Goal: Information Seeking & Learning: Learn about a topic

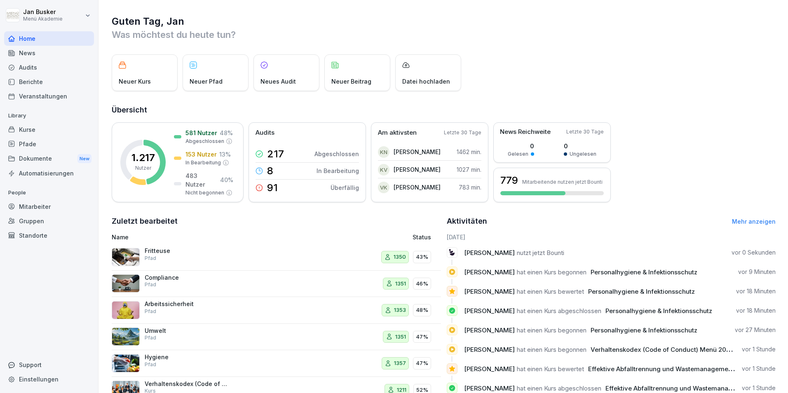
click at [391, 31] on p "Was möchtest du heute tun?" at bounding box center [444, 34] width 664 height 13
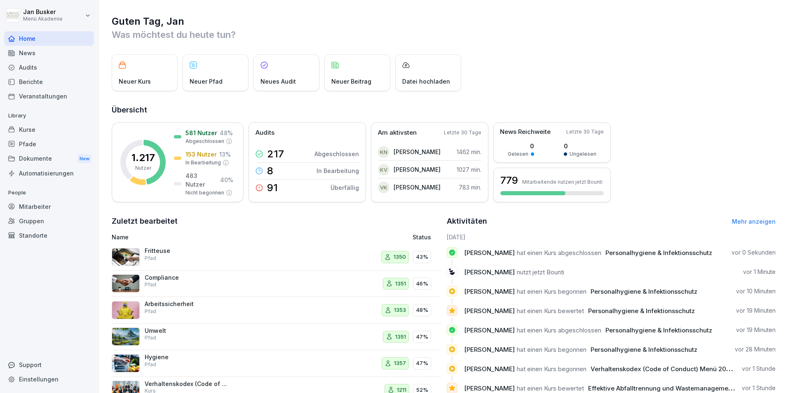
click at [86, 13] on html "[PERSON_NAME] Menü Akademie Home News Audits Berichte Veranstaltungen Library K…" at bounding box center [394, 196] width 788 height 393
click at [61, 54] on div "Abmelden" at bounding box center [53, 52] width 82 height 15
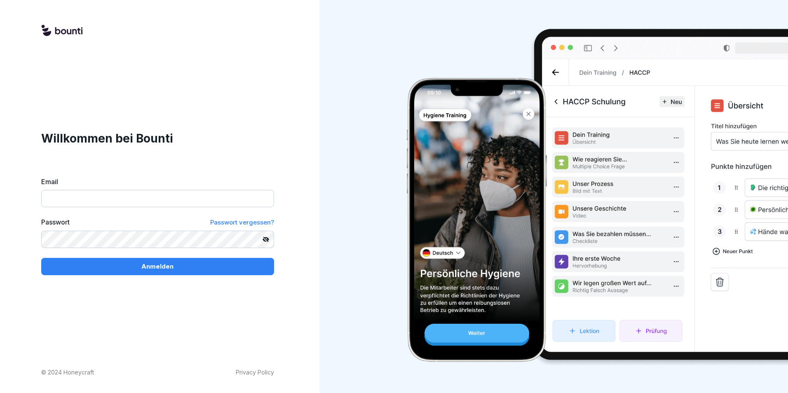
type input "**********"
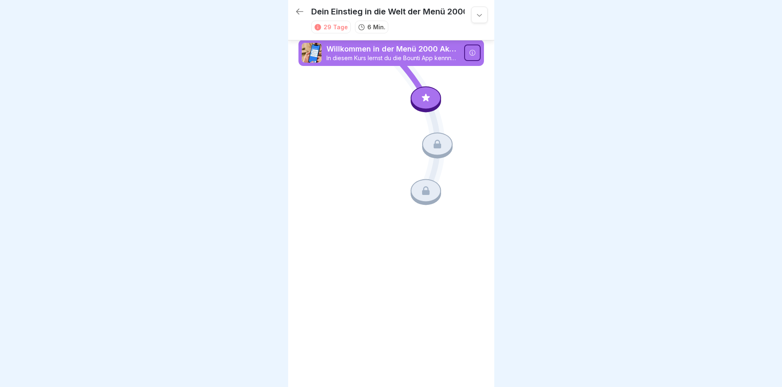
click at [423, 100] on icon at bounding box center [426, 97] width 11 height 11
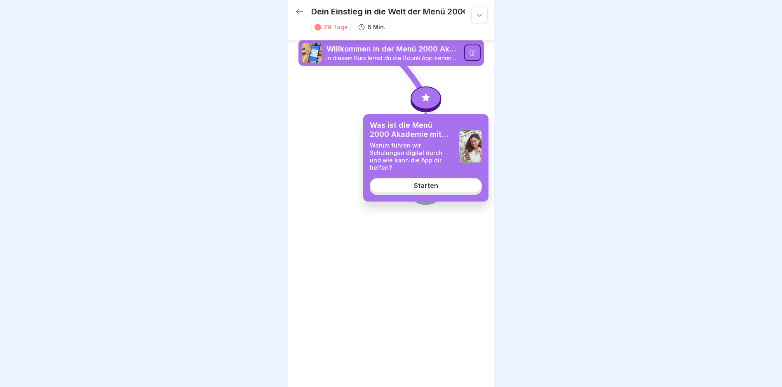
click at [449, 184] on link "Starten" at bounding box center [426, 185] width 112 height 15
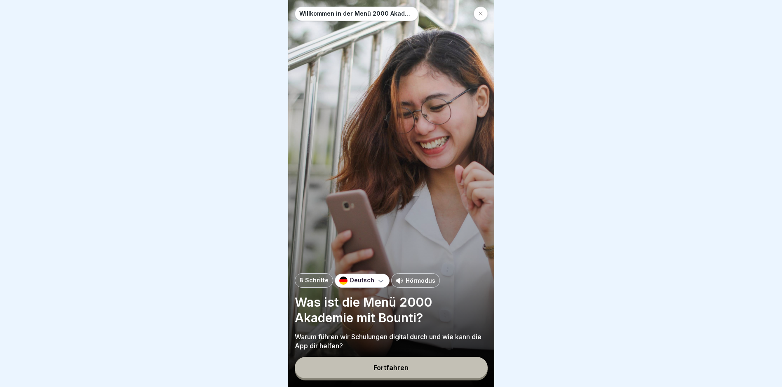
scroll to position [6, 0]
click at [412, 284] on p "Hörmodus" at bounding box center [421, 280] width 30 height 9
click at [340, 371] on button "Fortfahren" at bounding box center [391, 367] width 193 height 21
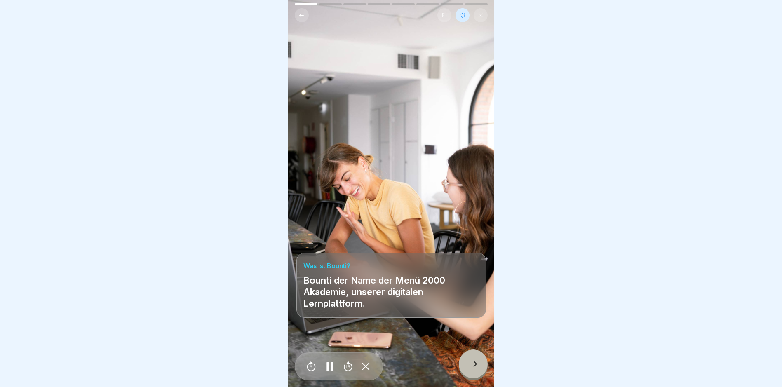
click at [334, 369] on div at bounding box center [330, 367] width 16 height 19
click at [301, 12] on icon at bounding box center [302, 15] width 6 height 6
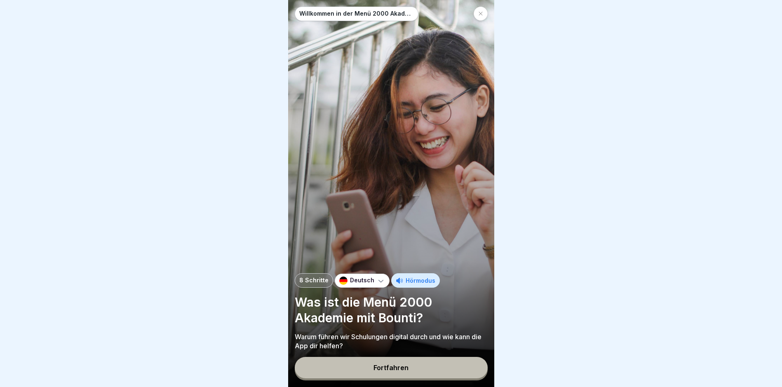
click at [371, 280] on p "Deutsch" at bounding box center [362, 280] width 24 height 7
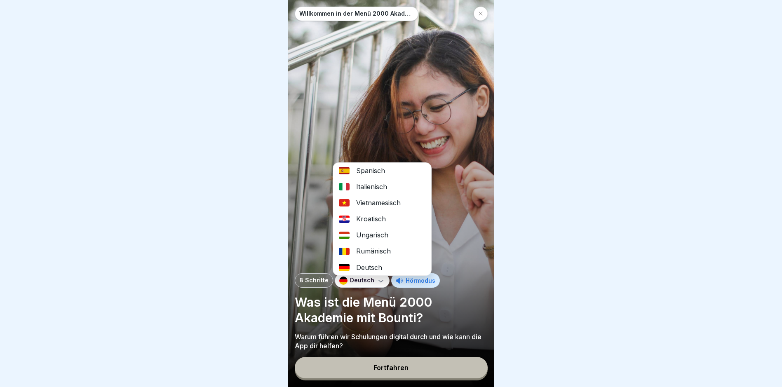
scroll to position [133, 0]
click at [417, 280] on p "Hörmodus" at bounding box center [421, 280] width 30 height 9
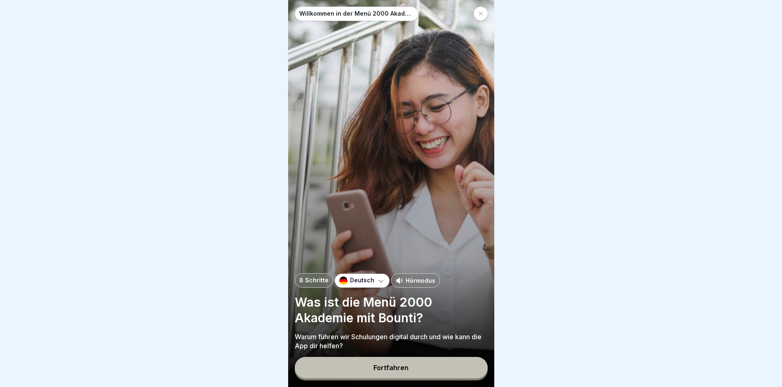
click at [379, 278] on icon at bounding box center [381, 281] width 8 height 8
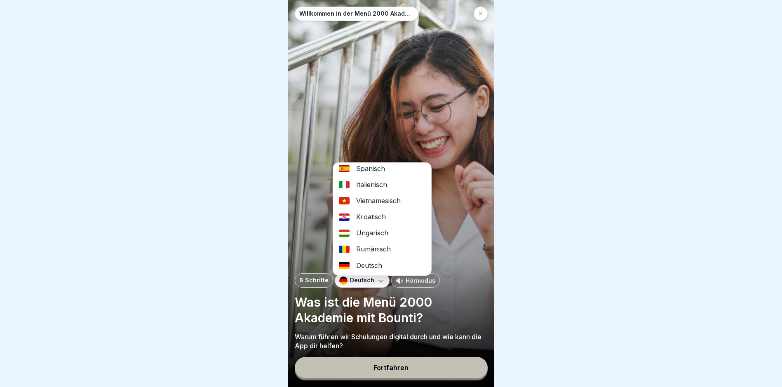
click at [374, 260] on div "Deutsch" at bounding box center [382, 266] width 98 height 16
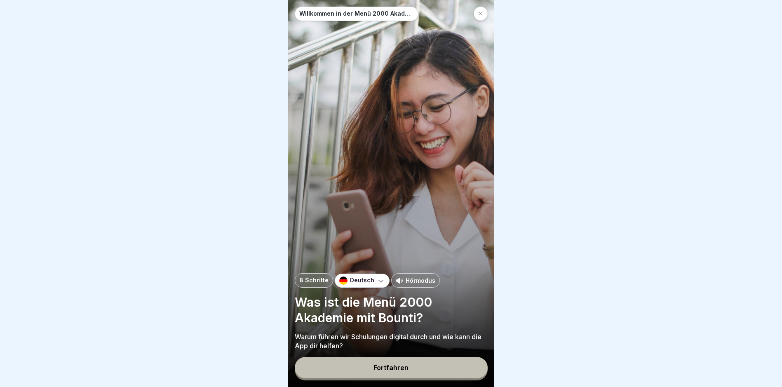
click at [401, 372] on div "Fortfahren" at bounding box center [391, 367] width 35 height 7
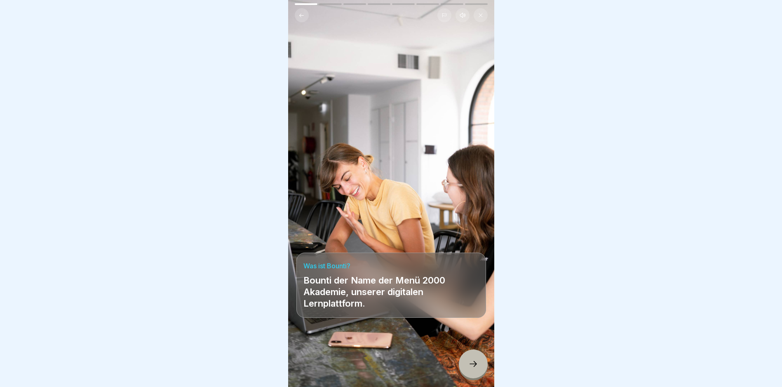
click at [476, 367] on icon at bounding box center [473, 364] width 10 height 10
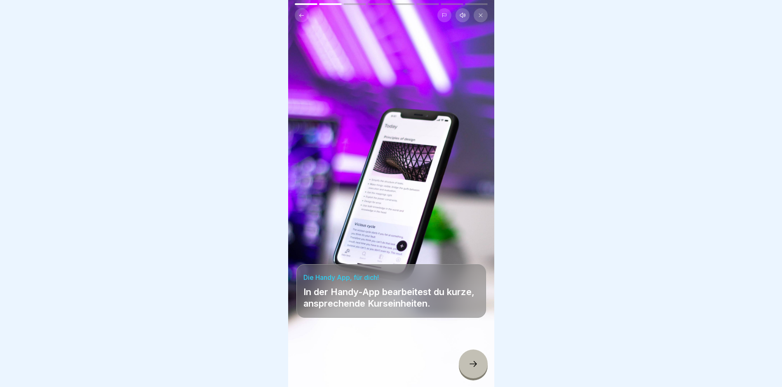
click at [467, 370] on div at bounding box center [473, 364] width 29 height 29
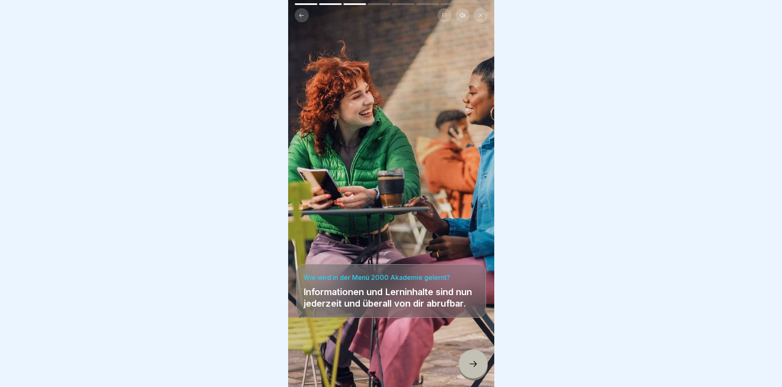
click at [471, 368] on icon at bounding box center [473, 364] width 10 height 10
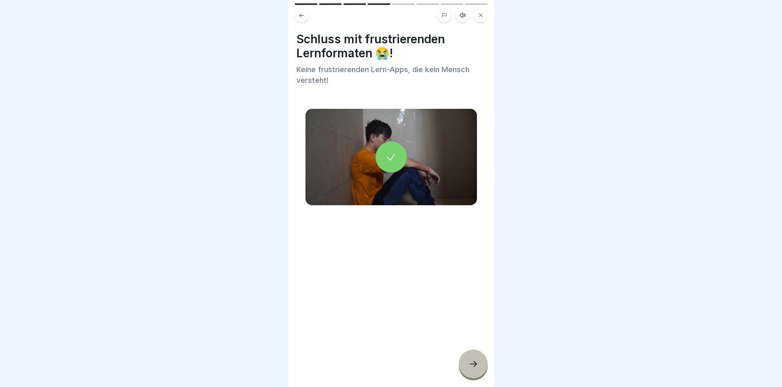
click at [387, 155] on icon at bounding box center [392, 157] width 12 height 12
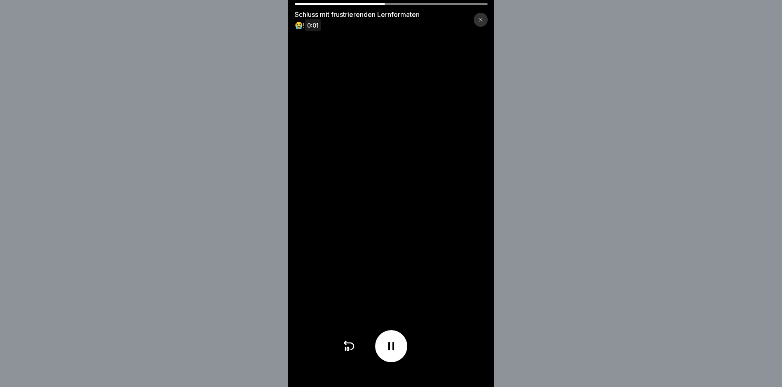
click at [483, 17] on div at bounding box center [481, 20] width 14 height 14
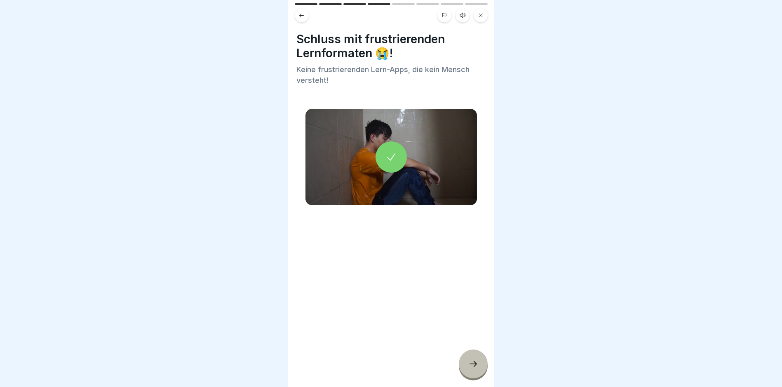
click at [397, 159] on div at bounding box center [391, 156] width 31 height 31
click at [483, 375] on div at bounding box center [473, 364] width 29 height 29
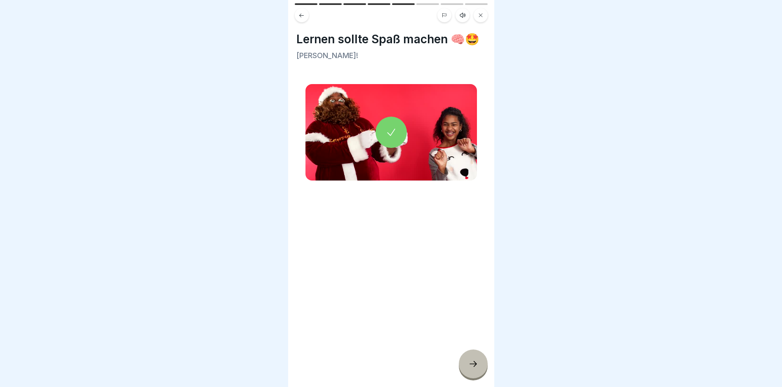
click at [386, 138] on icon at bounding box center [392, 133] width 12 height 12
click at [472, 369] on icon at bounding box center [473, 364] width 10 height 10
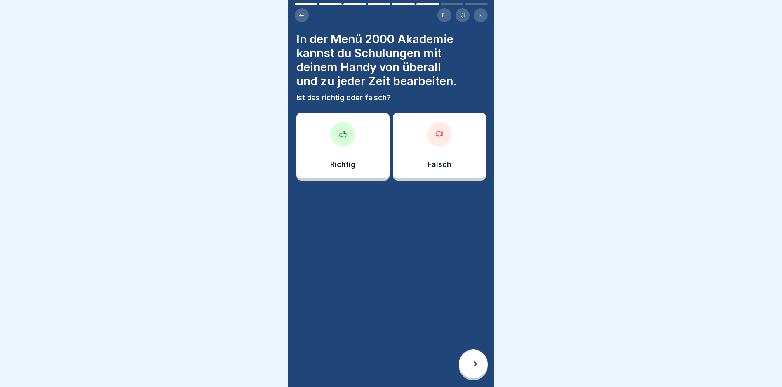
click at [337, 142] on div at bounding box center [343, 134] width 25 height 25
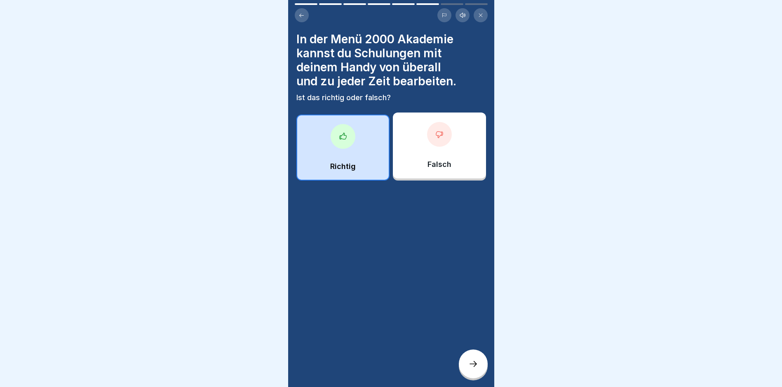
click at [477, 369] on icon at bounding box center [473, 364] width 10 height 10
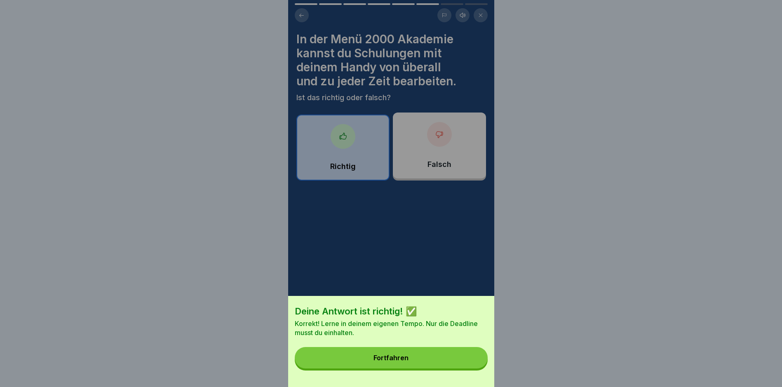
click at [421, 368] on button "Fortfahren" at bounding box center [391, 357] width 193 height 21
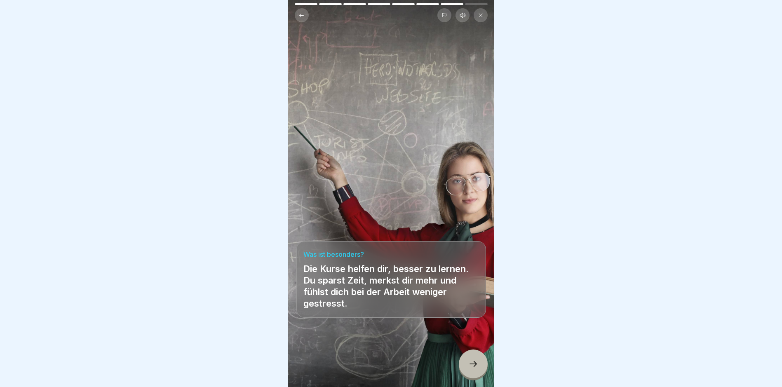
click at [478, 365] on div at bounding box center [473, 364] width 29 height 29
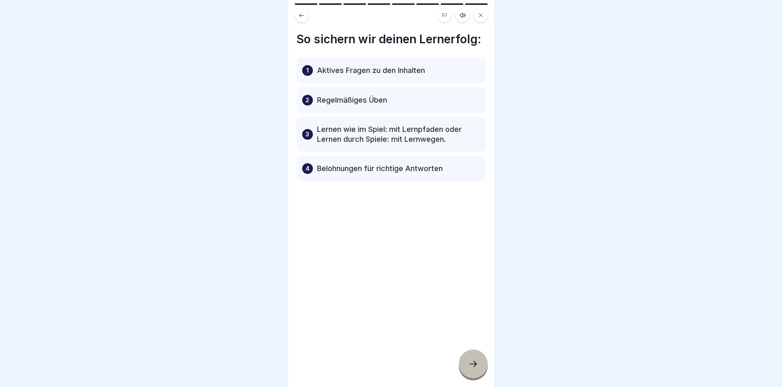
click at [473, 369] on icon at bounding box center [473, 364] width 10 height 10
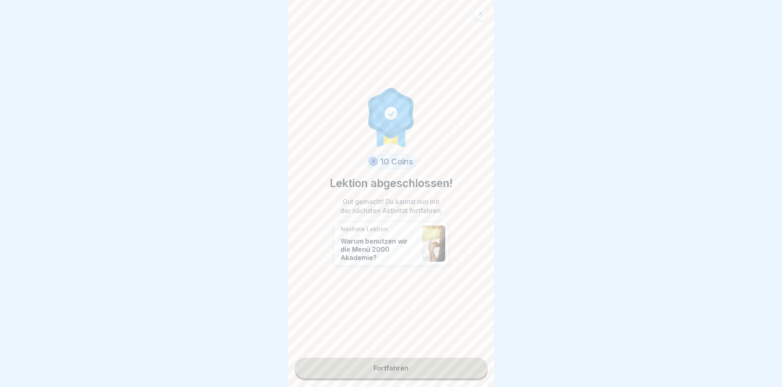
click at [408, 374] on link "Fortfahren" at bounding box center [391, 368] width 193 height 21
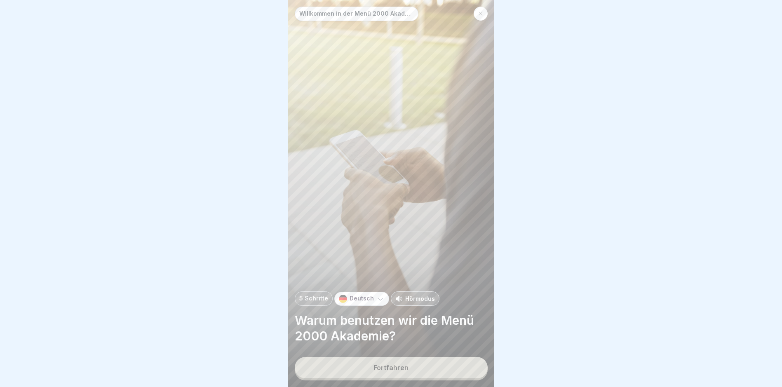
click at [378, 378] on button "Fortfahren" at bounding box center [391, 367] width 193 height 21
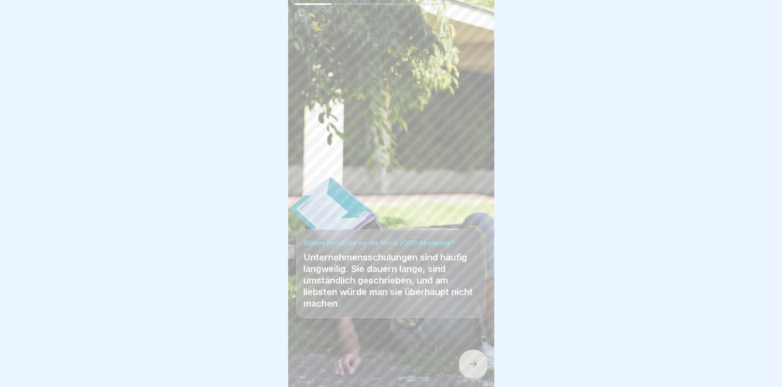
click at [478, 369] on icon at bounding box center [473, 364] width 10 height 10
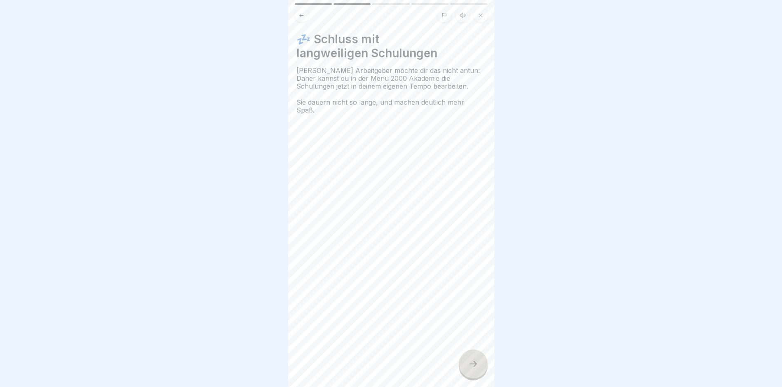
click at [475, 369] on icon at bounding box center [473, 364] width 10 height 10
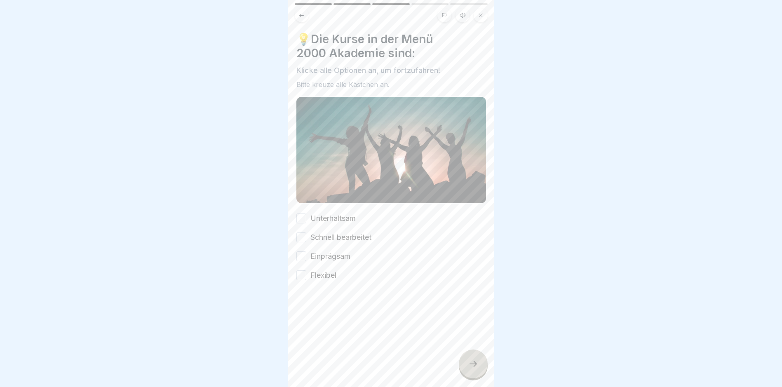
click at [301, 216] on button "Unterhaltsam" at bounding box center [302, 219] width 10 height 10
click at [301, 233] on button "Schnell bearbeitet" at bounding box center [302, 238] width 10 height 10
click at [304, 252] on button "Einprägsam" at bounding box center [302, 257] width 10 height 10
click at [303, 272] on button "Flexibel" at bounding box center [302, 276] width 10 height 10
click at [468, 369] on icon at bounding box center [473, 364] width 10 height 10
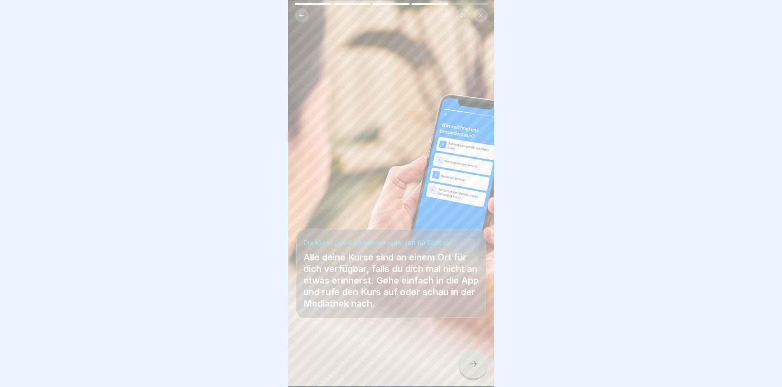
click at [473, 378] on div at bounding box center [473, 364] width 29 height 29
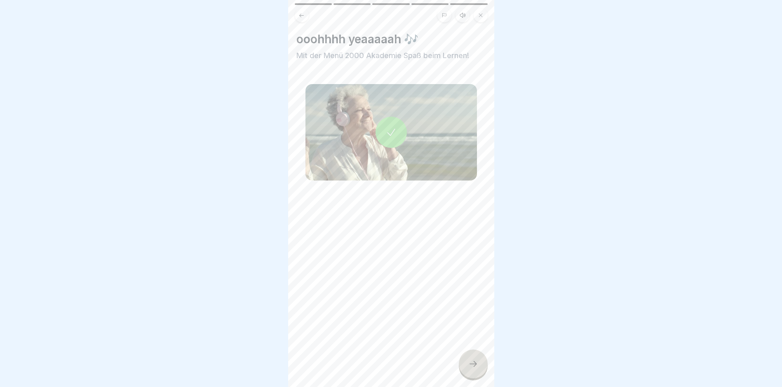
click at [387, 127] on icon at bounding box center [392, 133] width 12 height 12
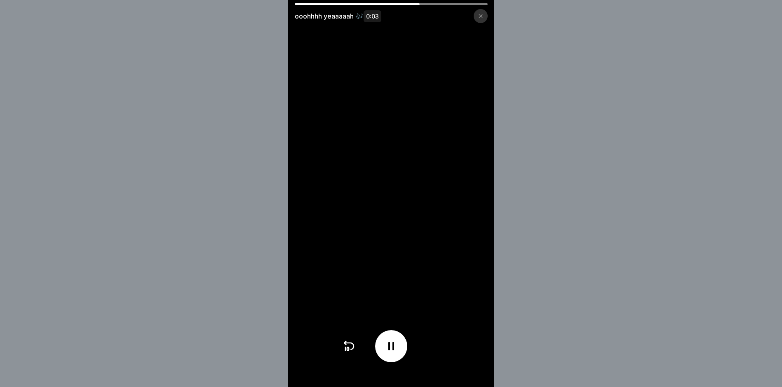
click at [482, 14] on icon at bounding box center [480, 16] width 5 height 5
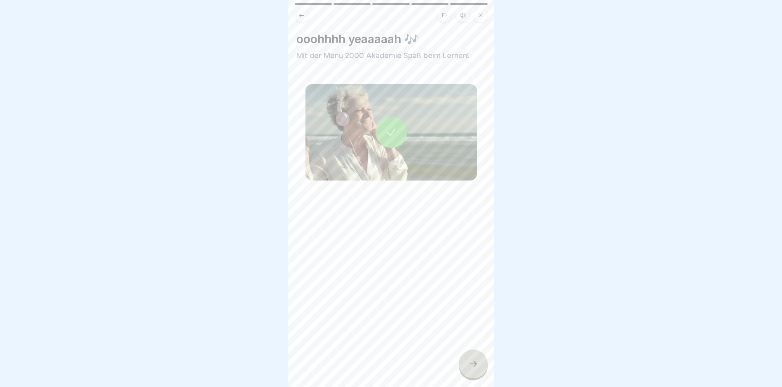
click at [482, 371] on div at bounding box center [473, 364] width 29 height 29
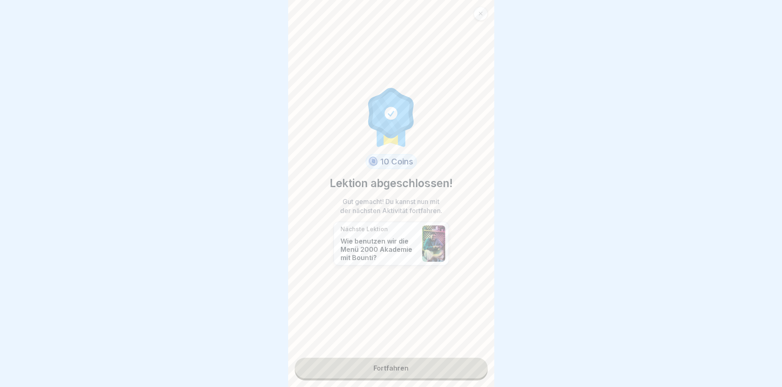
click at [396, 366] on link "Fortfahren" at bounding box center [391, 368] width 193 height 21
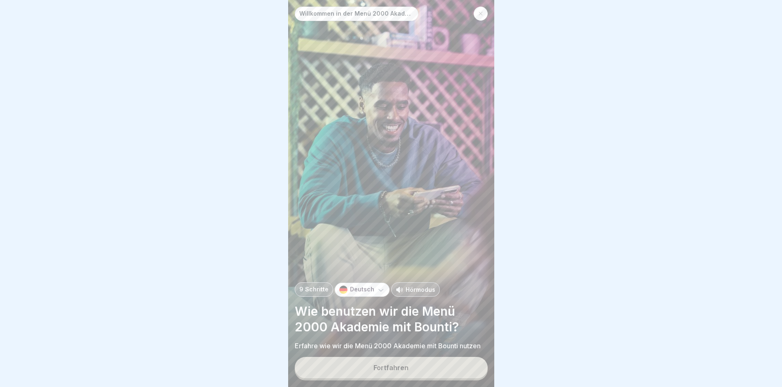
click at [399, 372] on div "Fortfahren" at bounding box center [391, 367] width 35 height 7
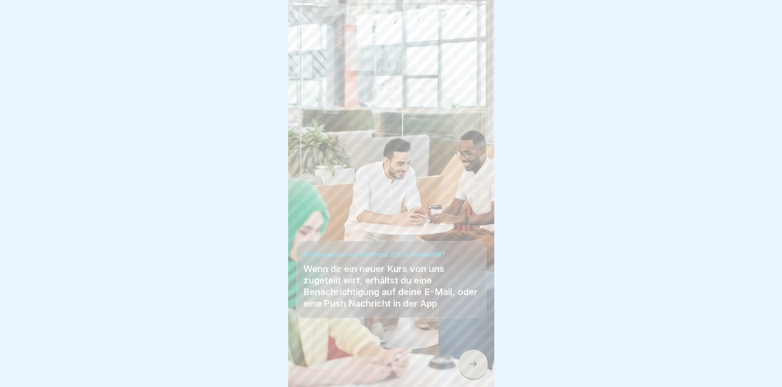
click at [471, 369] on icon at bounding box center [473, 364] width 10 height 10
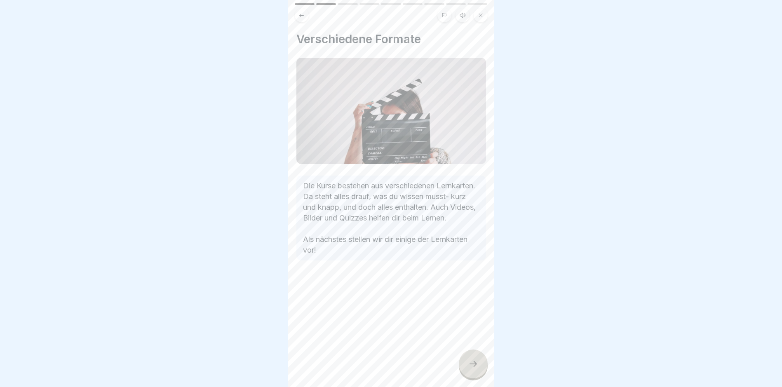
click at [470, 369] on icon at bounding box center [473, 364] width 10 height 10
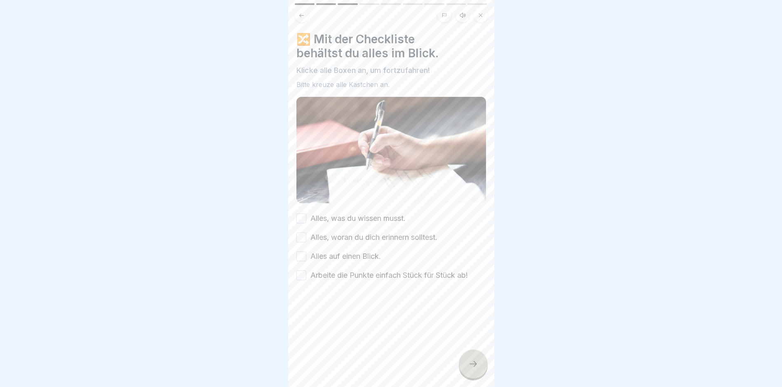
click at [300, 214] on button "Alles, was du wissen musst." at bounding box center [302, 219] width 10 height 10
click at [299, 233] on button "Alles, woran du dich erinnern solltest." at bounding box center [302, 238] width 10 height 10
click at [298, 252] on button "Alles auf einen Blick." at bounding box center [302, 257] width 10 height 10
click at [300, 271] on button "Arbeite die Punkte einfach Stück für Stück ab!" at bounding box center [302, 276] width 10 height 10
click at [462, 370] on div at bounding box center [473, 364] width 29 height 29
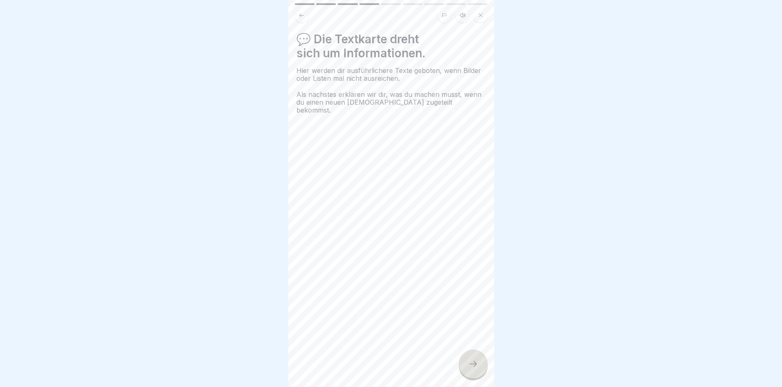
click at [471, 363] on div at bounding box center [473, 364] width 29 height 29
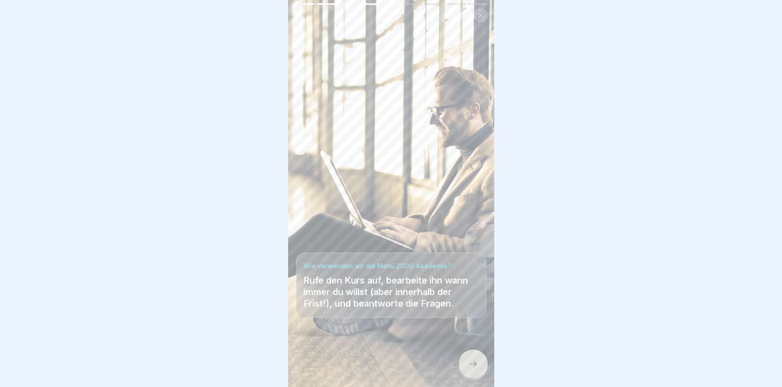
click at [471, 379] on div at bounding box center [473, 364] width 29 height 29
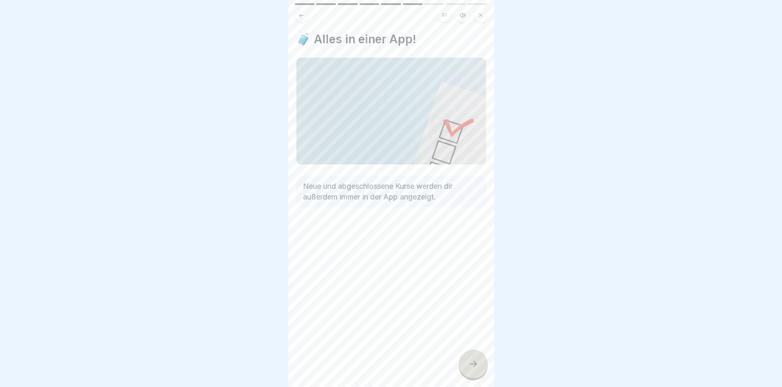
click at [478, 365] on div at bounding box center [473, 364] width 29 height 29
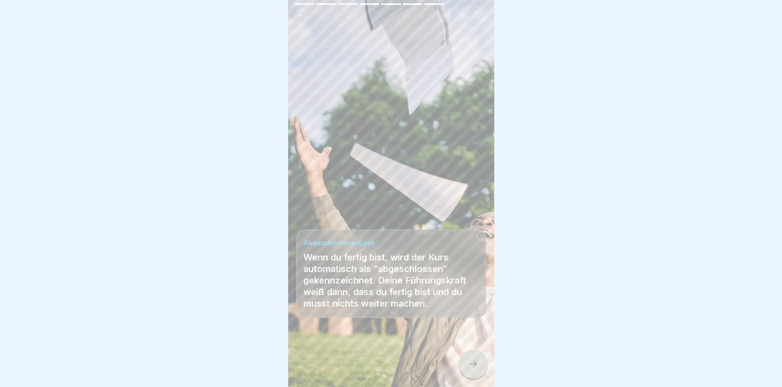
click at [471, 367] on icon at bounding box center [473, 364] width 10 height 10
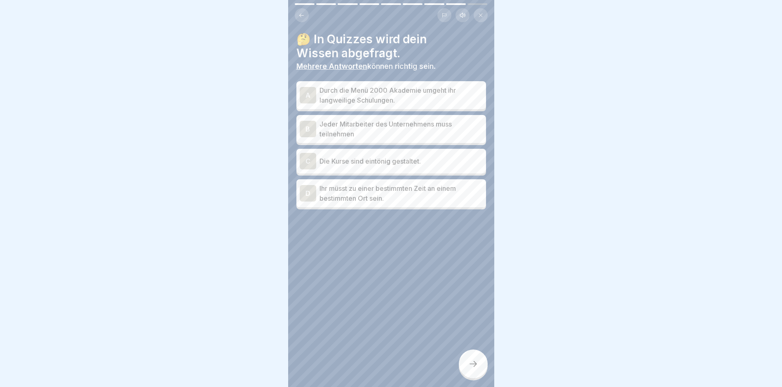
click at [342, 98] on p "Durch die Menü 2000 Akademie umgeht ihr langweilige Schulungen." at bounding box center [401, 95] width 163 height 20
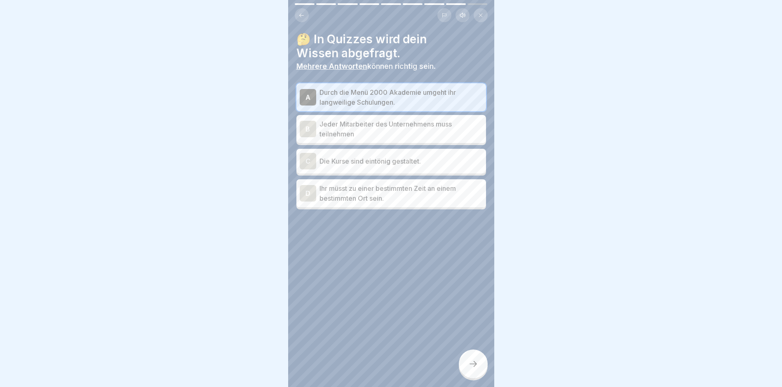
click at [393, 135] on p "Jeder Mitarbeiter des Unternehmens muss teilnehmen" at bounding box center [401, 129] width 163 height 20
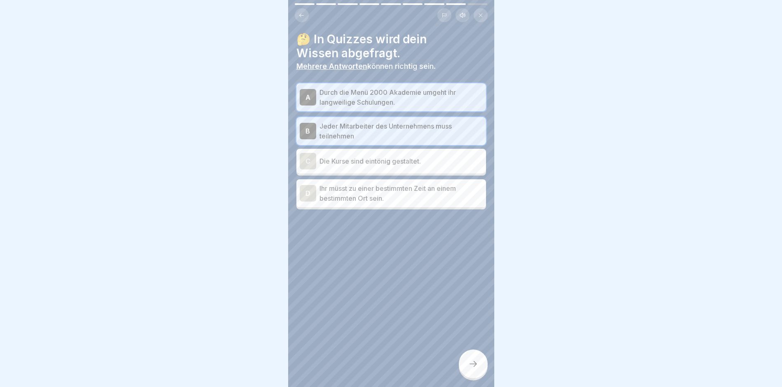
click at [473, 368] on icon at bounding box center [473, 364] width 10 height 10
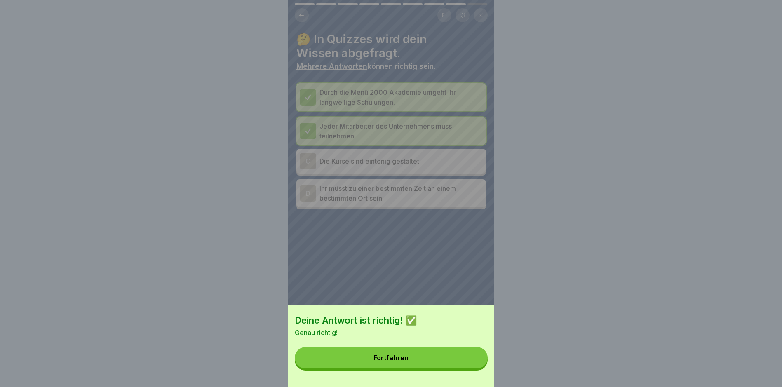
click at [409, 362] on div "Fortfahren" at bounding box center [391, 357] width 35 height 7
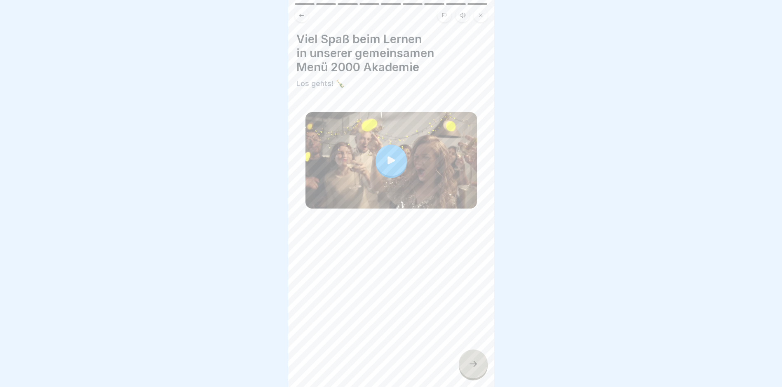
click at [465, 370] on div at bounding box center [473, 364] width 29 height 29
click at [475, 369] on icon at bounding box center [473, 364] width 10 height 10
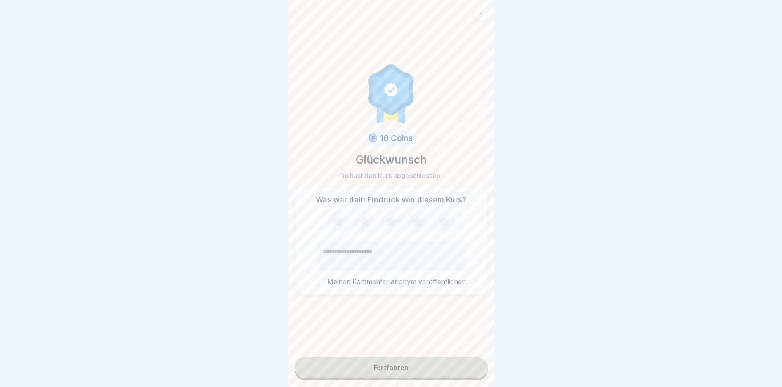
click at [398, 372] on div "Fortfahren" at bounding box center [391, 367] width 35 height 7
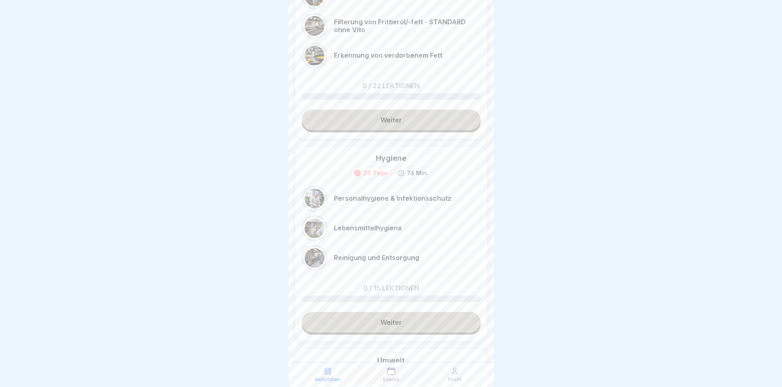
scroll to position [520, 0]
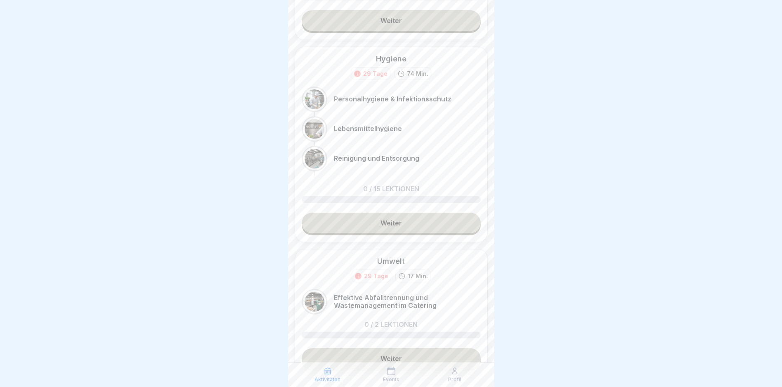
click at [463, 383] on div "Profil" at bounding box center [454, 375] width 59 height 16
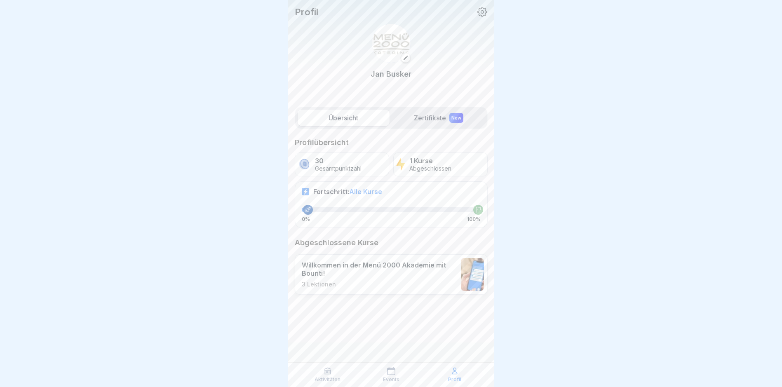
click at [416, 117] on label "Zertifikate New" at bounding box center [439, 118] width 92 height 16
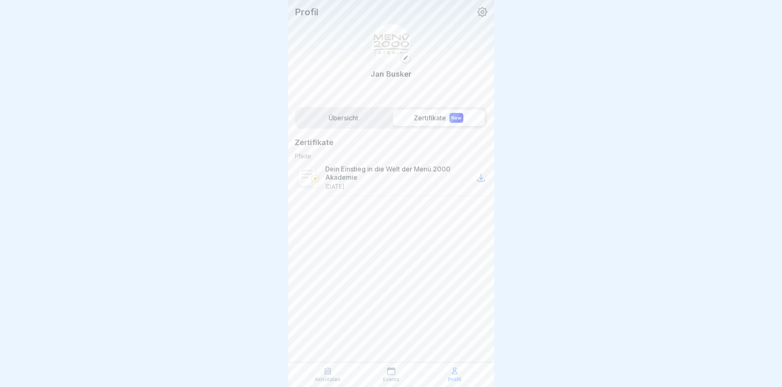
click at [327, 373] on icon at bounding box center [328, 371] width 6 height 6
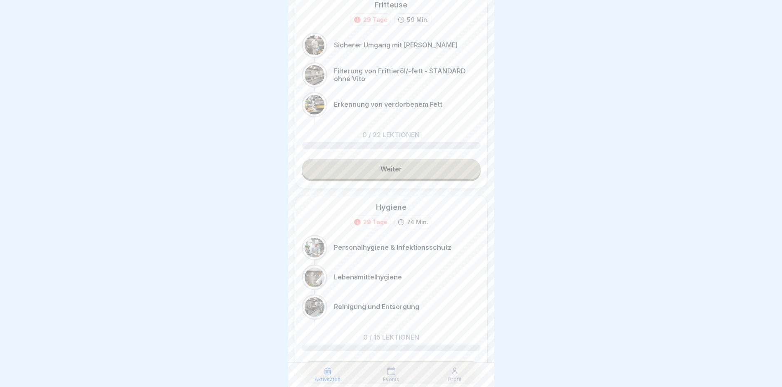
scroll to position [412, 0]
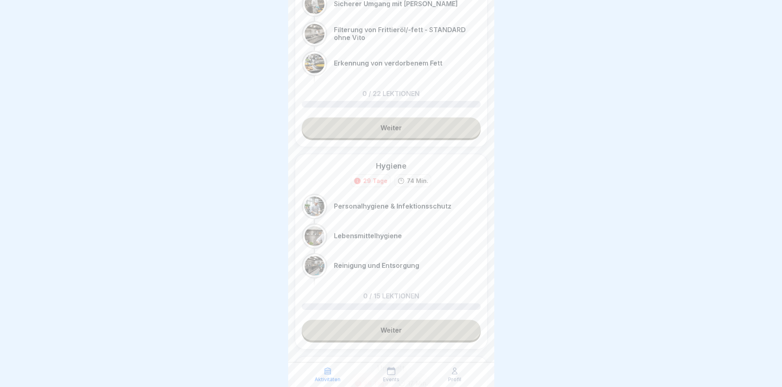
click at [390, 331] on link "Weiter" at bounding box center [391, 330] width 179 height 21
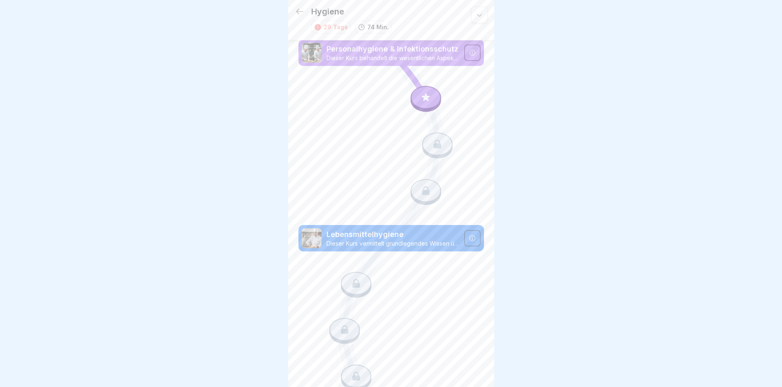
click at [424, 93] on icon at bounding box center [426, 97] width 11 height 11
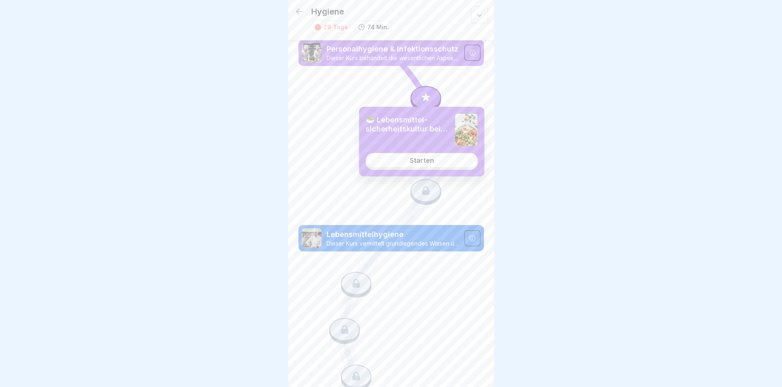
click at [418, 165] on link "Starten" at bounding box center [422, 160] width 112 height 15
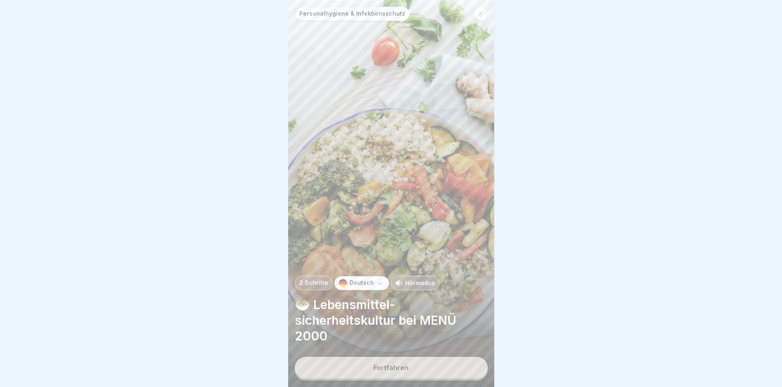
click at [404, 364] on button "Fortfahren" at bounding box center [391, 367] width 193 height 21
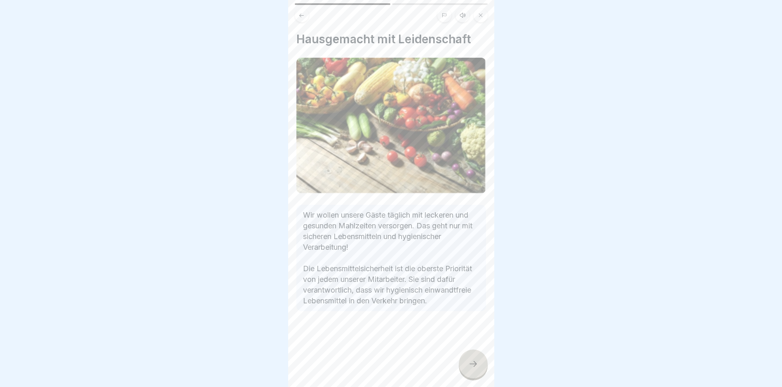
click at [474, 361] on icon at bounding box center [473, 364] width 10 height 10
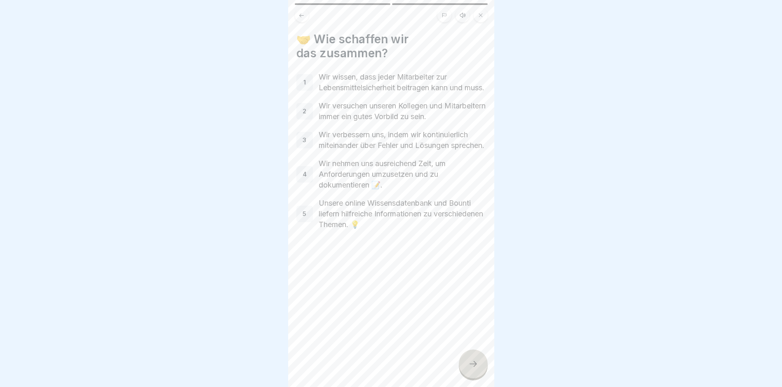
click at [477, 362] on icon at bounding box center [473, 364] width 10 height 10
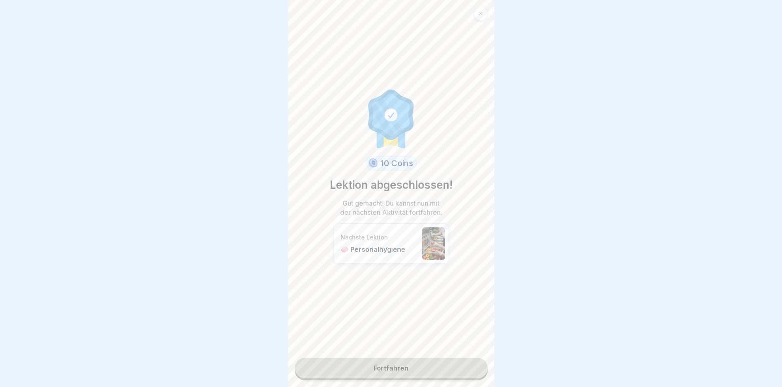
click at [412, 361] on link "Fortfahren" at bounding box center [391, 368] width 193 height 21
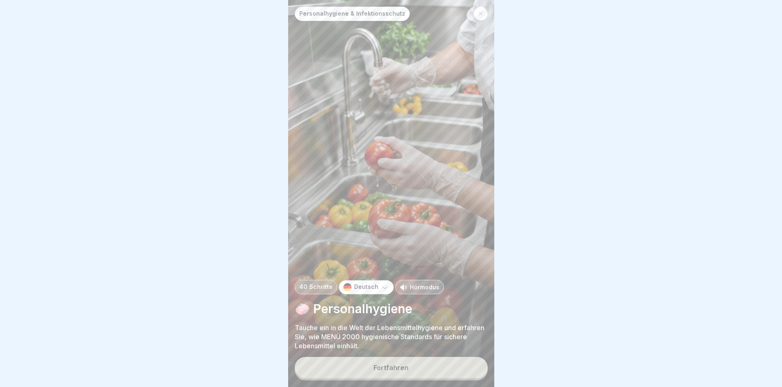
click at [402, 370] on div "Fortfahren" at bounding box center [391, 367] width 35 height 7
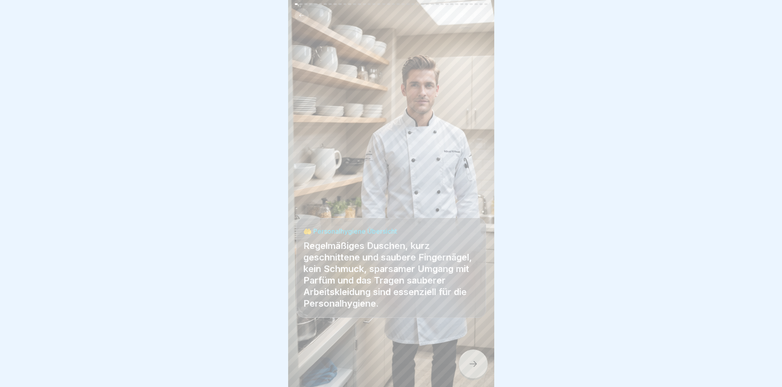
click at [470, 363] on icon at bounding box center [473, 364] width 10 height 10
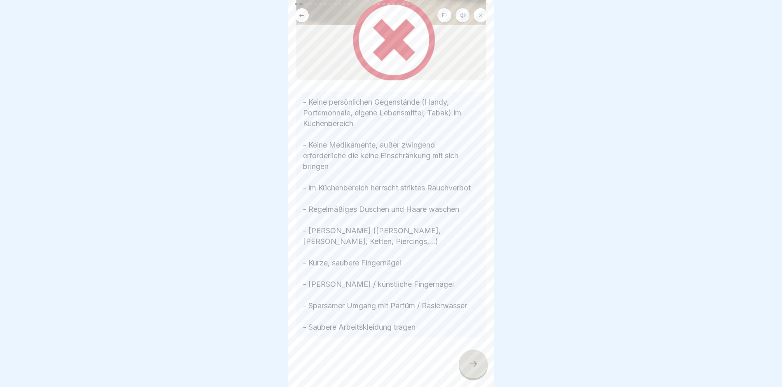
scroll to position [242, 0]
click at [468, 366] on icon at bounding box center [473, 364] width 10 height 10
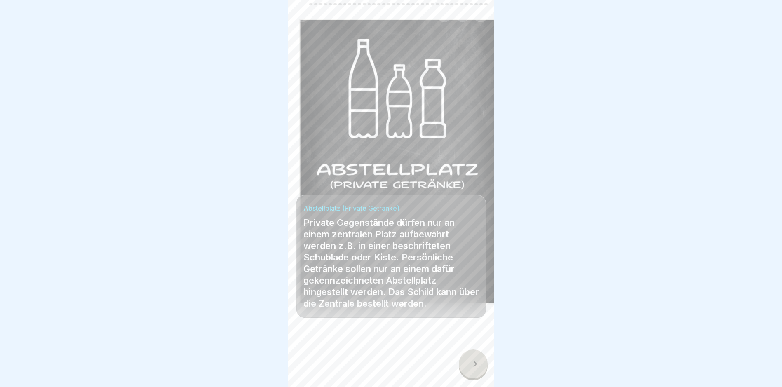
click at [473, 370] on div at bounding box center [473, 364] width 29 height 29
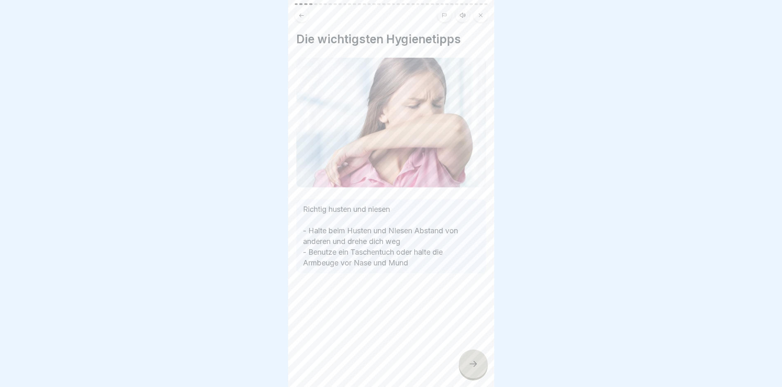
click at [477, 367] on icon at bounding box center [473, 364] width 10 height 10
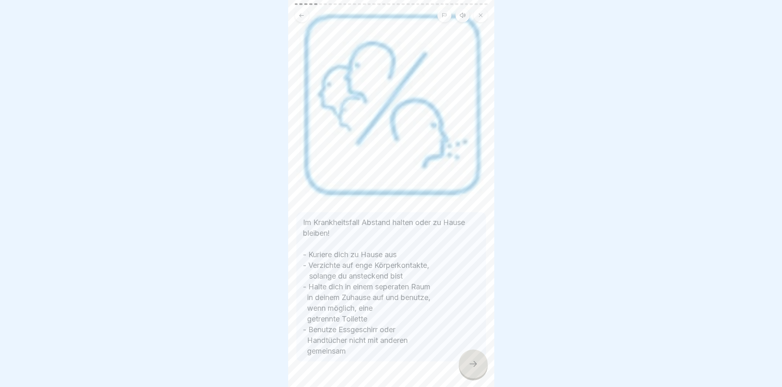
scroll to position [68, 0]
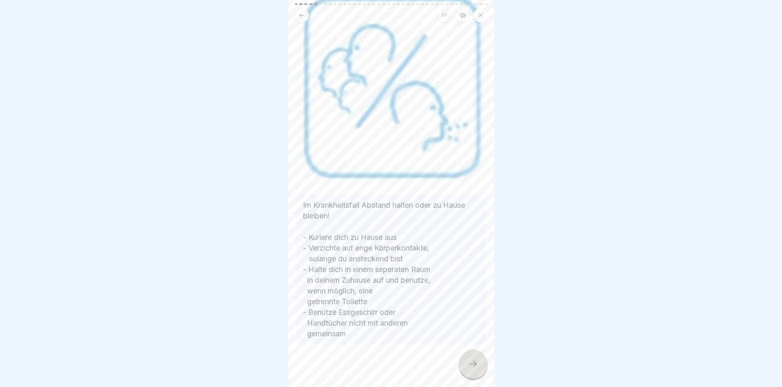
click at [474, 363] on icon at bounding box center [473, 364] width 10 height 10
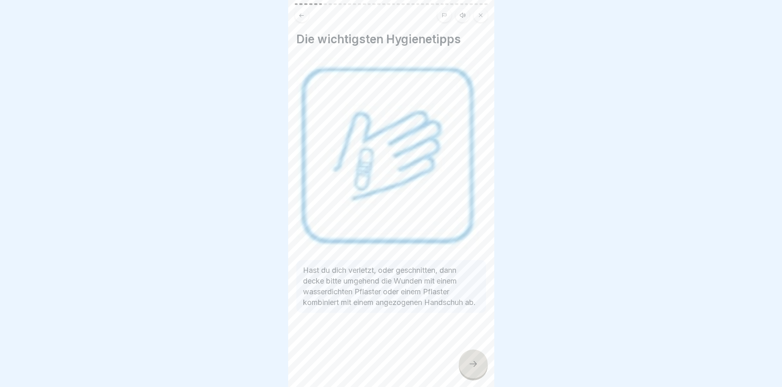
click at [474, 368] on icon at bounding box center [473, 364] width 10 height 10
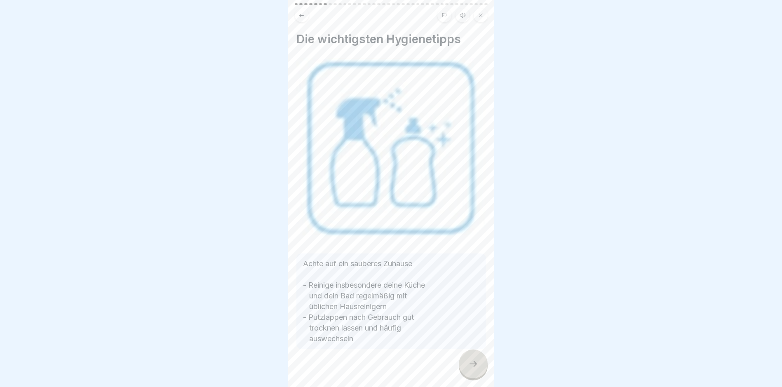
click at [474, 365] on icon at bounding box center [473, 364] width 10 height 10
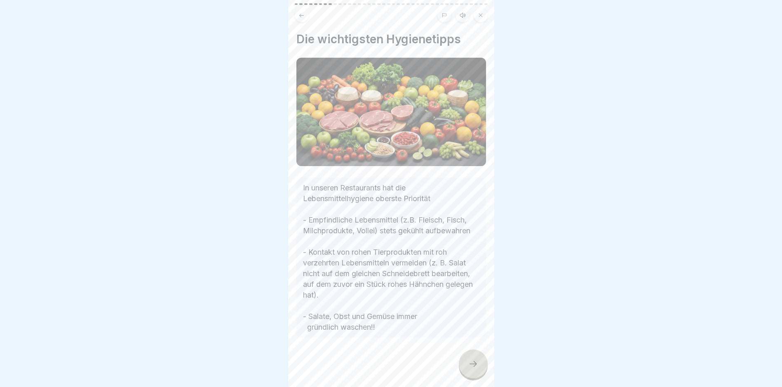
scroll to position [7, 0]
click at [475, 362] on icon at bounding box center [473, 364] width 10 height 10
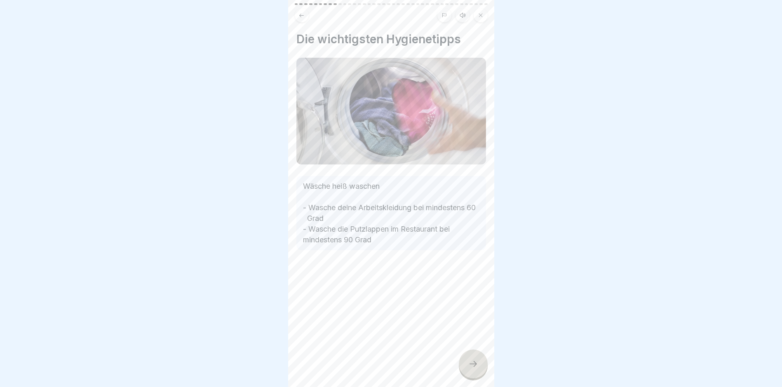
click at [478, 364] on icon at bounding box center [473, 364] width 10 height 10
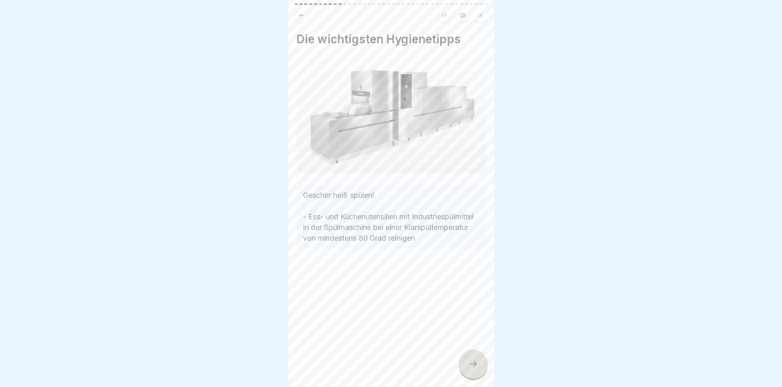
click at [480, 365] on div at bounding box center [473, 364] width 29 height 29
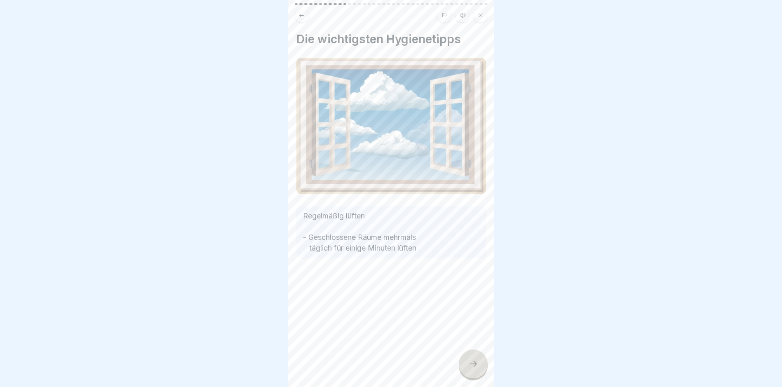
click at [468, 364] on icon at bounding box center [473, 364] width 10 height 10
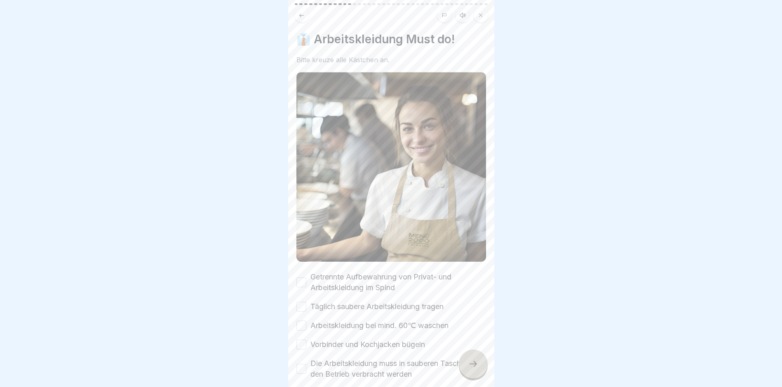
scroll to position [36, 0]
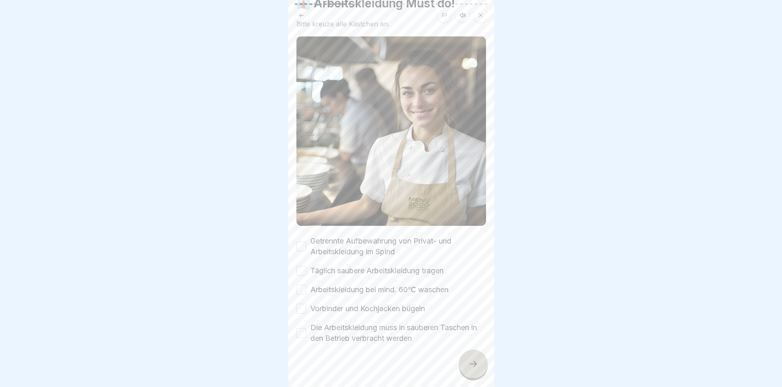
click at [298, 242] on button "Getrennte Aufbewahrung von Privat- und Arbeitskleidung im Spind" at bounding box center [302, 247] width 10 height 10
click at [301, 266] on button "Täglich saubere Arbeitskleidung tragen" at bounding box center [302, 271] width 10 height 10
click at [301, 285] on button "Arbeitskleidung bei mind. 60℃ waschen" at bounding box center [302, 290] width 10 height 10
click at [304, 322] on div "Die Arbeitskleidung muss in sauberen Taschen in den Betrieb verbracht werden" at bounding box center [392, 332] width 190 height 21
click at [302, 328] on button "Die Arbeitskleidung muss in sauberen Taschen in den Betrieb verbracht werden" at bounding box center [302, 333] width 10 height 10
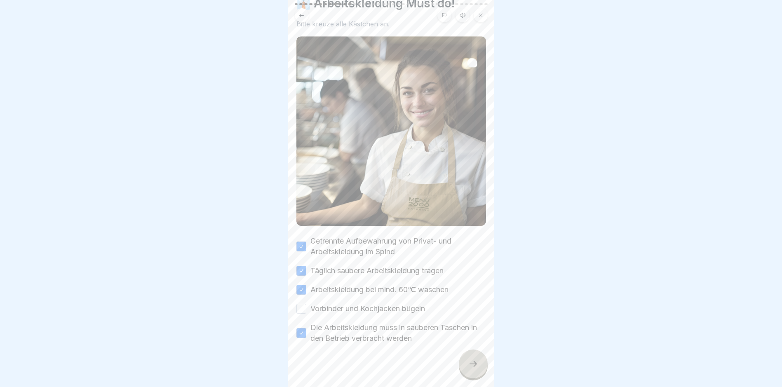
click at [468, 360] on div at bounding box center [473, 364] width 29 height 29
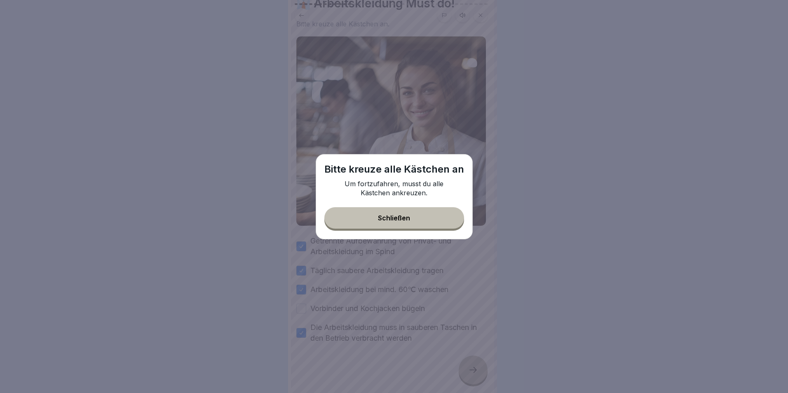
click at [424, 222] on button "Schließen" at bounding box center [395, 217] width 140 height 21
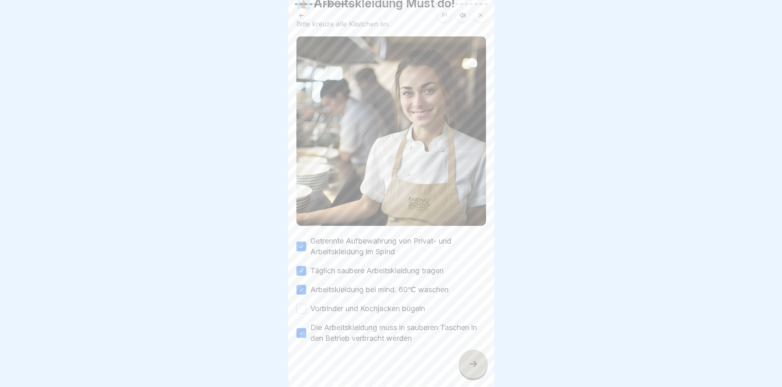
click at [303, 304] on button "Vorbinder und Kochjacken bügeln" at bounding box center [302, 309] width 10 height 10
click at [468, 373] on div at bounding box center [473, 364] width 29 height 29
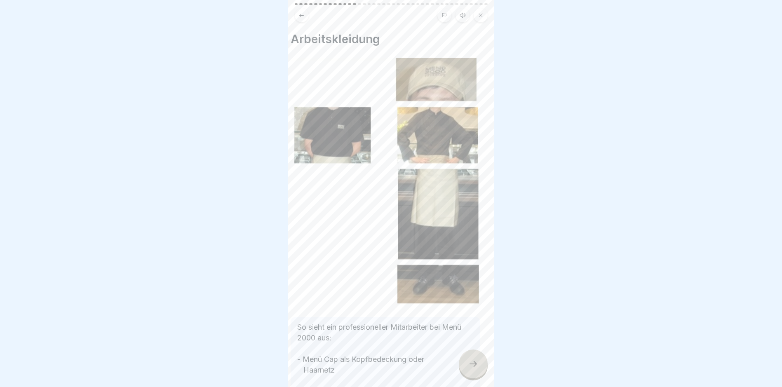
click at [429, 89] on img at bounding box center [386, 182] width 190 height 248
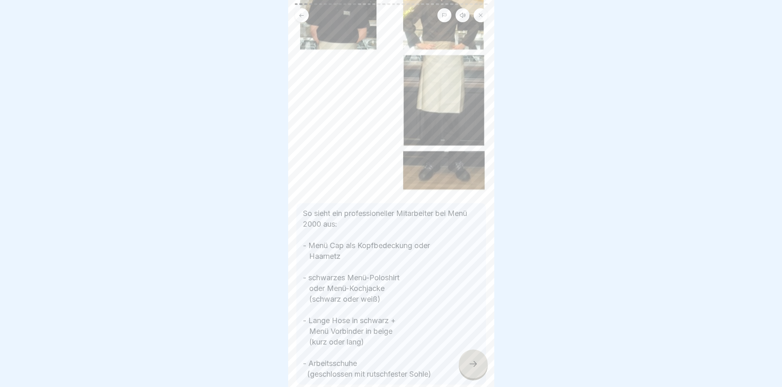
scroll to position [153, 0]
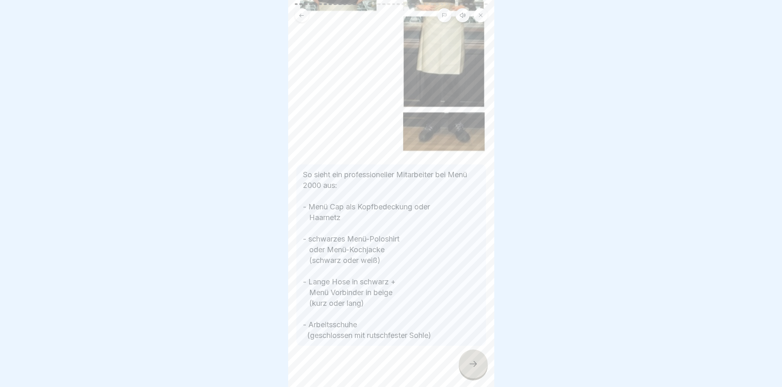
click at [466, 358] on div at bounding box center [473, 364] width 29 height 29
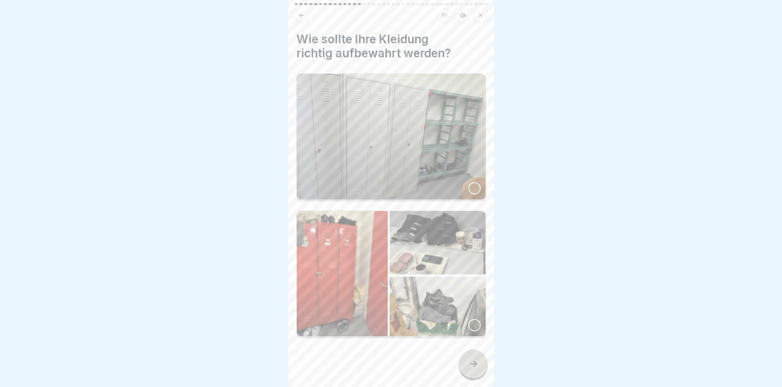
click at [468, 182] on div at bounding box center [474, 188] width 12 height 12
click at [475, 357] on div at bounding box center [473, 364] width 29 height 29
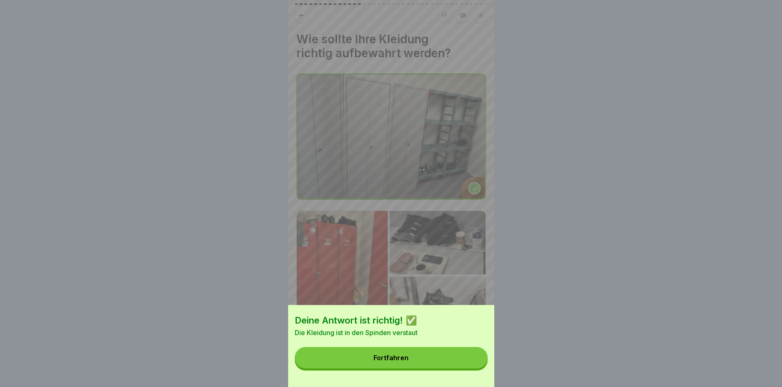
click at [416, 366] on button "Fortfahren" at bounding box center [391, 357] width 193 height 21
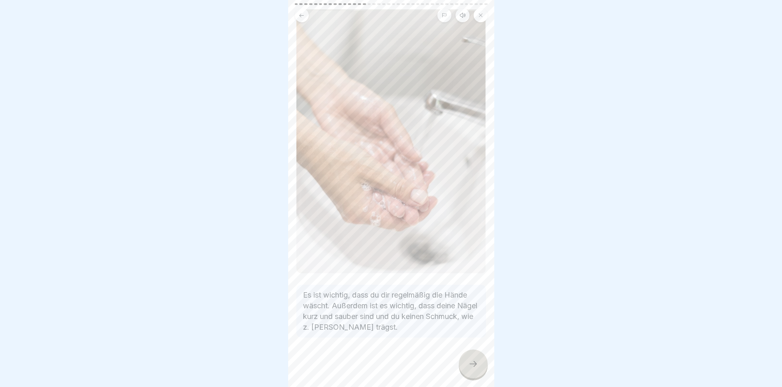
scroll to position [54, 0]
click at [475, 363] on icon at bounding box center [473, 364] width 10 height 10
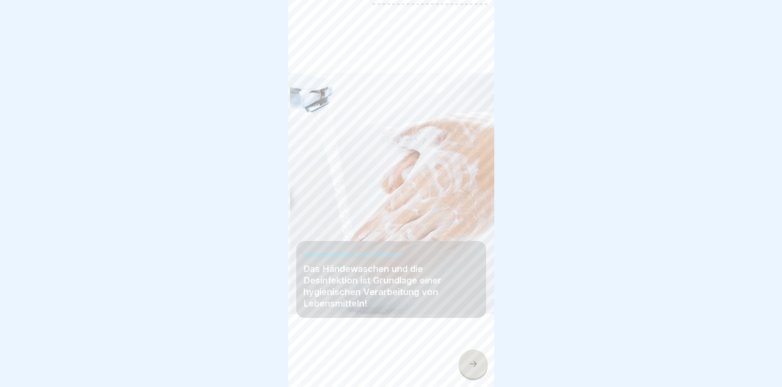
click at [480, 369] on div at bounding box center [473, 364] width 29 height 29
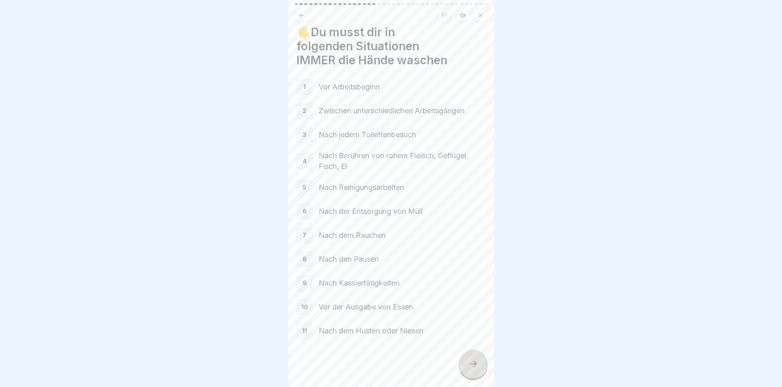
scroll to position [9, 0]
click at [471, 362] on icon at bounding box center [473, 364] width 10 height 10
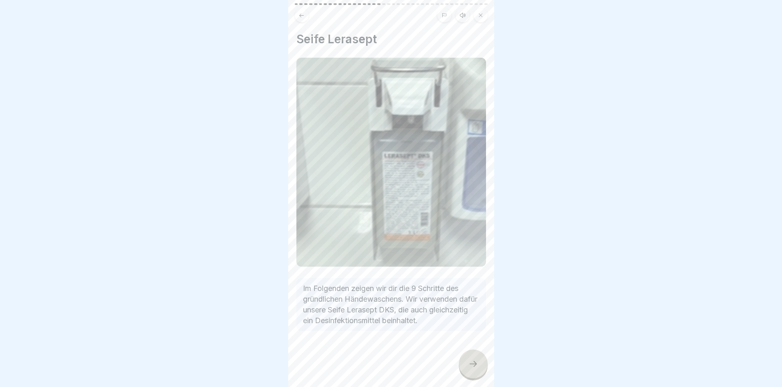
click at [478, 361] on icon at bounding box center [473, 364] width 10 height 10
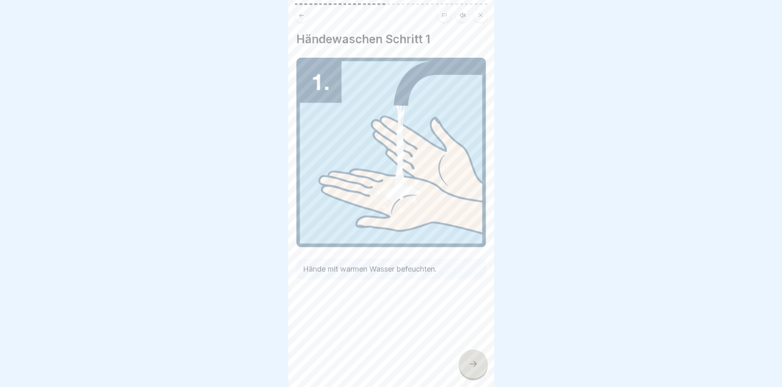
click at [470, 363] on icon at bounding box center [473, 364] width 10 height 10
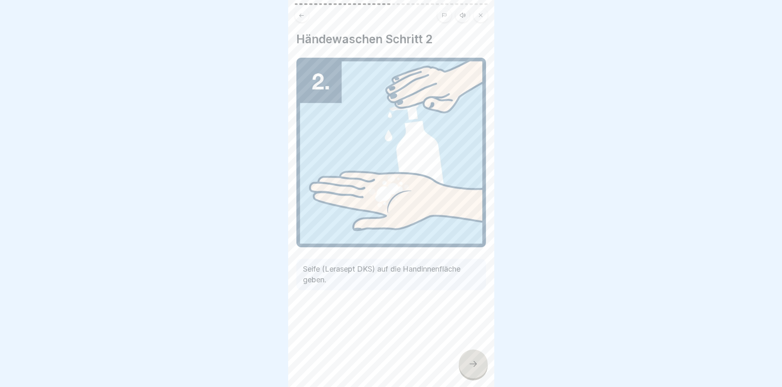
click at [473, 366] on icon at bounding box center [473, 364] width 10 height 10
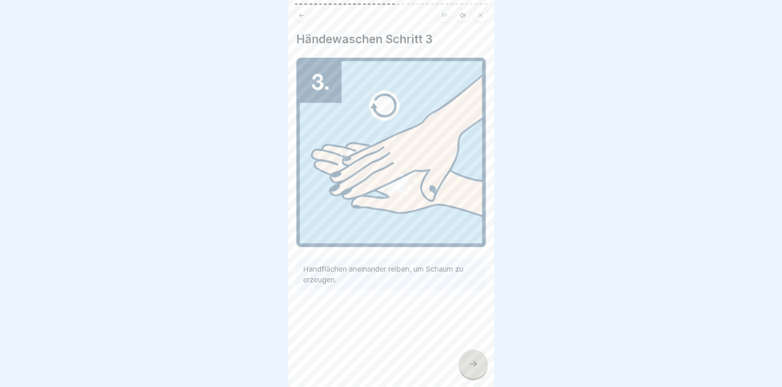
click at [470, 359] on div at bounding box center [473, 364] width 29 height 29
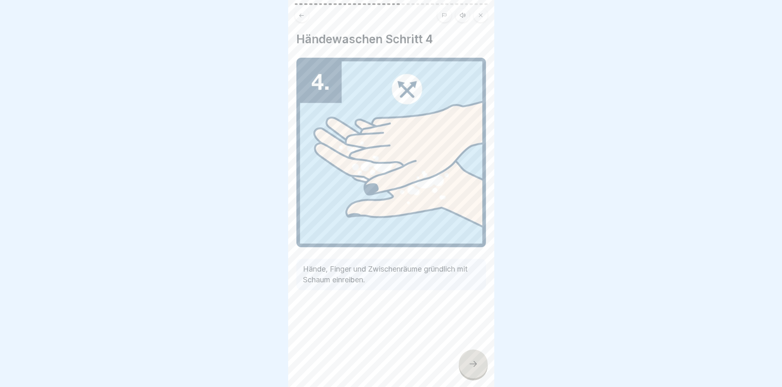
click at [478, 361] on icon at bounding box center [473, 364] width 10 height 10
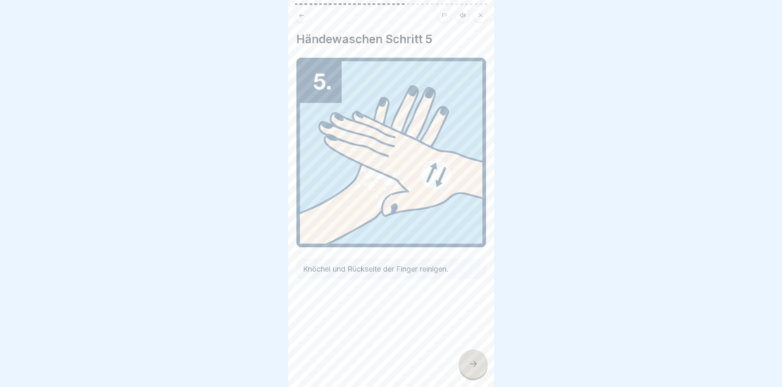
click at [475, 363] on icon at bounding box center [473, 364] width 10 height 10
click at [475, 363] on icon at bounding box center [473, 364] width 7 height 6
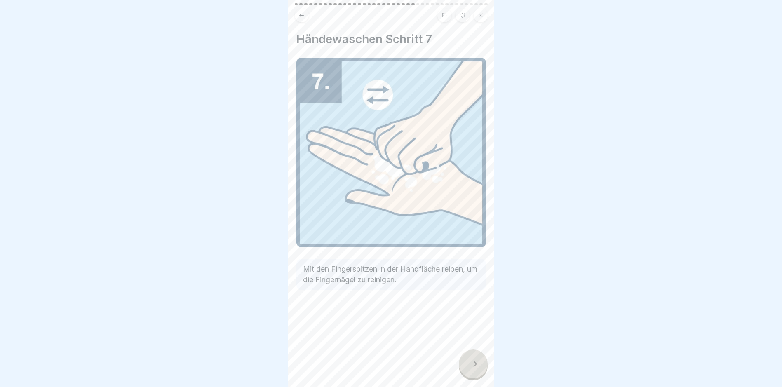
click at [474, 364] on icon at bounding box center [473, 364] width 10 height 10
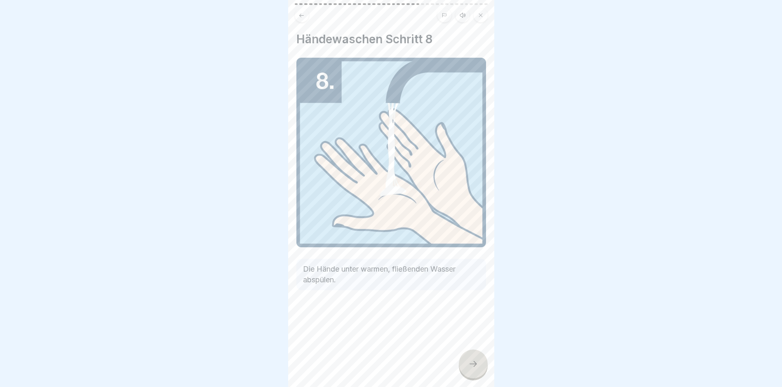
click at [472, 362] on icon at bounding box center [473, 364] width 10 height 10
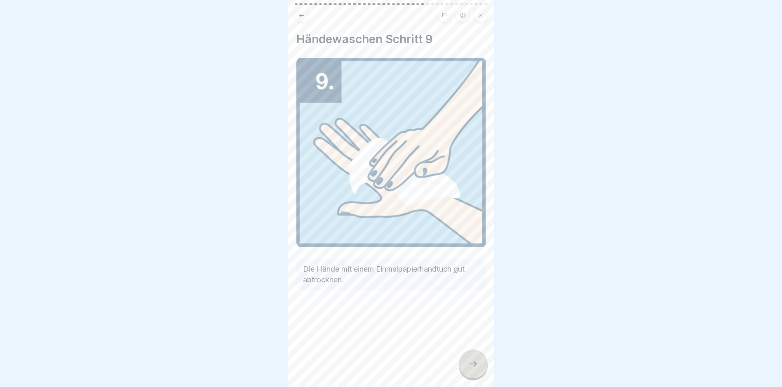
click at [472, 362] on icon at bounding box center [473, 364] width 10 height 10
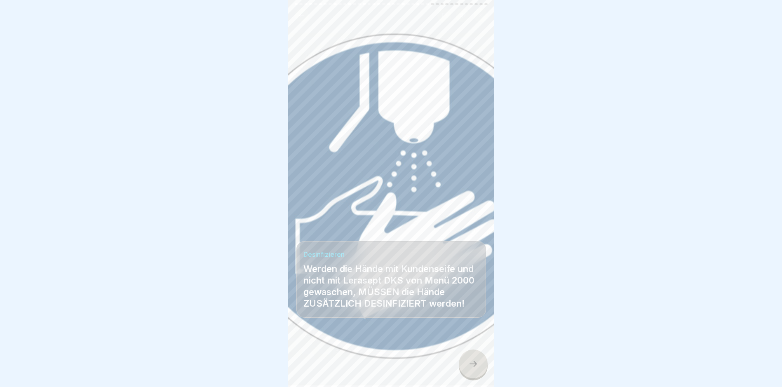
click at [472, 362] on icon at bounding box center [473, 364] width 10 height 10
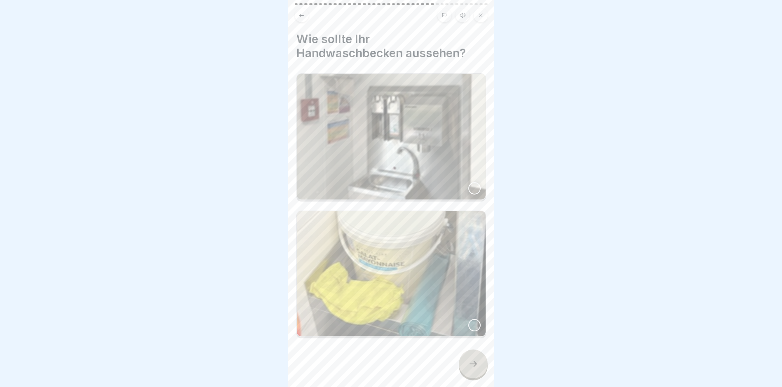
click at [471, 182] on div at bounding box center [474, 188] width 12 height 12
click at [469, 369] on icon at bounding box center [473, 364] width 10 height 10
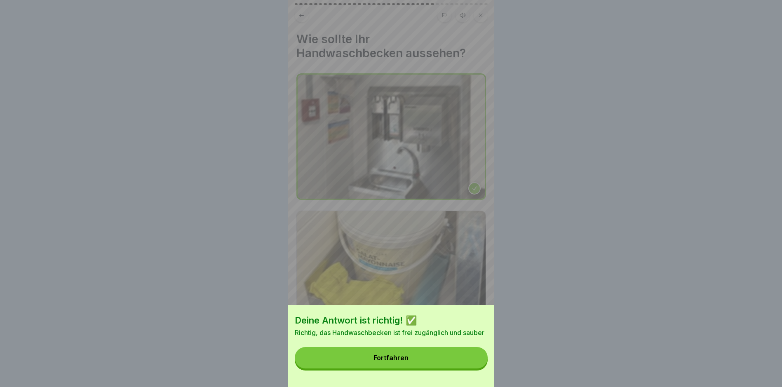
click at [435, 365] on button "Fortfahren" at bounding box center [391, 357] width 193 height 21
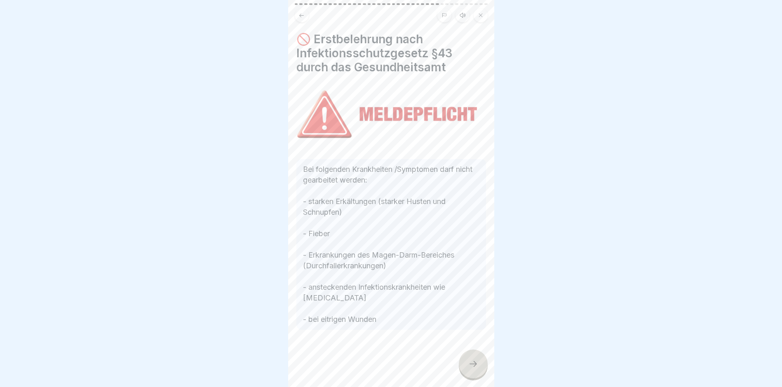
click at [469, 364] on icon at bounding box center [473, 364] width 10 height 10
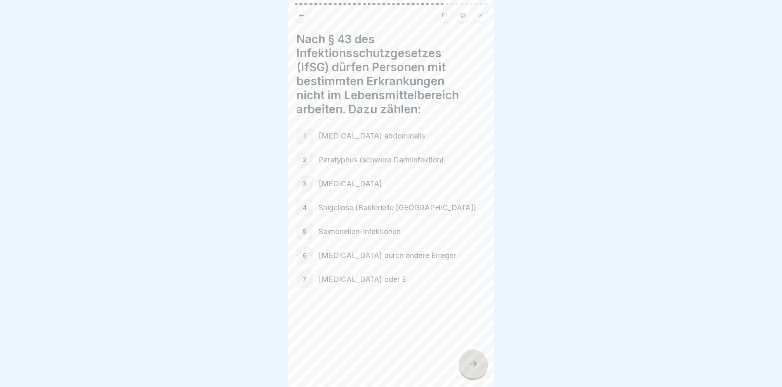
click at [466, 360] on div at bounding box center [473, 364] width 29 height 29
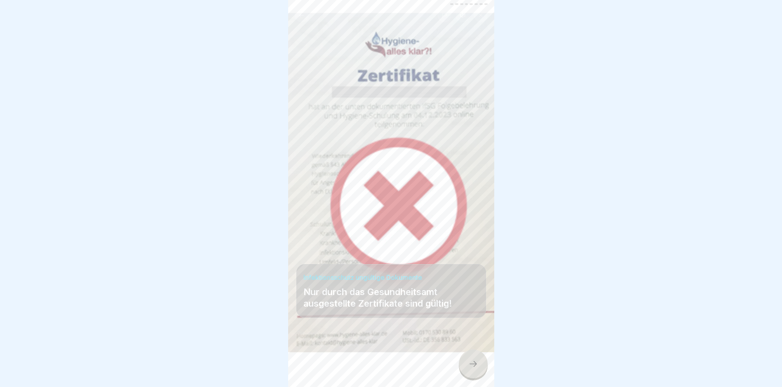
click at [473, 358] on div at bounding box center [473, 364] width 29 height 29
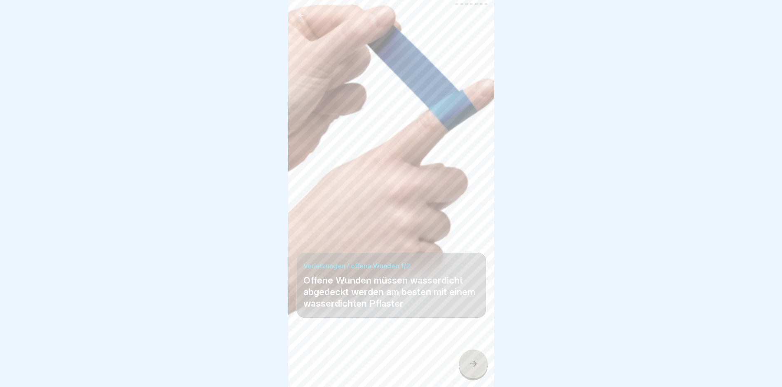
click at [472, 363] on icon at bounding box center [473, 364] width 10 height 10
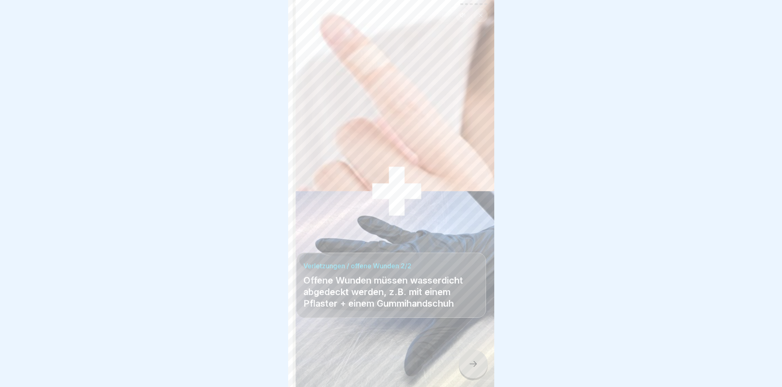
click at [476, 366] on icon at bounding box center [473, 364] width 10 height 10
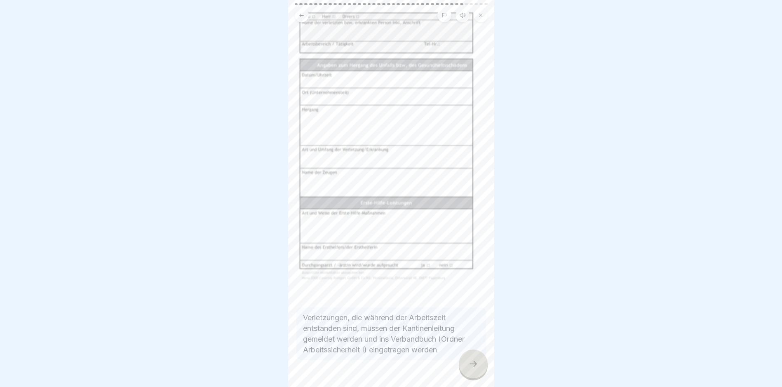
scroll to position [65, 0]
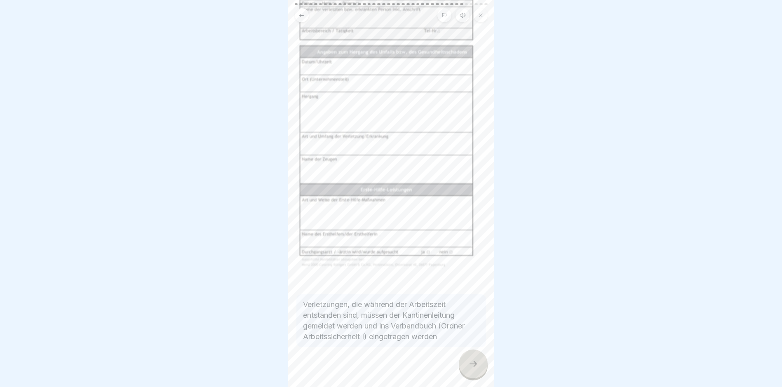
click at [471, 364] on icon at bounding box center [473, 364] width 10 height 10
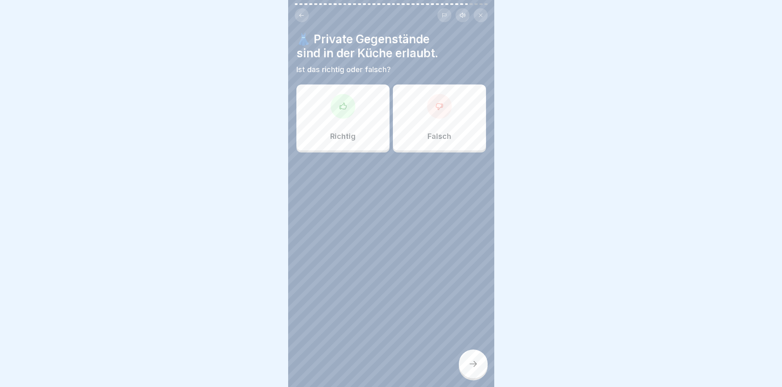
click at [457, 115] on div "Falsch" at bounding box center [439, 118] width 93 height 66
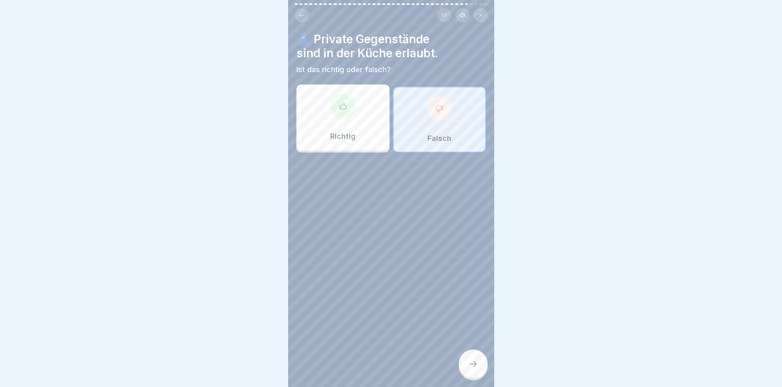
click at [475, 362] on icon at bounding box center [473, 364] width 10 height 10
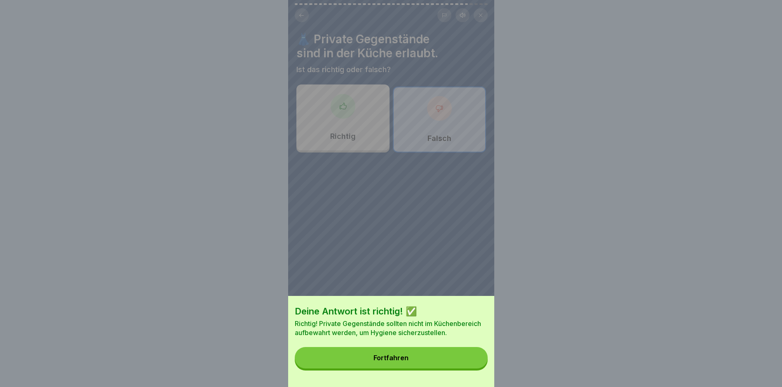
click at [409, 362] on div "Fortfahren" at bounding box center [391, 357] width 35 height 7
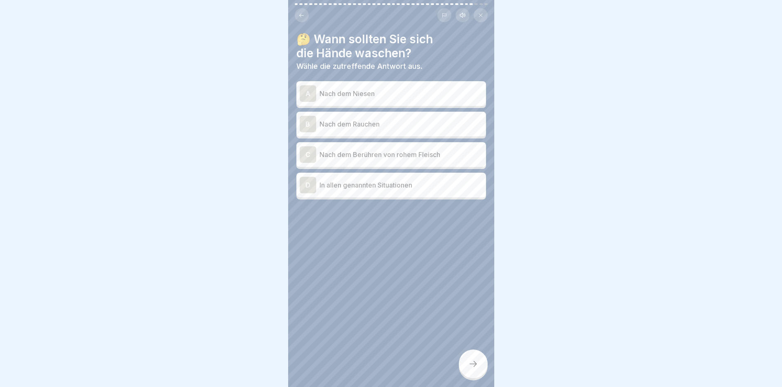
click at [316, 89] on div "A Nach dem Niesen" at bounding box center [391, 93] width 183 height 16
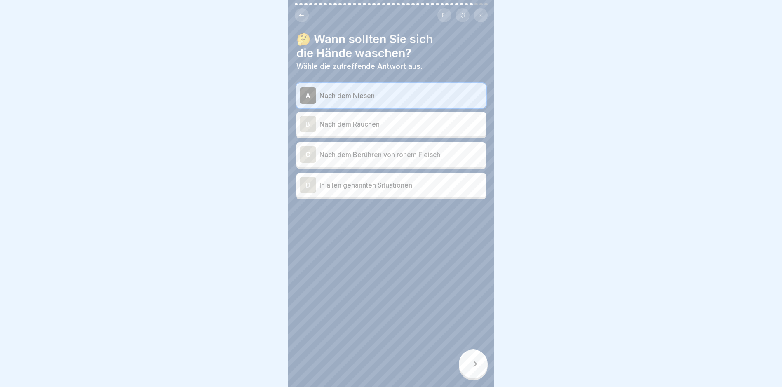
click at [317, 132] on div "A Nach dem Niesen B Nach dem Rauchen C Nach dem Berühren von rohem Fleisch D In…" at bounding box center [392, 141] width 190 height 116
click at [325, 122] on p "Nach dem Rauchen" at bounding box center [401, 124] width 163 height 10
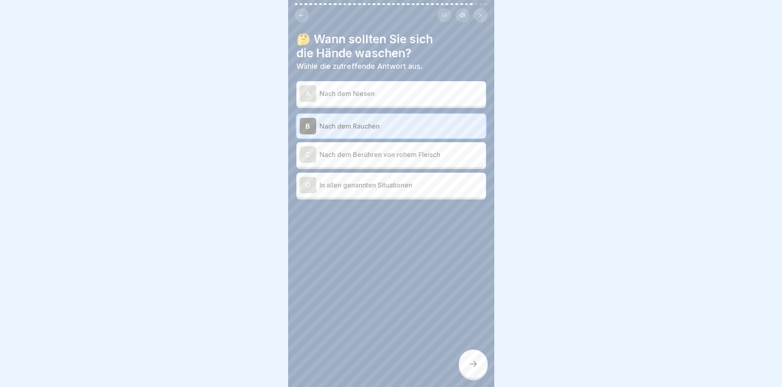
click at [339, 188] on div "D In allen genannten Situationen" at bounding box center [392, 185] width 190 height 25
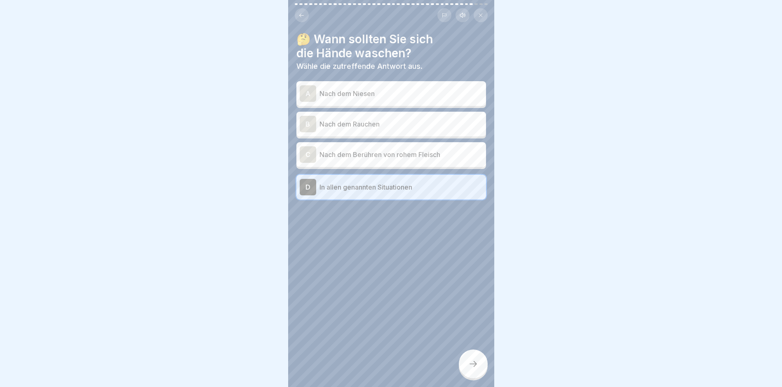
click at [477, 367] on icon at bounding box center [473, 364] width 10 height 10
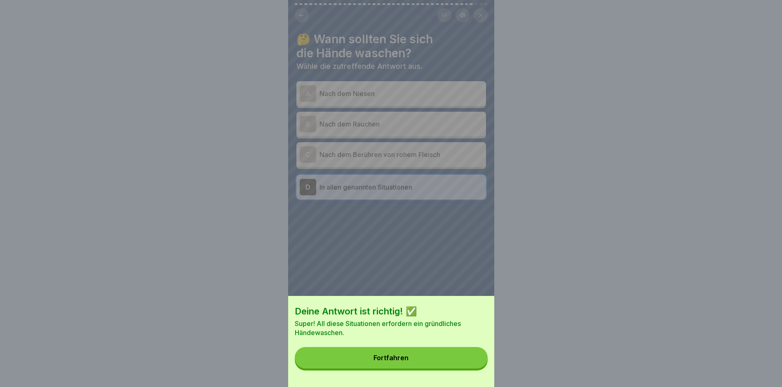
click at [387, 357] on button "Fortfahren" at bounding box center [391, 357] width 193 height 21
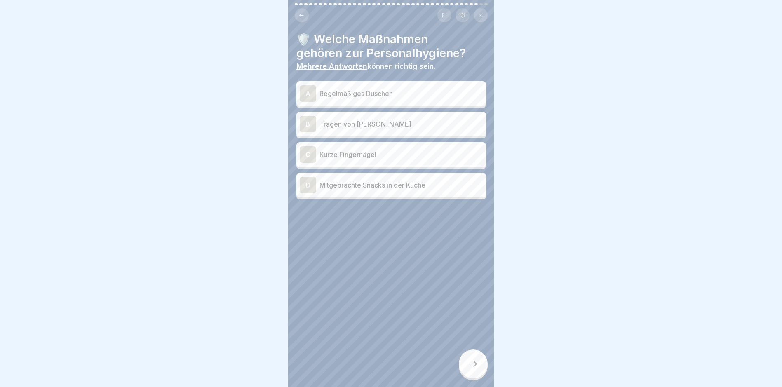
click at [312, 85] on div "A" at bounding box center [308, 93] width 16 height 16
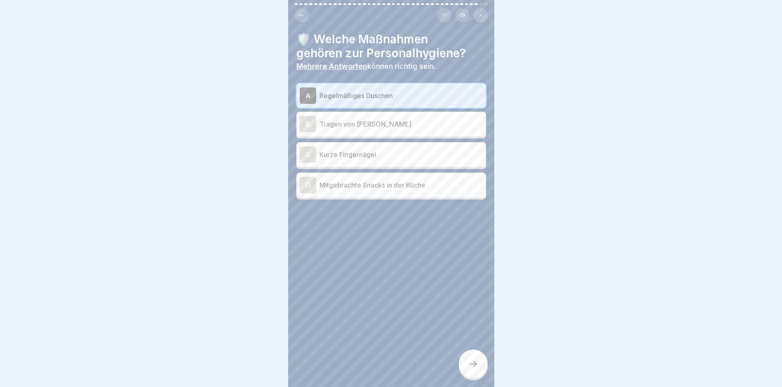
click at [310, 146] on div "C" at bounding box center [308, 154] width 16 height 16
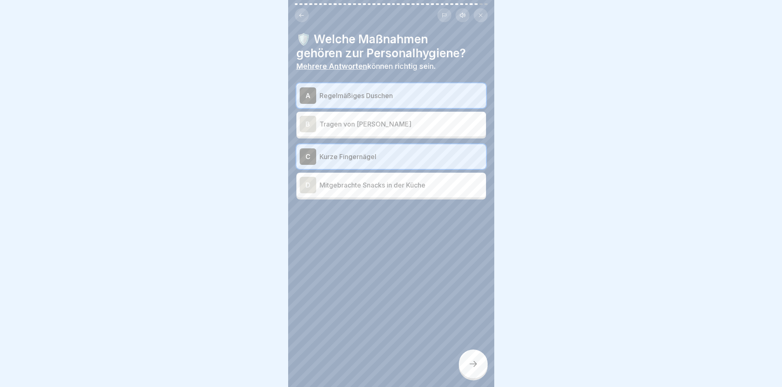
click at [473, 356] on div at bounding box center [473, 364] width 29 height 29
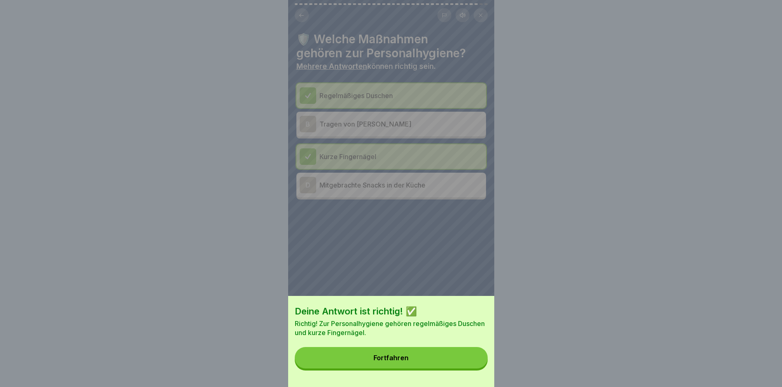
click at [432, 356] on button "Fortfahren" at bounding box center [391, 357] width 193 height 21
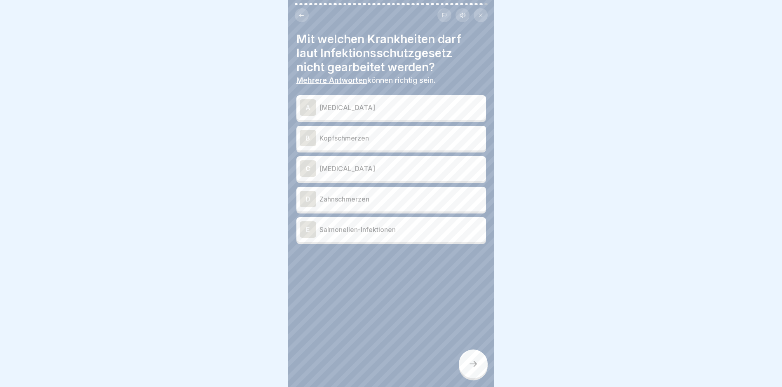
click at [340, 105] on p "[MEDICAL_DATA]" at bounding box center [401, 108] width 163 height 10
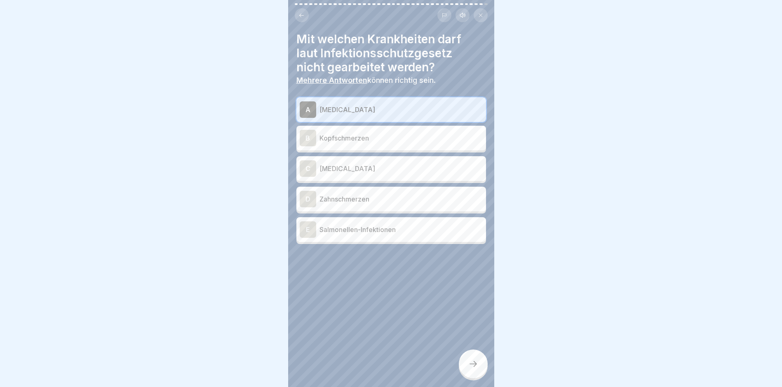
click at [338, 171] on div "C [MEDICAL_DATA]" at bounding box center [392, 168] width 190 height 25
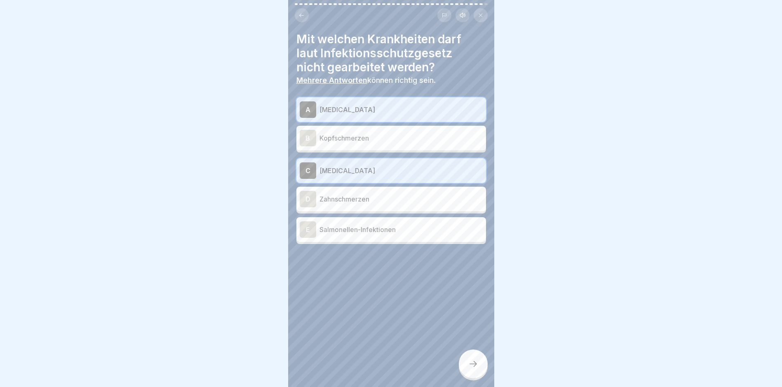
click at [355, 229] on div "E Salmonellen-Infektionen" at bounding box center [391, 229] width 183 height 16
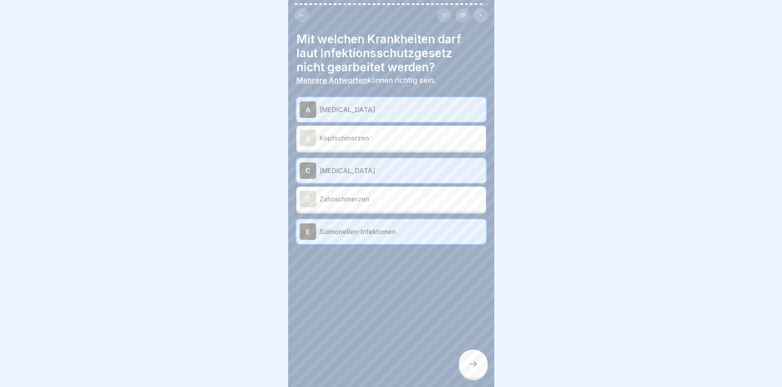
click at [473, 352] on div at bounding box center [473, 364] width 29 height 29
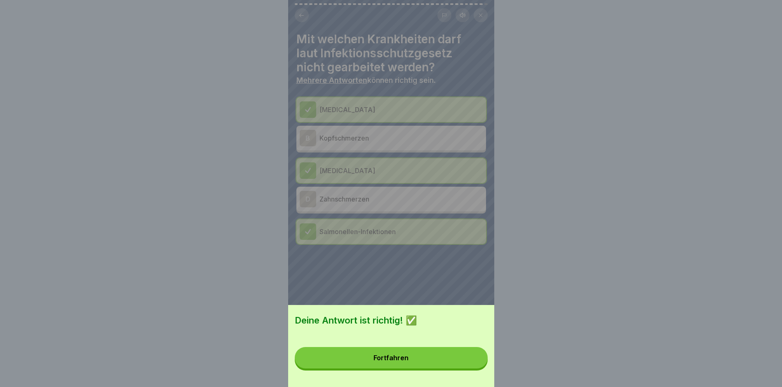
click at [428, 362] on button "Fortfahren" at bounding box center [391, 357] width 193 height 21
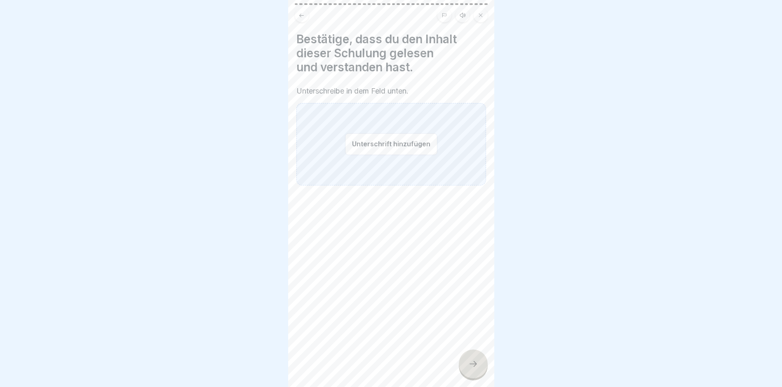
click at [384, 139] on button "Unterschrift hinzufügen" at bounding box center [391, 144] width 92 height 22
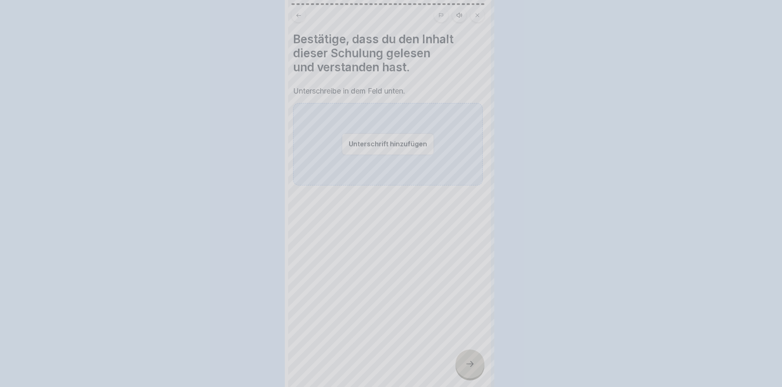
scroll to position [0, 0]
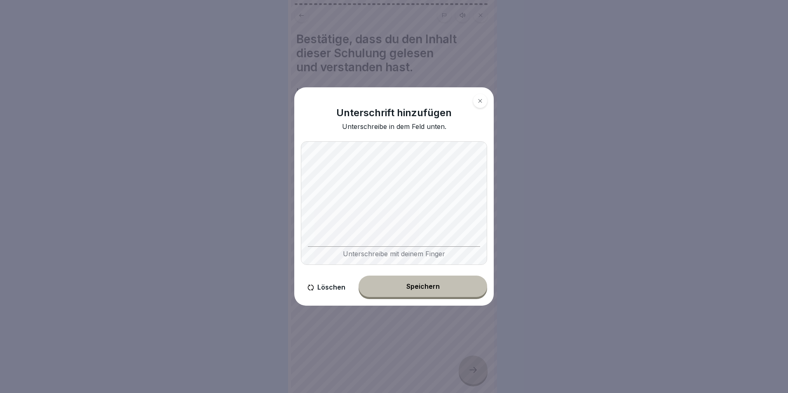
click at [536, 216] on body "Personalhygiene & Infektionsschutz 40 Schritte Deutsch Hörmodus 🧼 Personalhygie…" at bounding box center [391, 196] width 782 height 393
click at [521, 212] on body "Personalhygiene & Infektionsschutz 40 Schritte Deutsch Hörmodus 🧼 Personalhygie…" at bounding box center [391, 196] width 782 height 393
click at [430, 290] on div "Speichern" at bounding box center [423, 286] width 33 height 7
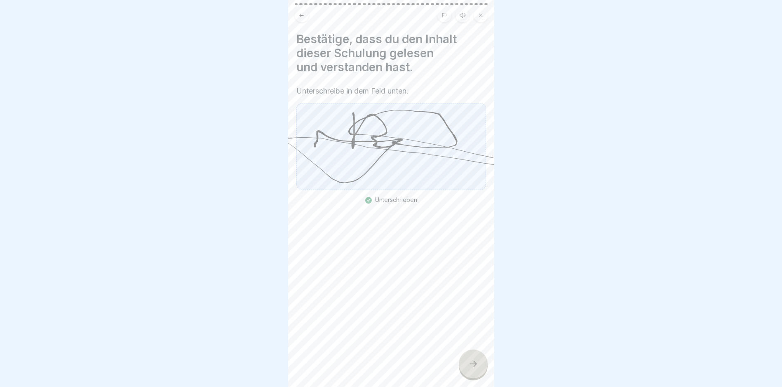
click at [476, 365] on div at bounding box center [473, 364] width 29 height 29
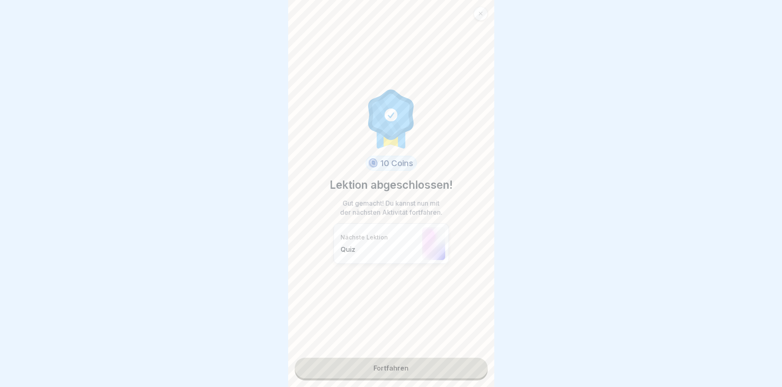
click at [394, 372] on link "Fortfahren" at bounding box center [391, 368] width 193 height 21
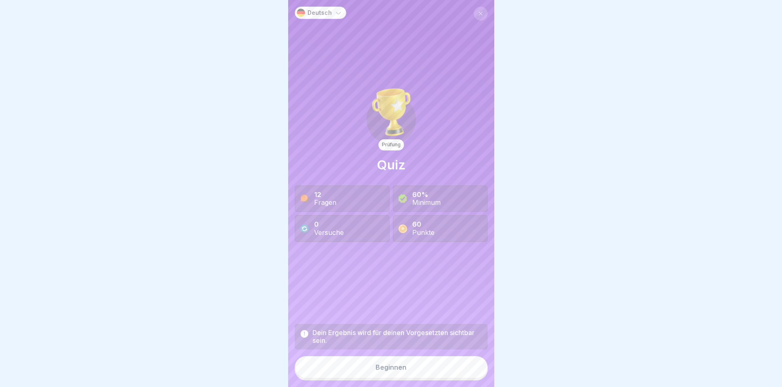
scroll to position [6, 0]
click at [411, 372] on button "Beginnen" at bounding box center [391, 367] width 193 height 22
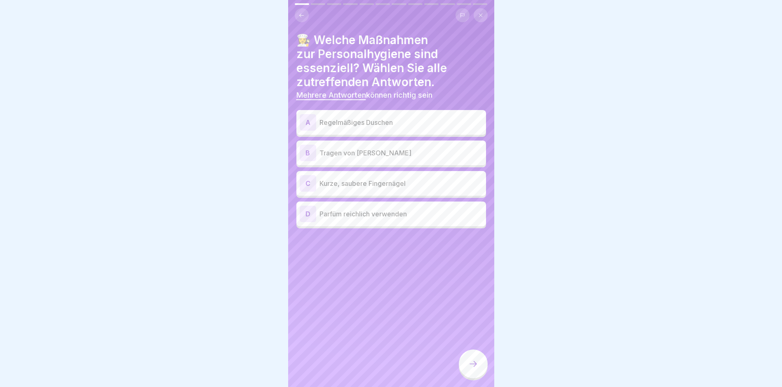
click at [365, 118] on p "Regelmäßiges Duschen" at bounding box center [401, 123] width 163 height 10
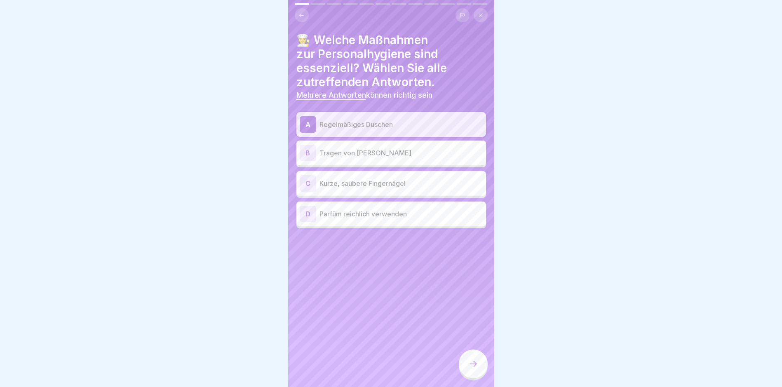
click at [358, 181] on p "Kurze, saubere Fingernägel" at bounding box center [401, 184] width 163 height 10
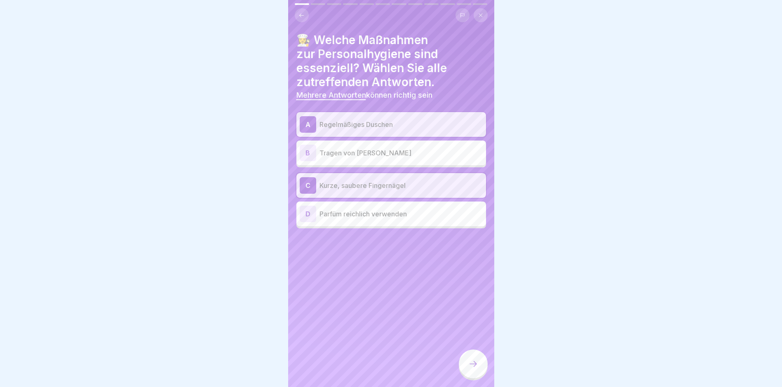
click at [475, 359] on div at bounding box center [473, 364] width 29 height 29
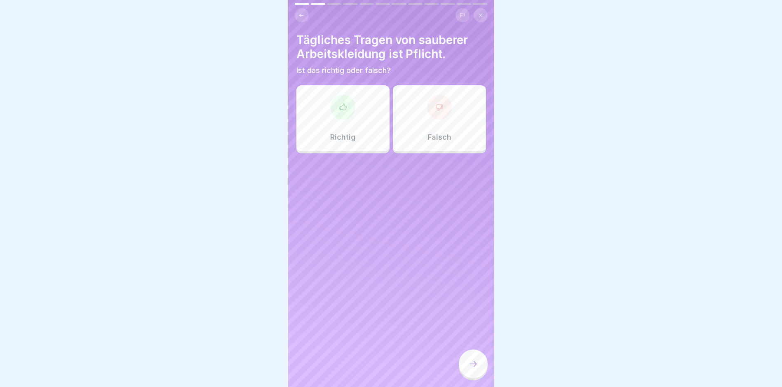
click at [341, 120] on div "Richtig" at bounding box center [343, 118] width 93 height 66
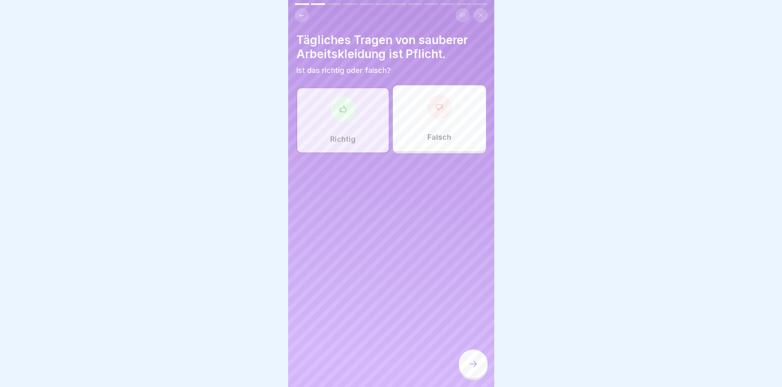
click at [473, 365] on icon at bounding box center [473, 364] width 10 height 10
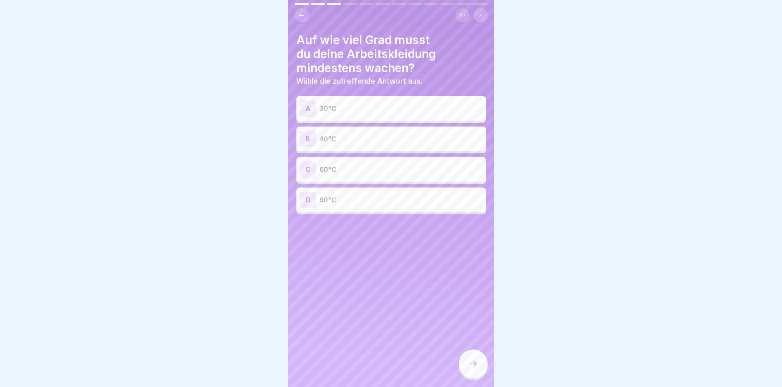
click at [346, 170] on div "C 60°C" at bounding box center [391, 169] width 183 height 16
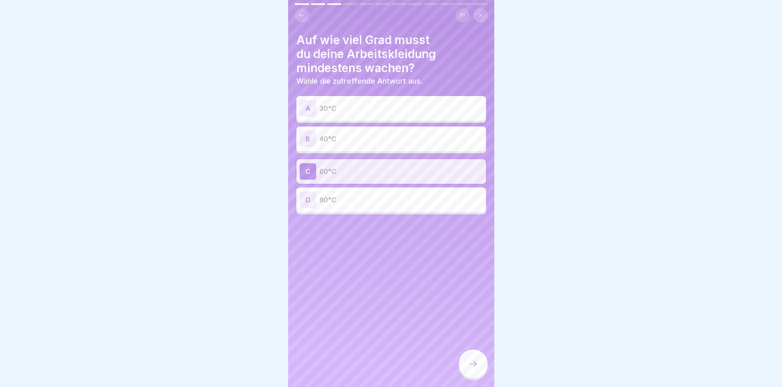
click at [469, 365] on icon at bounding box center [473, 364] width 10 height 10
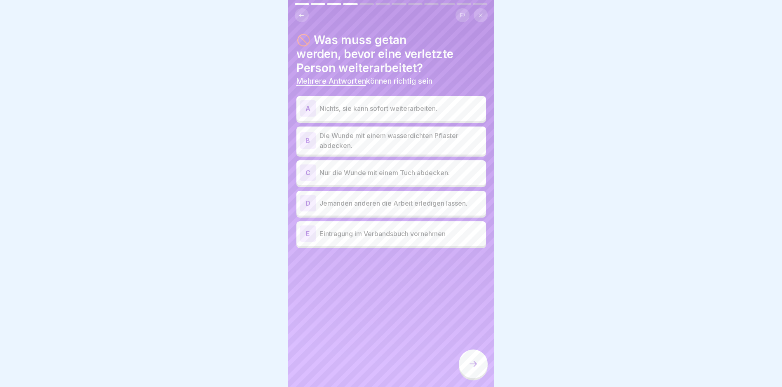
click at [387, 131] on p "Die Wunde mit einem wasserdichten Pflaster abdecken." at bounding box center [401, 141] width 163 height 20
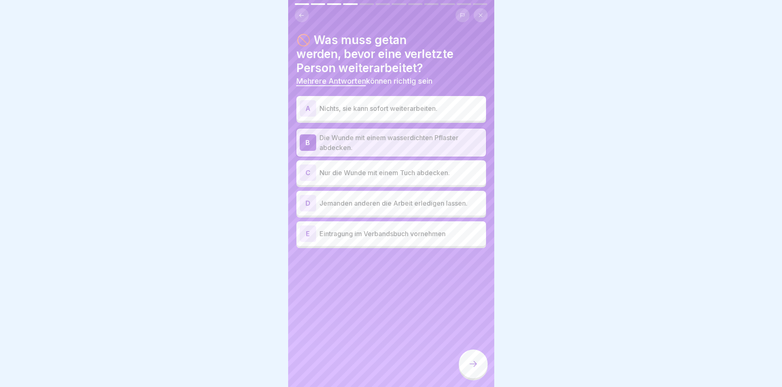
click at [382, 231] on p "Eintragung im Verbandsbuch vornehmen" at bounding box center [401, 234] width 163 height 10
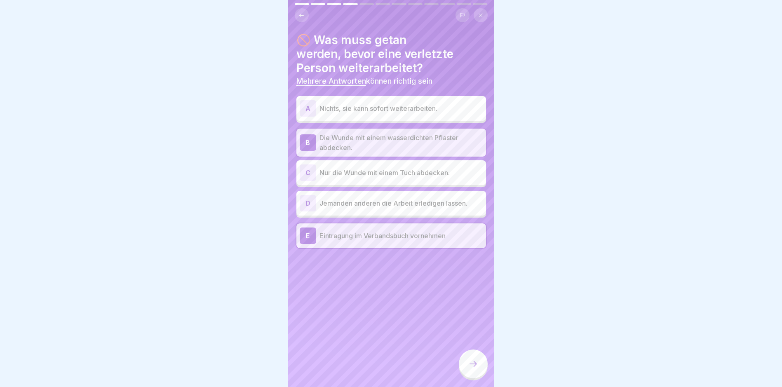
click at [474, 364] on icon at bounding box center [473, 364] width 10 height 10
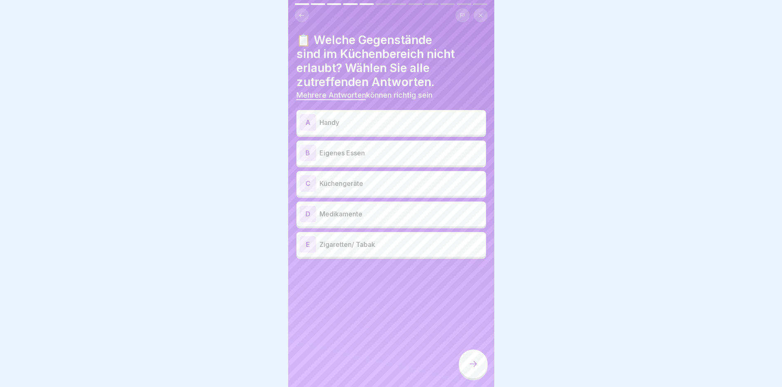
click at [358, 125] on div "A Handy" at bounding box center [392, 122] width 190 height 25
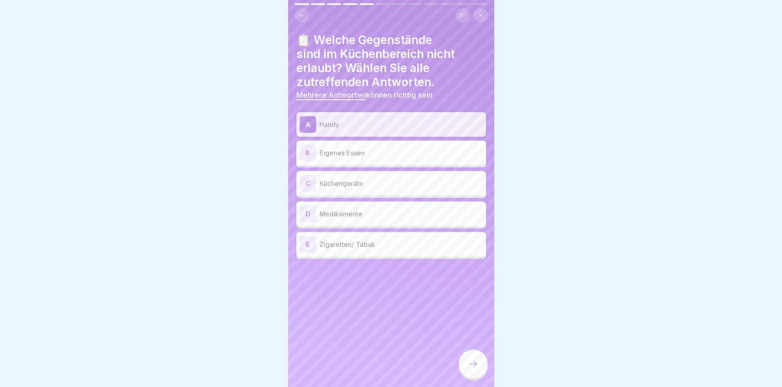
click at [360, 149] on p "Eigenes Essen" at bounding box center [401, 153] width 163 height 10
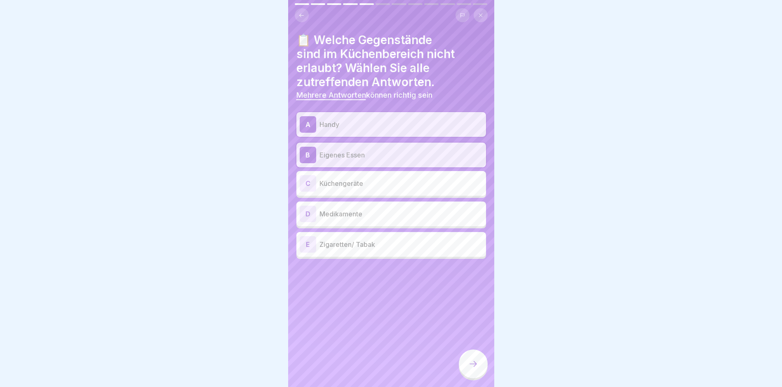
click at [365, 209] on p "Medikamente" at bounding box center [401, 214] width 163 height 10
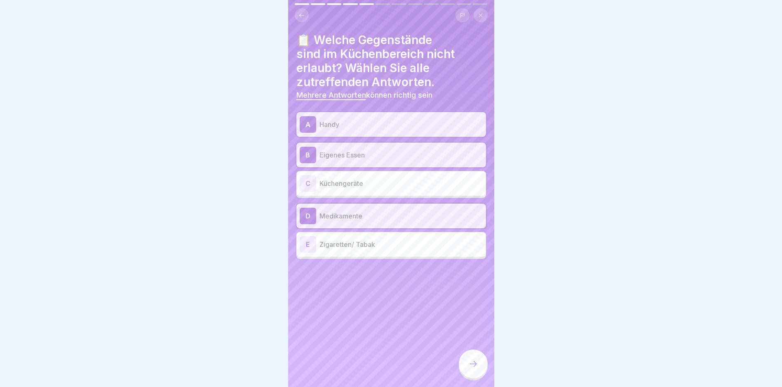
click at [372, 240] on p "Zigaretten/ Tabak" at bounding box center [401, 245] width 163 height 10
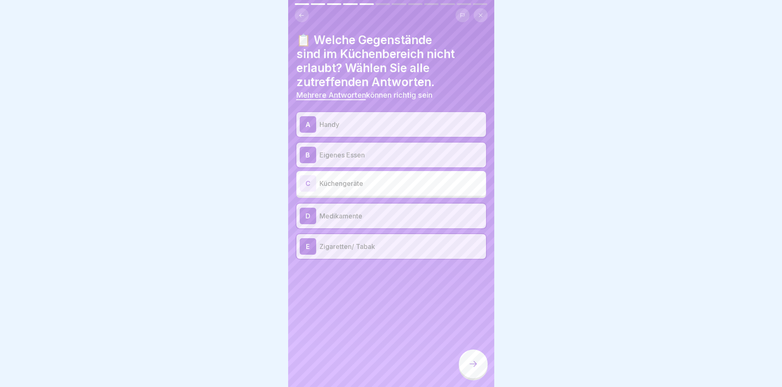
click at [472, 361] on icon at bounding box center [473, 364] width 10 height 10
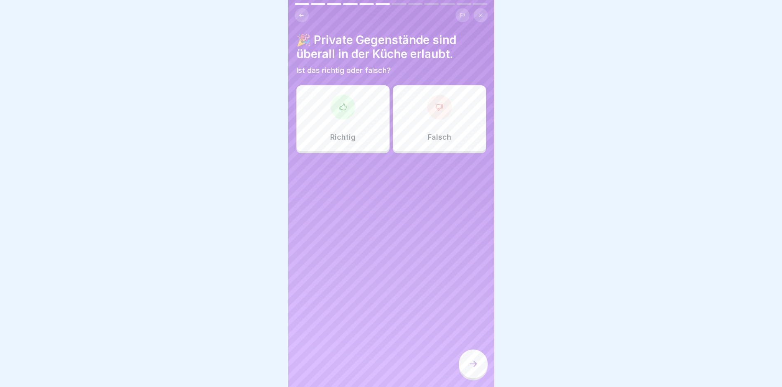
click at [429, 110] on div at bounding box center [439, 107] width 25 height 25
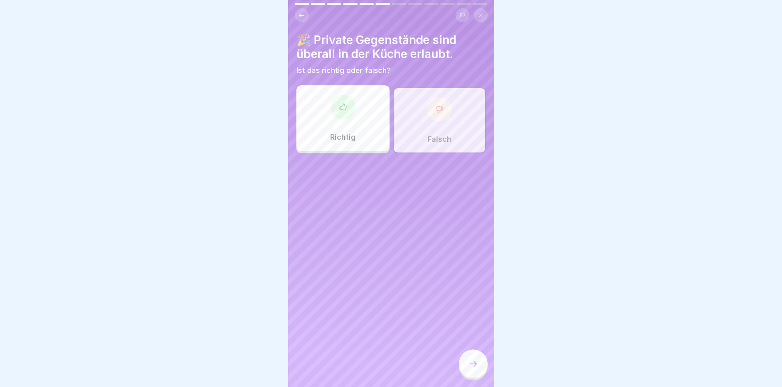
click at [477, 369] on icon at bounding box center [473, 364] width 10 height 10
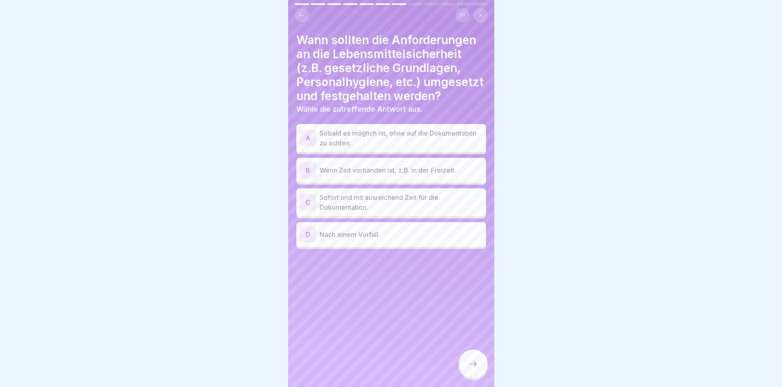
click at [390, 212] on p "Sofort und mit ausreichend Zeit für die Dokumentation." at bounding box center [401, 203] width 163 height 20
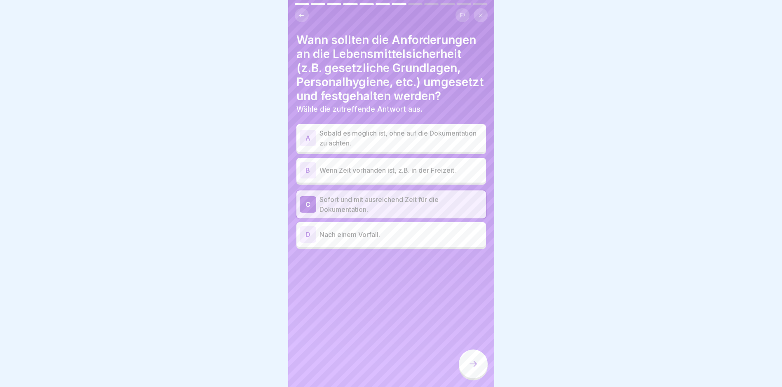
click at [478, 361] on icon at bounding box center [473, 364] width 10 height 10
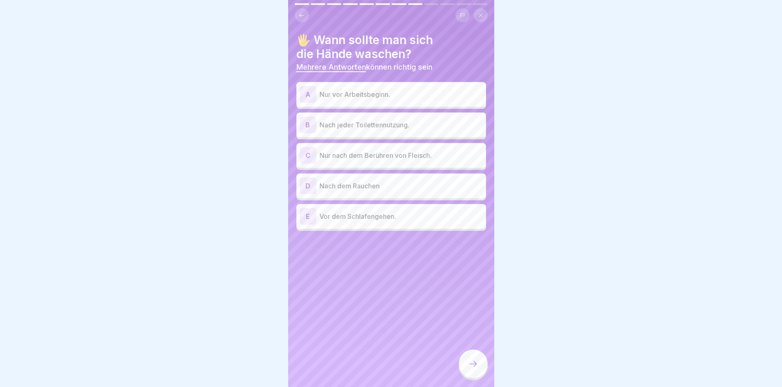
click at [337, 120] on p "Nach jeder Toilettennutzung." at bounding box center [401, 125] width 163 height 10
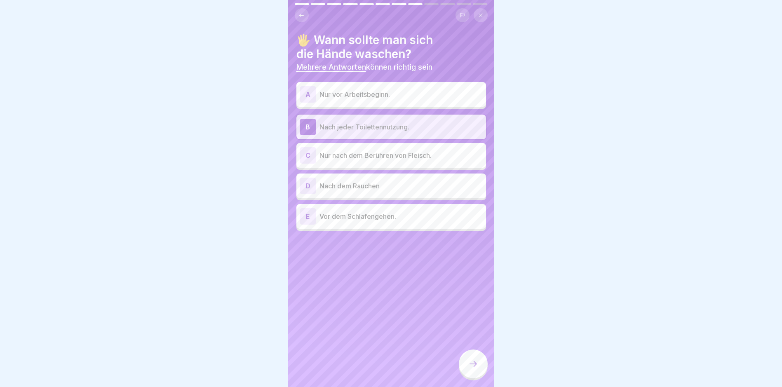
click at [364, 154] on p "Nur nach dem Berühren von Fleisch." at bounding box center [401, 156] width 163 height 10
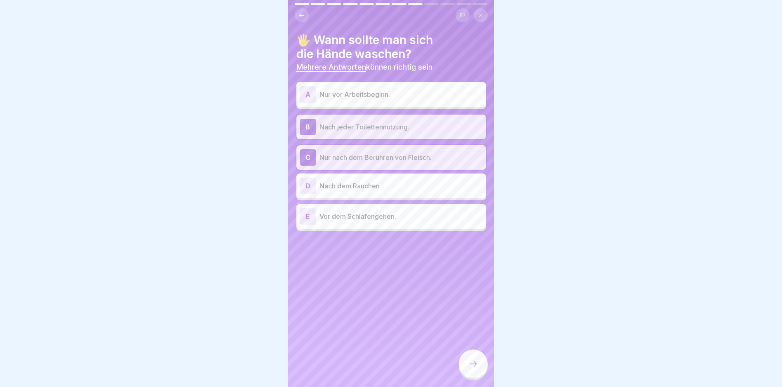
click at [355, 181] on p "Nach dem Rauchen" at bounding box center [401, 186] width 163 height 10
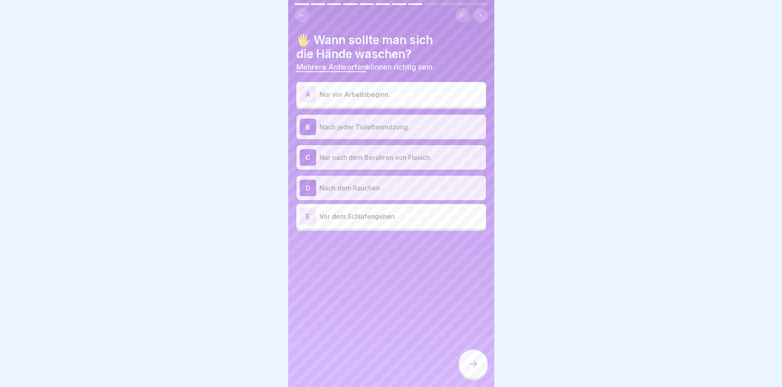
click at [365, 157] on div "C Nur nach dem Berühren von Fleisch." at bounding box center [391, 157] width 183 height 16
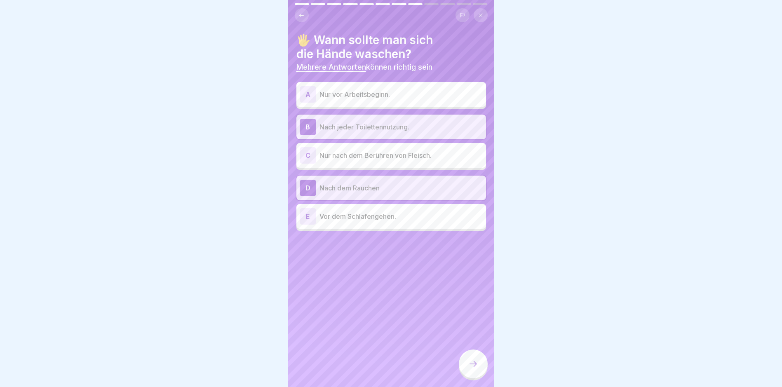
click at [480, 359] on div at bounding box center [473, 364] width 29 height 29
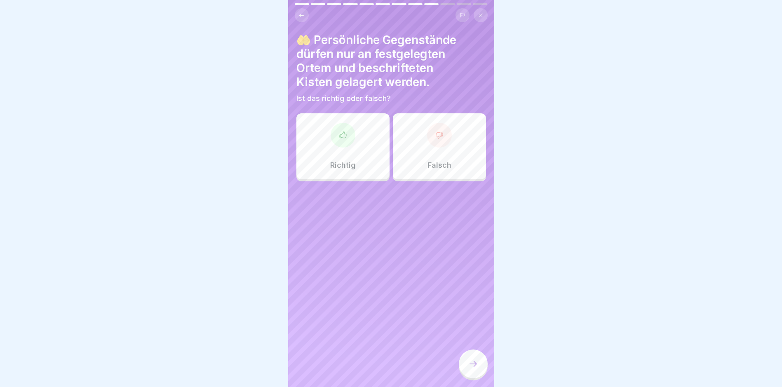
click at [339, 162] on p "Richtig" at bounding box center [343, 165] width 26 height 9
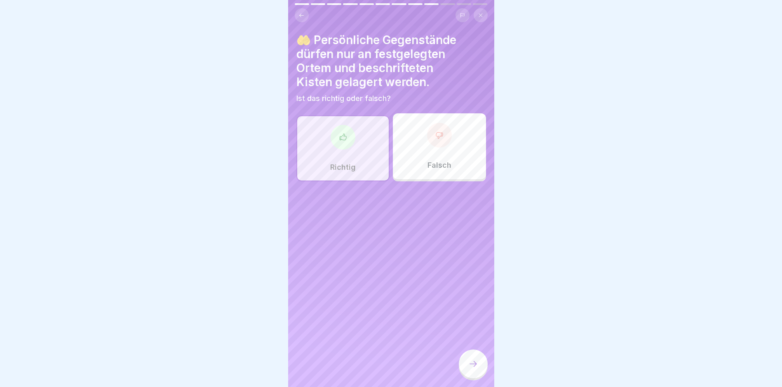
click at [467, 366] on div at bounding box center [473, 364] width 29 height 29
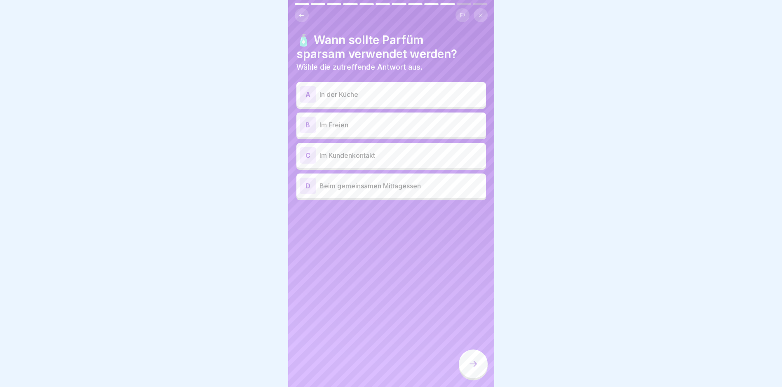
click at [368, 93] on p "In der Küche" at bounding box center [401, 94] width 163 height 10
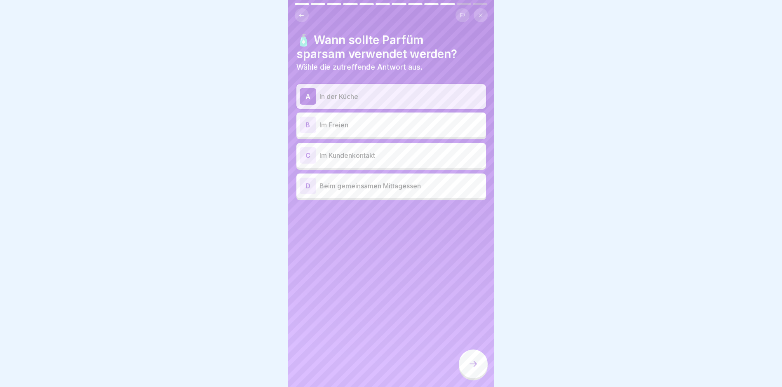
click at [477, 363] on icon at bounding box center [473, 364] width 10 height 10
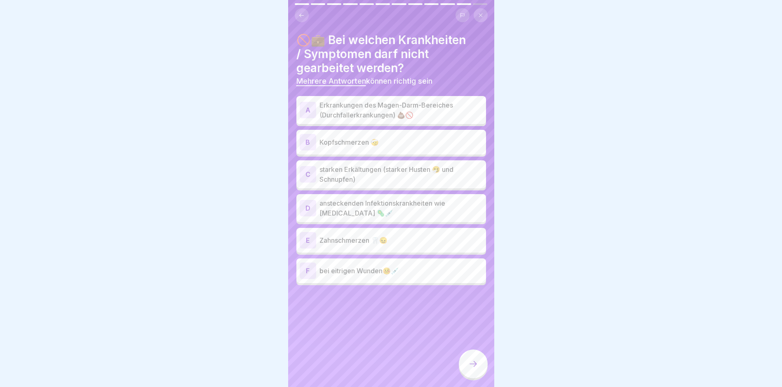
click at [366, 104] on p "Erkrankungen des Magen-Darm-Bereiches (Durchfallerkrankungen) 💩🚫" at bounding box center [401, 110] width 163 height 20
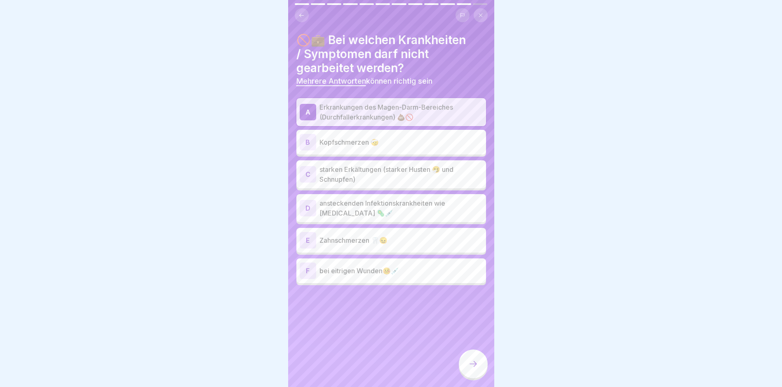
click at [373, 173] on p "starken Erkältungen (starker Husten 🤧 und Schnupfen)" at bounding box center [401, 175] width 163 height 20
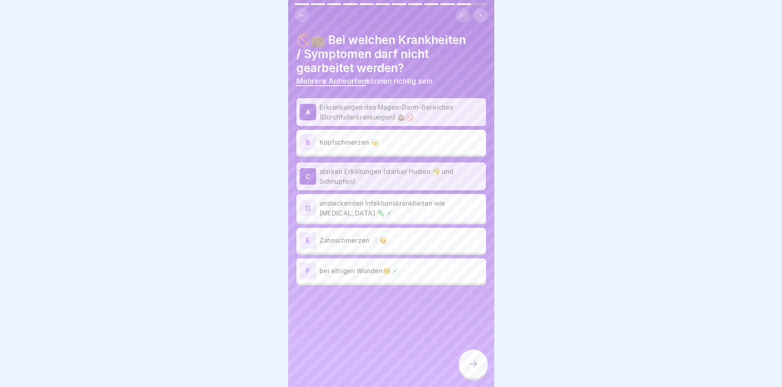
click at [378, 201] on p "ansteckenden Infektionskrankheiten wie [MEDICAL_DATA] 🦠💉" at bounding box center [401, 208] width 163 height 20
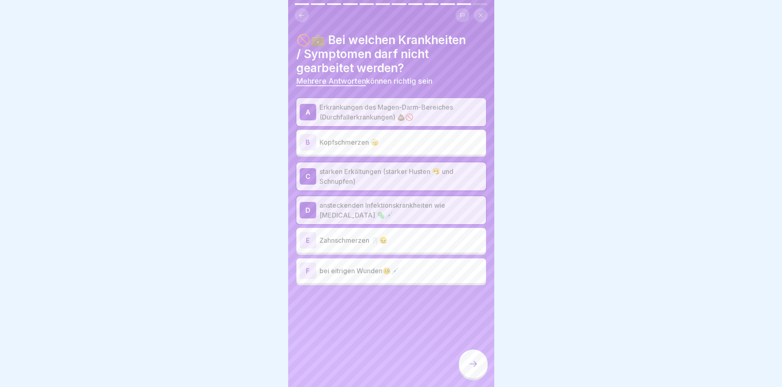
click at [386, 271] on div "F bei eitrigen Wunden🤒💉" at bounding box center [391, 271] width 183 height 16
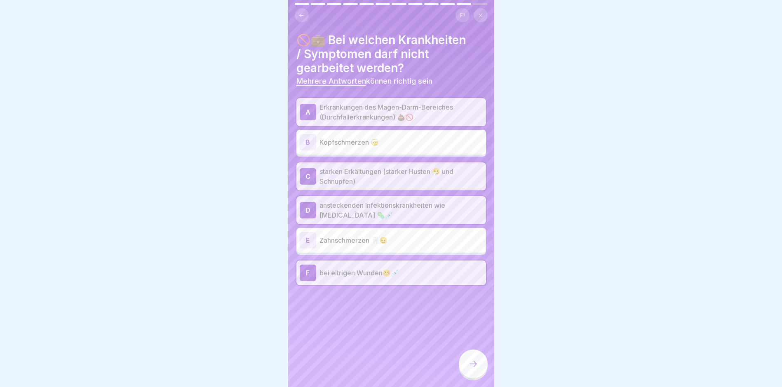
click at [474, 368] on icon at bounding box center [473, 364] width 10 height 10
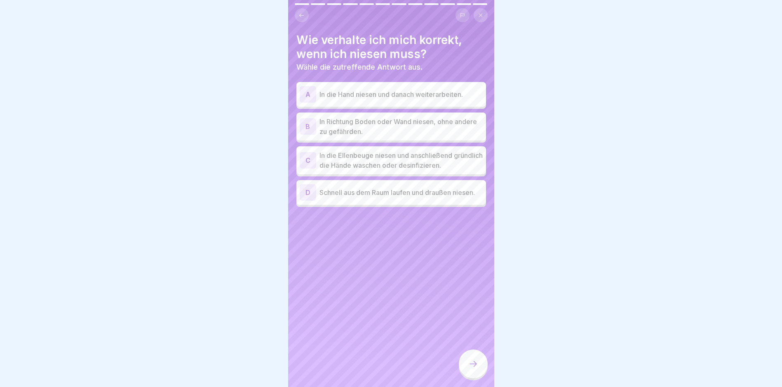
click at [398, 158] on p "In die Ellenbeuge niesen und anschließend gründlich die Hände waschen oder desi…" at bounding box center [401, 161] width 163 height 20
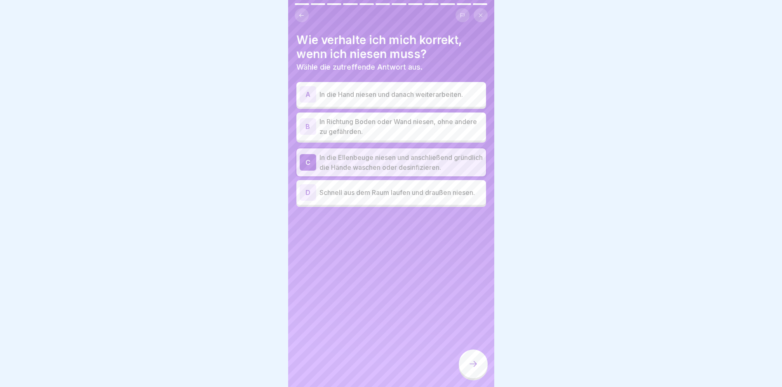
click at [475, 362] on icon at bounding box center [473, 364] width 10 height 10
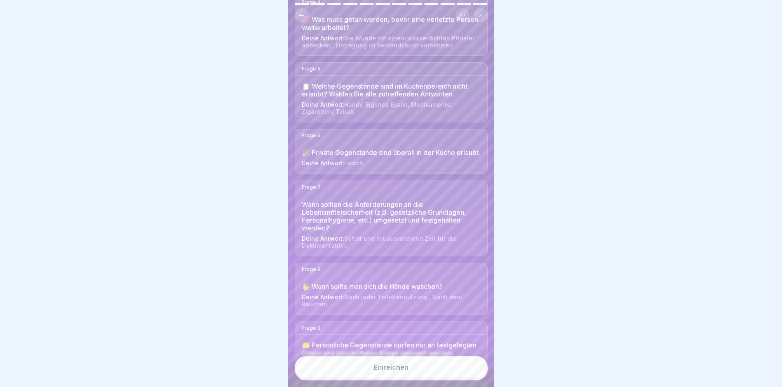
scroll to position [289, 0]
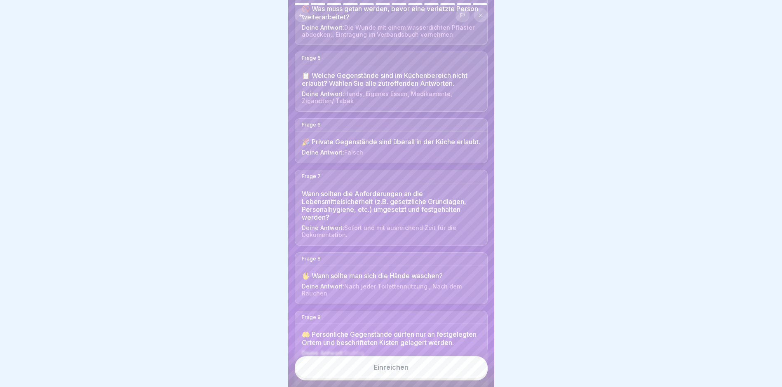
click at [400, 369] on div "Einreichen" at bounding box center [391, 367] width 35 height 7
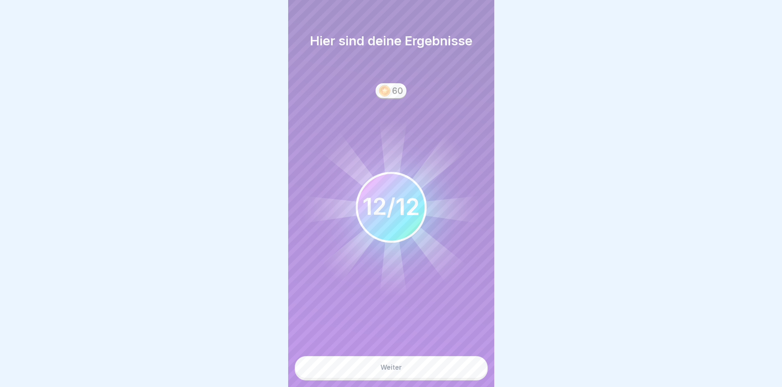
click at [406, 367] on button "Weiter" at bounding box center [391, 367] width 193 height 22
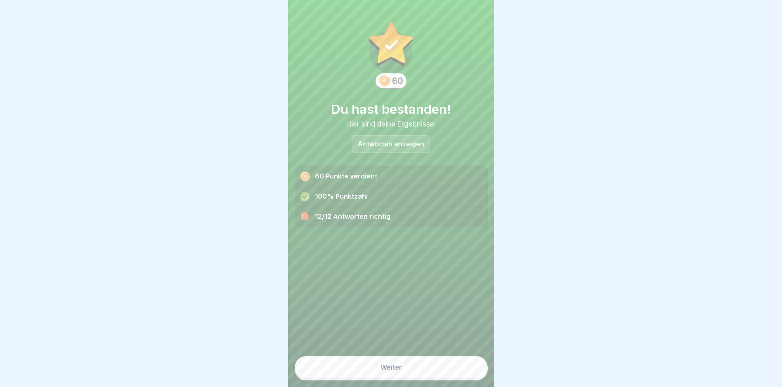
click at [393, 373] on button "Weiter" at bounding box center [391, 367] width 193 height 22
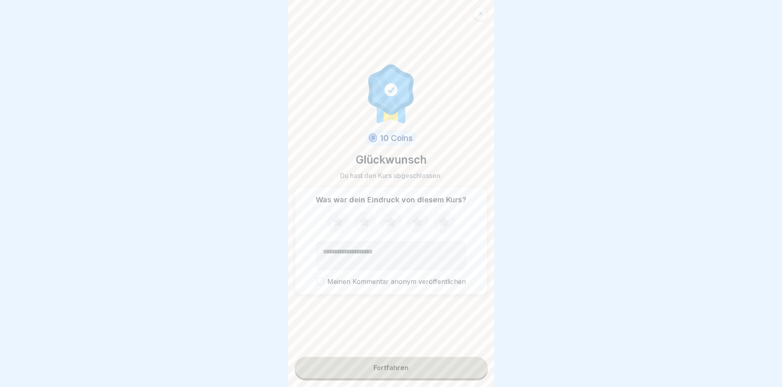
click at [441, 220] on icon at bounding box center [443, 222] width 11 height 10
click at [412, 367] on button "Fortfahren" at bounding box center [391, 367] width 193 height 21
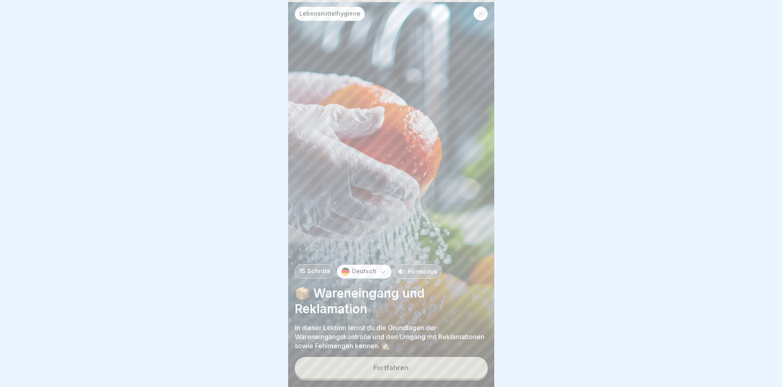
click at [413, 366] on button "Fortfahren" at bounding box center [391, 367] width 193 height 21
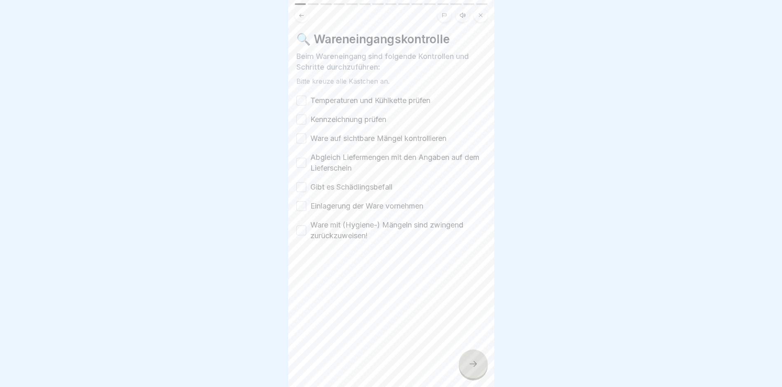
click at [304, 96] on button "Temperaturen und Kühlkette prüfen" at bounding box center [302, 101] width 10 height 10
click at [302, 115] on button "Kennzeichnung prüfen" at bounding box center [302, 120] width 10 height 10
click at [300, 134] on button "Ware auf sichtbare Mängel kontrollieren" at bounding box center [302, 139] width 10 height 10
click at [299, 158] on button "Abgleich Liefermengen mit den Angaben auf dem Lieferschein" at bounding box center [302, 163] width 10 height 10
click at [297, 182] on div "Gibt es Schädlingsbefall" at bounding box center [345, 187] width 96 height 11
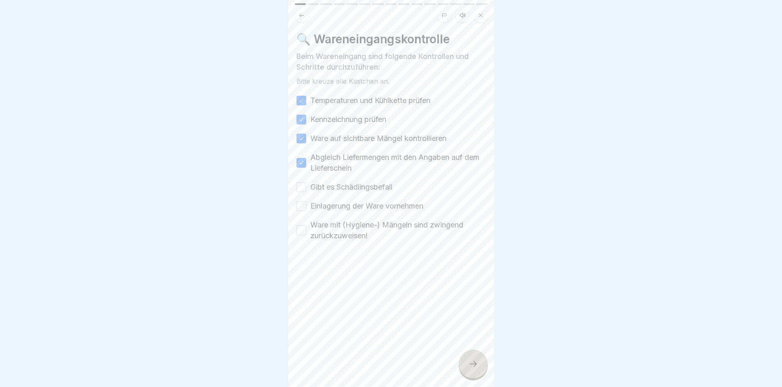
click at [297, 182] on button "Gibt es Schädlingsbefall" at bounding box center [302, 187] width 10 height 10
click at [306, 201] on button "Einlagerung der Ware vornehmen" at bounding box center [302, 206] width 10 height 10
click at [299, 226] on button "Ware mit (Hygiene-) Mängeln sind zwingend zurückzuweisen!" at bounding box center [302, 231] width 10 height 10
click at [473, 364] on icon at bounding box center [473, 364] width 10 height 10
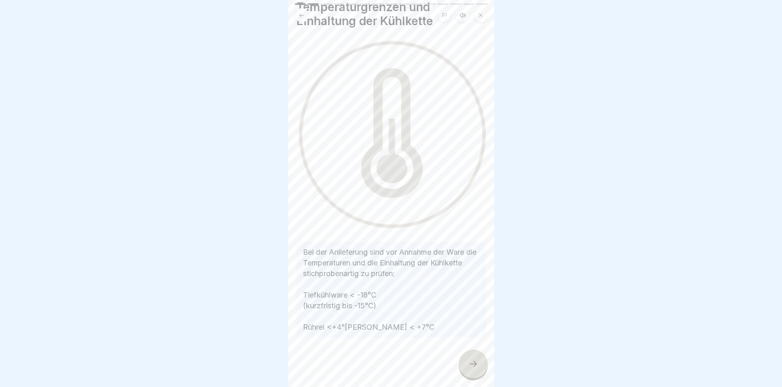
scroll to position [47, 0]
click at [471, 366] on icon at bounding box center [473, 364] width 10 height 10
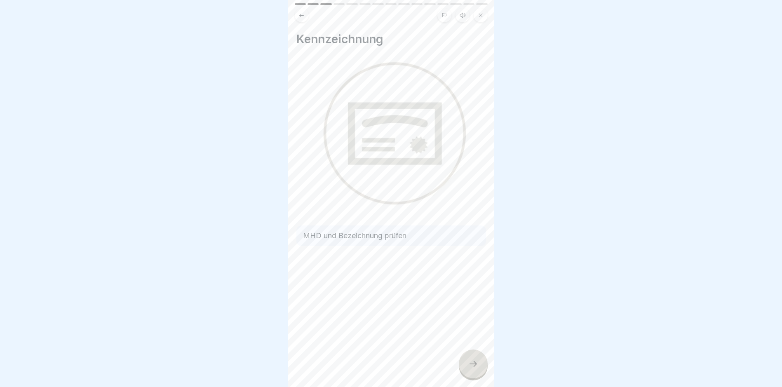
click at [475, 356] on div at bounding box center [473, 364] width 29 height 29
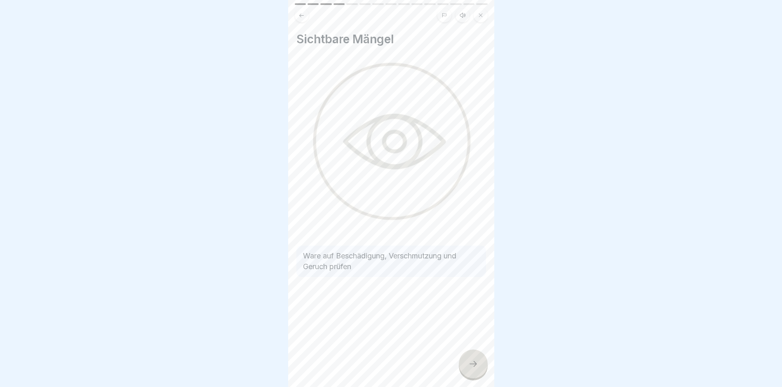
click at [471, 361] on icon at bounding box center [473, 364] width 10 height 10
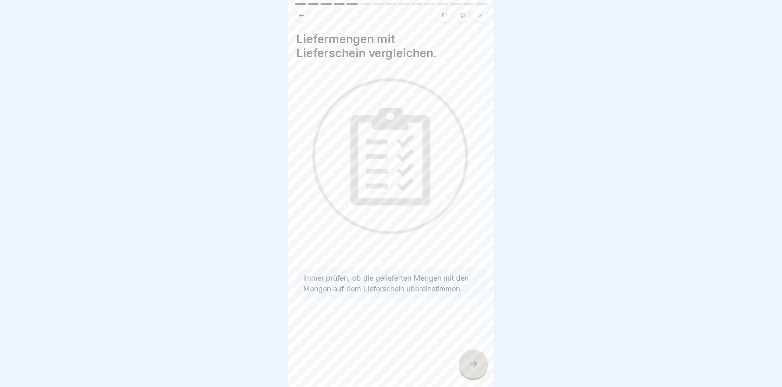
click at [469, 367] on icon at bounding box center [473, 364] width 10 height 10
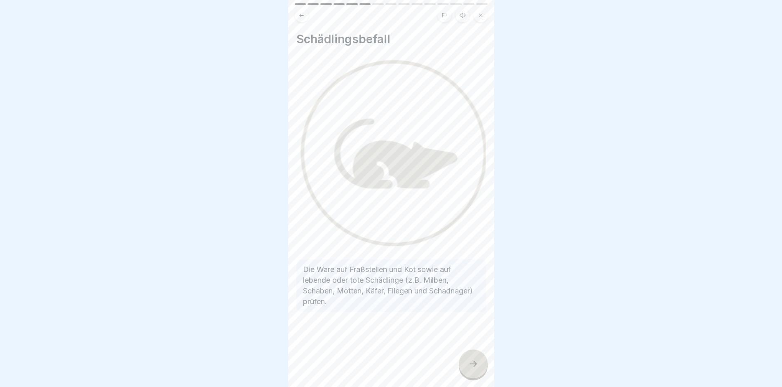
click at [472, 362] on icon at bounding box center [473, 364] width 10 height 10
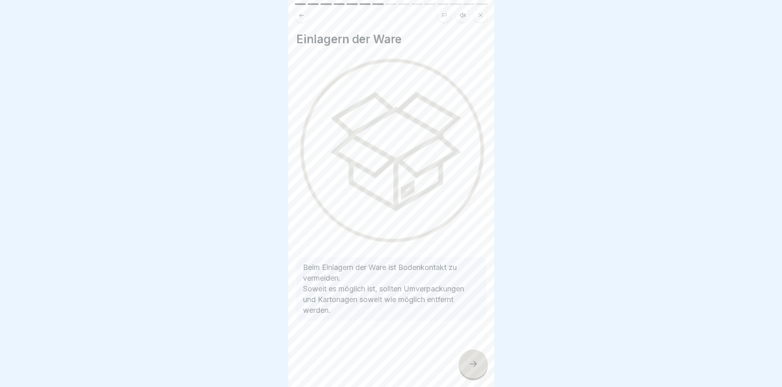
click at [478, 365] on icon at bounding box center [473, 364] width 10 height 10
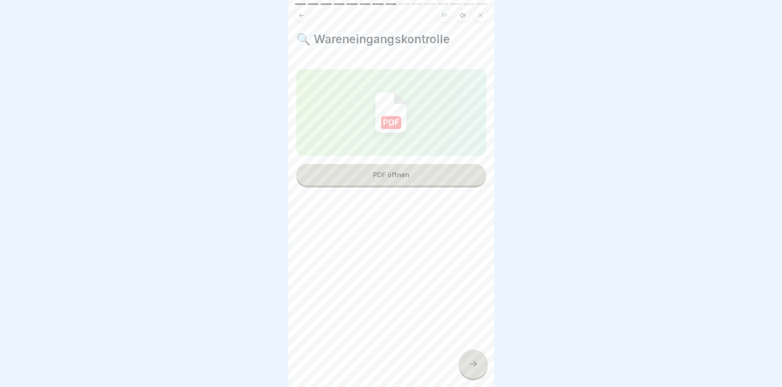
click at [393, 171] on div "PDF öffnen" at bounding box center [391, 174] width 36 height 7
click at [480, 362] on div at bounding box center [473, 364] width 29 height 29
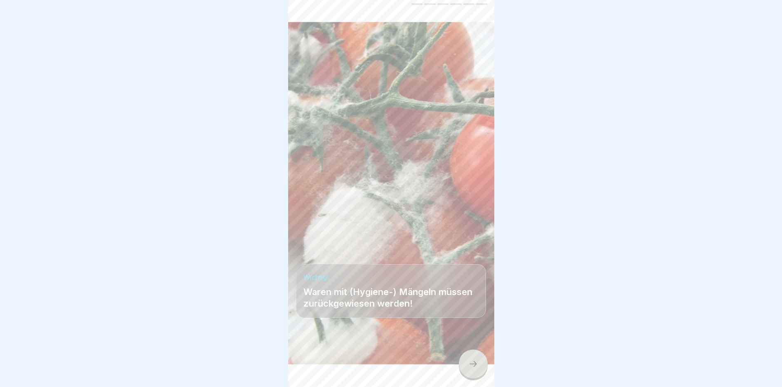
click at [474, 368] on icon at bounding box center [473, 364] width 10 height 10
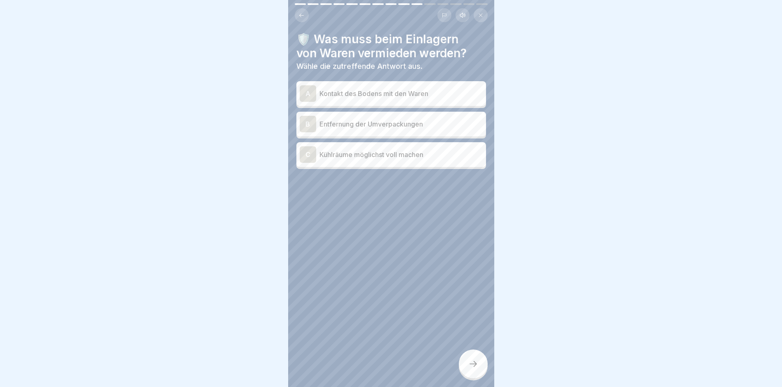
click at [379, 89] on p "Kontakt des Bodens mit den Waren" at bounding box center [401, 94] width 163 height 10
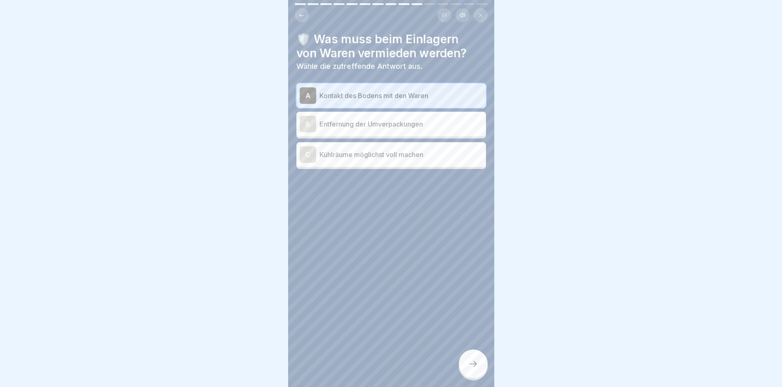
click at [473, 367] on icon at bounding box center [473, 364] width 10 height 10
click at [358, 119] on p "Entfernung der Umverpackungen" at bounding box center [401, 124] width 163 height 10
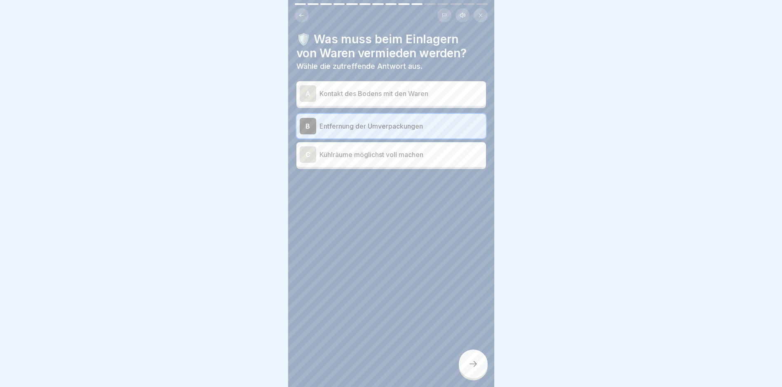
click at [345, 90] on p "Kontakt des Bodens mit den Waren" at bounding box center [401, 94] width 163 height 10
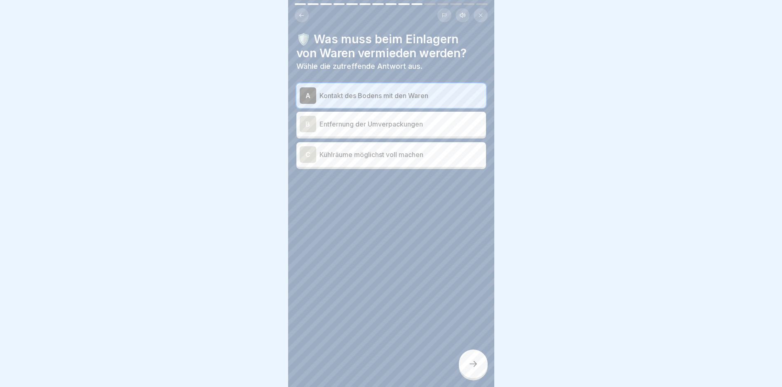
click at [466, 366] on div at bounding box center [473, 364] width 29 height 29
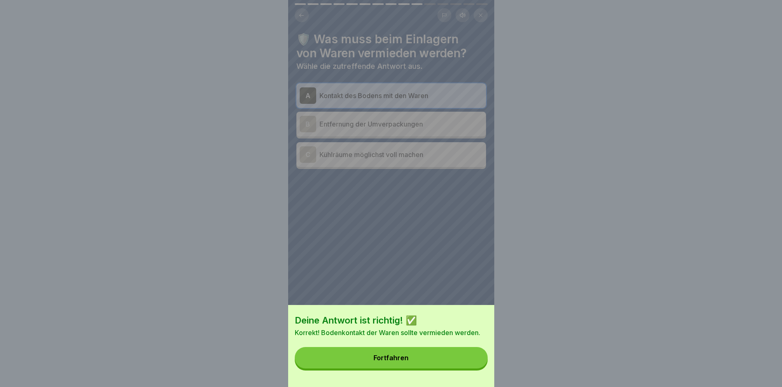
click at [452, 363] on button "Fortfahren" at bounding box center [391, 357] width 193 height 21
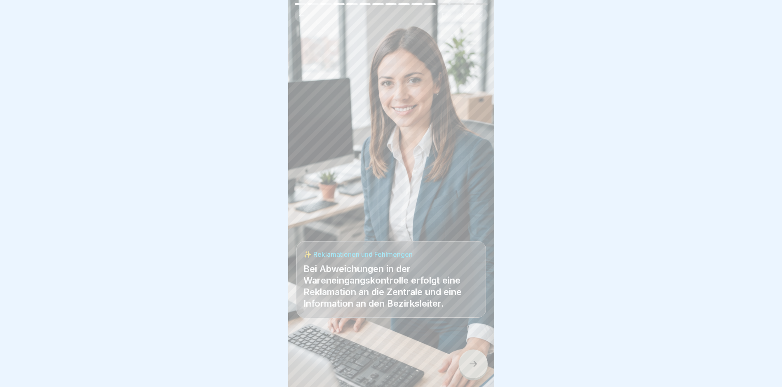
click at [473, 365] on icon at bounding box center [473, 364] width 10 height 10
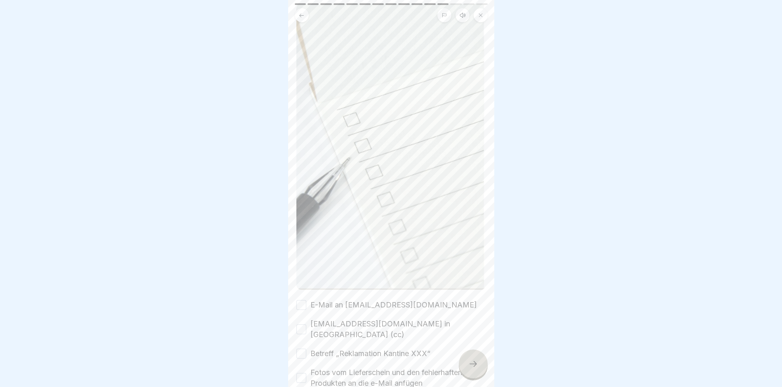
scroll to position [206, 0]
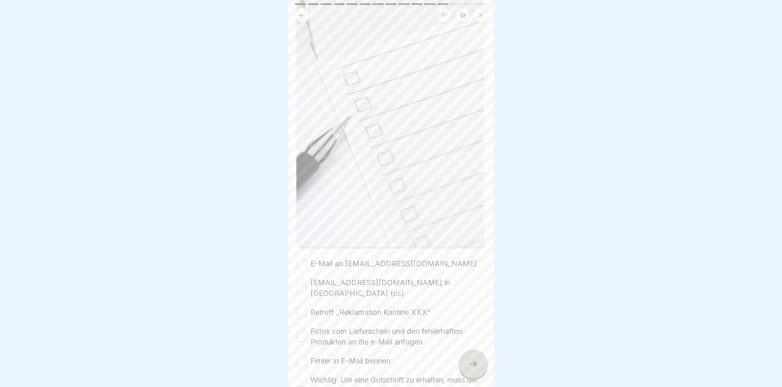
click at [304, 259] on button "E-Mail an [EMAIL_ADDRESS][DOMAIN_NAME]" at bounding box center [302, 264] width 10 height 10
click at [304, 283] on button "[EMAIL_ADDRESS][DOMAIN_NAME] in [GEOGRAPHIC_DATA] (cc)" at bounding box center [302, 288] width 10 height 10
click at [299, 308] on button "Betreff „Reklamation Kantine XXX“" at bounding box center [302, 313] width 10 height 10
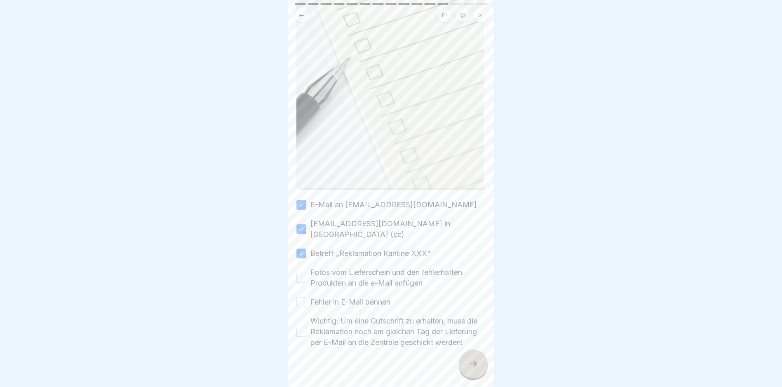
scroll to position [266, 0]
click at [301, 272] on button "Fotos vom Lieferschein und den fehlerhaften Produkten an die e-Mail anfügen" at bounding box center [302, 277] width 10 height 10
click at [297, 297] on button "Fehler in E-Mail bennen" at bounding box center [302, 302] width 10 height 10
click at [301, 326] on button "Wichtig: Um eine Gutschrift zu erhalten, muss die Reklamation noch am gleichen …" at bounding box center [302, 331] width 10 height 10
click at [473, 357] on div at bounding box center [473, 364] width 29 height 29
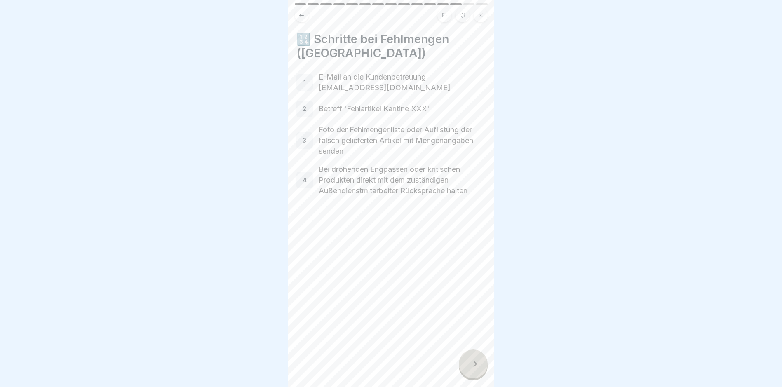
click at [471, 370] on div at bounding box center [473, 364] width 29 height 29
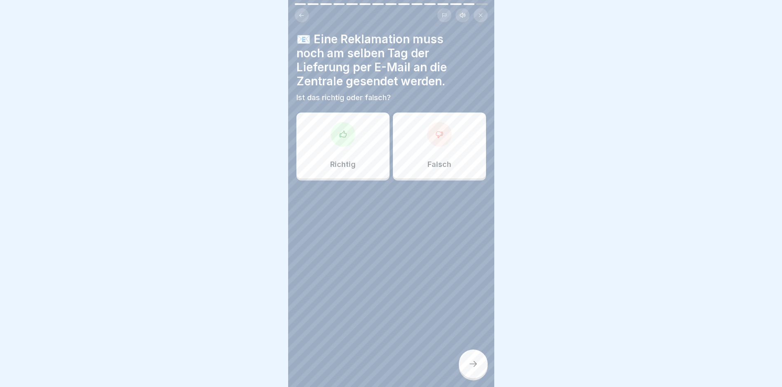
click at [354, 128] on div "Richtig" at bounding box center [343, 146] width 93 height 66
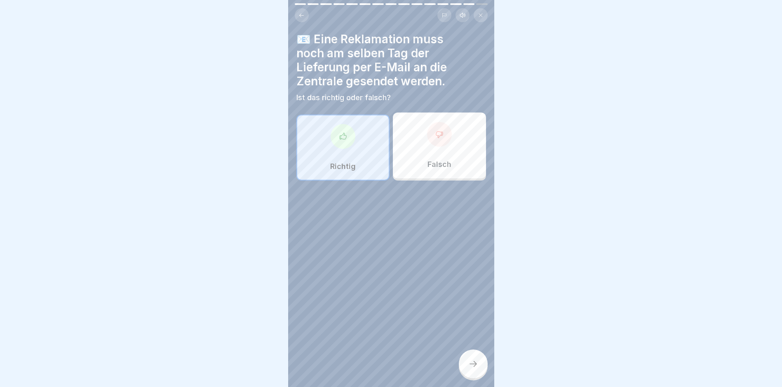
click at [475, 360] on icon at bounding box center [473, 364] width 10 height 10
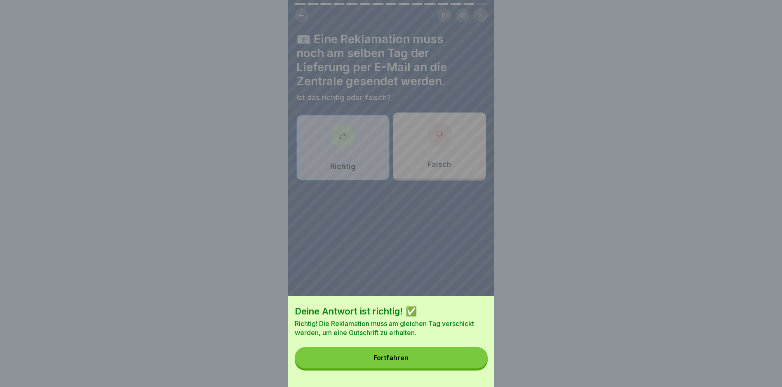
click at [406, 362] on div "Fortfahren" at bounding box center [391, 357] width 35 height 7
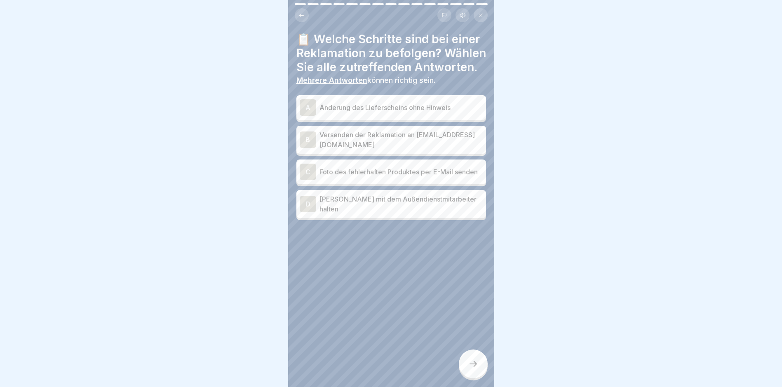
click at [431, 149] on p "Versenden der Reklamation an [EMAIL_ADDRESS][DOMAIN_NAME]" at bounding box center [401, 140] width 163 height 20
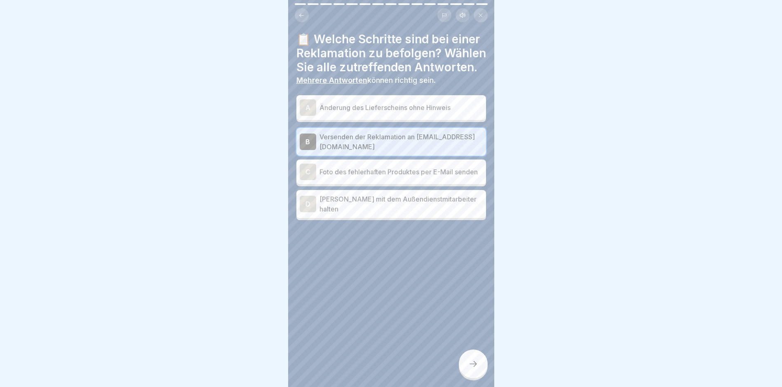
click at [422, 177] on p "Foto des fehlerhaften Produktes per E-Mail senden" at bounding box center [401, 172] width 163 height 10
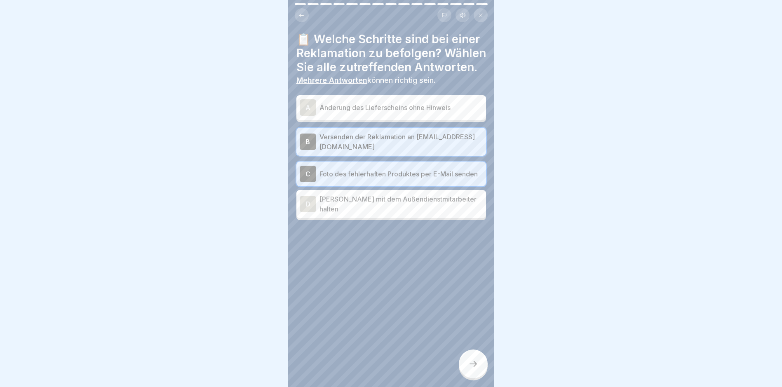
click at [474, 370] on div at bounding box center [473, 364] width 29 height 29
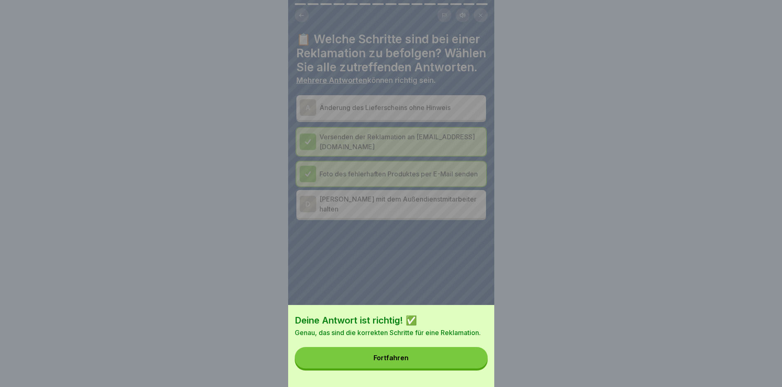
click at [426, 366] on button "Fortfahren" at bounding box center [391, 357] width 193 height 21
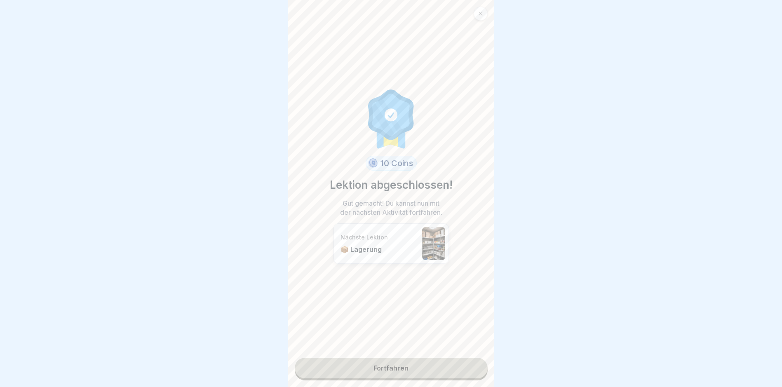
click at [386, 359] on link "Fortfahren" at bounding box center [391, 368] width 193 height 21
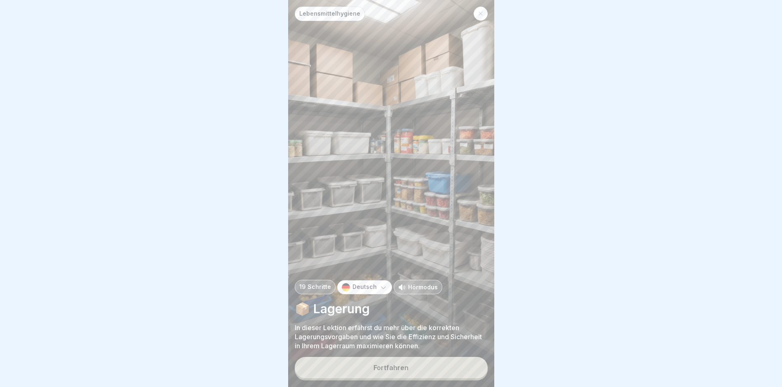
click at [395, 367] on div "Fortfahren" at bounding box center [391, 367] width 35 height 7
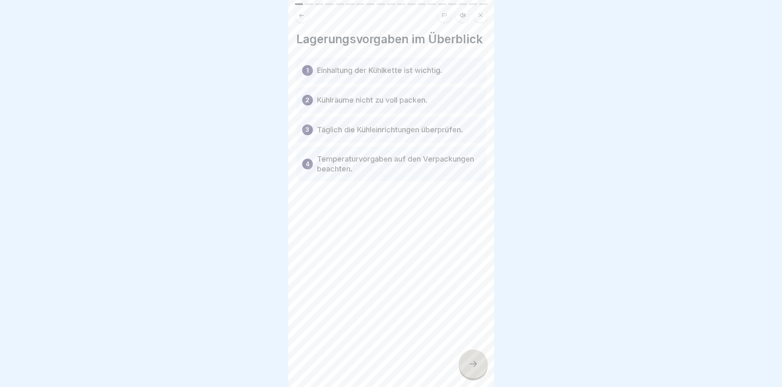
click at [471, 362] on icon at bounding box center [473, 364] width 10 height 10
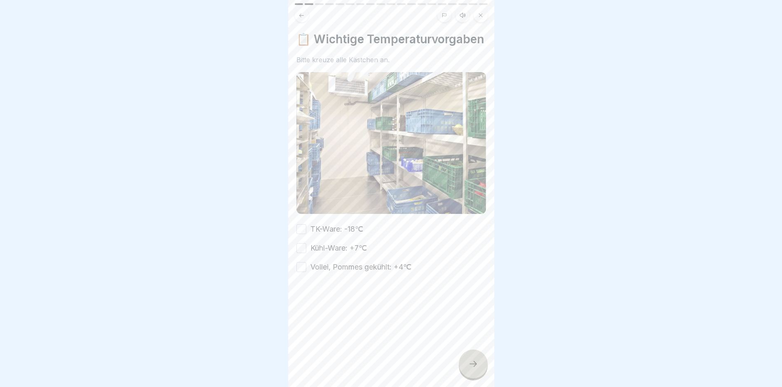
click at [301, 234] on button "TK-Ware: -18℃" at bounding box center [302, 229] width 10 height 10
click at [305, 253] on button "Kühl-Ware: +7℃" at bounding box center [302, 248] width 10 height 10
click at [304, 267] on button "Vollei, Pommes gekühlt: +4℃" at bounding box center [302, 267] width 10 height 10
click at [466, 373] on div at bounding box center [473, 364] width 29 height 29
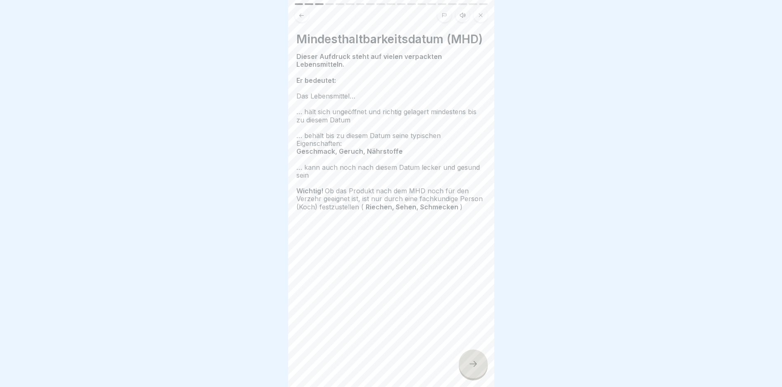
click at [470, 359] on div at bounding box center [473, 364] width 29 height 29
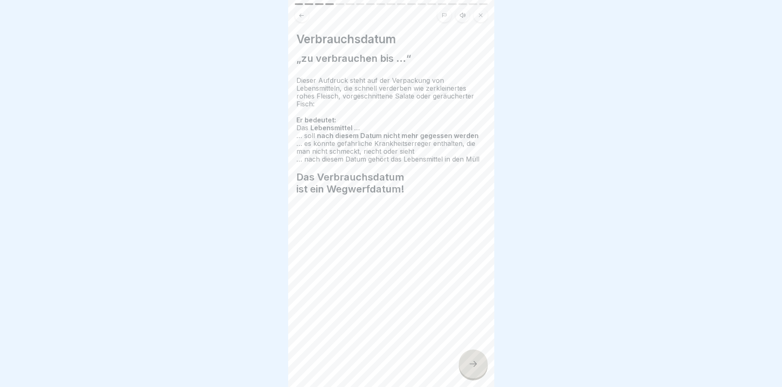
click at [477, 354] on div at bounding box center [473, 364] width 29 height 29
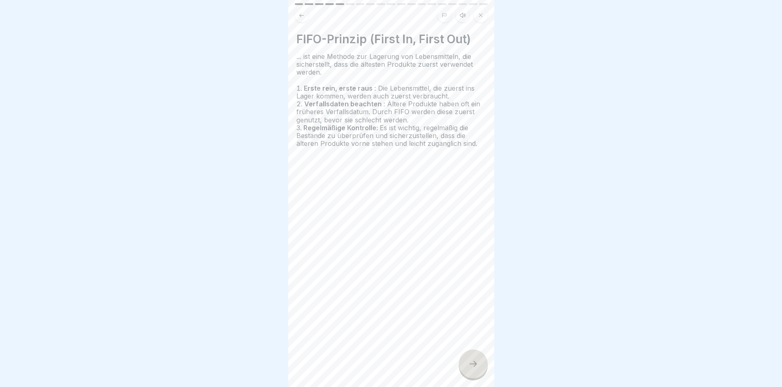
click at [461, 363] on div at bounding box center [473, 364] width 29 height 29
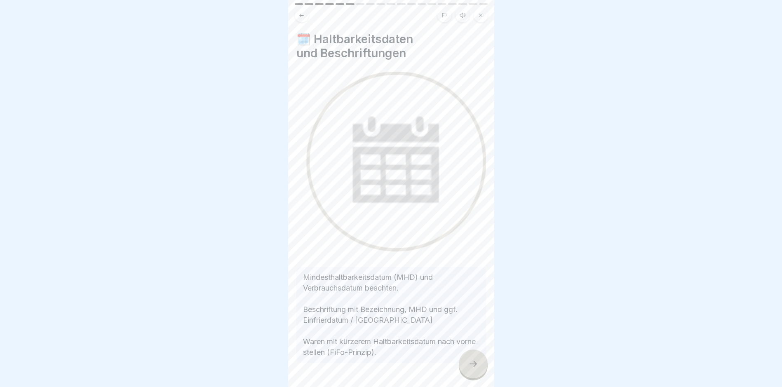
click at [466, 361] on div at bounding box center [473, 364] width 29 height 29
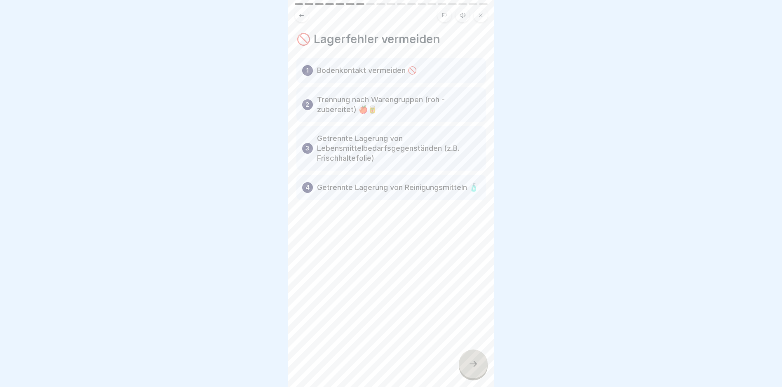
click at [474, 364] on icon at bounding box center [473, 364] width 10 height 10
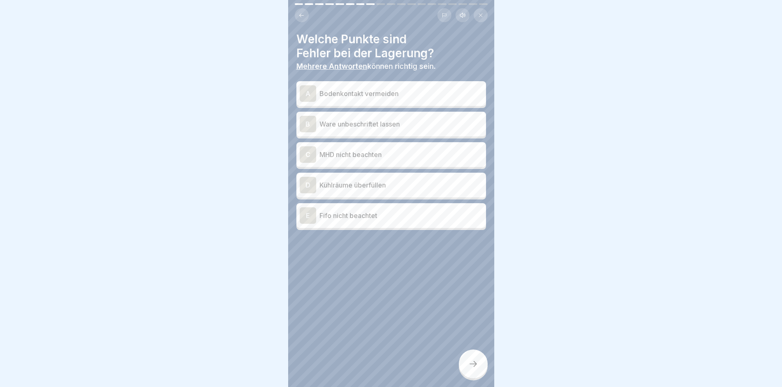
click at [370, 119] on p "Ware unbeschriftet lassen" at bounding box center [401, 124] width 163 height 10
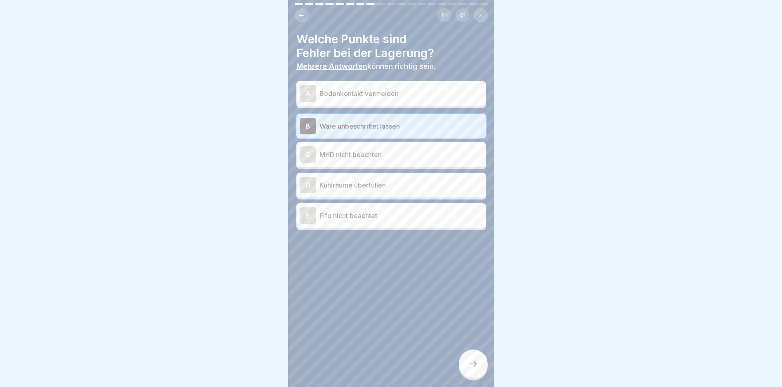
click at [365, 150] on p "MHD nicht beachten" at bounding box center [401, 155] width 163 height 10
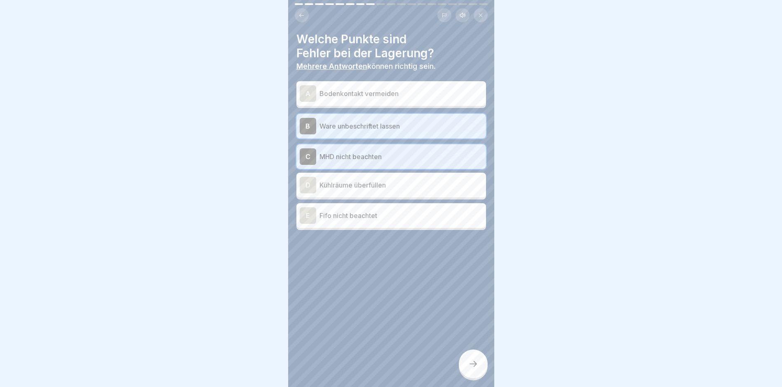
click at [361, 173] on div "D Kühlräume überfüllen" at bounding box center [392, 185] width 190 height 25
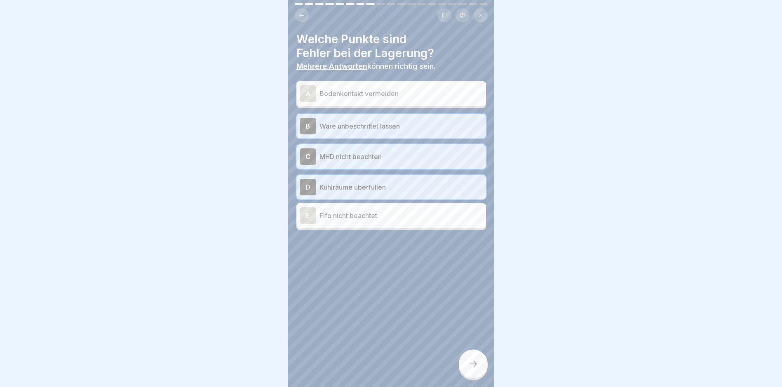
click at [341, 211] on p "Fifo nicht beachtet" at bounding box center [401, 216] width 163 height 10
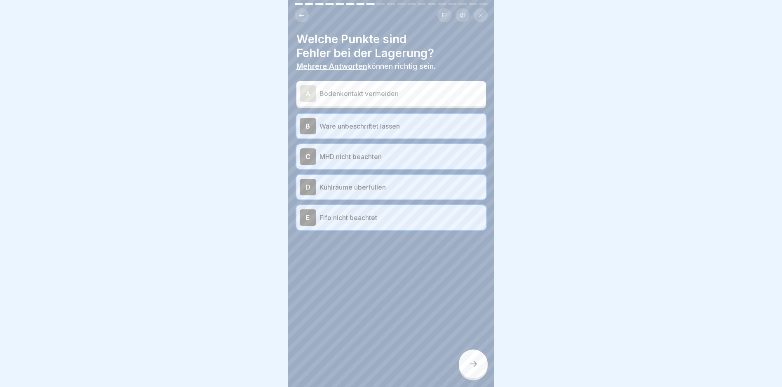
click at [478, 366] on div at bounding box center [473, 364] width 29 height 29
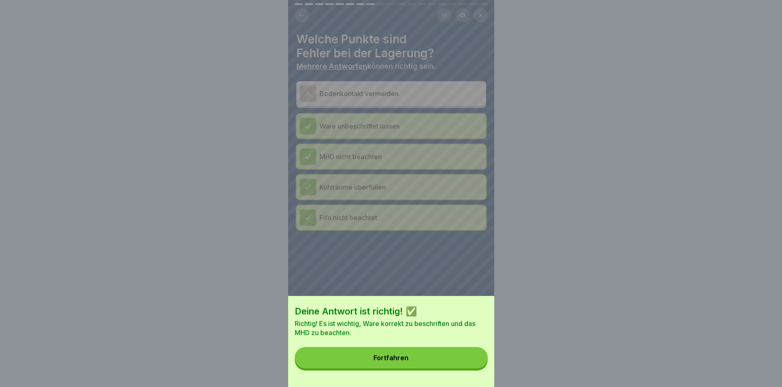
click at [420, 368] on button "Fortfahren" at bounding box center [391, 357] width 193 height 21
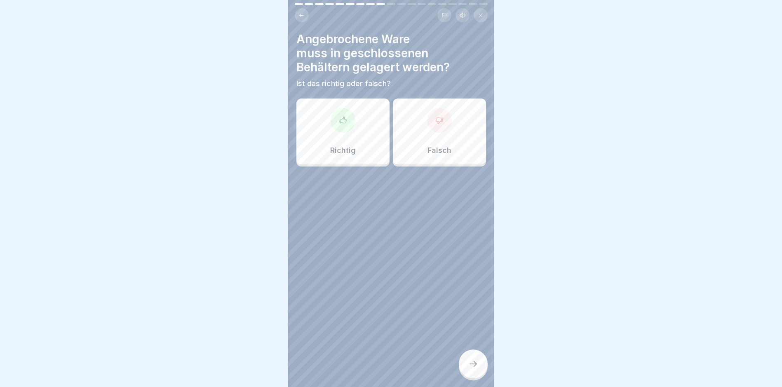
click at [369, 127] on div "Richtig" at bounding box center [343, 132] width 93 height 66
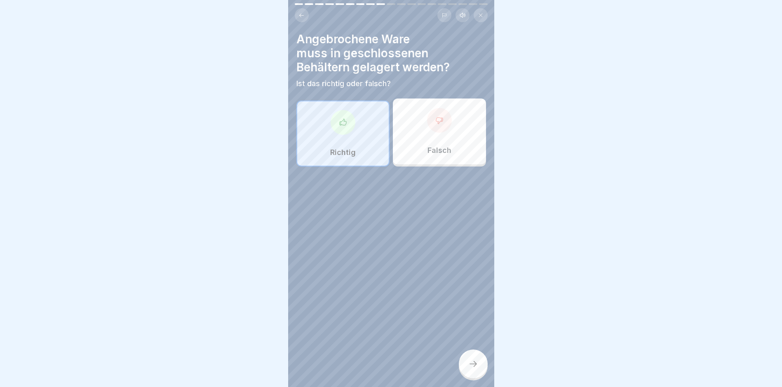
click at [475, 361] on icon at bounding box center [473, 364] width 10 height 10
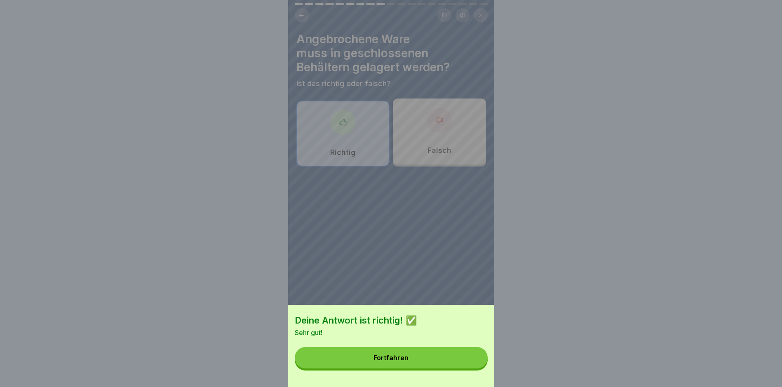
click at [411, 366] on button "Fortfahren" at bounding box center [391, 357] width 193 height 21
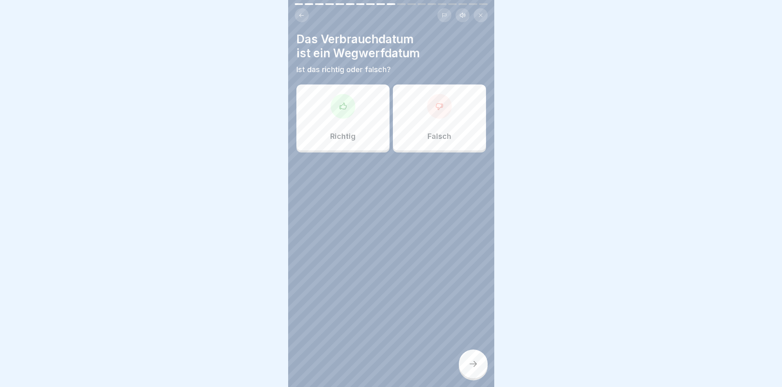
click at [343, 104] on icon at bounding box center [343, 106] width 8 height 8
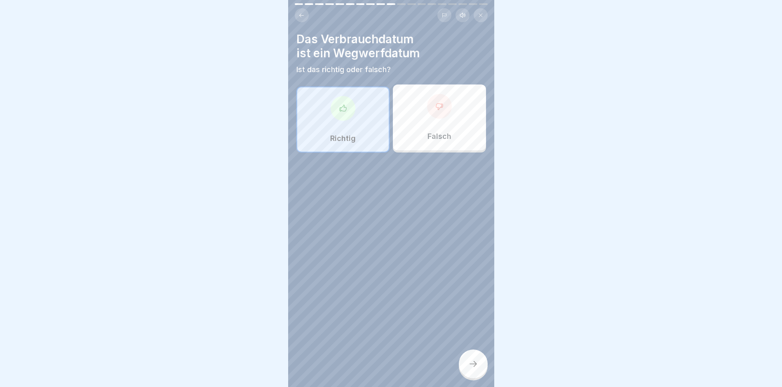
click at [480, 360] on div at bounding box center [473, 364] width 29 height 29
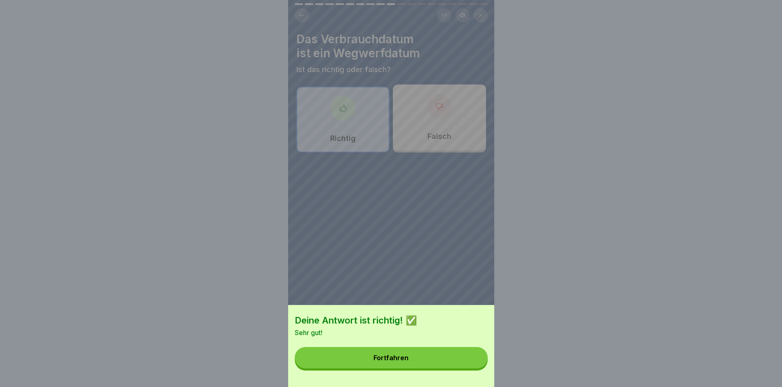
click at [408, 355] on button "Fortfahren" at bounding box center [391, 357] width 193 height 21
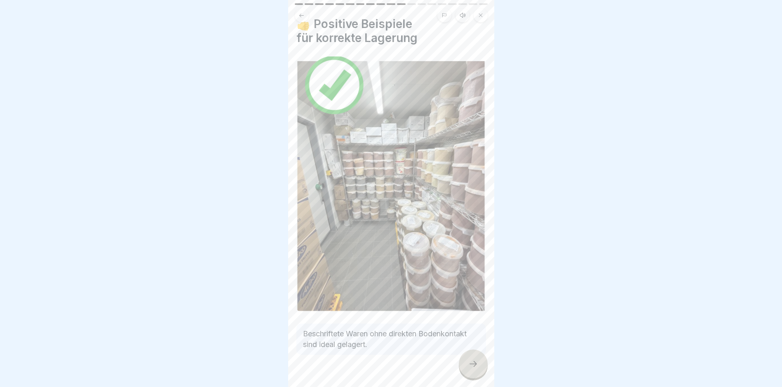
scroll to position [24, 0]
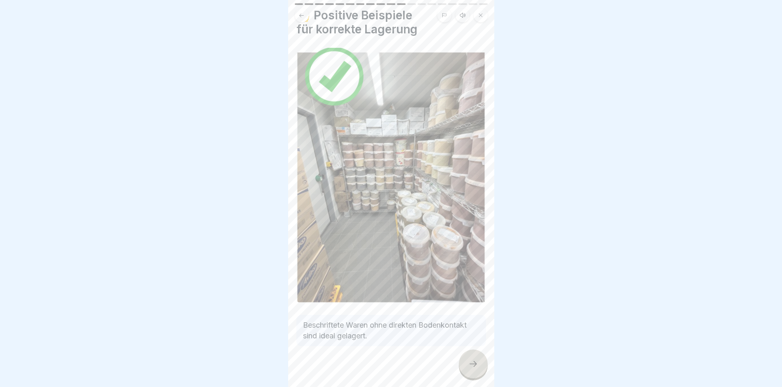
click at [468, 369] on icon at bounding box center [473, 364] width 10 height 10
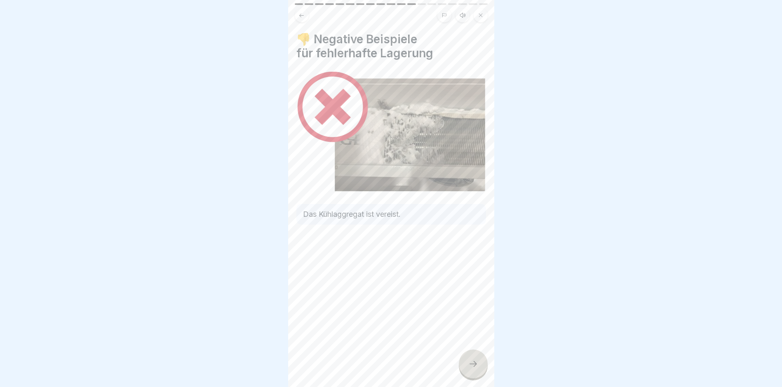
click at [470, 367] on icon at bounding box center [473, 364] width 10 height 10
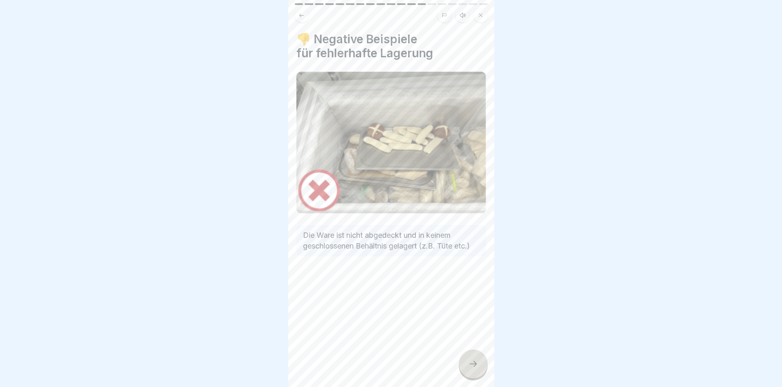
click at [475, 366] on icon at bounding box center [473, 364] width 10 height 10
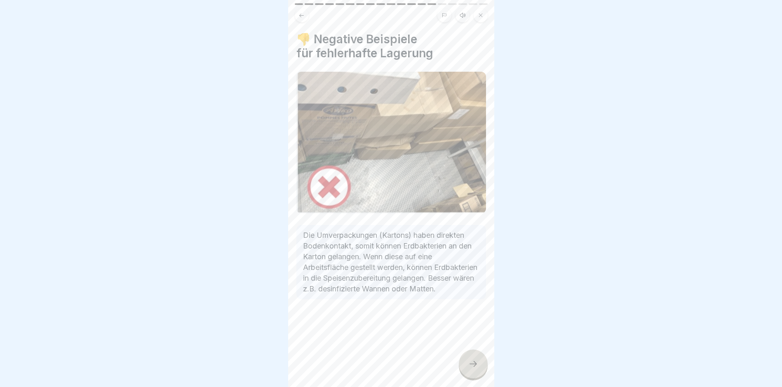
click at [472, 362] on icon at bounding box center [473, 364] width 10 height 10
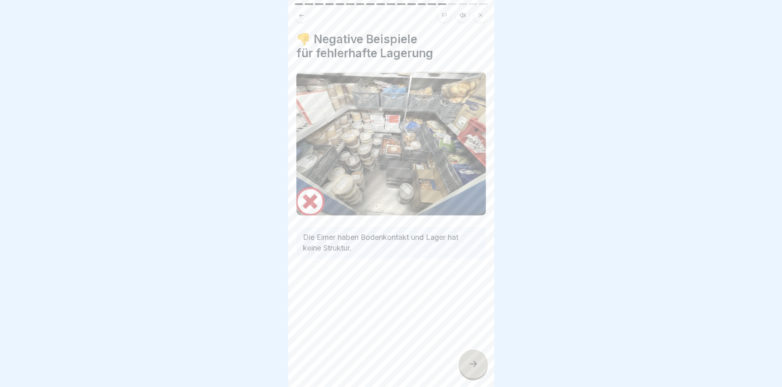
click at [474, 365] on icon at bounding box center [473, 364] width 10 height 10
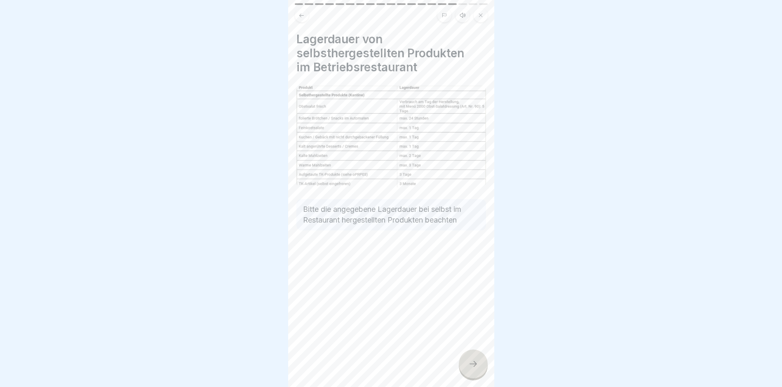
click at [474, 367] on icon at bounding box center [473, 364] width 10 height 10
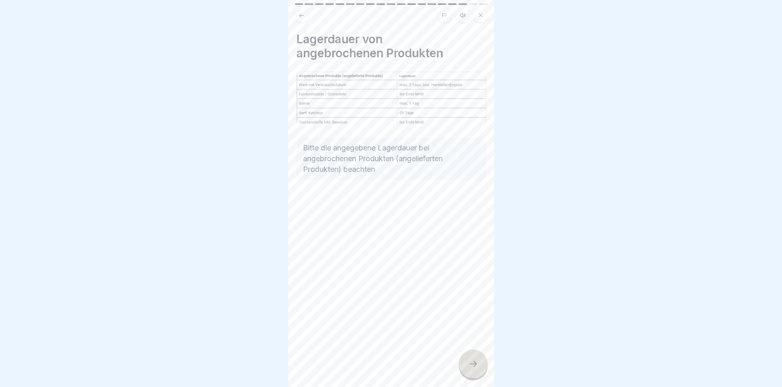
click at [473, 362] on icon at bounding box center [473, 364] width 10 height 10
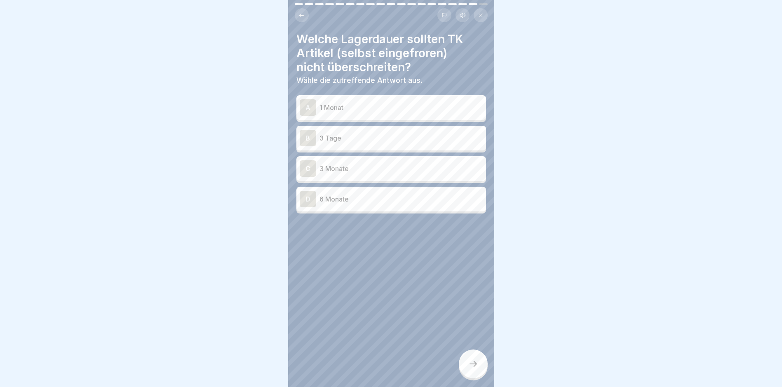
click at [367, 104] on p "1 Monat" at bounding box center [401, 108] width 163 height 10
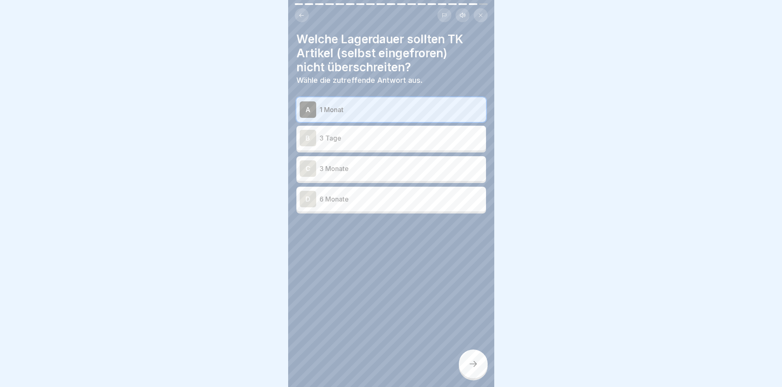
click at [483, 355] on div at bounding box center [473, 364] width 29 height 29
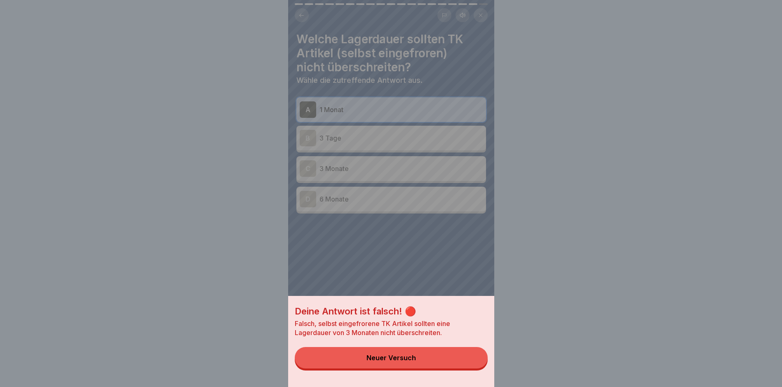
click at [432, 359] on button "Neuer Versuch" at bounding box center [391, 357] width 193 height 21
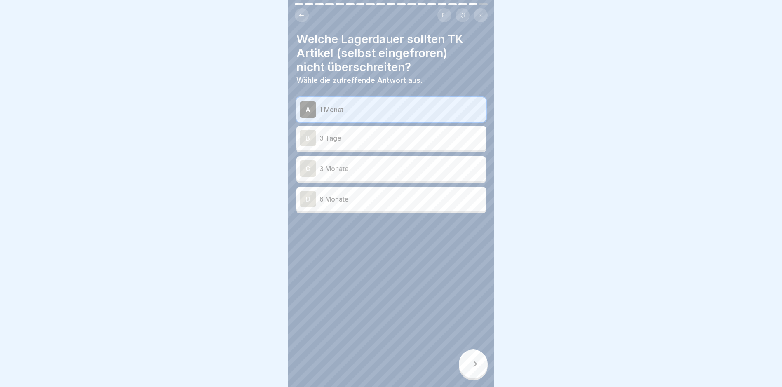
click at [361, 169] on div "C 3 Monate" at bounding box center [391, 168] width 183 height 16
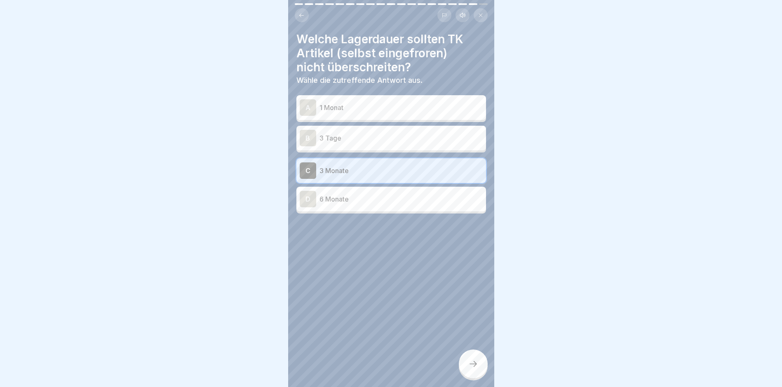
click at [466, 355] on div at bounding box center [473, 364] width 29 height 29
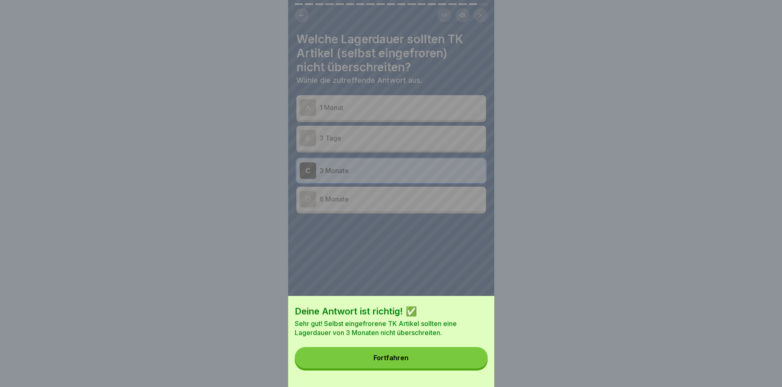
click at [385, 356] on button "Fortfahren" at bounding box center [391, 357] width 193 height 21
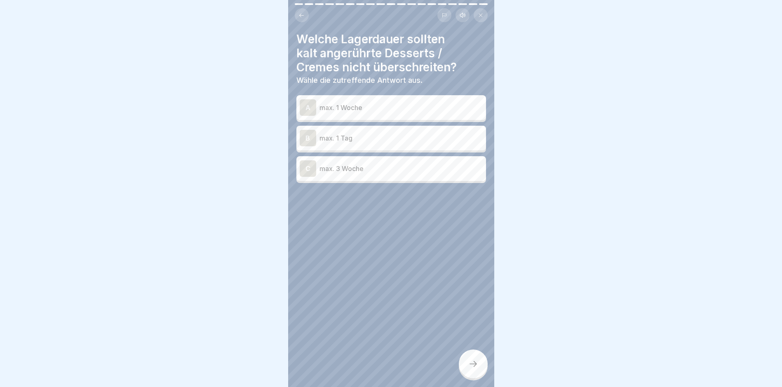
click at [369, 103] on p "max. 1 Woche" at bounding box center [401, 108] width 163 height 10
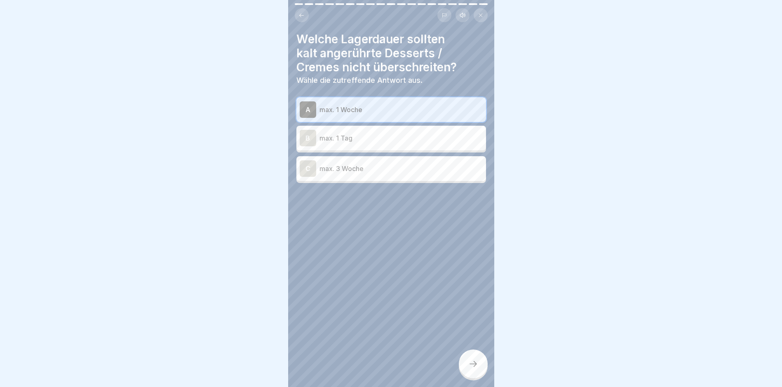
click at [466, 360] on div at bounding box center [473, 364] width 29 height 29
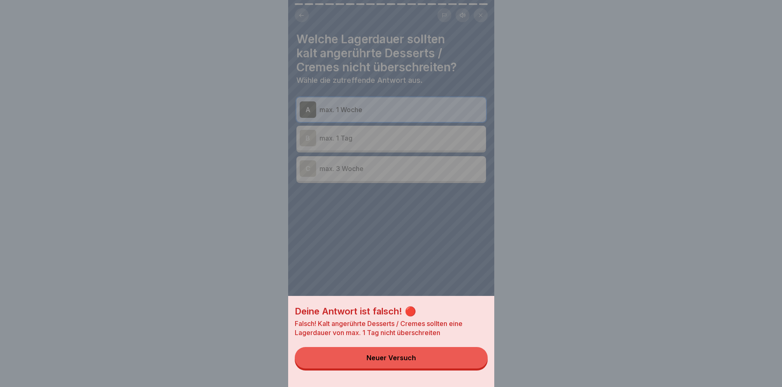
click at [430, 358] on button "Neuer Versuch" at bounding box center [391, 357] width 193 height 21
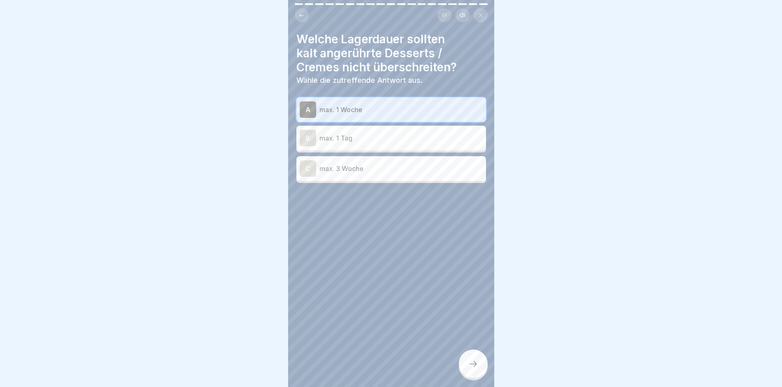
click at [338, 133] on p "max. 1 Tag" at bounding box center [401, 138] width 163 height 10
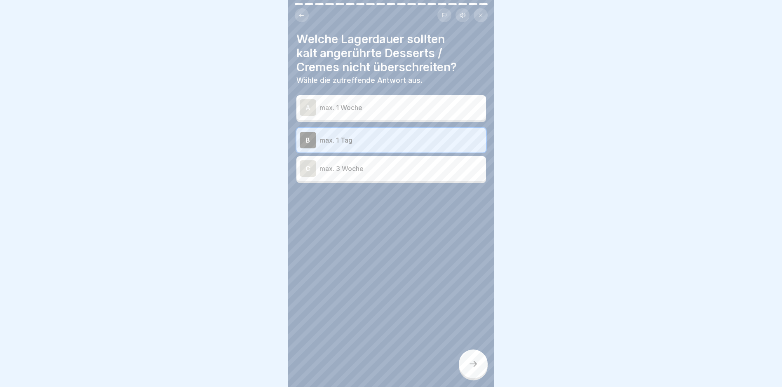
click at [372, 135] on p "max. 1 Tag" at bounding box center [401, 140] width 163 height 10
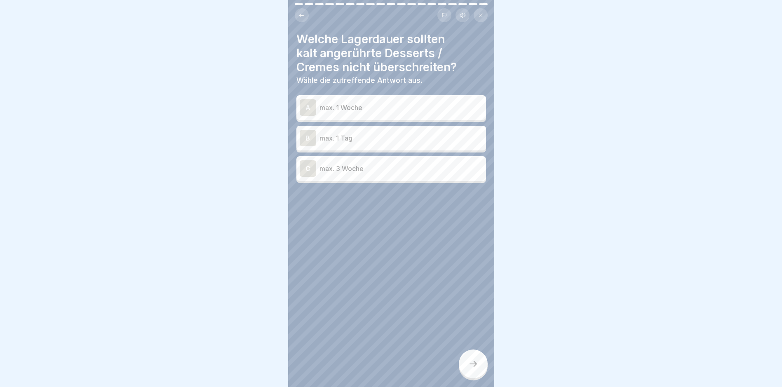
click at [391, 133] on p "max. 1 Tag" at bounding box center [401, 138] width 163 height 10
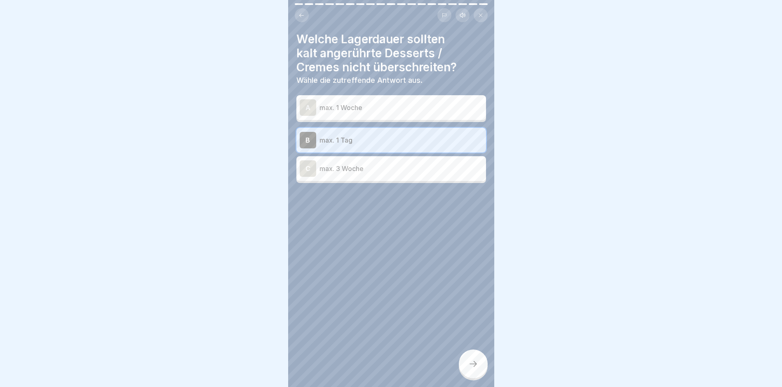
click at [467, 372] on div at bounding box center [473, 364] width 29 height 29
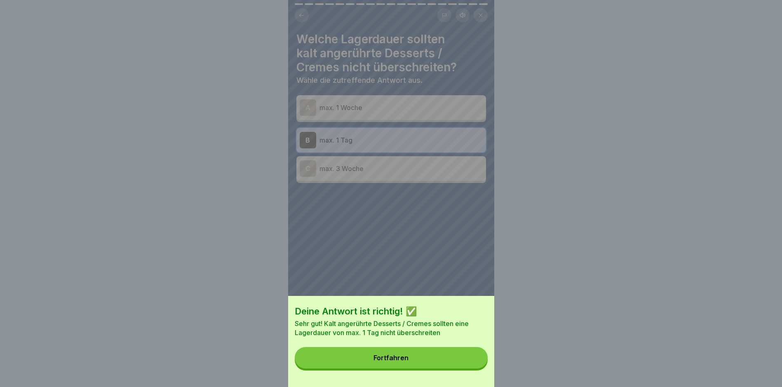
click at [415, 369] on button "Fortfahren" at bounding box center [391, 357] width 193 height 21
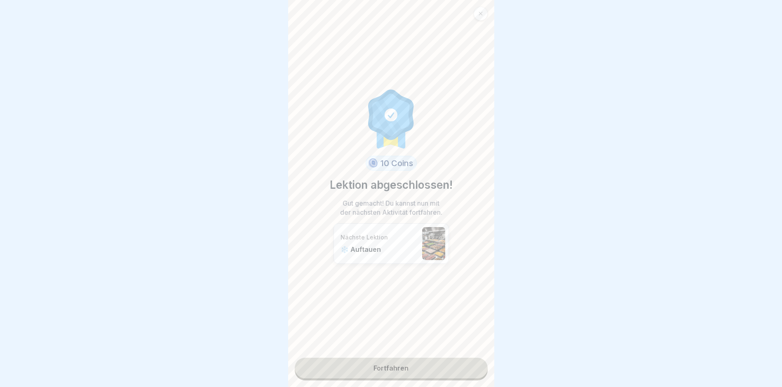
click at [391, 362] on link "Fortfahren" at bounding box center [391, 368] width 193 height 21
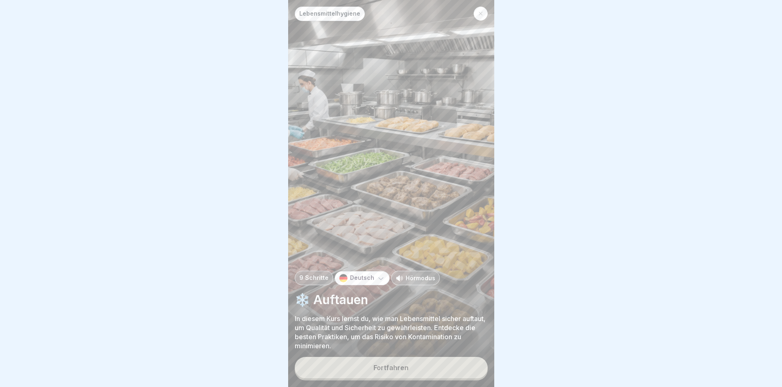
click at [402, 367] on div "Fortfahren" at bounding box center [391, 367] width 35 height 7
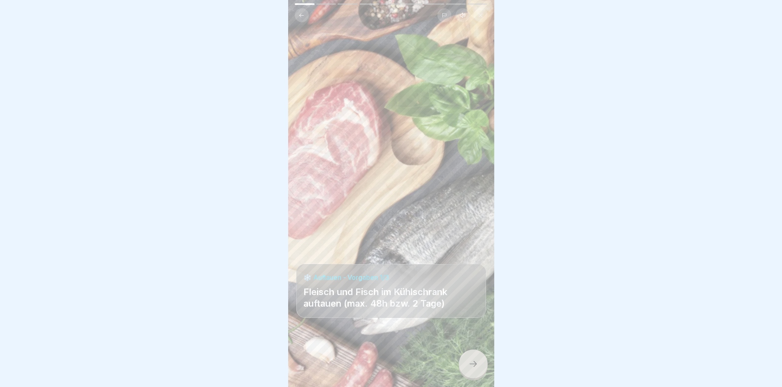
click at [475, 361] on icon at bounding box center [473, 364] width 10 height 10
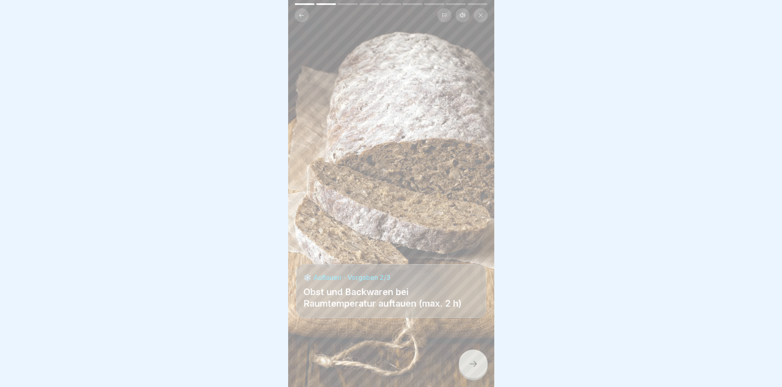
drag, startPoint x: 478, startPoint y: 362, endPoint x: 475, endPoint y: 368, distance: 6.1
click at [476, 367] on icon at bounding box center [473, 364] width 10 height 10
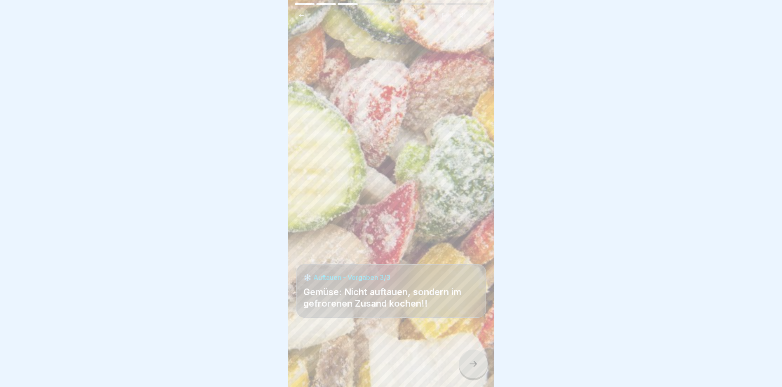
click at [477, 360] on div at bounding box center [473, 364] width 29 height 29
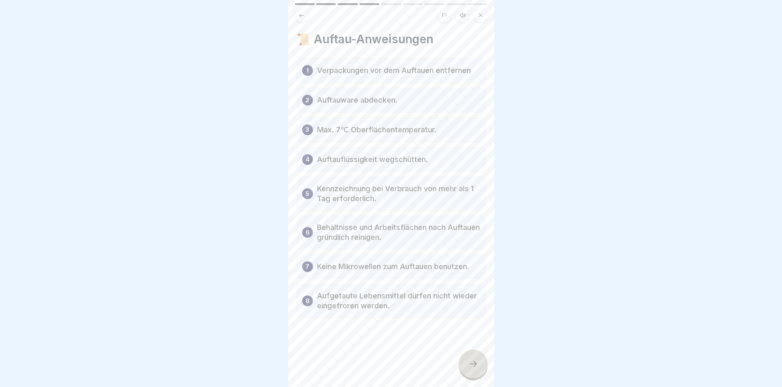
click at [472, 355] on div at bounding box center [473, 364] width 29 height 29
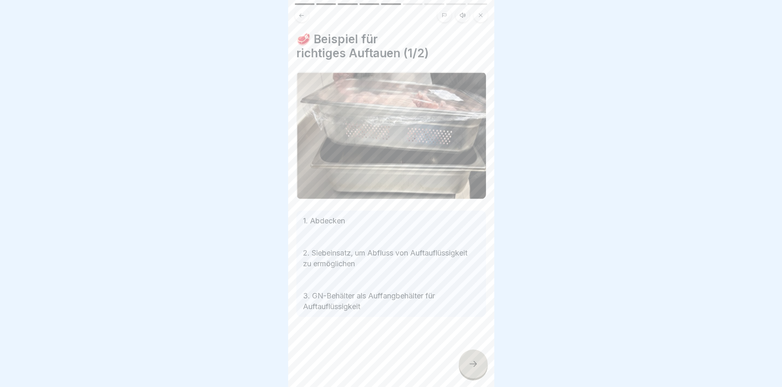
click at [477, 365] on icon at bounding box center [473, 364] width 10 height 10
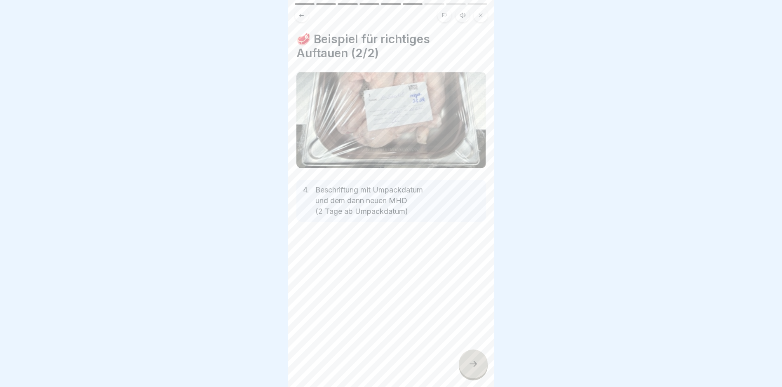
click at [480, 365] on div at bounding box center [473, 364] width 29 height 29
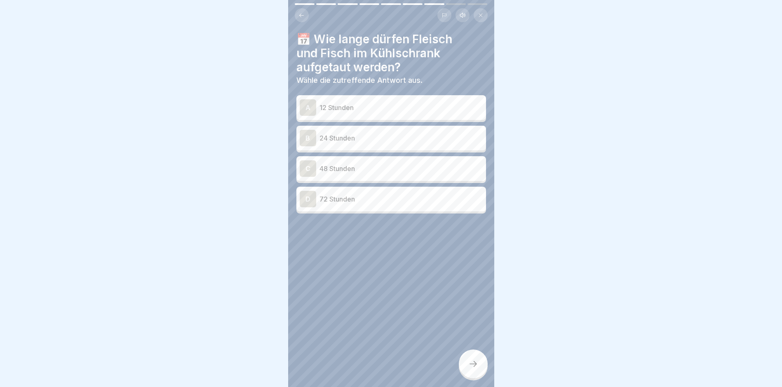
click at [381, 133] on p "24 Stunden" at bounding box center [401, 138] width 163 height 10
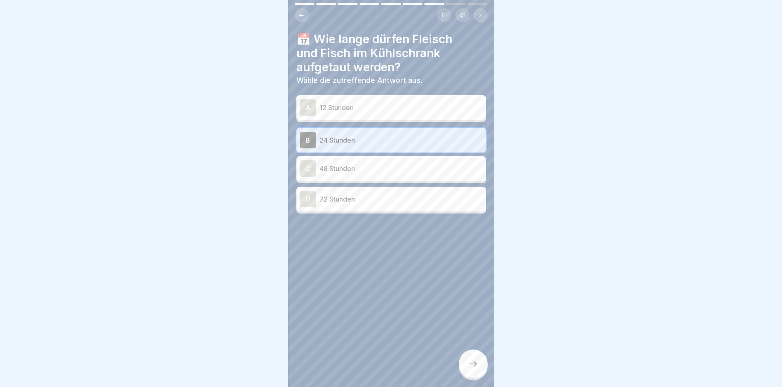
click at [478, 362] on icon at bounding box center [473, 364] width 10 height 10
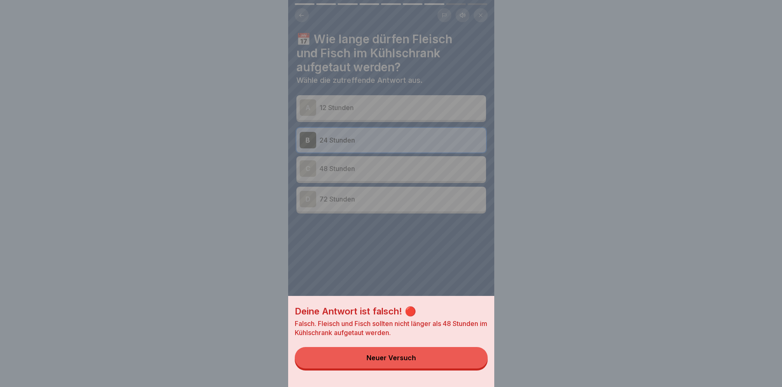
click at [445, 364] on button "Neuer Versuch" at bounding box center [391, 357] width 193 height 21
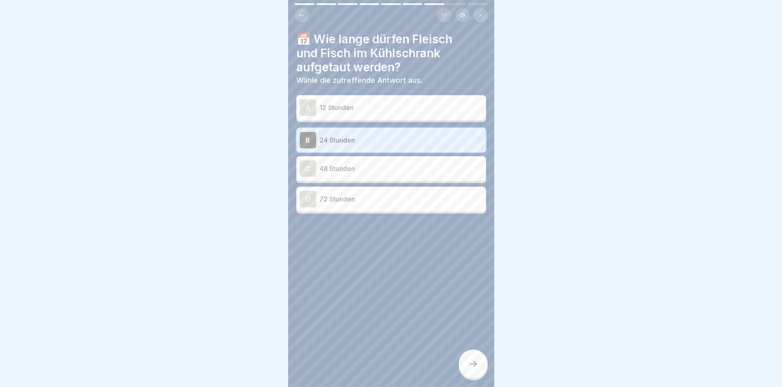
click at [361, 167] on p "48 Stunden" at bounding box center [401, 169] width 163 height 10
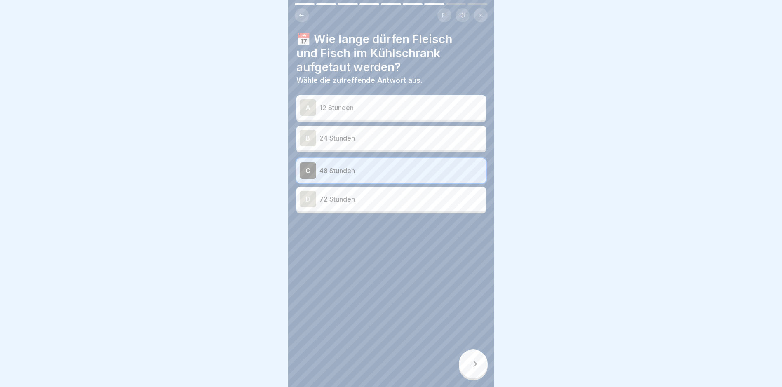
click at [475, 372] on div at bounding box center [473, 364] width 29 height 29
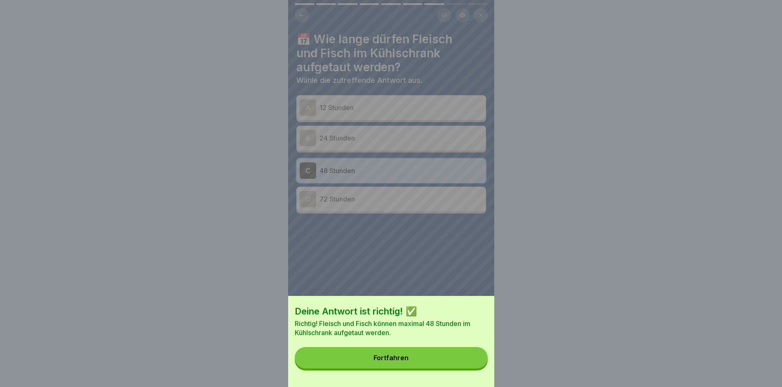
click at [433, 358] on button "Fortfahren" at bounding box center [391, 357] width 193 height 21
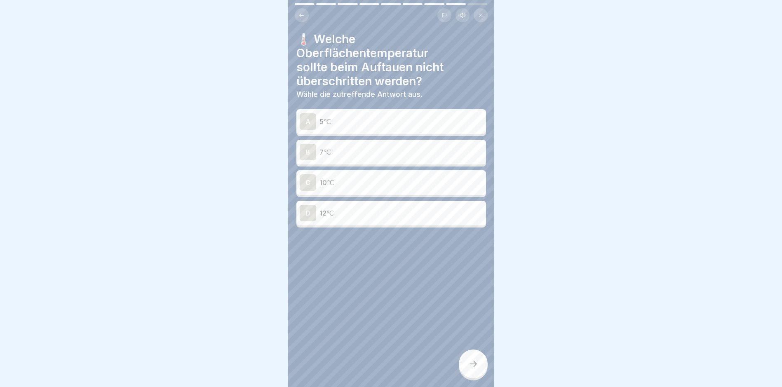
click at [381, 147] on p "7℃" at bounding box center [401, 152] width 163 height 10
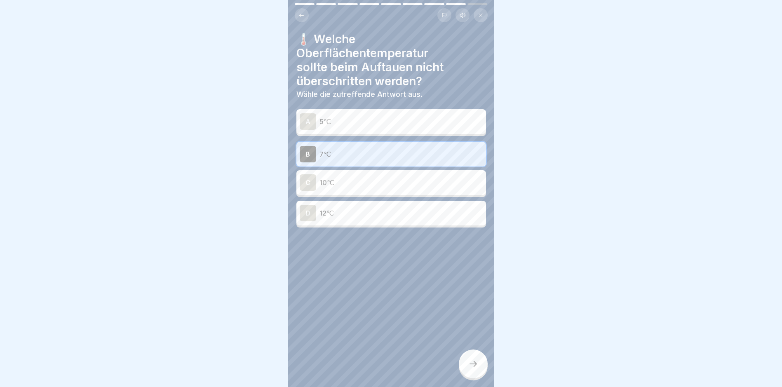
click at [472, 356] on div at bounding box center [473, 364] width 29 height 29
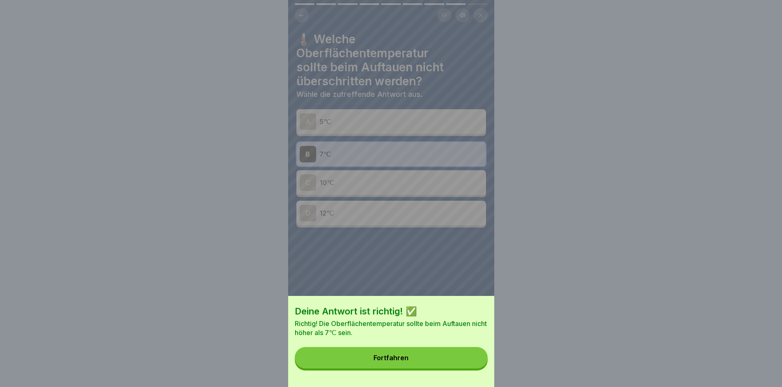
click at [455, 355] on button "Fortfahren" at bounding box center [391, 357] width 193 height 21
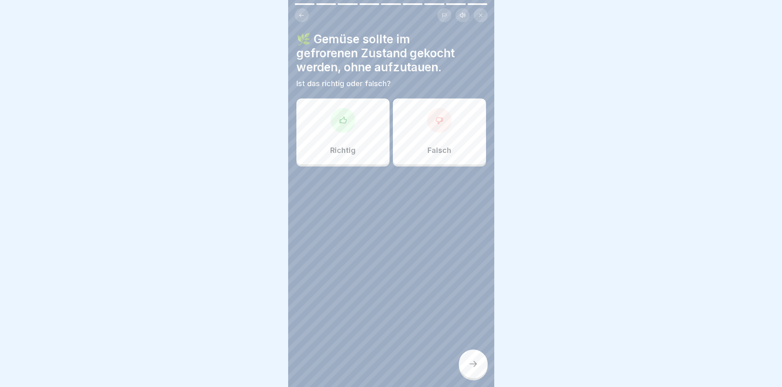
click at [351, 115] on div at bounding box center [343, 120] width 25 height 25
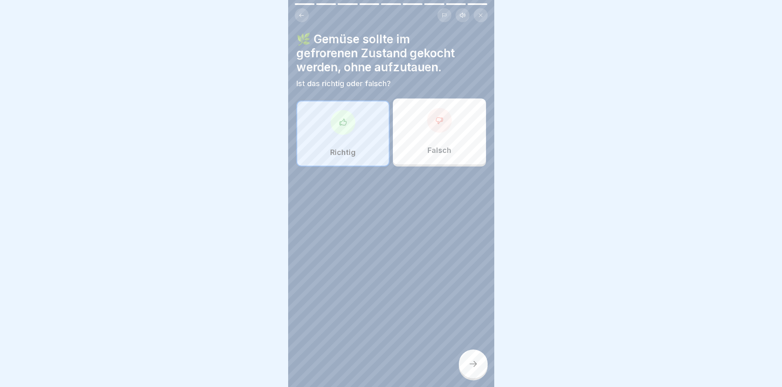
click at [471, 361] on icon at bounding box center [473, 364] width 10 height 10
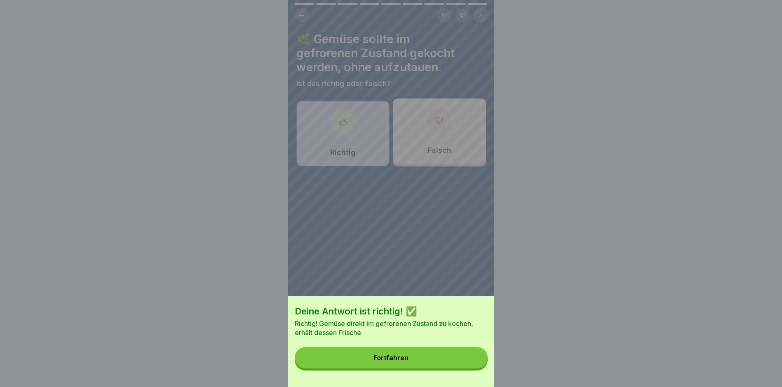
click at [395, 360] on button "Fortfahren" at bounding box center [391, 357] width 193 height 21
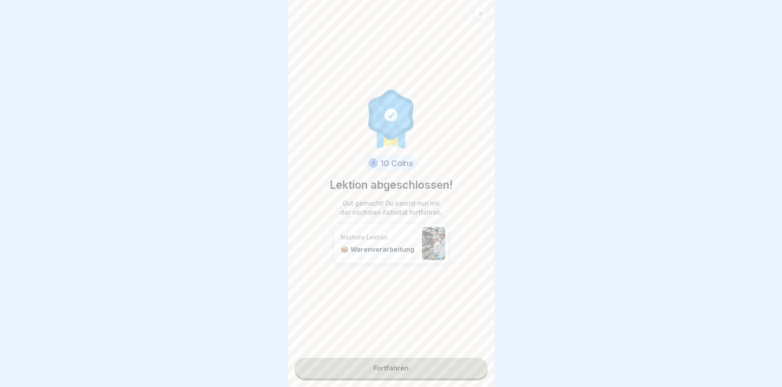
click at [424, 360] on link "Fortfahren" at bounding box center [391, 368] width 193 height 21
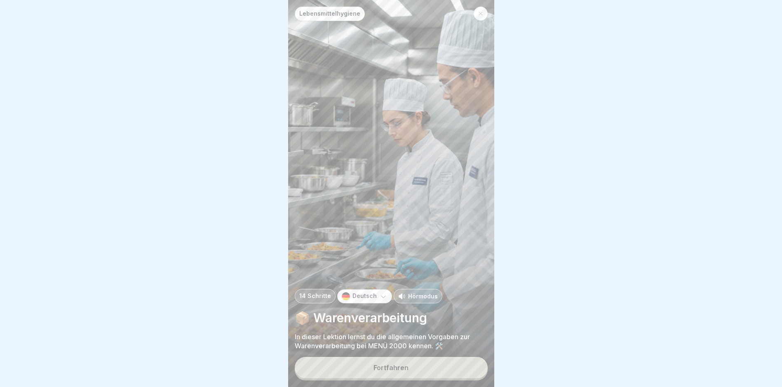
click at [384, 368] on div "Fortfahren" at bounding box center [391, 367] width 35 height 7
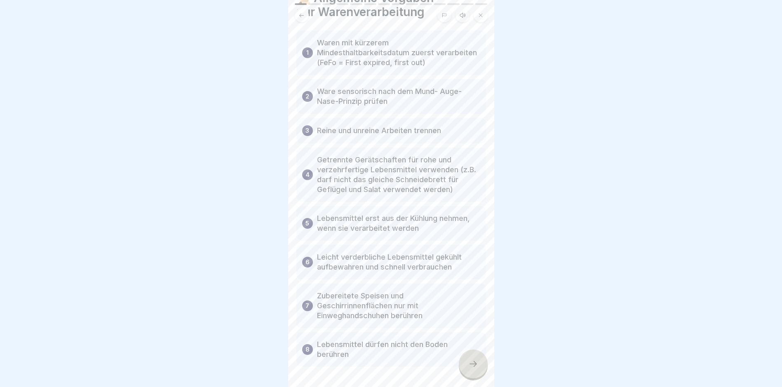
scroll to position [71, 0]
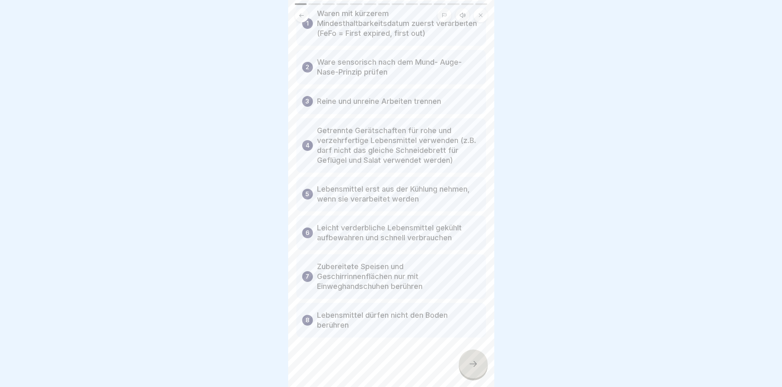
click at [476, 370] on div at bounding box center [473, 364] width 29 height 29
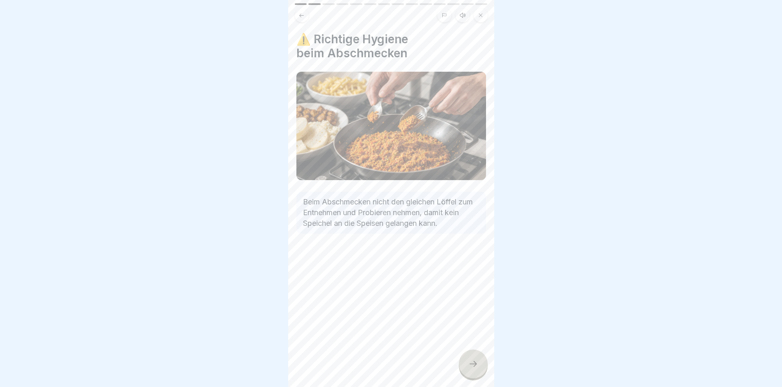
click at [474, 366] on icon at bounding box center [473, 364] width 10 height 10
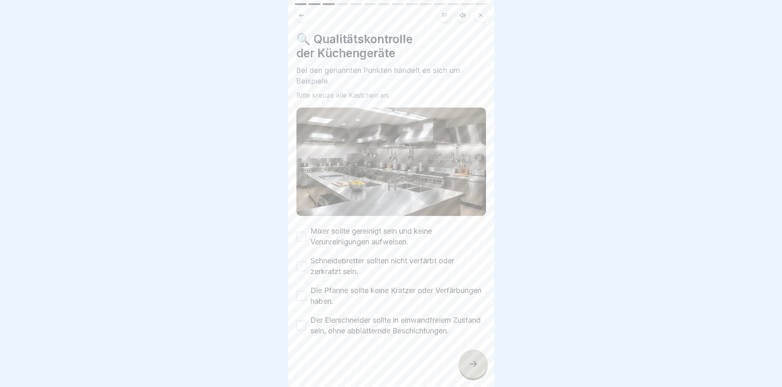
click at [306, 232] on button "Mixer sollte gereinigt sein und keine Verunreinigungen aufweisen." at bounding box center [302, 237] width 10 height 10
click at [299, 261] on button "Schneidebretter sollten nicht verfärbt oder zerkratzt sein." at bounding box center [302, 266] width 10 height 10
click at [303, 291] on button "Die Pfanne sollte keine Kratzer oder Verfärbungen haben." at bounding box center [302, 296] width 10 height 10
click at [303, 321] on button "Der Eierschneider sollte in einwandfreiem Zustand sein, ohne abblätternde Besch…" at bounding box center [302, 326] width 10 height 10
click at [464, 364] on div at bounding box center [473, 364] width 29 height 29
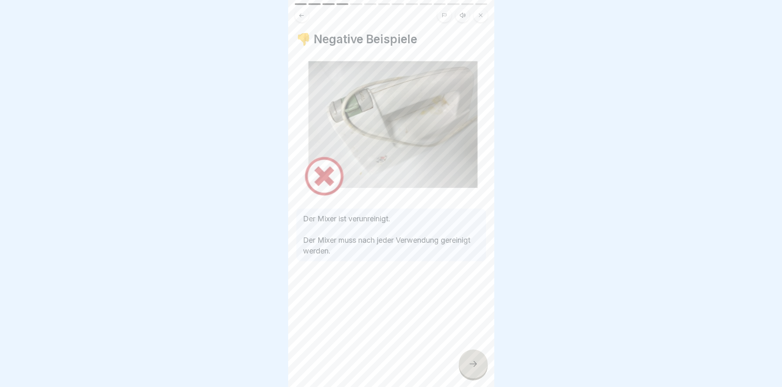
click at [469, 367] on icon at bounding box center [473, 364] width 10 height 10
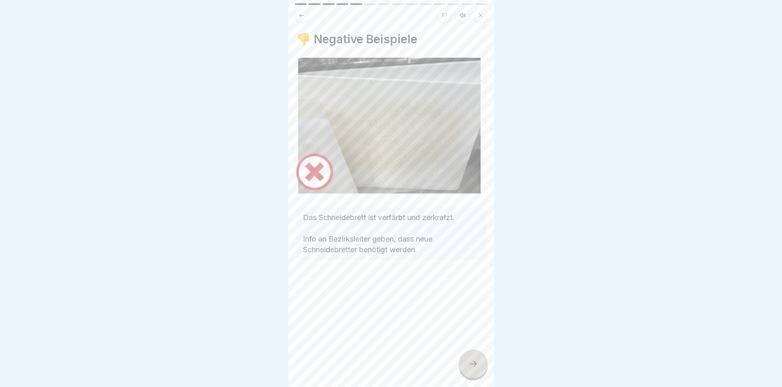
click at [474, 370] on div at bounding box center [473, 364] width 29 height 29
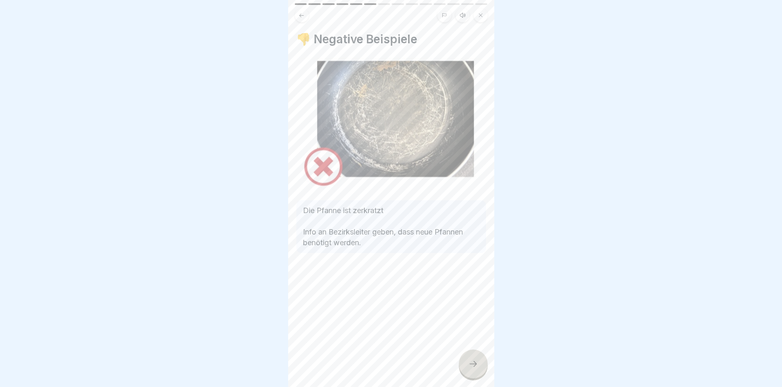
click at [474, 370] on div at bounding box center [473, 364] width 29 height 29
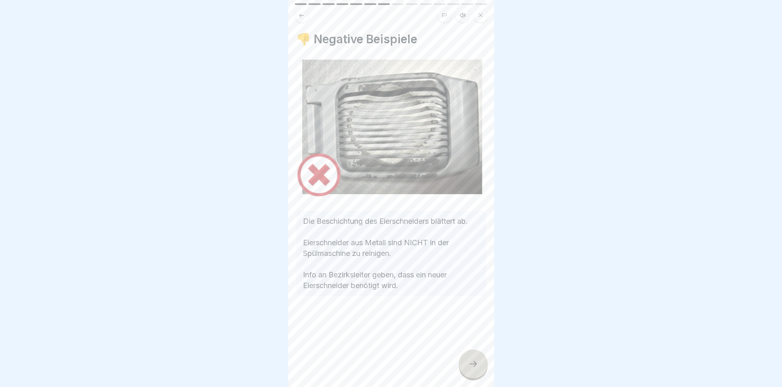
click at [474, 370] on div at bounding box center [473, 364] width 29 height 29
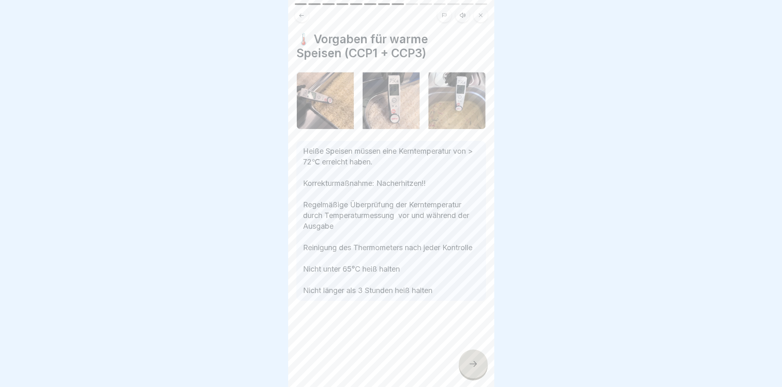
click at [464, 374] on div at bounding box center [473, 364] width 29 height 29
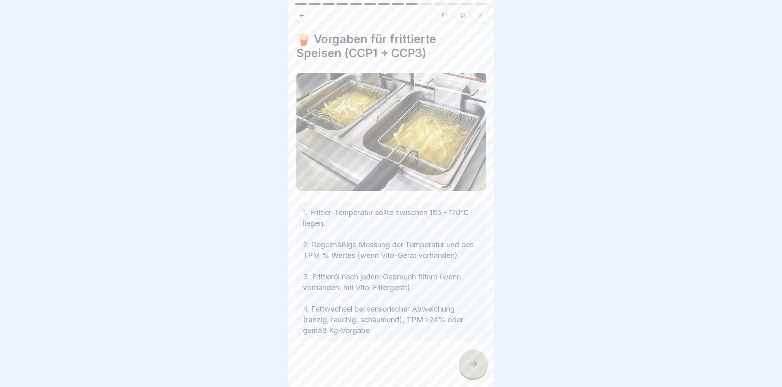
click at [464, 362] on div at bounding box center [473, 364] width 29 height 29
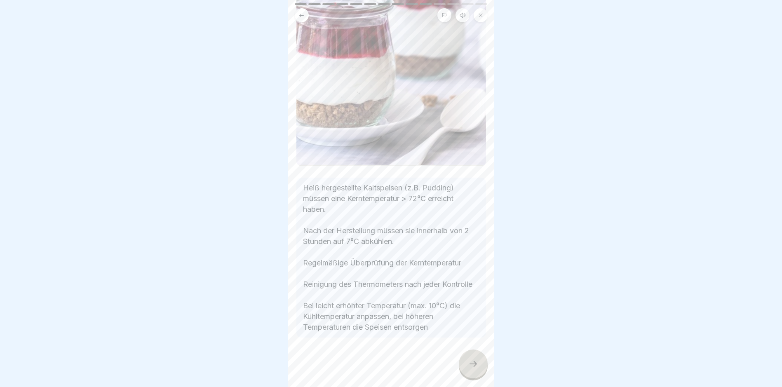
scroll to position [202, 0]
click at [471, 369] on icon at bounding box center [473, 364] width 10 height 10
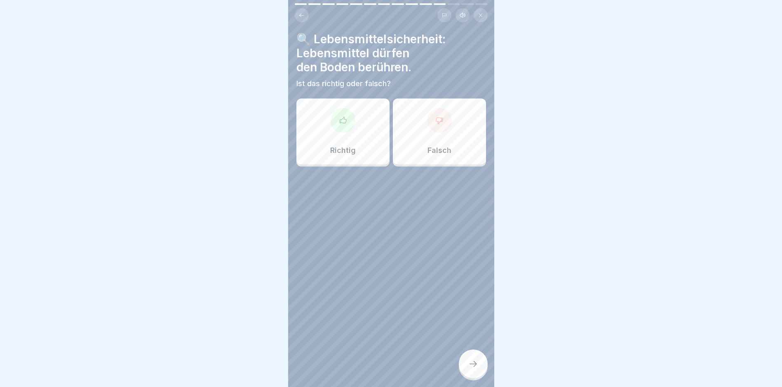
click at [320, 132] on div "Richtig" at bounding box center [343, 132] width 93 height 66
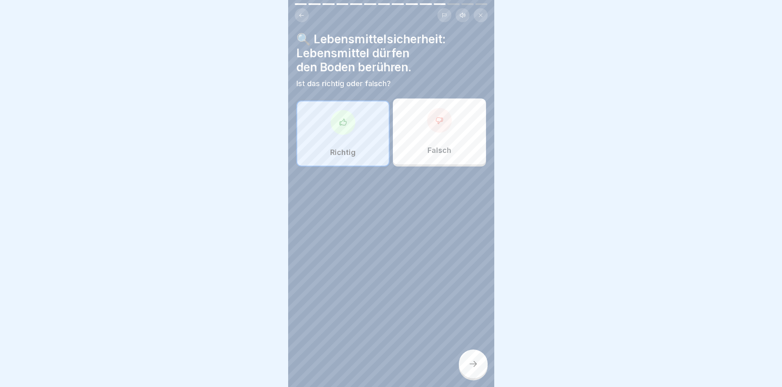
click at [477, 369] on icon at bounding box center [473, 364] width 10 height 10
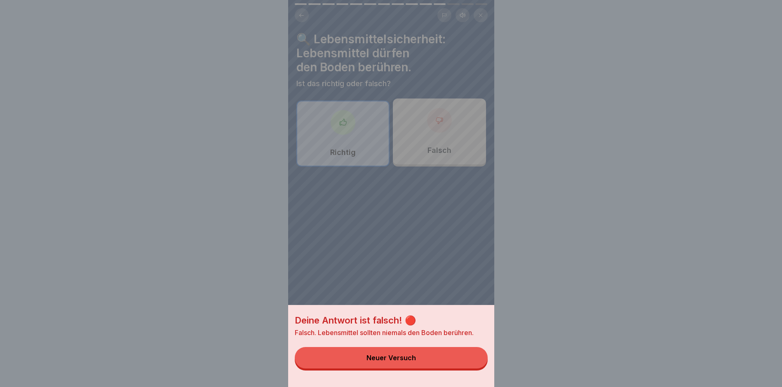
click at [421, 357] on button "Neuer Versuch" at bounding box center [391, 357] width 193 height 21
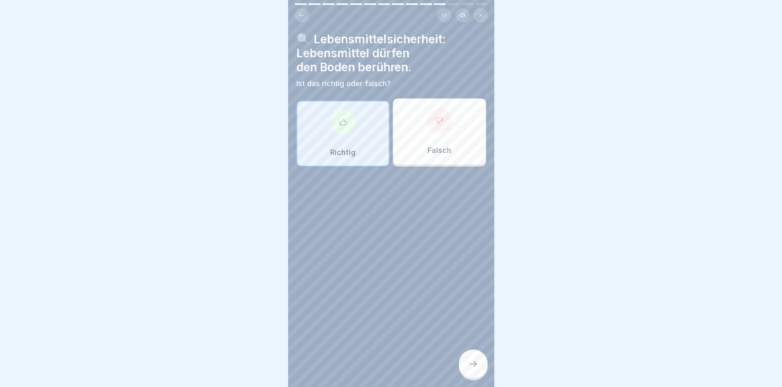
click at [429, 138] on div "Falsch" at bounding box center [439, 132] width 93 height 66
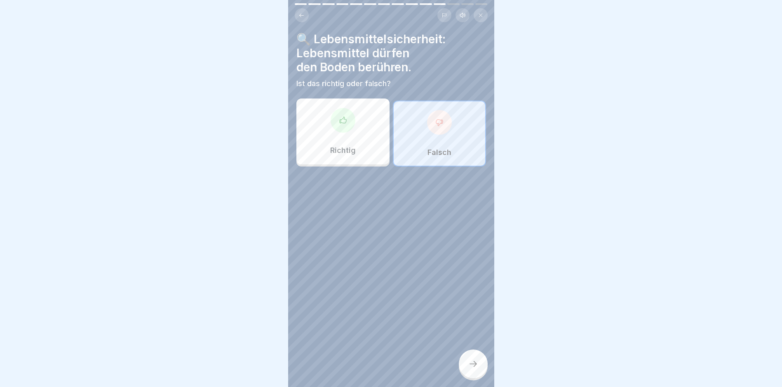
click at [472, 369] on icon at bounding box center [473, 364] width 10 height 10
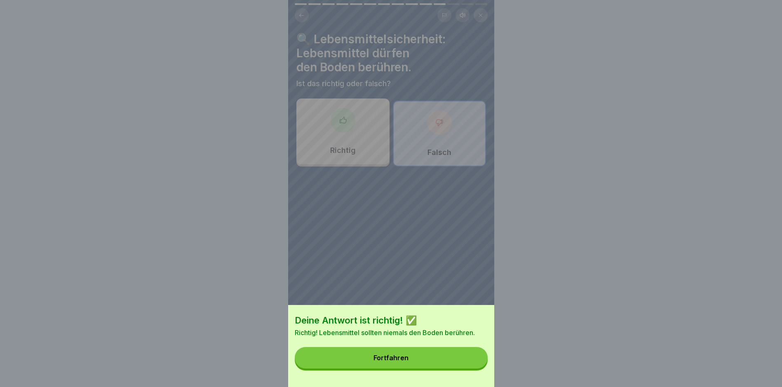
click at [412, 358] on button "Fortfahren" at bounding box center [391, 357] width 193 height 21
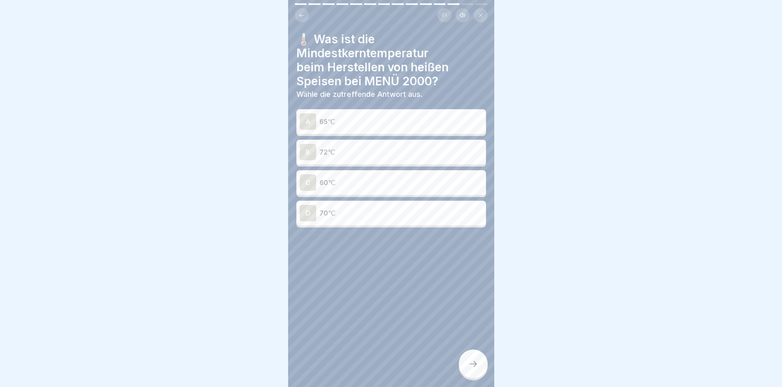
click at [349, 157] on p "72℃" at bounding box center [401, 152] width 163 height 10
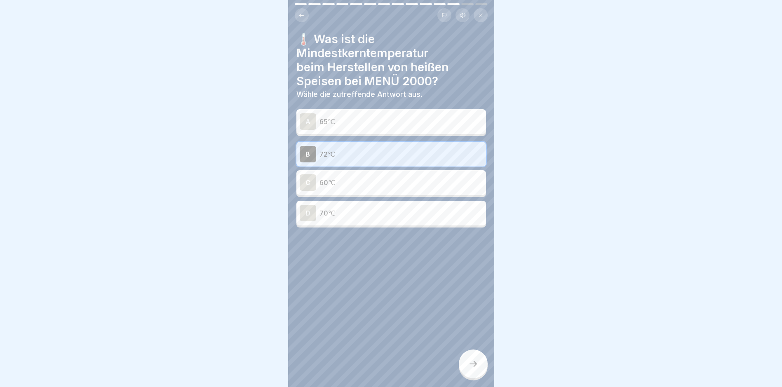
click at [478, 369] on icon at bounding box center [473, 364] width 10 height 10
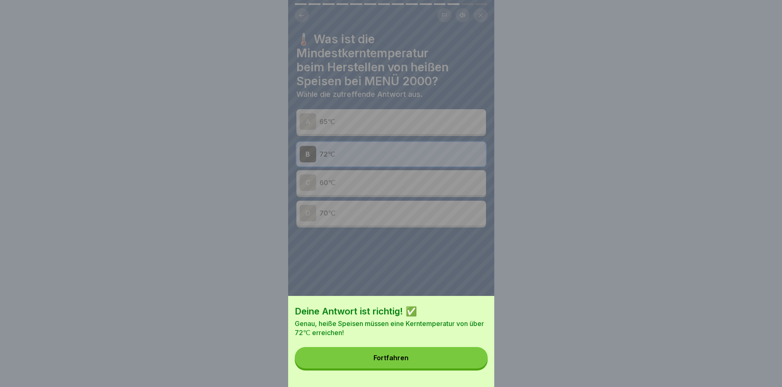
click at [442, 365] on button "Fortfahren" at bounding box center [391, 357] width 193 height 21
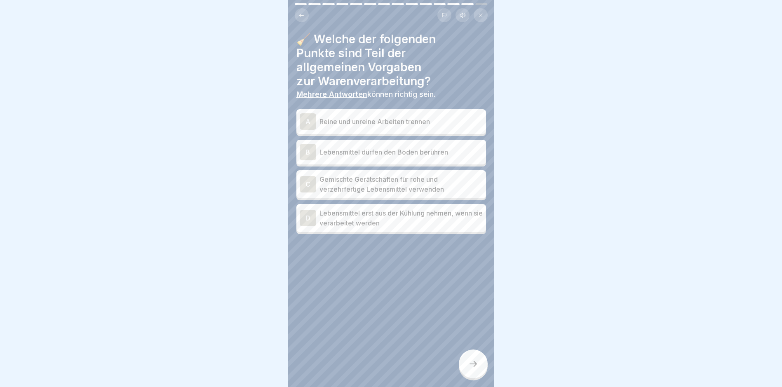
click at [381, 119] on p "Reine und unreine Arbeiten trennen" at bounding box center [401, 122] width 163 height 10
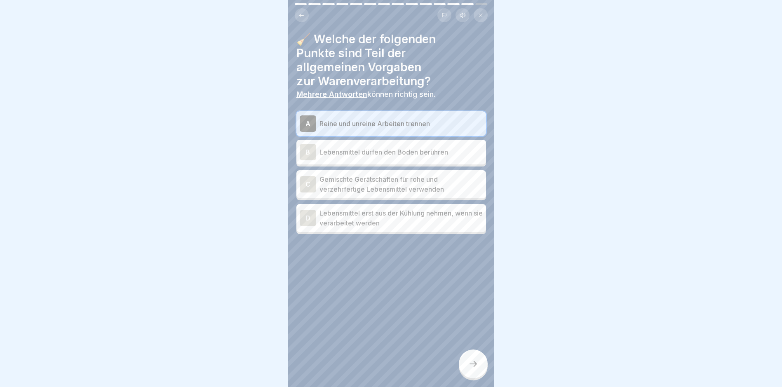
click at [364, 189] on p "Gemischte Gerätschaften für rohe und verzehrfertige Lebensmittel verwenden" at bounding box center [401, 184] width 163 height 20
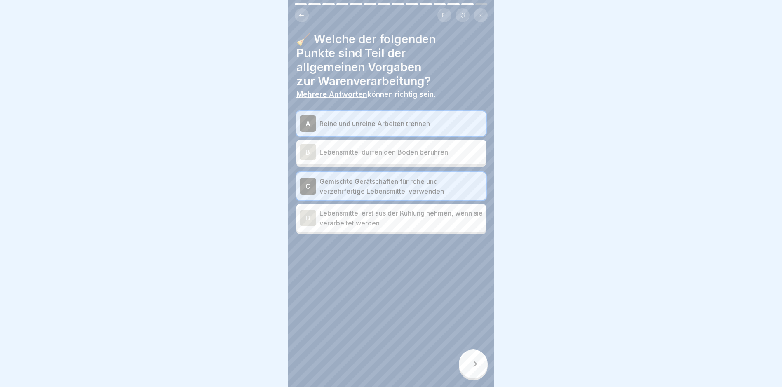
click at [377, 214] on p "Lebensmittel erst aus der Kühlung nehmen, wenn sie verarbeitet werden" at bounding box center [401, 218] width 163 height 20
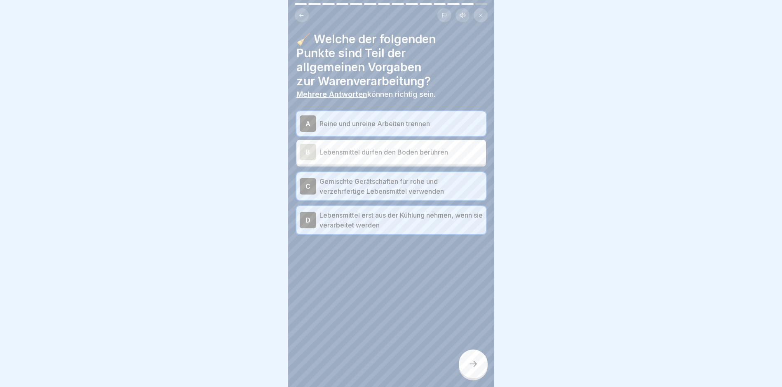
click at [480, 375] on div at bounding box center [473, 364] width 29 height 29
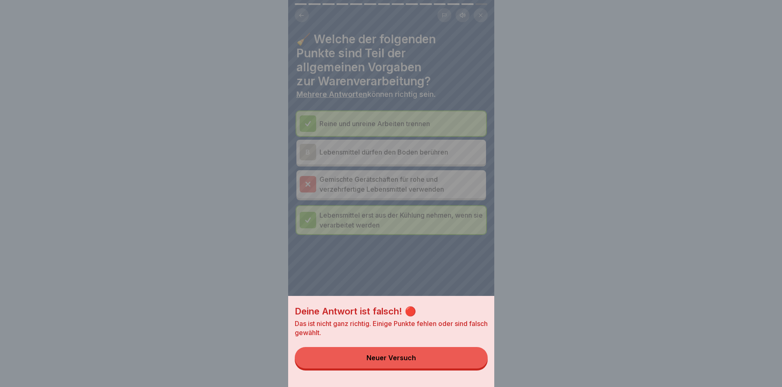
click at [397, 362] on div "Neuer Versuch" at bounding box center [391, 357] width 49 height 7
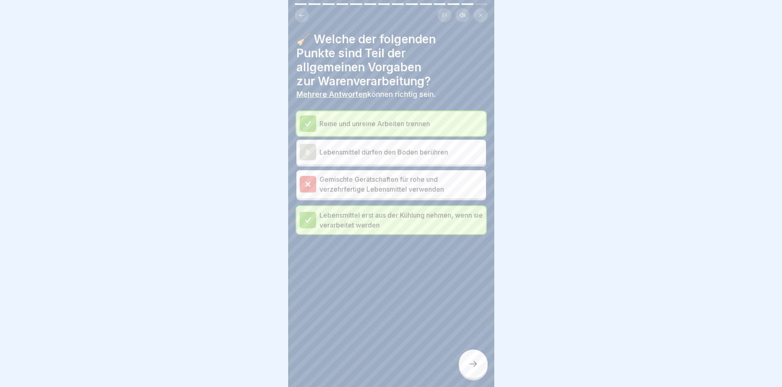
click at [377, 198] on div "Gemischte Gerätschaften für rohe und verzehrfertige Lebensmittel verwenden" at bounding box center [392, 184] width 190 height 28
click at [471, 367] on icon at bounding box center [473, 364] width 10 height 10
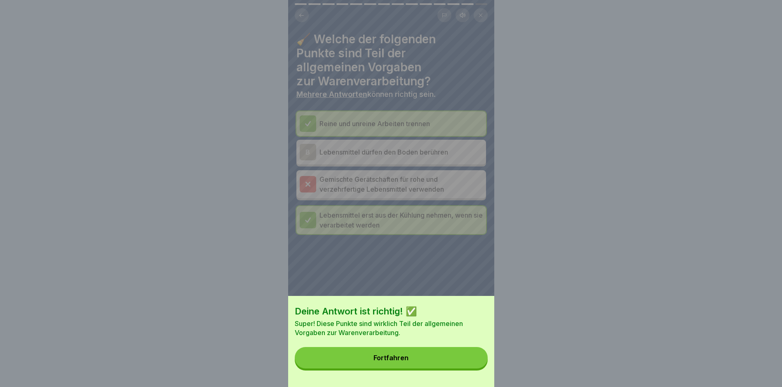
click at [431, 357] on button "Fortfahren" at bounding box center [391, 357] width 193 height 21
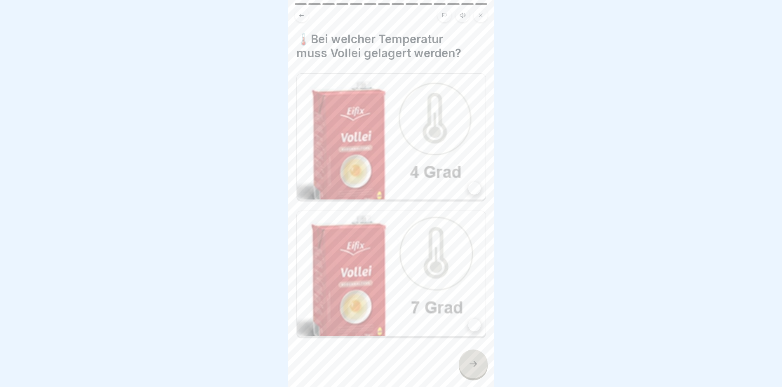
click at [428, 280] on img at bounding box center [391, 274] width 189 height 126
click at [477, 369] on icon at bounding box center [473, 364] width 10 height 10
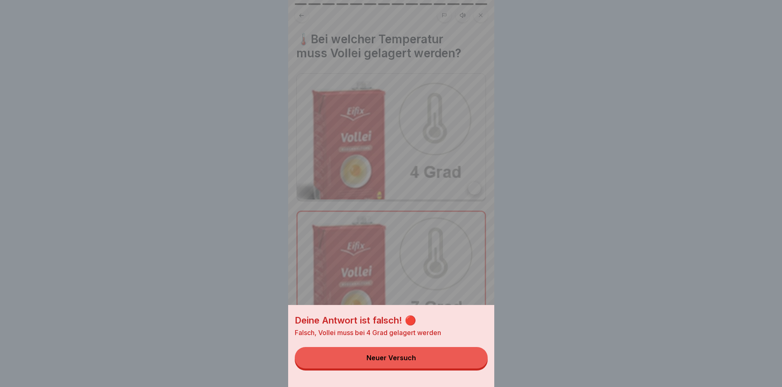
drag, startPoint x: 441, startPoint y: 356, endPoint x: 443, endPoint y: 337, distance: 18.7
click at [441, 355] on button "Neuer Versuch" at bounding box center [391, 357] width 193 height 21
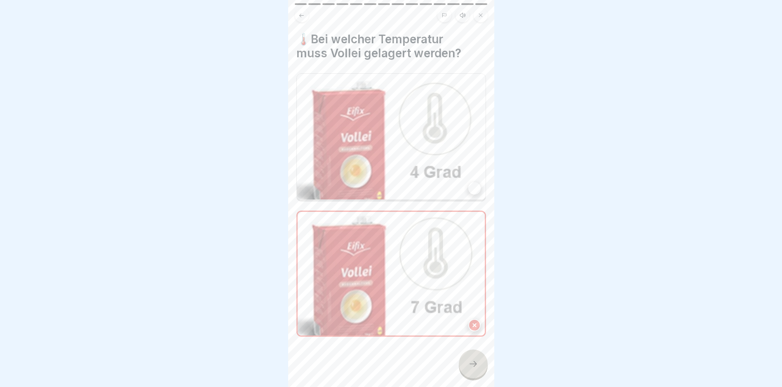
click at [383, 152] on img at bounding box center [391, 137] width 189 height 126
click at [455, 309] on img at bounding box center [391, 274] width 187 height 124
click at [473, 376] on div at bounding box center [473, 364] width 29 height 29
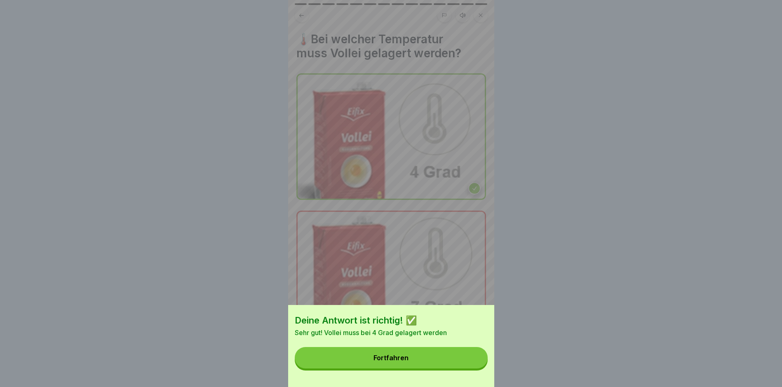
click at [455, 361] on button "Fortfahren" at bounding box center [391, 357] width 193 height 21
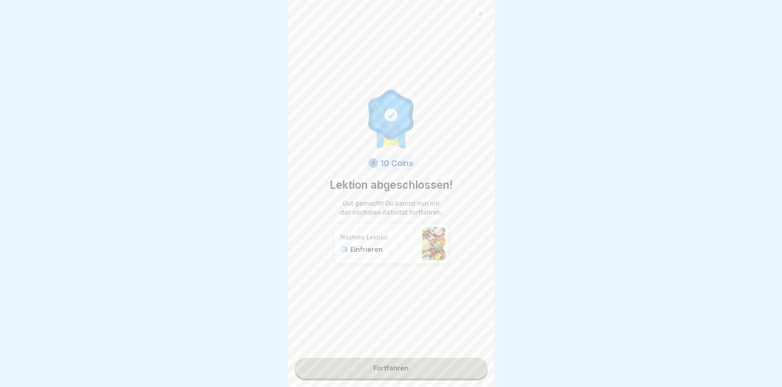
click at [421, 370] on link "Fortfahren" at bounding box center [391, 368] width 193 height 21
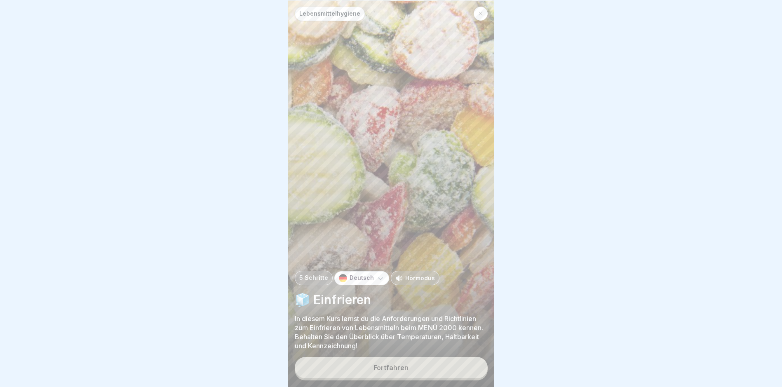
click at [399, 372] on div "Fortfahren" at bounding box center [391, 367] width 35 height 7
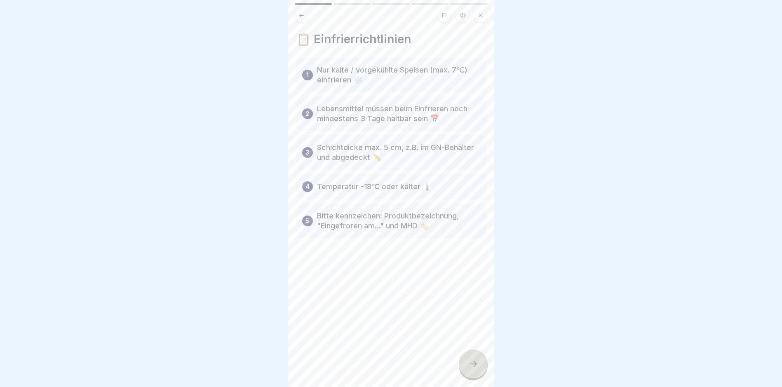
click at [461, 367] on div at bounding box center [473, 364] width 29 height 29
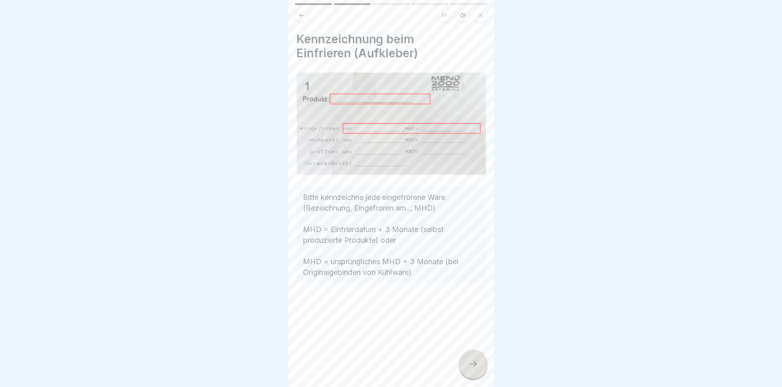
click at [467, 366] on div at bounding box center [473, 364] width 29 height 29
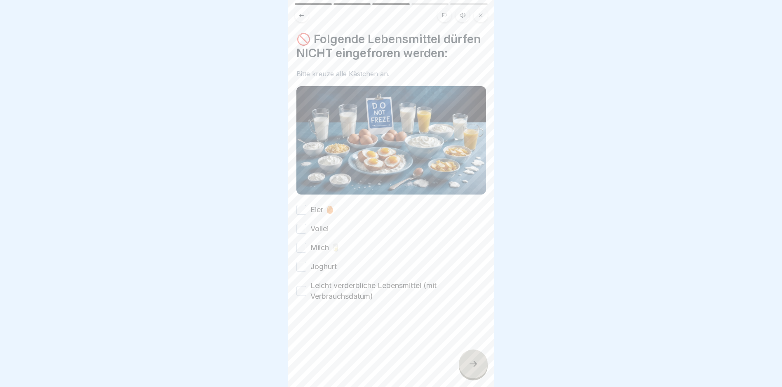
click at [302, 215] on button "Eier 🥚" at bounding box center [302, 210] width 10 height 10
drag, startPoint x: 300, startPoint y: 240, endPoint x: 293, endPoint y: 261, distance: 21.9
click at [300, 234] on button "Vollei" at bounding box center [302, 229] width 10 height 10
drag, startPoint x: 301, startPoint y: 258, endPoint x: 301, endPoint y: 273, distance: 15.7
click at [301, 253] on button "Milch 🥛" at bounding box center [302, 248] width 10 height 10
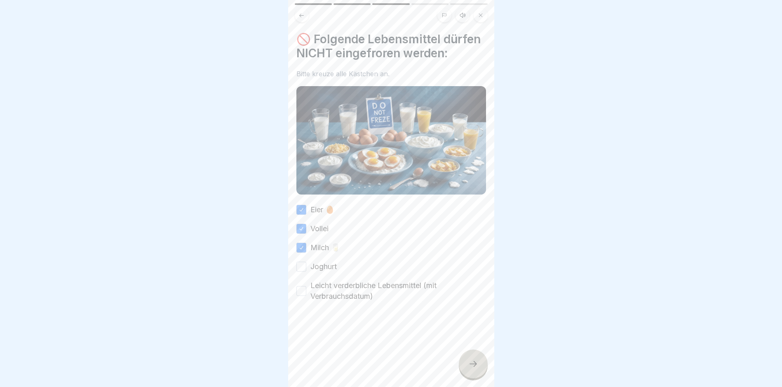
click at [302, 272] on button "Joghurt" at bounding box center [302, 267] width 10 height 10
click at [298, 296] on button "Leicht verderbliche Lebensmittel (mit Verbrauchsdatum)" at bounding box center [302, 291] width 10 height 10
click at [471, 377] on div at bounding box center [473, 364] width 29 height 29
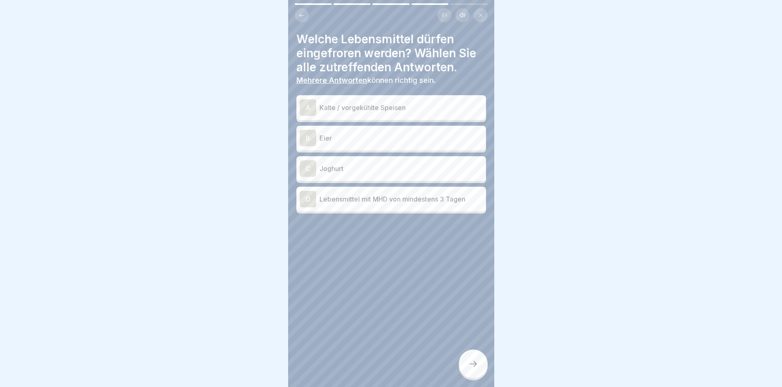
click at [394, 106] on p "Kalte / vorgekühlte Speisen" at bounding box center [401, 108] width 163 height 10
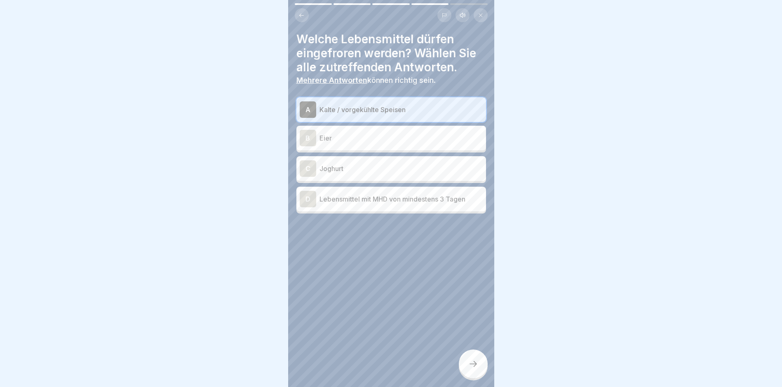
click at [391, 197] on p "Lebensmittel mit MHD von mindestens 3 Tagen" at bounding box center [401, 199] width 163 height 10
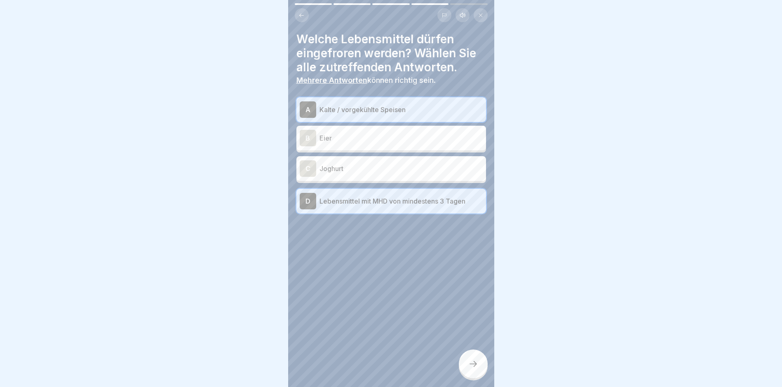
click at [469, 369] on icon at bounding box center [473, 364] width 10 height 10
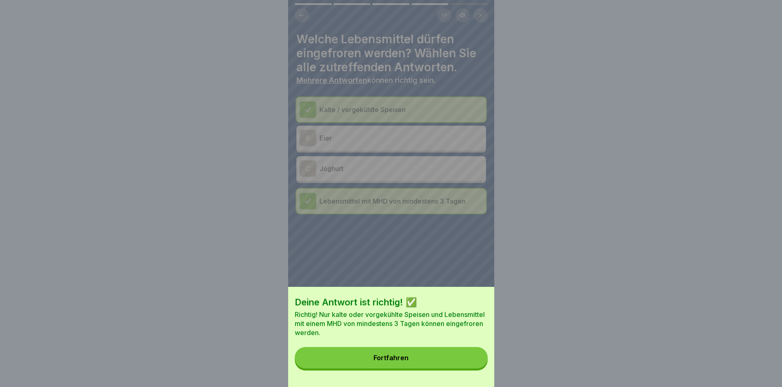
click at [385, 356] on button "Fortfahren" at bounding box center [391, 357] width 193 height 21
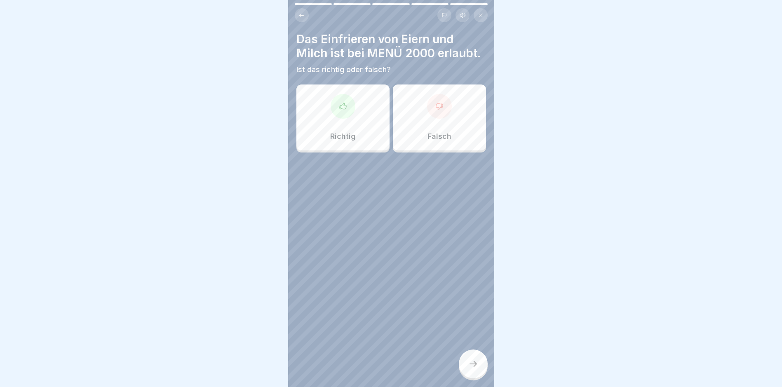
click at [446, 119] on div at bounding box center [439, 106] width 25 height 25
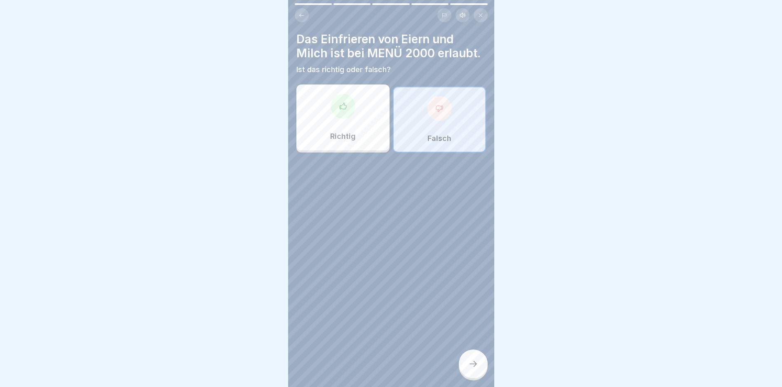
click at [474, 353] on div "Das Einfrieren von Eiern und Milch ist bei MENÜ 2000 erlaubt. Ist das richtig o…" at bounding box center [391, 193] width 206 height 387
click at [474, 363] on div at bounding box center [473, 364] width 29 height 29
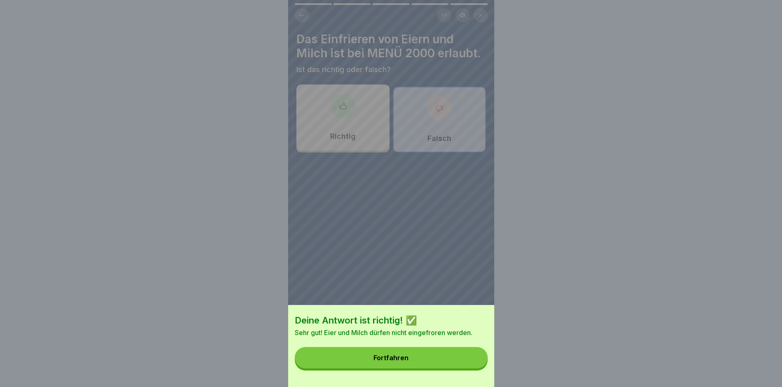
click at [418, 356] on button "Fortfahren" at bounding box center [391, 357] width 193 height 21
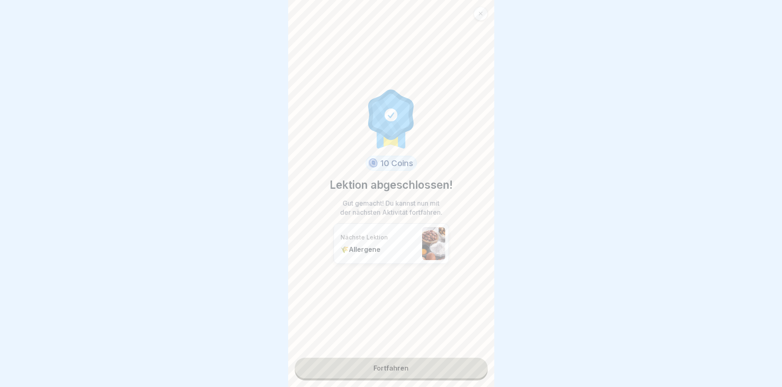
click at [409, 371] on link "Fortfahren" at bounding box center [391, 368] width 193 height 21
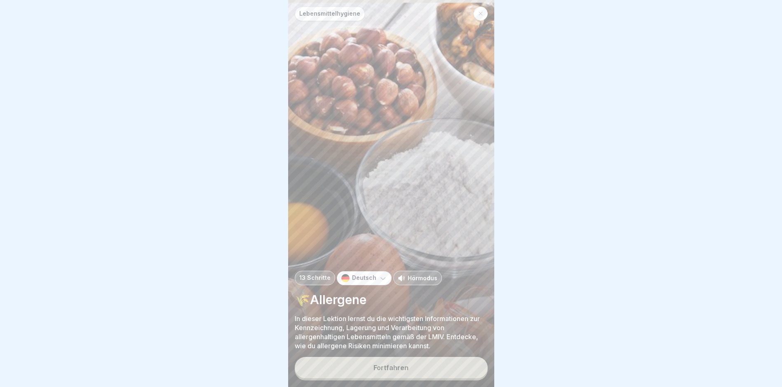
click at [352, 374] on button "Fortfahren" at bounding box center [391, 367] width 193 height 21
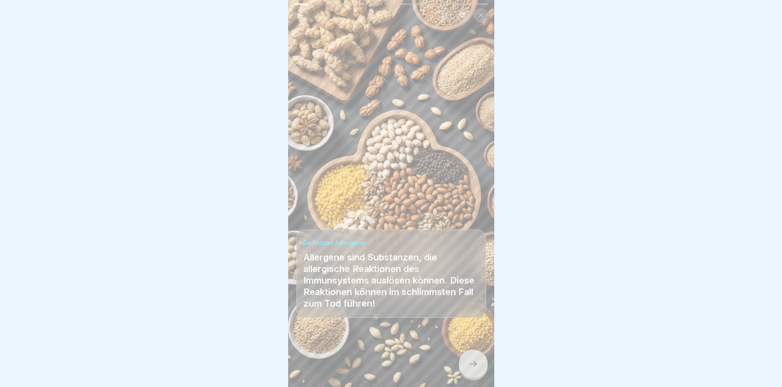
click at [472, 369] on icon at bounding box center [473, 364] width 10 height 10
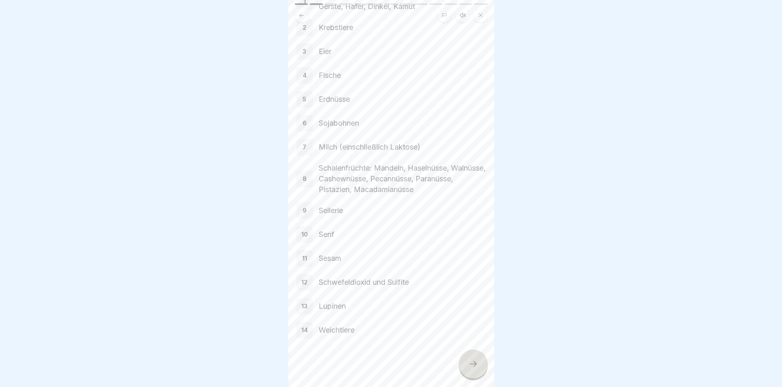
scroll to position [82, 0]
click at [478, 368] on icon at bounding box center [473, 364] width 10 height 10
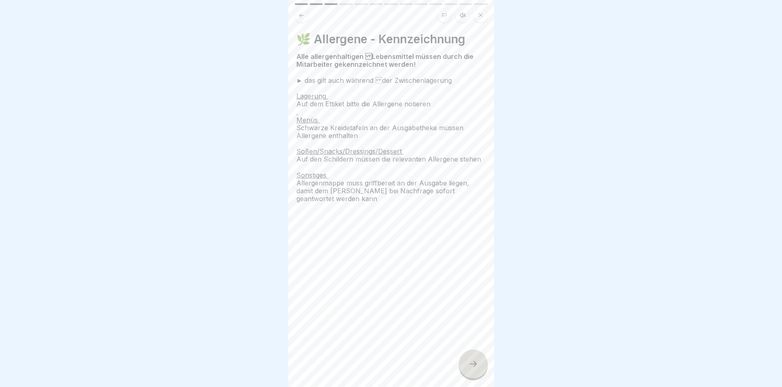
click at [475, 369] on icon at bounding box center [473, 364] width 10 height 10
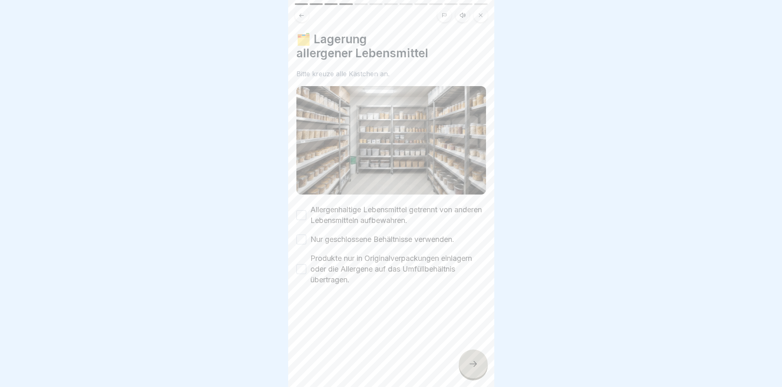
click at [301, 213] on button "Allergenhaltige Lebensmittel getrennt von anderen Lebensmitteln aufbewahren." at bounding box center [302, 215] width 10 height 10
click at [304, 236] on button "Nur geschlossene Behältnisse verwenden." at bounding box center [302, 240] width 10 height 10
click at [305, 264] on button "Produkte nur in Originalverpackungen einlagern oder die Allergene auf das Umfül…" at bounding box center [302, 269] width 10 height 10
click at [475, 366] on div at bounding box center [473, 364] width 29 height 29
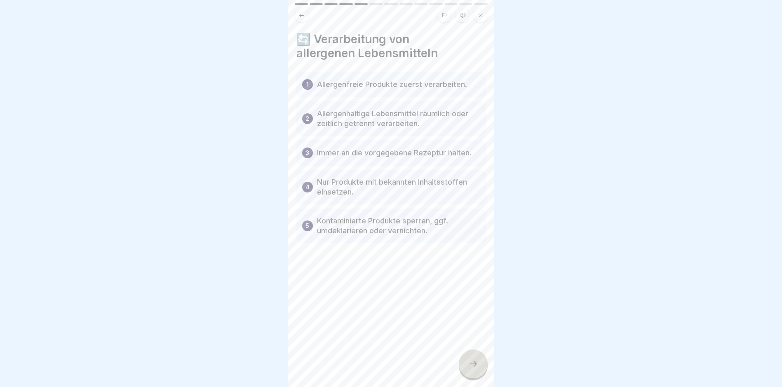
click at [477, 369] on icon at bounding box center [473, 364] width 10 height 10
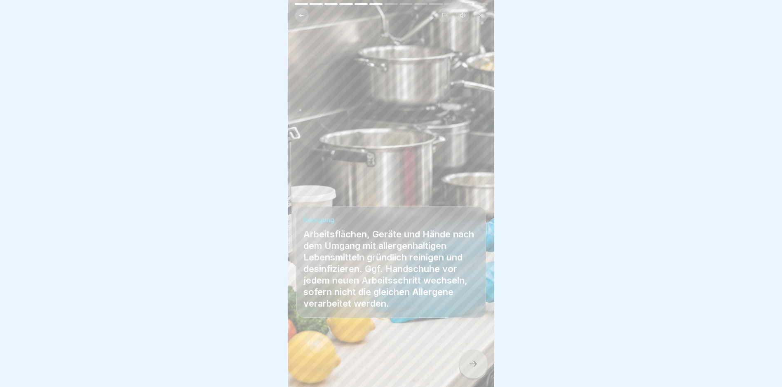
click at [472, 369] on icon at bounding box center [473, 364] width 10 height 10
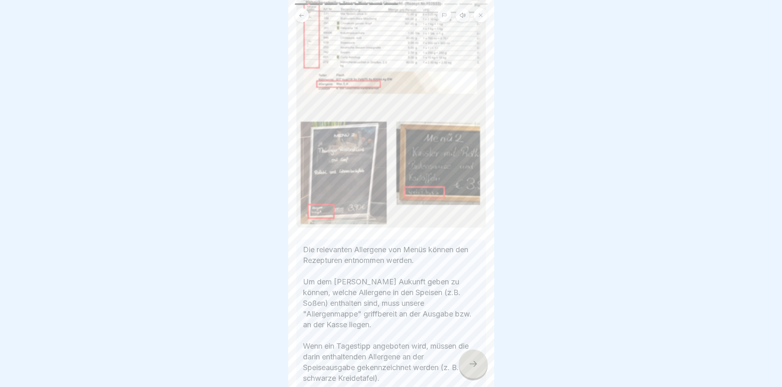
scroll to position [124, 0]
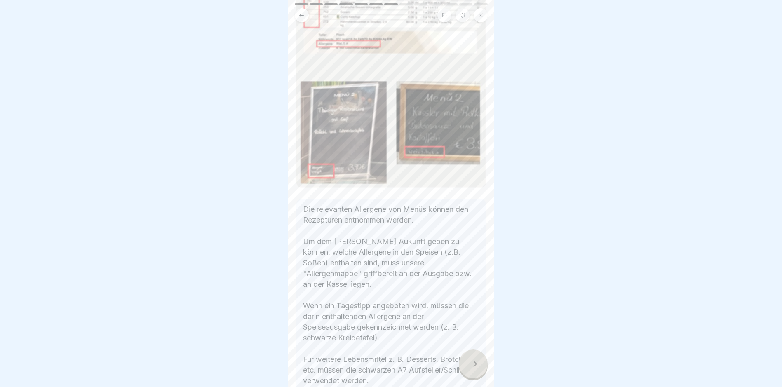
click at [471, 368] on icon at bounding box center [473, 364] width 10 height 10
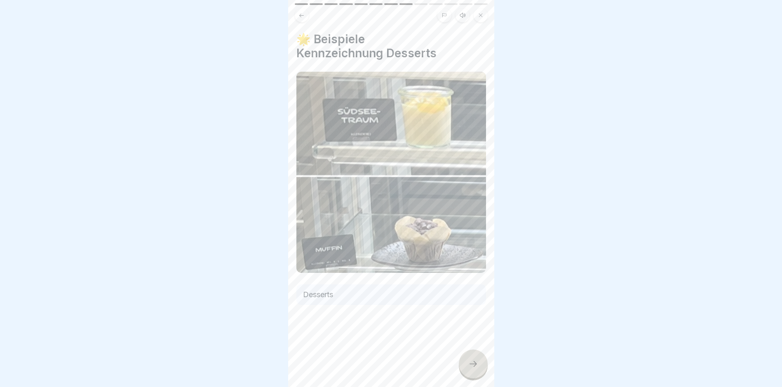
scroll to position [6, 0]
click at [481, 365] on div at bounding box center [473, 364] width 29 height 29
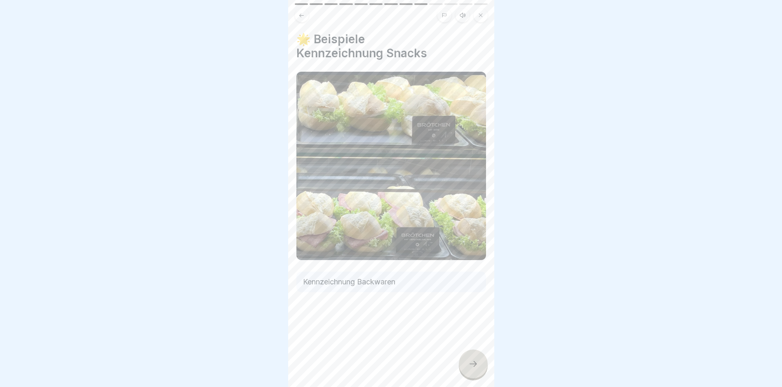
scroll to position [0, 0]
click at [428, 234] on img at bounding box center [392, 166] width 190 height 188
click at [468, 369] on icon at bounding box center [473, 364] width 10 height 10
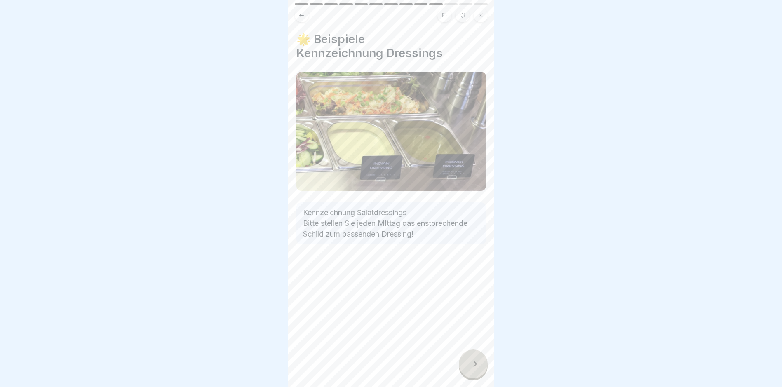
click at [471, 369] on icon at bounding box center [473, 364] width 10 height 10
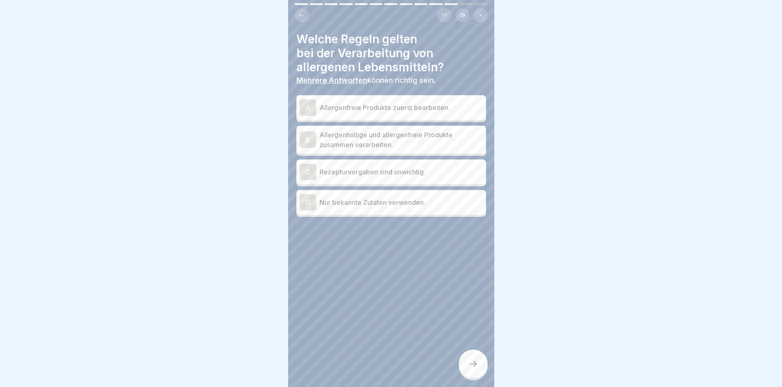
click at [371, 107] on p "Allergenfreie Produkte zuerst bearbeiten." at bounding box center [401, 108] width 163 height 10
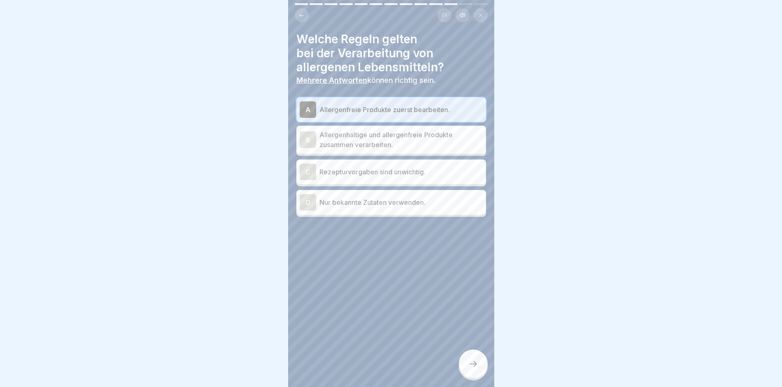
click at [369, 204] on p "Nur bekannte Zutaten verwenden." at bounding box center [401, 203] width 163 height 10
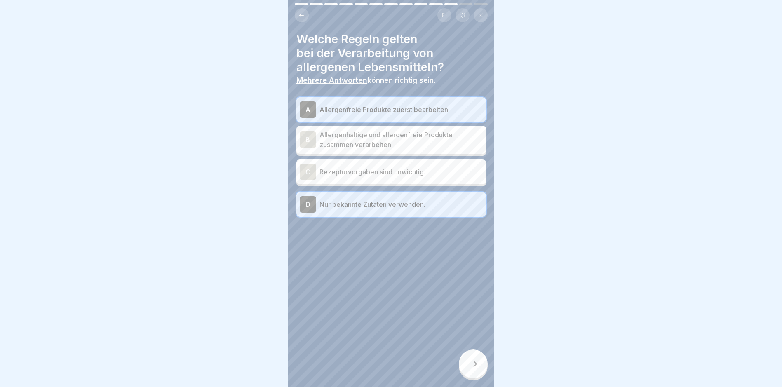
click at [469, 359] on div at bounding box center [473, 364] width 29 height 29
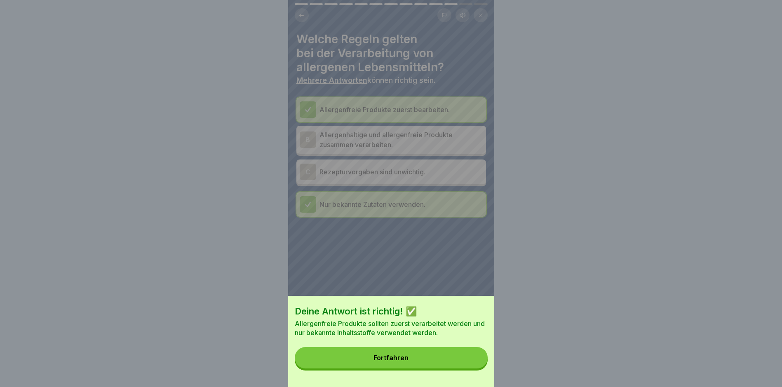
click at [461, 360] on button "Fortfahren" at bounding box center [391, 357] width 193 height 21
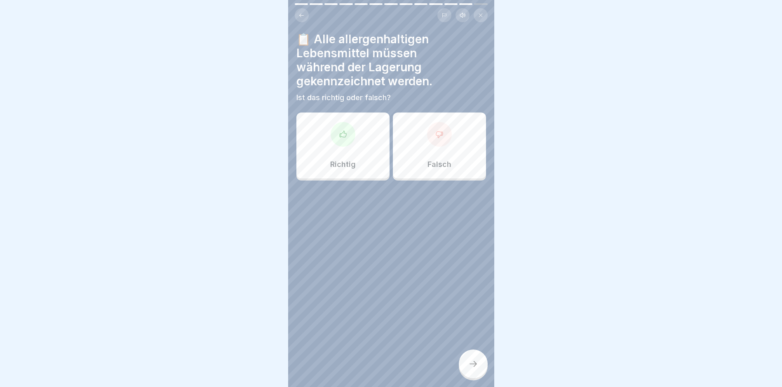
click at [345, 127] on div at bounding box center [343, 134] width 25 height 25
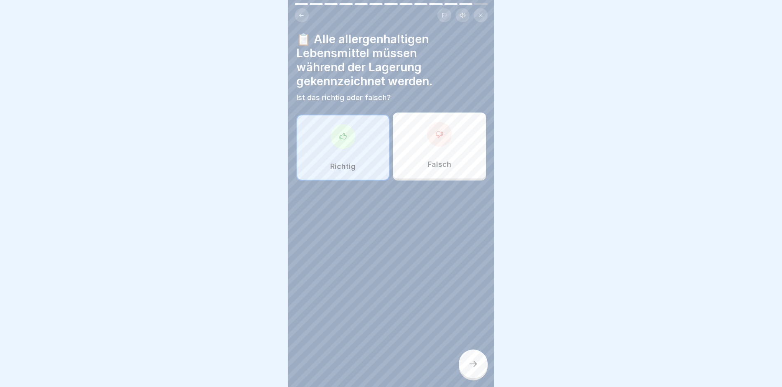
click at [480, 372] on div at bounding box center [473, 364] width 29 height 29
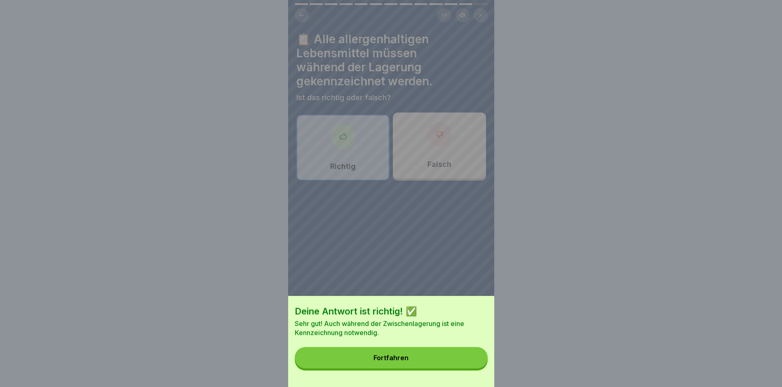
click at [439, 365] on button "Fortfahren" at bounding box center [391, 357] width 193 height 21
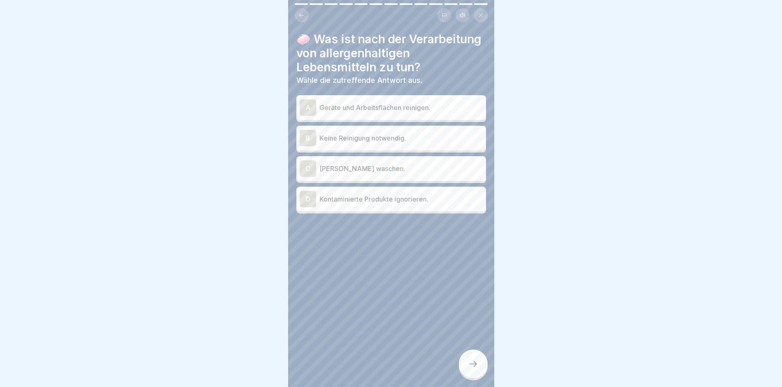
click at [360, 113] on p "Geräte und Arbeitsflächen reinigen." at bounding box center [401, 108] width 163 height 10
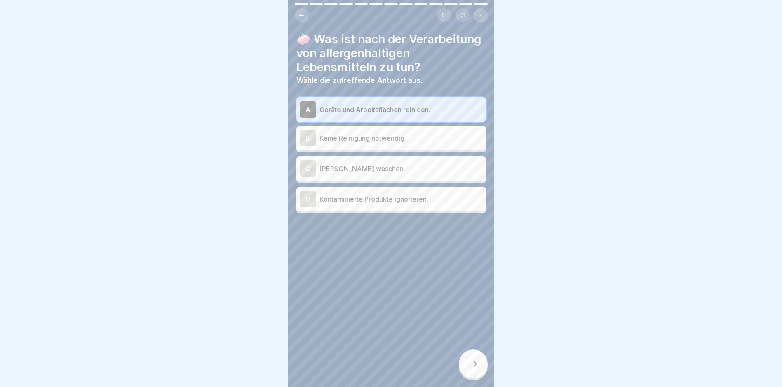
click at [476, 369] on icon at bounding box center [473, 364] width 10 height 10
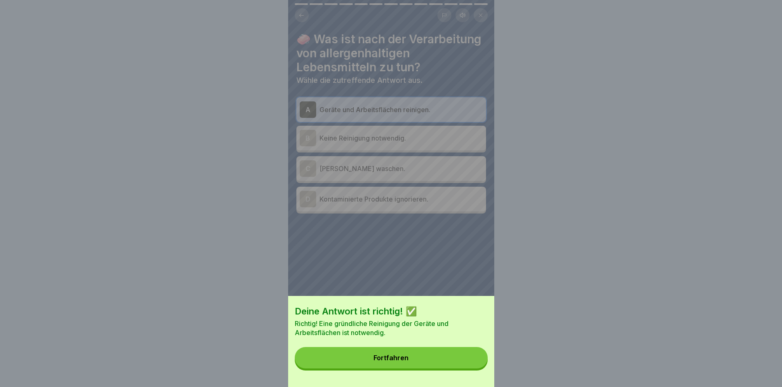
click at [446, 369] on button "Fortfahren" at bounding box center [391, 357] width 193 height 21
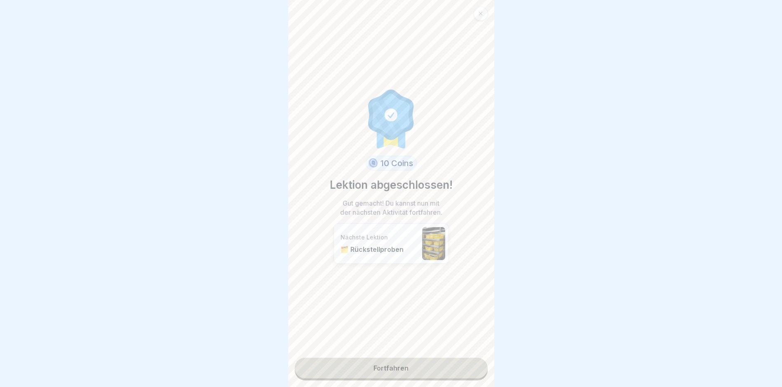
click at [410, 368] on link "Fortfahren" at bounding box center [391, 368] width 193 height 21
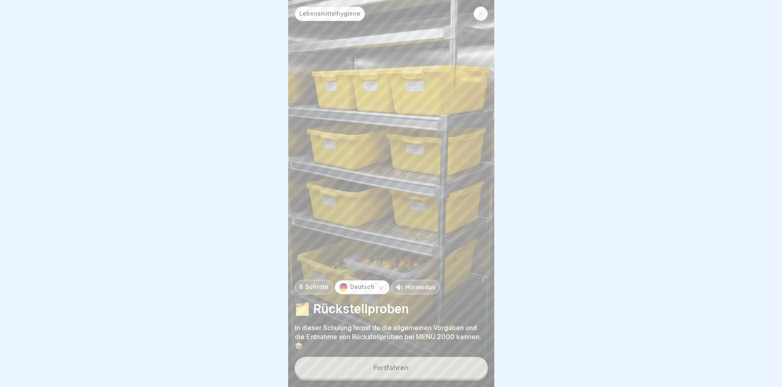
click at [390, 378] on button "Fortfahren" at bounding box center [391, 367] width 193 height 21
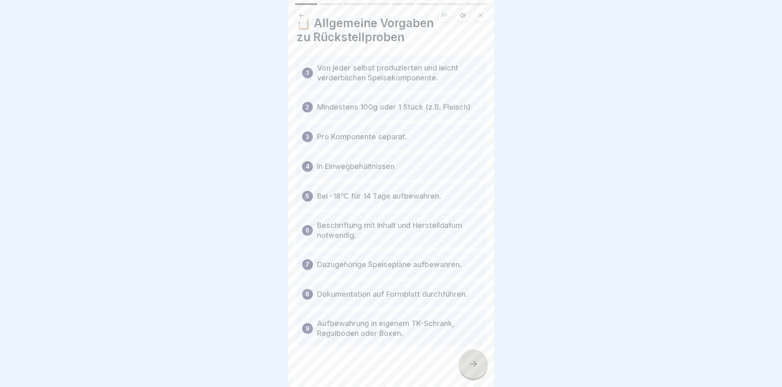
scroll to position [24, 0]
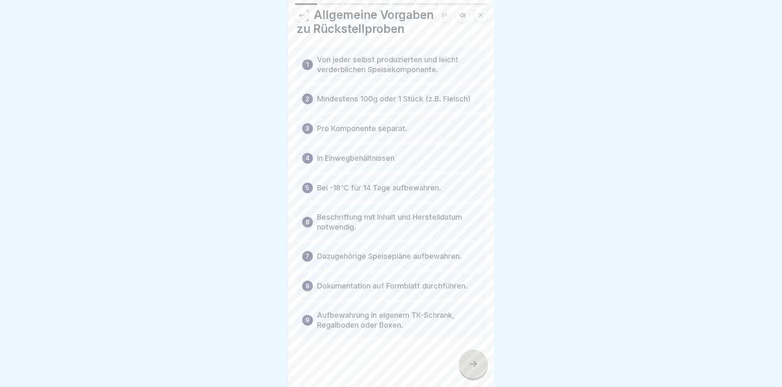
click at [475, 369] on icon at bounding box center [473, 364] width 10 height 10
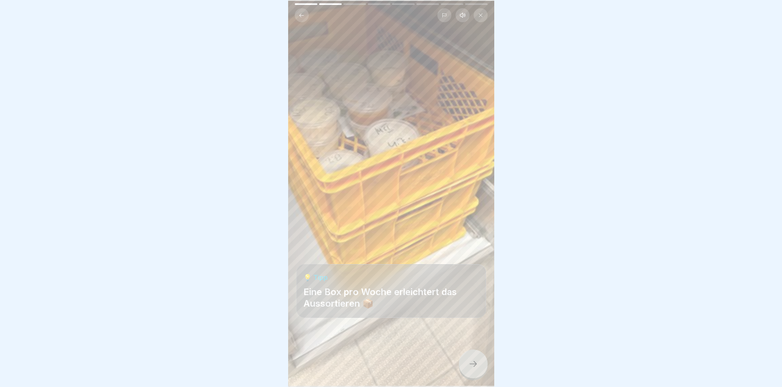
click at [469, 369] on icon at bounding box center [473, 364] width 10 height 10
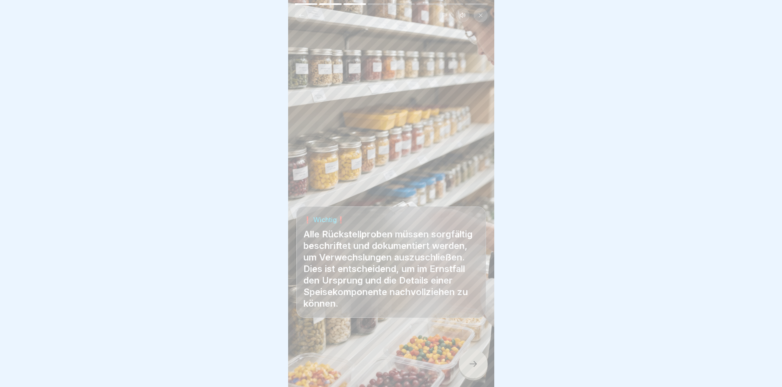
click at [471, 369] on icon at bounding box center [473, 364] width 10 height 10
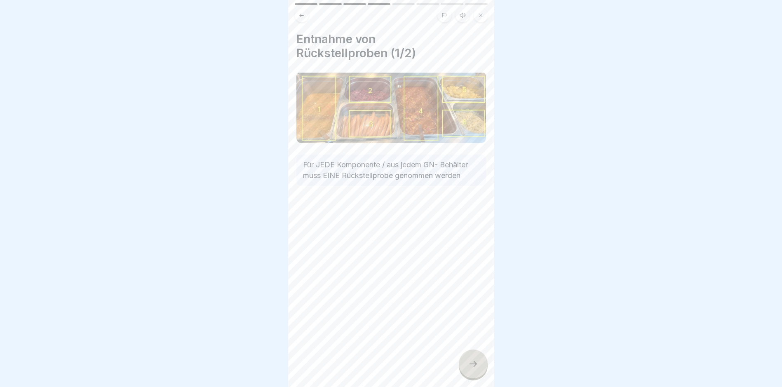
click at [471, 369] on icon at bounding box center [473, 364] width 10 height 10
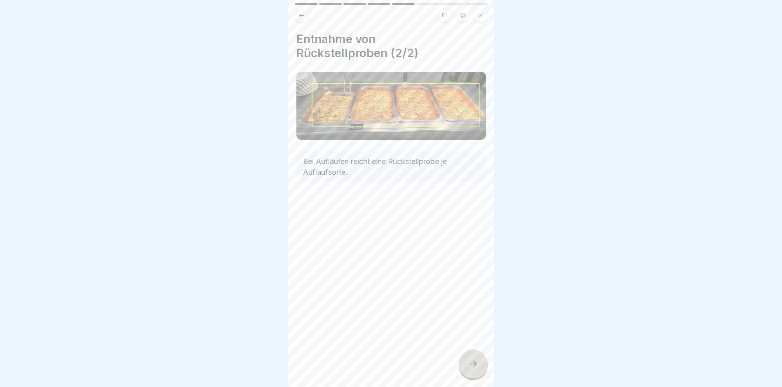
click at [471, 369] on icon at bounding box center [473, 364] width 10 height 10
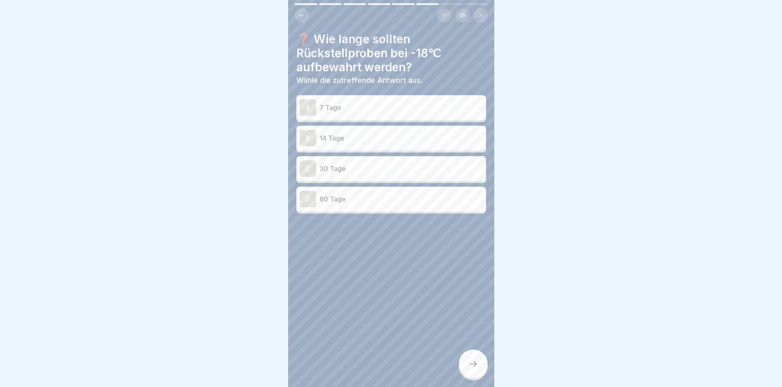
click at [360, 146] on div "B 14 Tage" at bounding box center [391, 138] width 183 height 16
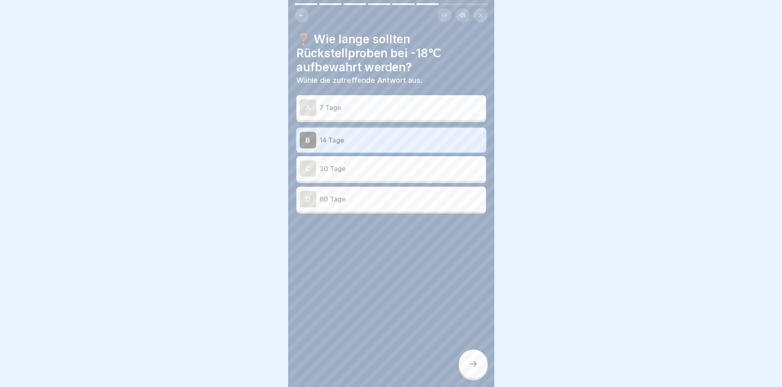
click at [469, 365] on div at bounding box center [473, 364] width 29 height 29
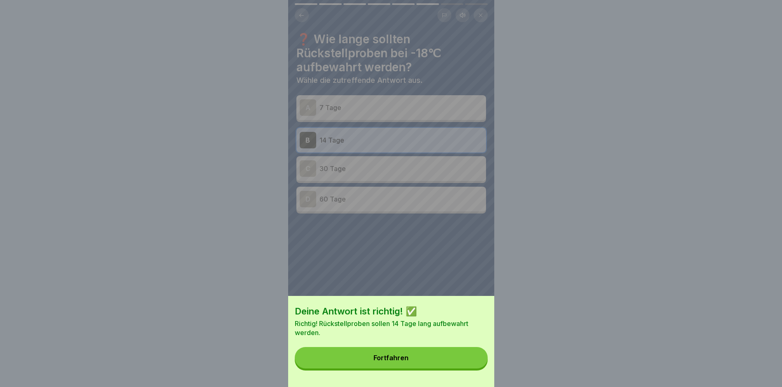
click at [416, 357] on button "Fortfahren" at bounding box center [391, 357] width 193 height 21
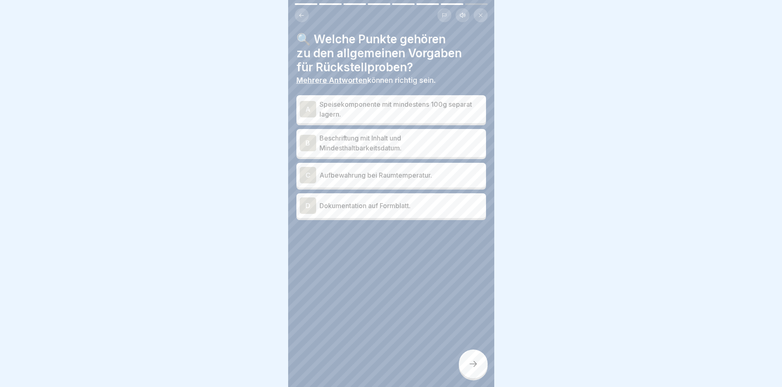
click at [408, 109] on p "Speisekomponente mit mindestens 100g separat lagern." at bounding box center [401, 109] width 163 height 20
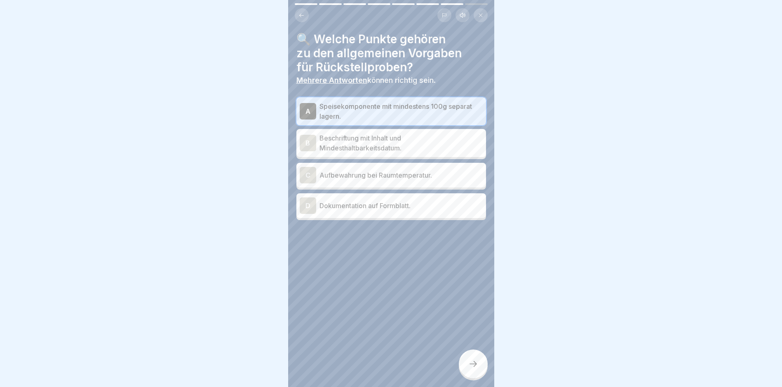
click at [395, 139] on p "Beschriftung mit Inhalt und Mindesthaltbarkeitsdatum." at bounding box center [401, 143] width 163 height 20
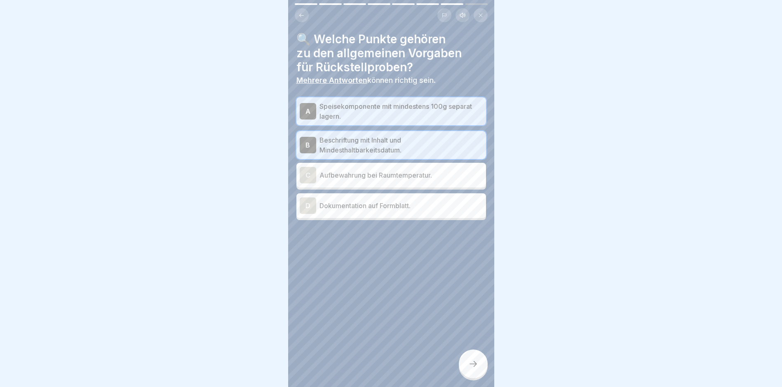
click at [388, 203] on p "Dokumentation auf Formblatt." at bounding box center [401, 206] width 163 height 10
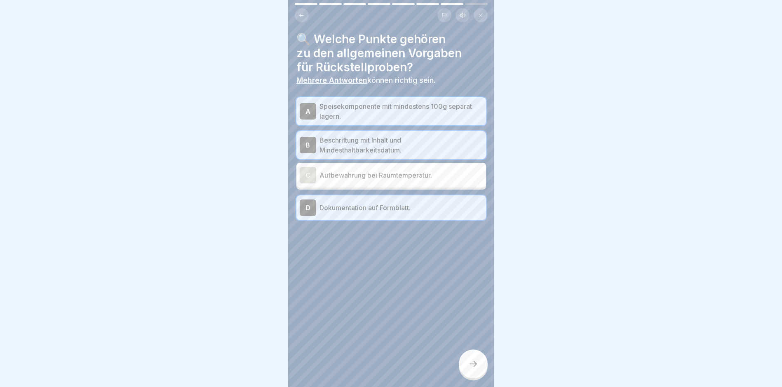
click at [470, 360] on div at bounding box center [473, 364] width 29 height 29
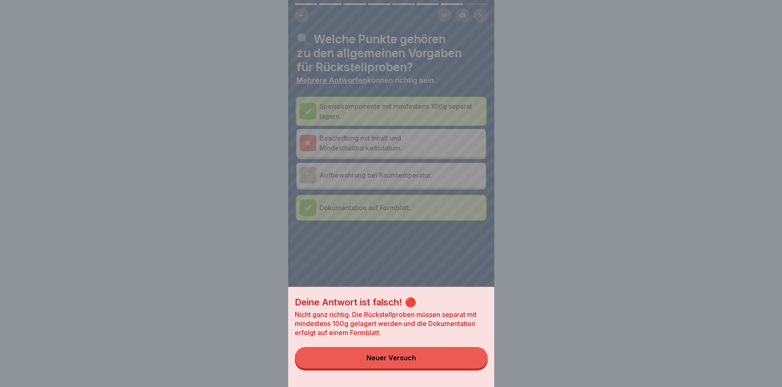
click at [414, 362] on div "Neuer Versuch" at bounding box center [391, 357] width 49 height 7
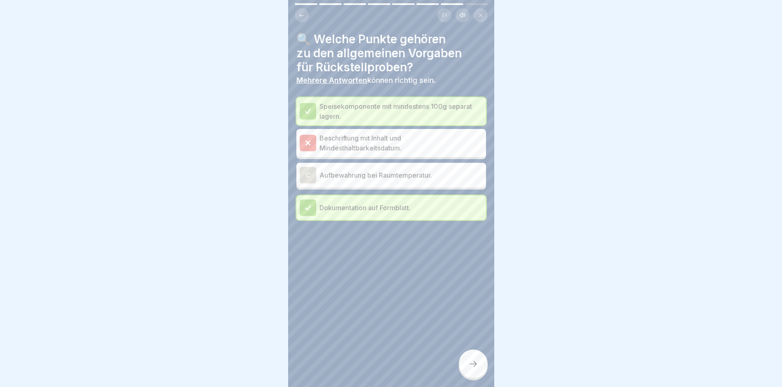
click at [379, 153] on div "Beschriftung mit Inhalt und Mindesthaltbarkeitsdatum." at bounding box center [392, 143] width 190 height 28
click at [477, 363] on div at bounding box center [473, 364] width 29 height 29
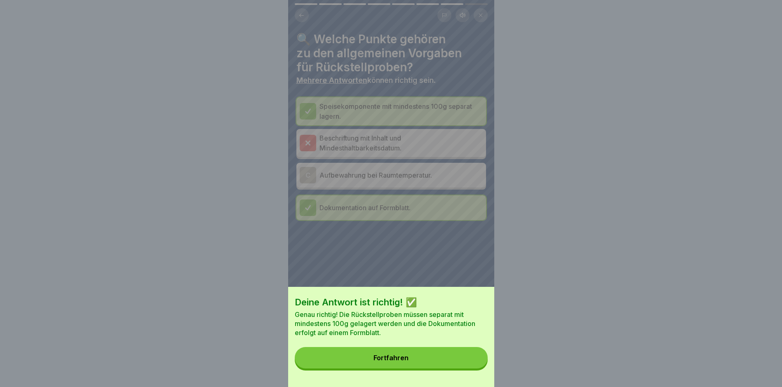
click at [422, 356] on button "Fortfahren" at bounding box center [391, 357] width 193 height 21
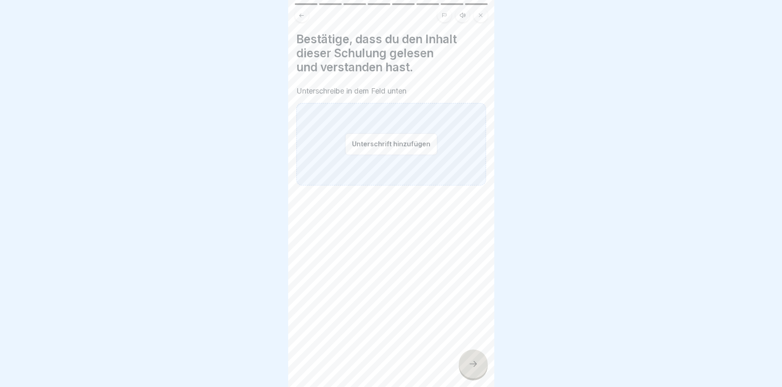
click at [381, 147] on button "Unterschrift hinzufügen" at bounding box center [391, 144] width 92 height 22
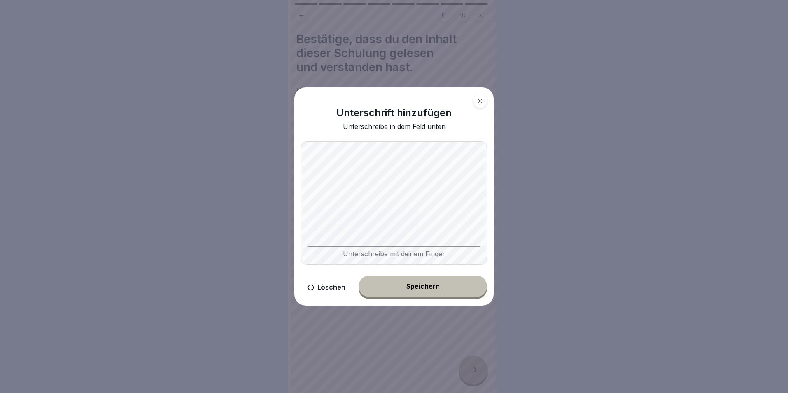
click at [520, 242] on body "Lebensmittelhygiene 8 Schritte Deutsch Hörmodus 🗂️ Rückstellproben In dieser Sc…" at bounding box center [391, 196] width 782 height 393
click at [430, 294] on button "Speichern" at bounding box center [423, 286] width 129 height 21
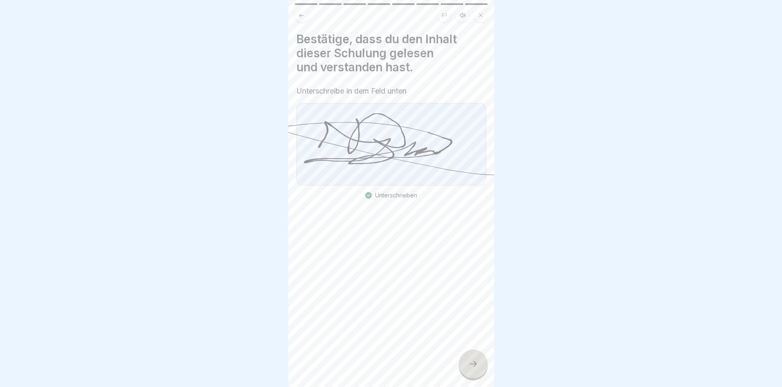
click at [476, 369] on icon at bounding box center [473, 364] width 10 height 10
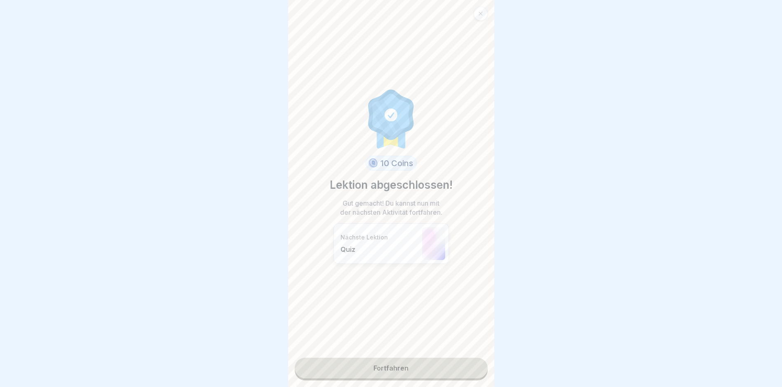
click at [402, 372] on link "Fortfahren" at bounding box center [391, 368] width 193 height 21
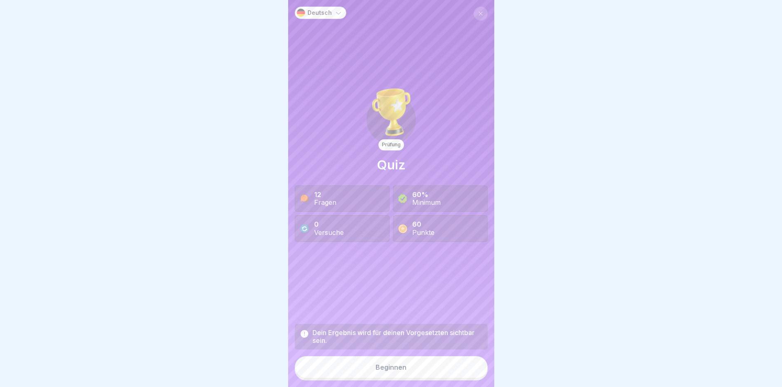
click at [411, 378] on button "Beginnen" at bounding box center [391, 367] width 193 height 22
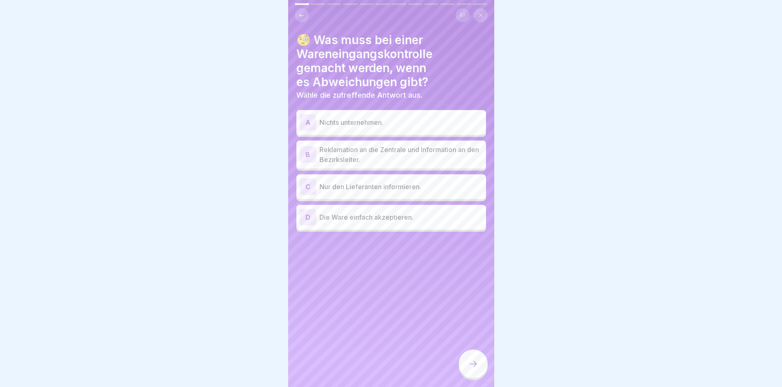
click at [380, 154] on p "Reklamation an die Zentrale und Information an den Bezirksleiter." at bounding box center [401, 155] width 163 height 20
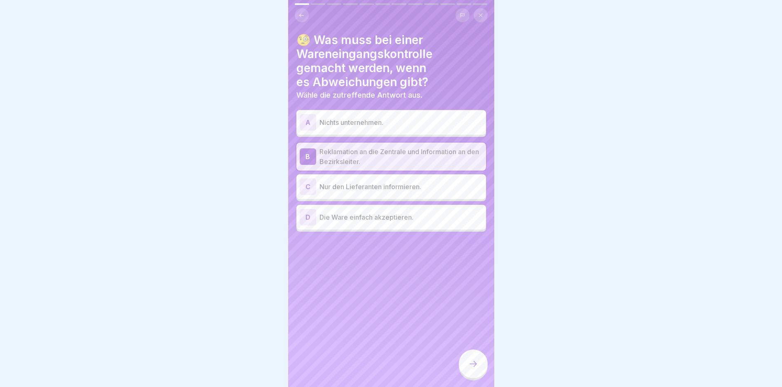
click at [479, 370] on div at bounding box center [473, 364] width 29 height 29
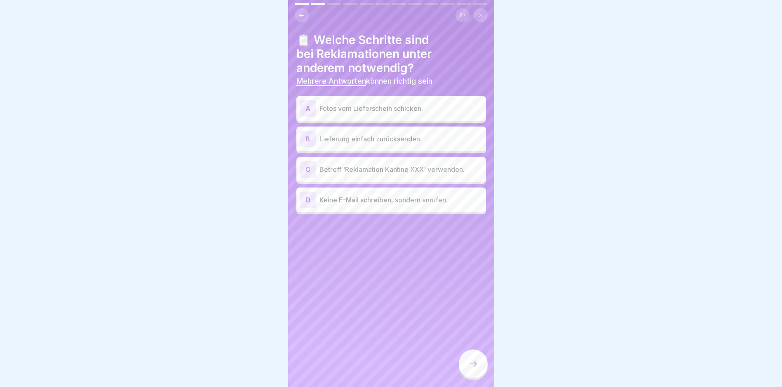
click at [372, 103] on div "A Fotos vom Lieferschein schicken." at bounding box center [391, 108] width 183 height 16
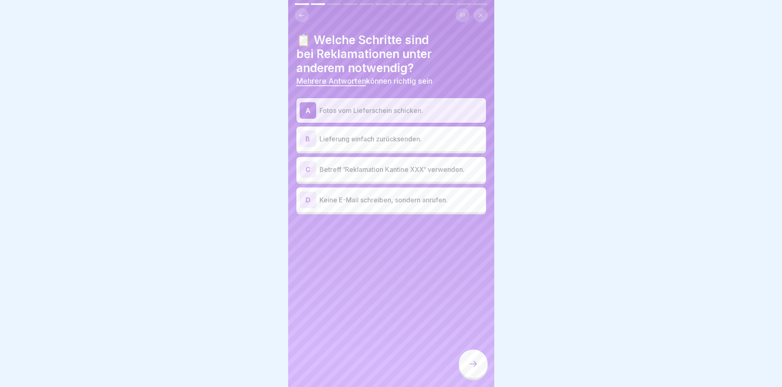
click at [370, 170] on p "Betreff 'Reklamation Kantine XXX' verwenden." at bounding box center [401, 170] width 163 height 10
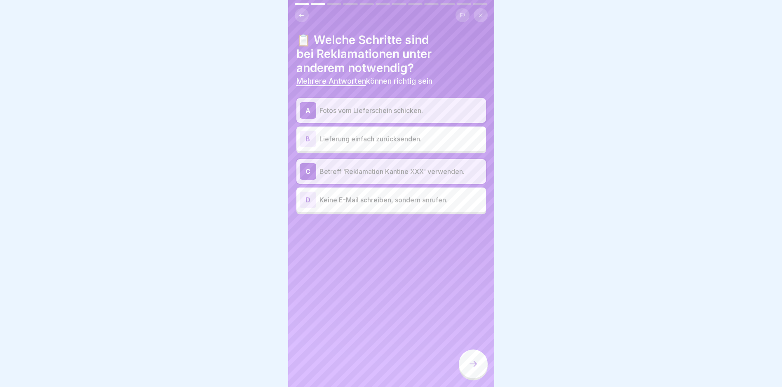
click at [470, 366] on div at bounding box center [473, 364] width 29 height 29
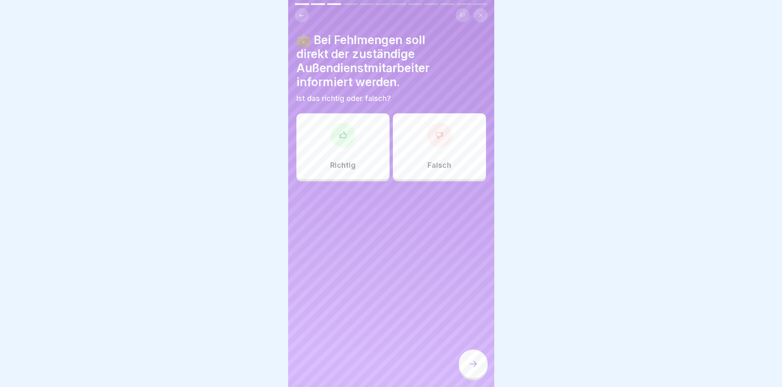
click at [338, 158] on div "Richtig" at bounding box center [343, 146] width 93 height 66
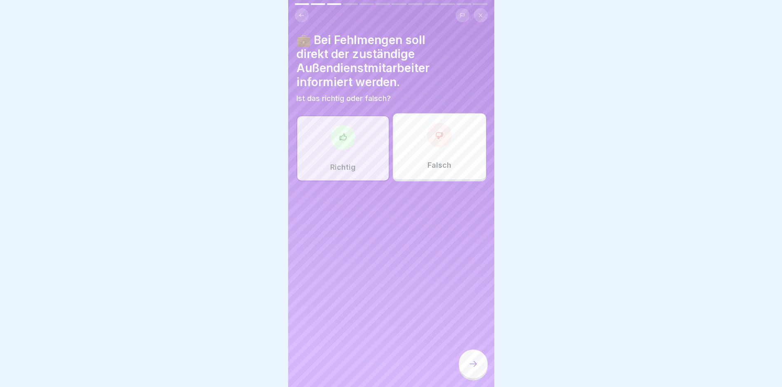
click at [472, 369] on icon at bounding box center [473, 364] width 10 height 10
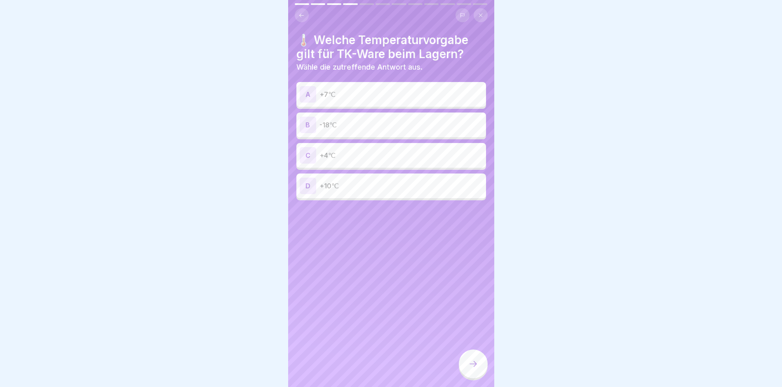
click at [348, 128] on p "-18℃" at bounding box center [401, 125] width 163 height 10
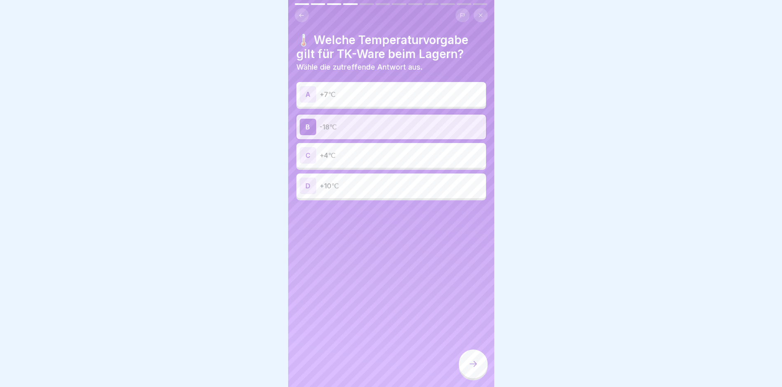
click at [478, 369] on icon at bounding box center [473, 364] width 10 height 10
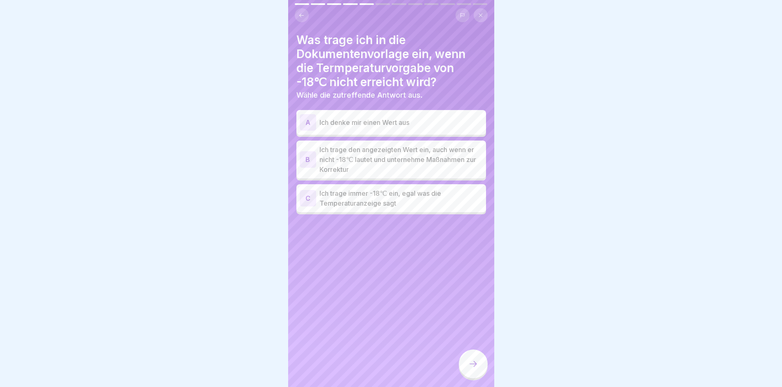
click at [404, 159] on p "Ich trage den angezeigten Wert ein, auch wenn er nicht -18℃ lautet und unterneh…" at bounding box center [401, 160] width 163 height 30
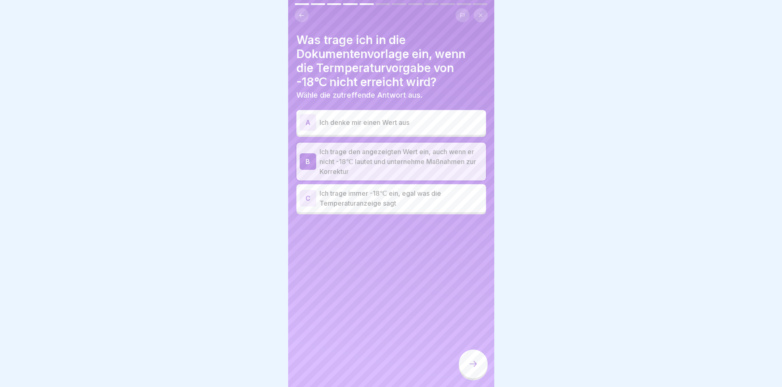
click at [470, 366] on div at bounding box center [473, 364] width 29 height 29
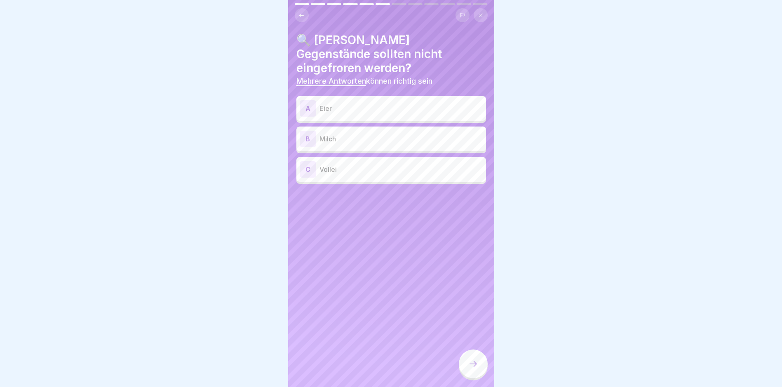
click at [357, 101] on div "A Eier" at bounding box center [391, 108] width 183 height 16
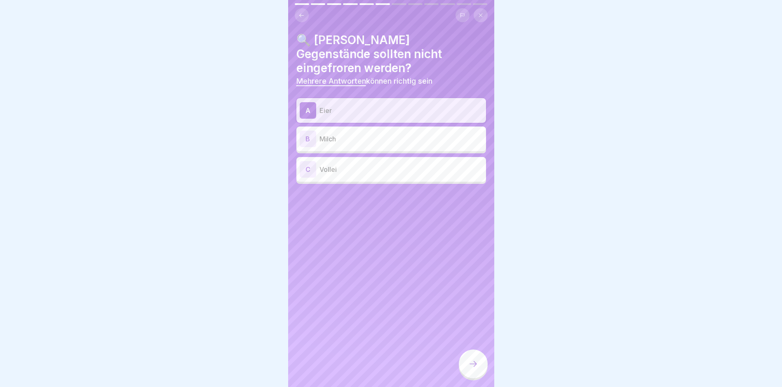
click at [351, 134] on p "Milch" at bounding box center [401, 139] width 163 height 10
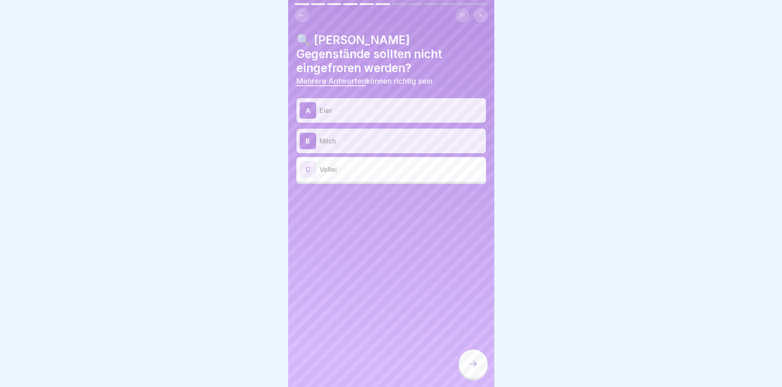
click at [353, 165] on p "Vollei" at bounding box center [401, 170] width 163 height 10
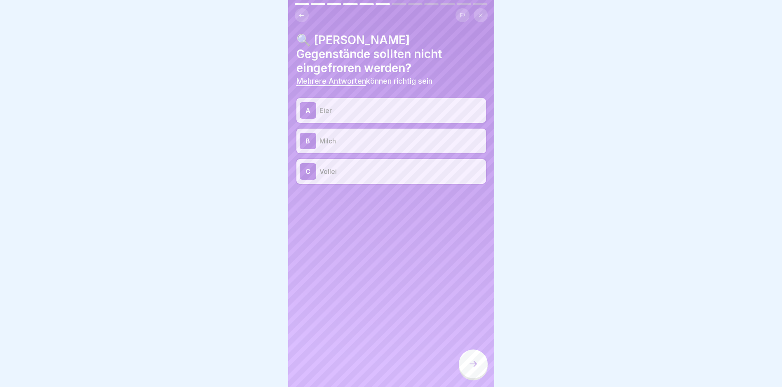
click at [476, 375] on div at bounding box center [473, 364] width 29 height 29
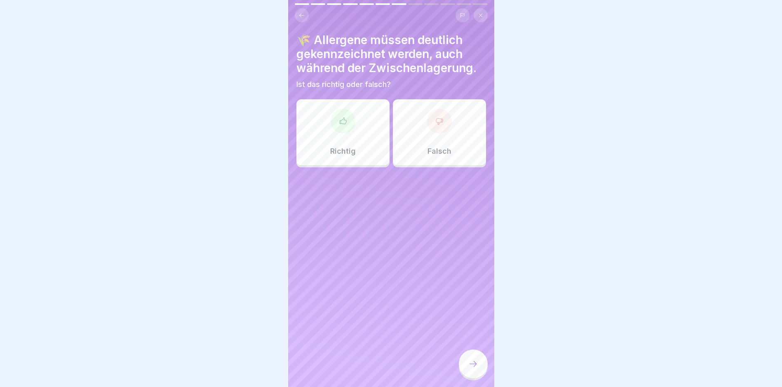
click at [355, 136] on div "Richtig" at bounding box center [343, 132] width 93 height 66
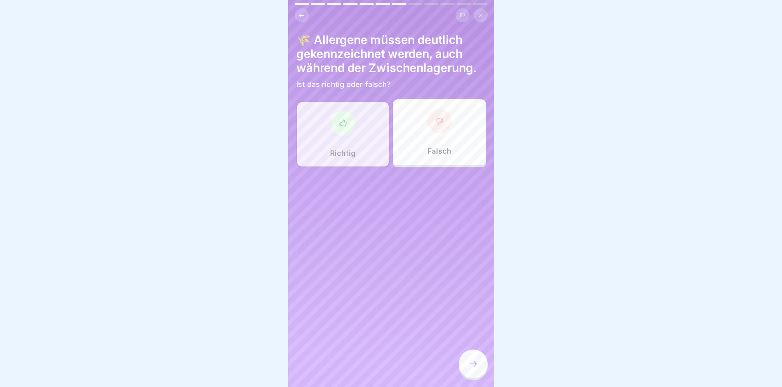
click at [471, 367] on icon at bounding box center [473, 364] width 10 height 10
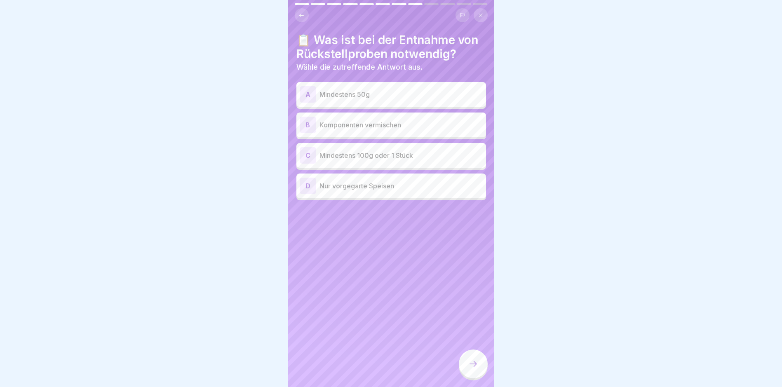
click at [375, 158] on p "Mindestens 100g oder 1 Stück" at bounding box center [401, 156] width 163 height 10
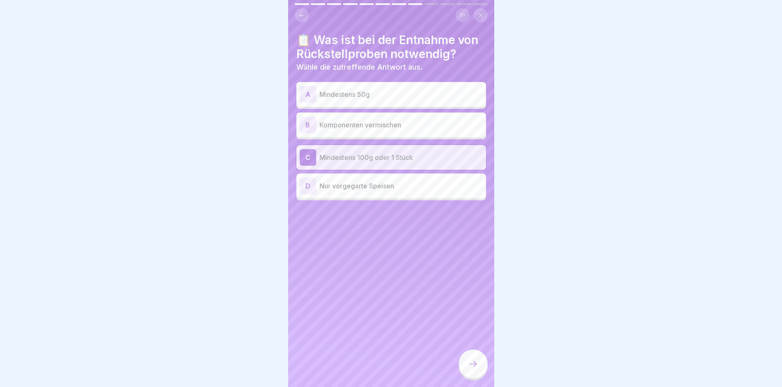
click at [466, 371] on div at bounding box center [473, 364] width 29 height 29
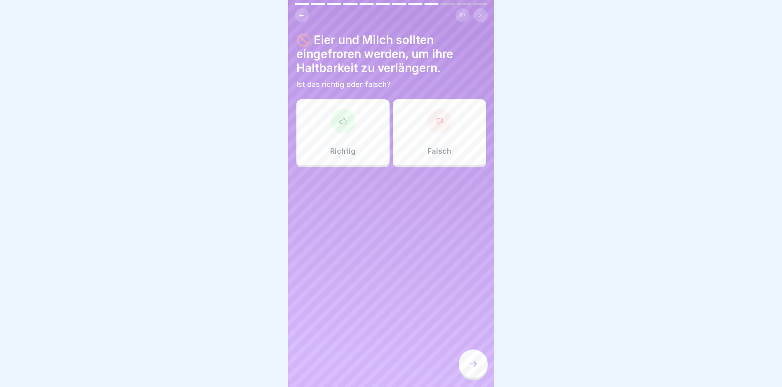
click at [433, 137] on div "Falsch" at bounding box center [439, 132] width 93 height 66
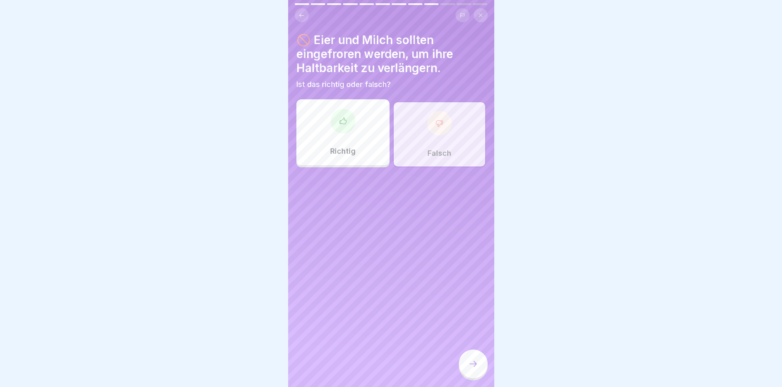
click at [470, 365] on div at bounding box center [473, 364] width 29 height 29
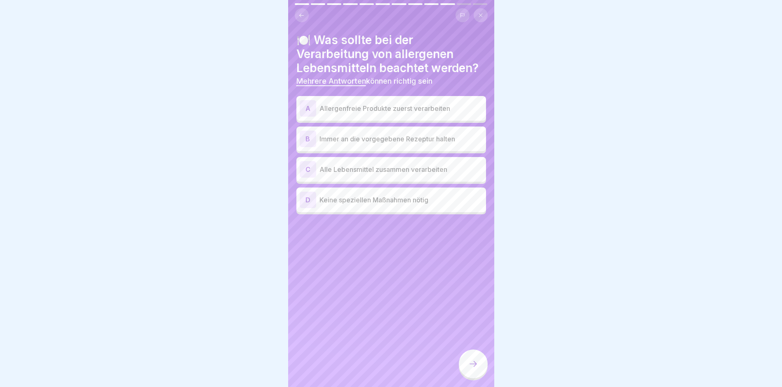
click at [389, 104] on p "Allergenfreie Produkte zuerst verarbeiten" at bounding box center [401, 109] width 163 height 10
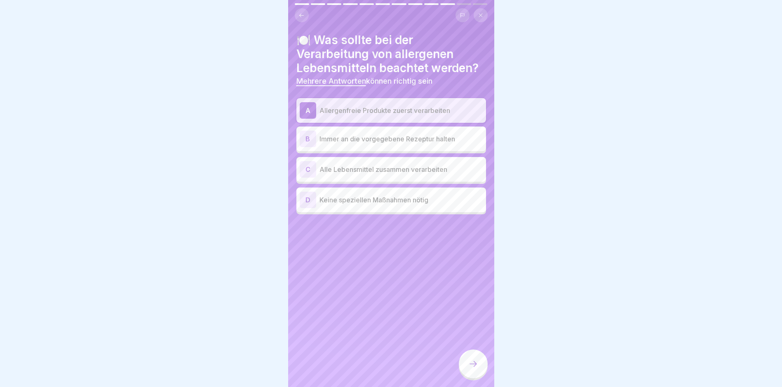
click at [367, 143] on p "Immer an die vorgegebene Rezeptur halten" at bounding box center [401, 139] width 163 height 10
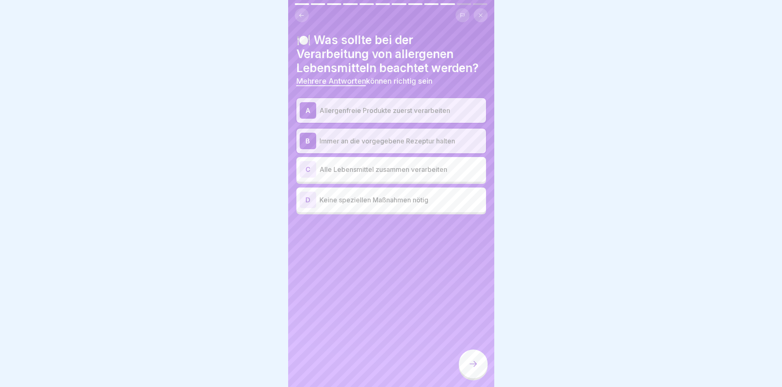
click at [466, 369] on div at bounding box center [473, 364] width 29 height 29
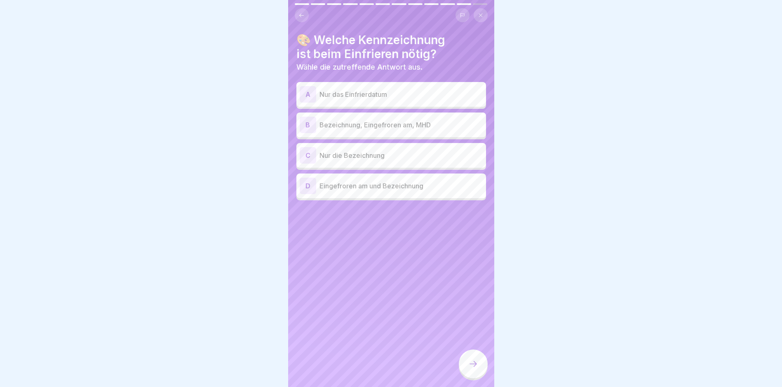
click at [371, 129] on p "Bezeichnung, Eingefroren am, MHD" at bounding box center [401, 125] width 163 height 10
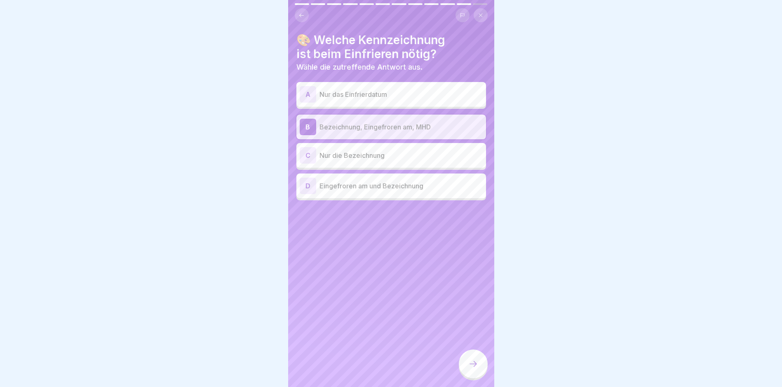
click at [475, 365] on div at bounding box center [473, 364] width 29 height 29
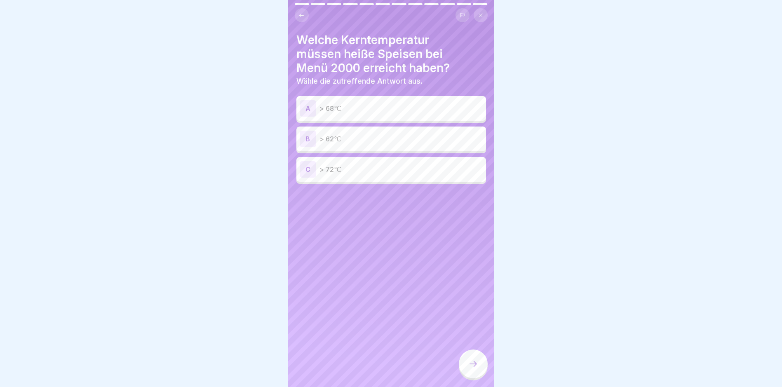
click at [386, 174] on p "> 72℃" at bounding box center [401, 170] width 163 height 10
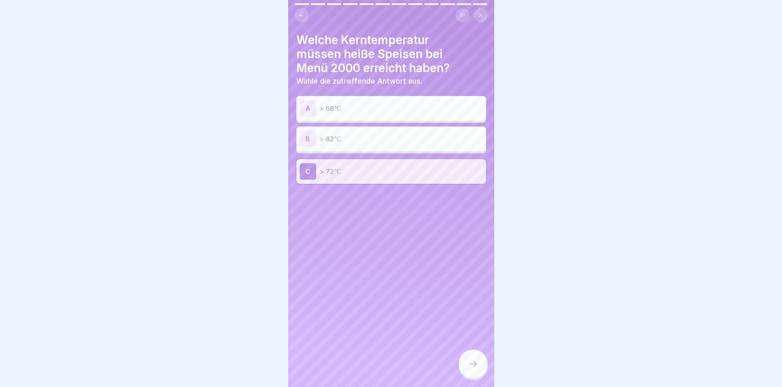
click at [471, 368] on icon at bounding box center [473, 364] width 10 height 10
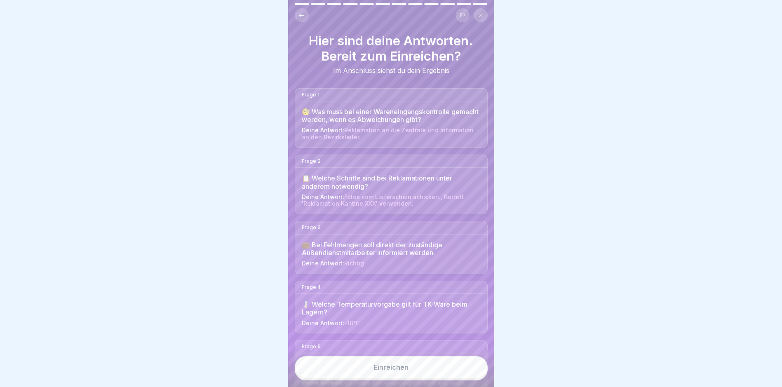
click at [402, 379] on button "Einreichen" at bounding box center [391, 367] width 193 height 22
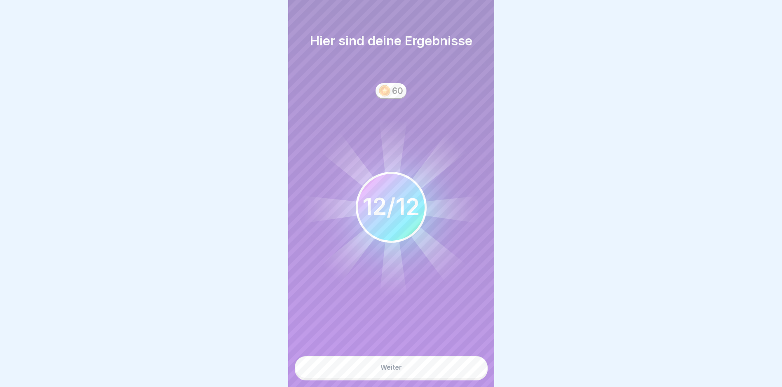
click at [414, 375] on button "Weiter" at bounding box center [391, 367] width 193 height 22
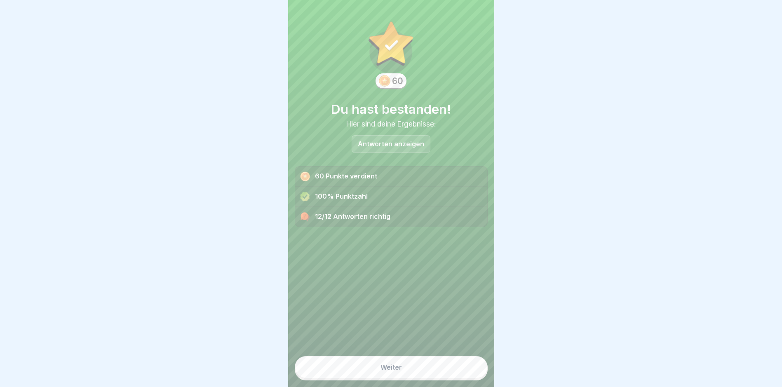
click at [395, 371] on div "Weiter" at bounding box center [391, 367] width 21 height 7
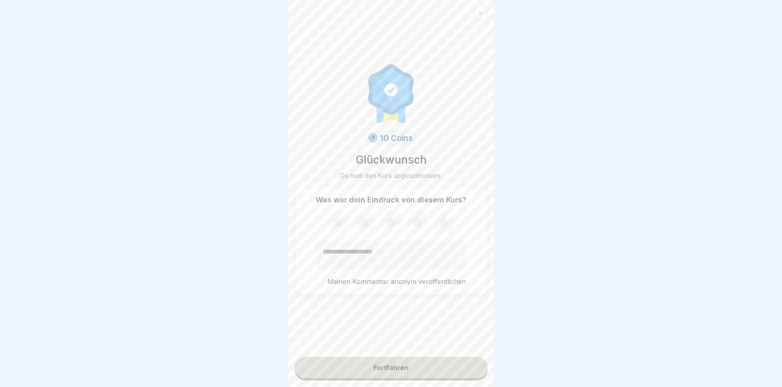
click at [401, 372] on div "Fortfahren" at bounding box center [391, 367] width 35 height 7
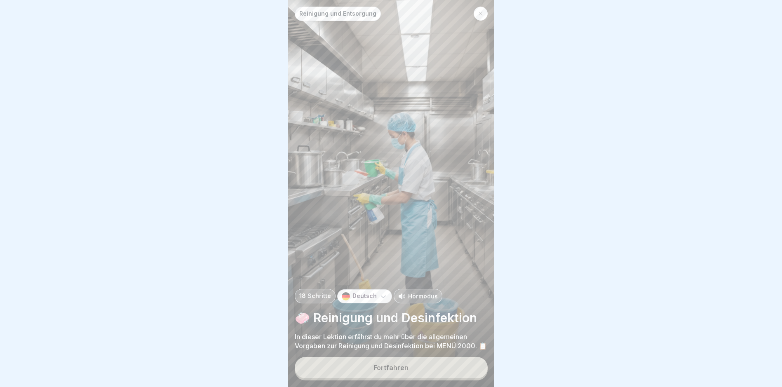
click at [377, 372] on div "Fortfahren" at bounding box center [391, 367] width 35 height 7
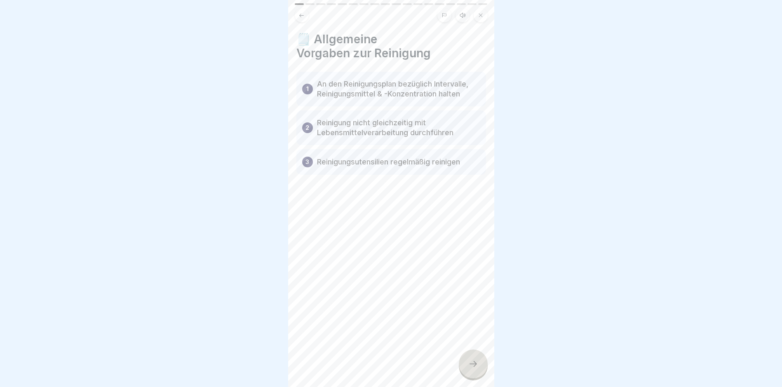
click at [469, 365] on div at bounding box center [473, 364] width 29 height 29
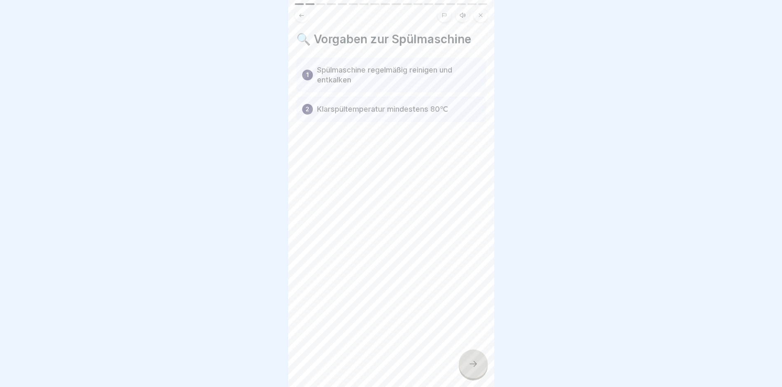
click at [468, 369] on icon at bounding box center [473, 364] width 10 height 10
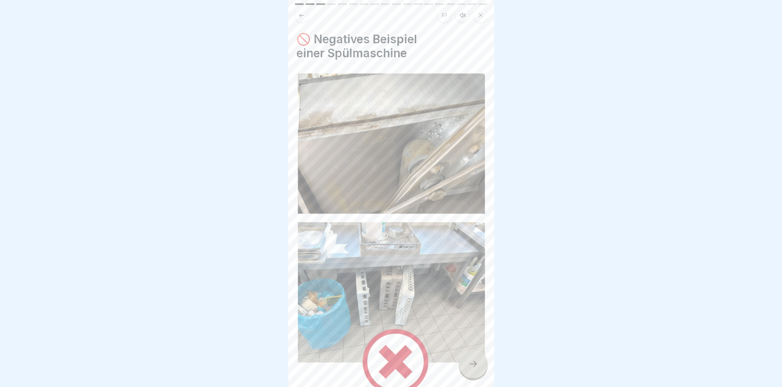
click at [477, 369] on icon at bounding box center [473, 364] width 10 height 10
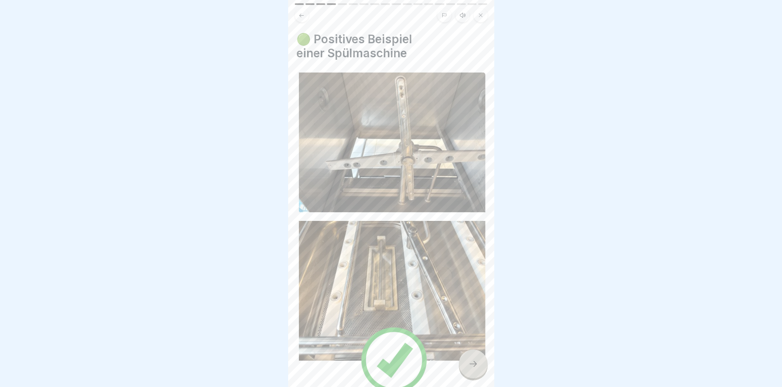
click at [479, 374] on div at bounding box center [473, 364] width 29 height 29
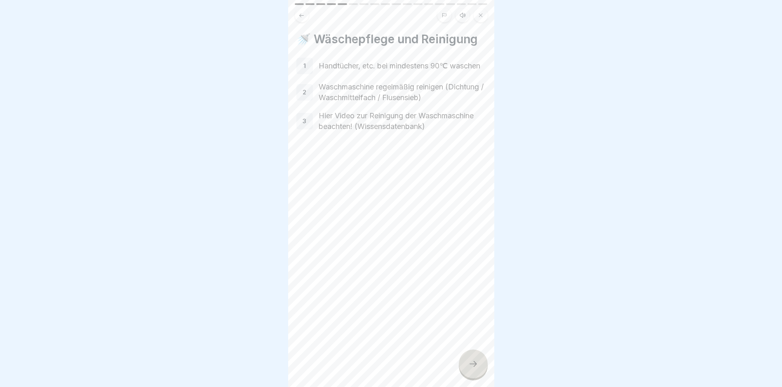
click at [471, 379] on div at bounding box center [473, 364] width 29 height 29
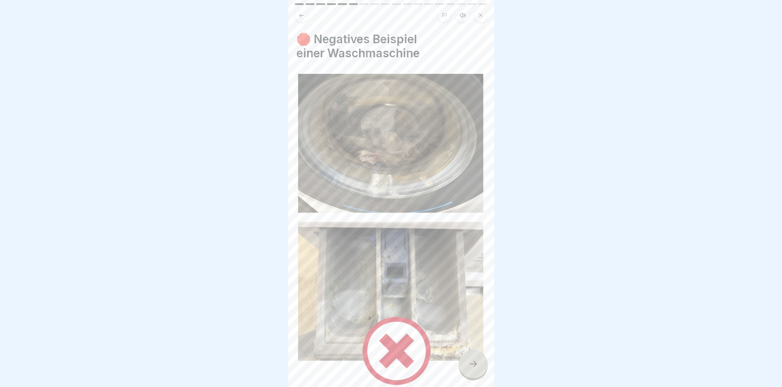
click at [471, 375] on div at bounding box center [473, 364] width 29 height 29
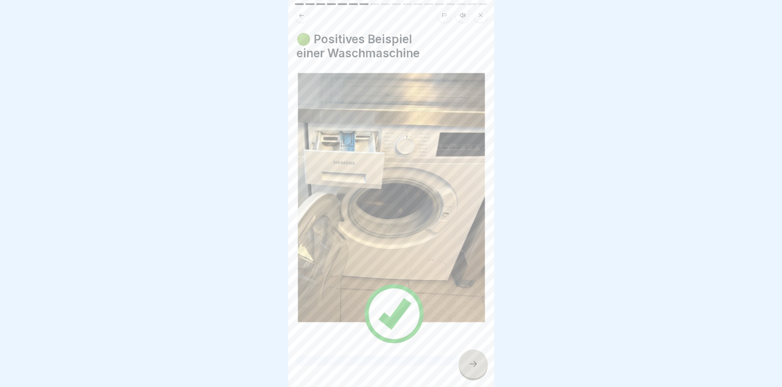
click at [471, 375] on div at bounding box center [473, 364] width 29 height 29
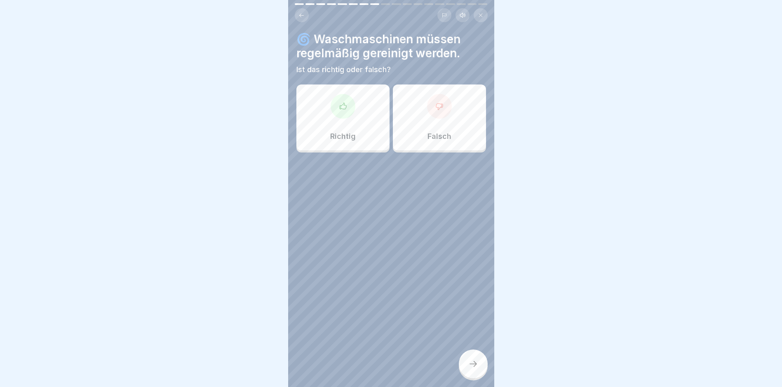
click at [310, 91] on div "Richtig" at bounding box center [343, 118] width 93 height 66
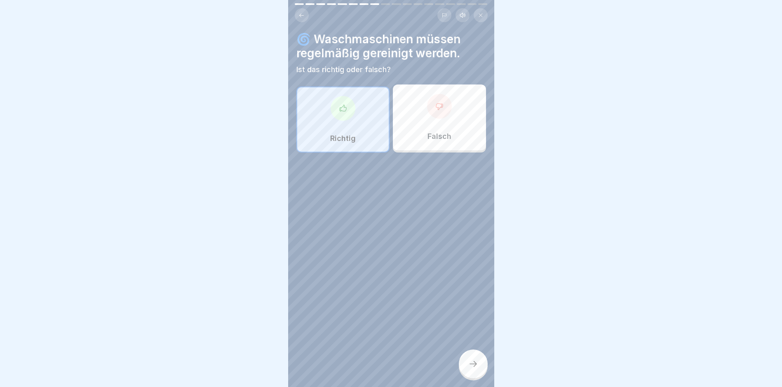
click at [475, 378] on div at bounding box center [473, 364] width 29 height 29
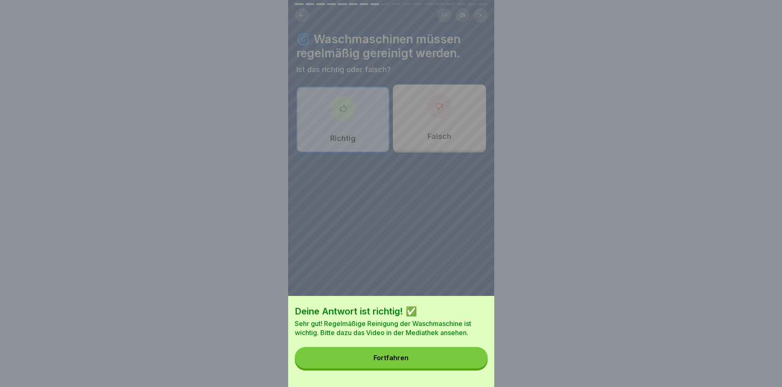
click at [436, 364] on button "Fortfahren" at bounding box center [391, 357] width 193 height 21
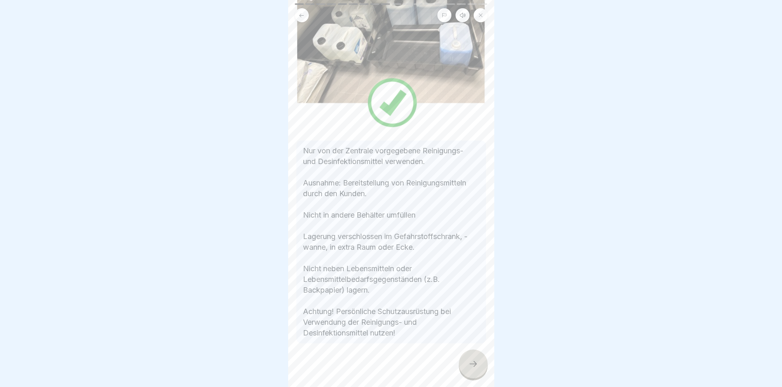
scroll to position [110, 0]
click at [473, 377] on div at bounding box center [473, 364] width 29 height 29
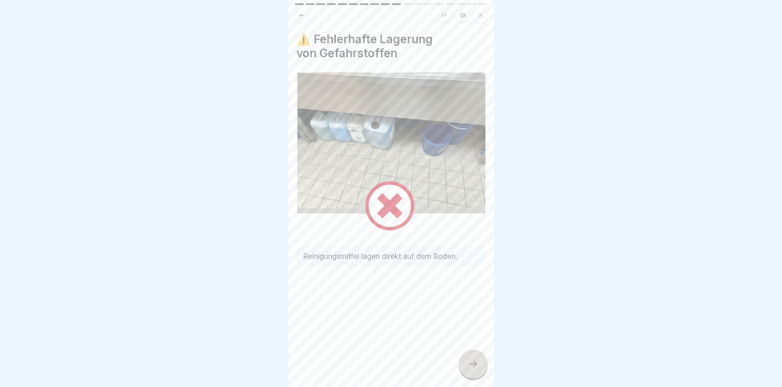
click at [471, 377] on div at bounding box center [473, 364] width 29 height 29
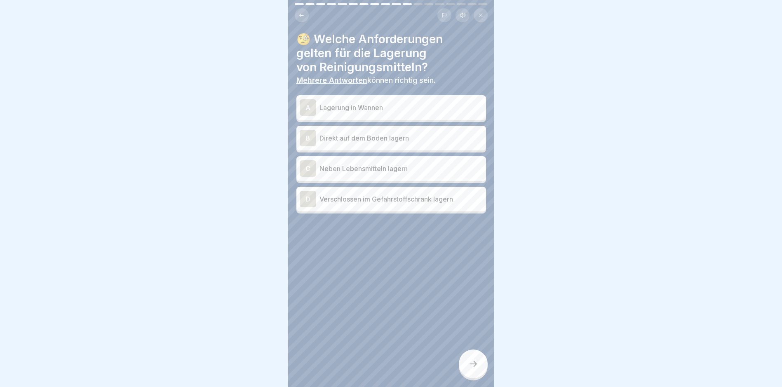
click at [378, 107] on p "Lagerung in Wannen" at bounding box center [401, 108] width 163 height 10
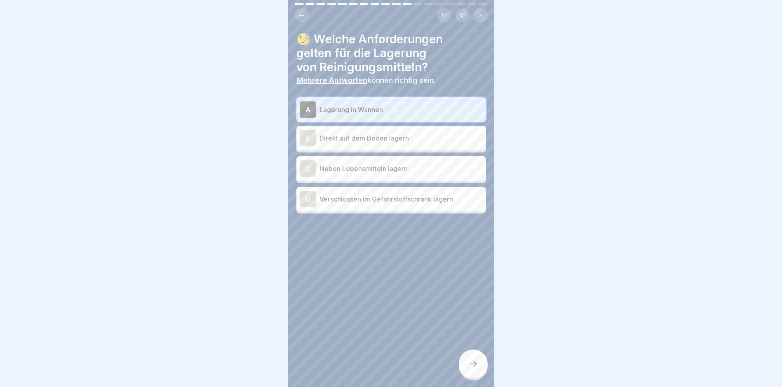
click at [352, 200] on p "Verschlossen im Gefahrstoffschrank lagern" at bounding box center [401, 199] width 163 height 10
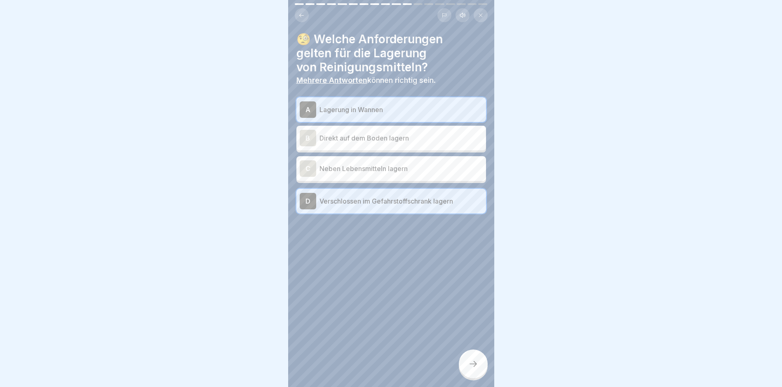
click at [468, 360] on div at bounding box center [473, 364] width 29 height 29
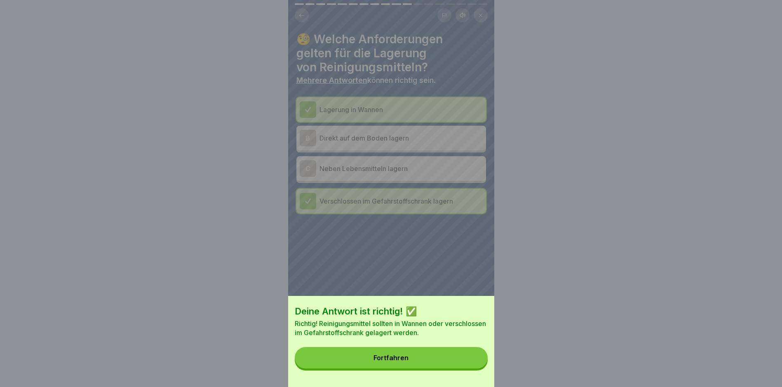
click at [412, 362] on button "Fortfahren" at bounding box center [391, 357] width 193 height 21
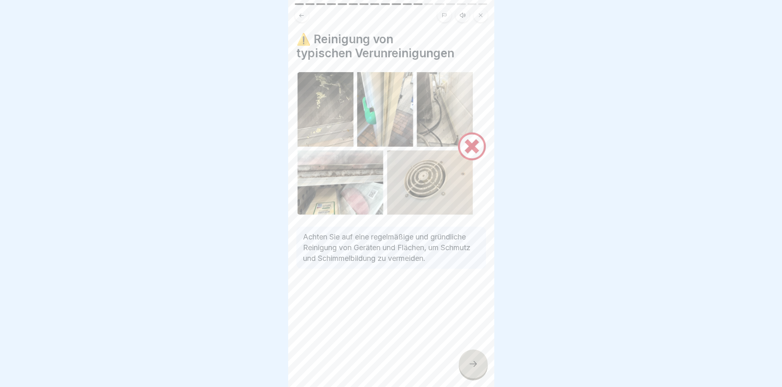
click at [479, 375] on div at bounding box center [473, 364] width 29 height 29
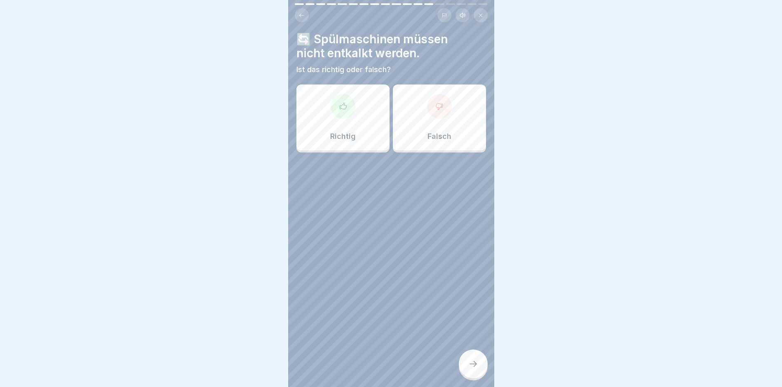
click at [420, 119] on div "Falsch" at bounding box center [439, 118] width 93 height 66
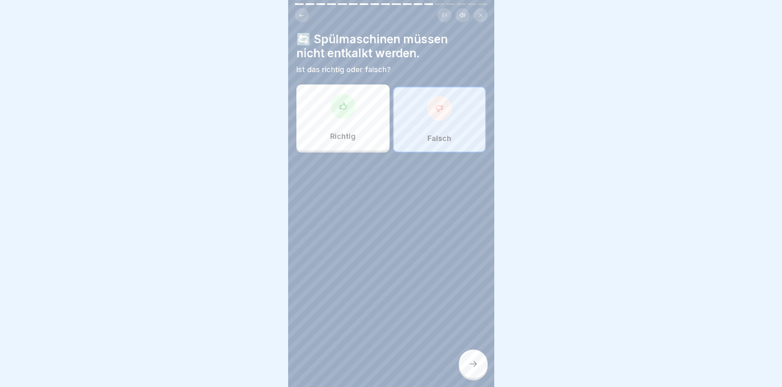
click at [471, 369] on icon at bounding box center [473, 364] width 10 height 10
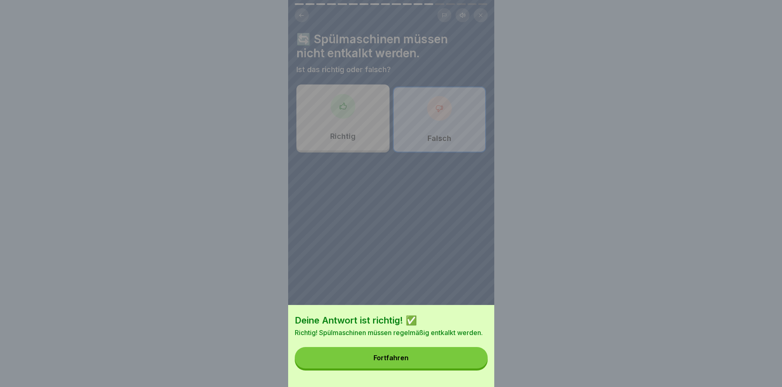
click at [434, 359] on button "Fortfahren" at bounding box center [391, 357] width 193 height 21
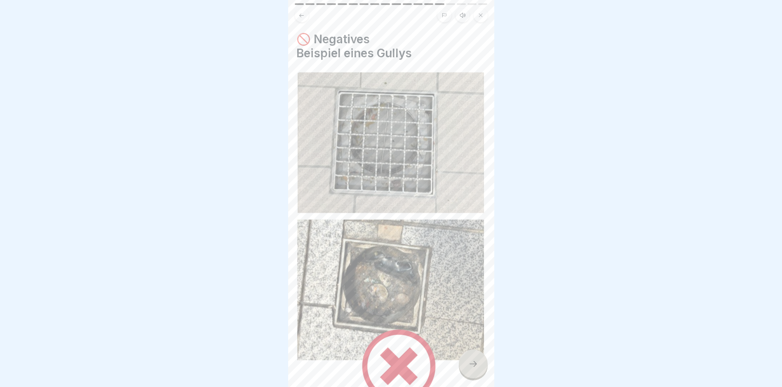
click at [470, 369] on icon at bounding box center [473, 364] width 10 height 10
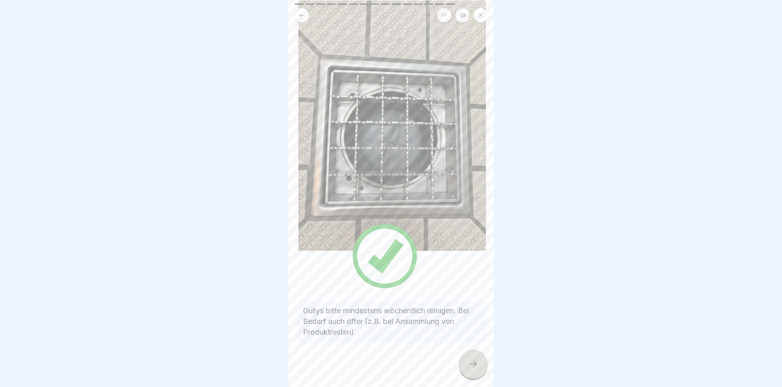
scroll to position [68, 0]
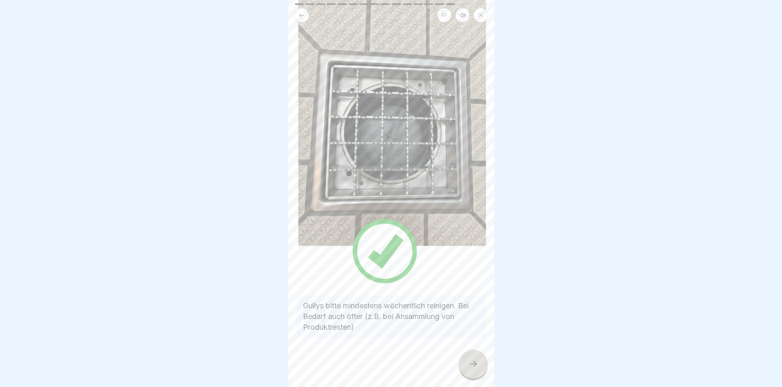
click at [477, 365] on icon at bounding box center [473, 364] width 10 height 10
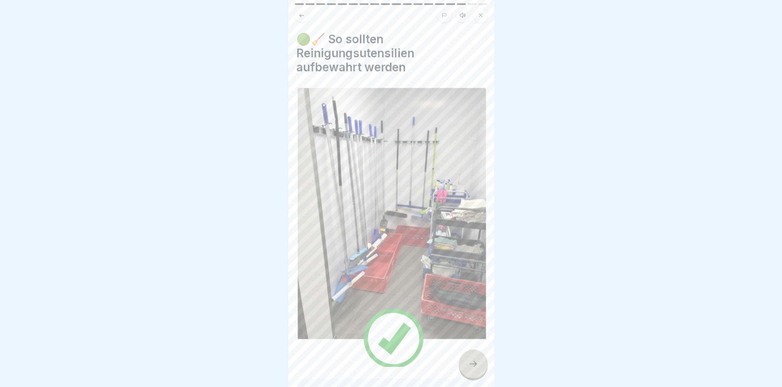
click at [480, 365] on div at bounding box center [473, 364] width 29 height 29
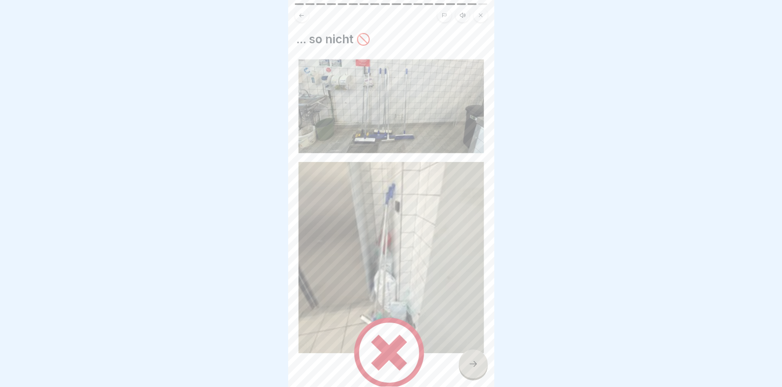
click at [478, 365] on icon at bounding box center [473, 364] width 10 height 10
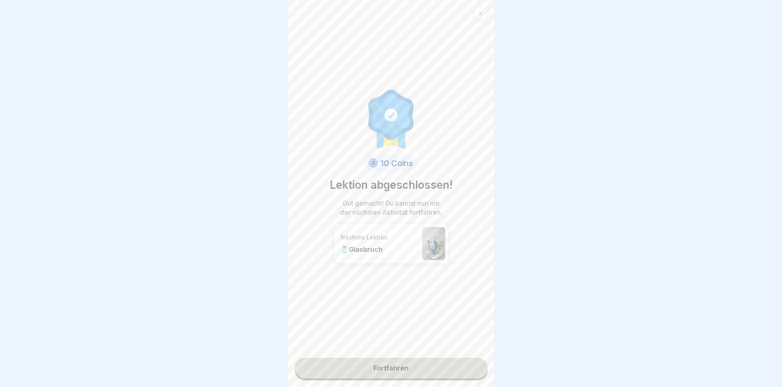
click at [422, 362] on link "Fortfahren" at bounding box center [391, 368] width 193 height 21
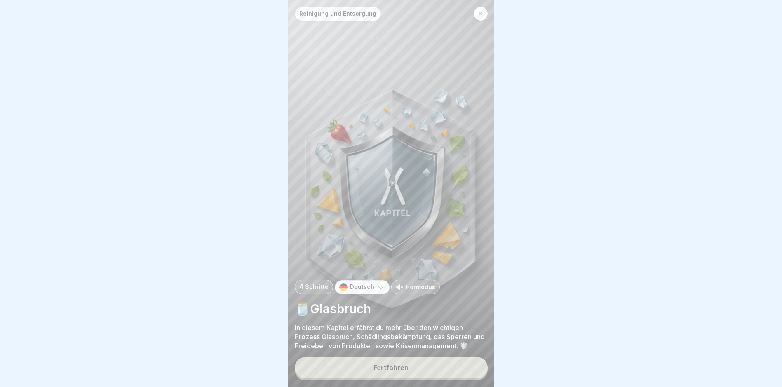
click at [399, 370] on div "Fortfahren" at bounding box center [391, 367] width 35 height 7
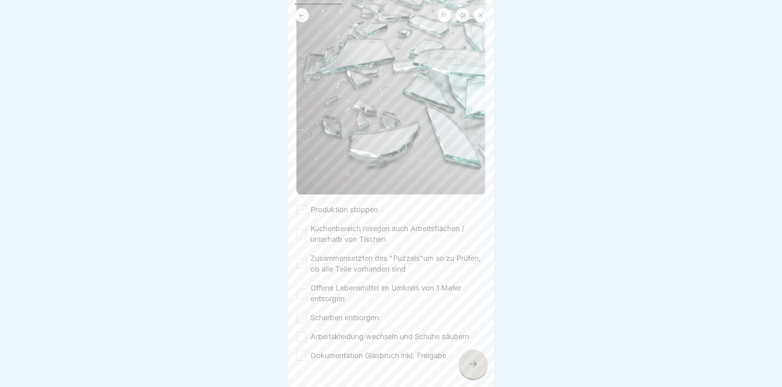
scroll to position [165, 0]
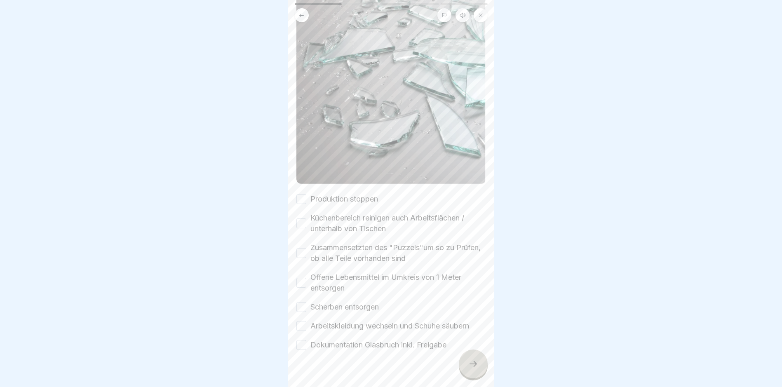
click at [306, 194] on button "Produktion stoppen" at bounding box center [302, 199] width 10 height 10
click at [302, 219] on button "Küchenbereich reinigen auch Arbeitsflächen / unterhalb von Tischen" at bounding box center [302, 224] width 10 height 10
click at [300, 248] on button "Zusammensetzten des "Puzzels"um so zu Prüfen, ob alle Teile vorhanden sind" at bounding box center [302, 253] width 10 height 10
click at [301, 278] on button "Offene Lebensmittel im Umkreis von 1 Meter entsorgen" at bounding box center [302, 283] width 10 height 10
click at [302, 302] on button "Scherben entsorgen" at bounding box center [302, 307] width 10 height 10
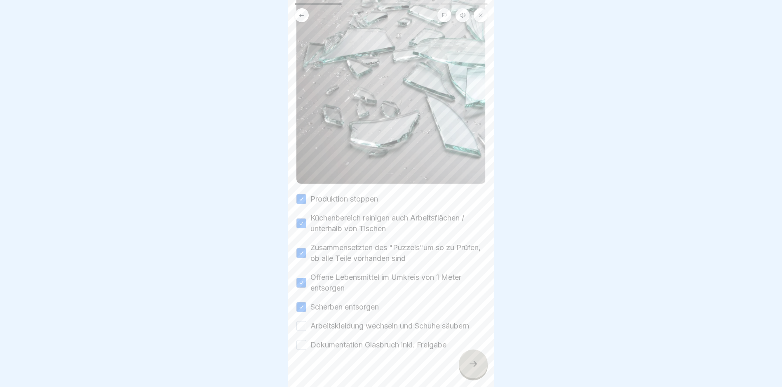
click at [304, 321] on button "Arbeitskleidung wechseln und Schuhe säubern" at bounding box center [302, 326] width 10 height 10
click at [304, 340] on button "Dokumentation Glasbruch inkl. Freigabe" at bounding box center [302, 345] width 10 height 10
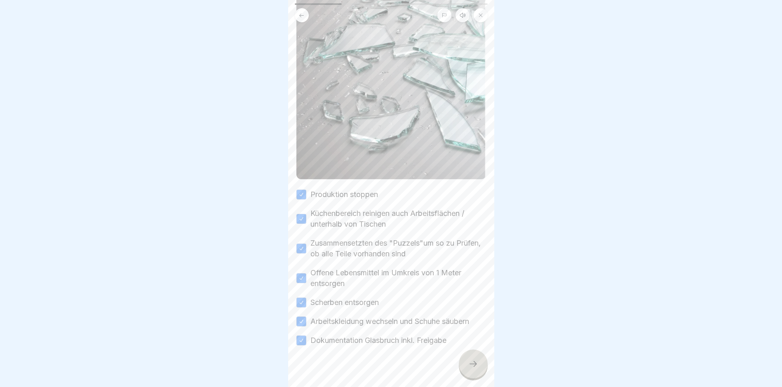
click at [474, 368] on icon at bounding box center [473, 364] width 10 height 10
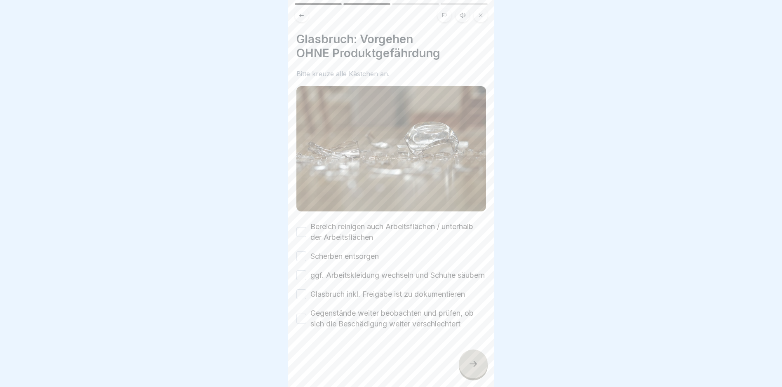
click at [299, 227] on button "Bereich reinigen auch Arbeitsflächen / unterhalb der Arbeitsflächen" at bounding box center [302, 232] width 10 height 10
click at [296, 247] on div "Glasbruch: Vorgehen OHNE Produktgefährdung Bitte kreuze alle Kästchen an. Berei…" at bounding box center [391, 193] width 206 height 387
click at [299, 252] on button "Scherben entsorgen" at bounding box center [302, 257] width 10 height 10
click at [299, 271] on button "ggf. Arbeitskleidung wechseln und Schuhe säubern" at bounding box center [302, 276] width 10 height 10
click at [297, 296] on button "Glasbruch inkl. Freigabe ist zu dokumentieren" at bounding box center [302, 294] width 10 height 10
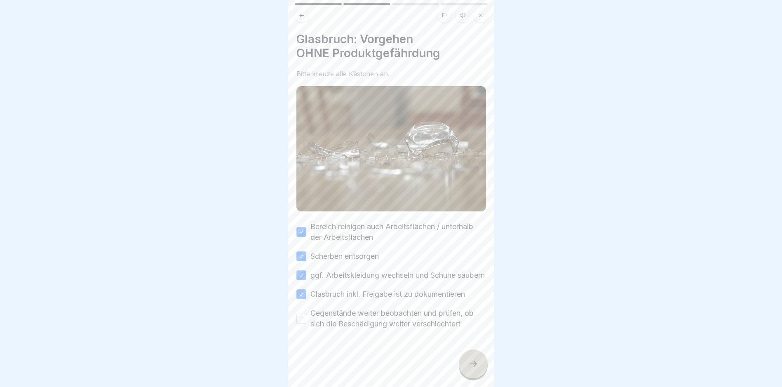
click at [306, 326] on div "Gegenstände weiter beobachten und prüfen, ob sich die Beschädigung weiter versc…" at bounding box center [392, 318] width 190 height 21
click at [297, 315] on div "Glasbruch: Vorgehen OHNE Produktgefährdung Bitte kreuze alle Kästchen an. Berei…" at bounding box center [391, 193] width 206 height 387
click at [299, 322] on button "Gegenstände weiter beobachten und prüfen, ob sich die Beschädigung weiter versc…" at bounding box center [302, 319] width 10 height 10
click at [473, 368] on icon at bounding box center [473, 364] width 10 height 10
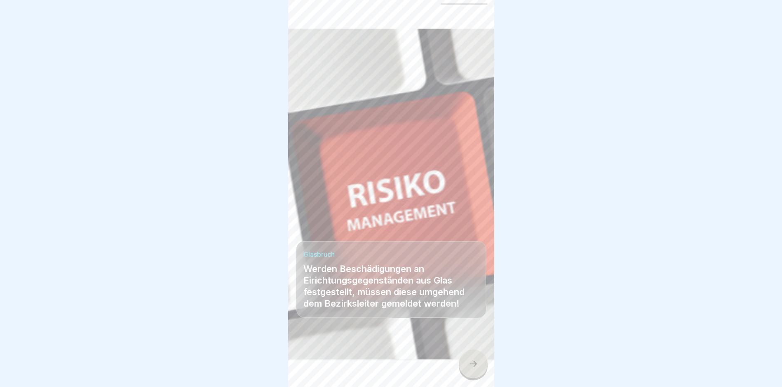
click at [473, 369] on icon at bounding box center [473, 364] width 10 height 10
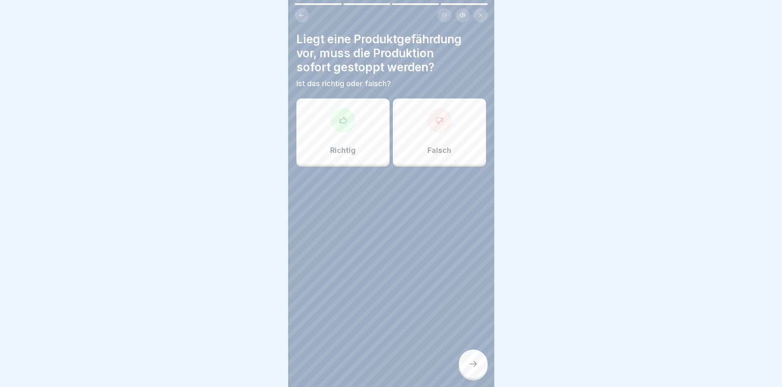
click at [332, 139] on div "Richtig" at bounding box center [343, 132] width 93 height 66
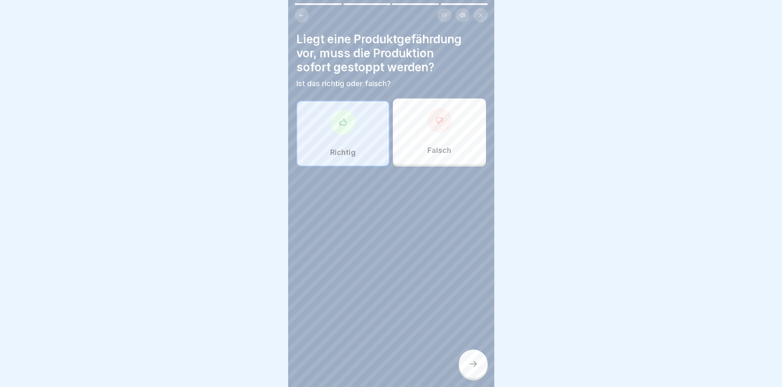
click at [471, 358] on div at bounding box center [473, 364] width 29 height 29
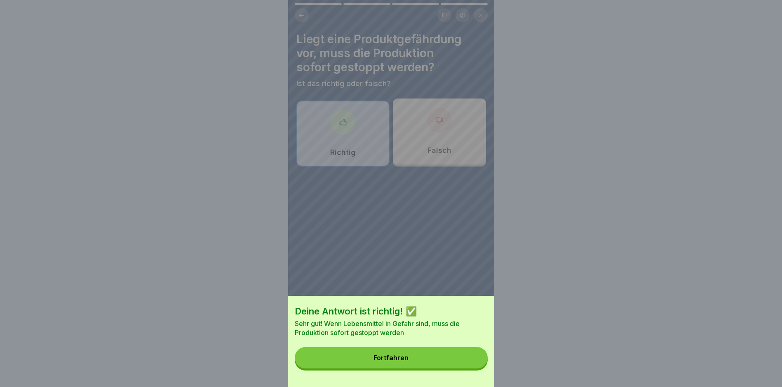
click at [414, 358] on button "Fortfahren" at bounding box center [391, 357] width 193 height 21
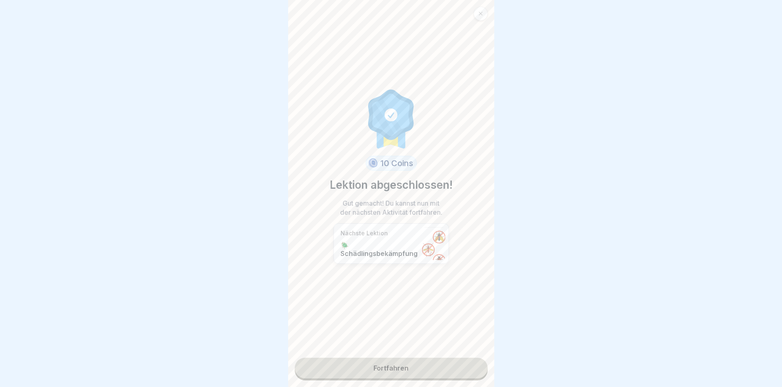
click at [389, 358] on link "Fortfahren" at bounding box center [391, 368] width 193 height 21
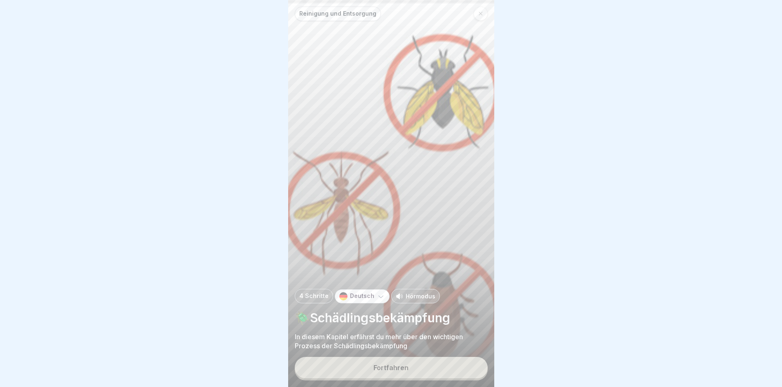
click at [388, 373] on button "Fortfahren" at bounding box center [391, 367] width 193 height 21
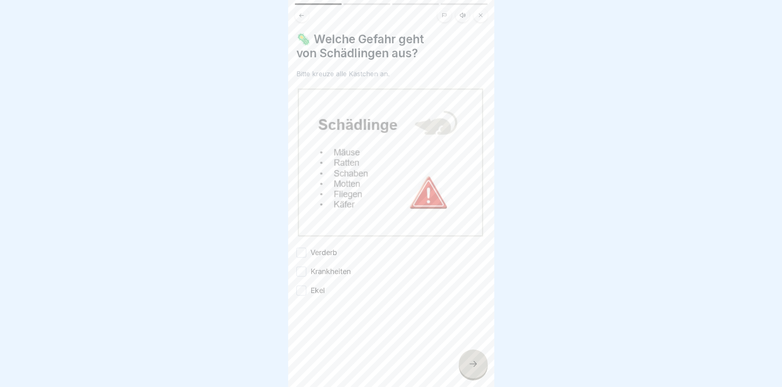
click at [305, 247] on div "Verderb" at bounding box center [317, 252] width 41 height 11
click at [301, 248] on button "Verderb" at bounding box center [302, 253] width 10 height 10
click at [300, 267] on button "Krankheiten" at bounding box center [302, 272] width 10 height 10
click at [299, 287] on div "🦠 Welche Gefahr geht von Schädlingen aus? Bitte kreuze alle Kästchen an. Verder…" at bounding box center [391, 193] width 206 height 387
click at [299, 286] on button "Ekel" at bounding box center [302, 291] width 10 height 10
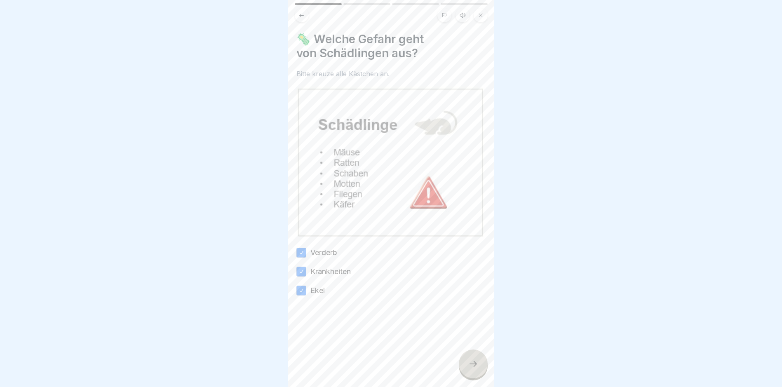
click at [475, 358] on div at bounding box center [473, 364] width 29 height 29
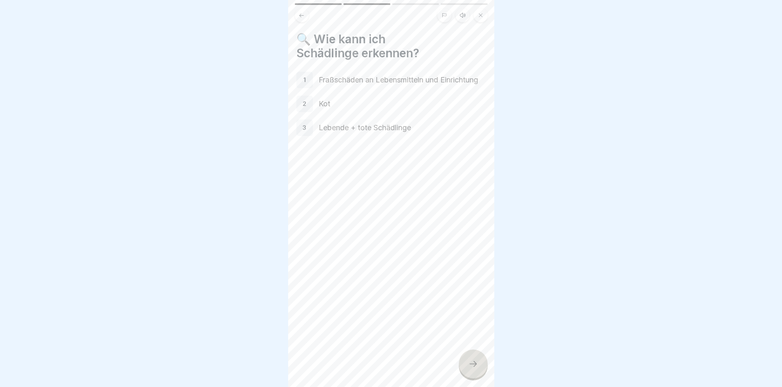
click at [468, 362] on icon at bounding box center [473, 364] width 10 height 10
click at [472, 367] on icon at bounding box center [473, 364] width 10 height 10
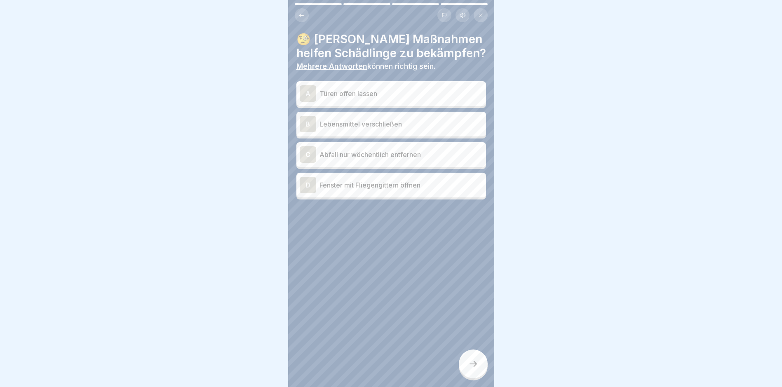
click at [368, 119] on p "Lebensmittel verschließen" at bounding box center [401, 124] width 163 height 10
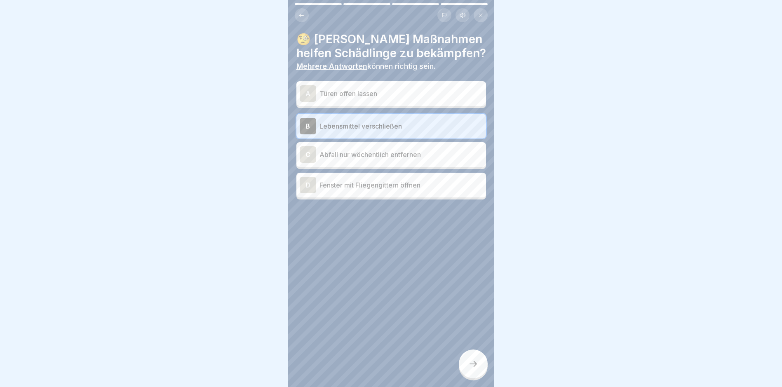
click at [362, 186] on div "D Fenster mit Fliegengittern öffnen" at bounding box center [391, 185] width 183 height 16
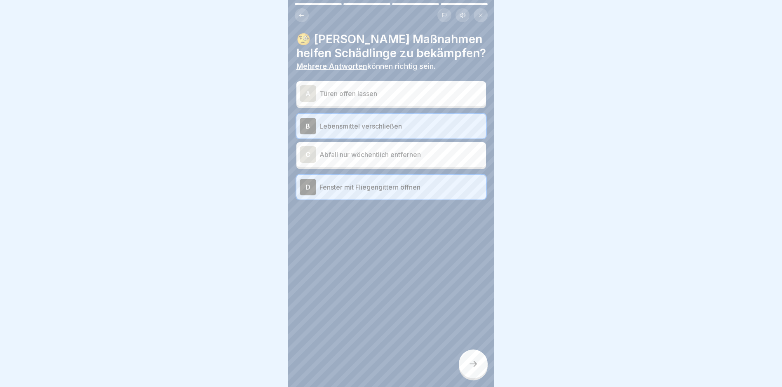
click at [476, 364] on icon at bounding box center [473, 364] width 10 height 10
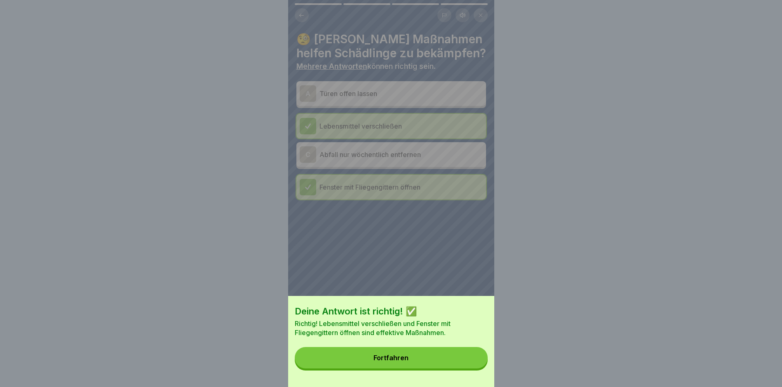
click at [409, 362] on div "Fortfahren" at bounding box center [391, 357] width 35 height 7
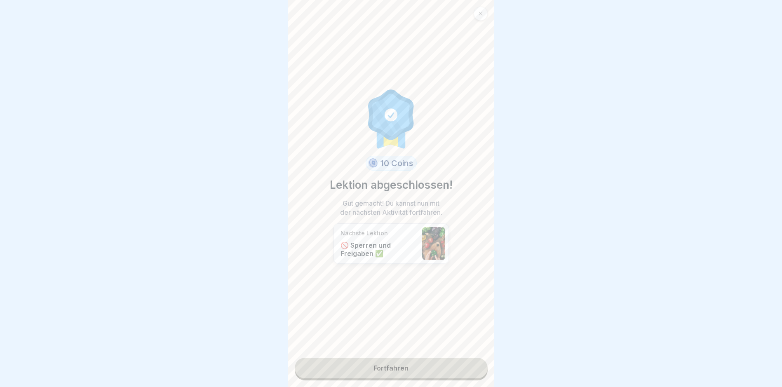
click at [394, 360] on link "Fortfahren" at bounding box center [391, 368] width 193 height 21
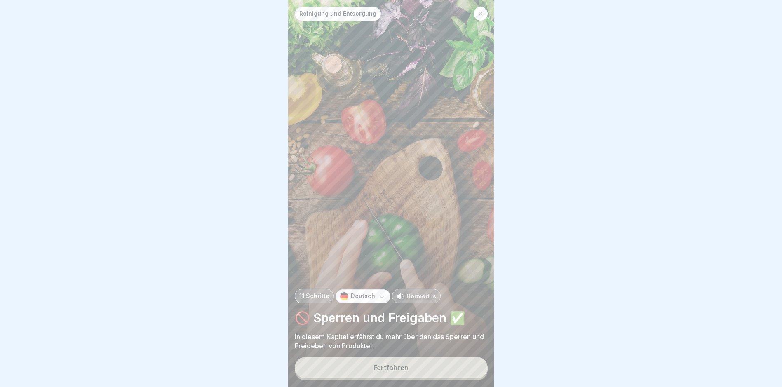
click at [400, 367] on div "Fortfahren" at bounding box center [391, 367] width 35 height 7
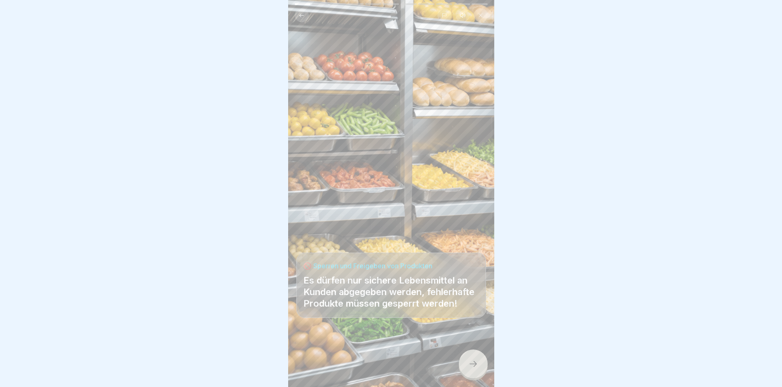
click at [474, 369] on icon at bounding box center [473, 364] width 10 height 10
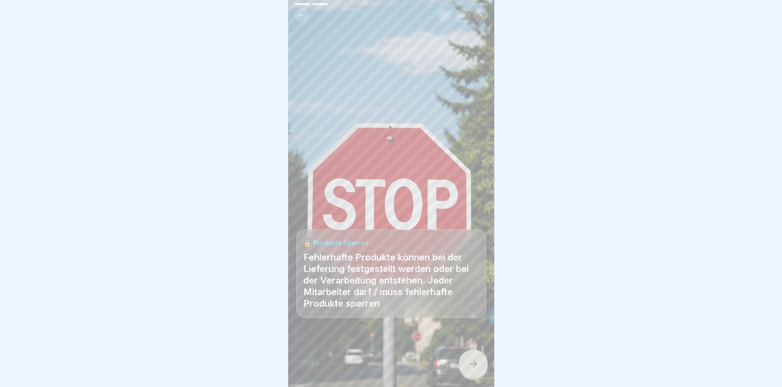
click at [472, 362] on icon at bounding box center [473, 364] width 10 height 10
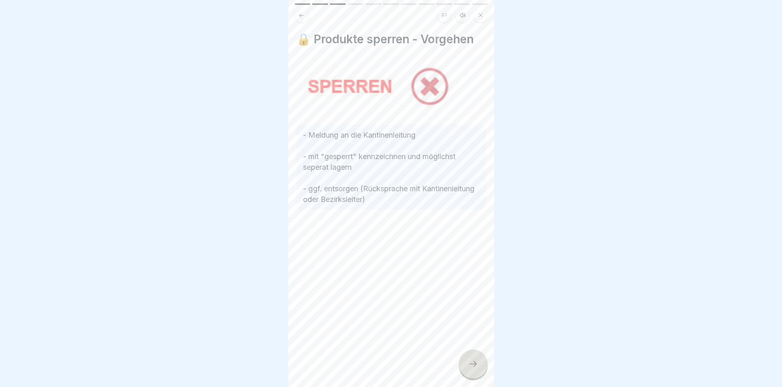
click at [478, 362] on icon at bounding box center [473, 364] width 10 height 10
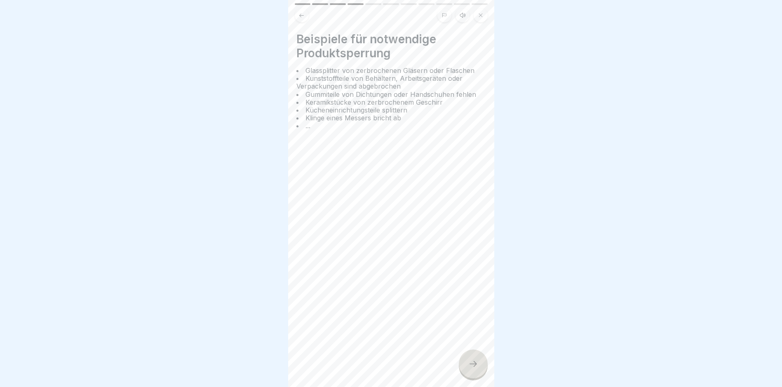
click at [481, 367] on div at bounding box center [473, 364] width 29 height 29
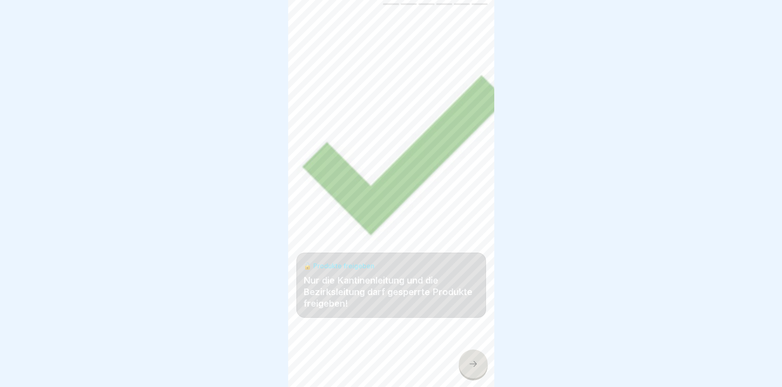
click at [477, 360] on icon at bounding box center [473, 364] width 10 height 10
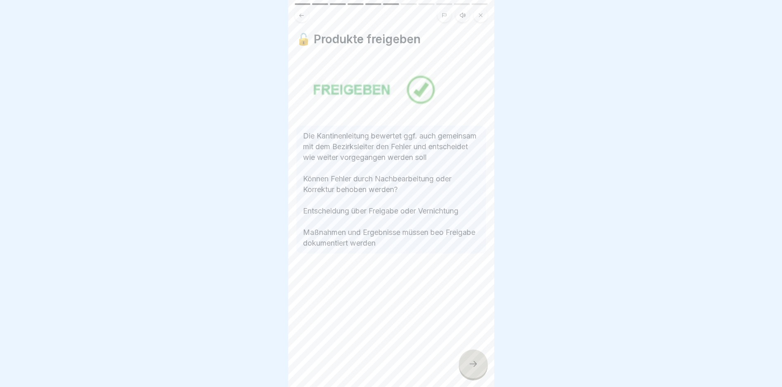
click at [476, 363] on icon at bounding box center [473, 364] width 10 height 10
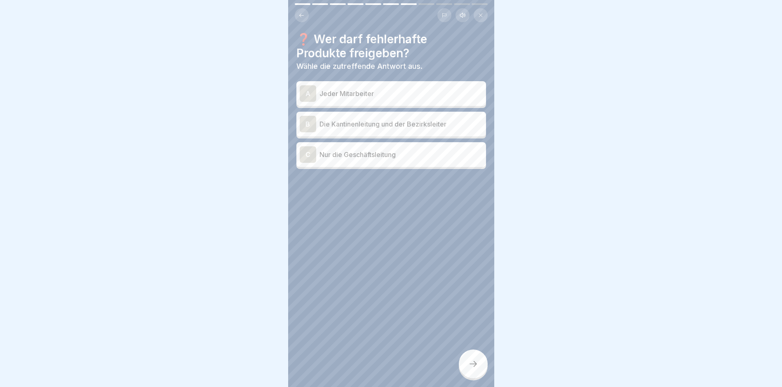
click at [373, 93] on div "A Jeder Mitarbeiter" at bounding box center [391, 93] width 183 height 16
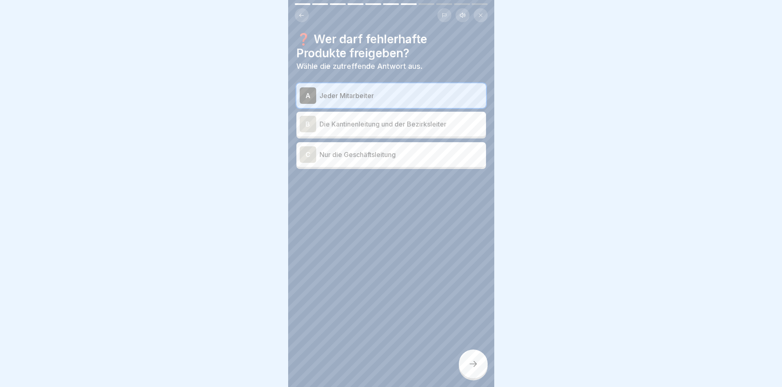
click at [386, 124] on div "B Die Kantinenleitung und der Bezirksleiter" at bounding box center [391, 124] width 183 height 16
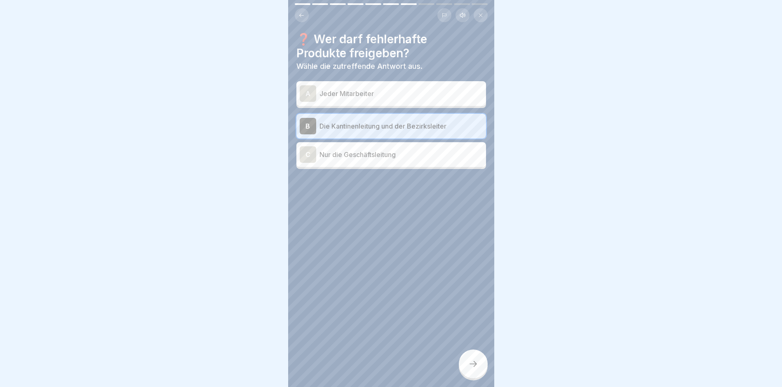
click at [467, 364] on div at bounding box center [473, 364] width 29 height 29
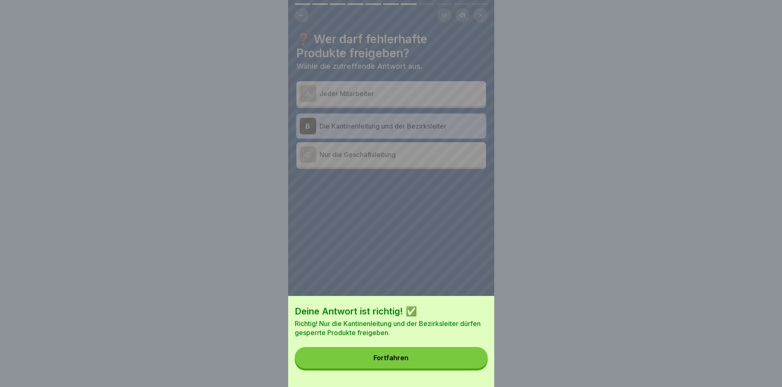
click at [457, 366] on button "Fortfahren" at bounding box center [391, 357] width 193 height 21
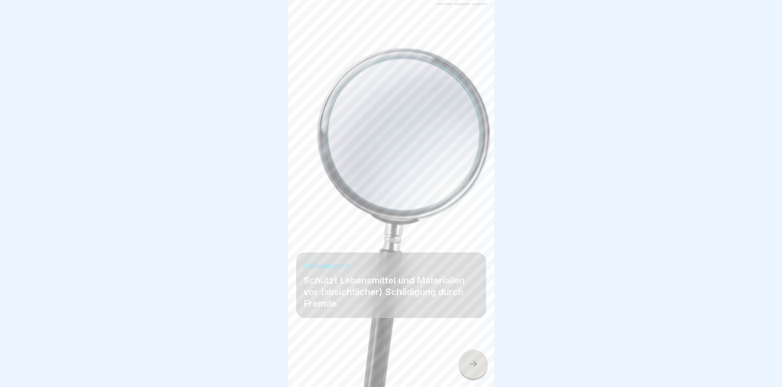
click at [468, 362] on icon at bounding box center [473, 364] width 10 height 10
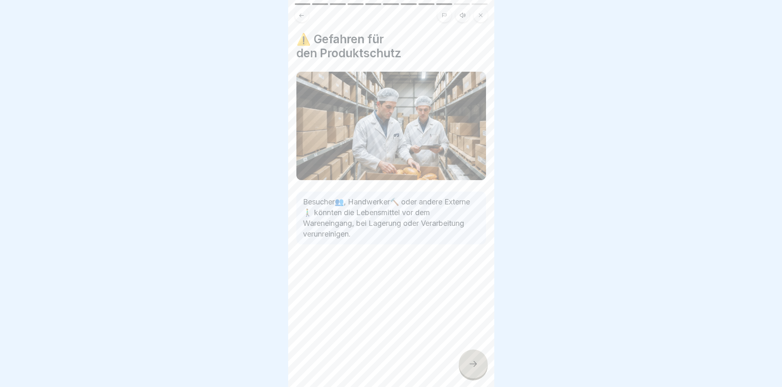
click at [475, 369] on div at bounding box center [473, 364] width 29 height 29
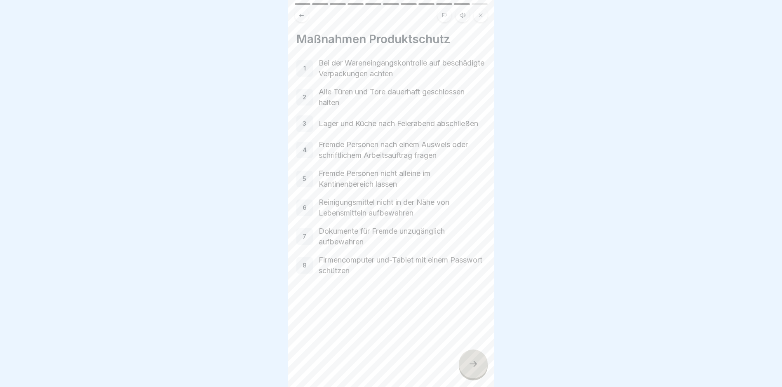
click at [473, 365] on icon at bounding box center [473, 364] width 10 height 10
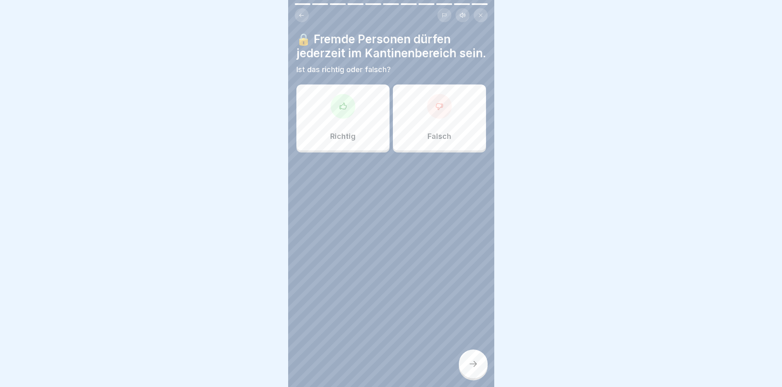
click at [427, 137] on div "Falsch" at bounding box center [439, 118] width 93 height 66
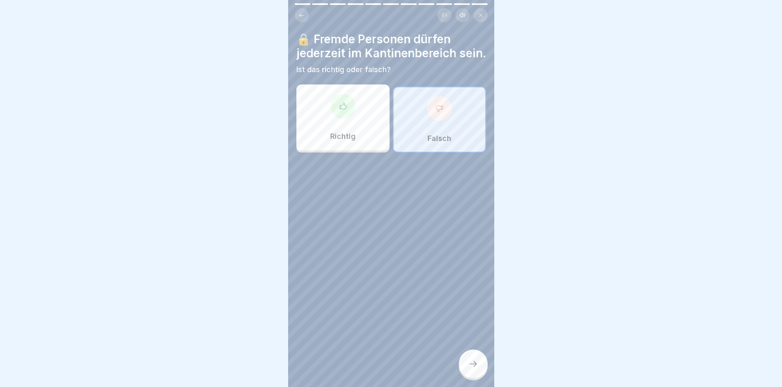
click at [478, 365] on icon at bounding box center [473, 364] width 10 height 10
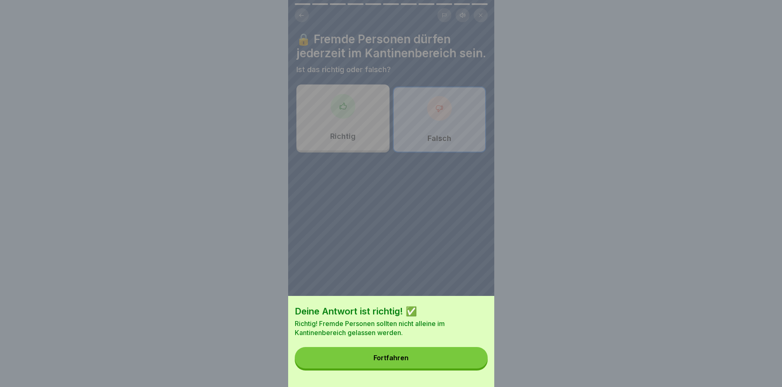
click at [457, 360] on button "Fortfahren" at bounding box center [391, 357] width 193 height 21
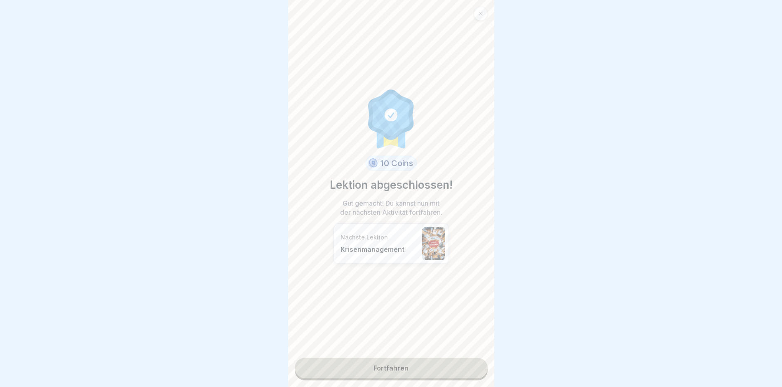
click at [419, 362] on link "Fortfahren" at bounding box center [391, 368] width 193 height 21
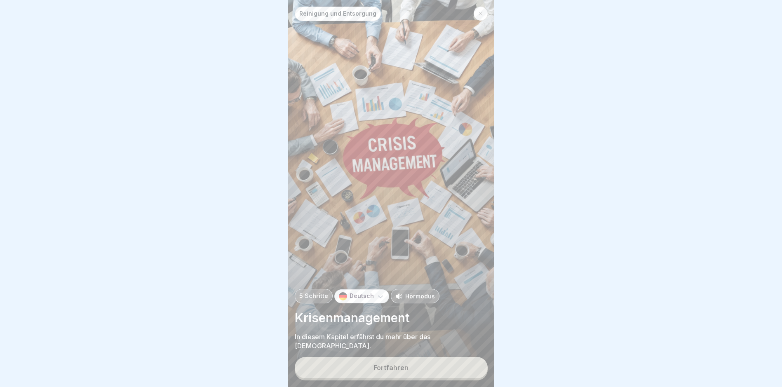
click at [405, 366] on div "Fortfahren" at bounding box center [391, 367] width 35 height 7
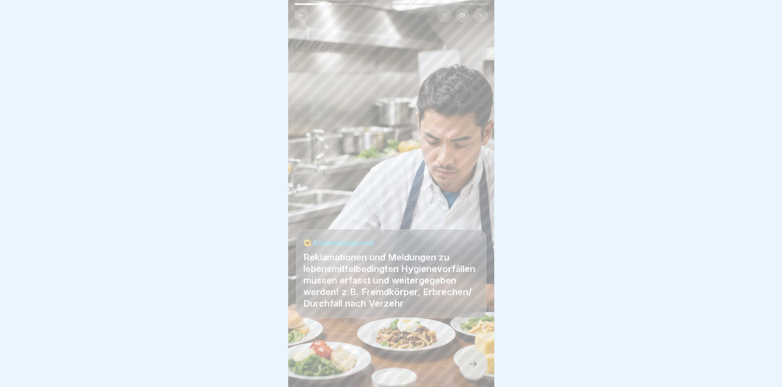
click at [471, 358] on div at bounding box center [473, 364] width 29 height 29
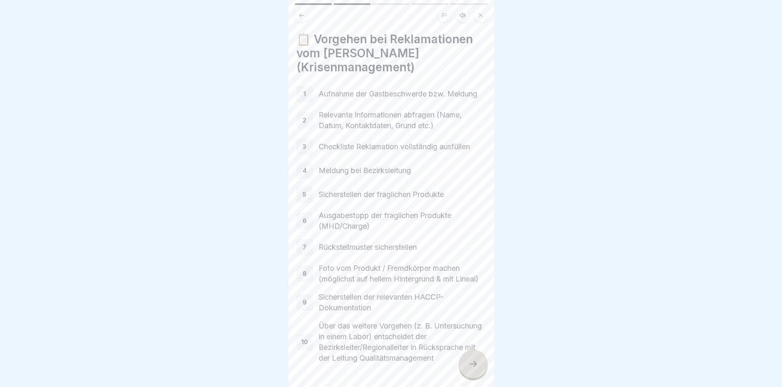
scroll to position [38, 0]
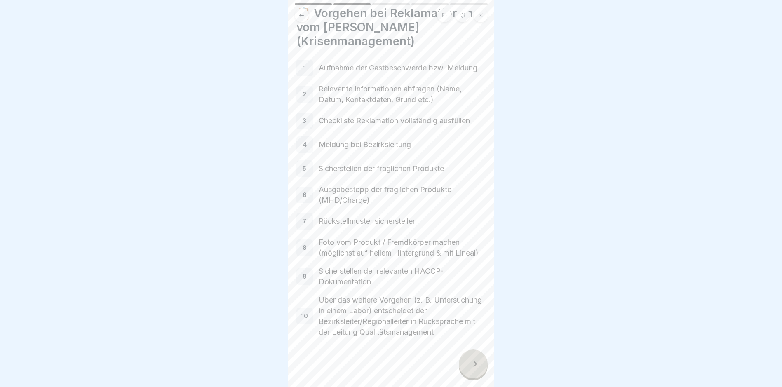
click at [470, 367] on icon at bounding box center [473, 364] width 10 height 10
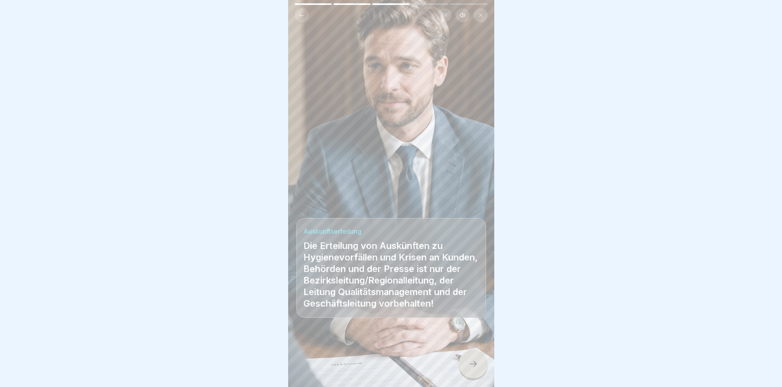
click at [475, 367] on icon at bounding box center [473, 364] width 10 height 10
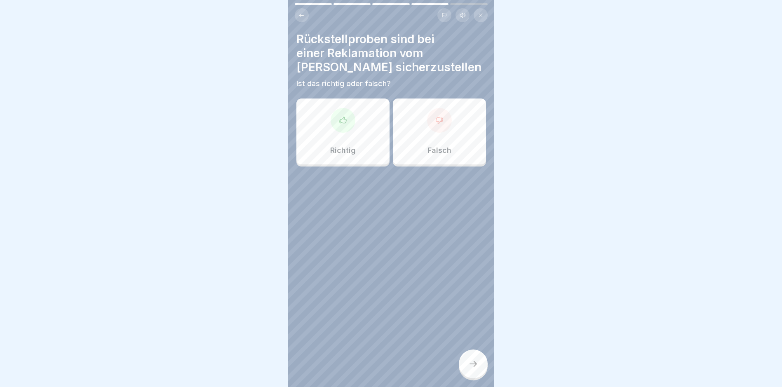
click at [419, 120] on div "Falsch" at bounding box center [439, 132] width 93 height 66
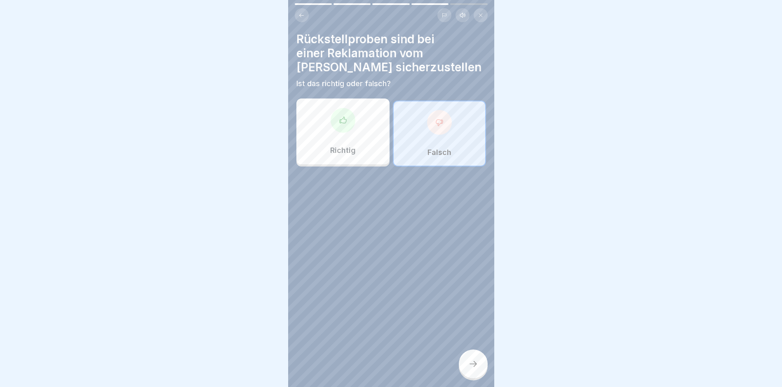
click at [472, 358] on div at bounding box center [473, 364] width 29 height 29
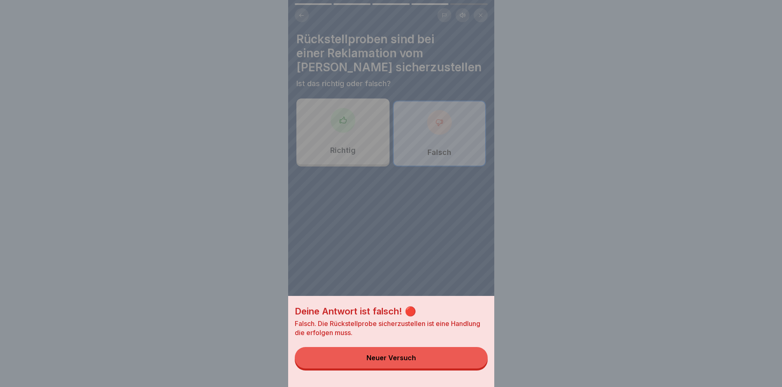
click at [393, 376] on div "Deine Antwort ist falsch! 🔴 Falsch. Die Rückstellprobe sicherzustellen ist eine…" at bounding box center [391, 341] width 206 height 91
click at [394, 369] on button "Neuer Versuch" at bounding box center [391, 357] width 193 height 21
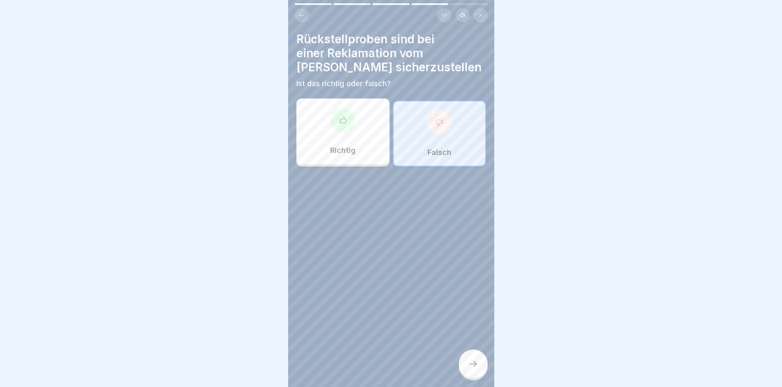
click at [330, 146] on p "Richtig" at bounding box center [343, 150] width 26 height 9
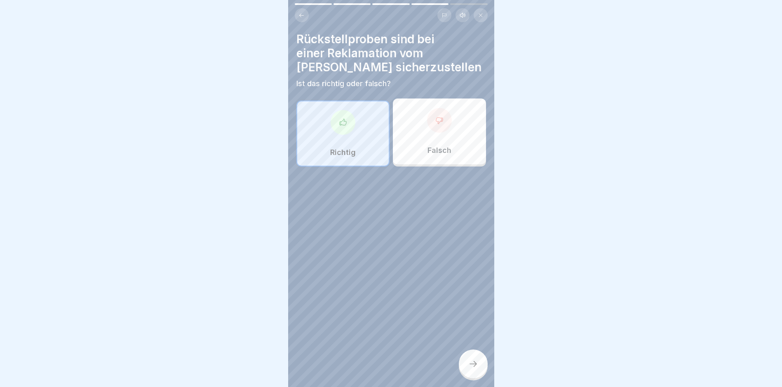
click at [477, 362] on icon at bounding box center [473, 364] width 10 height 10
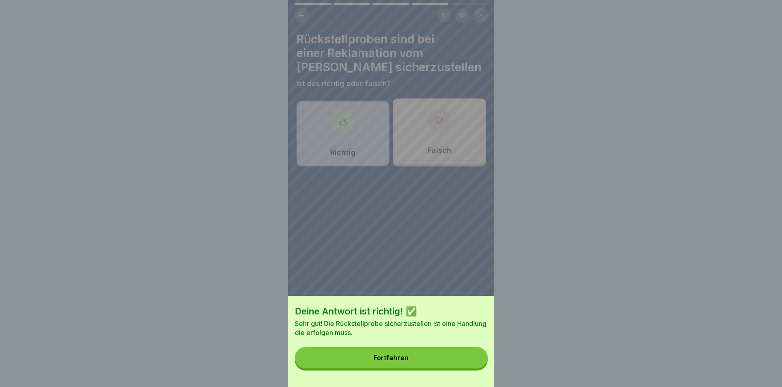
click at [393, 369] on button "Fortfahren" at bounding box center [391, 357] width 193 height 21
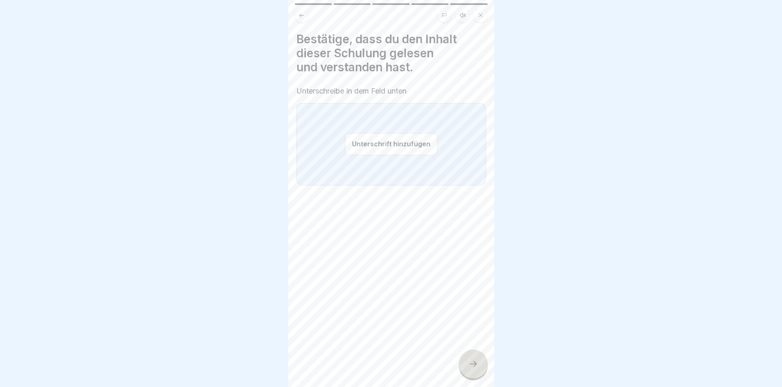
click at [400, 137] on button "Unterschrift hinzufügen" at bounding box center [391, 144] width 92 height 22
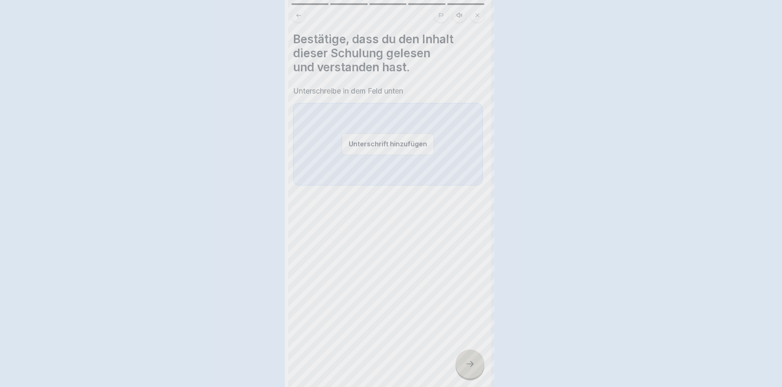
scroll to position [0, 0]
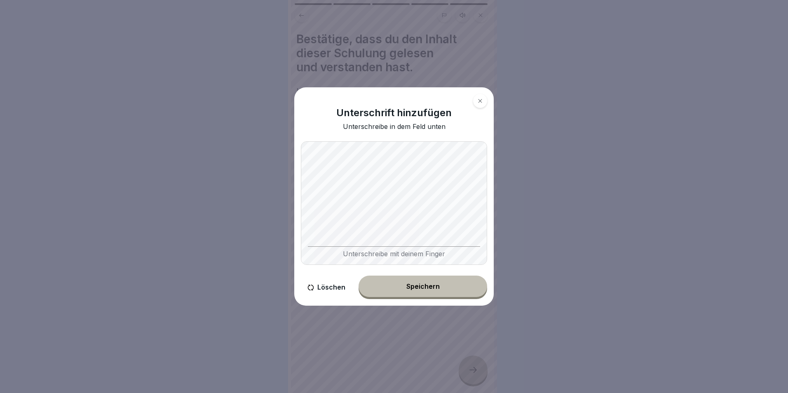
click at [494, 196] on div "Unterschrift hinzufügen Unterschreibe in dem Feld unten Unterschreibe mit deine…" at bounding box center [394, 197] width 206 height 226
click at [457, 284] on button "Speichern" at bounding box center [423, 286] width 129 height 21
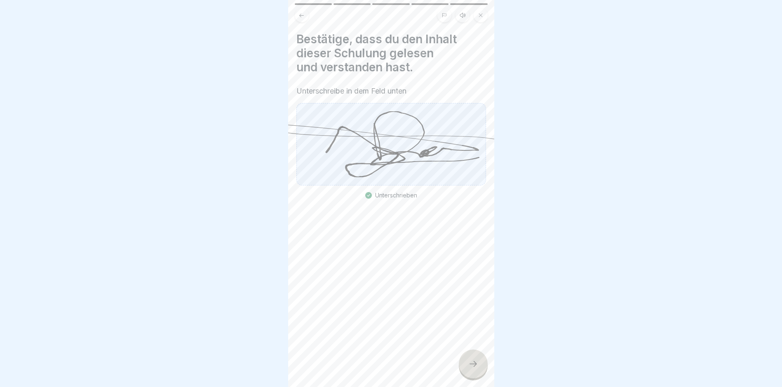
click at [479, 377] on div at bounding box center [473, 364] width 29 height 29
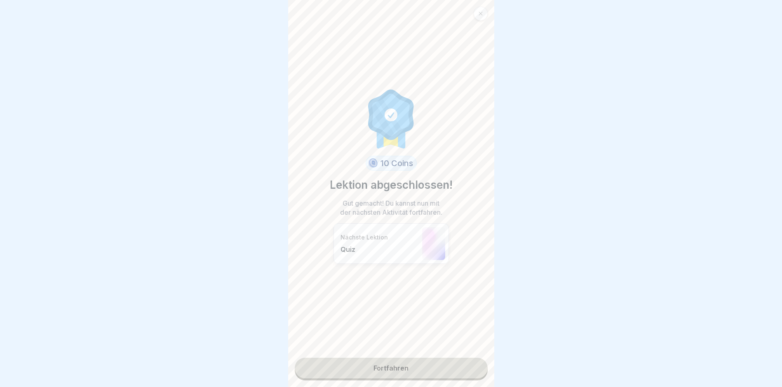
click at [418, 377] on link "Fortfahren" at bounding box center [391, 368] width 193 height 21
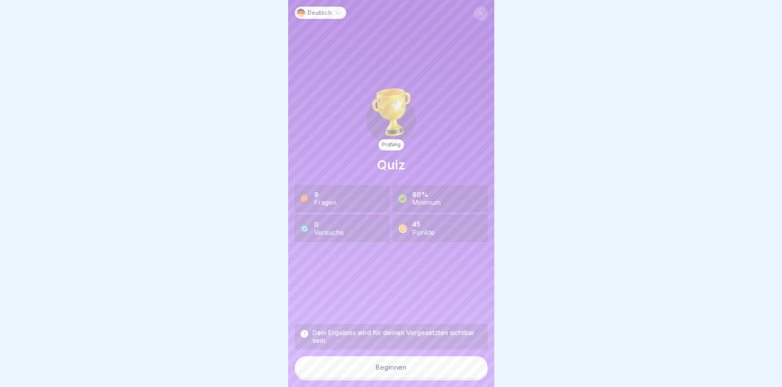
click at [384, 371] on div "Beginnen" at bounding box center [391, 367] width 31 height 7
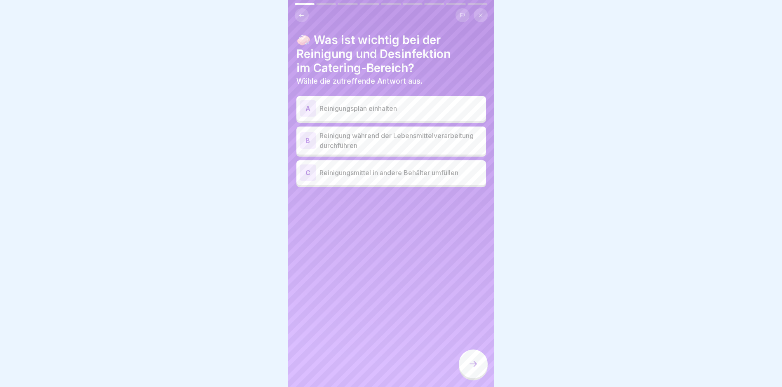
click at [378, 101] on div "A Reinigungsplan einhalten" at bounding box center [391, 108] width 183 height 16
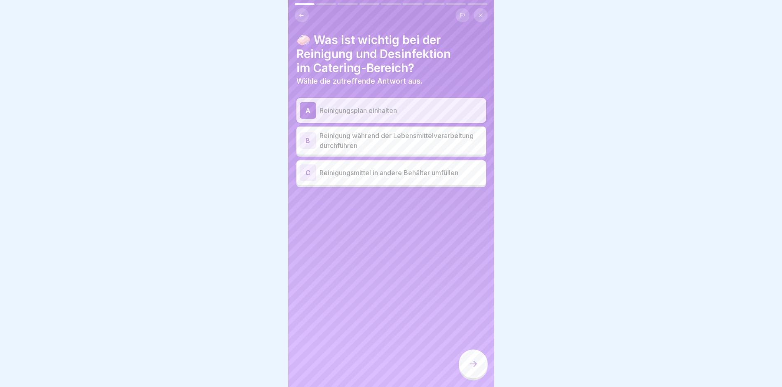
click at [477, 369] on icon at bounding box center [473, 364] width 10 height 10
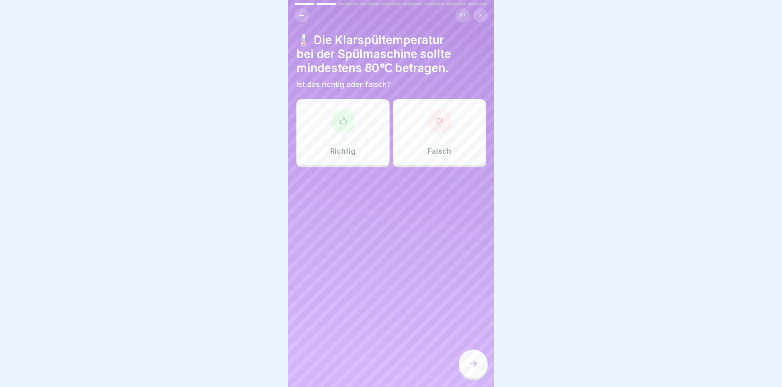
click at [333, 129] on div at bounding box center [343, 121] width 25 height 25
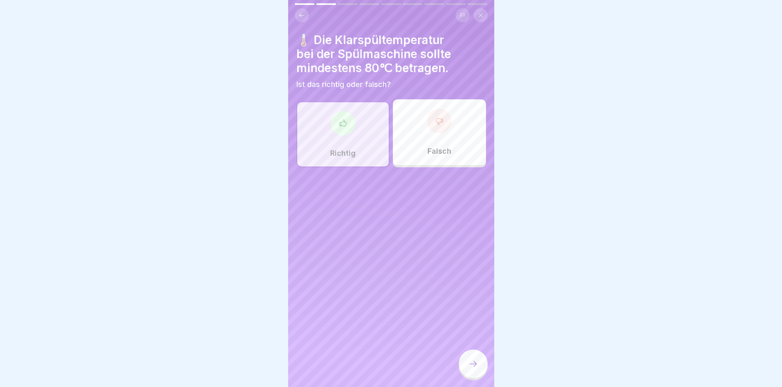
click at [466, 370] on div at bounding box center [473, 364] width 29 height 29
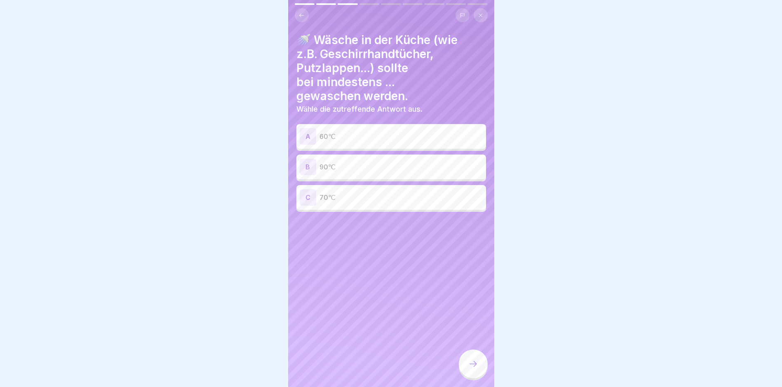
click at [356, 172] on div "B 90℃" at bounding box center [391, 167] width 183 height 16
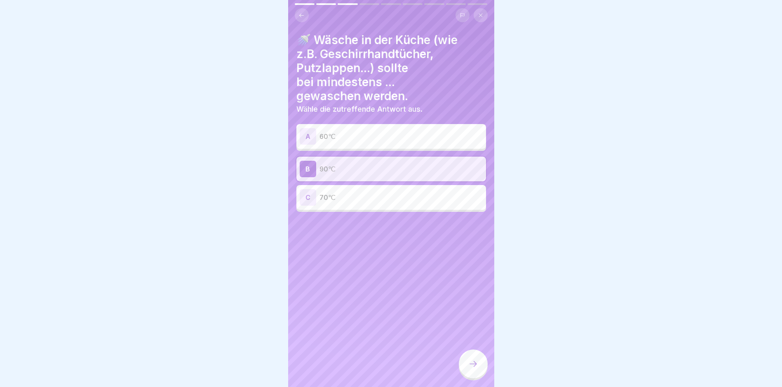
click at [475, 367] on icon at bounding box center [473, 364] width 10 height 10
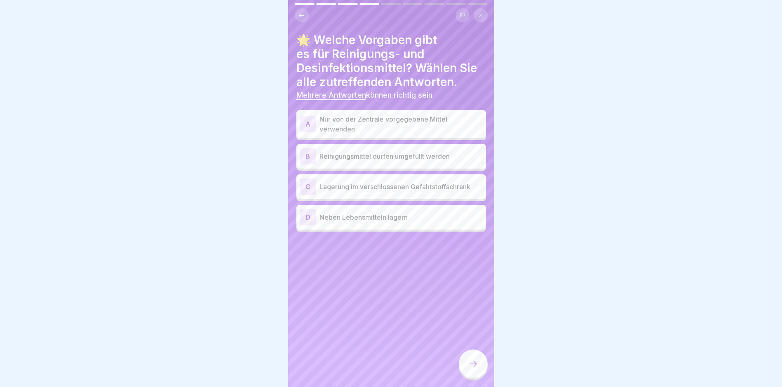
click at [416, 129] on p "Nur von der Zentrale vorgegebene Mittel verwenden" at bounding box center [401, 124] width 163 height 20
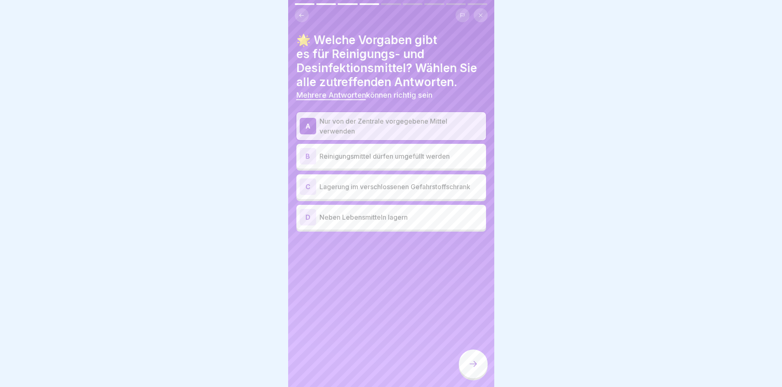
click at [369, 189] on p "Lagerung im verschlossenen Gefahrstoffschrank" at bounding box center [401, 187] width 163 height 10
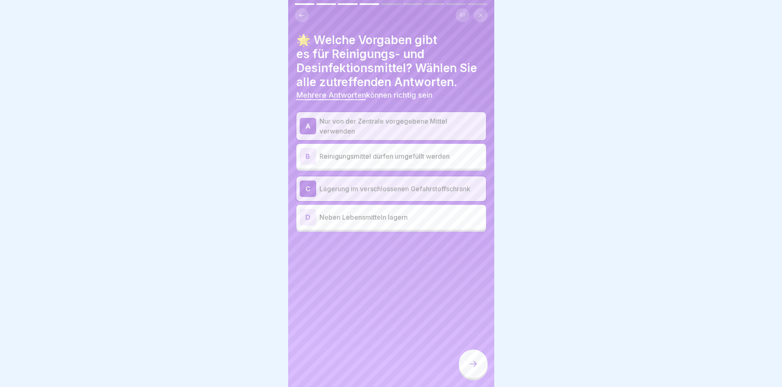
click at [469, 369] on icon at bounding box center [473, 364] width 10 height 10
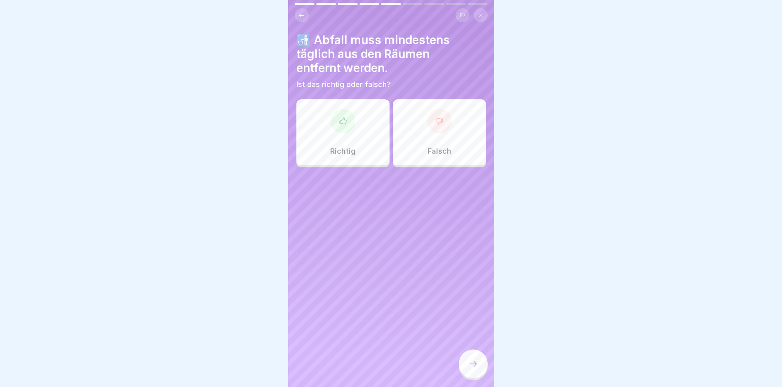
click at [333, 138] on div "Richtig" at bounding box center [343, 132] width 93 height 66
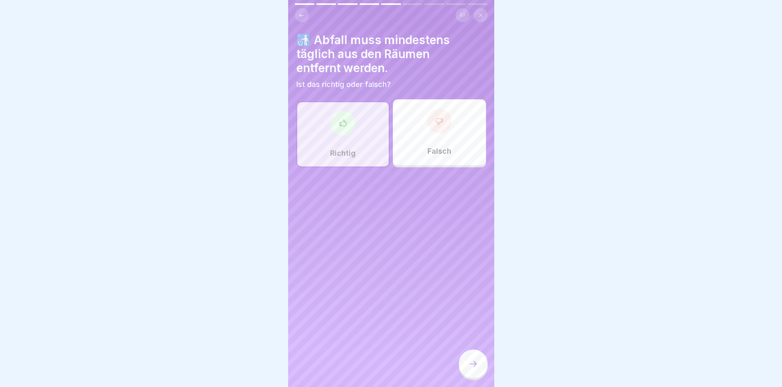
click at [471, 369] on icon at bounding box center [473, 364] width 10 height 10
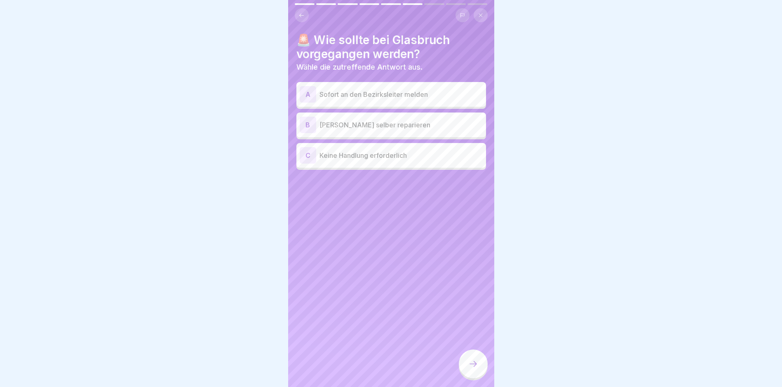
click at [343, 92] on p "Sofort an den Bezirksleiter melden" at bounding box center [401, 94] width 163 height 10
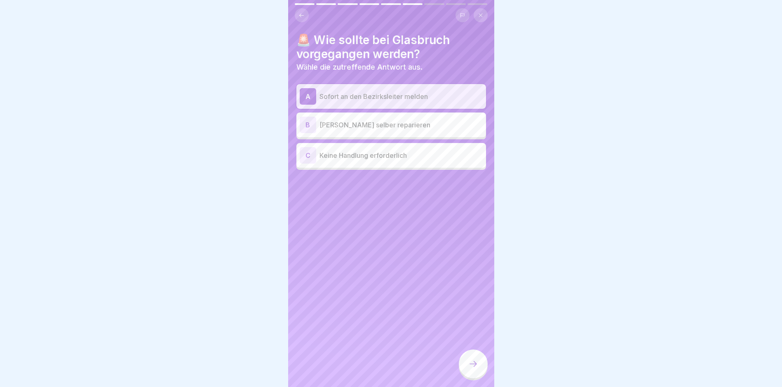
click at [478, 369] on icon at bounding box center [473, 364] width 10 height 10
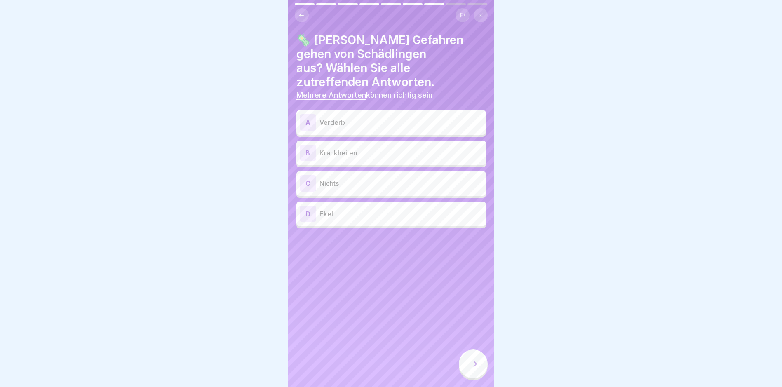
click at [352, 115] on div "A Verderb" at bounding box center [391, 122] width 183 height 16
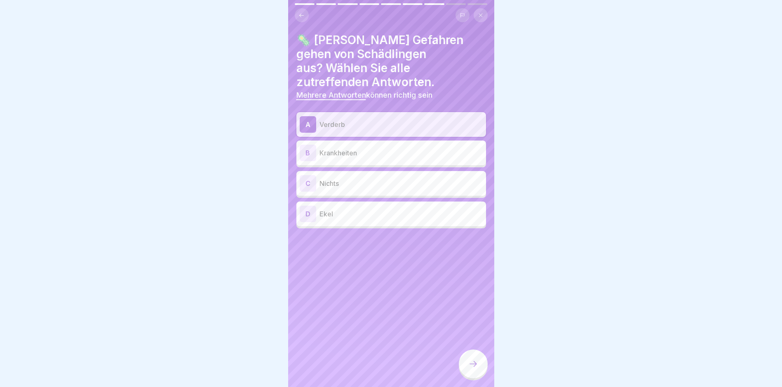
click at [350, 146] on div "B Krankheiten" at bounding box center [391, 153] width 183 height 16
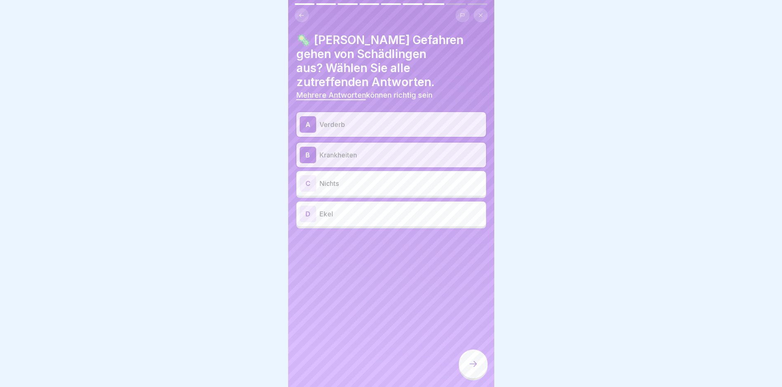
click at [351, 209] on p "Ekel" at bounding box center [401, 214] width 163 height 10
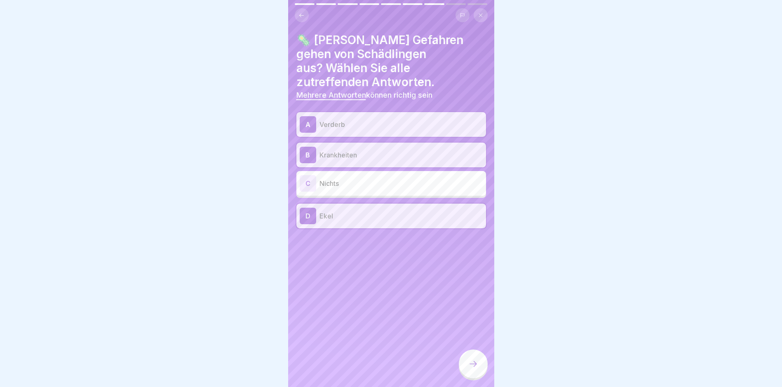
click at [475, 364] on div at bounding box center [473, 364] width 29 height 29
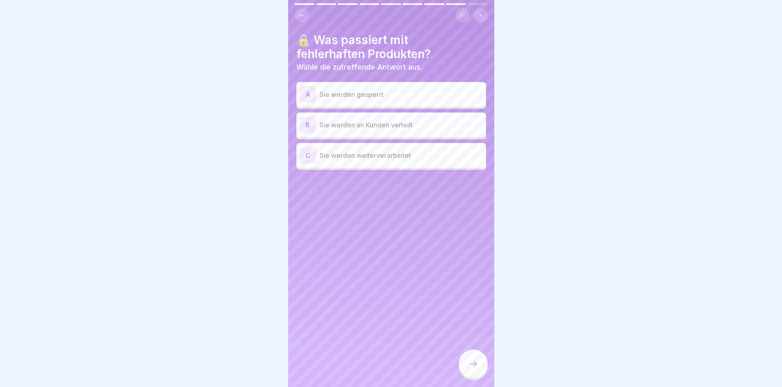
click at [355, 96] on p "Sie werden gesperrt" at bounding box center [401, 94] width 163 height 10
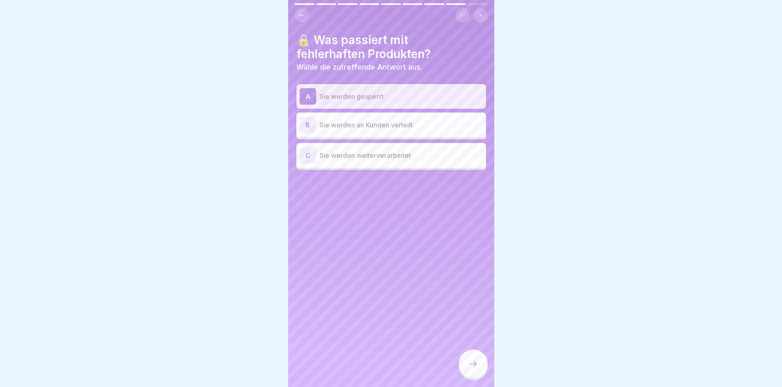
click at [485, 375] on div at bounding box center [473, 364] width 29 height 29
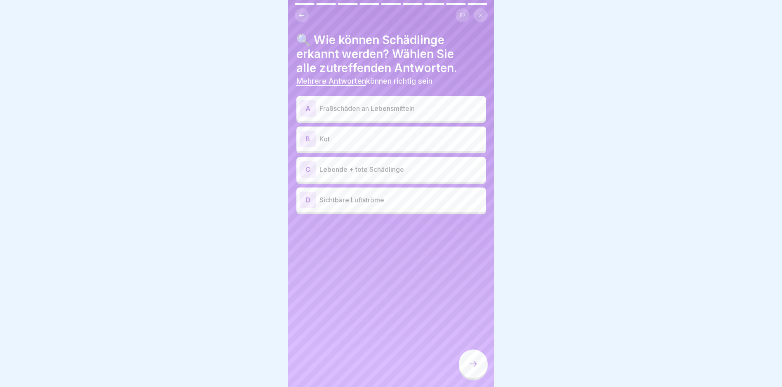
click at [357, 113] on div "A Fraßschäden an Lebensmitteln" at bounding box center [391, 108] width 183 height 16
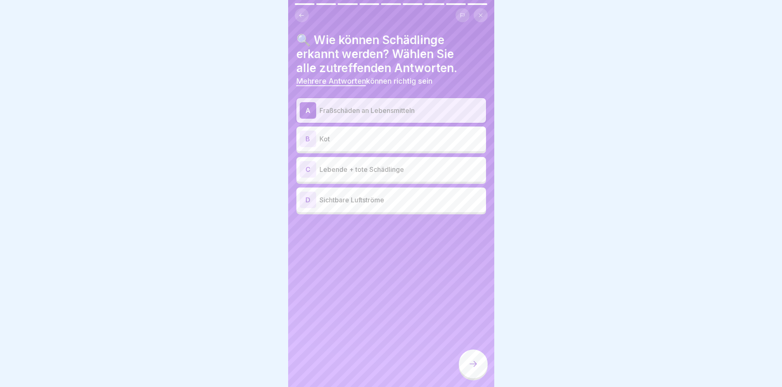
click at [360, 140] on p "Kot" at bounding box center [401, 139] width 163 height 10
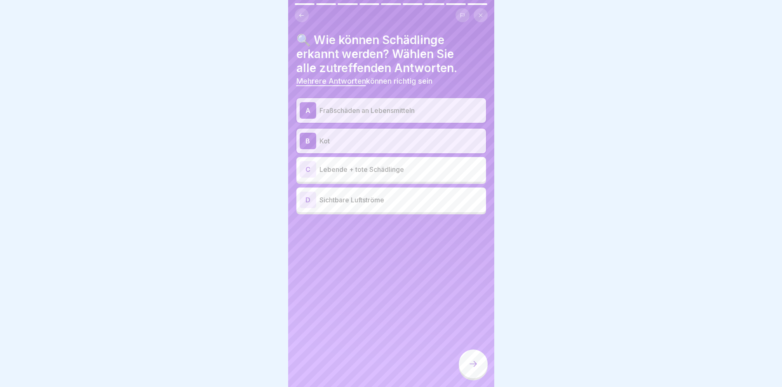
click at [364, 175] on div "C Lebende + tote Schädlinge" at bounding box center [391, 169] width 183 height 16
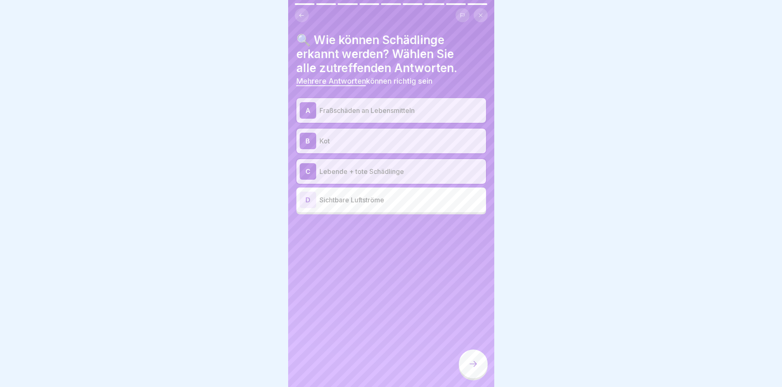
click at [473, 360] on div at bounding box center [473, 364] width 29 height 29
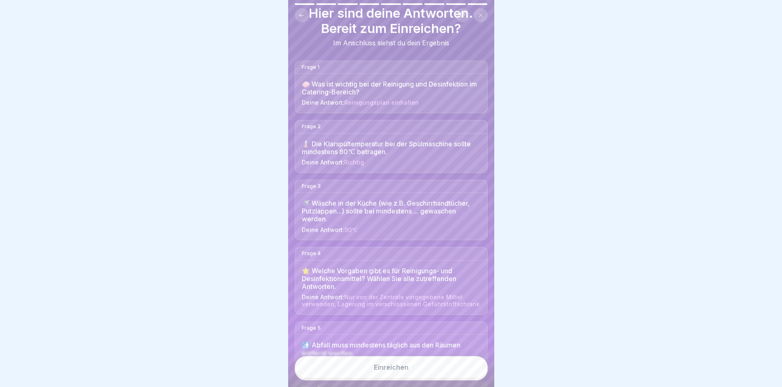
scroll to position [41, 0]
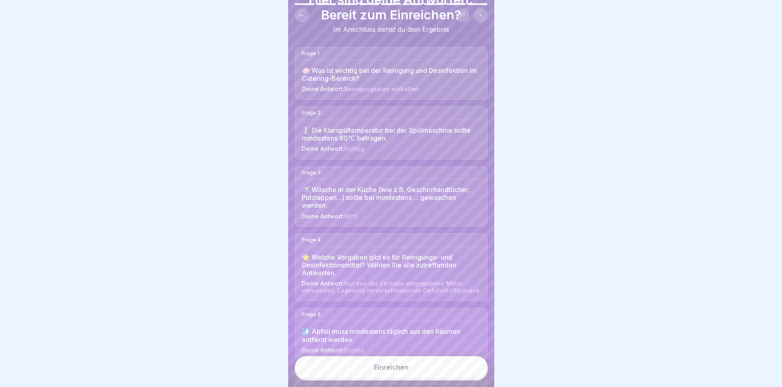
click at [400, 369] on button "Einreichen" at bounding box center [391, 367] width 193 height 22
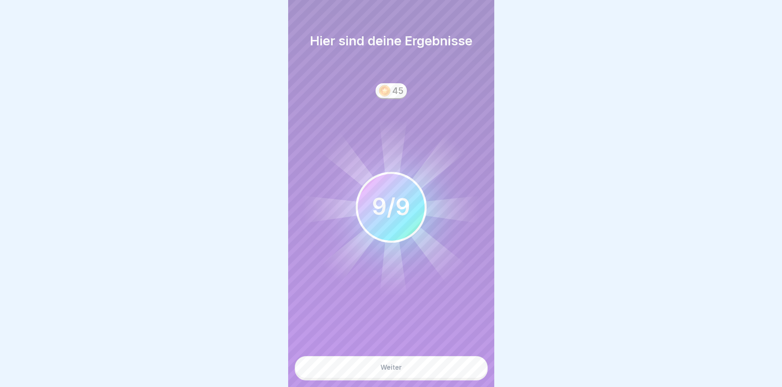
click at [405, 372] on button "Weiter" at bounding box center [391, 367] width 193 height 22
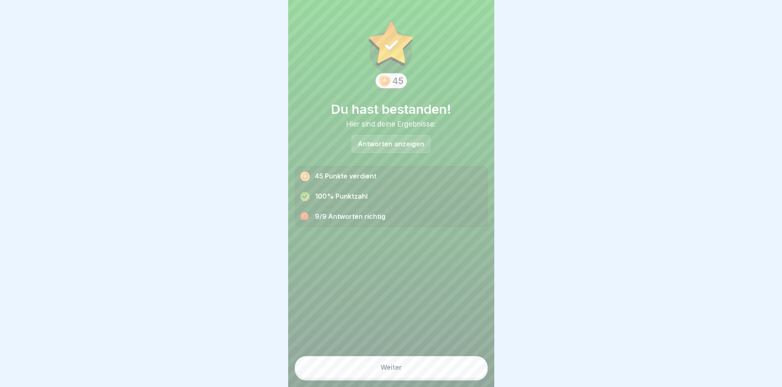
click at [419, 379] on button "Weiter" at bounding box center [391, 367] width 193 height 22
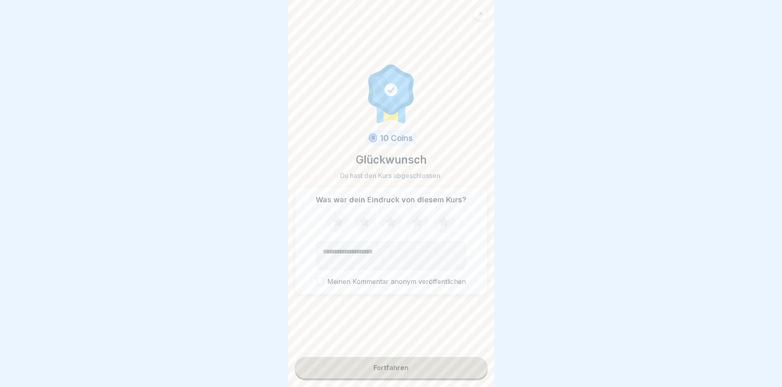
click at [426, 379] on button "Fortfahren" at bounding box center [391, 367] width 193 height 21
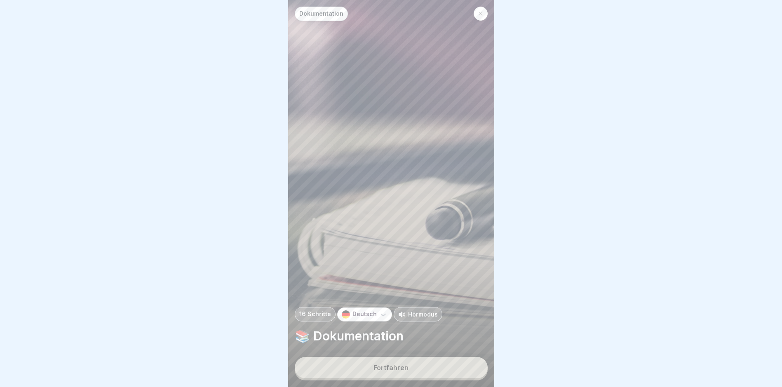
scroll to position [6, 0]
click at [369, 367] on button "Fortfahren" at bounding box center [391, 367] width 193 height 21
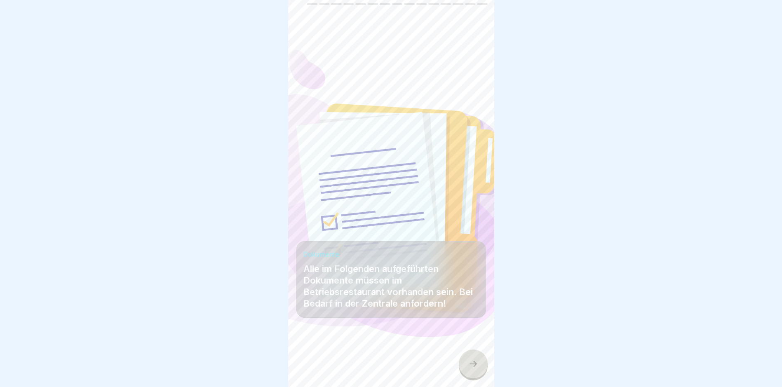
click at [475, 364] on icon at bounding box center [473, 364] width 10 height 10
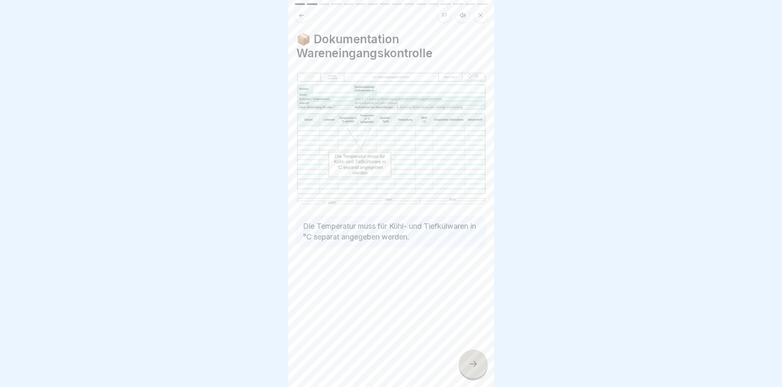
click at [474, 366] on icon at bounding box center [473, 364] width 10 height 10
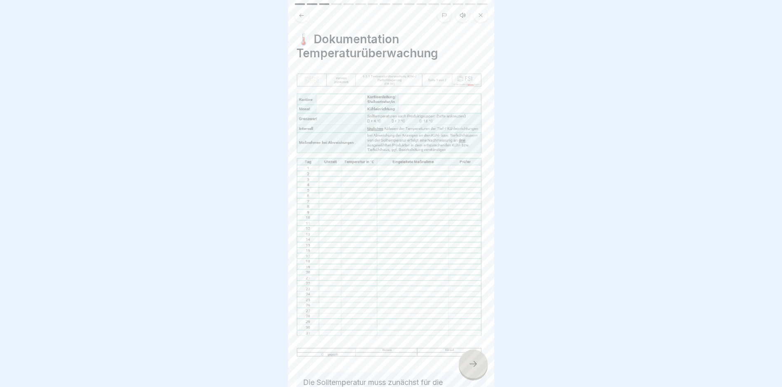
click at [473, 366] on icon at bounding box center [473, 364] width 10 height 10
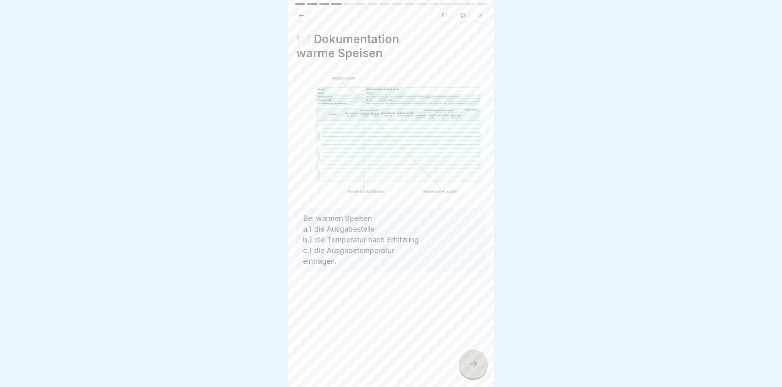
click at [473, 366] on icon at bounding box center [473, 364] width 10 height 10
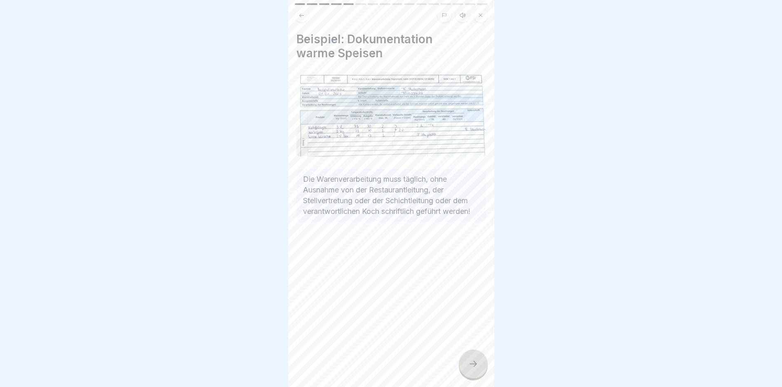
click at [473, 367] on icon at bounding box center [473, 364] width 10 height 10
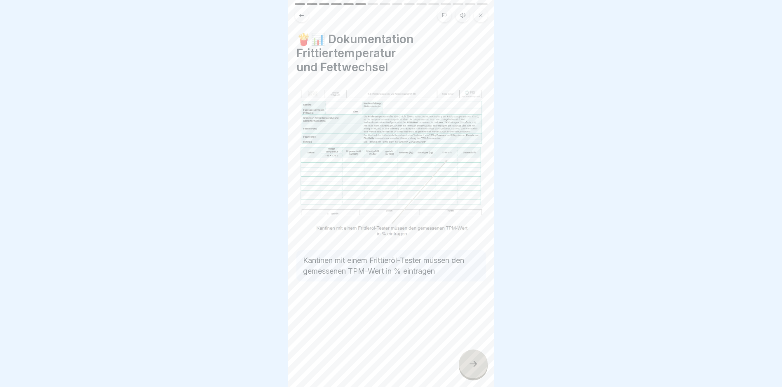
click at [471, 363] on icon at bounding box center [473, 364] width 10 height 10
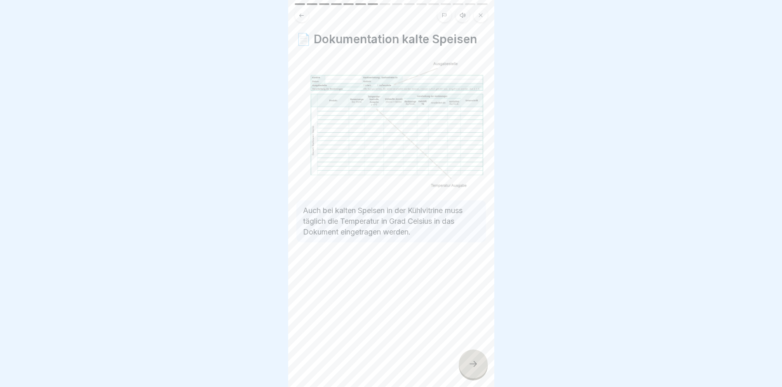
click at [471, 364] on icon at bounding box center [473, 364] width 10 height 10
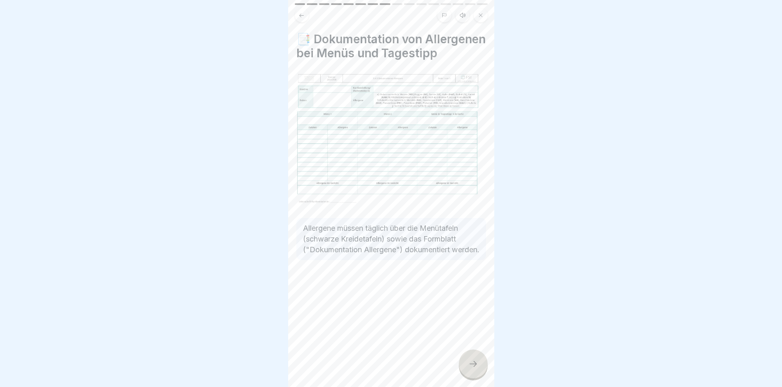
click at [476, 367] on icon at bounding box center [473, 364] width 10 height 10
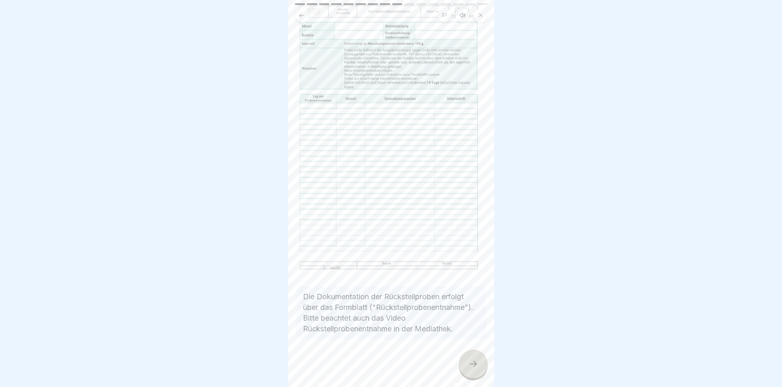
scroll to position [58, 0]
click at [478, 361] on icon at bounding box center [473, 364] width 10 height 10
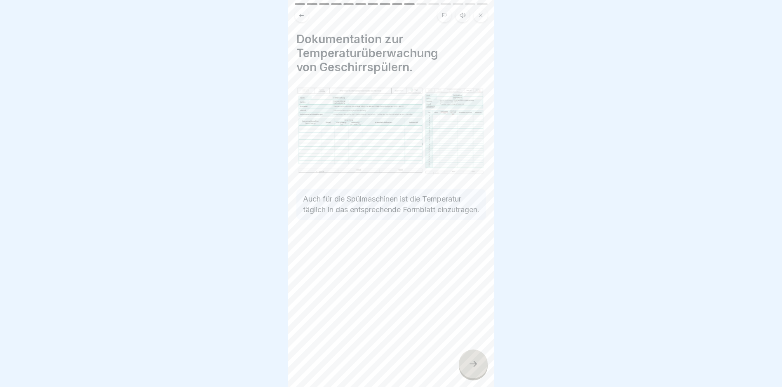
click at [473, 371] on div at bounding box center [473, 364] width 29 height 29
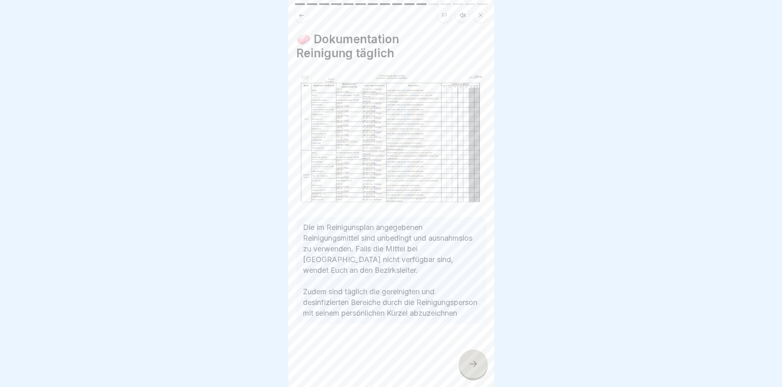
click at [479, 367] on div at bounding box center [473, 364] width 29 height 29
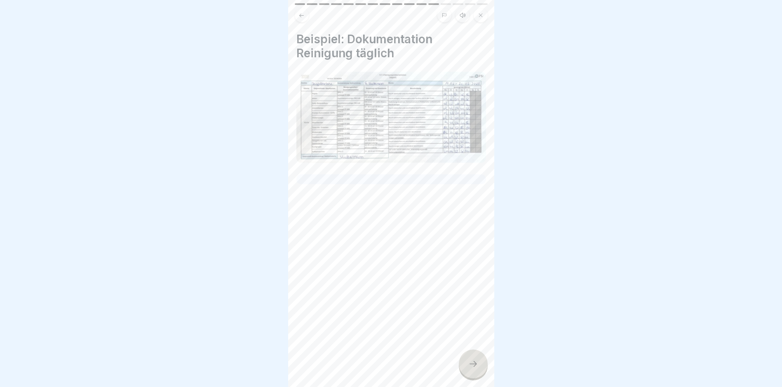
click at [479, 366] on div at bounding box center [473, 364] width 29 height 29
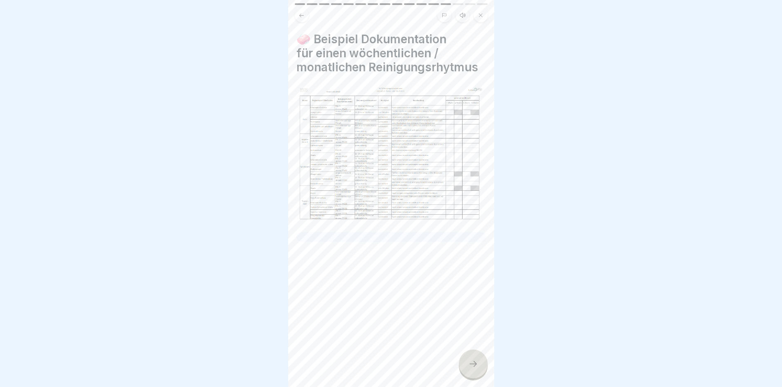
click at [479, 365] on div at bounding box center [473, 364] width 29 height 29
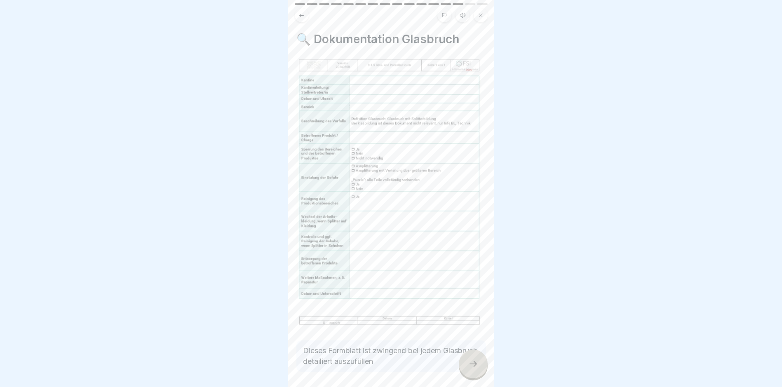
click at [466, 365] on div at bounding box center [473, 364] width 29 height 29
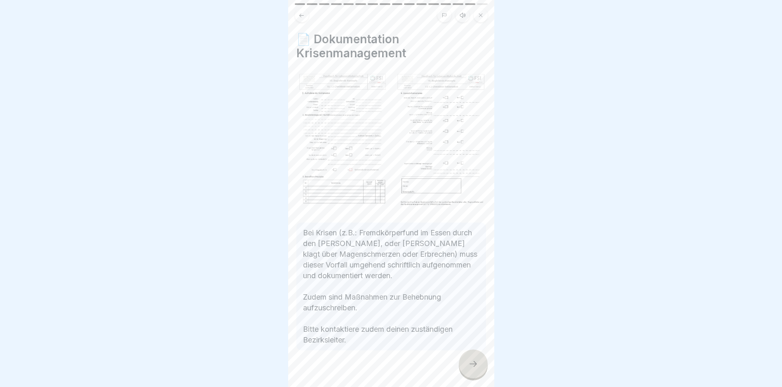
click at [464, 366] on div at bounding box center [473, 364] width 29 height 29
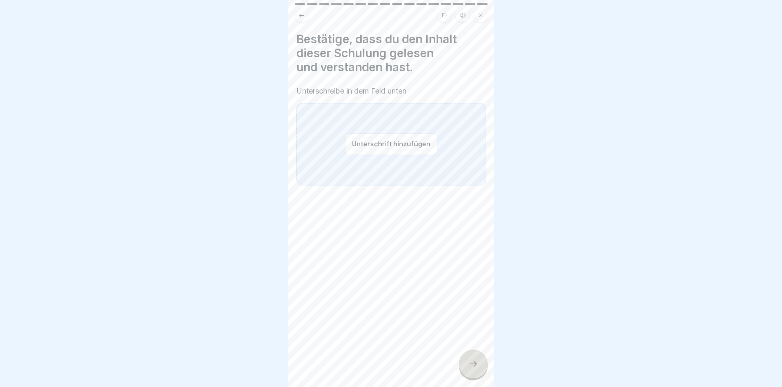
click at [379, 139] on button "Unterschrift hinzufügen" at bounding box center [391, 144] width 92 height 22
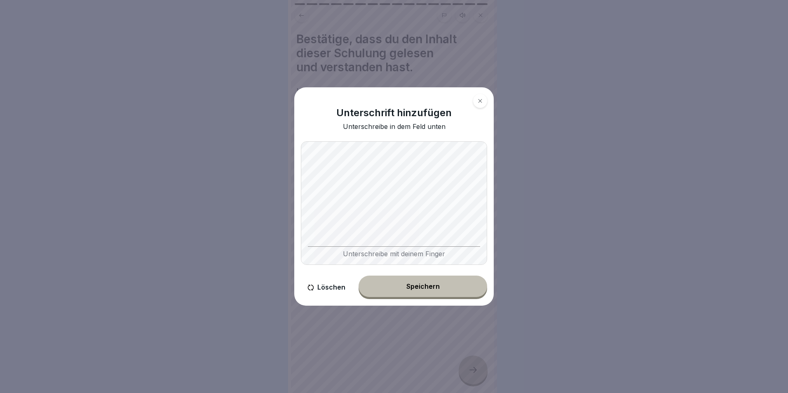
click at [500, 226] on body "Dokumentation 16 Schritte Deutsch Hörmodus 📚 Dokumentation Fortfahren Dokumente…" at bounding box center [391, 196] width 782 height 393
click at [555, 215] on body "Dokumentation 16 Schritte Deutsch Hörmodus 📚 Dokumentation Fortfahren Dokumente…" at bounding box center [391, 196] width 782 height 393
click at [430, 285] on div "Speichern" at bounding box center [423, 286] width 33 height 7
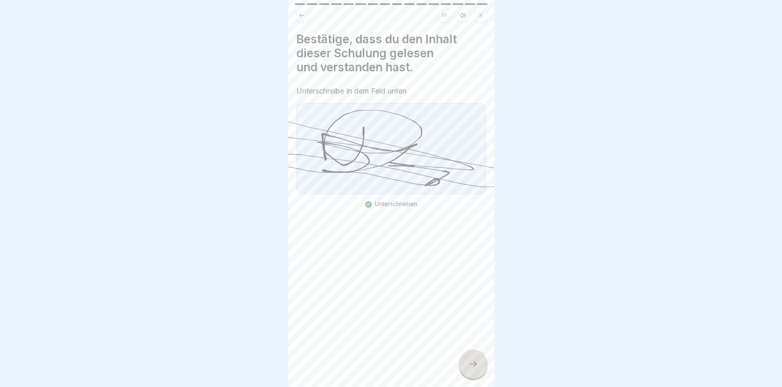
click at [477, 369] on icon at bounding box center [473, 364] width 10 height 10
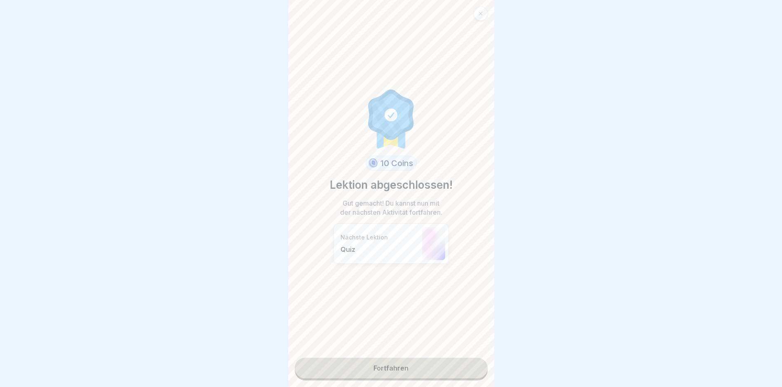
click at [405, 371] on link "Fortfahren" at bounding box center [391, 368] width 193 height 21
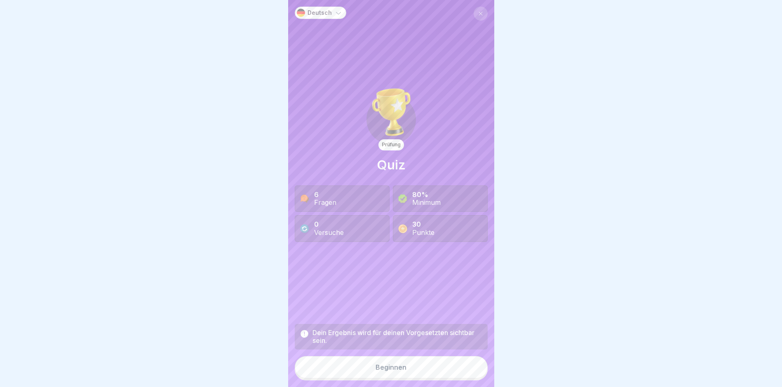
click at [402, 371] on div "Beginnen" at bounding box center [391, 367] width 31 height 7
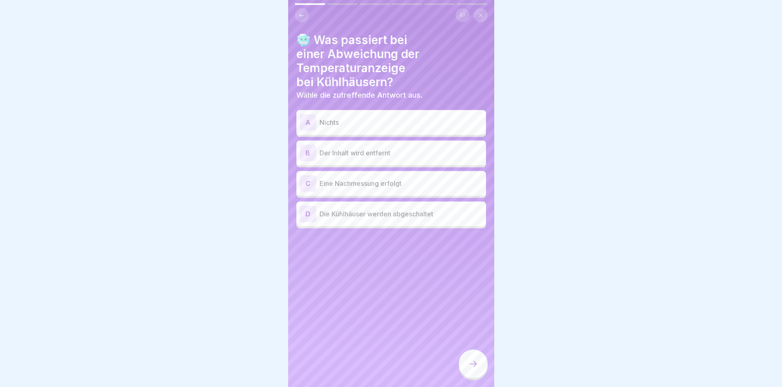
click at [351, 154] on p "Der Inhalt wird entfernt" at bounding box center [401, 153] width 163 height 10
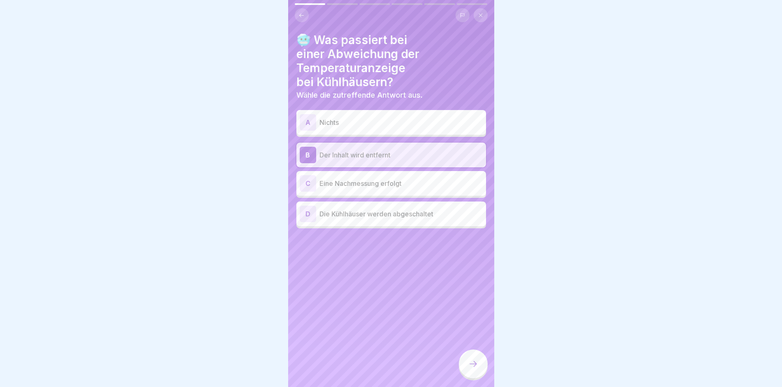
click at [471, 369] on icon at bounding box center [473, 364] width 10 height 10
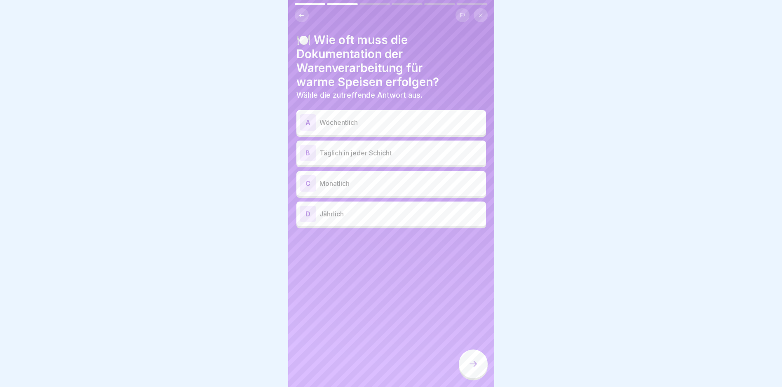
click at [370, 153] on p "Täglich in jeder Schicht" at bounding box center [401, 153] width 163 height 10
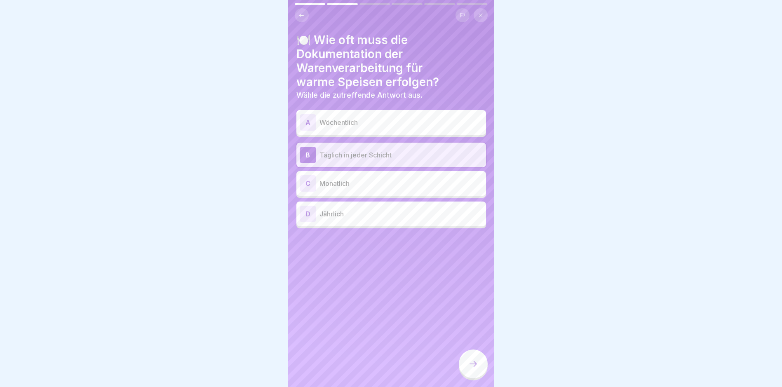
click at [479, 372] on div at bounding box center [473, 364] width 29 height 29
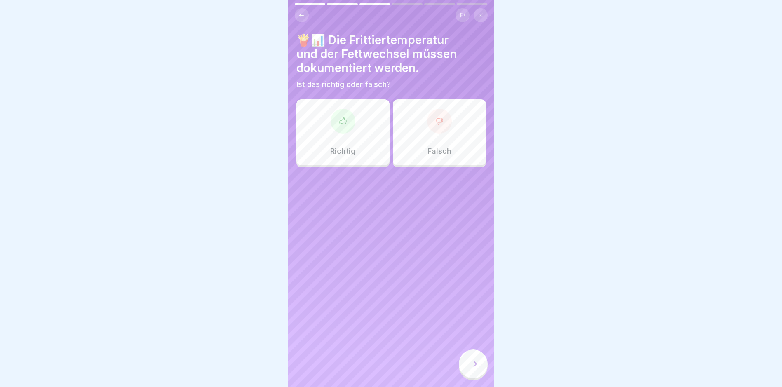
click at [311, 164] on div "Richtig" at bounding box center [343, 132] width 93 height 66
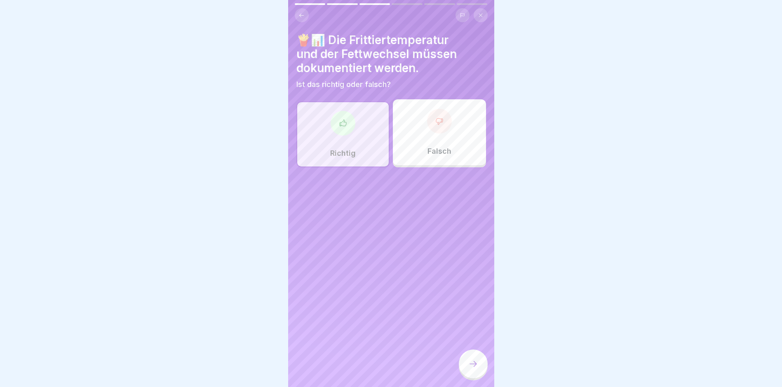
click at [468, 379] on div at bounding box center [473, 364] width 29 height 29
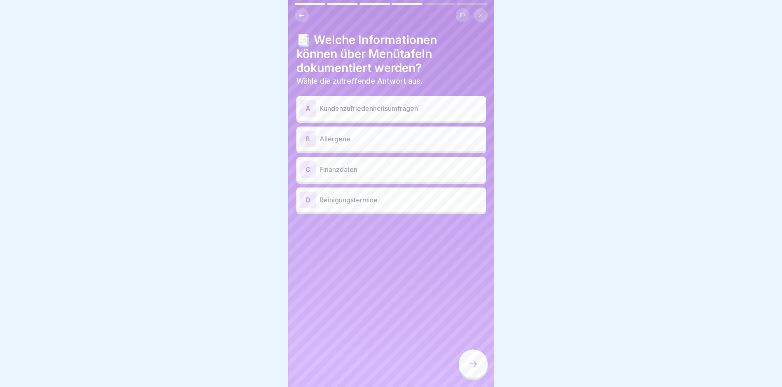
click at [347, 148] on div "B Allergene" at bounding box center [392, 139] width 190 height 25
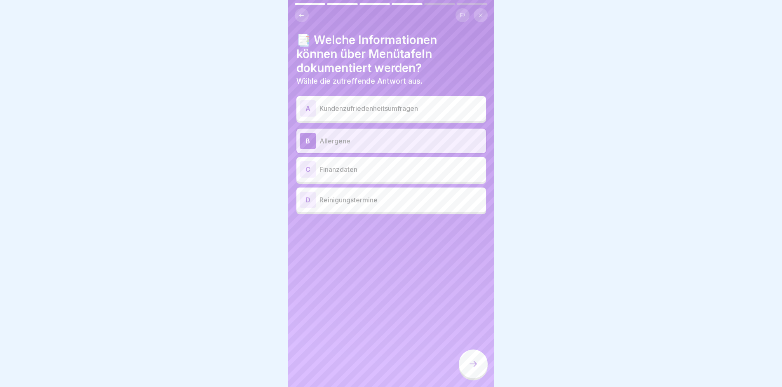
click at [469, 369] on icon at bounding box center [473, 364] width 10 height 10
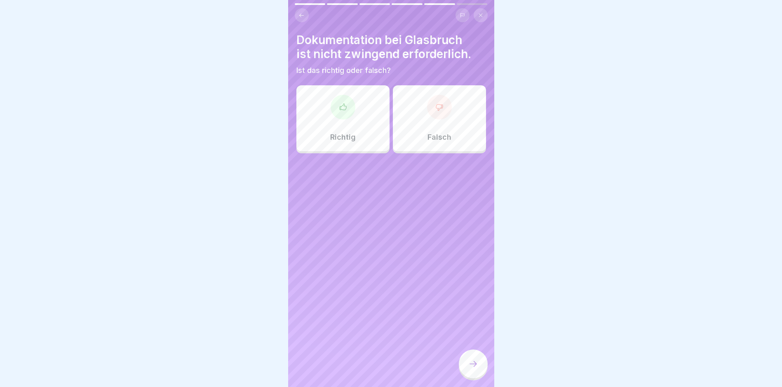
click at [413, 131] on div "Falsch" at bounding box center [439, 118] width 93 height 66
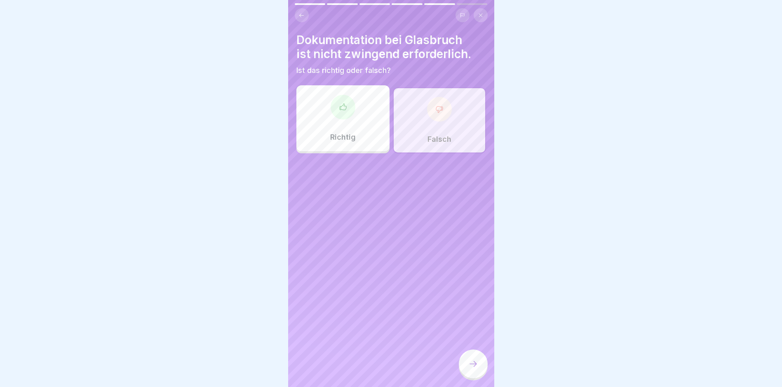
drag, startPoint x: 481, startPoint y: 378, endPoint x: 477, endPoint y: 377, distance: 4.7
click at [481, 379] on div at bounding box center [473, 364] width 29 height 29
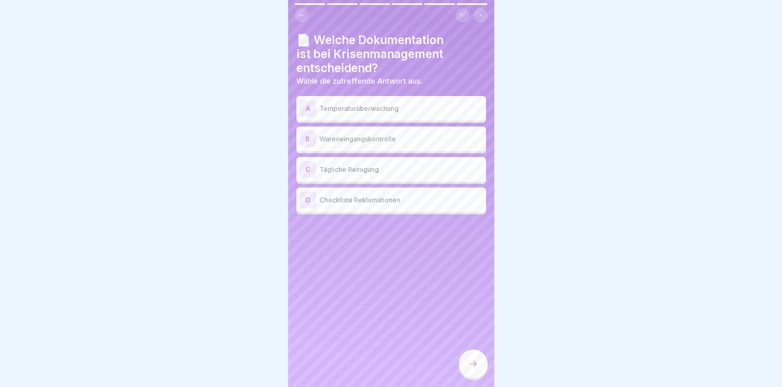
click at [370, 202] on p "Checkliste Reklamationen" at bounding box center [401, 200] width 163 height 10
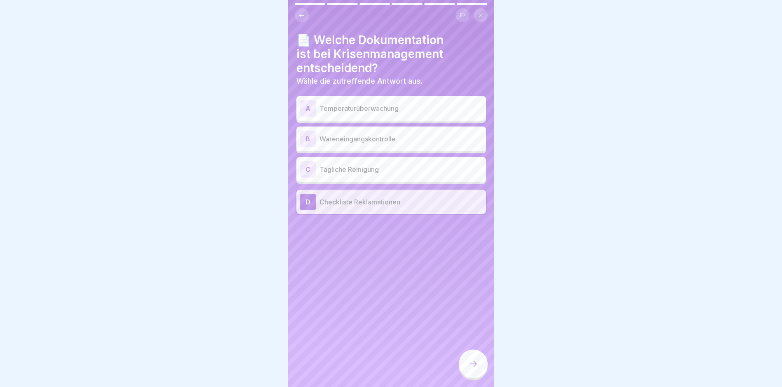
click at [477, 379] on div at bounding box center [473, 364] width 29 height 29
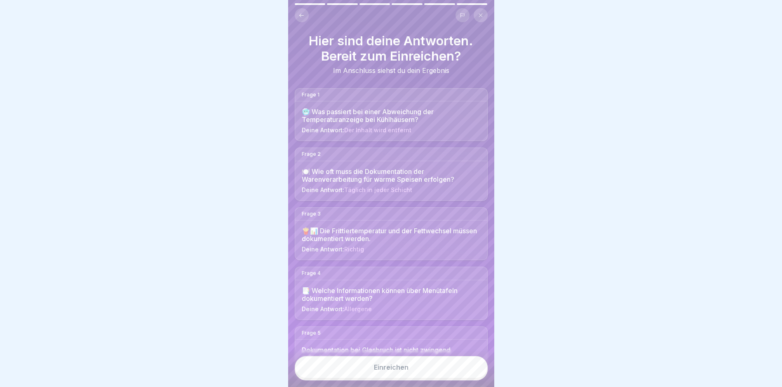
click at [454, 370] on button "Einreichen" at bounding box center [391, 367] width 193 height 22
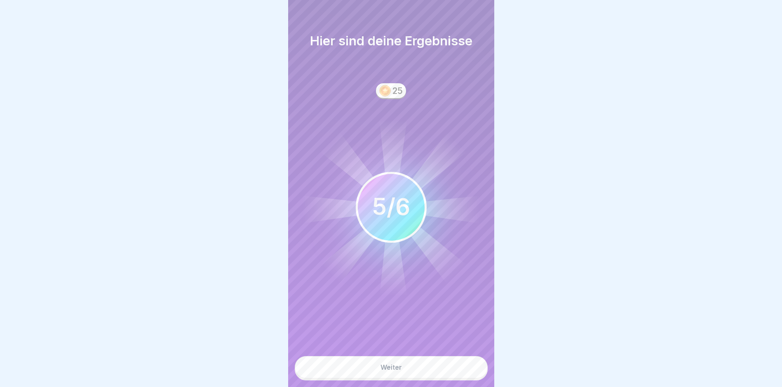
click at [382, 370] on button "Weiter" at bounding box center [391, 367] width 193 height 22
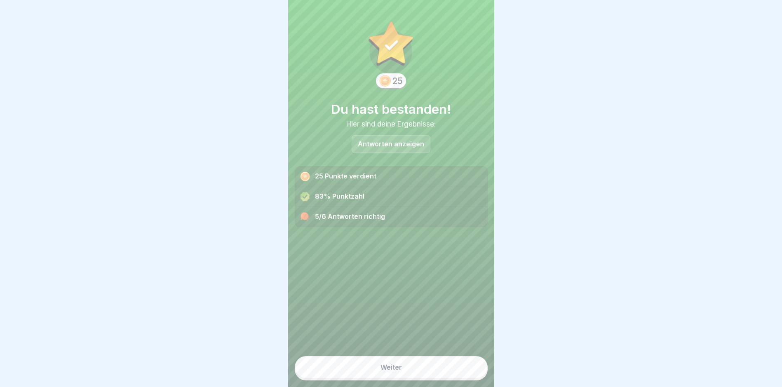
click at [395, 148] on div "Antworten anzeigen" at bounding box center [391, 144] width 79 height 18
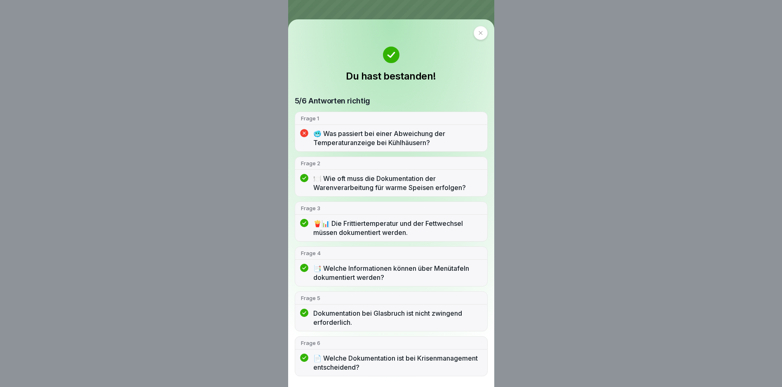
click at [323, 143] on p "🥶 Was passiert bei einer Abweichung der Temperaturanzeige bei Kühlhäusern?" at bounding box center [397, 138] width 168 height 18
click at [306, 134] on icon at bounding box center [304, 133] width 8 height 8
click at [486, 36] on div at bounding box center [481, 33] width 14 height 14
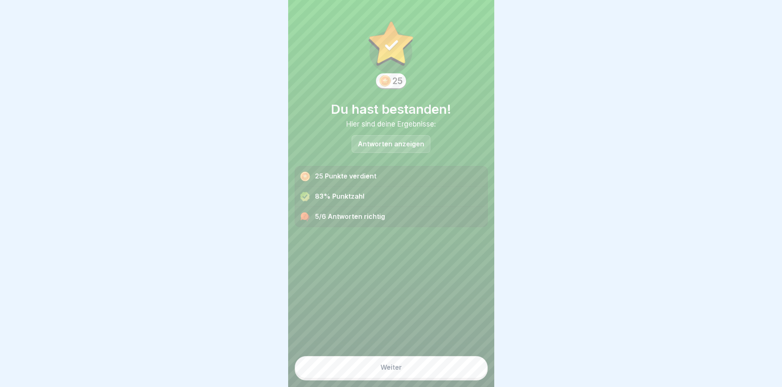
scroll to position [6, 0]
click at [367, 364] on button "Weiter" at bounding box center [391, 367] width 193 height 22
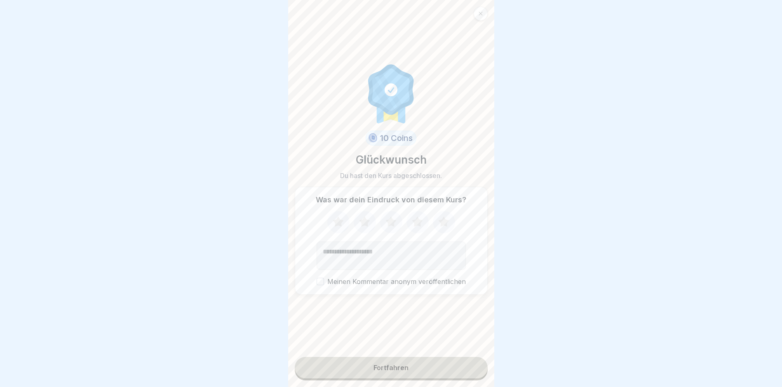
click at [418, 367] on button "Fortfahren" at bounding box center [391, 367] width 193 height 21
click at [370, 365] on button "Fortfahren" at bounding box center [391, 367] width 193 height 21
click at [404, 366] on div "Fortfahren" at bounding box center [391, 367] width 35 height 7
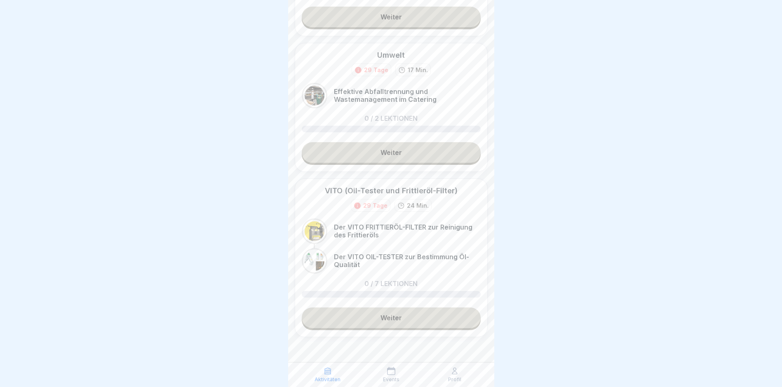
scroll to position [6, 0]
click at [455, 377] on p "Profil" at bounding box center [454, 380] width 13 height 6
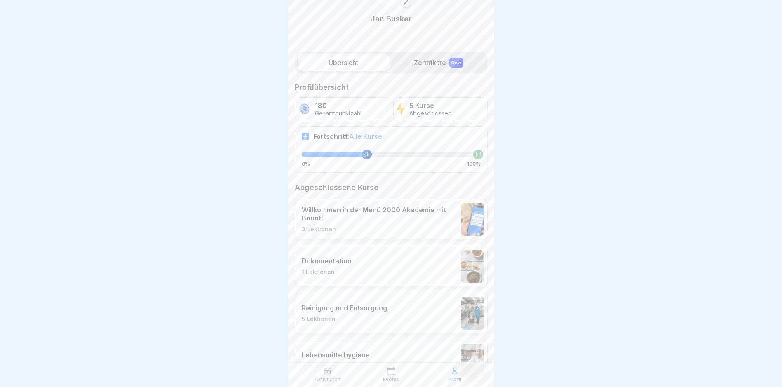
scroll to position [124, 0]
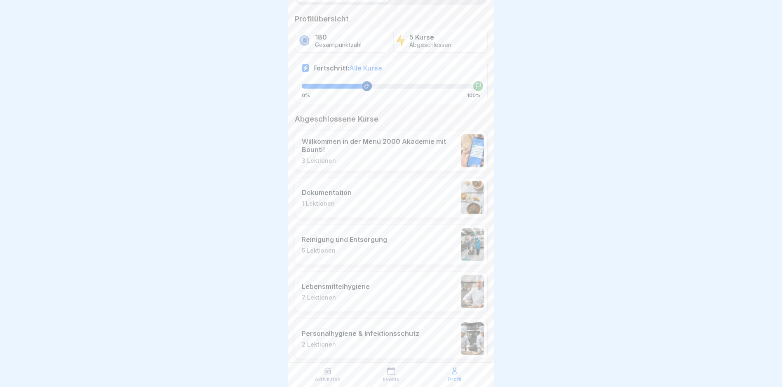
click at [325, 377] on p "Aktivitäten" at bounding box center [328, 380] width 26 height 6
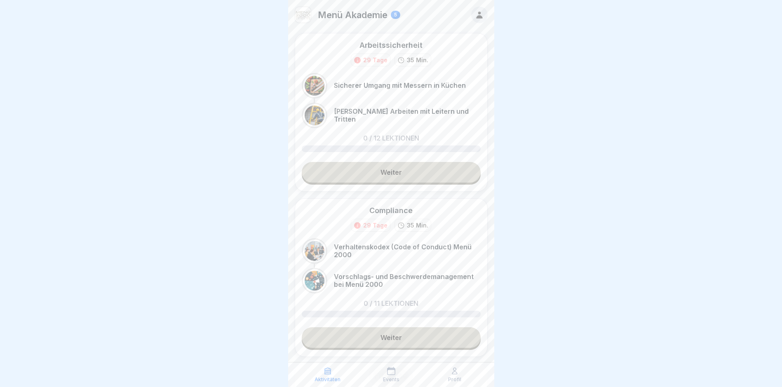
click at [406, 169] on link "Weiter" at bounding box center [391, 172] width 179 height 21
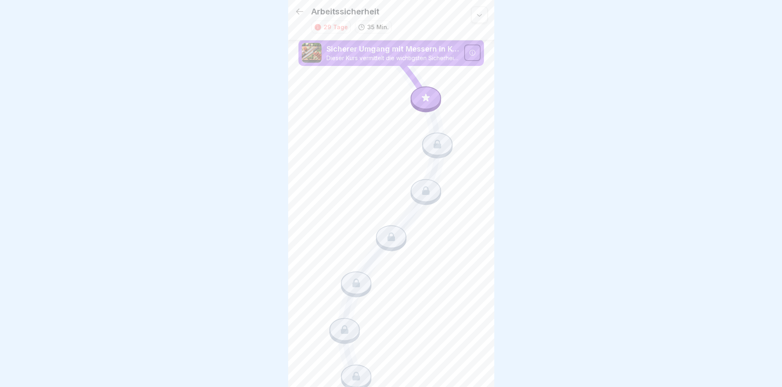
click at [420, 98] on div at bounding box center [426, 97] width 31 height 23
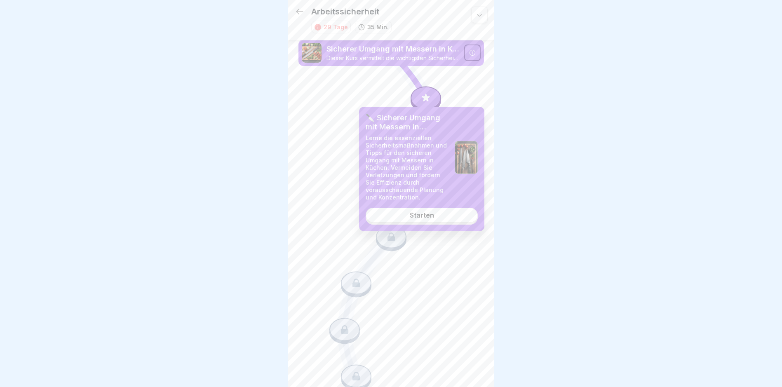
click at [438, 221] on link "Starten" at bounding box center [422, 215] width 112 height 15
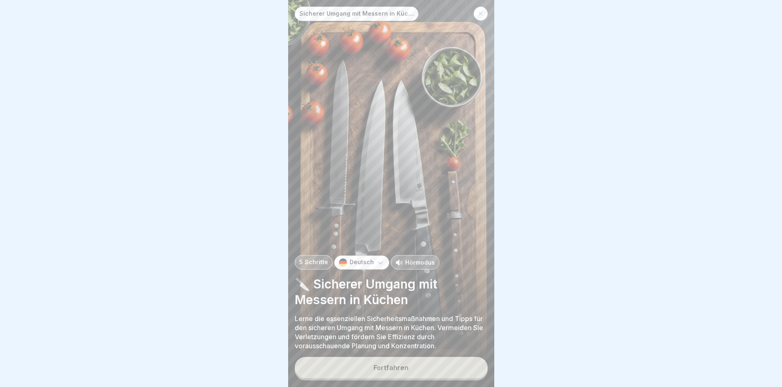
click at [409, 367] on button "Fortfahren" at bounding box center [391, 367] width 193 height 21
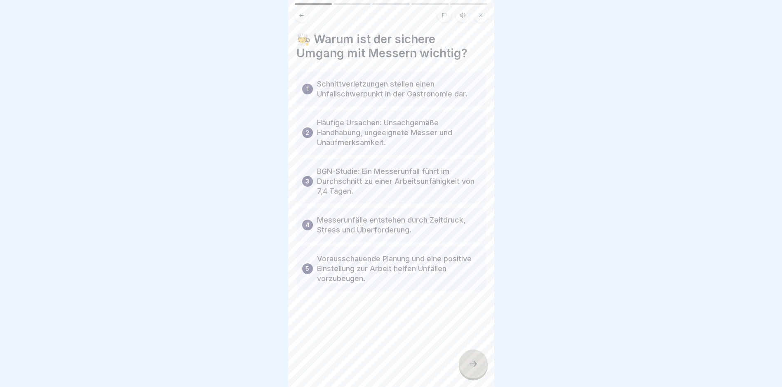
click at [466, 365] on div at bounding box center [473, 364] width 29 height 29
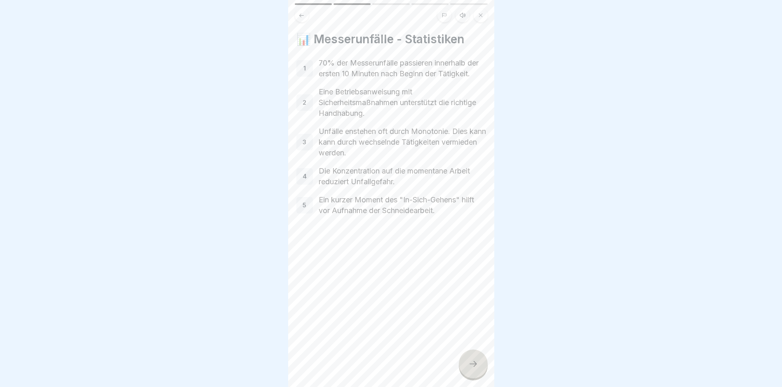
click at [474, 372] on div at bounding box center [473, 364] width 29 height 29
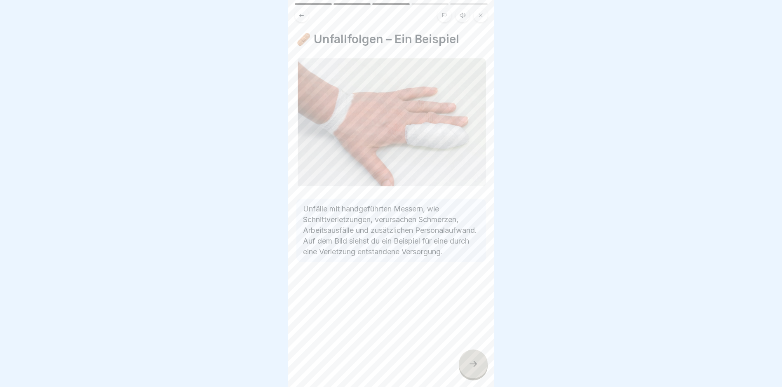
click at [473, 366] on icon at bounding box center [473, 364] width 10 height 10
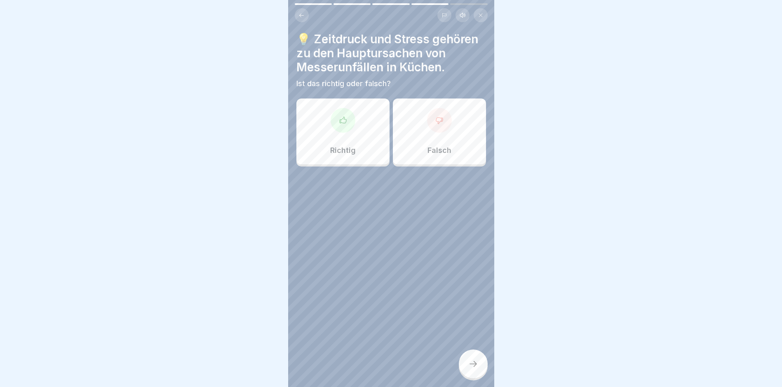
click at [352, 124] on div "Richtig" at bounding box center [343, 132] width 93 height 66
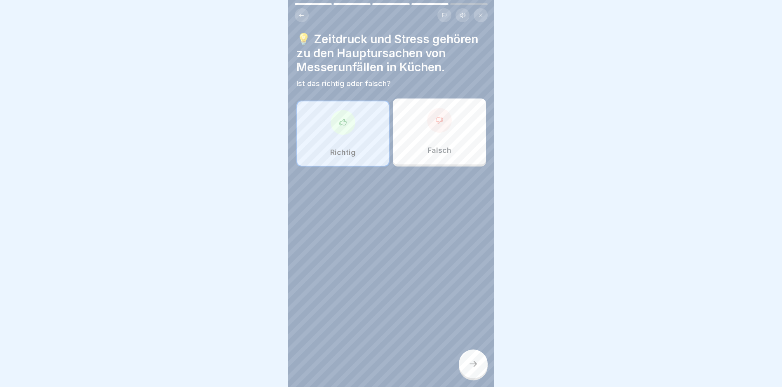
click at [468, 367] on icon at bounding box center [473, 364] width 10 height 10
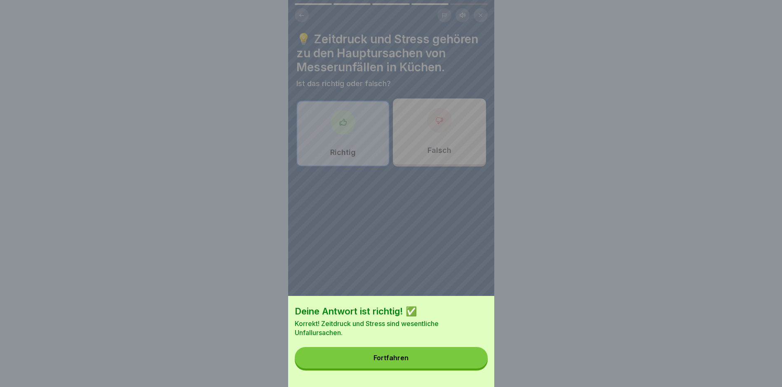
click at [411, 358] on button "Fortfahren" at bounding box center [391, 357] width 193 height 21
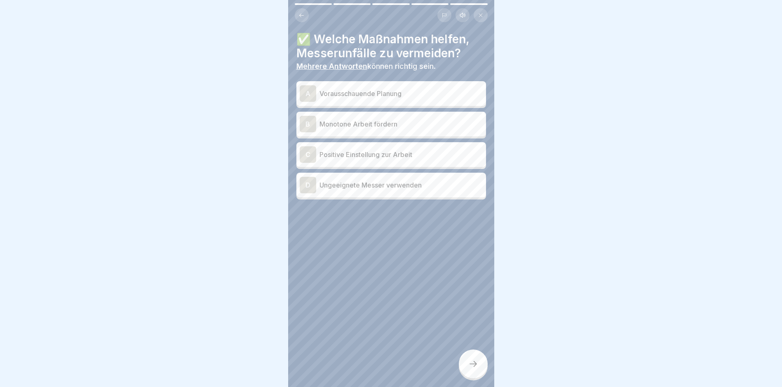
click at [374, 94] on div "A Vorausschauende Planung" at bounding box center [391, 93] width 183 height 16
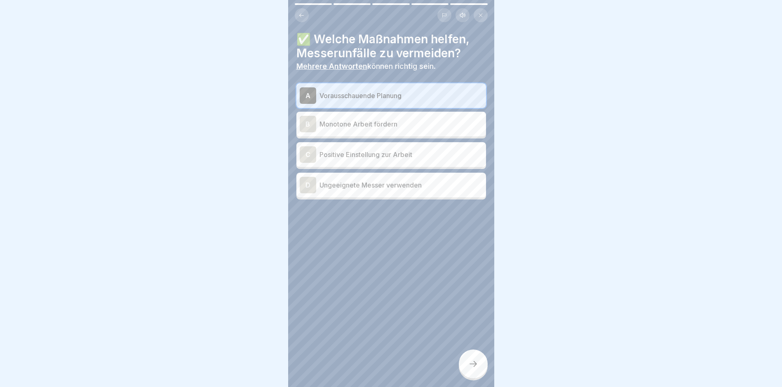
click at [366, 150] on p "Positive Einstellung zur Arbeit" at bounding box center [401, 155] width 163 height 10
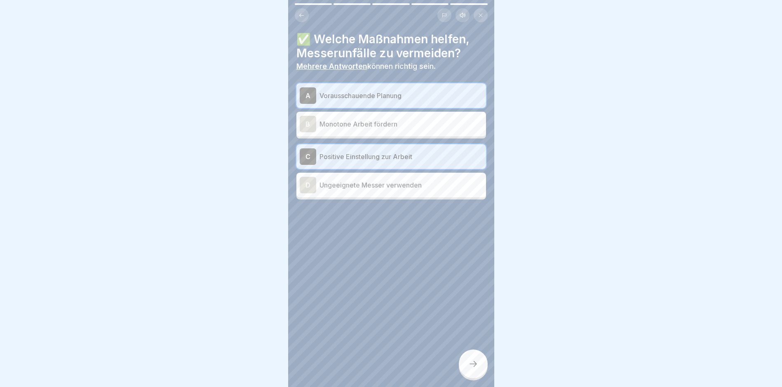
click at [472, 358] on div at bounding box center [473, 364] width 29 height 29
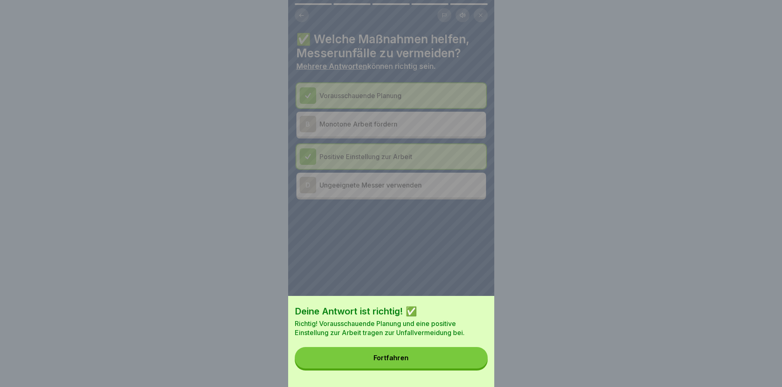
click at [412, 358] on button "Fortfahren" at bounding box center [391, 357] width 193 height 21
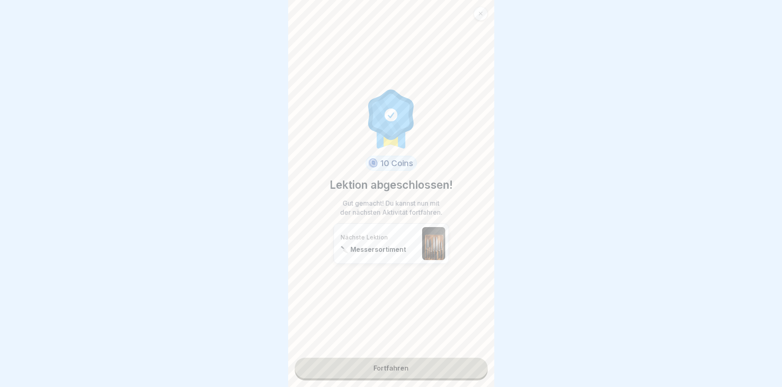
click at [405, 358] on link "Fortfahren" at bounding box center [391, 368] width 193 height 21
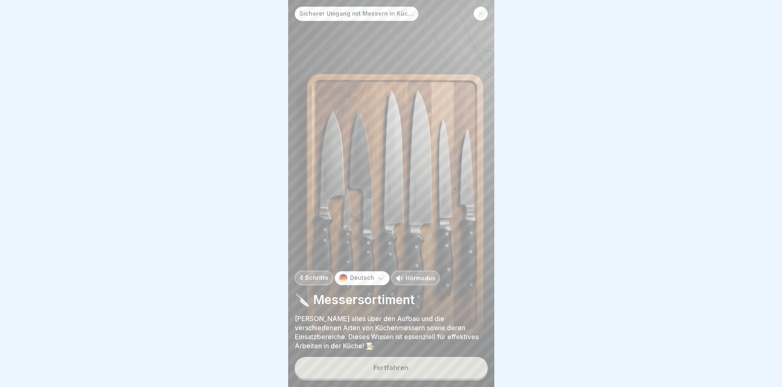
click at [389, 370] on div "Fortfahren" at bounding box center [391, 367] width 35 height 7
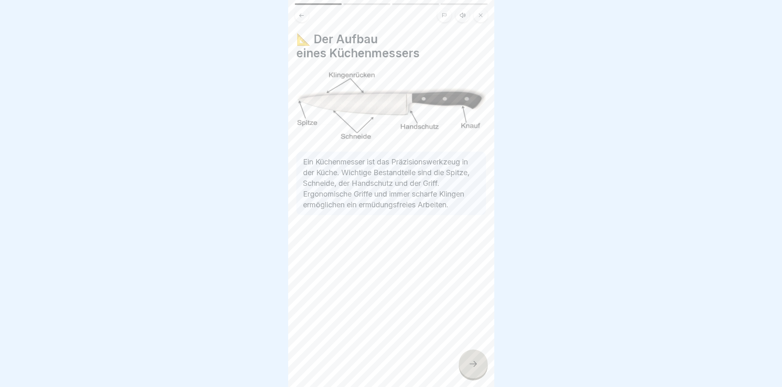
click at [473, 367] on icon at bounding box center [473, 364] width 10 height 10
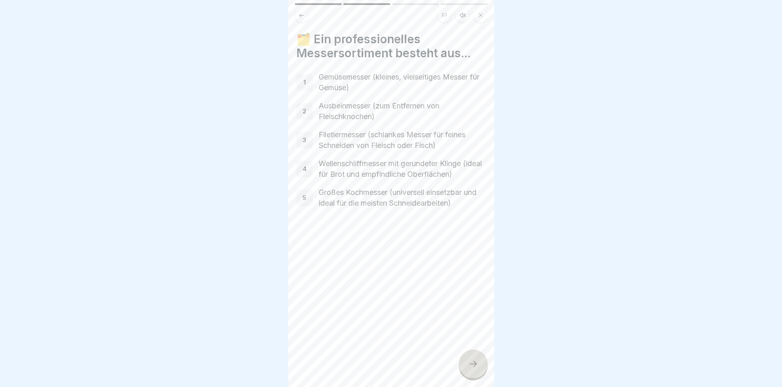
click at [479, 358] on div at bounding box center [473, 364] width 29 height 29
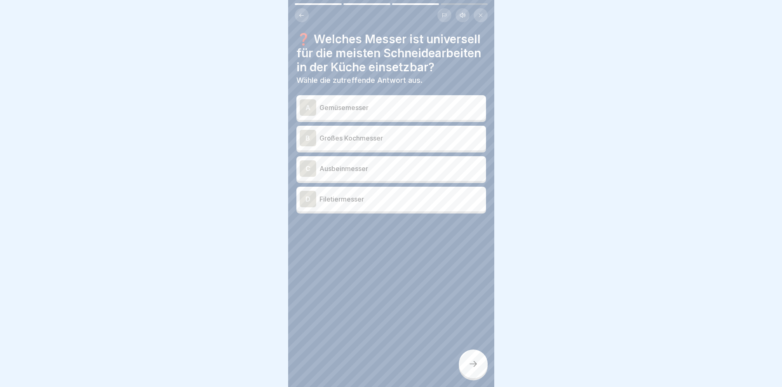
click at [385, 143] on p "Großes Kochmesser" at bounding box center [401, 138] width 163 height 10
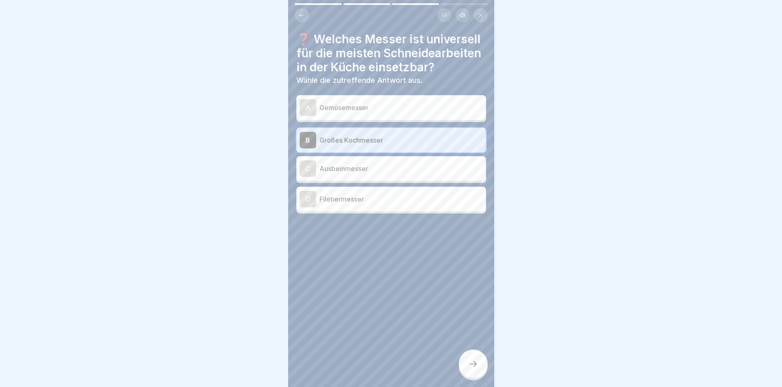
click at [479, 365] on div at bounding box center [473, 364] width 29 height 29
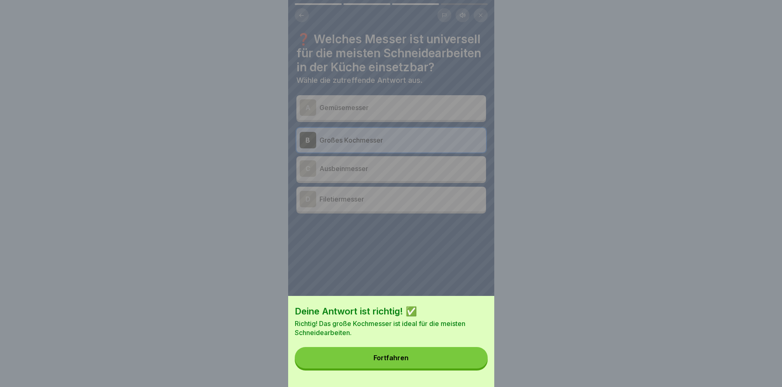
click at [424, 361] on button "Fortfahren" at bounding box center [391, 357] width 193 height 21
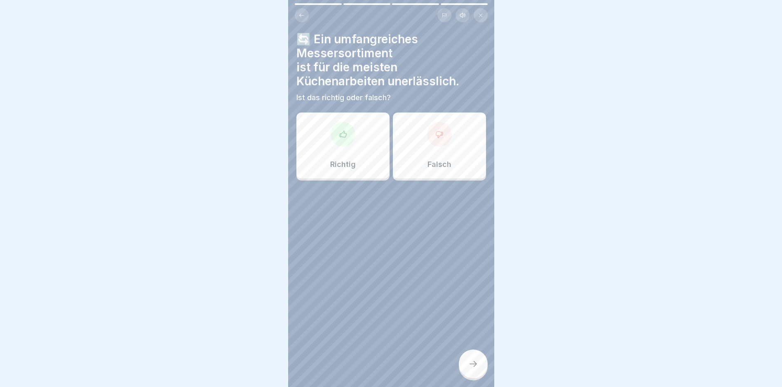
click at [336, 122] on div at bounding box center [343, 134] width 25 height 25
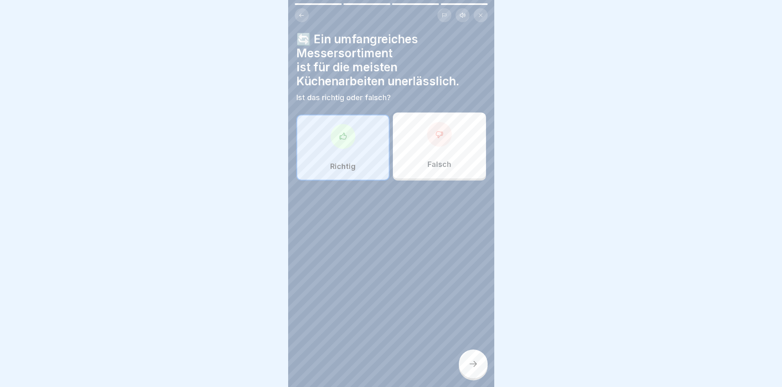
click at [472, 358] on div at bounding box center [473, 364] width 29 height 29
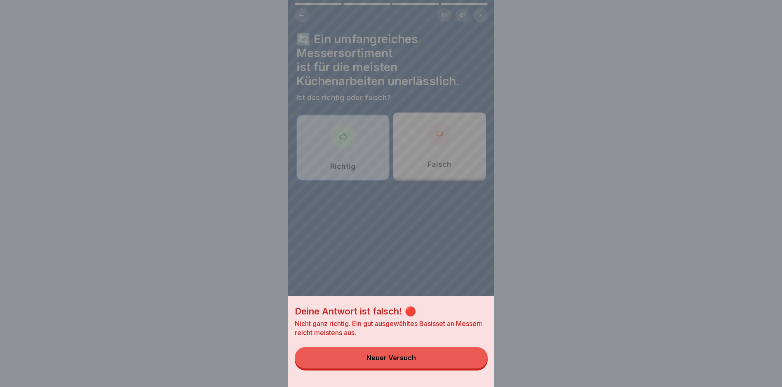
click at [416, 362] on div "Neuer Versuch" at bounding box center [391, 357] width 49 height 7
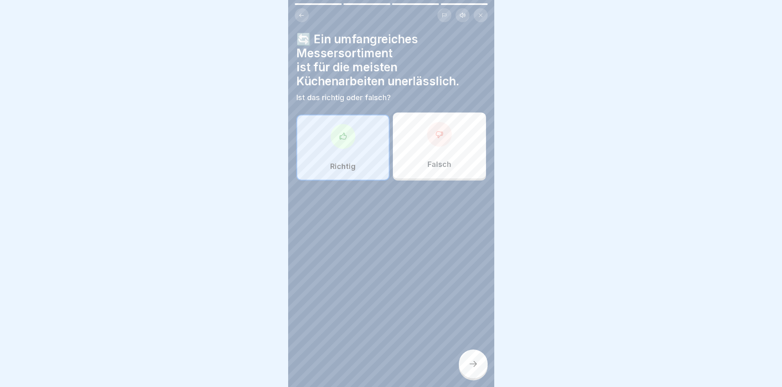
click at [428, 160] on p "Falsch" at bounding box center [440, 164] width 24 height 9
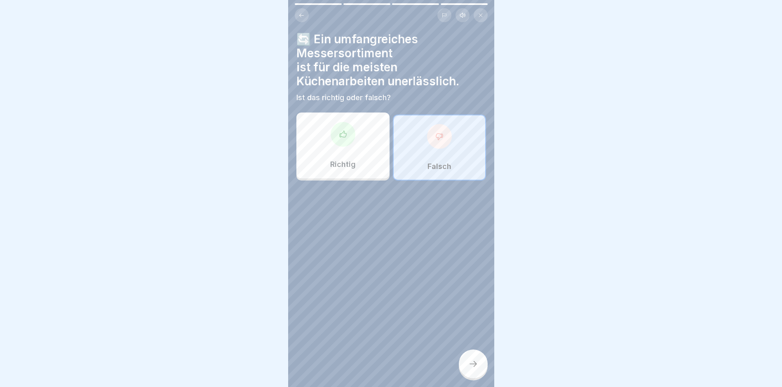
click at [470, 359] on div at bounding box center [473, 364] width 29 height 29
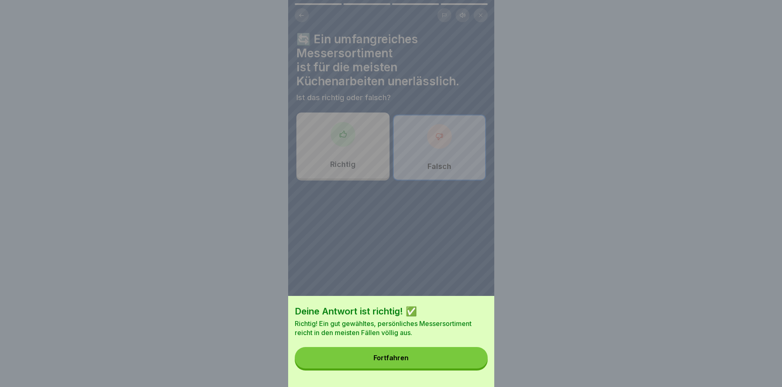
click at [415, 359] on button "Fortfahren" at bounding box center [391, 357] width 193 height 21
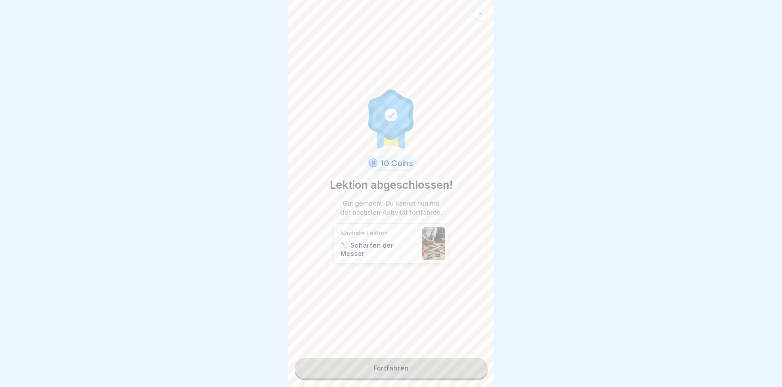
click at [410, 362] on link "Fortfahren" at bounding box center [391, 368] width 193 height 21
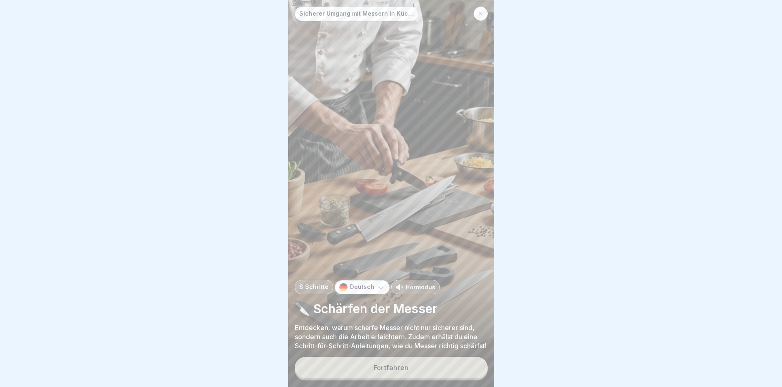
click at [370, 368] on button "Fortfahren" at bounding box center [391, 367] width 193 height 21
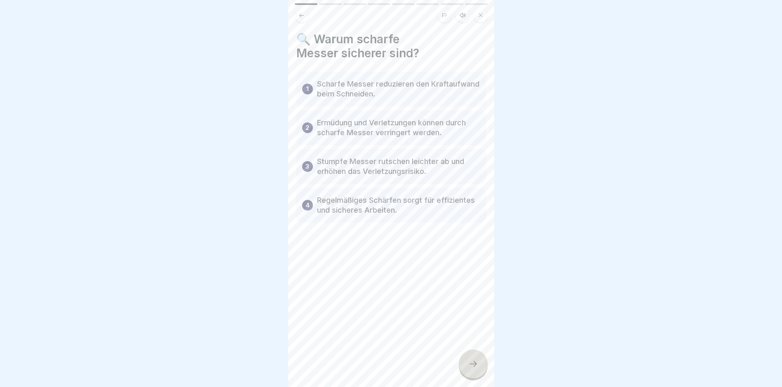
click at [473, 364] on icon at bounding box center [473, 364] width 10 height 10
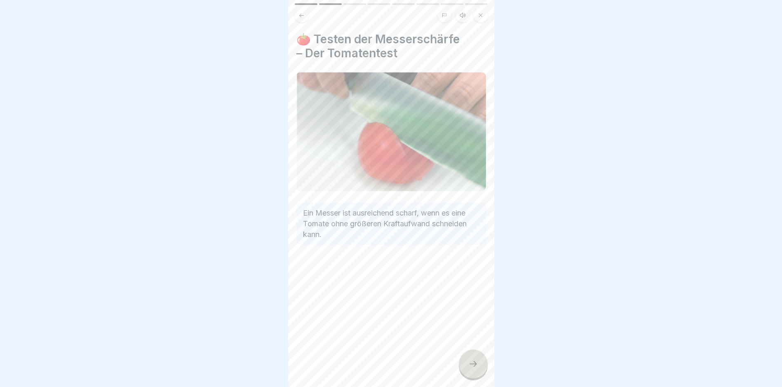
click at [479, 365] on div at bounding box center [473, 364] width 29 height 29
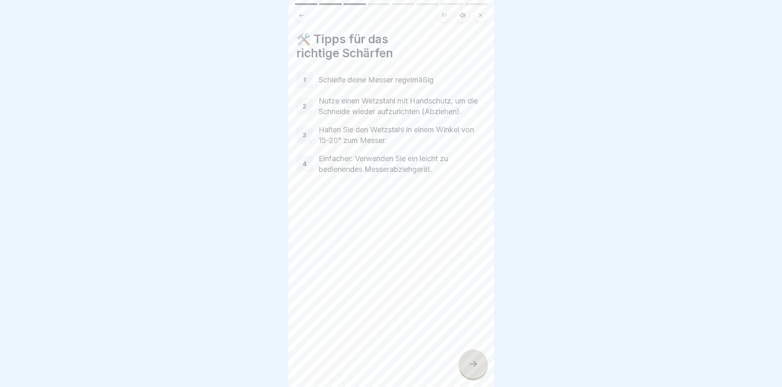
click at [475, 366] on icon at bounding box center [473, 364] width 10 height 10
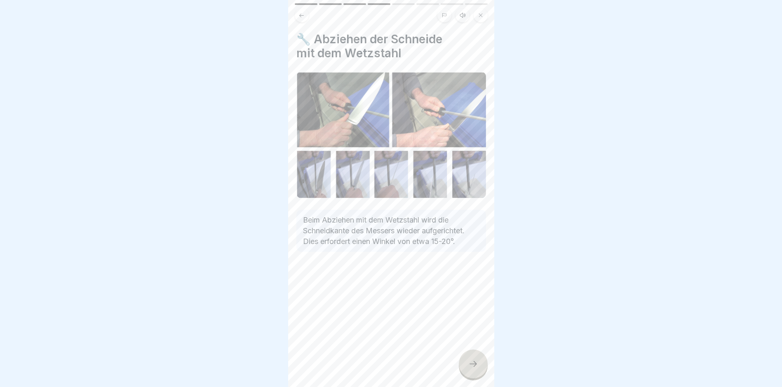
click at [485, 362] on div at bounding box center [473, 364] width 29 height 29
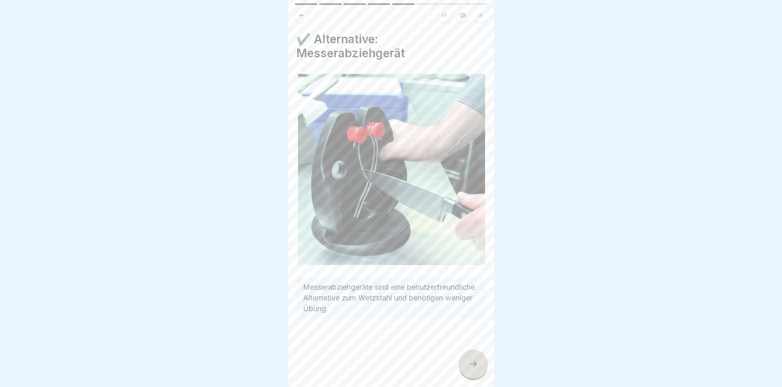
click at [473, 367] on icon at bounding box center [473, 364] width 10 height 10
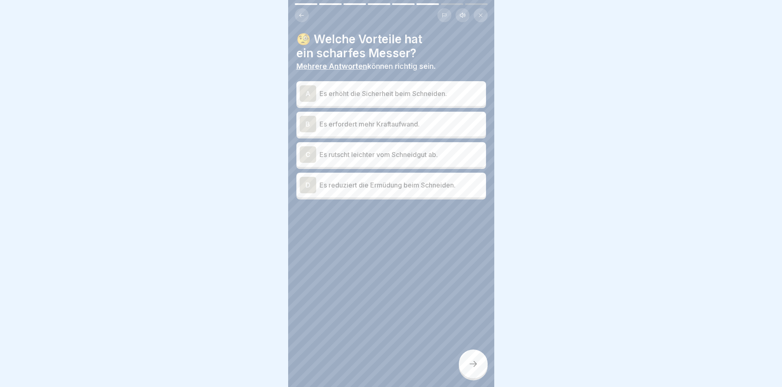
click at [388, 90] on p "Es erhöht die Sicherheit beim Schneiden." at bounding box center [401, 94] width 163 height 10
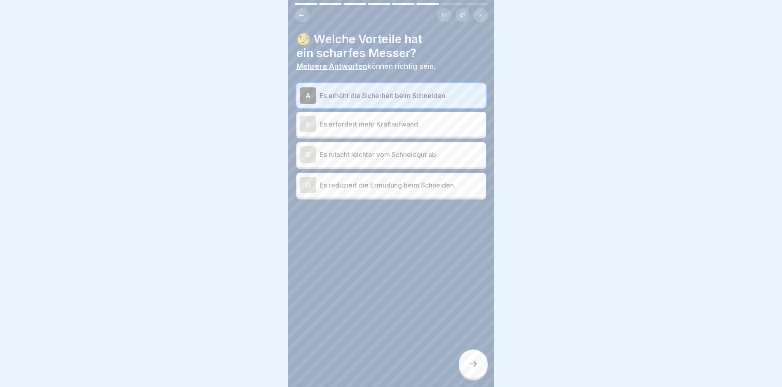
click at [384, 185] on div "D Es reduziert die Ermüdung beim Schneiden." at bounding box center [391, 185] width 183 height 16
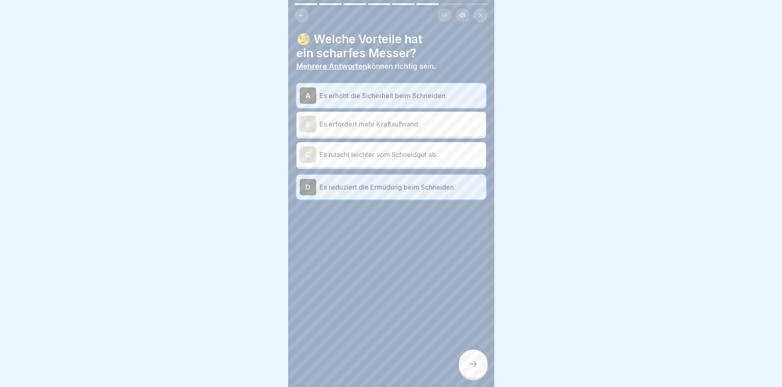
click at [467, 361] on div at bounding box center [473, 364] width 29 height 29
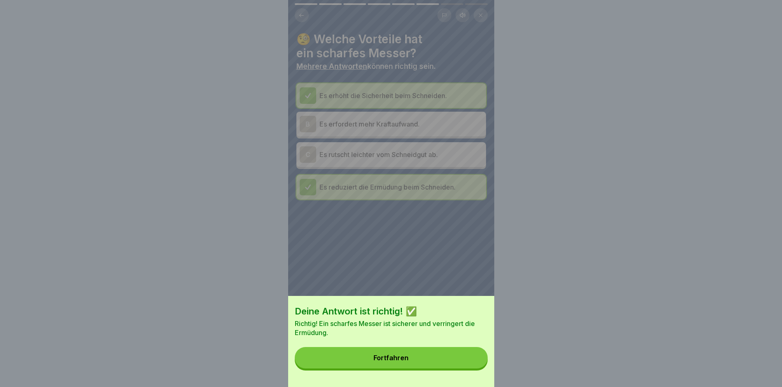
click at [448, 361] on button "Fortfahren" at bounding box center [391, 357] width 193 height 21
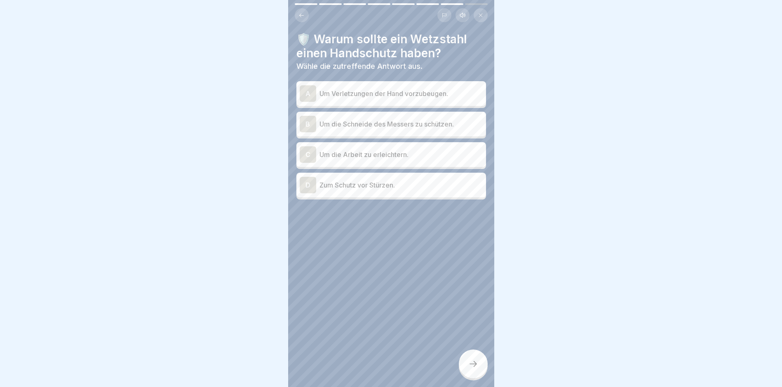
click at [396, 90] on p "Um Verletzungen der Hand vorzubeugen." at bounding box center [401, 94] width 163 height 10
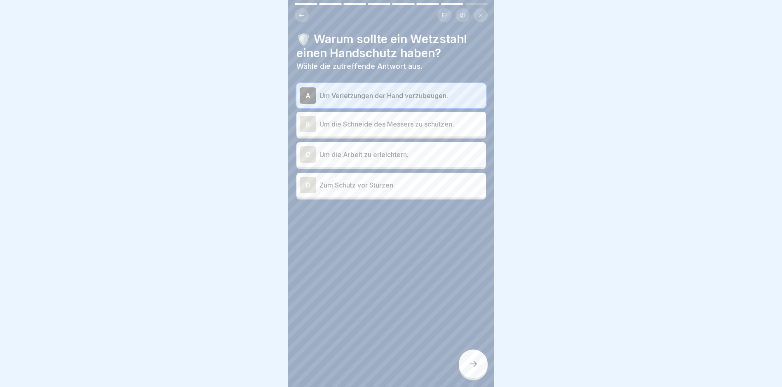
click at [464, 356] on div at bounding box center [473, 364] width 29 height 29
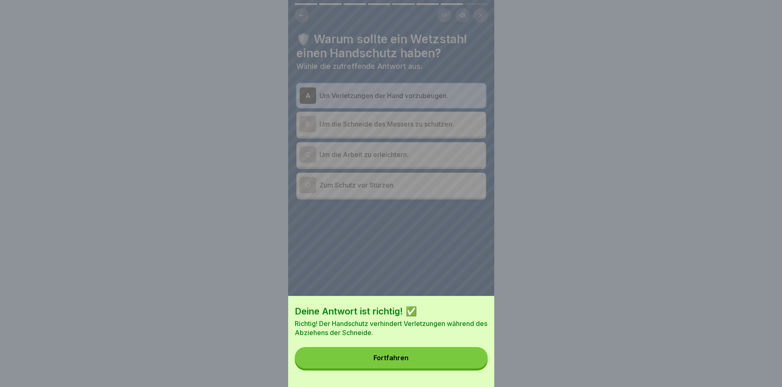
click at [415, 363] on button "Fortfahren" at bounding box center [391, 357] width 193 height 21
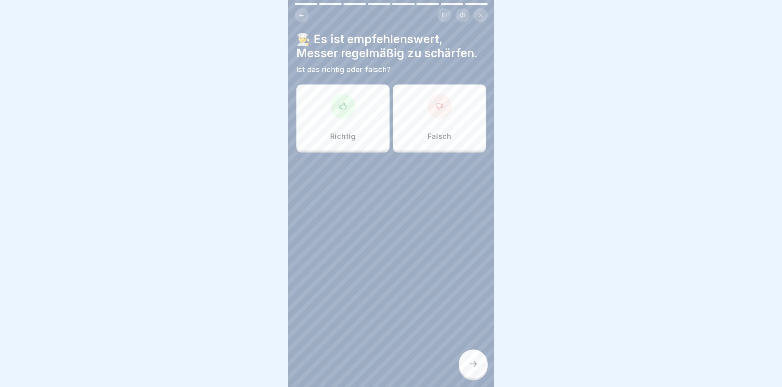
click at [348, 96] on div at bounding box center [343, 106] width 25 height 25
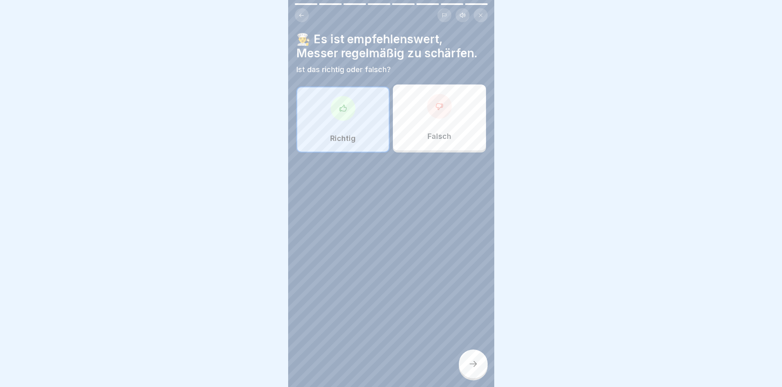
click at [478, 359] on div at bounding box center [473, 364] width 29 height 29
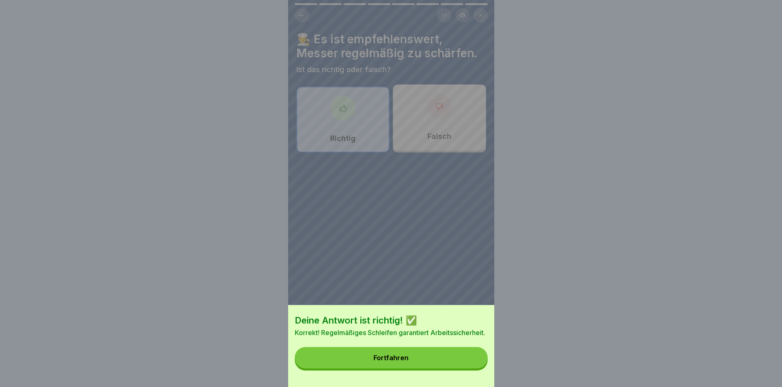
click at [420, 359] on button "Fortfahren" at bounding box center [391, 357] width 193 height 21
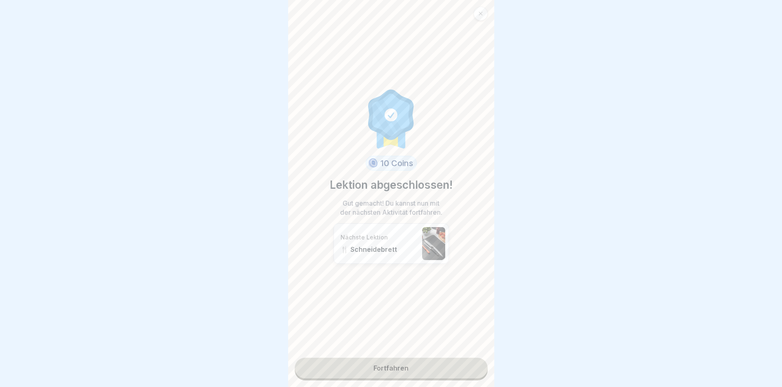
click at [403, 363] on link "Fortfahren" at bounding box center [391, 368] width 193 height 21
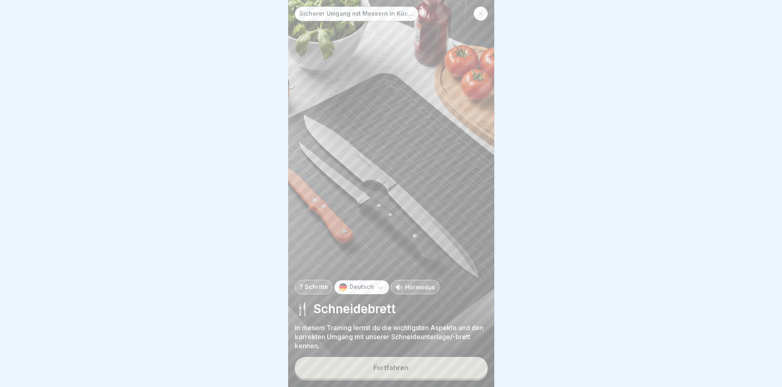
click at [392, 368] on div "Fortfahren" at bounding box center [391, 367] width 35 height 7
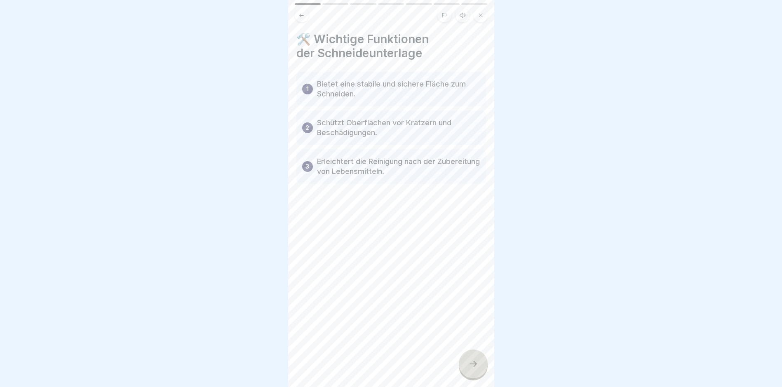
click at [473, 366] on icon at bounding box center [473, 364] width 10 height 10
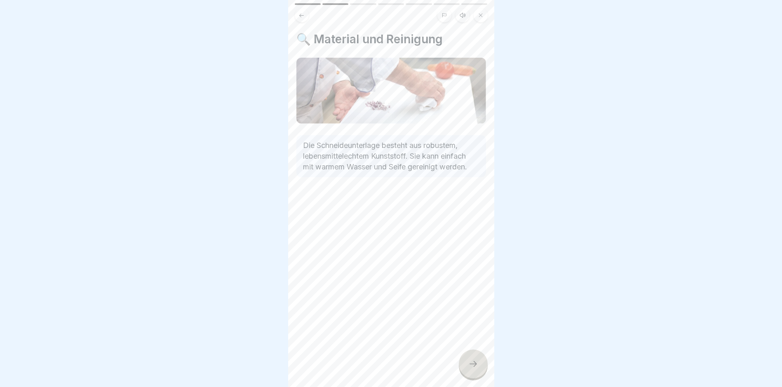
click at [473, 368] on icon at bounding box center [473, 364] width 10 height 10
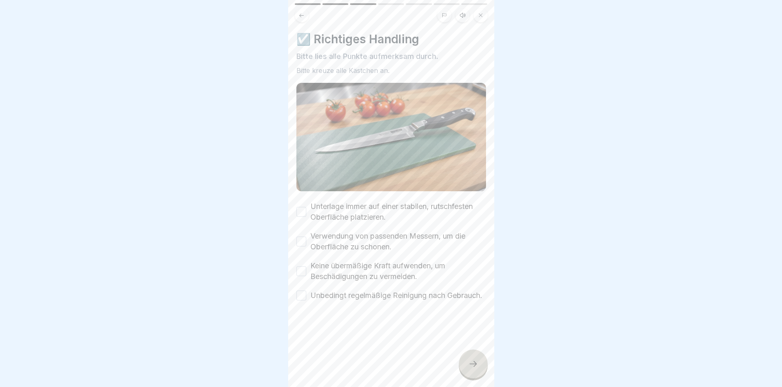
click at [308, 204] on div "Unterlage immer auf einer stabilen, rutschfesten Oberfläche platzieren." at bounding box center [392, 211] width 190 height 21
click at [299, 207] on button "Unterlage immer auf einer stabilen, rutschfesten Oberfläche platzieren." at bounding box center [302, 212] width 10 height 10
click at [303, 237] on button "Verwendung von passenden Messern, um die Oberfläche zu schonen." at bounding box center [302, 242] width 10 height 10
click at [301, 266] on button "Keine übermäßige Kraft aufwenden, um Beschädigungen zu vermeiden." at bounding box center [302, 271] width 10 height 10
click at [302, 291] on button "Unbedingt regelmäßige Reinigung nach Gebrauch." at bounding box center [302, 296] width 10 height 10
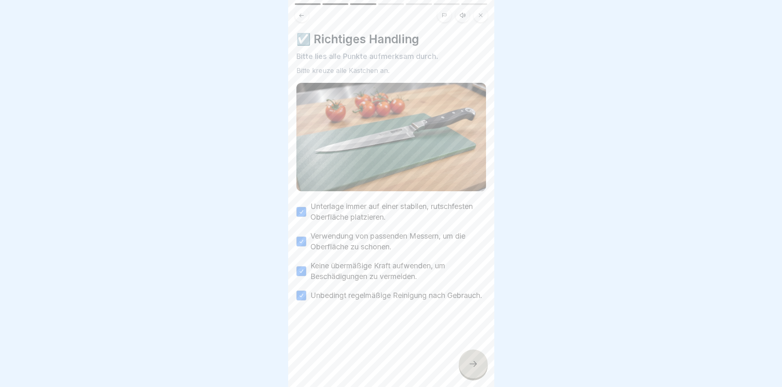
click at [468, 364] on icon at bounding box center [473, 364] width 10 height 10
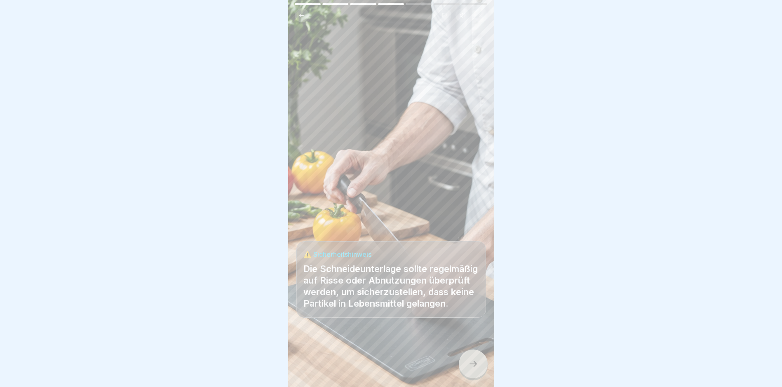
click at [478, 365] on icon at bounding box center [473, 364] width 10 height 10
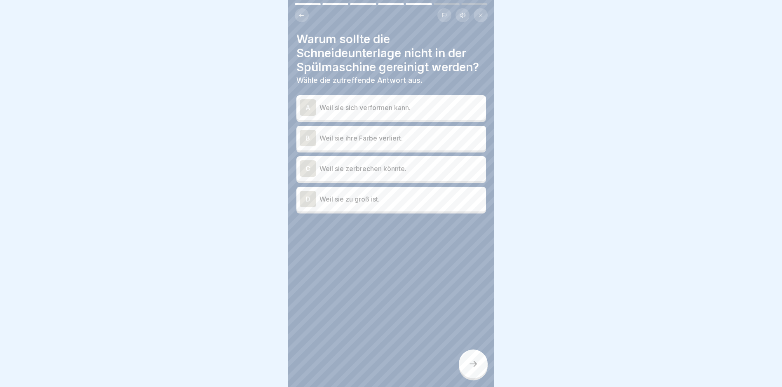
click at [385, 103] on p "Weil sie sich verformen kann." at bounding box center [401, 108] width 163 height 10
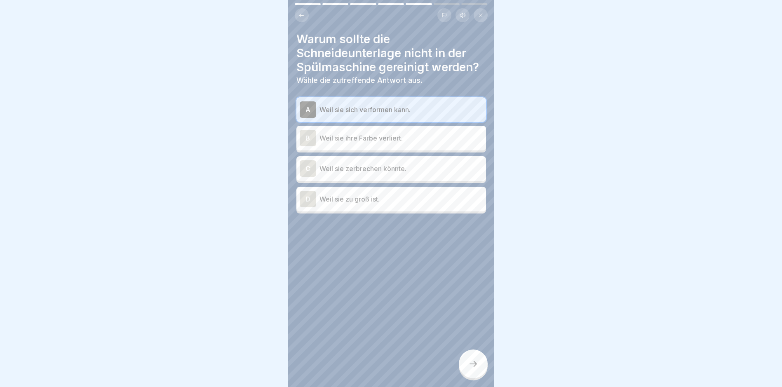
click at [475, 360] on div at bounding box center [473, 364] width 29 height 29
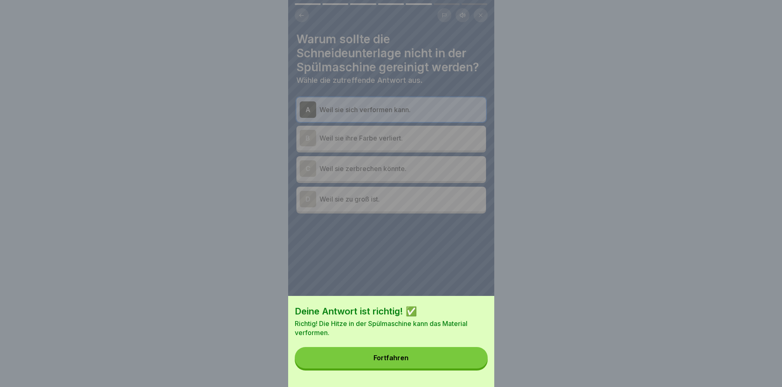
click at [413, 362] on button "Fortfahren" at bounding box center [391, 357] width 193 height 21
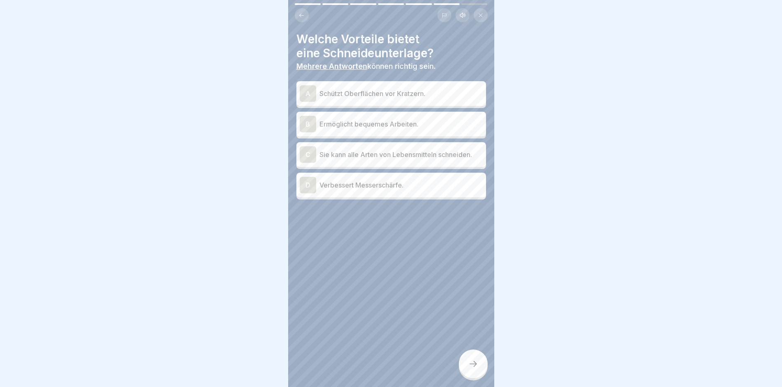
click at [367, 91] on p "Schützt Oberflächen vor Kratzern." at bounding box center [401, 94] width 163 height 10
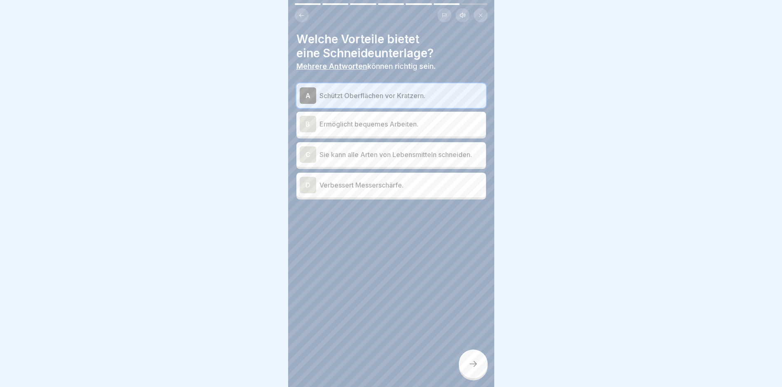
click at [469, 363] on icon at bounding box center [473, 364] width 10 height 10
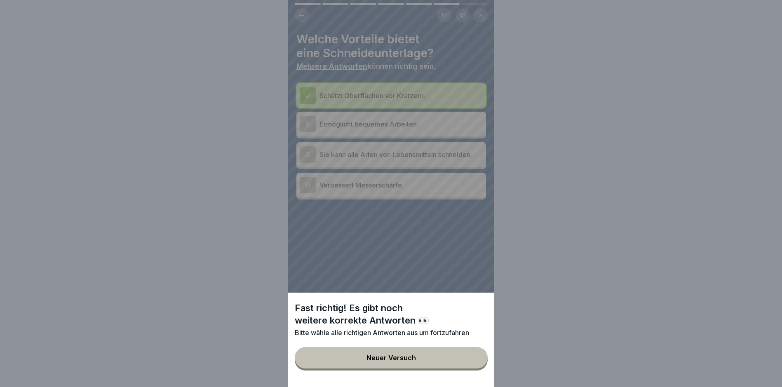
click at [380, 362] on div "Neuer Versuch" at bounding box center [391, 357] width 49 height 7
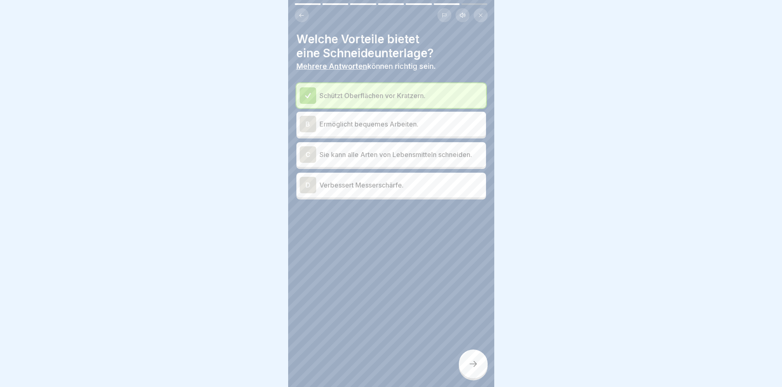
click at [375, 119] on p "Ermöglicht bequemes Arbeiten." at bounding box center [401, 124] width 163 height 10
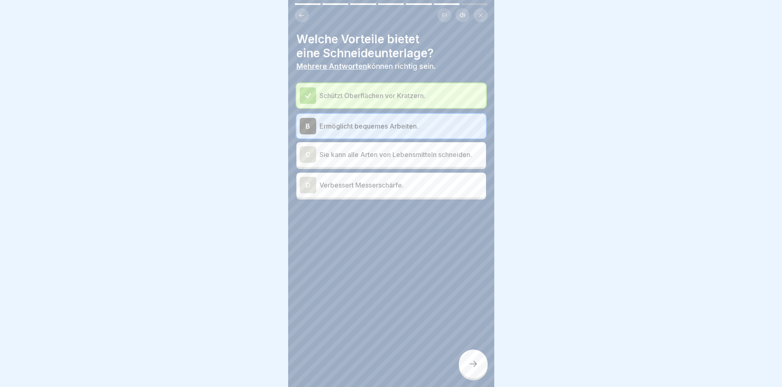
click at [469, 367] on icon at bounding box center [473, 364] width 10 height 10
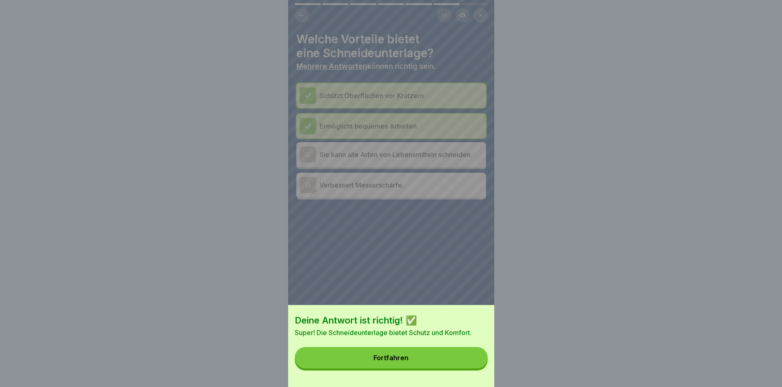
click at [435, 363] on button "Fortfahren" at bounding box center [391, 357] width 193 height 21
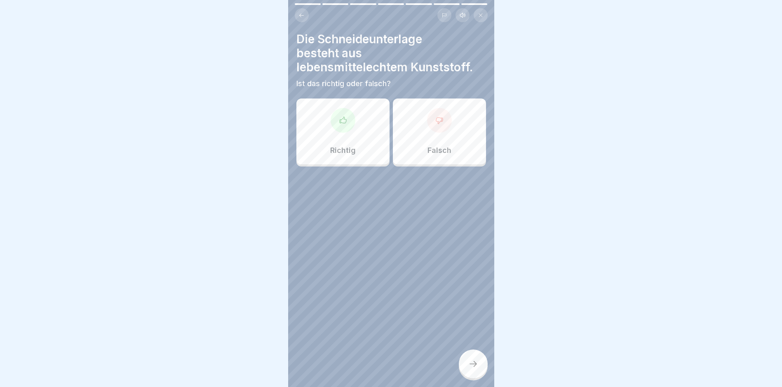
click at [340, 126] on div at bounding box center [343, 120] width 25 height 25
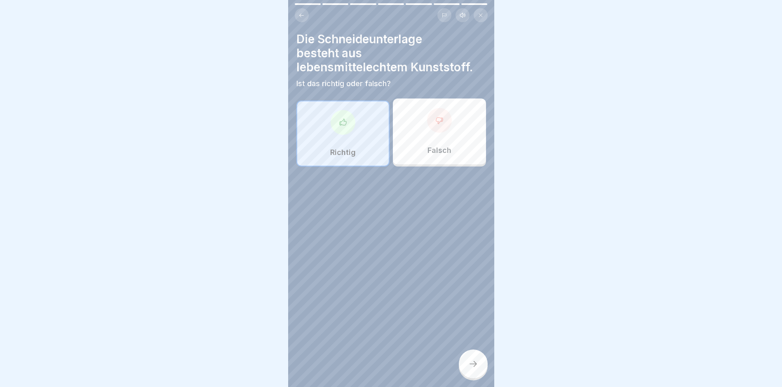
click at [468, 367] on div at bounding box center [473, 364] width 29 height 29
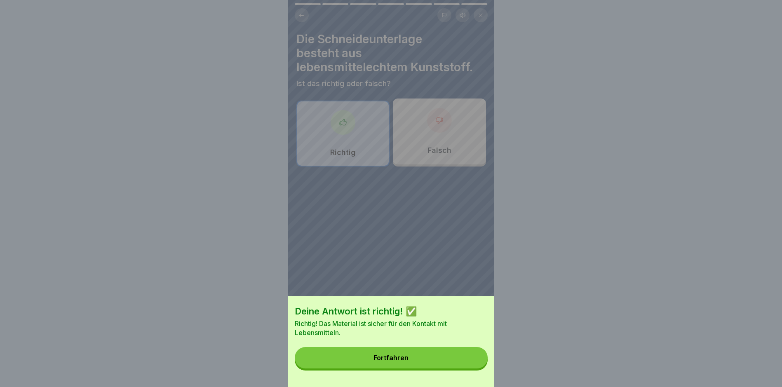
click at [442, 365] on button "Fortfahren" at bounding box center [391, 357] width 193 height 21
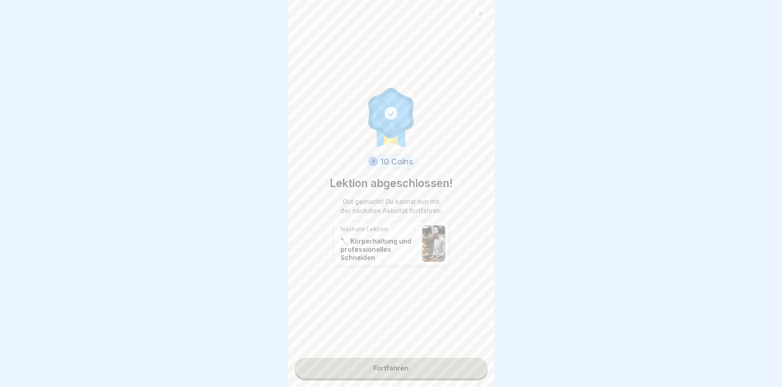
click at [417, 366] on link "Fortfahren" at bounding box center [391, 368] width 193 height 21
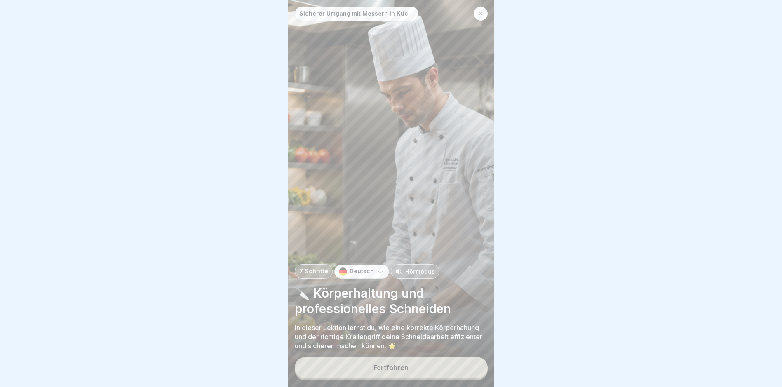
click at [371, 370] on button "Fortfahren" at bounding box center [391, 367] width 193 height 21
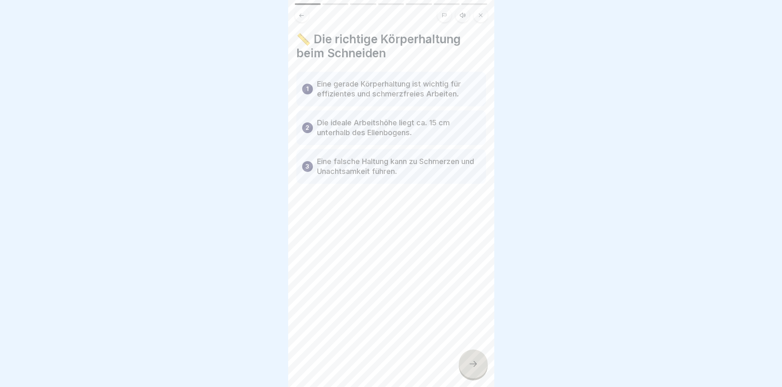
click at [471, 377] on div at bounding box center [473, 364] width 29 height 29
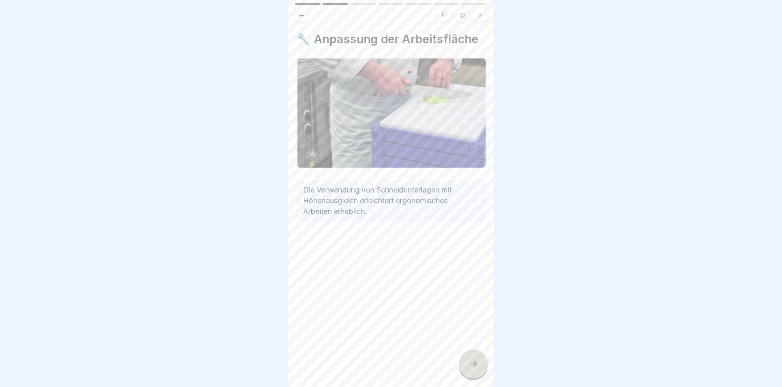
click at [475, 367] on icon at bounding box center [473, 364] width 10 height 10
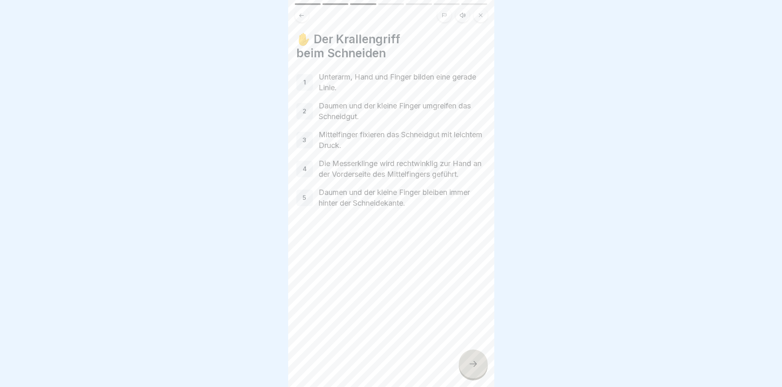
click at [474, 362] on icon at bounding box center [473, 364] width 10 height 10
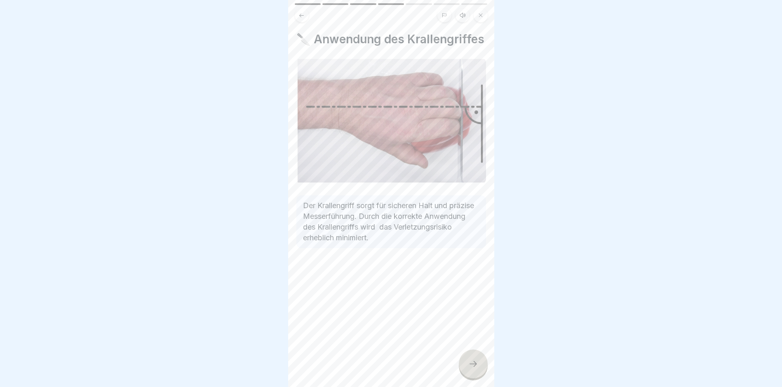
click at [474, 348] on div "🔪 Anwendung des Krallengriffes Der Krallengriff sorgt für sicheren Halt und prä…" at bounding box center [391, 193] width 206 height 387
click at [481, 362] on div at bounding box center [473, 364] width 29 height 29
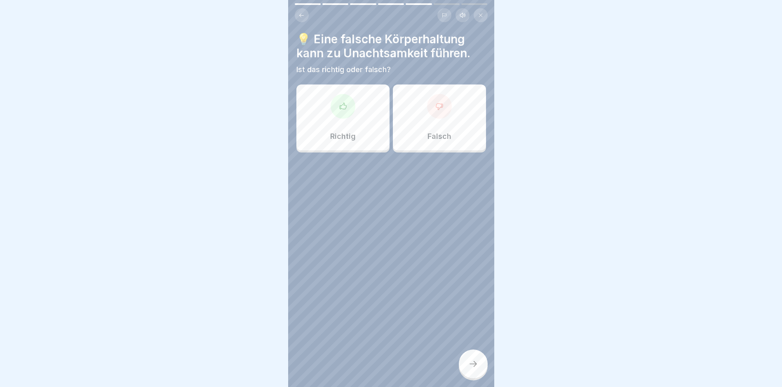
click at [349, 98] on div at bounding box center [343, 106] width 25 height 25
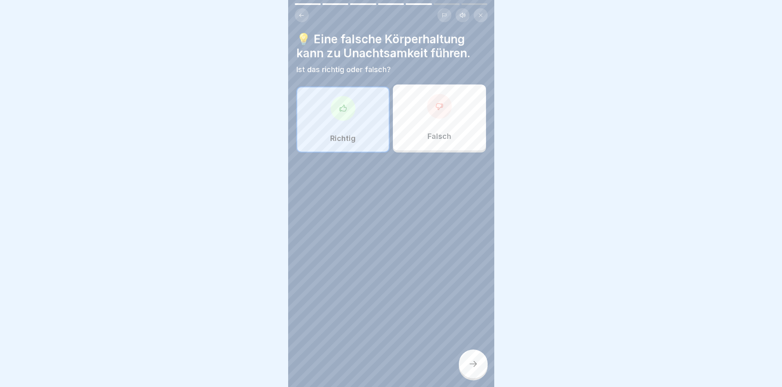
click at [463, 363] on div at bounding box center [473, 364] width 29 height 29
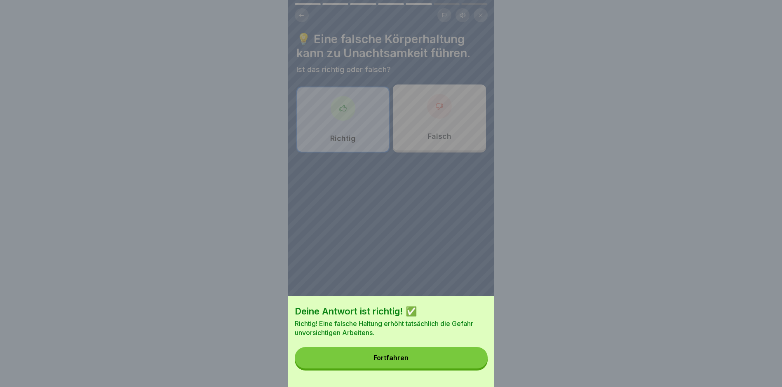
click at [424, 362] on button "Fortfahren" at bounding box center [391, 357] width 193 height 21
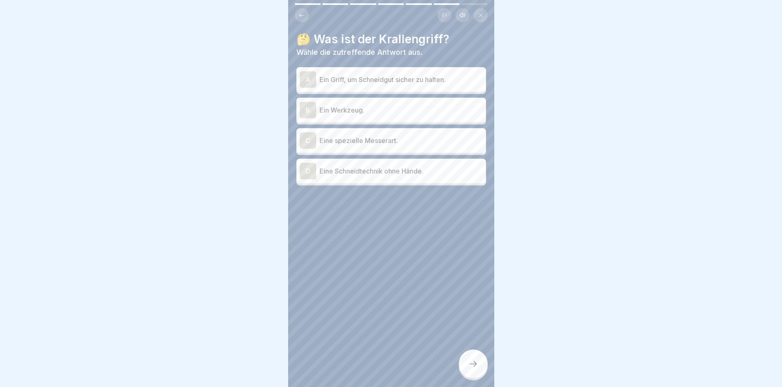
click at [380, 75] on p "Ein Griff, um Schneidgut sicher zu halten." at bounding box center [401, 80] width 163 height 10
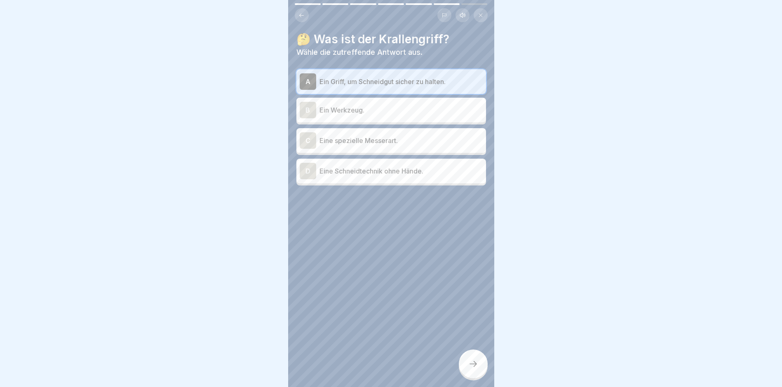
click at [480, 364] on div at bounding box center [473, 364] width 29 height 29
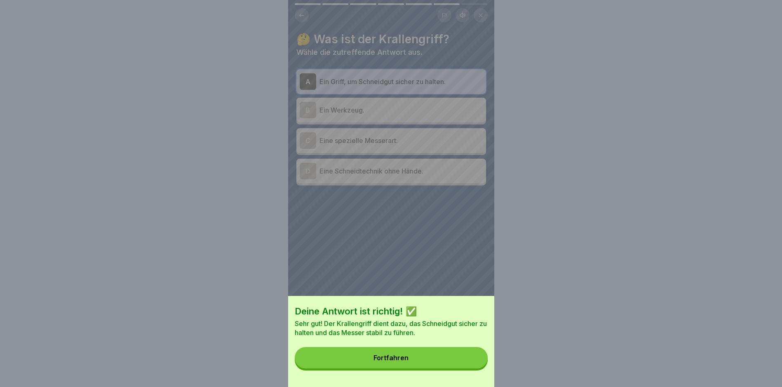
click at [440, 369] on button "Fortfahren" at bounding box center [391, 357] width 193 height 21
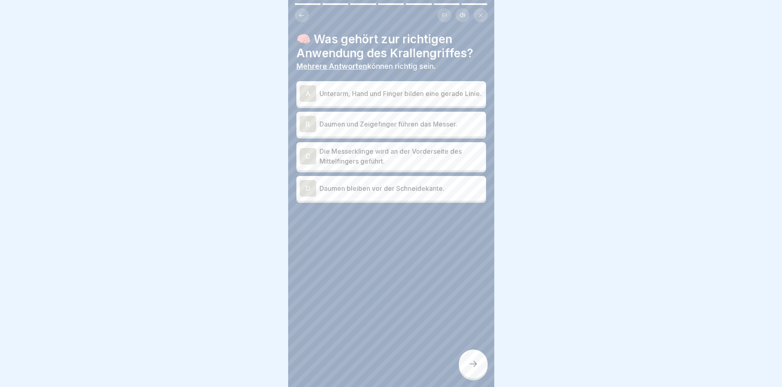
click at [366, 89] on p "Unterarm, Hand und Finger bilden eine gerade Linie." at bounding box center [401, 94] width 163 height 10
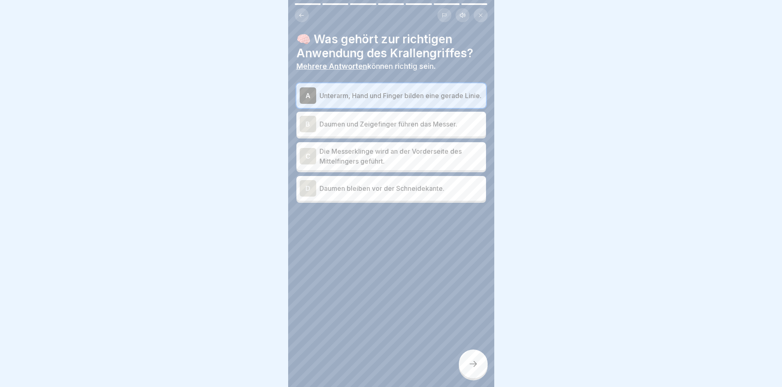
click at [371, 127] on div "B Daumen und Zeigefinger führen das Messer." at bounding box center [391, 124] width 183 height 16
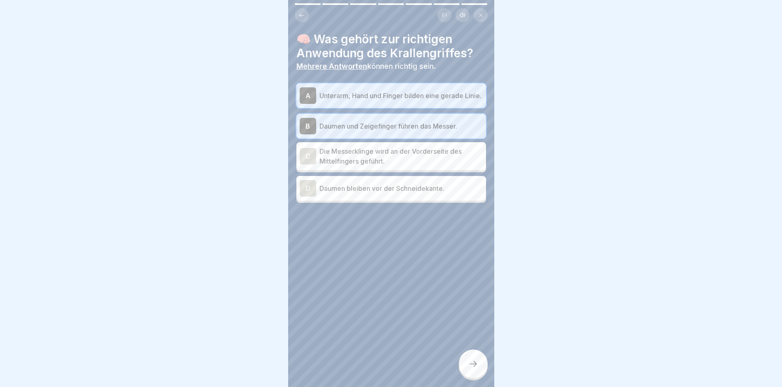
click at [375, 125] on p "Daumen und Zeigefinger führen das Messer." at bounding box center [401, 126] width 163 height 10
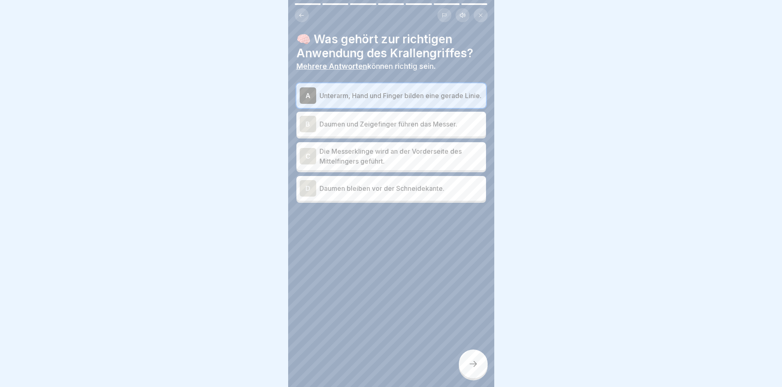
click at [387, 158] on p "Die Messerklinge wird an der Vorderseite des Mittelfingers geführt." at bounding box center [401, 156] width 163 height 20
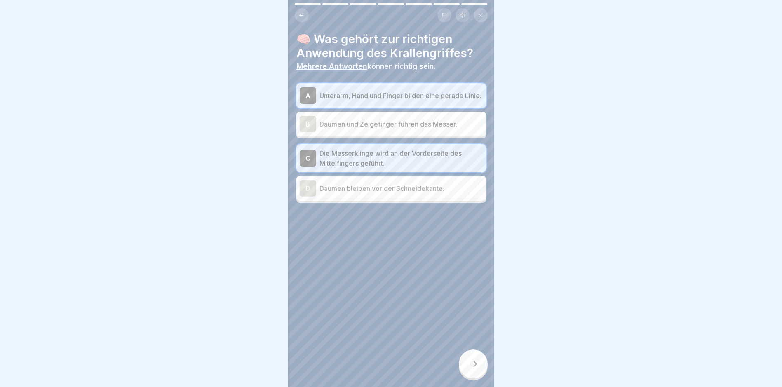
click at [475, 364] on icon at bounding box center [473, 364] width 10 height 10
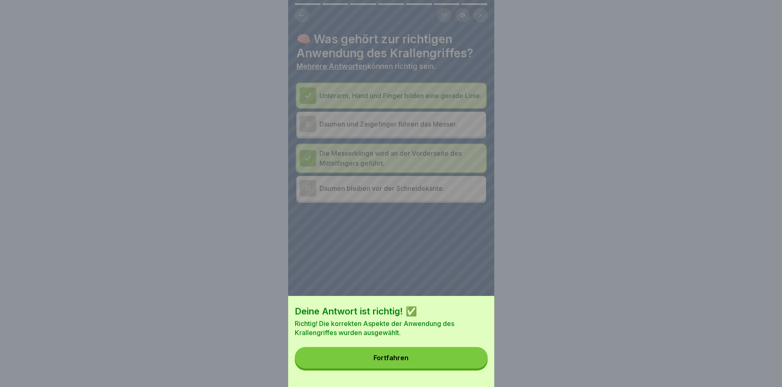
click at [437, 361] on button "Fortfahren" at bounding box center [391, 357] width 193 height 21
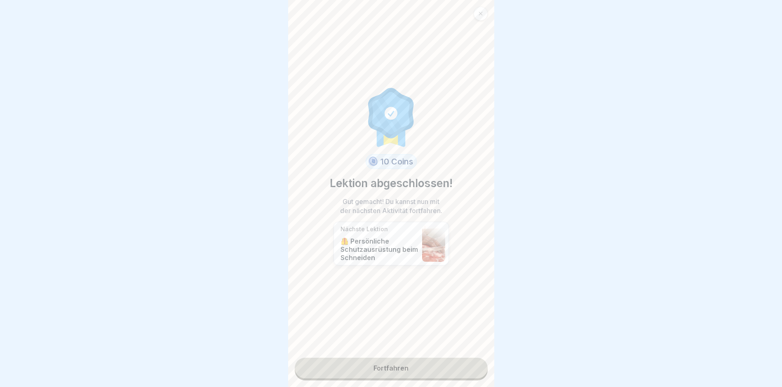
click at [400, 358] on link "Fortfahren" at bounding box center [391, 368] width 193 height 21
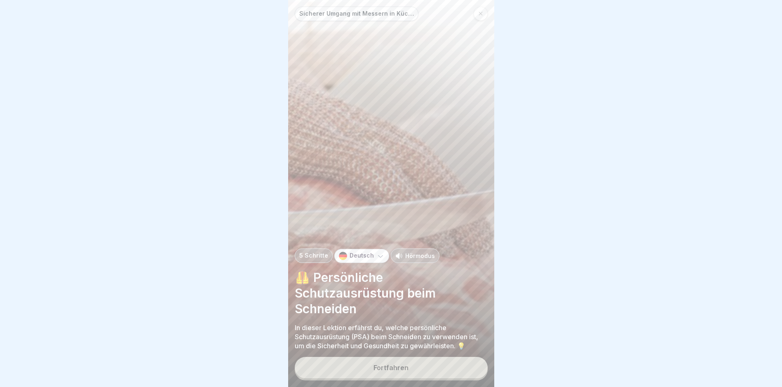
click at [397, 372] on div "Fortfahren" at bounding box center [391, 367] width 35 height 7
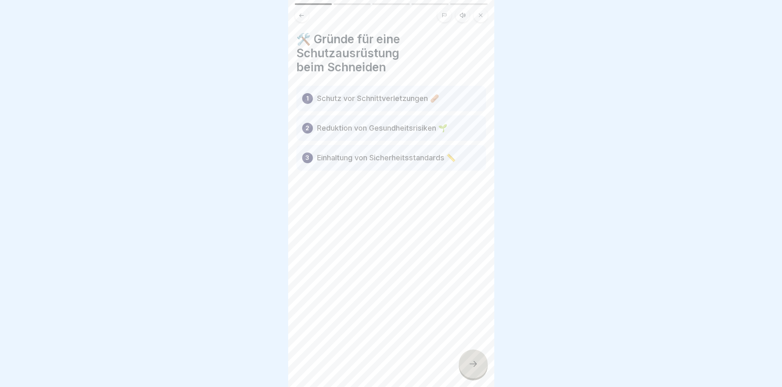
click at [472, 362] on icon at bounding box center [473, 364] width 10 height 10
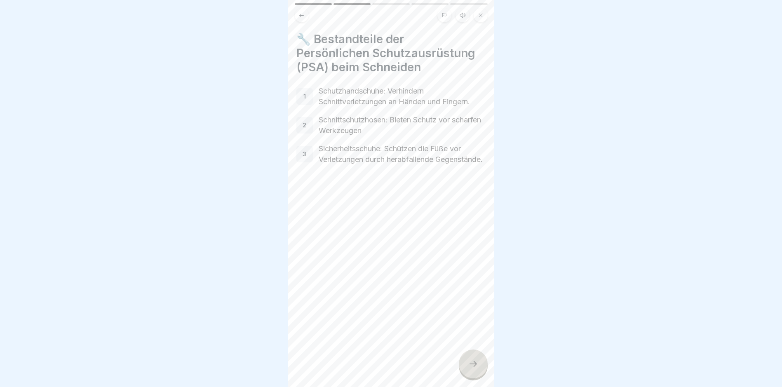
click at [477, 366] on icon at bounding box center [473, 364] width 10 height 10
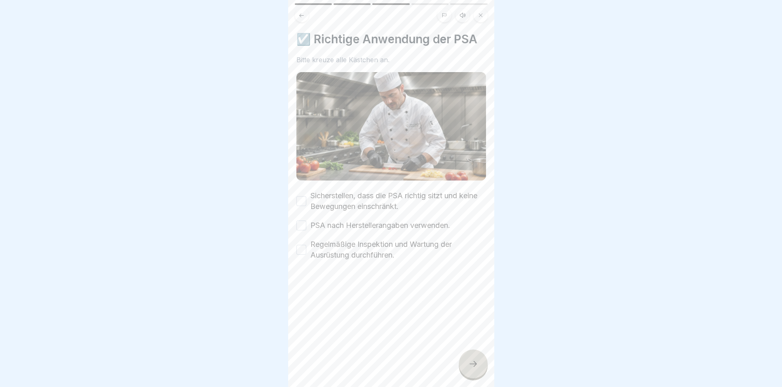
click at [480, 365] on div at bounding box center [473, 364] width 29 height 29
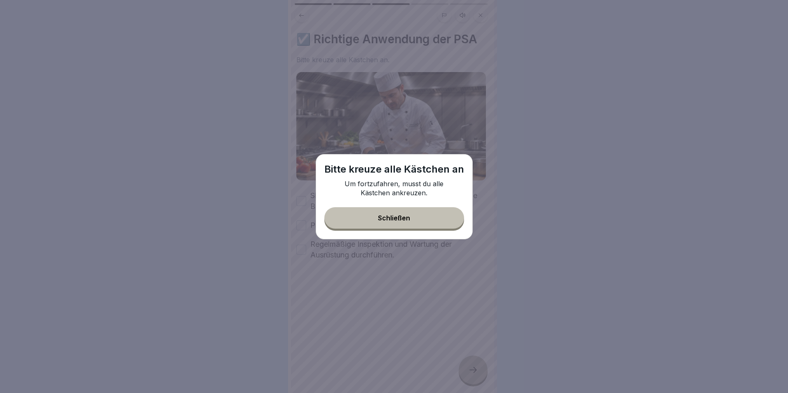
drag, startPoint x: 409, startPoint y: 220, endPoint x: 367, endPoint y: 212, distance: 43.2
click at [409, 220] on div "Schließen" at bounding box center [394, 217] width 32 height 7
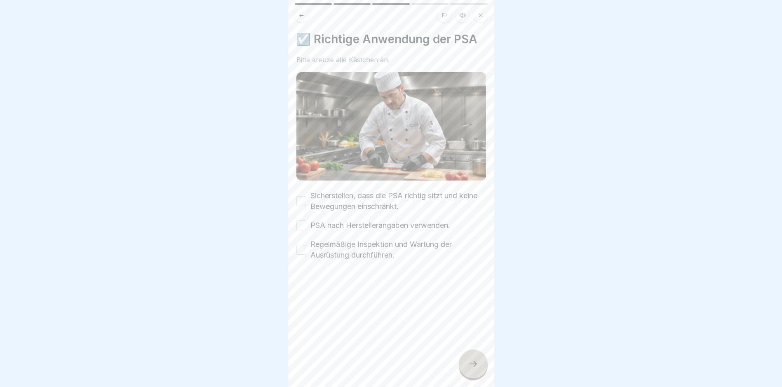
drag, startPoint x: 309, startPoint y: 197, endPoint x: 307, endPoint y: 206, distance: 9.3
click at [308, 197] on div "Sicherstellen, dass die PSA richtig sitzt und keine Bewegungen einschränkt." at bounding box center [392, 201] width 190 height 21
click at [306, 203] on div "Sicherstellen, dass die PSA richtig sitzt und keine Bewegungen einschränkt." at bounding box center [392, 201] width 190 height 21
click at [304, 221] on button "PSA nach Herstellerangaben verwenden." at bounding box center [302, 226] width 10 height 10
click at [301, 245] on button "Regelmäßige Inspektion und Wartung der Ausrüstung durchführen." at bounding box center [302, 250] width 10 height 10
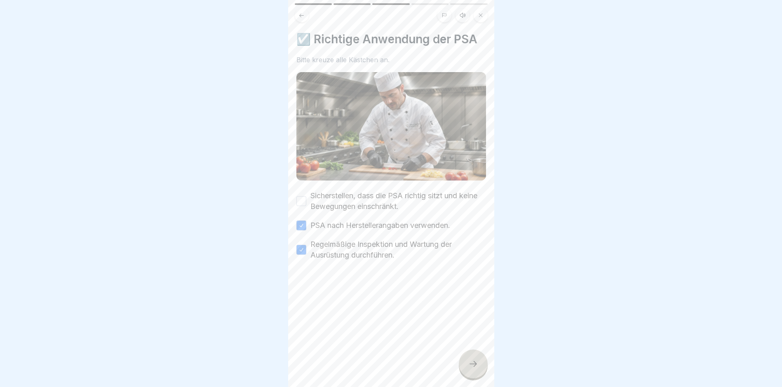
click at [299, 196] on button "Sicherstellen, dass die PSA richtig sitzt und keine Bewegungen einschränkt." at bounding box center [302, 201] width 10 height 10
click at [470, 360] on div at bounding box center [473, 364] width 29 height 29
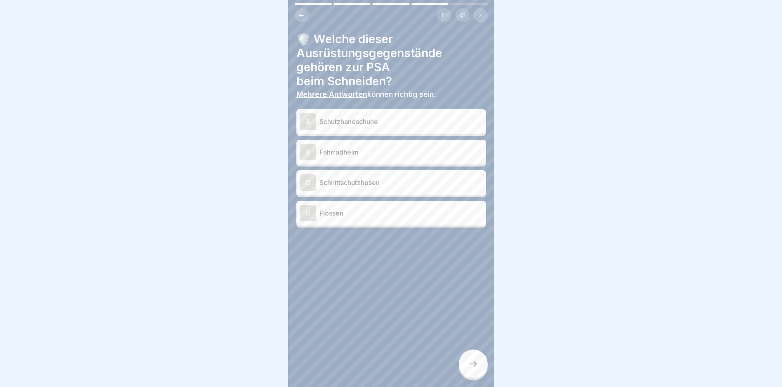
click at [356, 126] on p "Schutzhandschuhe" at bounding box center [401, 122] width 163 height 10
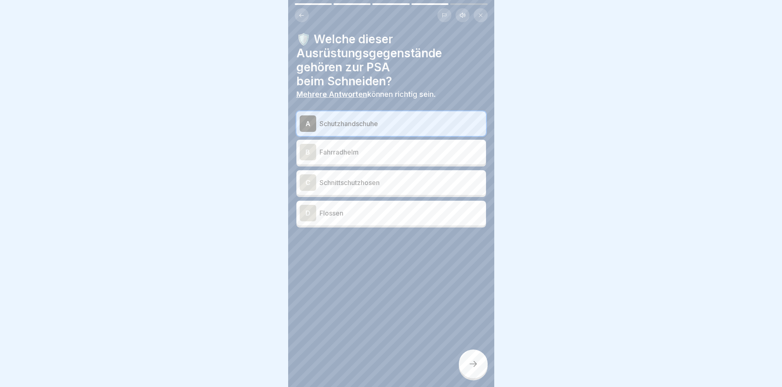
click at [362, 193] on div "C Schnittschutzhosen" at bounding box center [392, 182] width 190 height 25
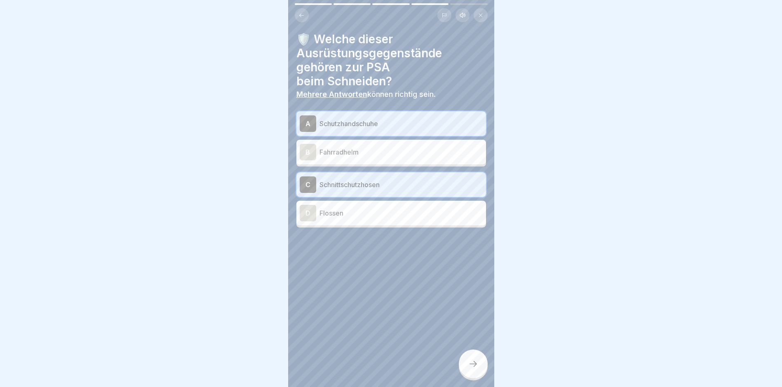
click at [474, 362] on div at bounding box center [473, 364] width 29 height 29
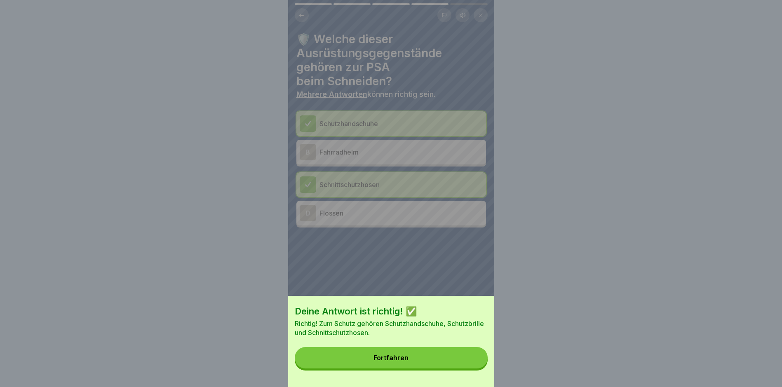
click at [410, 369] on button "Fortfahren" at bounding box center [391, 357] width 193 height 21
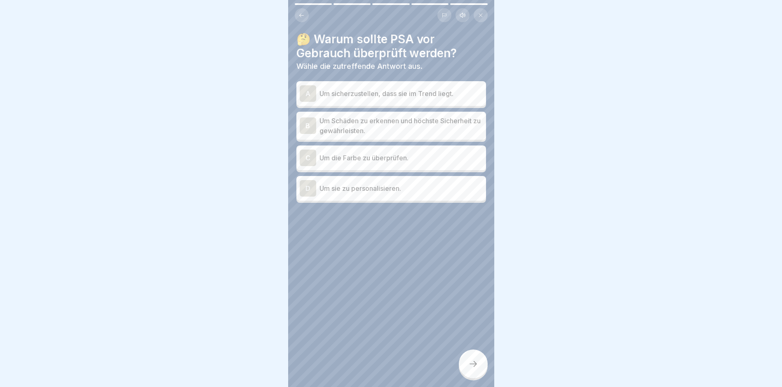
click at [381, 133] on p "Um Schäden zu erkennen und höchste Sicherheit zu gewährleisten." at bounding box center [401, 126] width 163 height 20
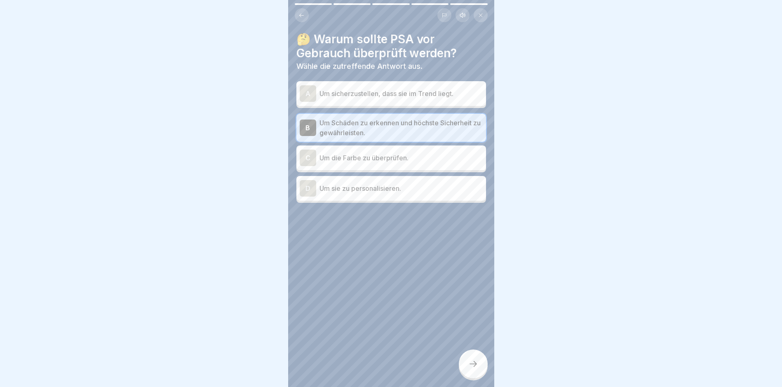
click at [471, 365] on div at bounding box center [473, 364] width 29 height 29
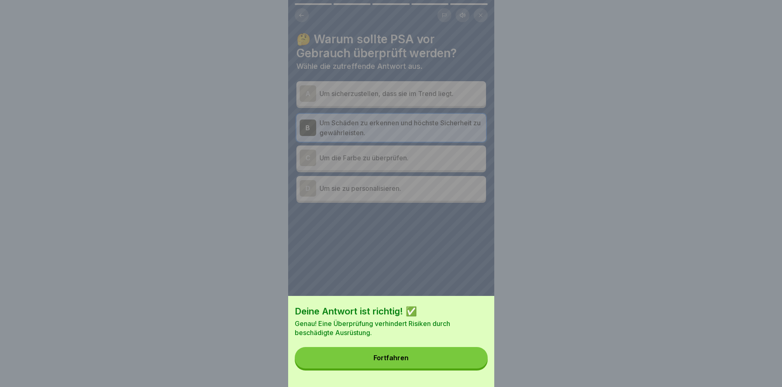
click at [444, 368] on button "Fortfahren" at bounding box center [391, 357] width 193 height 21
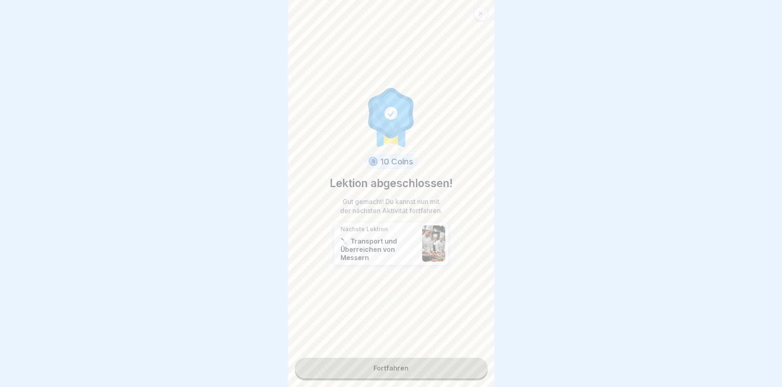
click at [417, 370] on link "Fortfahren" at bounding box center [391, 368] width 193 height 21
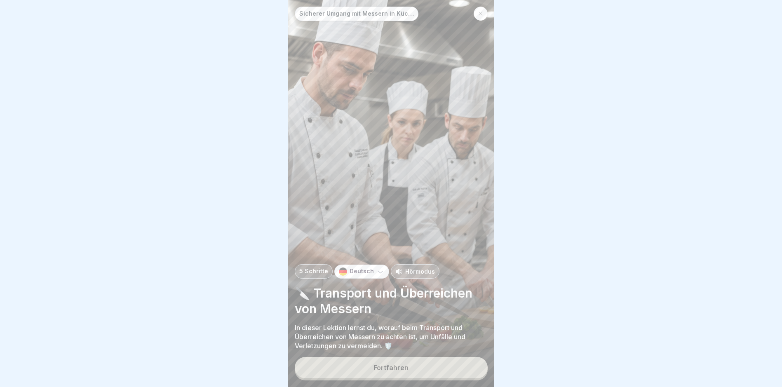
click at [415, 372] on button "Fortfahren" at bounding box center [391, 367] width 193 height 21
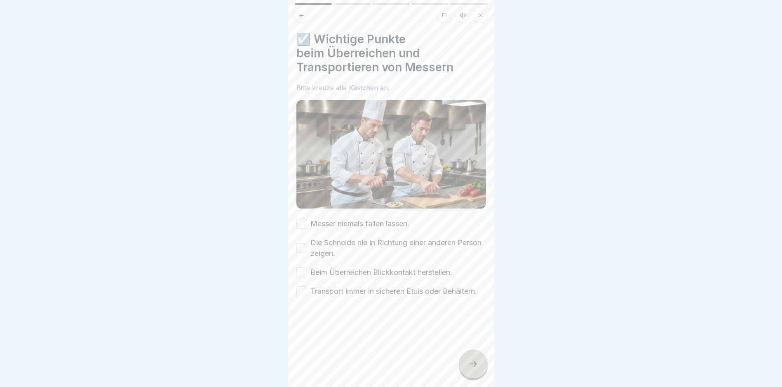
click at [304, 221] on button "Messer niemals fallen lassen." at bounding box center [302, 224] width 10 height 10
click at [307, 243] on div "Die Schneide nie in Richtung einer anderen Person zeigen." at bounding box center [392, 248] width 190 height 21
click at [307, 267] on div "Beim Überreichen Blickkontakt herstellen." at bounding box center [375, 272] width 156 height 11
click at [306, 268] on button "Beim Überreichen Blickkontakt herstellen." at bounding box center [302, 273] width 10 height 10
click at [308, 246] on div "Die Schneide nie in Richtung einer anderen Person zeigen." at bounding box center [392, 248] width 190 height 21
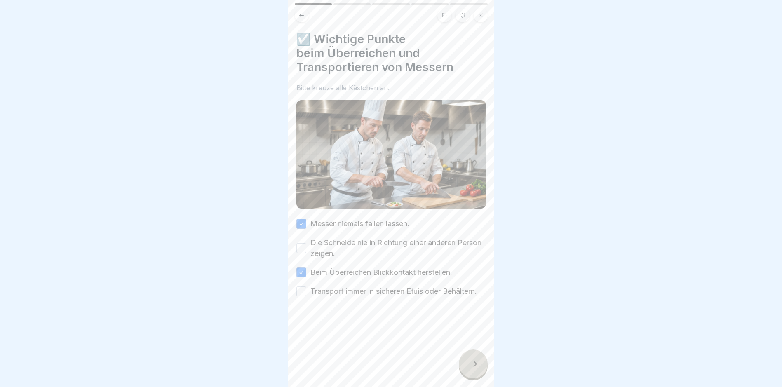
click at [301, 248] on button "Die Schneide nie in Richtung einer anderen Person zeigen." at bounding box center [302, 248] width 10 height 10
click at [295, 290] on div "☑️ Wichtige Punkte beim Überreichen und Transportieren von [PERSON_NAME] Bitte …" at bounding box center [391, 193] width 206 height 387
click at [298, 294] on button "Transport immer in sicheren Etuis oder Behältern." at bounding box center [302, 292] width 10 height 10
click at [469, 376] on div at bounding box center [473, 364] width 29 height 29
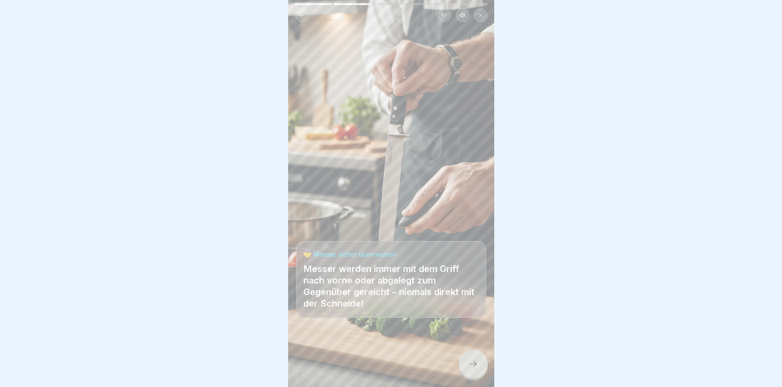
click at [465, 367] on div at bounding box center [473, 364] width 29 height 29
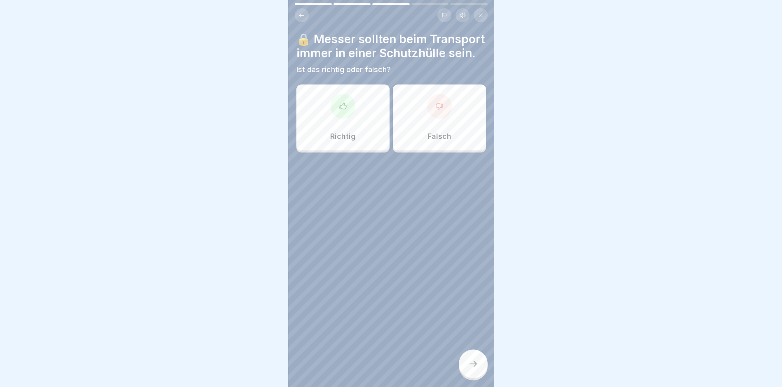
click at [352, 151] on div "Richtig" at bounding box center [343, 118] width 93 height 66
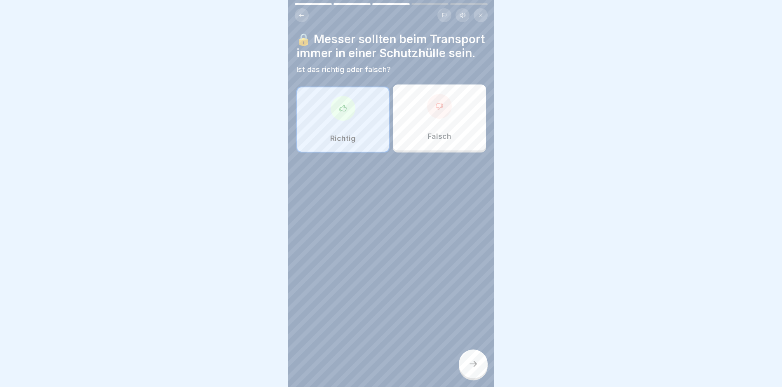
click at [477, 369] on icon at bounding box center [473, 364] width 10 height 10
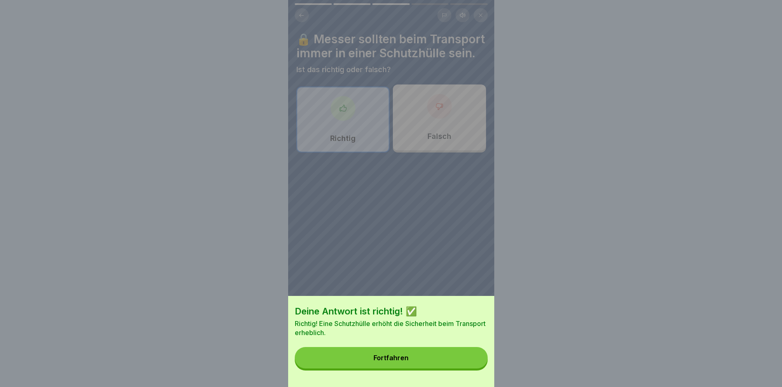
click at [436, 367] on button "Fortfahren" at bounding box center [391, 357] width 193 height 21
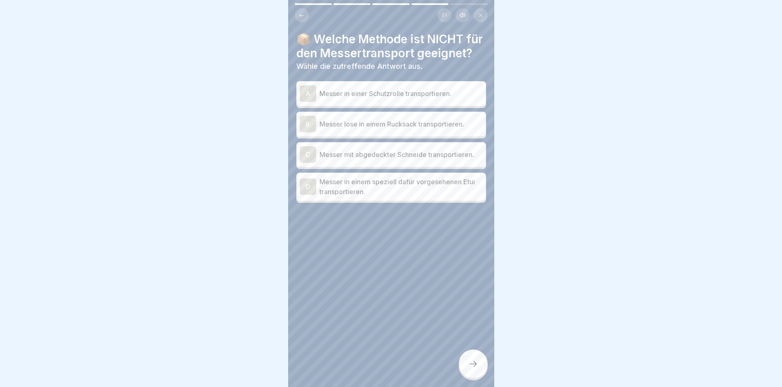
click at [402, 129] on p "Messer lose in einem Rucksack transportieren." at bounding box center [401, 124] width 163 height 10
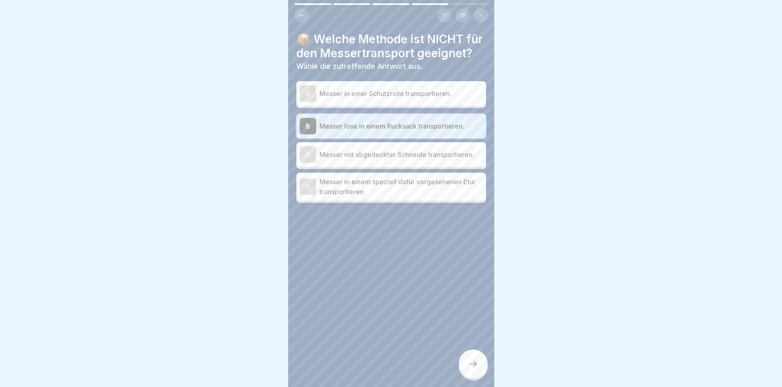
click at [379, 99] on p "Messer in einer Schutzrolle transportieren." at bounding box center [401, 94] width 163 height 10
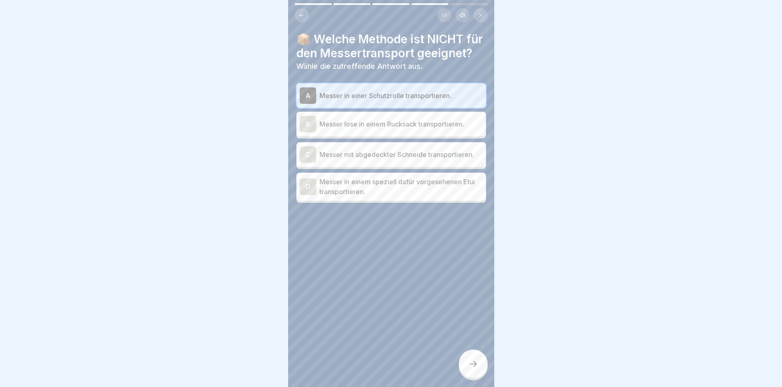
click at [382, 197] on p "Messer in einem speziell dafür vorgesehenen Etui transportieren." at bounding box center [401, 187] width 163 height 20
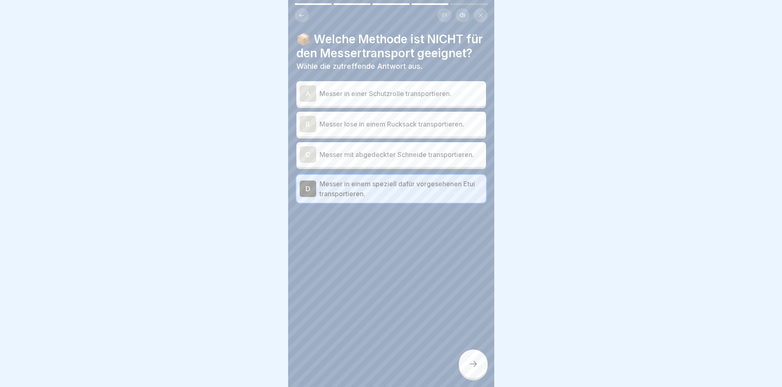
click at [407, 129] on p "Messer lose in einem Rucksack transportieren." at bounding box center [401, 124] width 163 height 10
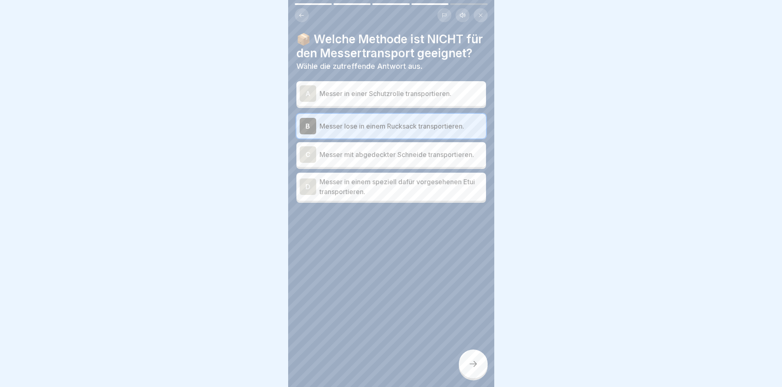
click at [480, 374] on div at bounding box center [473, 364] width 29 height 29
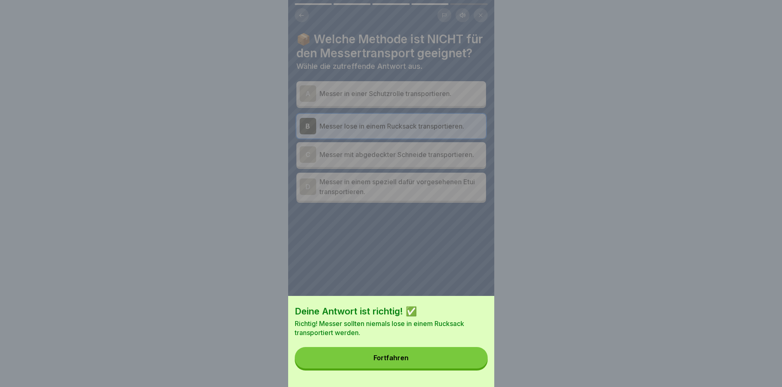
click at [407, 358] on button "Fortfahren" at bounding box center [391, 357] width 193 height 21
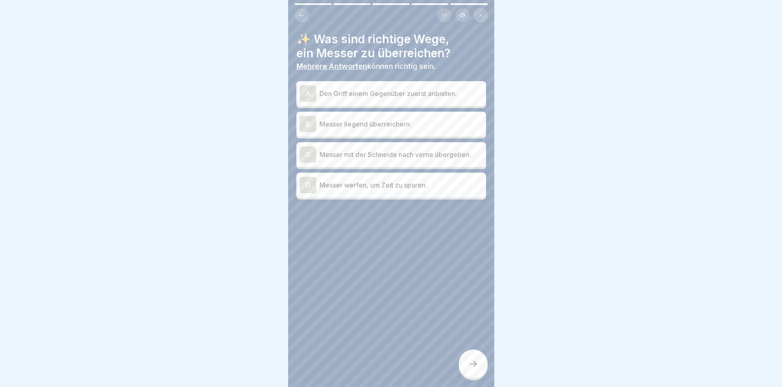
click at [404, 101] on div "A Den Griff einem Gegenüber zuerst anbieten." at bounding box center [391, 93] width 183 height 16
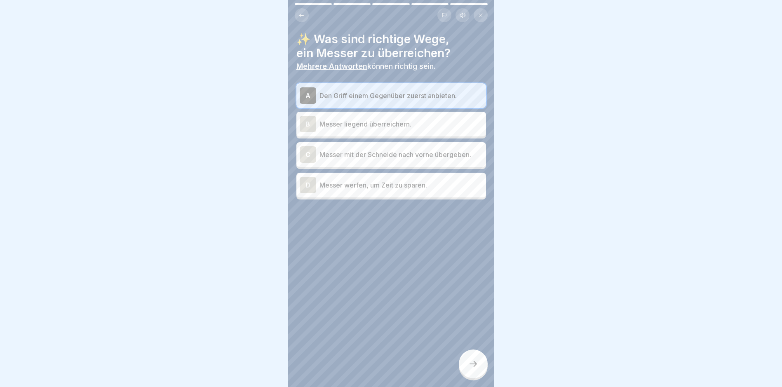
click at [418, 129] on div "B Messer liegend überreichern." at bounding box center [391, 124] width 183 height 16
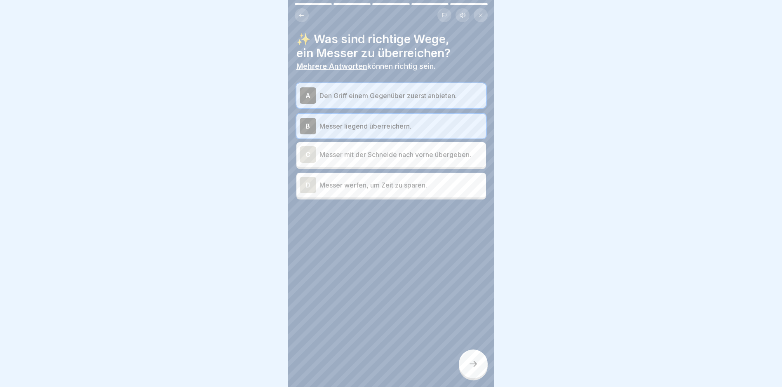
click at [481, 367] on div at bounding box center [473, 364] width 29 height 29
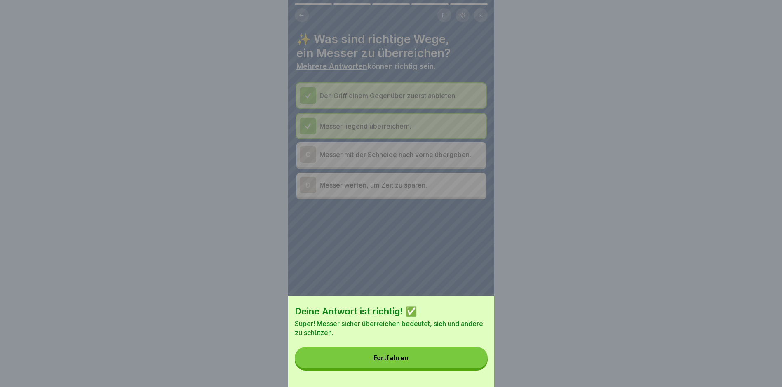
click at [414, 361] on button "Fortfahren" at bounding box center [391, 357] width 193 height 21
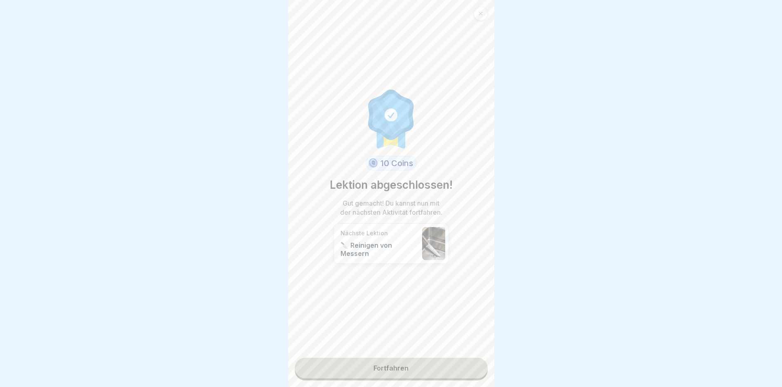
click at [409, 368] on link "Fortfahren" at bounding box center [391, 368] width 193 height 21
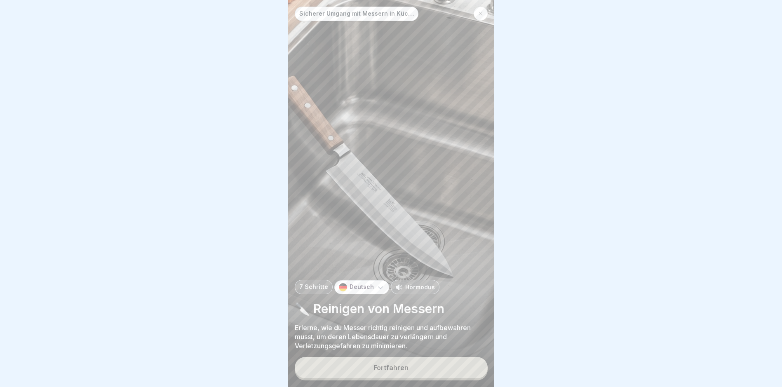
click at [392, 372] on div "Fortfahren" at bounding box center [391, 367] width 35 height 7
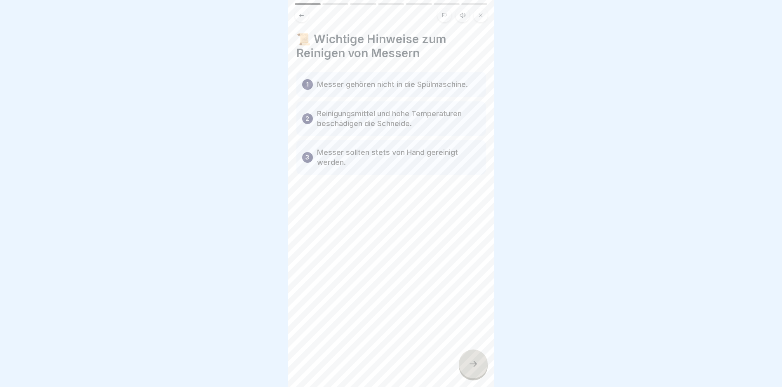
click at [473, 376] on div at bounding box center [473, 364] width 29 height 29
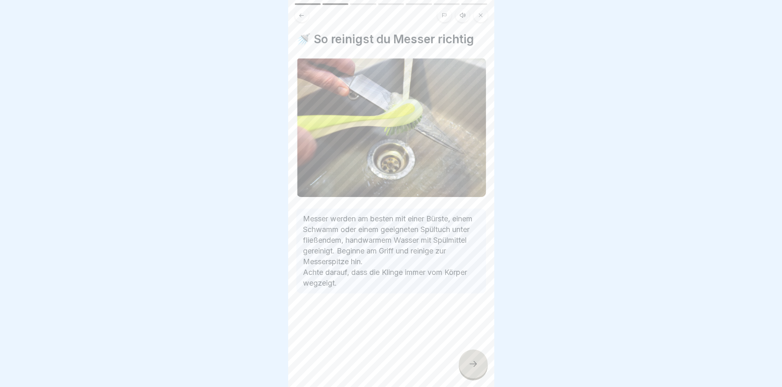
click at [470, 378] on div at bounding box center [473, 364] width 29 height 29
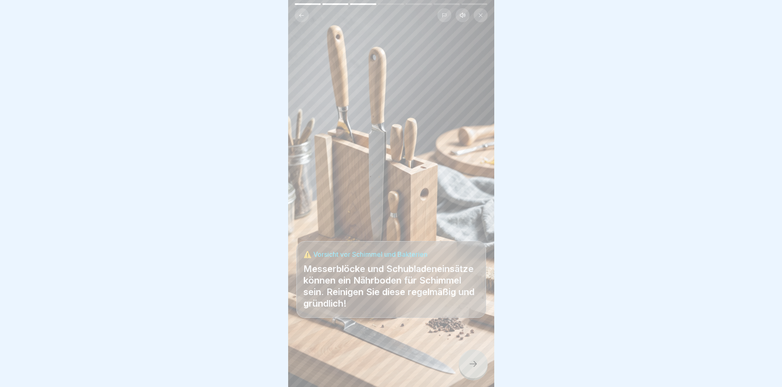
click at [465, 363] on div at bounding box center [473, 364] width 29 height 29
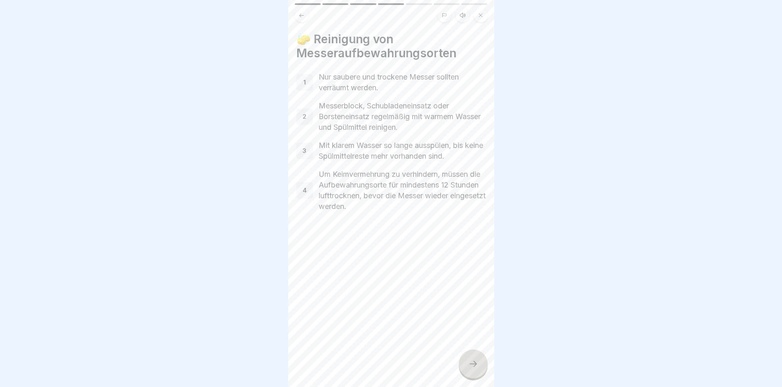
click at [479, 368] on div at bounding box center [473, 364] width 29 height 29
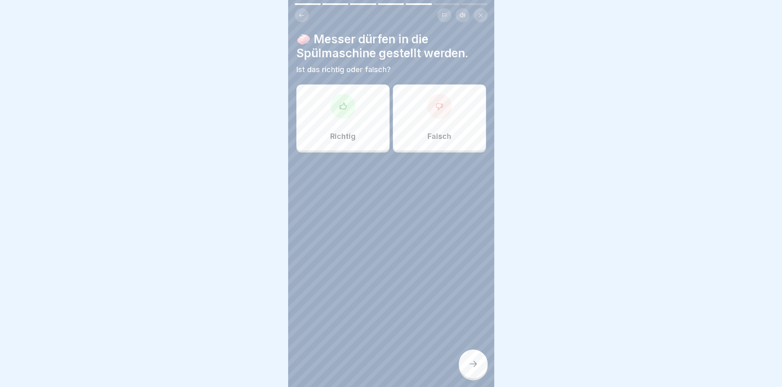
click at [436, 111] on div at bounding box center [439, 106] width 25 height 25
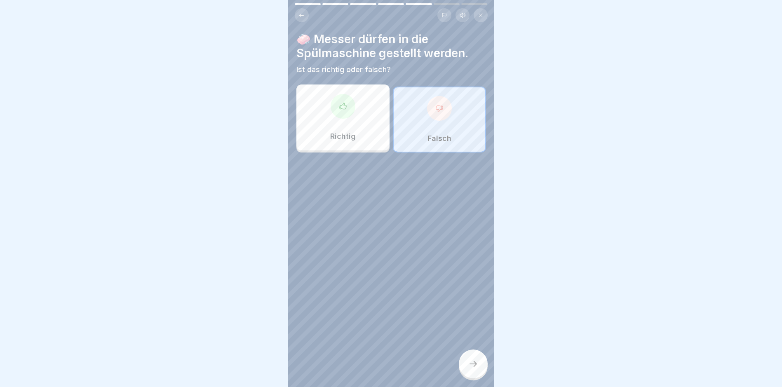
click at [462, 373] on div at bounding box center [473, 364] width 29 height 29
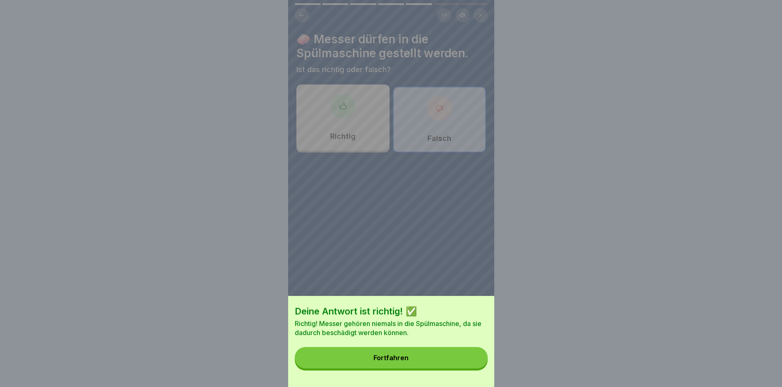
click at [412, 368] on button "Fortfahren" at bounding box center [391, 357] width 193 height 21
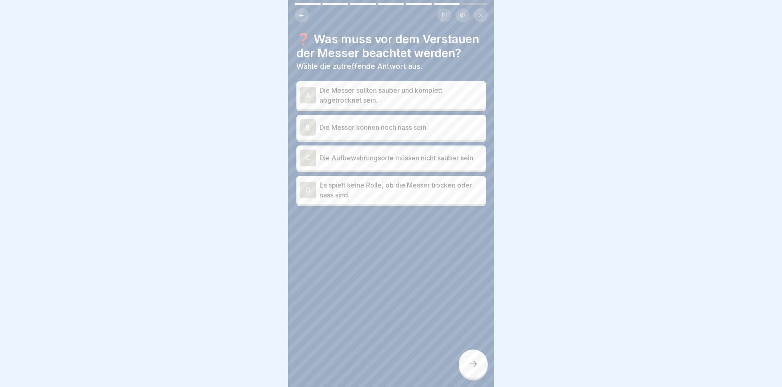
click at [360, 105] on p "Die Messer sollten sauber und komplett abgetrocknet sein." at bounding box center [401, 95] width 163 height 20
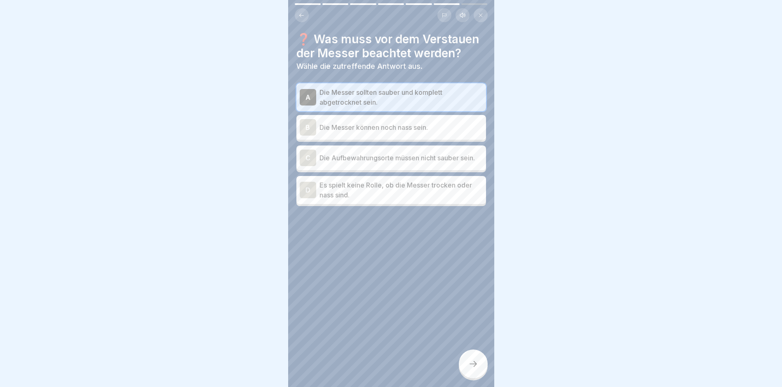
click at [480, 374] on div at bounding box center [473, 364] width 29 height 29
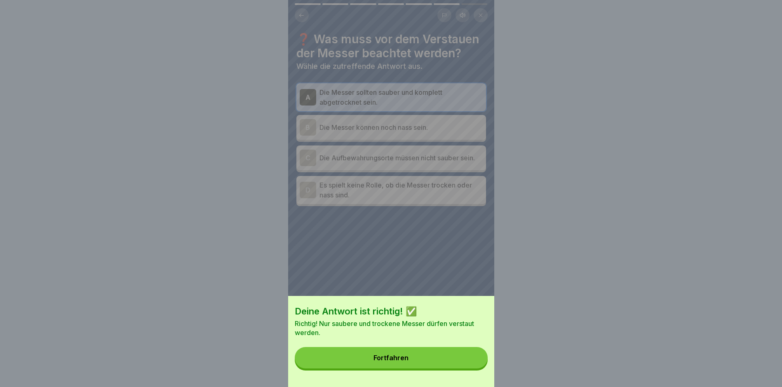
click at [460, 364] on button "Fortfahren" at bounding box center [391, 357] width 193 height 21
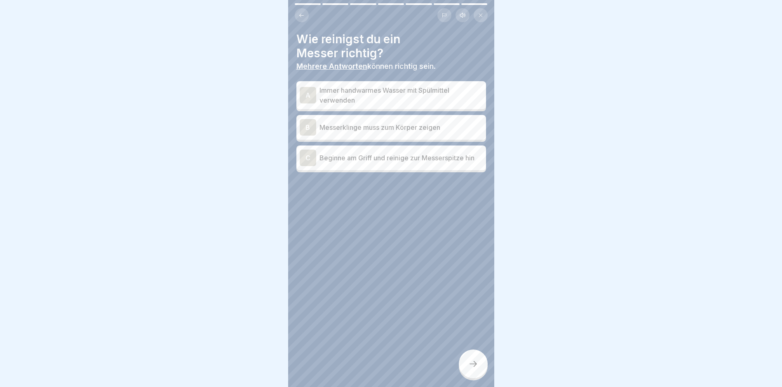
click at [377, 103] on p "Immer handwarmes Wasser mit Spülmittel verwenden" at bounding box center [401, 95] width 163 height 20
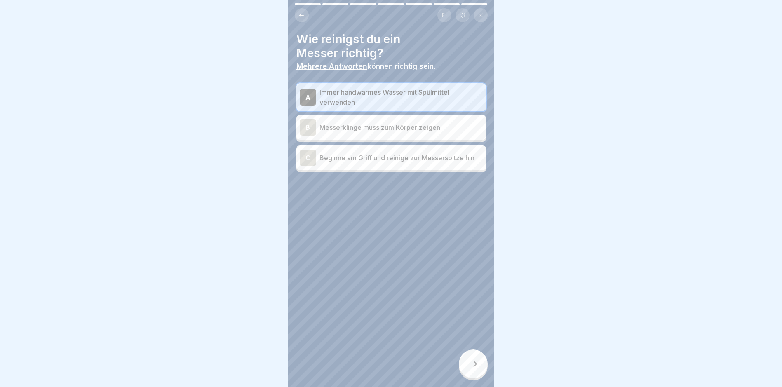
click at [386, 157] on p "Beginne am Griff und reinige zur Messerspitze hin" at bounding box center [401, 158] width 163 height 10
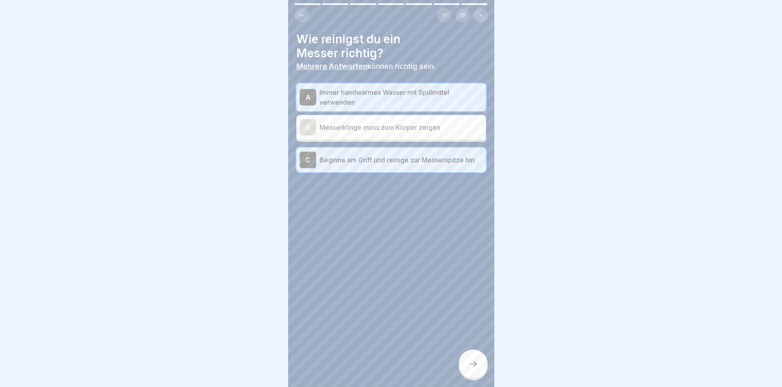
click at [471, 367] on icon at bounding box center [473, 364] width 10 height 10
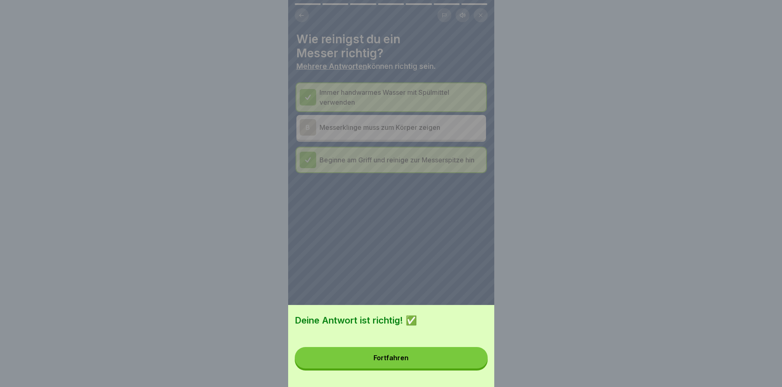
click at [442, 358] on button "Fortfahren" at bounding box center [391, 357] width 193 height 21
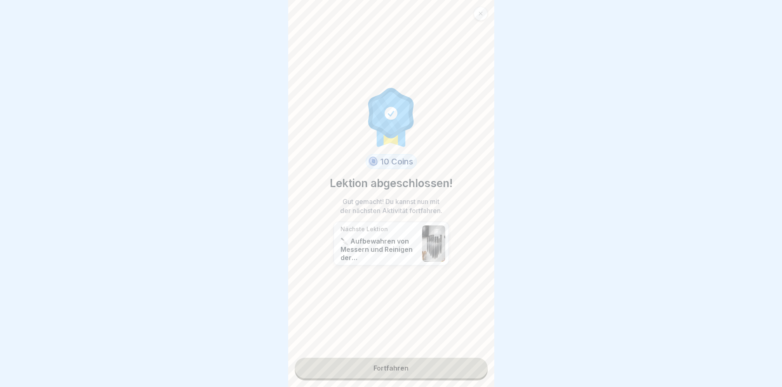
click at [382, 366] on link "Fortfahren" at bounding box center [391, 368] width 193 height 21
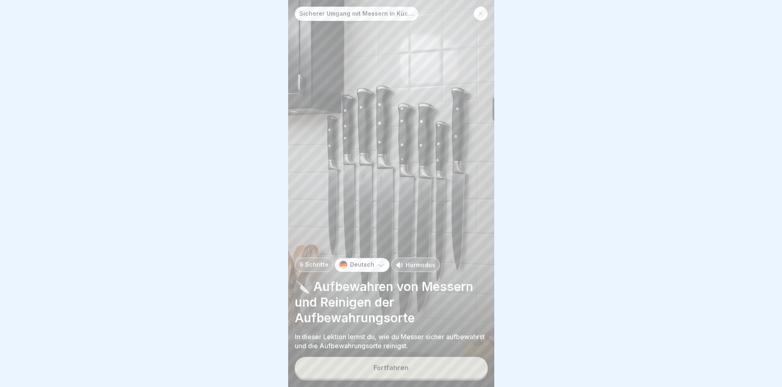
click at [391, 372] on div "Fortfahren" at bounding box center [391, 367] width 35 height 7
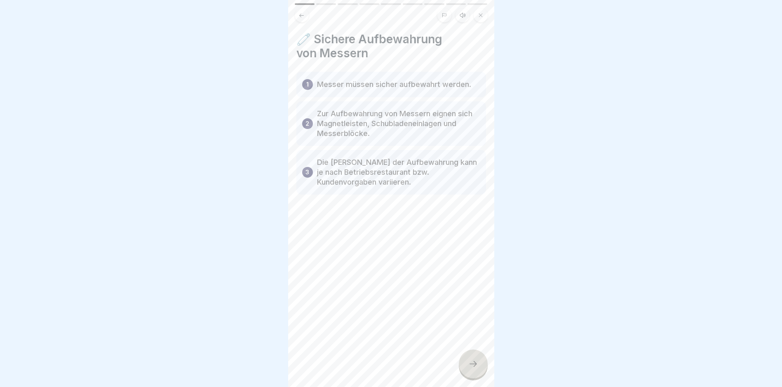
click at [475, 362] on div at bounding box center [473, 364] width 29 height 29
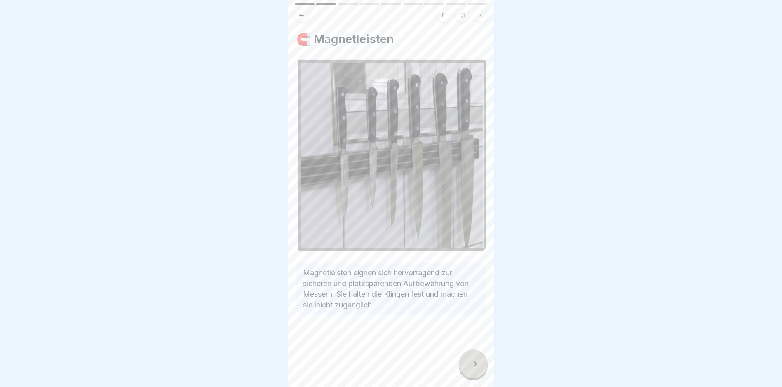
click at [475, 369] on icon at bounding box center [473, 364] width 10 height 10
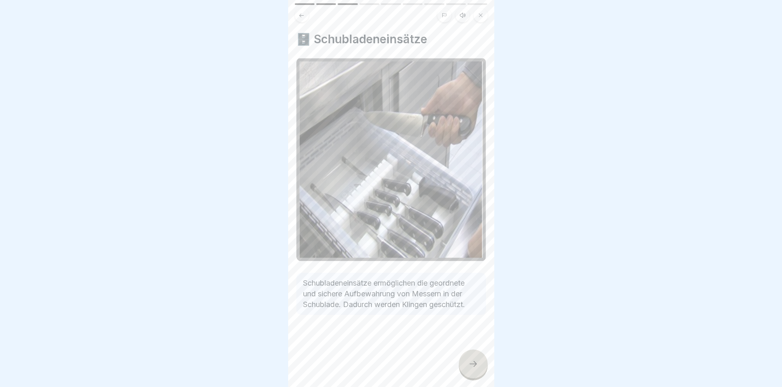
click at [475, 379] on div at bounding box center [473, 364] width 29 height 29
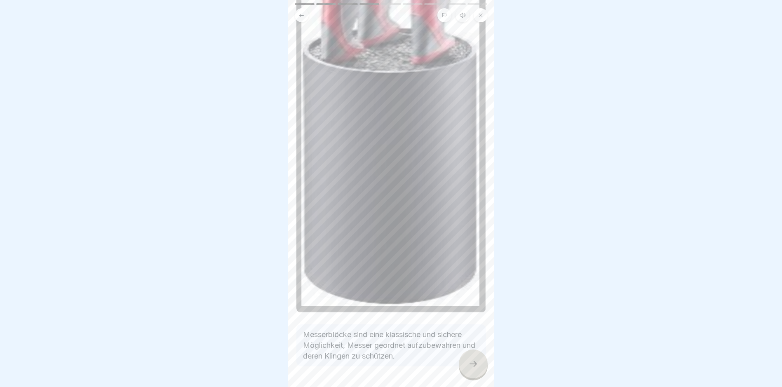
scroll to position [160, 0]
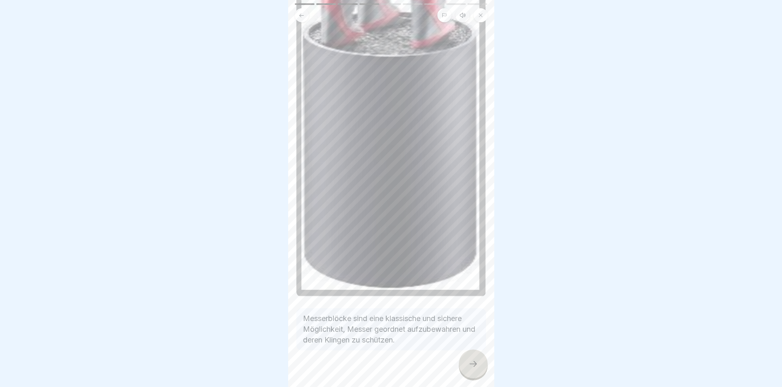
click at [475, 369] on icon at bounding box center [473, 364] width 10 height 10
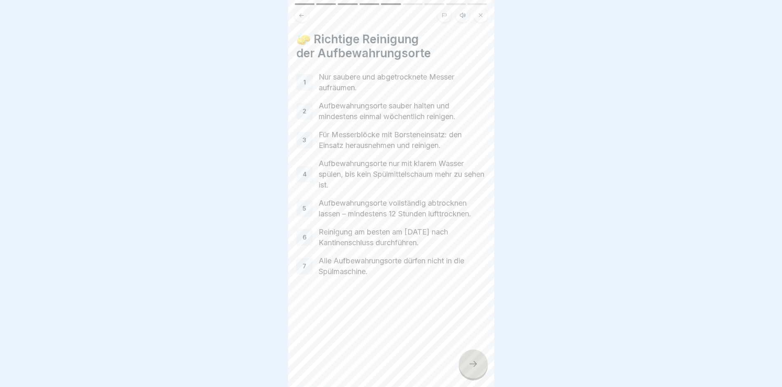
click at [475, 369] on icon at bounding box center [473, 364] width 10 height 10
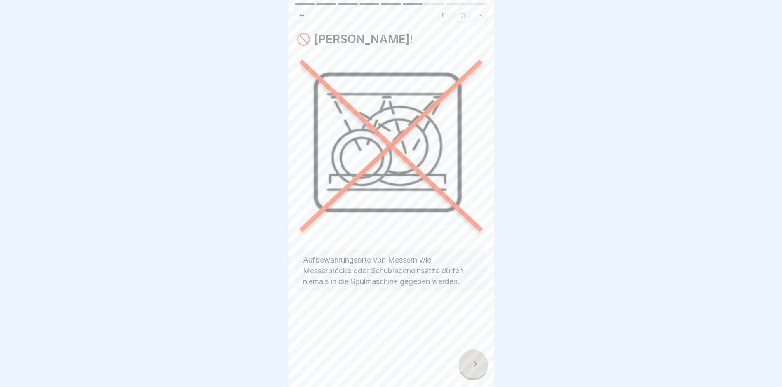
click at [476, 368] on icon at bounding box center [473, 364] width 10 height 10
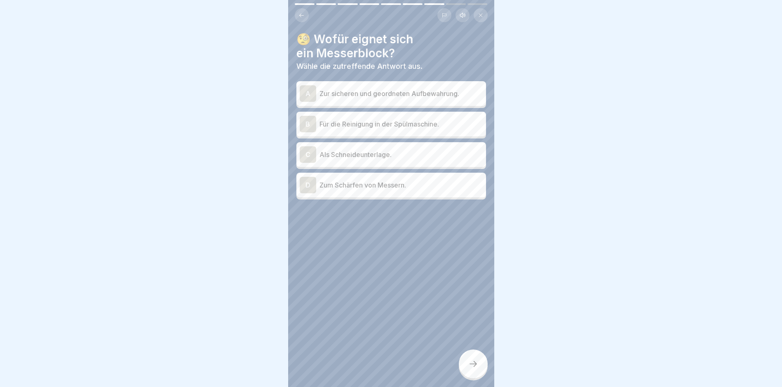
click at [388, 94] on p "Zur sicheren und geordneten Aufbewahrung." at bounding box center [401, 94] width 163 height 10
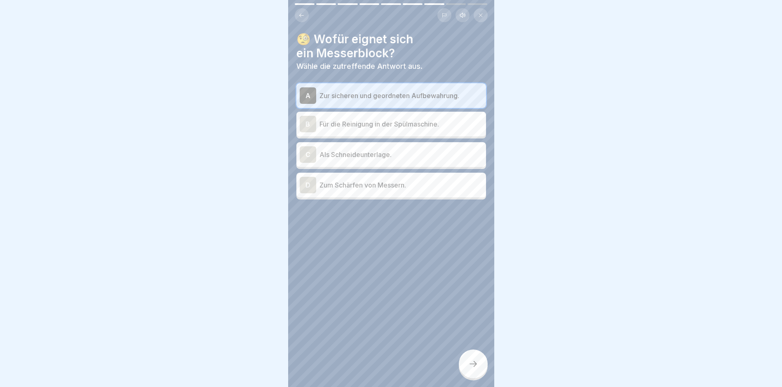
click at [476, 379] on div at bounding box center [473, 364] width 29 height 29
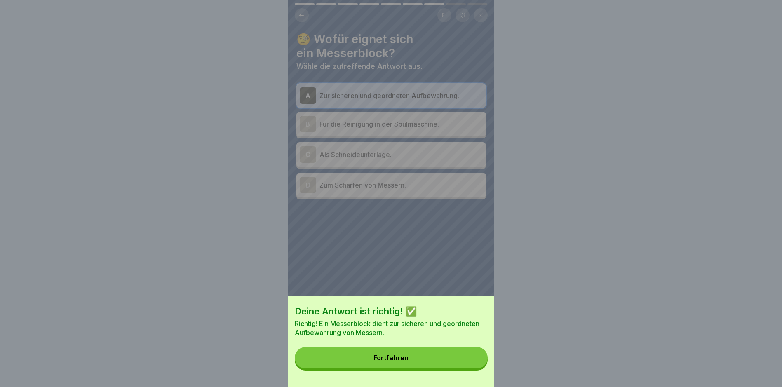
click at [436, 367] on button "Fortfahren" at bounding box center [391, 357] width 193 height 21
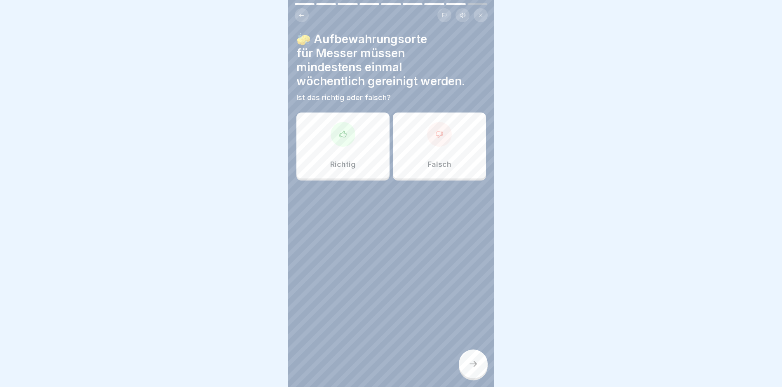
click at [334, 144] on div at bounding box center [343, 134] width 25 height 25
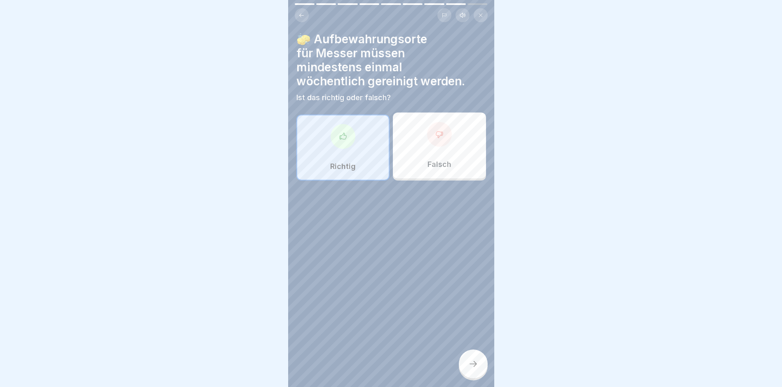
click at [473, 369] on icon at bounding box center [473, 364] width 10 height 10
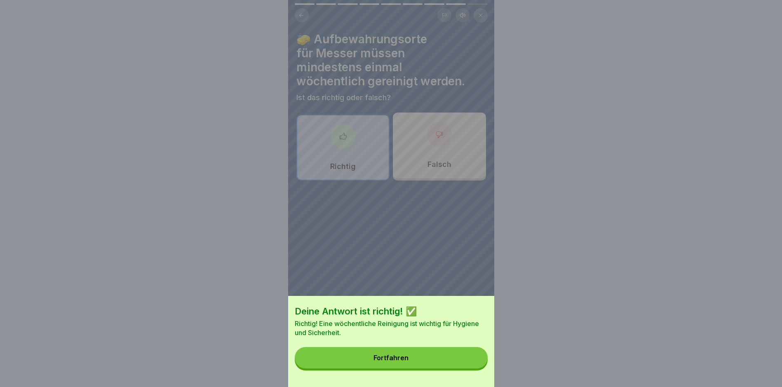
click at [431, 363] on button "Fortfahren" at bounding box center [391, 357] width 193 height 21
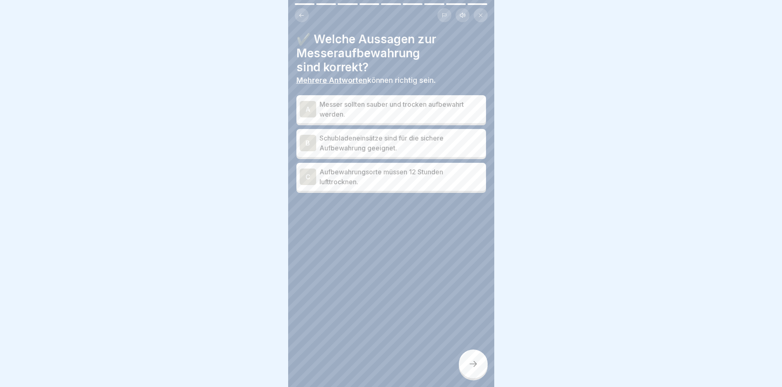
click at [399, 113] on p "Messer sollten sauber und trocken aufbewahrt werden." at bounding box center [401, 109] width 163 height 20
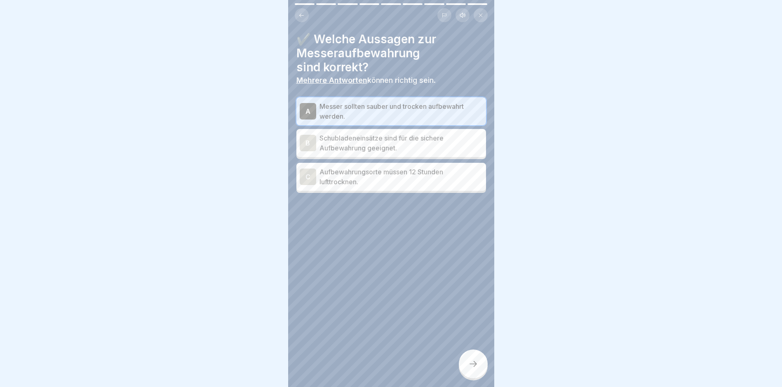
click at [418, 140] on p "Schubladeneinsätze sind für die sichere Aufbewahrung geeignet." at bounding box center [401, 143] width 163 height 20
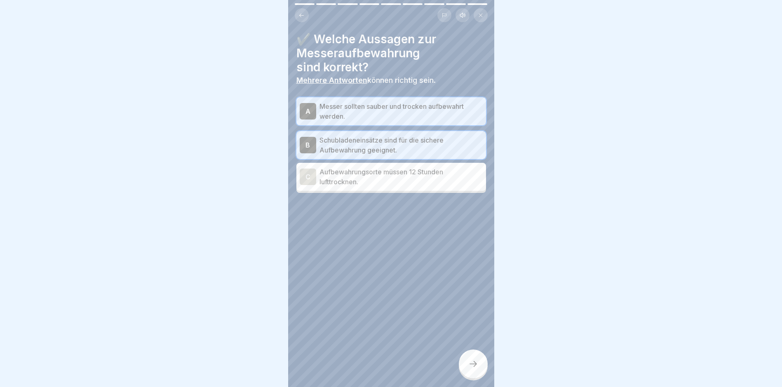
click at [378, 186] on p "Aufbewahrungsorte müssen 12 Stunden lufttrocknen." at bounding box center [401, 177] width 163 height 20
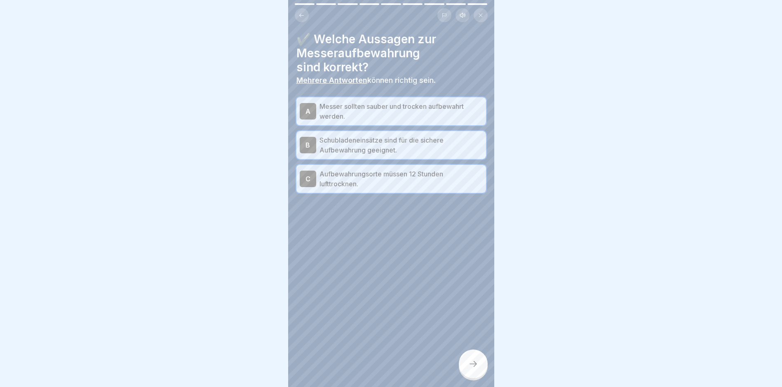
click at [480, 374] on div at bounding box center [473, 364] width 29 height 29
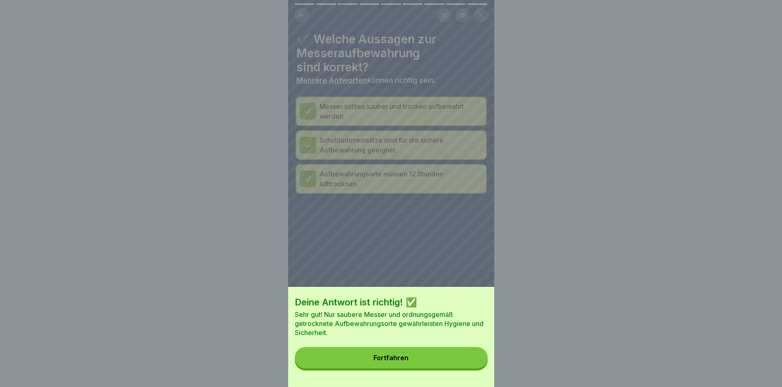
click at [432, 362] on button "Fortfahren" at bounding box center [391, 357] width 193 height 21
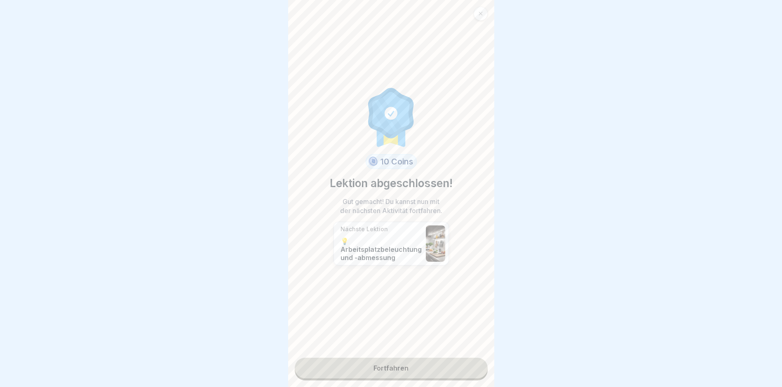
click at [420, 375] on link "Fortfahren" at bounding box center [391, 368] width 193 height 21
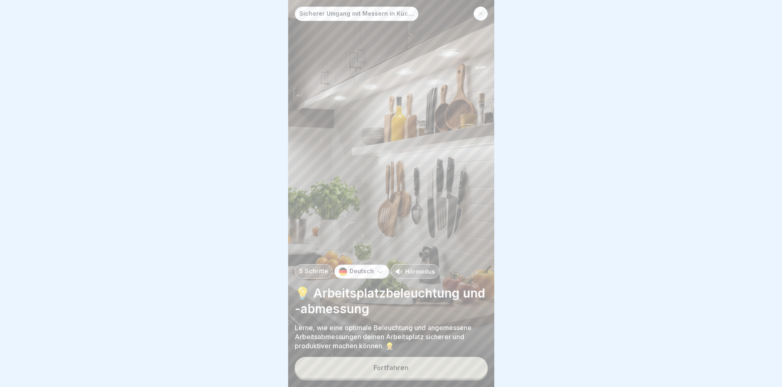
click at [400, 370] on button "Fortfahren" at bounding box center [391, 367] width 193 height 21
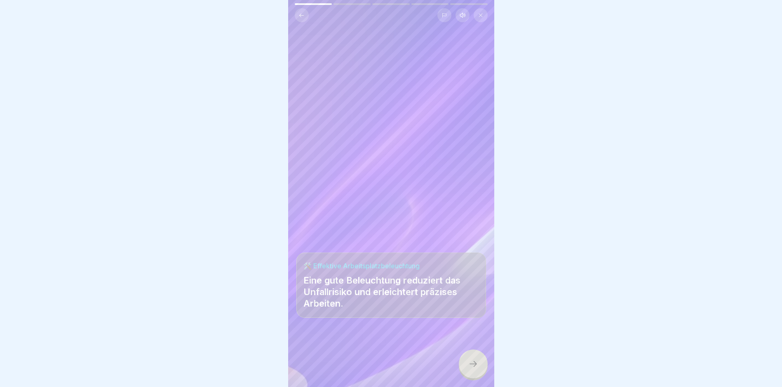
click at [472, 369] on icon at bounding box center [473, 364] width 10 height 10
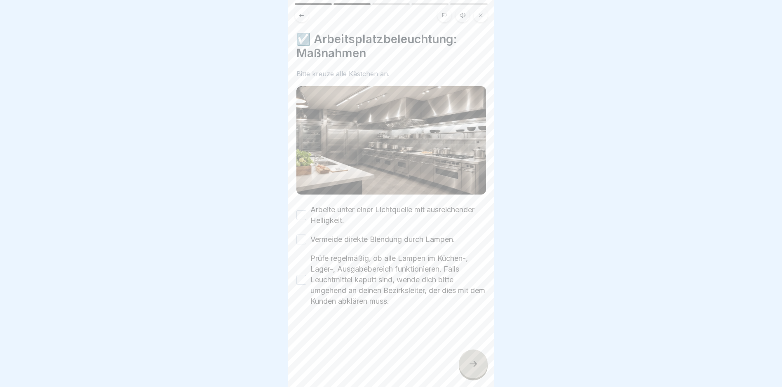
click at [308, 211] on div "Arbeite unter einer Lichtquelle mit ausreichender Helligkeit." at bounding box center [392, 215] width 190 height 21
click at [302, 213] on button "Arbeite unter einer Lichtquelle mit ausreichender Helligkeit." at bounding box center [302, 215] width 10 height 10
click at [301, 237] on button "Vermeide direkte Blendung durch Lampen." at bounding box center [302, 240] width 10 height 10
click at [306, 276] on button "Prüfe regelmäßig, ob alle Lampen im Küchen-, Lager-, Ausgabebereich funktionier…" at bounding box center [302, 280] width 10 height 10
click at [481, 371] on div at bounding box center [473, 364] width 29 height 29
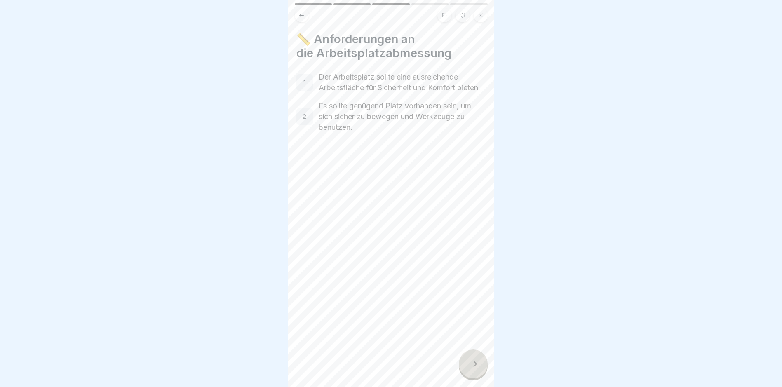
click at [477, 369] on icon at bounding box center [473, 364] width 10 height 10
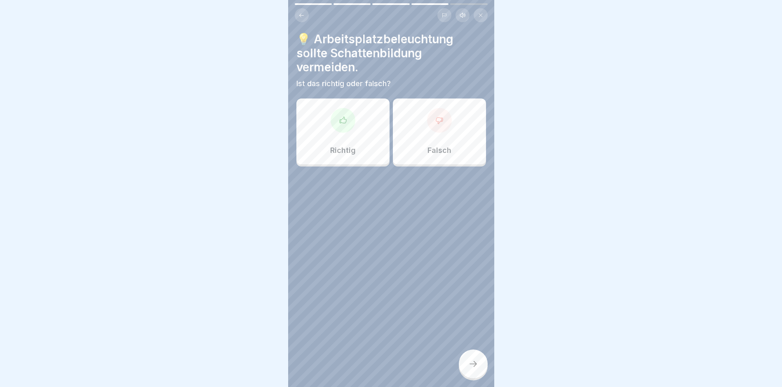
click at [343, 150] on p "Richtig" at bounding box center [343, 150] width 26 height 9
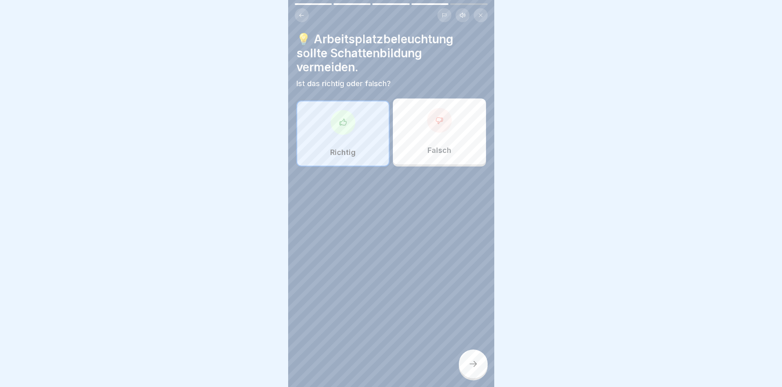
click at [472, 369] on icon at bounding box center [473, 364] width 10 height 10
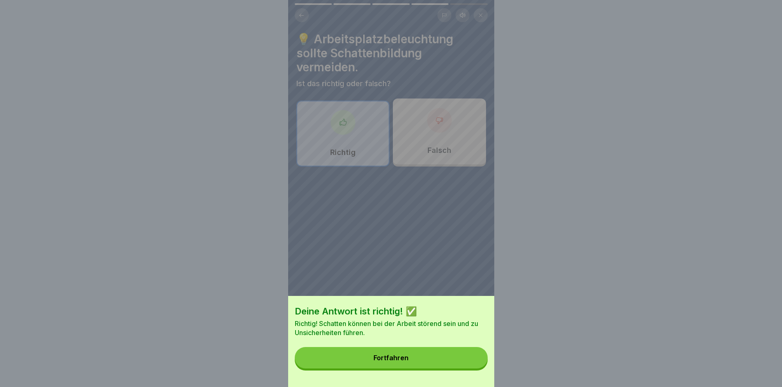
click at [410, 369] on button "Fortfahren" at bounding box center [391, 357] width 193 height 21
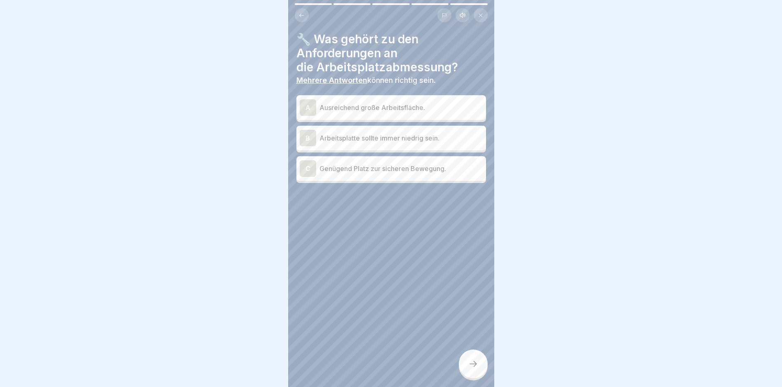
click at [361, 105] on p "Ausreichend große Arbeitsfläche." at bounding box center [401, 108] width 163 height 10
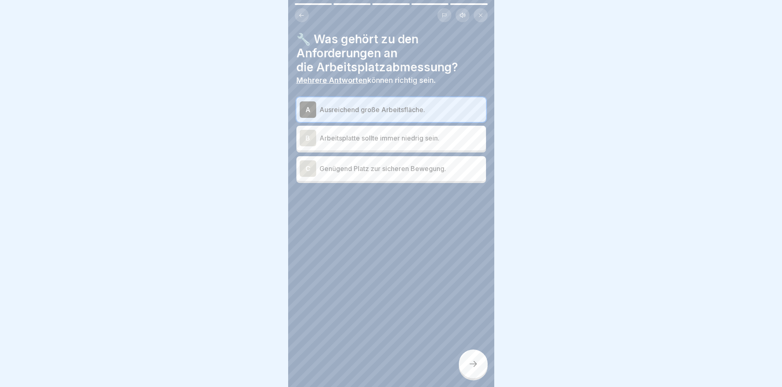
click at [377, 173] on p "Genügend Platz zur sicheren Bewegung." at bounding box center [401, 169] width 163 height 10
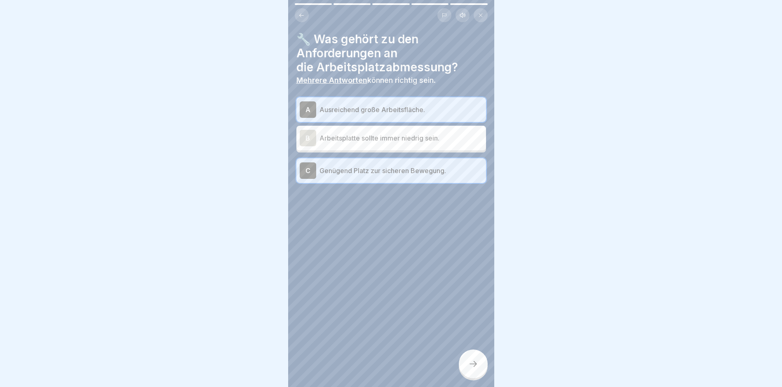
click at [474, 365] on div at bounding box center [473, 364] width 29 height 29
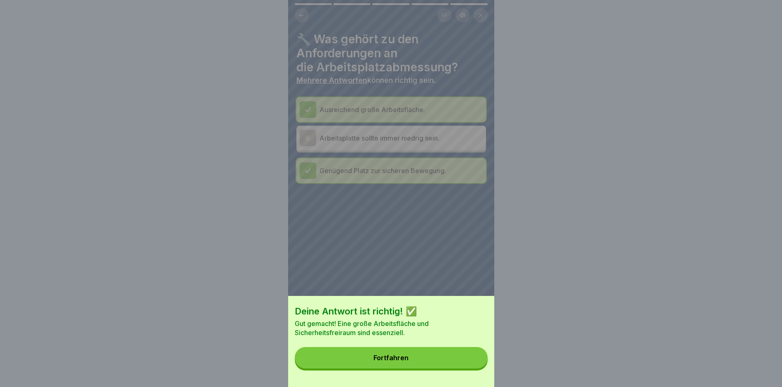
click at [412, 362] on button "Fortfahren" at bounding box center [391, 357] width 193 height 21
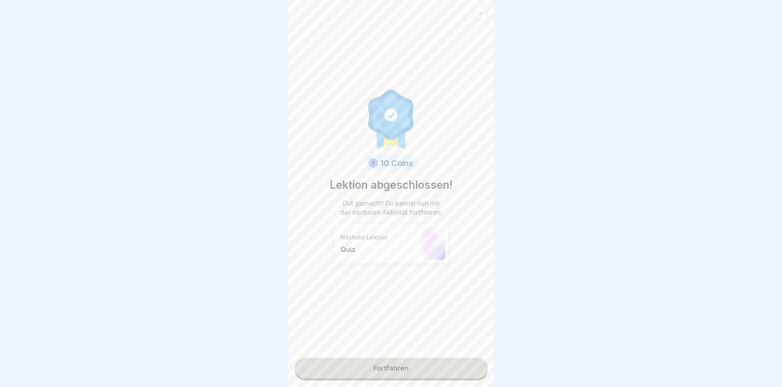
click at [392, 360] on link "Fortfahren" at bounding box center [391, 368] width 193 height 21
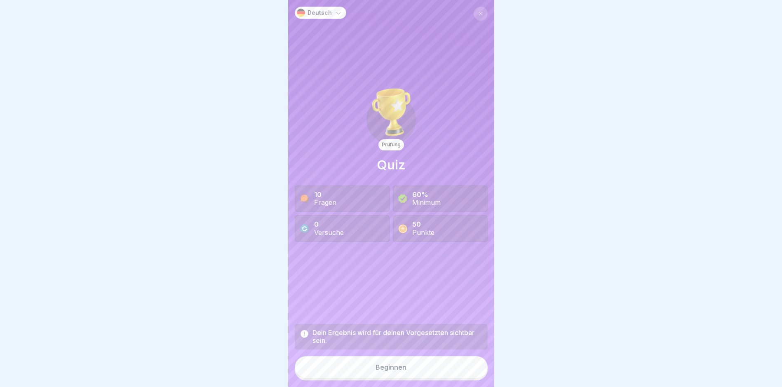
click at [389, 371] on div "Beginnen" at bounding box center [391, 367] width 31 height 7
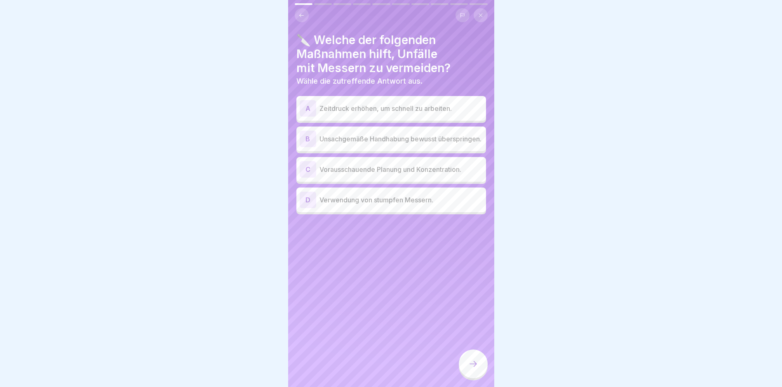
click at [401, 178] on div "C Vorausschauende Planung und Konzentration." at bounding box center [391, 169] width 183 height 16
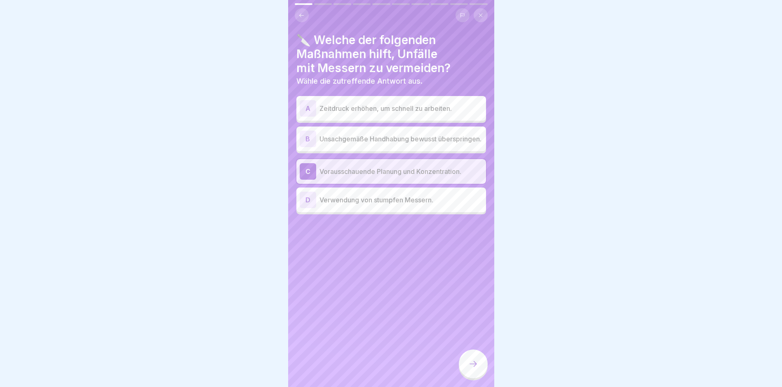
click at [388, 155] on div "A Zeitdruck erhöhen, um schnell zu arbeiten. B Unsachgemäße Handhabung bewusst …" at bounding box center [392, 156] width 190 height 116
click at [388, 151] on div "B Unsachgemäße Handhabung bewusst überspringen." at bounding box center [392, 139] width 190 height 25
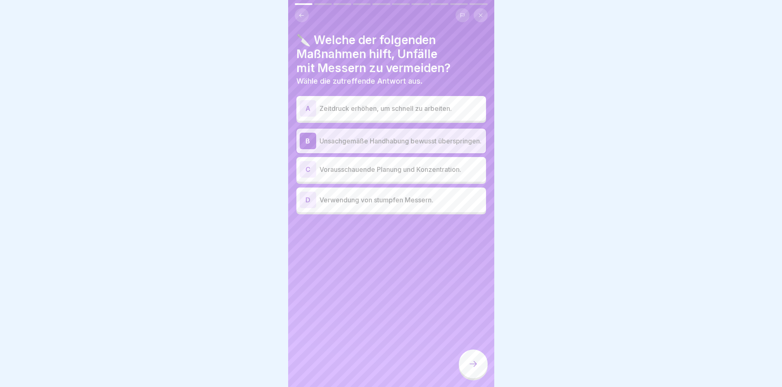
click at [428, 178] on div "C Vorausschauende Planung und Konzentration." at bounding box center [391, 169] width 183 height 16
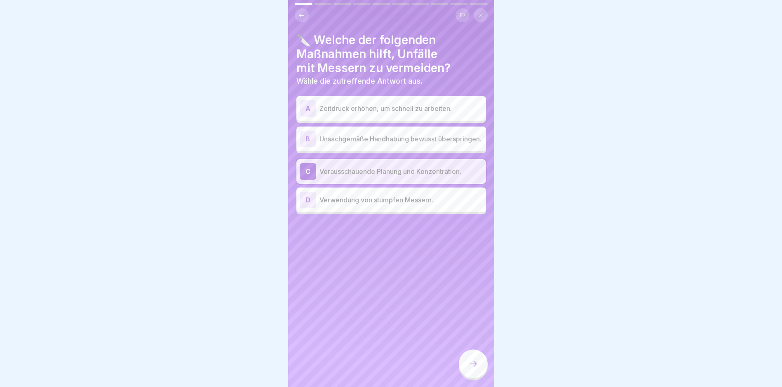
click at [475, 369] on icon at bounding box center [473, 364] width 10 height 10
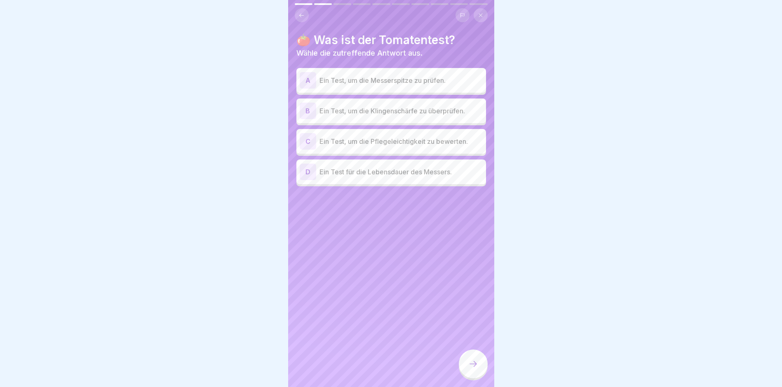
click at [361, 113] on p "Ein Test, um die Klingenschärfe zu überprüfen." at bounding box center [401, 111] width 163 height 10
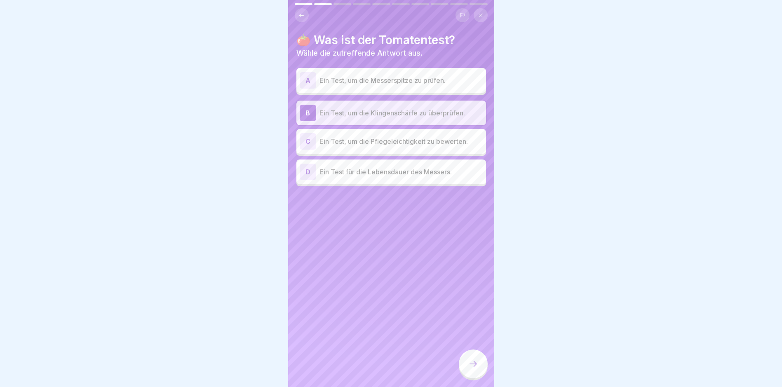
click at [474, 367] on icon at bounding box center [473, 364] width 10 height 10
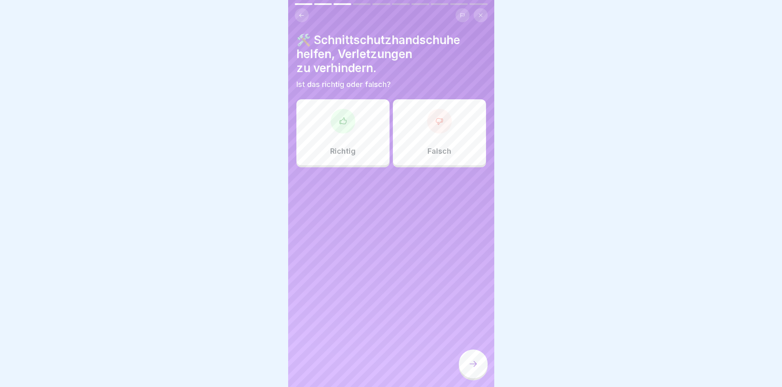
click at [347, 128] on div at bounding box center [343, 121] width 25 height 25
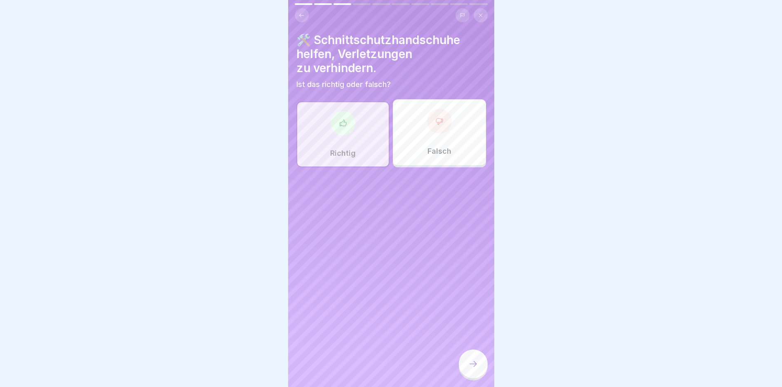
click at [477, 376] on div at bounding box center [473, 364] width 29 height 29
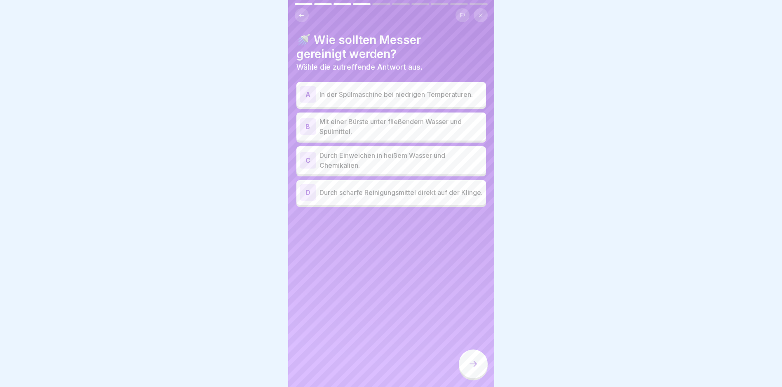
click at [398, 128] on p "Mit einer Bürste unter fließendem Wasser und Spülmittel." at bounding box center [401, 127] width 163 height 20
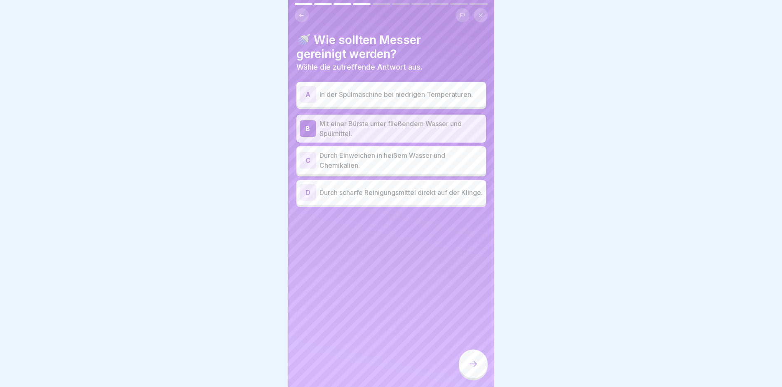
click at [478, 369] on div at bounding box center [473, 364] width 29 height 29
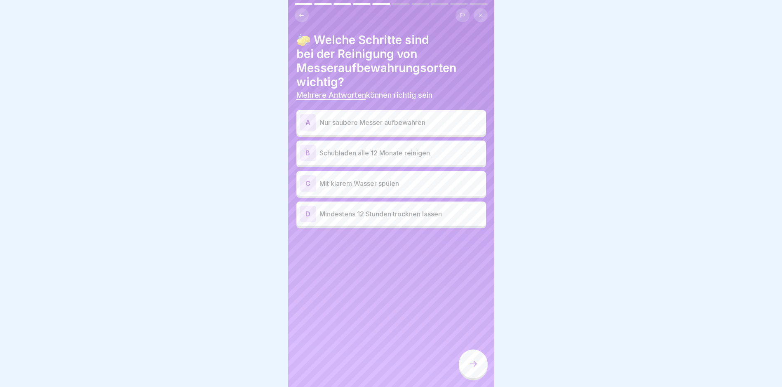
click at [398, 123] on p "Nur saubere Messer aufbewahren" at bounding box center [401, 123] width 163 height 10
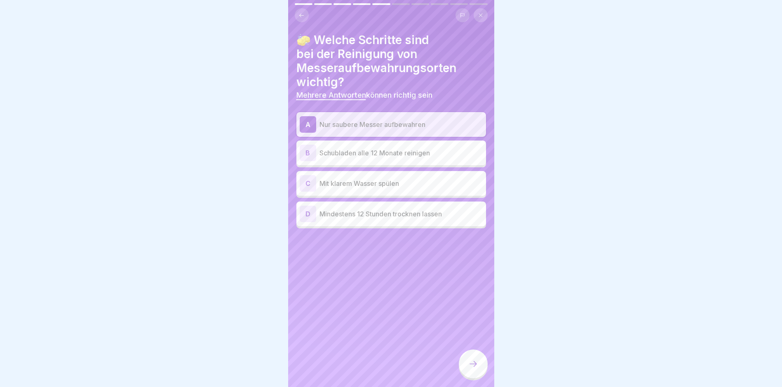
click at [381, 183] on p "Mit klarem Wasser spülen" at bounding box center [401, 184] width 163 height 10
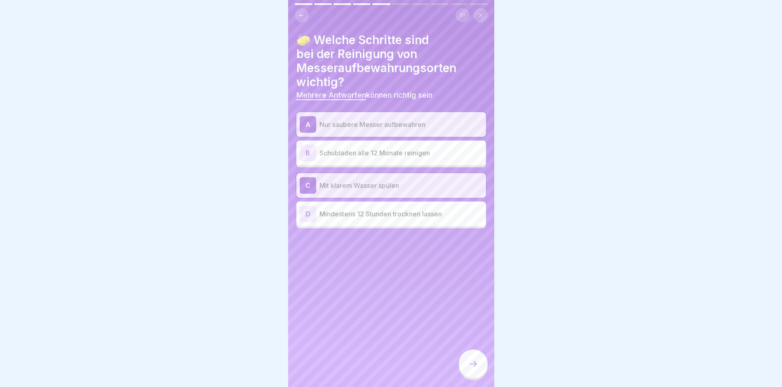
click at [379, 212] on p "Mindestens 12 Stunden trocknen lassen" at bounding box center [401, 214] width 163 height 10
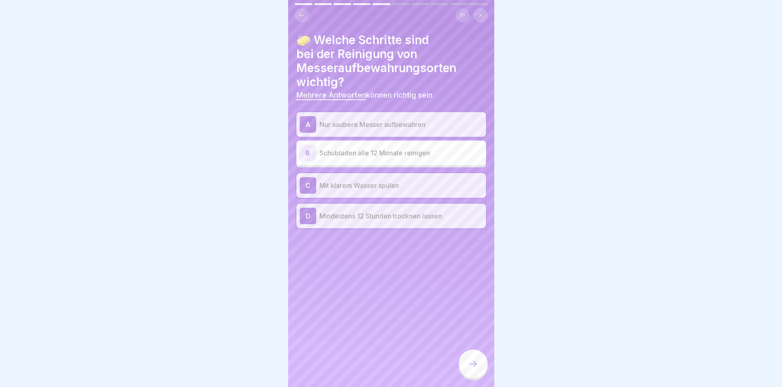
click at [476, 368] on icon at bounding box center [473, 364] width 10 height 10
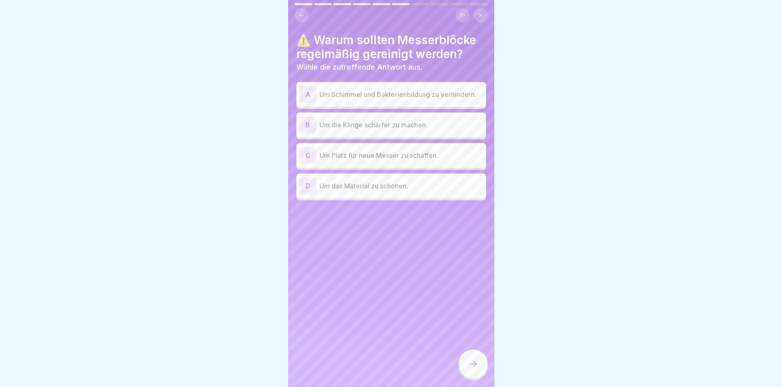
click at [387, 89] on p "Um Schimmel und Bakterienbildung zu verhindern." at bounding box center [401, 94] width 163 height 10
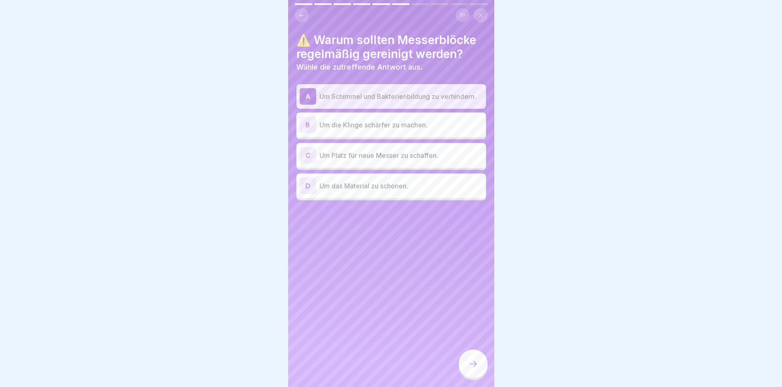
click at [472, 369] on icon at bounding box center [473, 364] width 10 height 10
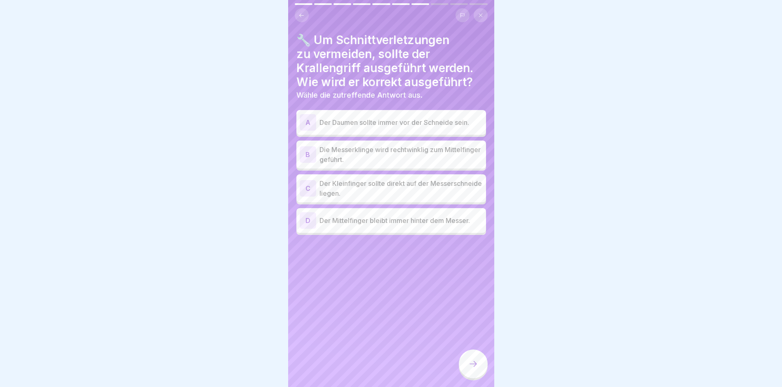
click at [385, 155] on p "Die Messerklinge wird rechtwinklig zum Mittelfinger geführt." at bounding box center [401, 155] width 163 height 20
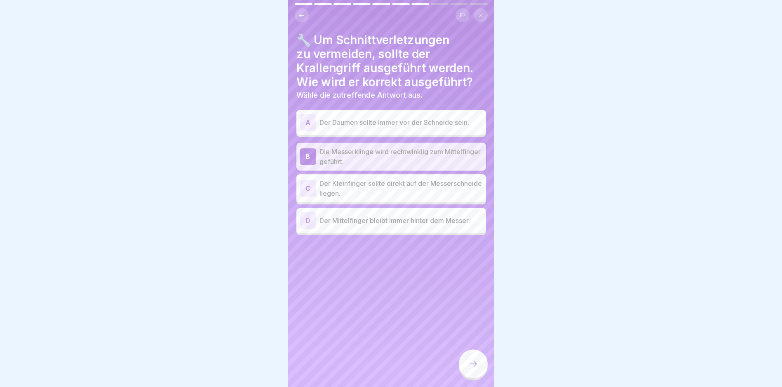
click at [400, 219] on p "Der Mittelfinger bleibt immer hinter dem Messer." at bounding box center [401, 221] width 163 height 10
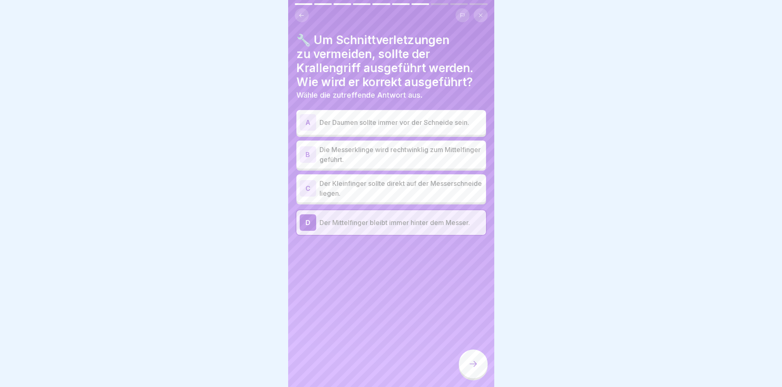
click at [472, 369] on icon at bounding box center [473, 364] width 10 height 10
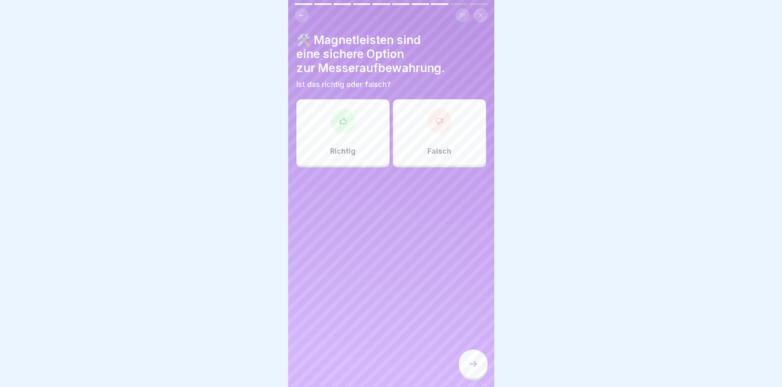
click at [348, 153] on p "Richtig" at bounding box center [343, 151] width 26 height 9
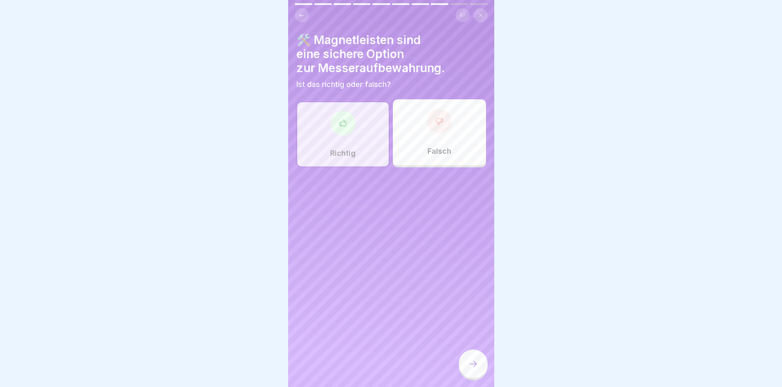
click at [466, 362] on div at bounding box center [473, 364] width 29 height 29
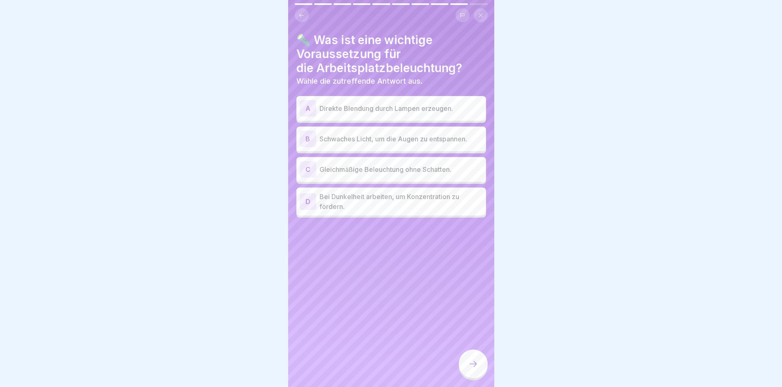
click at [384, 172] on p "Gleichmäßige Beleuchtung ohne Schatten." at bounding box center [401, 170] width 163 height 10
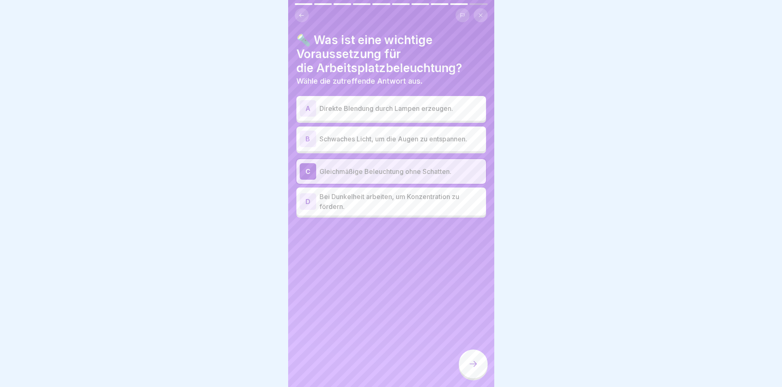
click at [475, 363] on div at bounding box center [473, 364] width 29 height 29
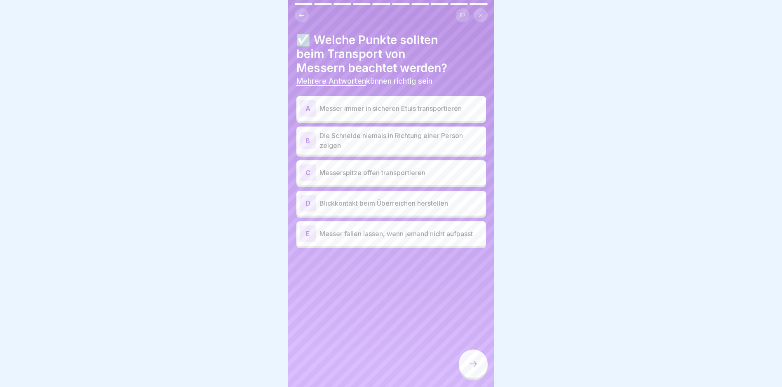
click at [399, 111] on p "Messer immer in sicheren Etuis transportieren" at bounding box center [401, 109] width 163 height 10
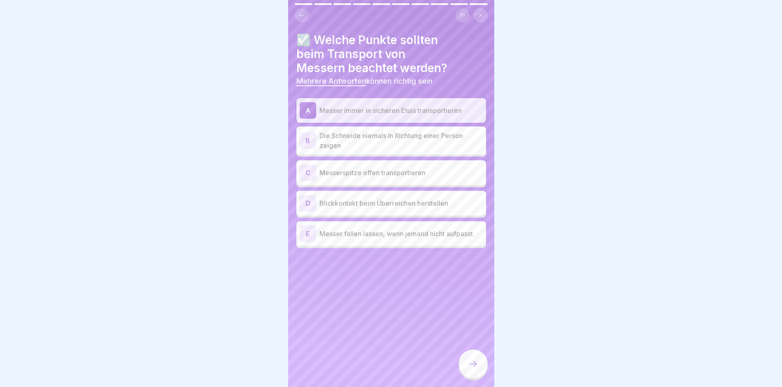
click at [381, 142] on p "Die Schneide niemals in Richtung einer Person zeigen" at bounding box center [401, 141] width 163 height 20
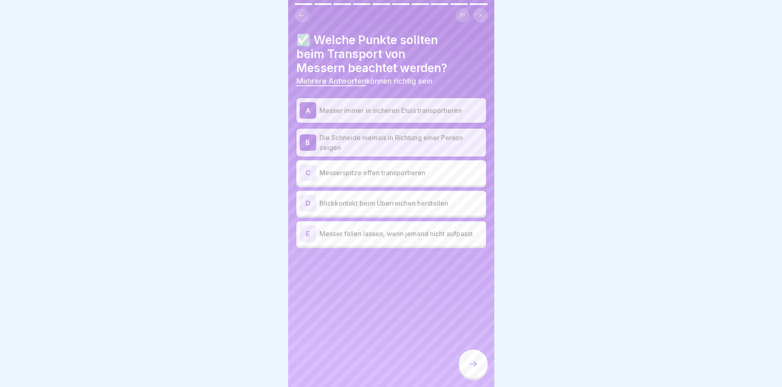
click at [410, 205] on p "Blickkontakt beim Überreichen herstellen" at bounding box center [401, 203] width 163 height 10
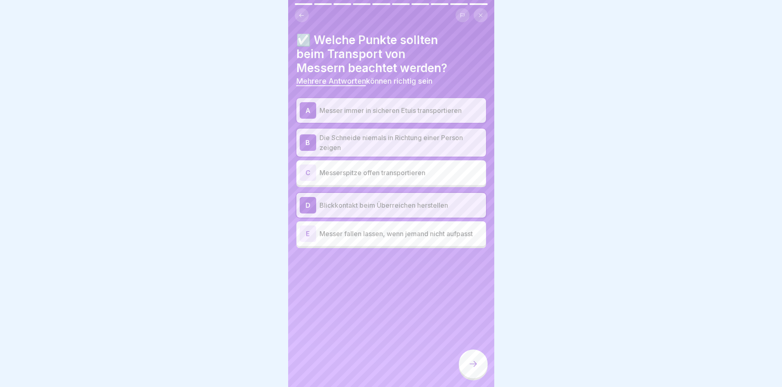
click at [476, 369] on icon at bounding box center [473, 364] width 10 height 10
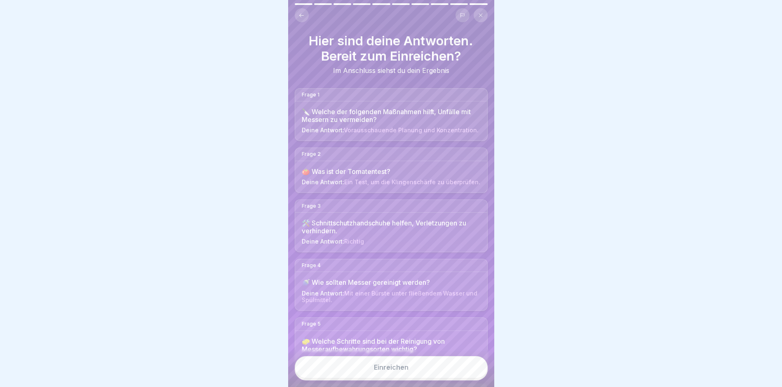
click at [434, 373] on button "Einreichen" at bounding box center [391, 367] width 193 height 22
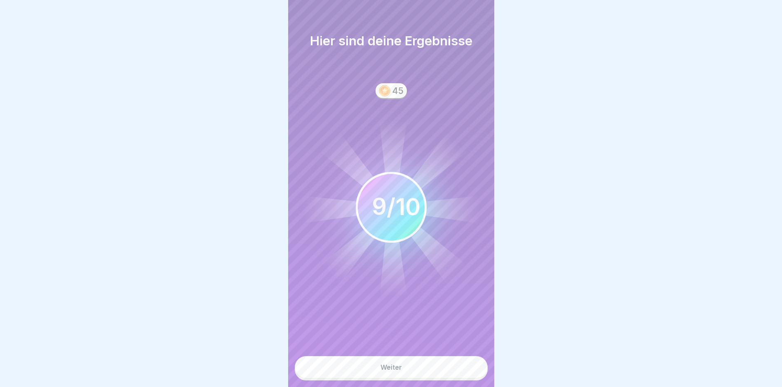
click at [410, 371] on button "Weiter" at bounding box center [391, 367] width 193 height 22
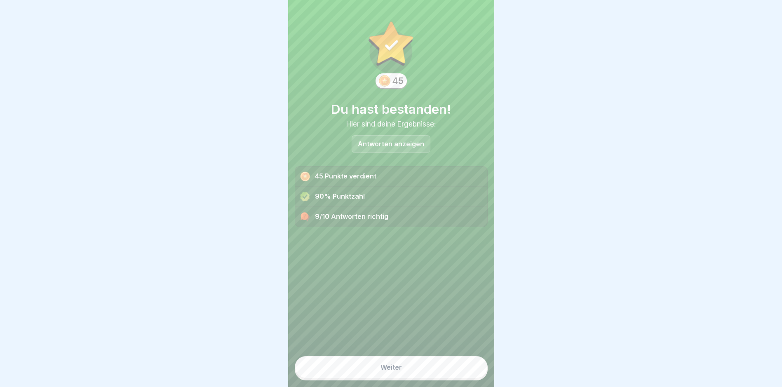
click at [406, 151] on div "Antworten anzeigen" at bounding box center [391, 144] width 79 height 18
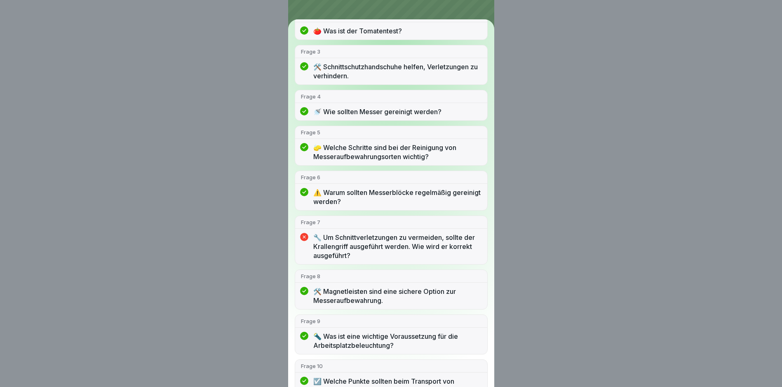
scroll to position [161, 0]
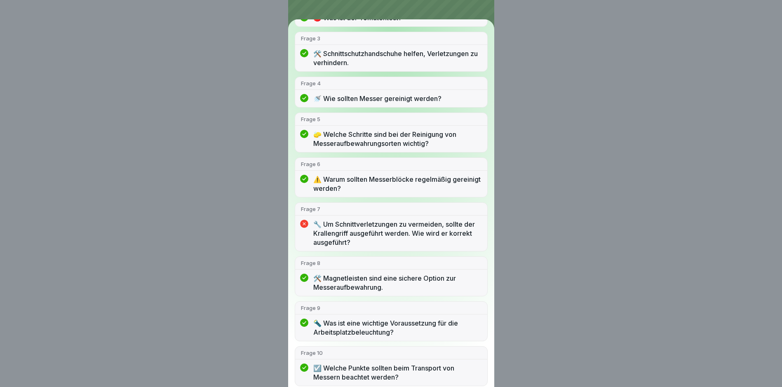
click at [673, 127] on div "Du hast bestanden! 9/10 Antworten richtig Frage 1 🔪 Welche der folgenden Maßnah…" at bounding box center [391, 193] width 782 height 387
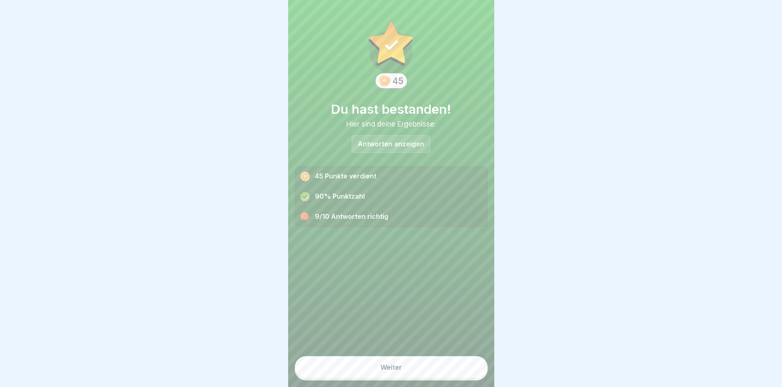
click at [419, 368] on button "Weiter" at bounding box center [391, 367] width 193 height 22
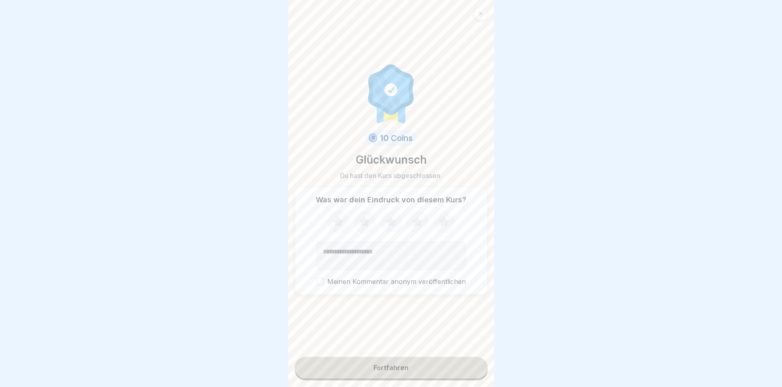
click at [382, 374] on button "Fortfahren" at bounding box center [391, 367] width 193 height 21
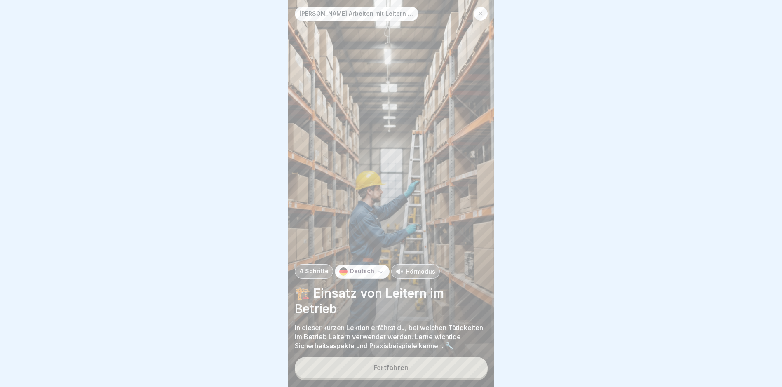
click at [414, 370] on button "Fortfahren" at bounding box center [391, 367] width 193 height 21
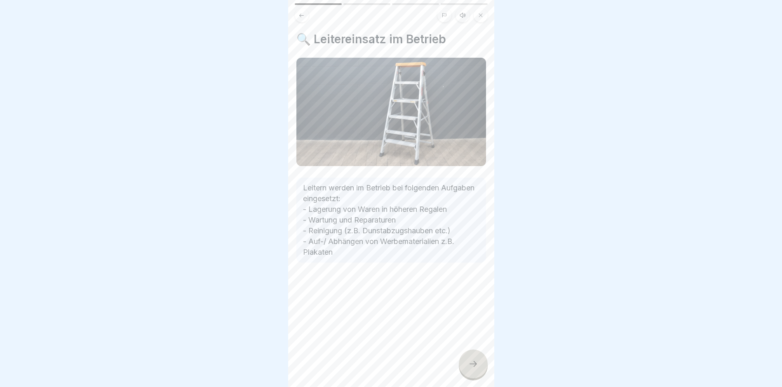
click at [465, 368] on div at bounding box center [473, 364] width 29 height 29
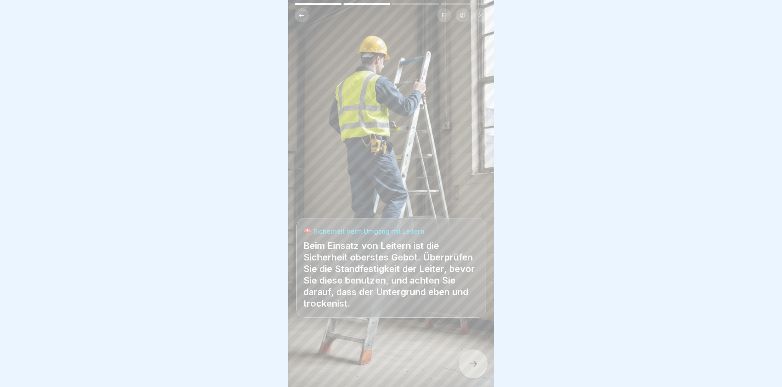
click at [477, 370] on div at bounding box center [473, 364] width 29 height 29
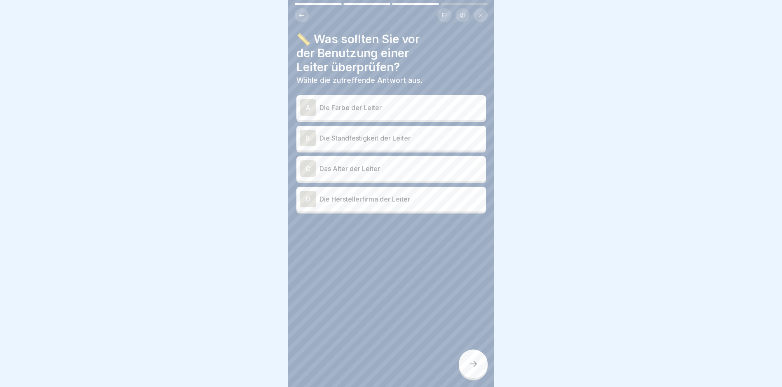
click at [376, 133] on p "Die Standfestigkeit der Leiter" at bounding box center [401, 138] width 163 height 10
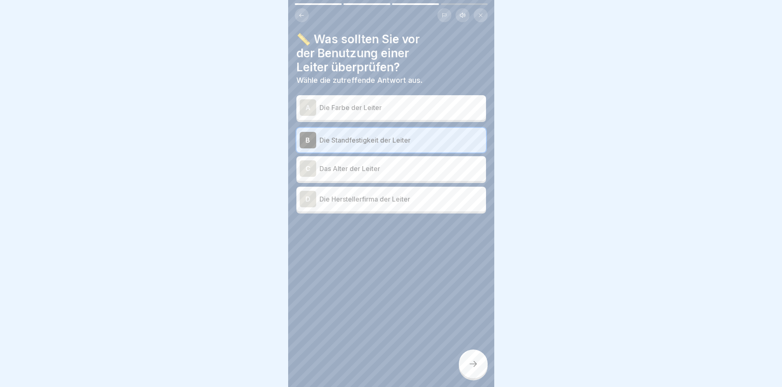
click at [372, 167] on p "Das Alter der Leiter" at bounding box center [401, 169] width 163 height 10
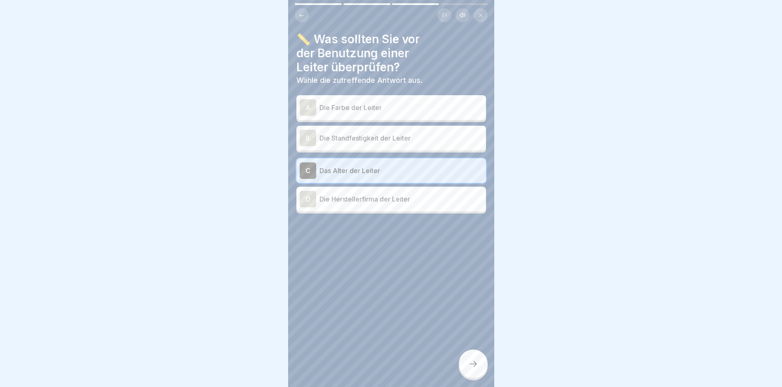
click at [378, 138] on div "B Die Standfestigkeit der Leiter" at bounding box center [391, 138] width 183 height 16
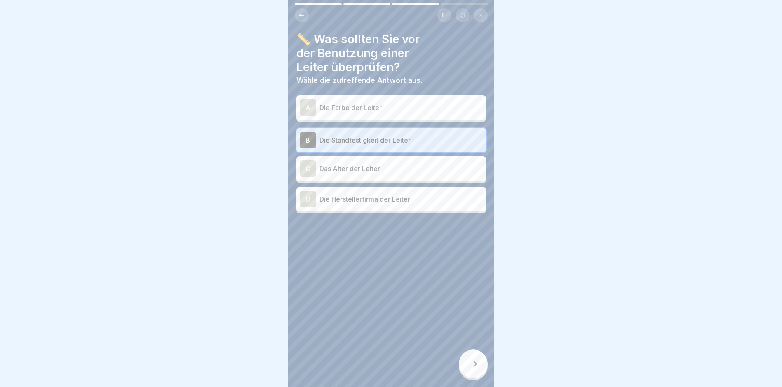
click at [473, 356] on div at bounding box center [473, 364] width 29 height 29
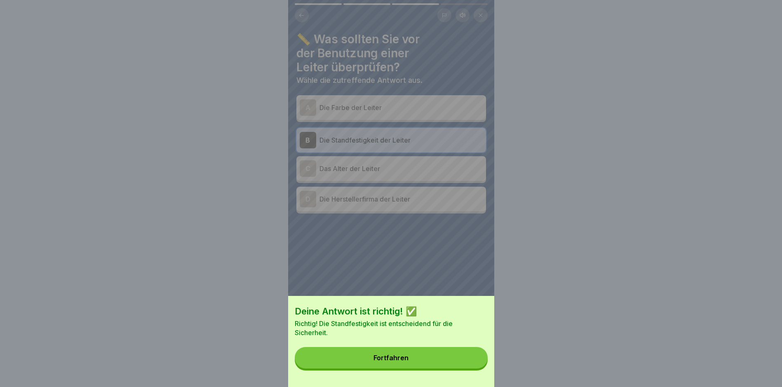
click at [459, 362] on button "Fortfahren" at bounding box center [391, 357] width 193 height 21
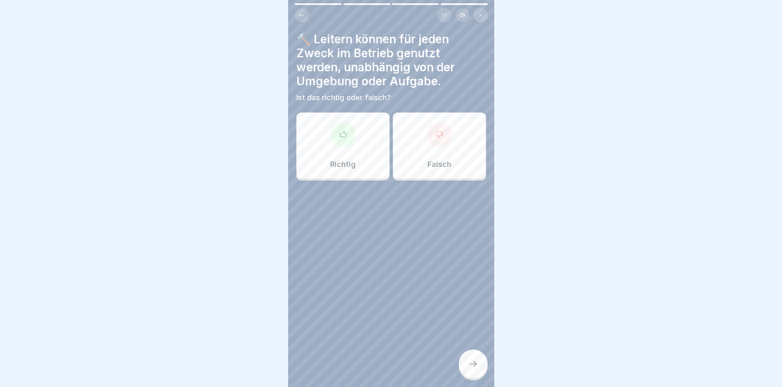
click at [401, 157] on div "Falsch" at bounding box center [439, 146] width 93 height 66
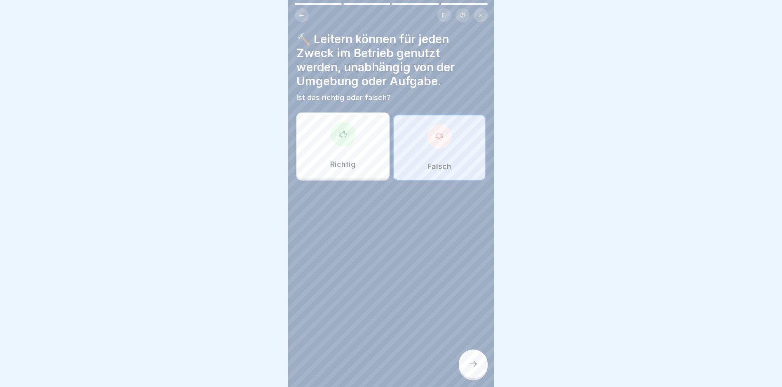
click at [461, 357] on div "[PERSON_NAME] Arbeiten mit Leitern und Tritten 4 Schritte Deutsch Hörmodus 🏗️ E…" at bounding box center [391, 193] width 206 height 387
click at [465, 364] on div at bounding box center [473, 364] width 29 height 29
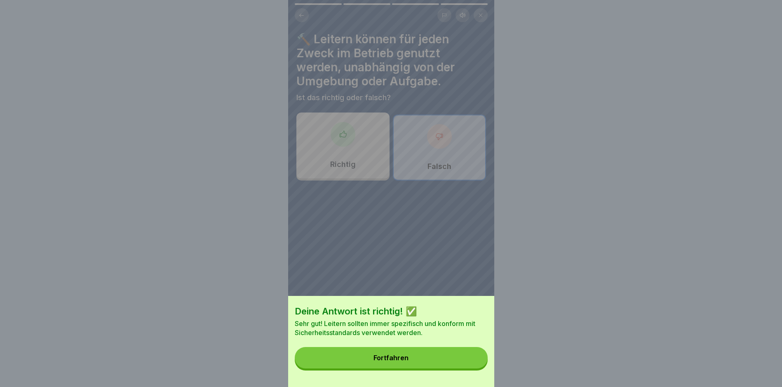
click at [393, 362] on div "Fortfahren" at bounding box center [391, 357] width 35 height 7
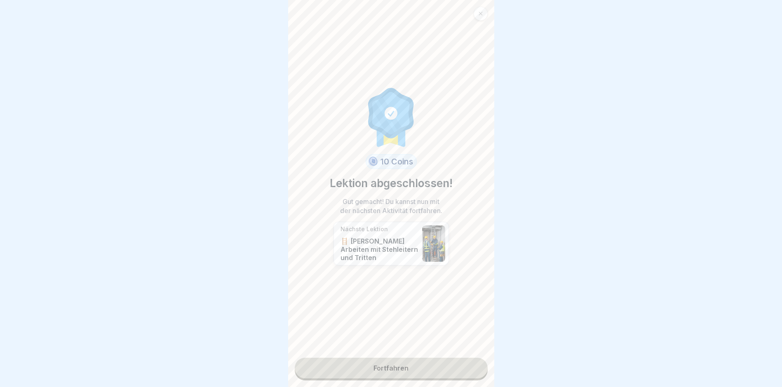
click at [407, 347] on div "10 Coins Lektion abgeschlossen! Gut gemacht! Du kannst nun mit der nächsten Akt…" at bounding box center [391, 193] width 206 height 387
click at [405, 358] on link "Fortfahren" at bounding box center [391, 368] width 193 height 21
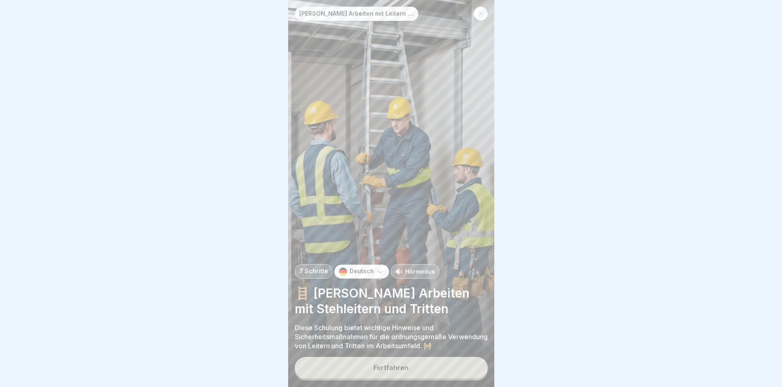
click at [384, 368] on div "Fortfahren" at bounding box center [391, 367] width 35 height 7
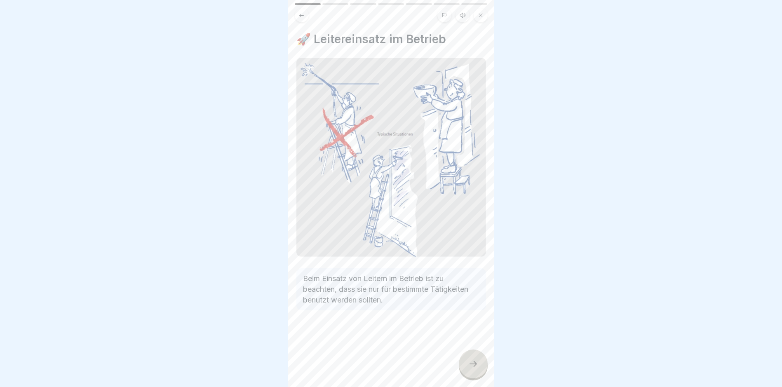
click at [467, 363] on div at bounding box center [473, 364] width 29 height 29
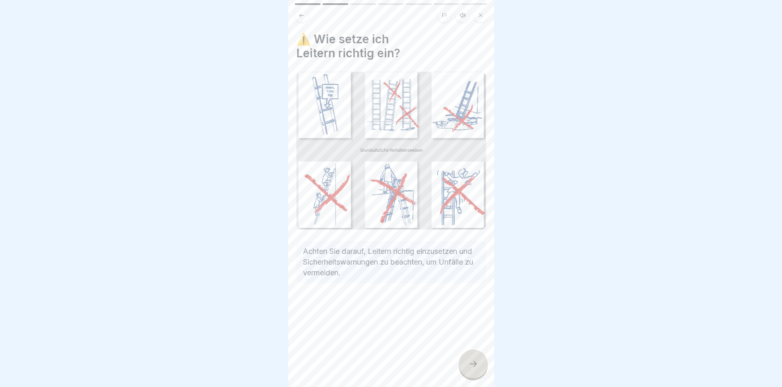
click at [480, 363] on div at bounding box center [473, 364] width 29 height 29
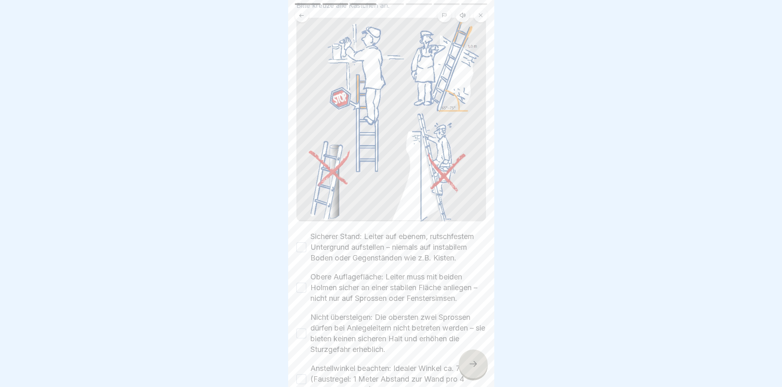
scroll to position [82, 0]
click at [303, 239] on button "Sicherer Stand: Leiter auf ebenem, rutschfestem Untergrund aufstellen – niemals…" at bounding box center [302, 244] width 10 height 10
click at [303, 282] on button "Obere Auflagefläche: Leiter muss mit beiden Holmen sicher an einer stabilen Flä…" at bounding box center [302, 285] width 10 height 10
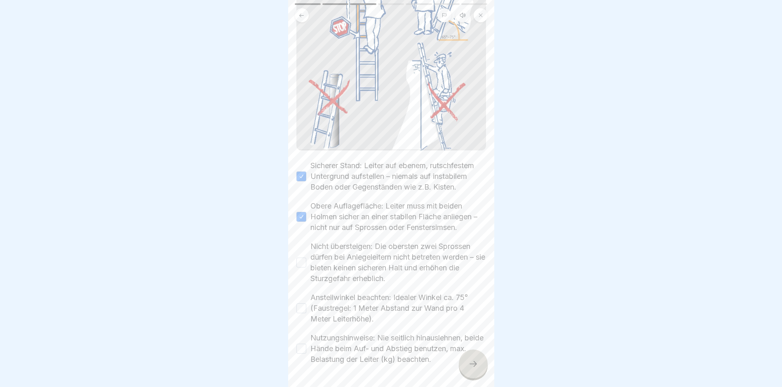
scroll to position [165, 0]
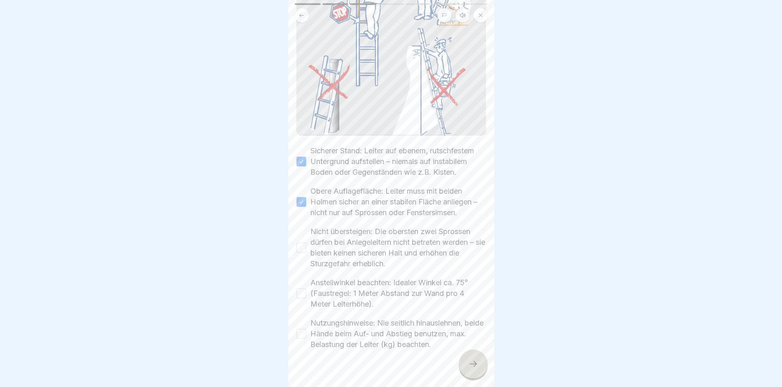
click at [306, 246] on button "Nicht übersteigen: Die obersten zwei Sprossen dürfen bei Anlegeleitern nicht be…" at bounding box center [302, 248] width 10 height 10
click at [305, 289] on button "Anstellwinkel beachten: Idealer Winkel ca. 75° (Faustregel: 1 Meter Abstand zur…" at bounding box center [302, 294] width 10 height 10
click at [299, 331] on button "Nutzungshinweise: Nie seitlich hinauslehnen, beide Hände beim Auf- und Abstieg …" at bounding box center [302, 334] width 10 height 10
click at [477, 371] on div at bounding box center [473, 364] width 29 height 29
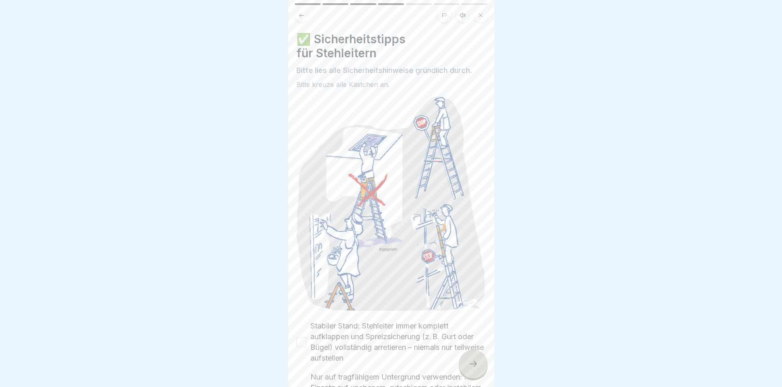
scroll to position [41, 0]
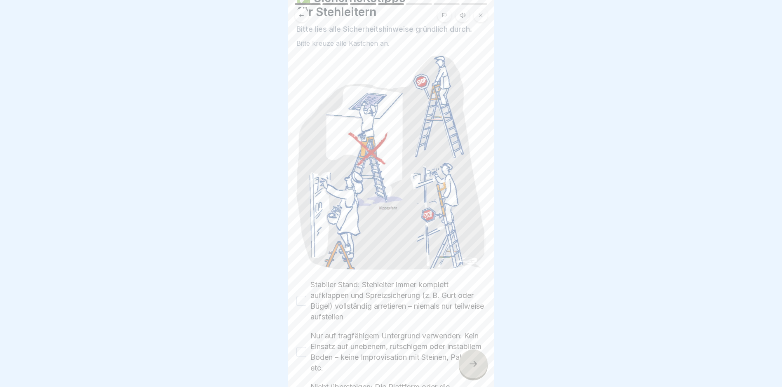
click at [304, 296] on button "Stabiler Stand: Stehleiter immer komplett aufklappen und Spreizsicherung (z. B.…" at bounding box center [302, 301] width 10 height 10
click at [302, 347] on div "Nur auf tragfähigem Untergrund verwenden: Kein Einsatz auf unebenem, rutschigem…" at bounding box center [392, 352] width 190 height 43
click at [301, 345] on div "Nur auf tragfähigem Untergrund verwenden: Kein Einsatz auf unebenem, rutschigem…" at bounding box center [392, 352] width 190 height 43
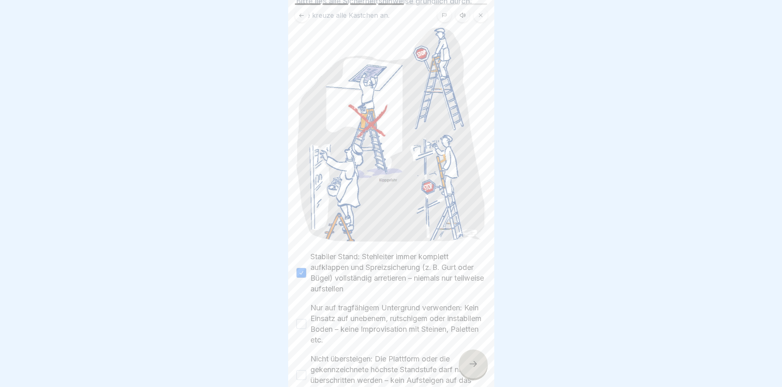
scroll to position [82, 0]
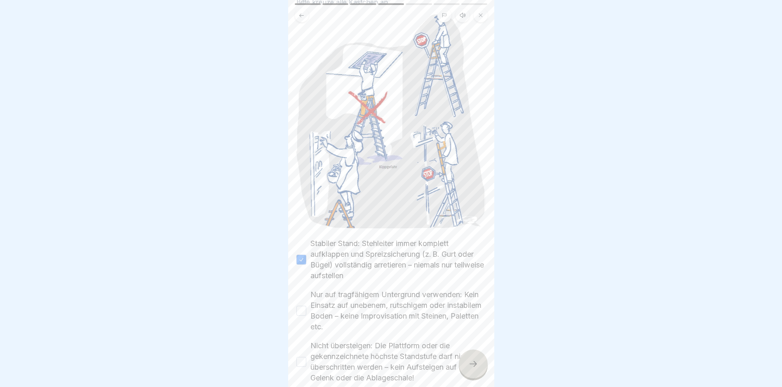
click at [304, 290] on div "Nur auf tragfähigem Untergrund verwenden: Kein Einsatz auf unebenem, rutschigem…" at bounding box center [392, 310] width 190 height 43
drag, startPoint x: 304, startPoint y: 298, endPoint x: 306, endPoint y: 332, distance: 34.3
click at [305, 306] on button "Nur auf tragfähigem Untergrund verwenden: Kein Einsatz auf unebenem, rutschigem…" at bounding box center [302, 311] width 10 height 10
click at [302, 357] on button "Nicht übersteigen: Die Plattform oder die gekennzeichnete höchste Standstufe da…" at bounding box center [302, 362] width 10 height 10
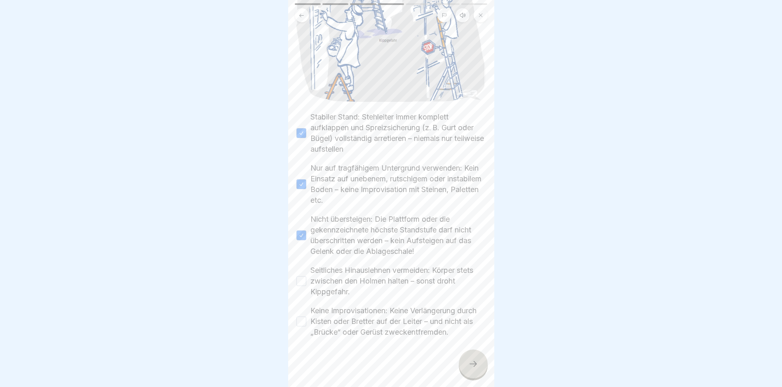
scroll to position [213, 0]
click at [302, 276] on button "Seitliches Hinauslehnen vermeiden: Körper stets zwischen den Holmen halten – so…" at bounding box center [302, 281] width 10 height 10
click at [302, 306] on div "Keine Improvisationen: Keine Verlängerung durch Kisten oder Bretter auf der Lei…" at bounding box center [392, 322] width 190 height 32
click at [288, 308] on div "✅ Sicherheitstipps für Stehleitern Bitte lies alle Sicherheitshinweise gründlic…" at bounding box center [391, 193] width 206 height 387
click at [297, 317] on button "Keine Improvisationen: Keine Verlängerung durch Kisten oder Bretter auf der Lei…" at bounding box center [302, 322] width 10 height 10
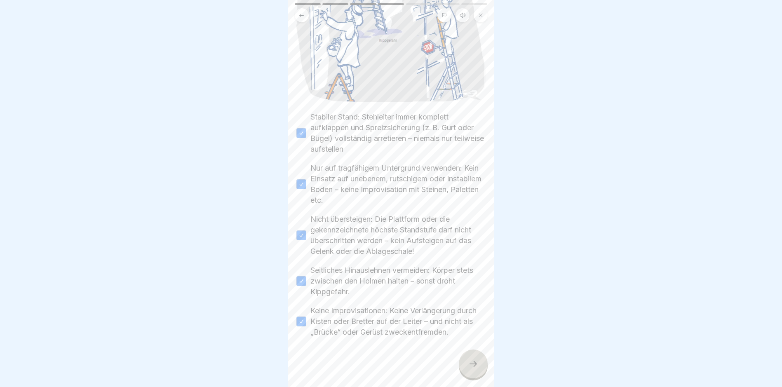
click at [470, 365] on icon at bounding box center [473, 364] width 10 height 10
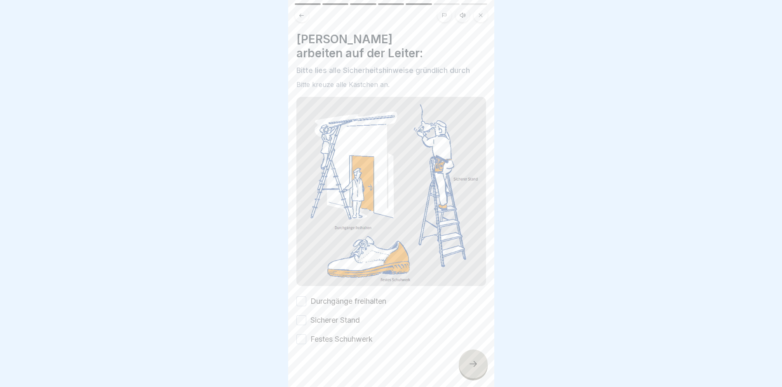
click at [300, 297] on button "Durchgänge freihalten" at bounding box center [302, 302] width 10 height 10
click at [299, 315] on button "Sicherer Stand" at bounding box center [302, 320] width 10 height 10
click at [303, 334] on button "Festes Schuhwerk" at bounding box center [302, 339] width 10 height 10
click at [473, 370] on div at bounding box center [473, 364] width 29 height 29
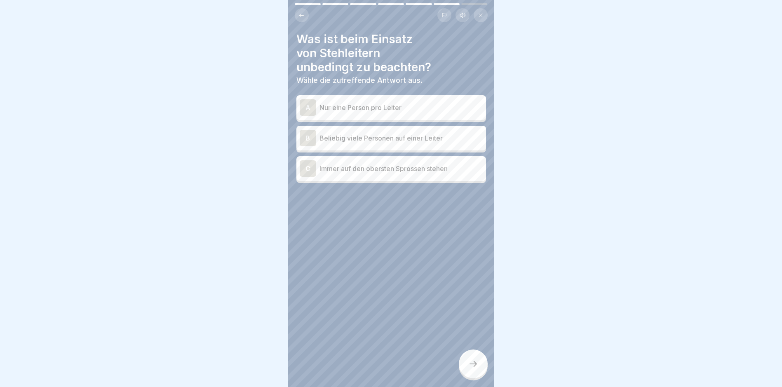
click at [365, 109] on div "A Nur eine Person pro Leiter" at bounding box center [391, 107] width 183 height 16
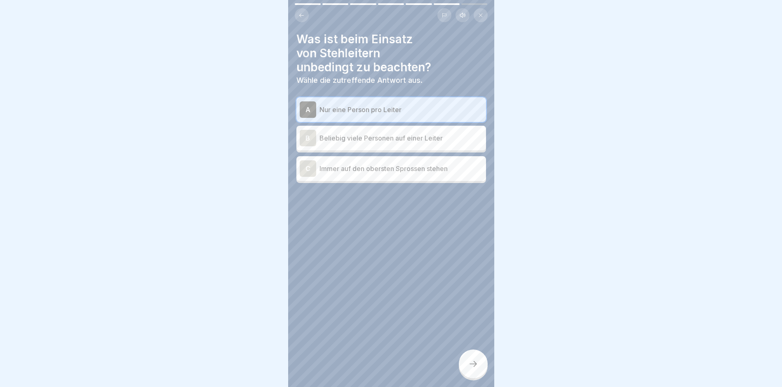
click at [468, 355] on div at bounding box center [473, 364] width 29 height 29
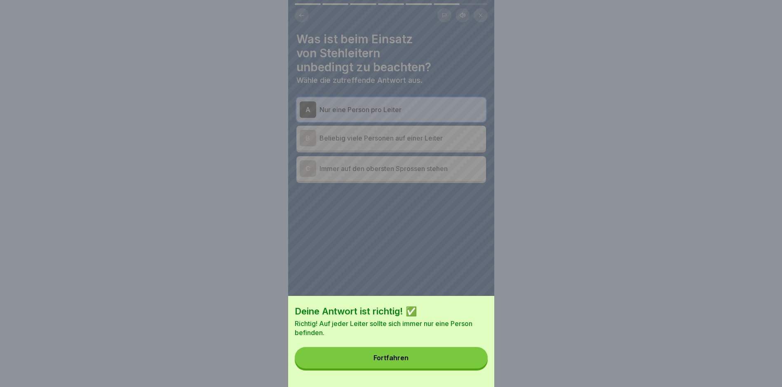
click at [416, 356] on button "Fortfahren" at bounding box center [391, 357] width 193 height 21
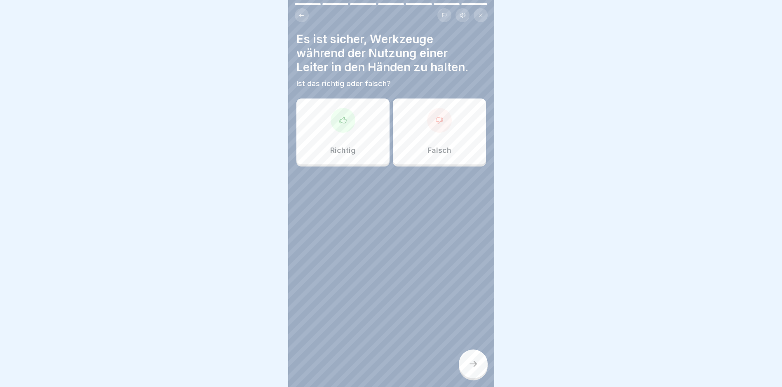
click at [402, 121] on div "Falsch" at bounding box center [439, 132] width 93 height 66
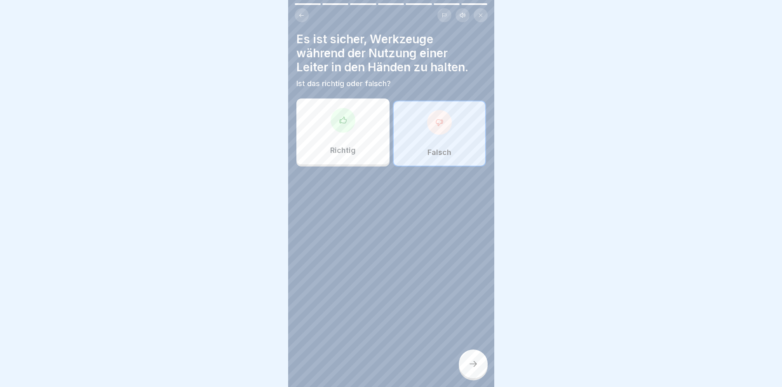
click at [479, 365] on div at bounding box center [473, 364] width 29 height 29
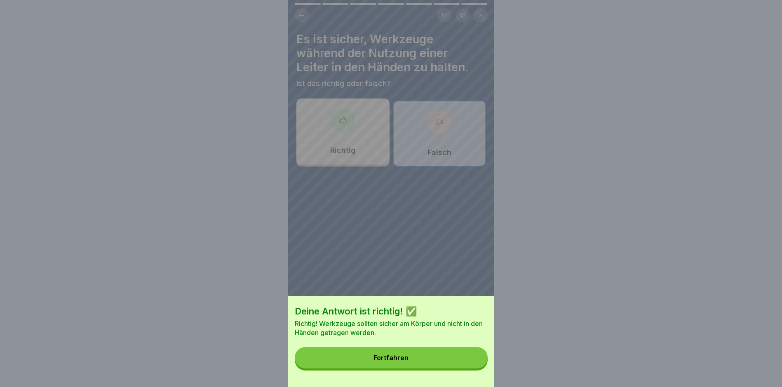
click at [412, 362] on button "Fortfahren" at bounding box center [391, 357] width 193 height 21
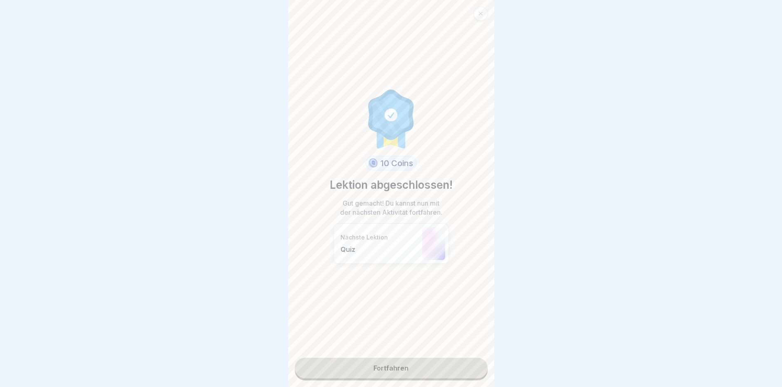
click at [388, 366] on link "Fortfahren" at bounding box center [391, 368] width 193 height 21
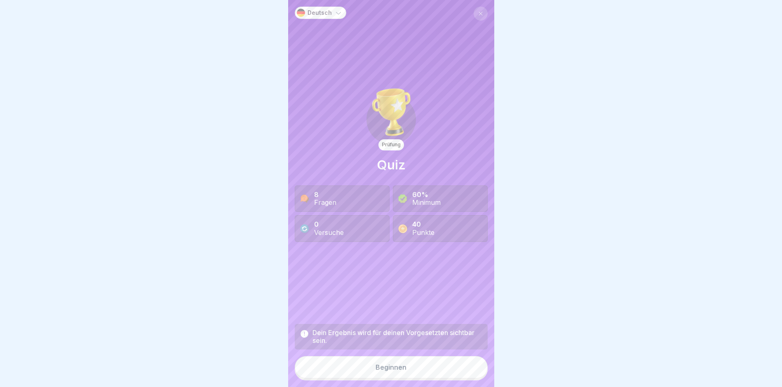
click at [390, 365] on div "Beginnen" at bounding box center [391, 367] width 31 height 7
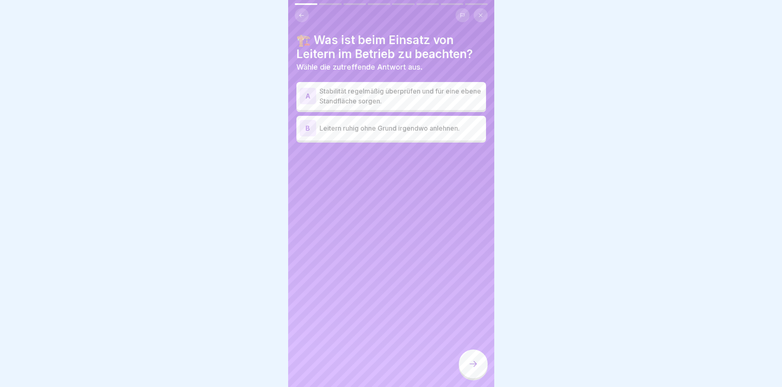
click at [367, 89] on p "Stabilität regelmäßig überprüfen und für eine ebene Standfläche sorgen." at bounding box center [401, 96] width 163 height 20
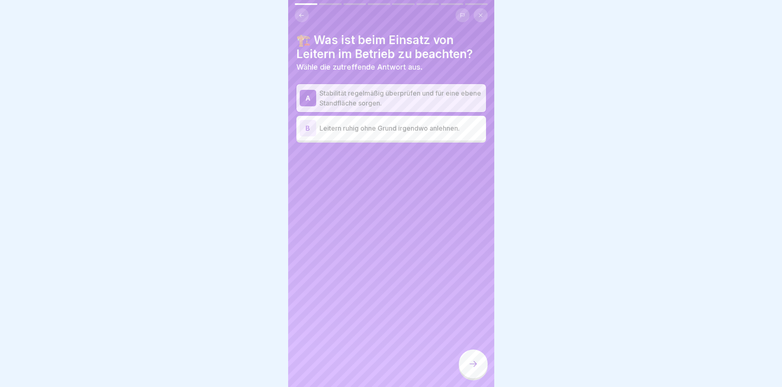
click at [478, 367] on icon at bounding box center [473, 364] width 10 height 10
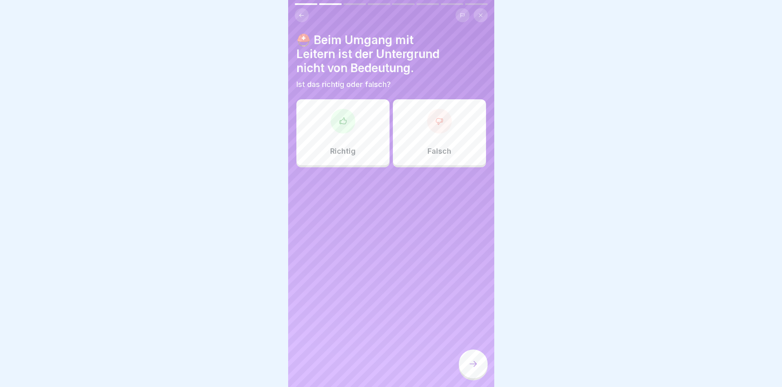
click at [451, 123] on div "Falsch" at bounding box center [439, 132] width 93 height 66
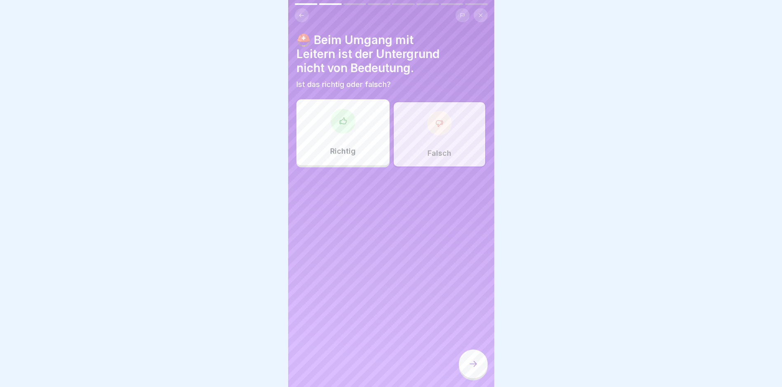
click at [478, 366] on icon at bounding box center [473, 364] width 10 height 10
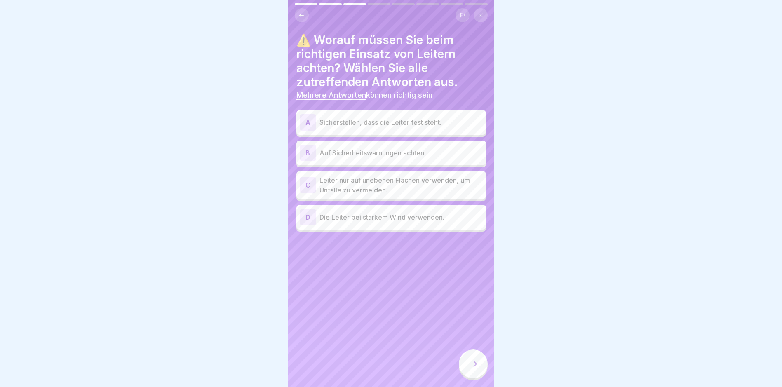
click at [391, 118] on p "Sicherstellen, dass die Leiter fest steht." at bounding box center [401, 123] width 163 height 10
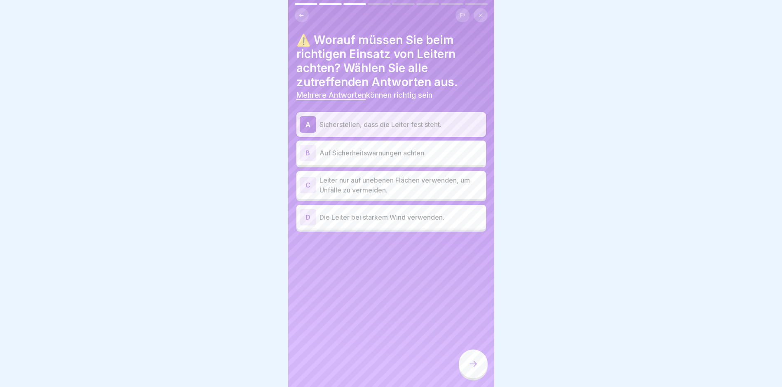
click at [386, 149] on p "Auf Sicherheitswarnungen achten." at bounding box center [401, 153] width 163 height 10
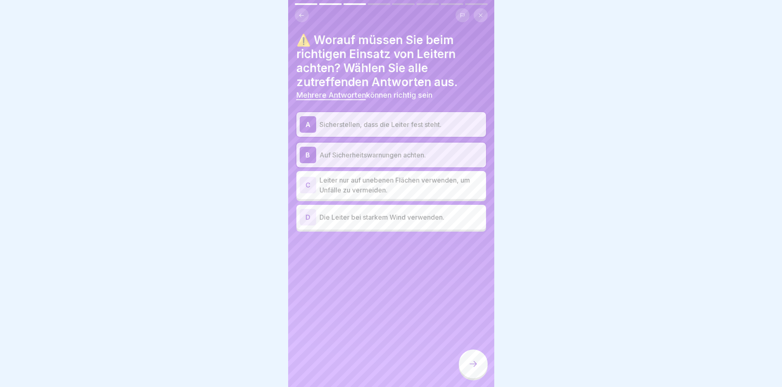
click at [379, 156] on div "B Auf Sicherheitswarnungen achten." at bounding box center [391, 155] width 183 height 16
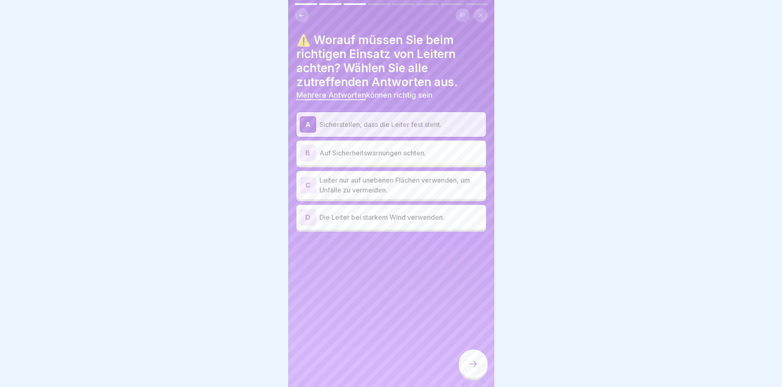
click at [372, 148] on p "Auf Sicherheitswarnungen achten." at bounding box center [401, 153] width 163 height 10
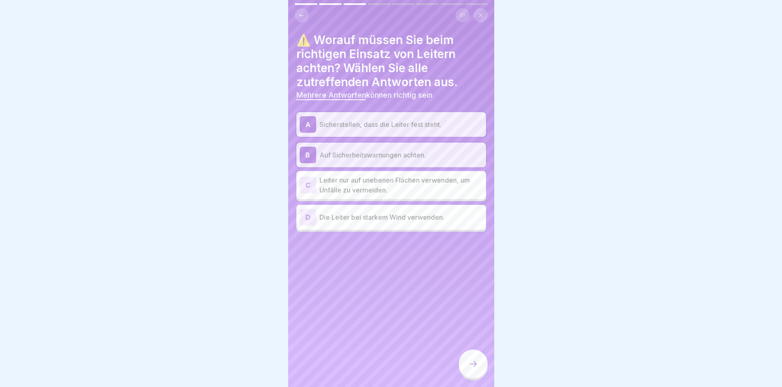
click at [471, 362] on icon at bounding box center [473, 364] width 10 height 10
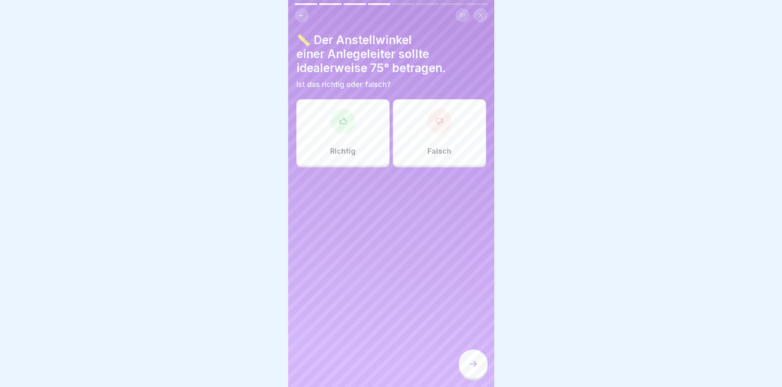
click at [305, 130] on div "Richtig" at bounding box center [343, 132] width 93 height 66
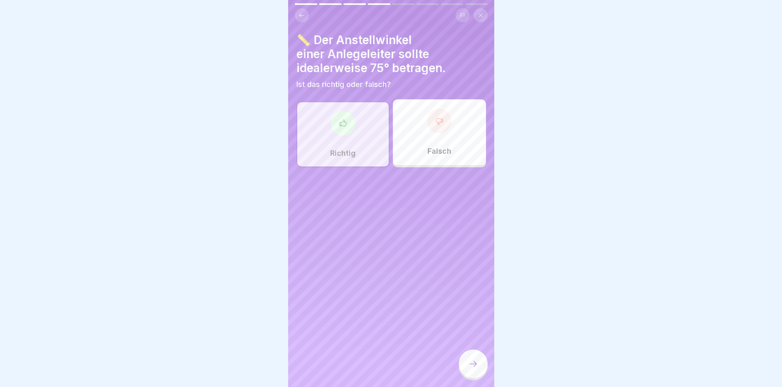
click at [473, 366] on icon at bounding box center [473, 364] width 10 height 10
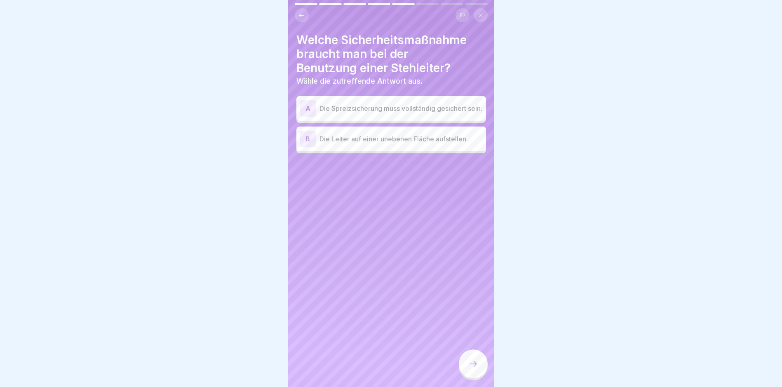
click at [358, 104] on p "Die Spreizsicherung muss vollständig gesichert sein." at bounding box center [401, 109] width 163 height 10
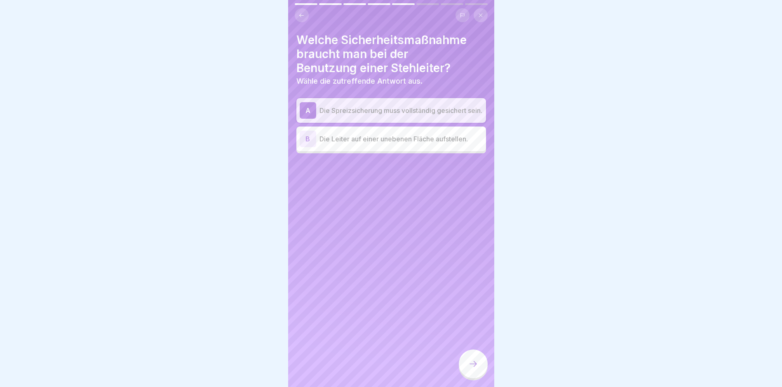
click at [481, 365] on div at bounding box center [473, 364] width 29 height 29
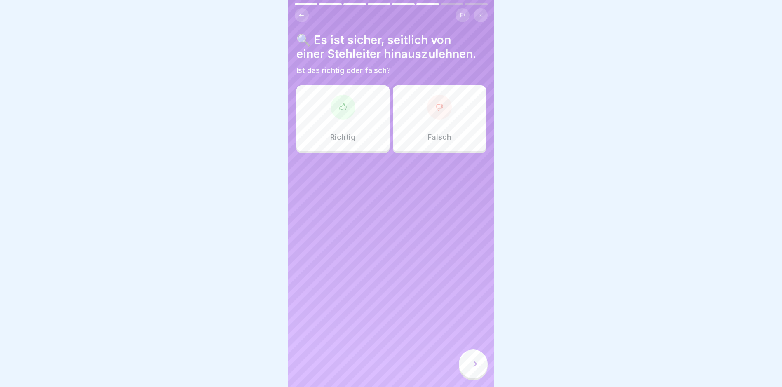
click at [421, 117] on div "Falsch" at bounding box center [439, 118] width 93 height 66
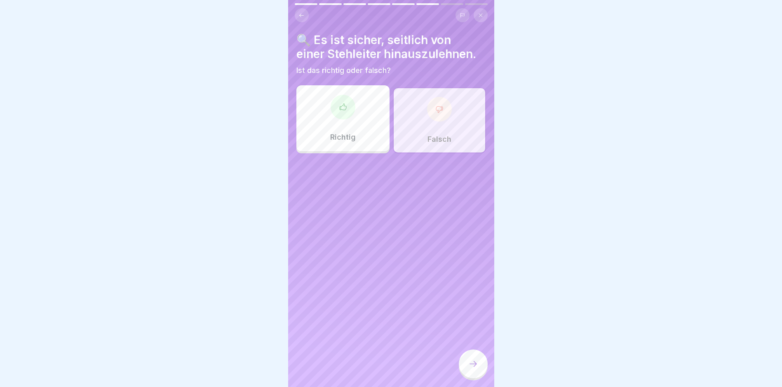
click at [472, 374] on div at bounding box center [473, 364] width 29 height 29
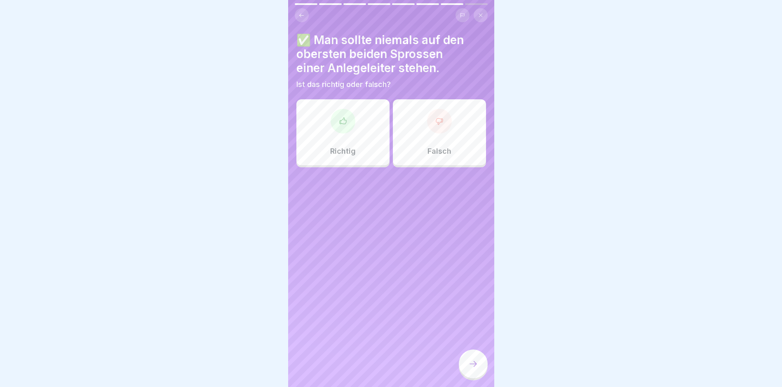
click at [335, 131] on div "Richtig" at bounding box center [343, 132] width 93 height 66
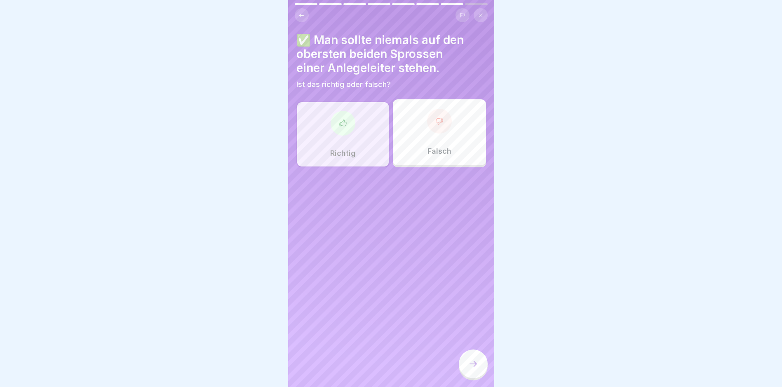
click at [475, 364] on icon at bounding box center [473, 364] width 10 height 10
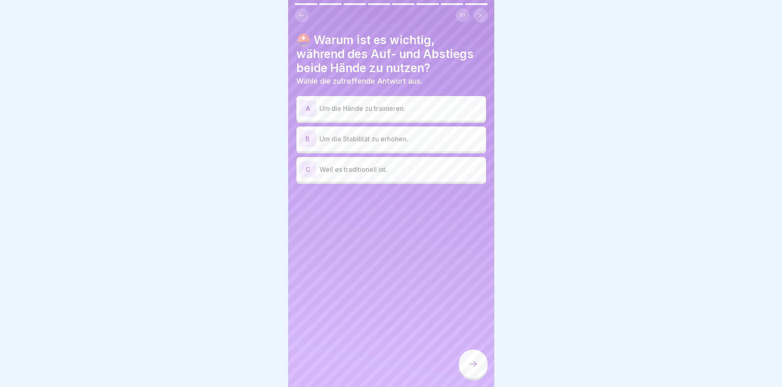
click at [384, 134] on p "Um die Stabilität zu erhöhen." at bounding box center [401, 139] width 163 height 10
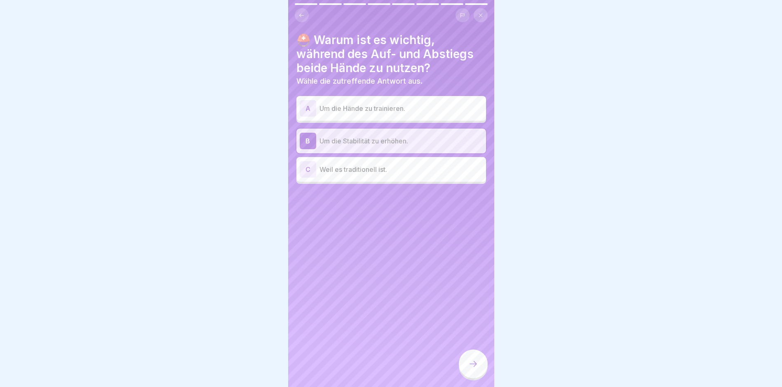
click at [476, 361] on icon at bounding box center [473, 364] width 10 height 10
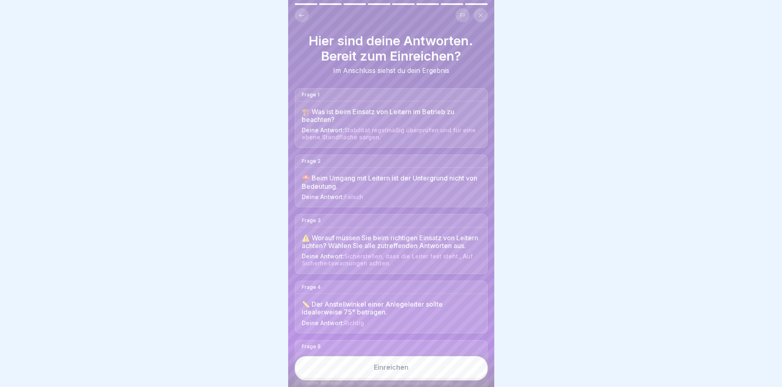
click at [389, 371] on div "Einreichen" at bounding box center [391, 367] width 35 height 7
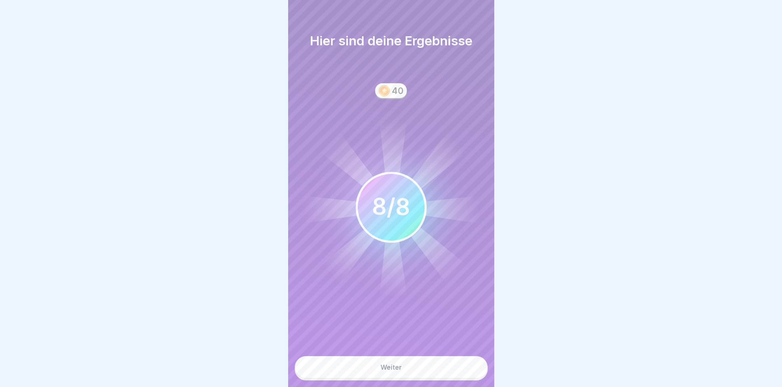
click at [384, 367] on div "Weiter" at bounding box center [391, 367] width 21 height 7
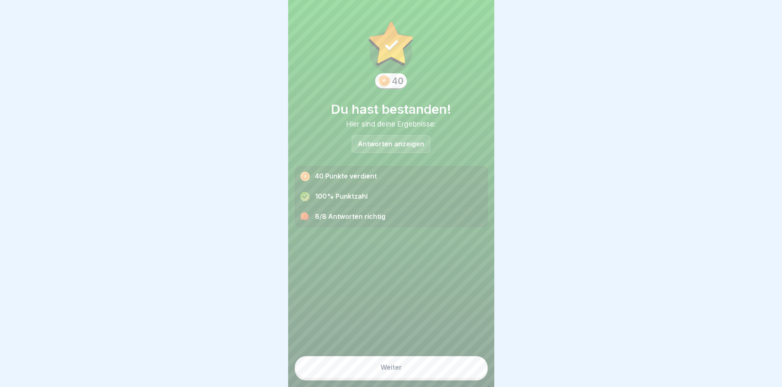
click at [383, 372] on button "Weiter" at bounding box center [391, 367] width 193 height 22
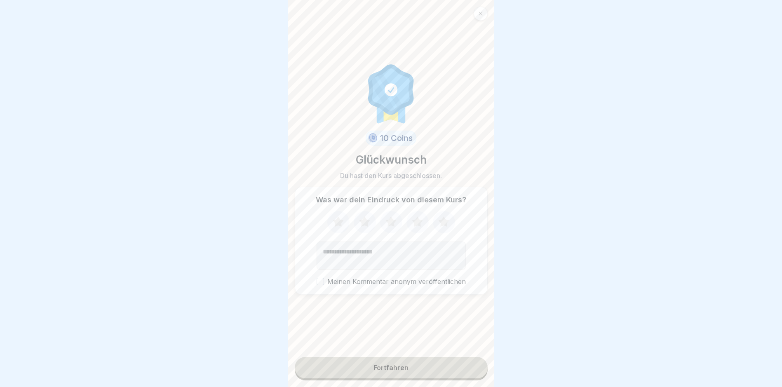
click at [393, 365] on div "Fortfahren" at bounding box center [391, 367] width 35 height 7
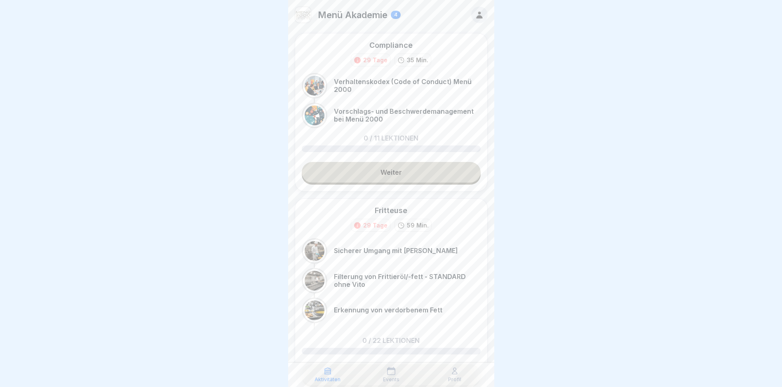
click at [655, 122] on div at bounding box center [391, 193] width 782 height 387
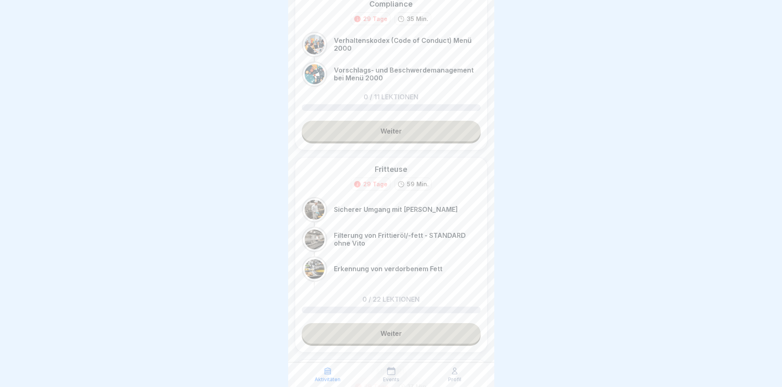
click at [396, 332] on link "Weiter" at bounding box center [391, 333] width 179 height 21
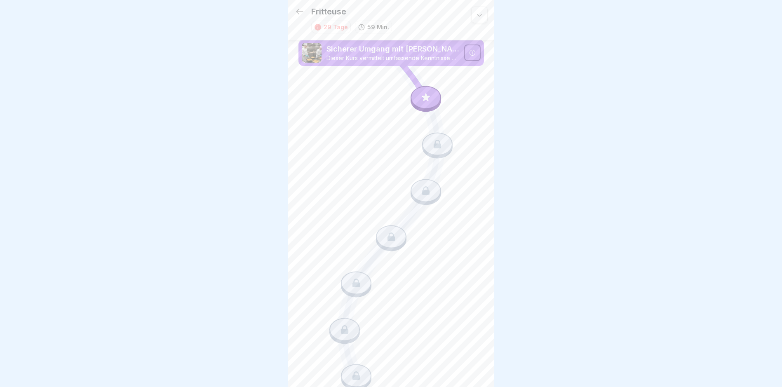
click at [422, 99] on icon at bounding box center [426, 98] width 8 height 8
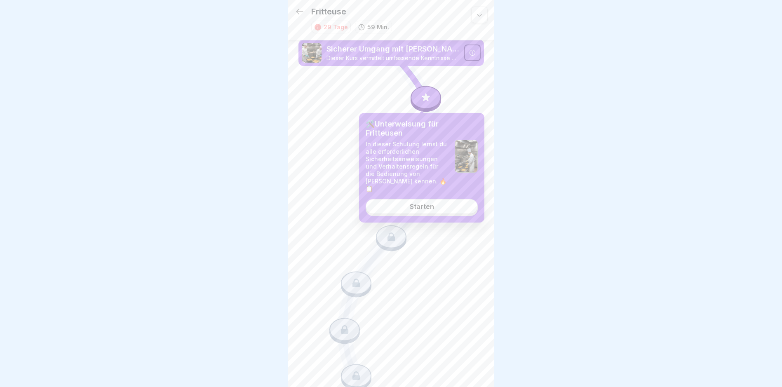
click at [433, 203] on div "Starten" at bounding box center [422, 206] width 24 height 7
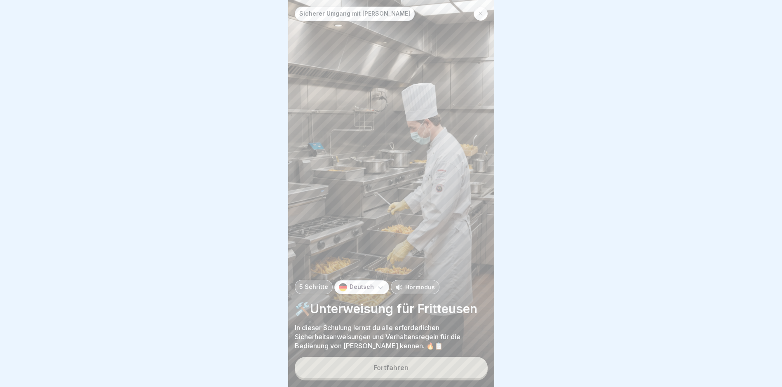
scroll to position [6, 0]
click at [401, 364] on div "Fortfahren" at bounding box center [391, 367] width 35 height 7
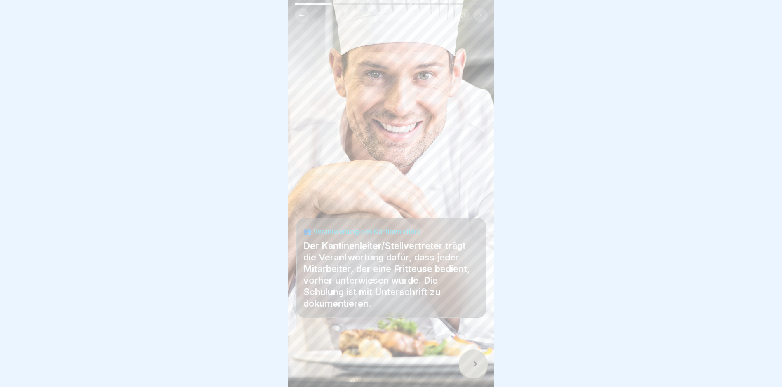
click at [468, 354] on div at bounding box center [473, 364] width 29 height 29
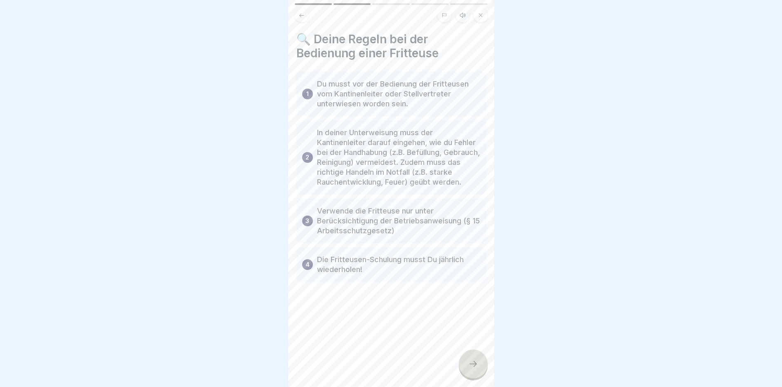
click at [468, 367] on icon at bounding box center [473, 364] width 10 height 10
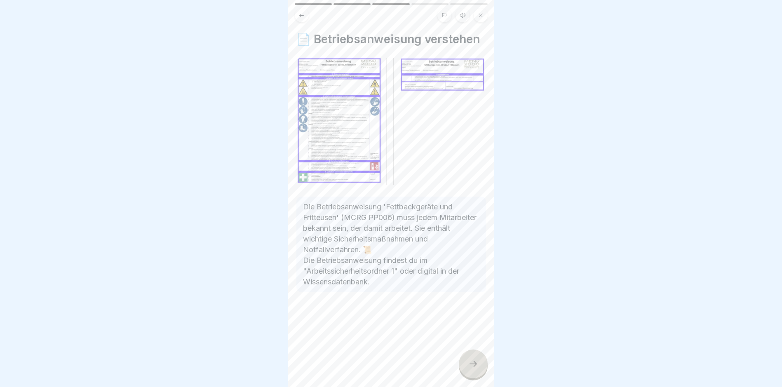
click at [476, 363] on icon at bounding box center [473, 364] width 10 height 10
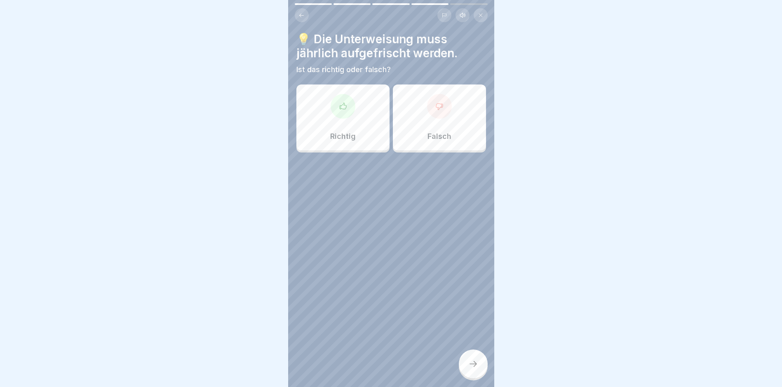
click at [354, 108] on div "Richtig" at bounding box center [343, 118] width 93 height 66
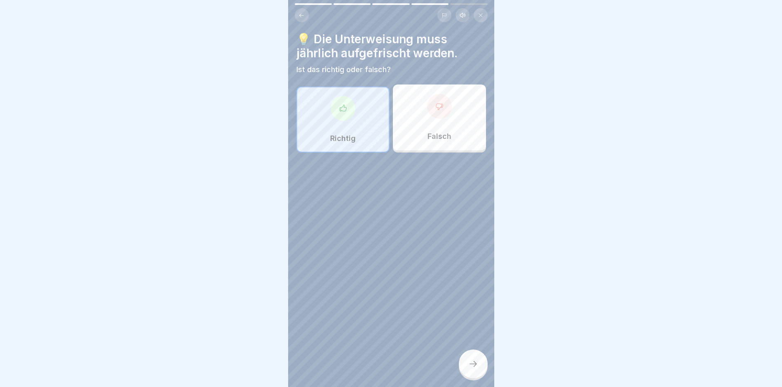
click at [479, 363] on div at bounding box center [473, 364] width 29 height 29
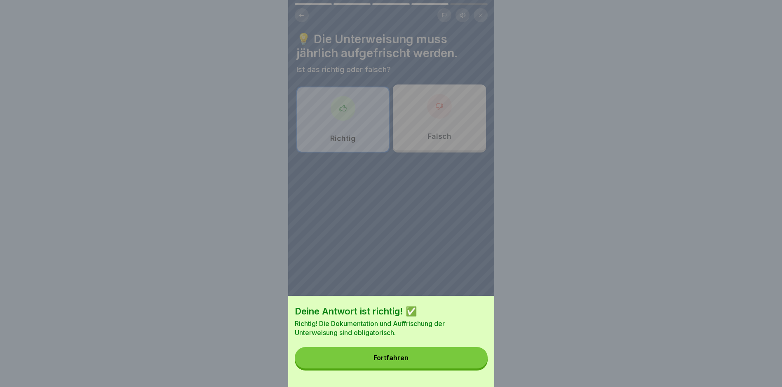
click at [421, 355] on button "Fortfahren" at bounding box center [391, 357] width 193 height 21
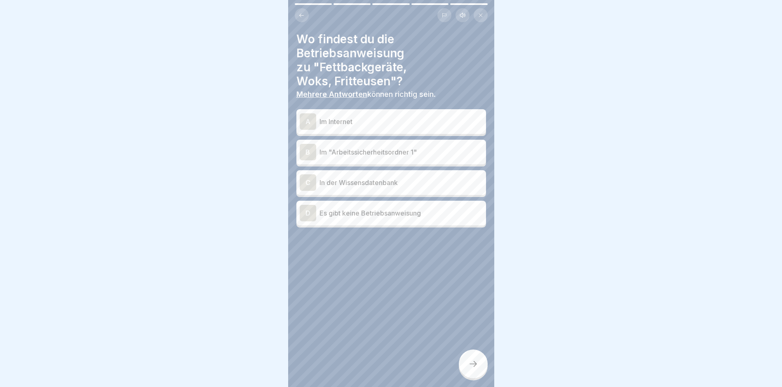
click at [373, 152] on div "B Im "Arbeitssicherheitsordner 1"" at bounding box center [391, 152] width 183 height 16
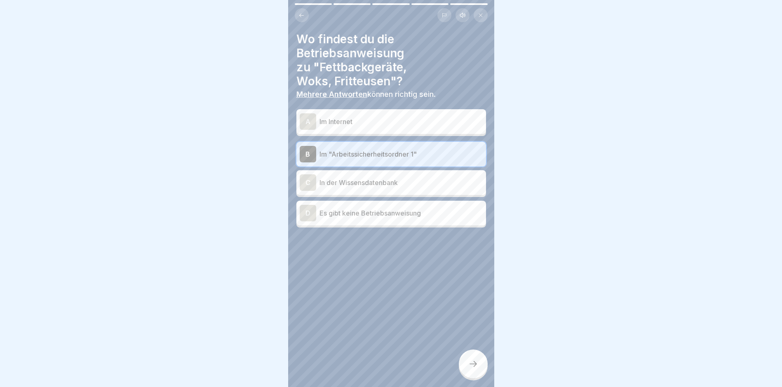
click at [479, 368] on div at bounding box center [473, 364] width 29 height 29
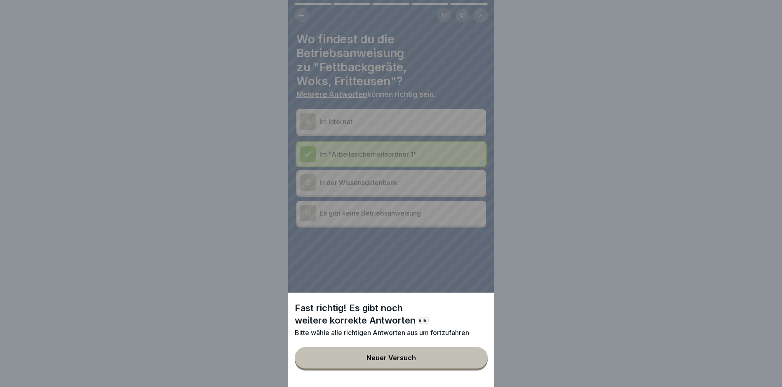
click at [404, 362] on div "Neuer Versuch" at bounding box center [391, 357] width 49 height 7
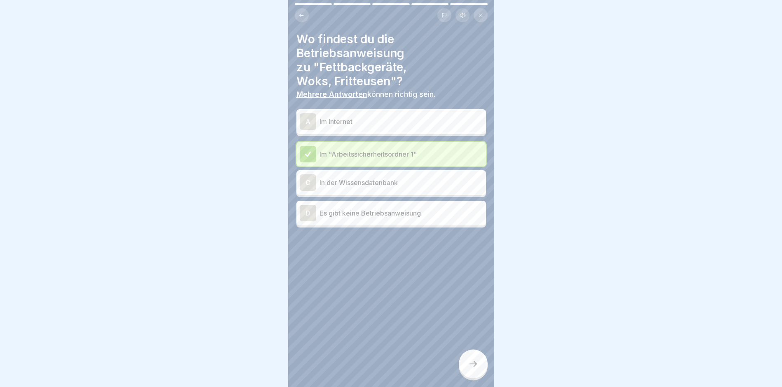
click at [404, 181] on div "C In der Wissensdatenbank" at bounding box center [391, 182] width 183 height 16
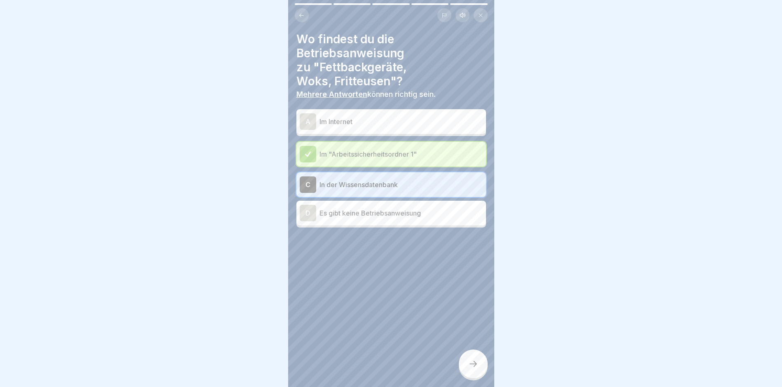
click at [468, 370] on div at bounding box center [473, 364] width 29 height 29
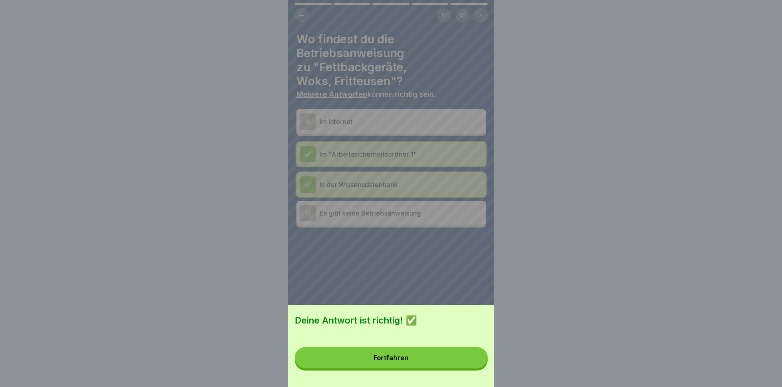
click at [410, 360] on button "Fortfahren" at bounding box center [391, 357] width 193 height 21
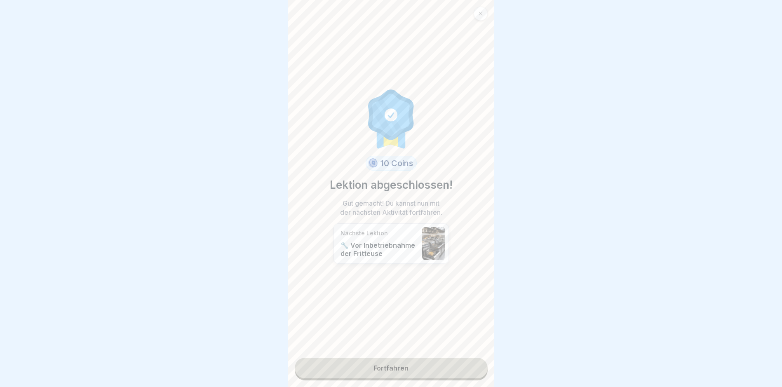
click at [386, 358] on link "Fortfahren" at bounding box center [391, 368] width 193 height 21
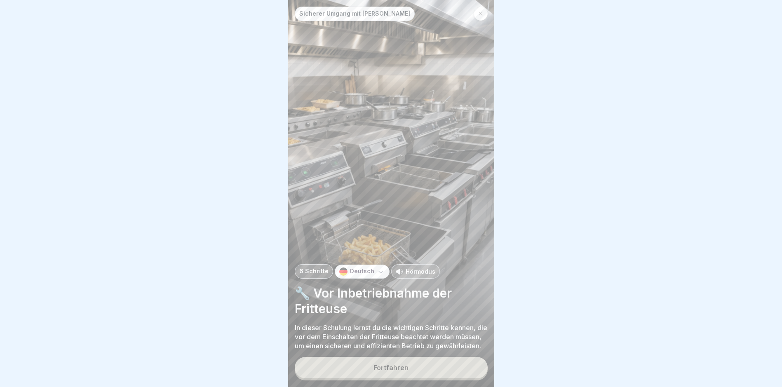
click at [383, 370] on div "Fortfahren" at bounding box center [391, 367] width 35 height 7
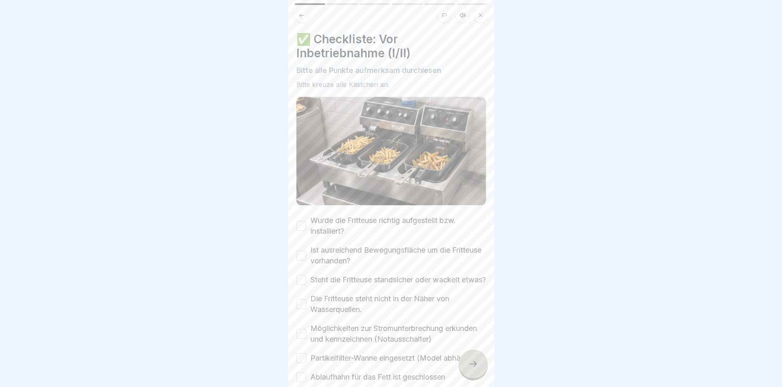
click at [303, 221] on button "Wurde die Fritteuse richtig aufgestellt bzw. installiert?" at bounding box center [302, 226] width 10 height 10
click at [305, 251] on button "Ist ausreichend Bewegungsfläche um die Fritteuse vorhanden?" at bounding box center [302, 256] width 10 height 10
click at [307, 275] on div "Steht die Fritteuse standsicher oder wackelt etwas?" at bounding box center [392, 280] width 190 height 11
click at [301, 279] on button "Steht die Fritteuse standsicher oder wackelt etwas?" at bounding box center [302, 280] width 10 height 10
click at [301, 306] on button "Die Fritteuse steht nicht in der Näher von Wasserquellen." at bounding box center [302, 304] width 10 height 10
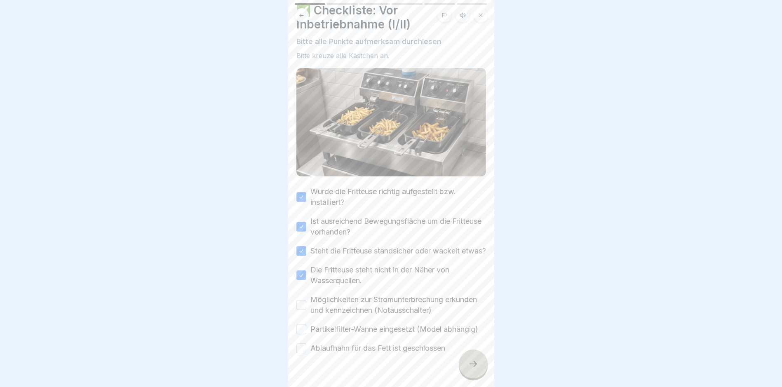
scroll to position [63, 0]
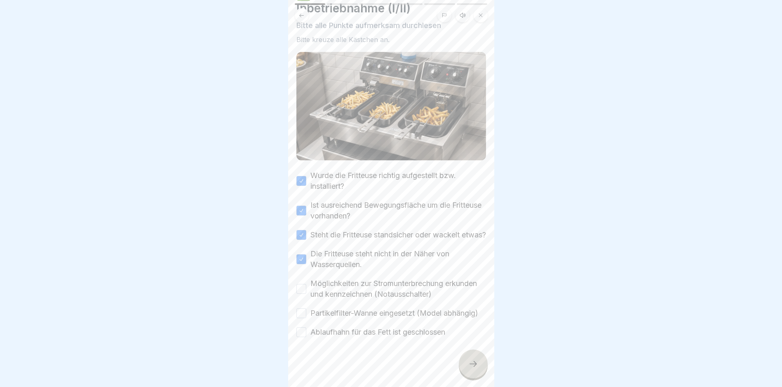
click at [302, 284] on button "Möglichkeiten zur Stromunterbrechung erkunden und kennzeichnen (Notausschalter)" at bounding box center [302, 289] width 10 height 10
click at [306, 308] on div "Partikelfilter-Wanne eingesetzt (Model abhängig)" at bounding box center [388, 313] width 182 height 11
drag, startPoint x: 306, startPoint y: 325, endPoint x: 299, endPoint y: 311, distance: 15.5
click at [306, 327] on div "Ablaufhahn für das Fett ist geschlossen" at bounding box center [371, 332] width 149 height 11
click at [300, 308] on button "Partikelfilter-Wanne eingesetzt (Model abhängig)" at bounding box center [302, 313] width 10 height 10
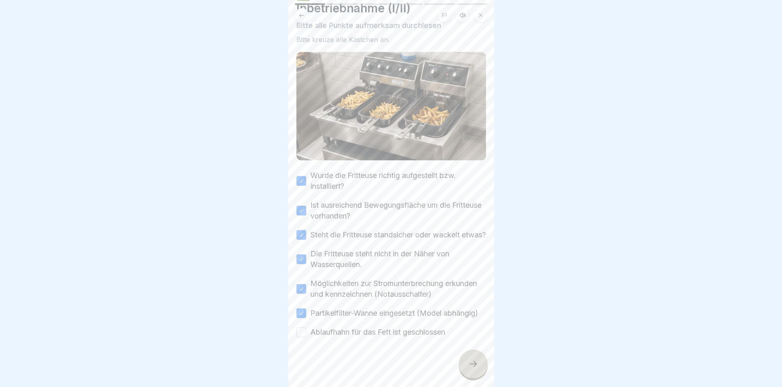
click at [303, 320] on div "Wurde die Fritteuse richtig aufgestellt bzw. installiert? Ist ausreichend Beweg…" at bounding box center [392, 253] width 190 height 167
click at [295, 325] on div "✅ Checkliste: Vor Inbetriebnahme (I/II) Bitte alle Punkte aufmerksam durchlesen…" at bounding box center [391, 193] width 206 height 387
click at [301, 327] on button "Ablaufhahn für das Fett ist geschlossen" at bounding box center [302, 332] width 10 height 10
click at [469, 368] on icon at bounding box center [473, 364] width 10 height 10
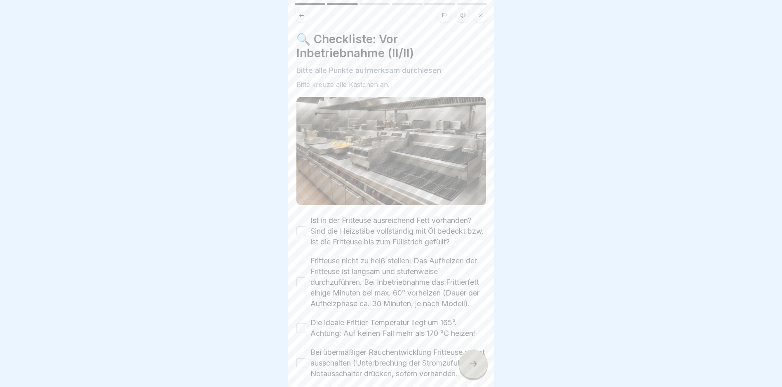
click at [303, 226] on button "Ist in der Fritteuse ausreichend Fett vorhanden? Sind die Heizstäbe vollständig…" at bounding box center [302, 231] width 10 height 10
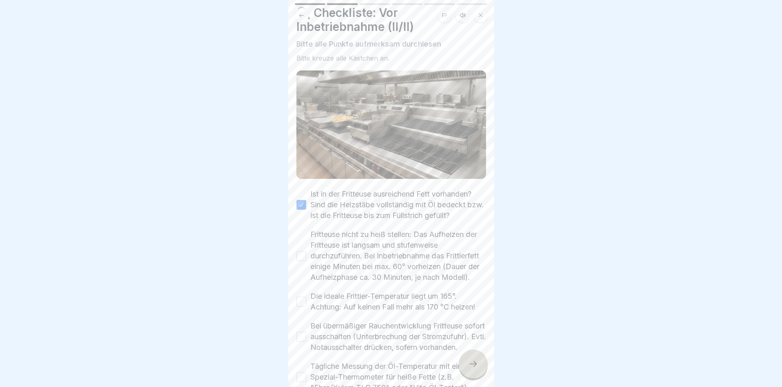
scroll to position [41, 0]
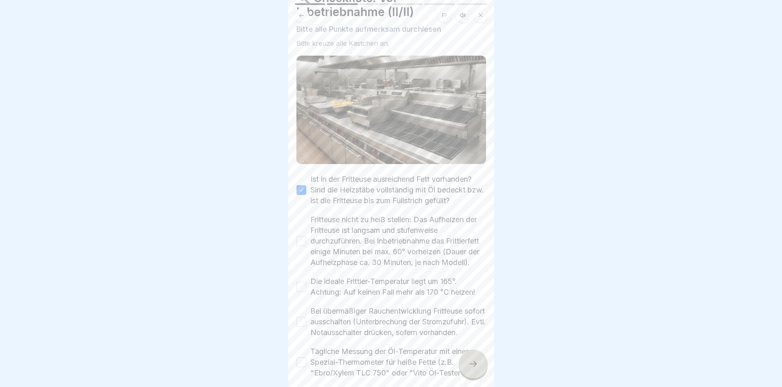
click at [302, 238] on button "Fritteuse nicht zu heiß stellen: Das Aufheizen der Fritteuse ist langsam und st…" at bounding box center [302, 241] width 10 height 10
click at [301, 291] on button "Die ideale Frittier-Temperatur liegt um 165°. Achtung: Auf keinen Fall mehr als…" at bounding box center [302, 287] width 10 height 10
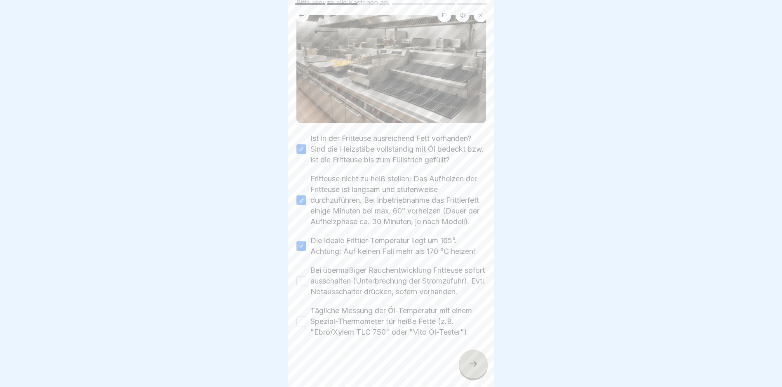
scroll to position [100, 0]
click at [301, 276] on button "Bei übermäßiger Rauchentwicklung Fritteuse sofort ausschalten (Unterbrechung de…" at bounding box center [302, 281] width 10 height 10
click at [299, 317] on button "Tägliche Messung der Öl-Temperatur mit einem Spezial-Thermometer für heiße Fett…" at bounding box center [302, 322] width 10 height 10
click at [471, 364] on icon at bounding box center [473, 364] width 10 height 10
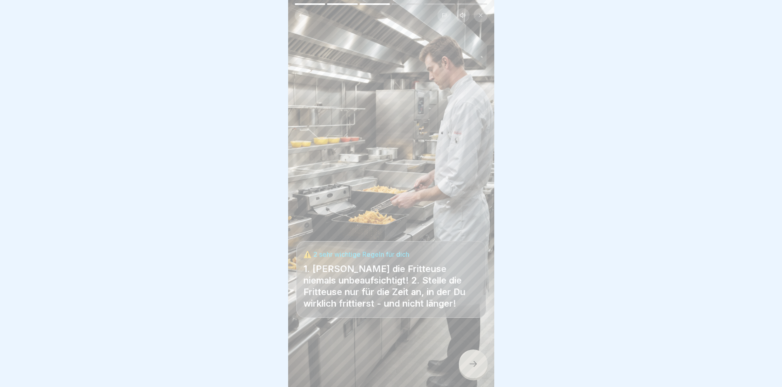
click at [466, 367] on div at bounding box center [473, 364] width 29 height 29
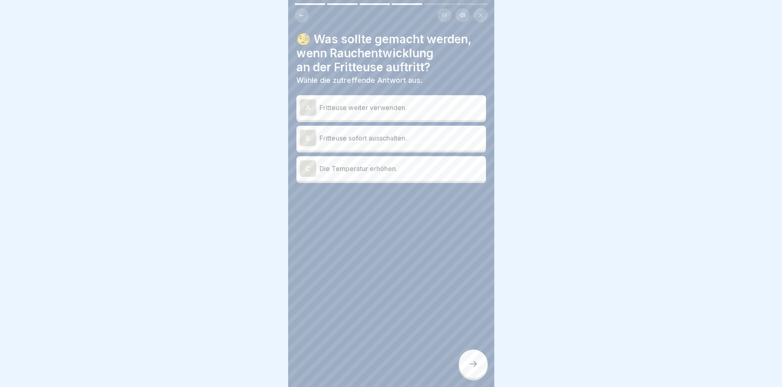
click at [362, 133] on p "Fritteuse sofort ausschalten." at bounding box center [401, 138] width 163 height 10
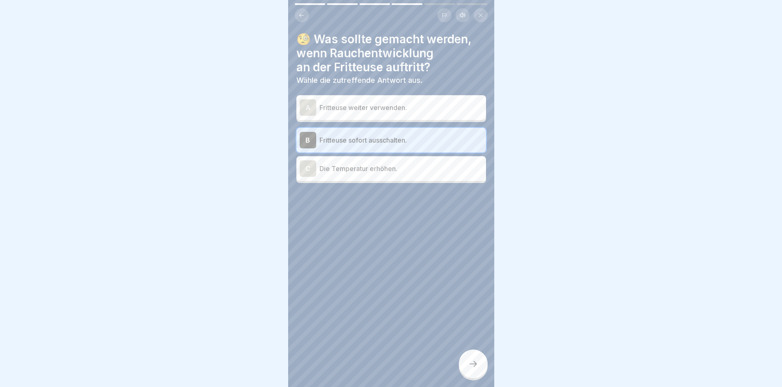
click at [477, 362] on icon at bounding box center [473, 364] width 10 height 10
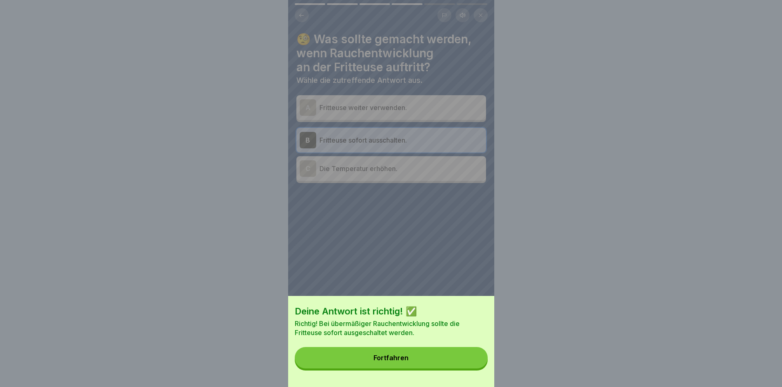
click at [423, 367] on button "Fortfahren" at bounding box center [391, 357] width 193 height 21
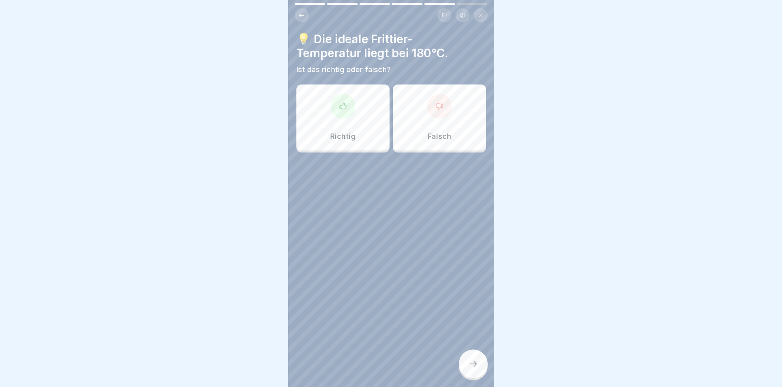
click at [409, 108] on div "Falsch" at bounding box center [439, 118] width 93 height 66
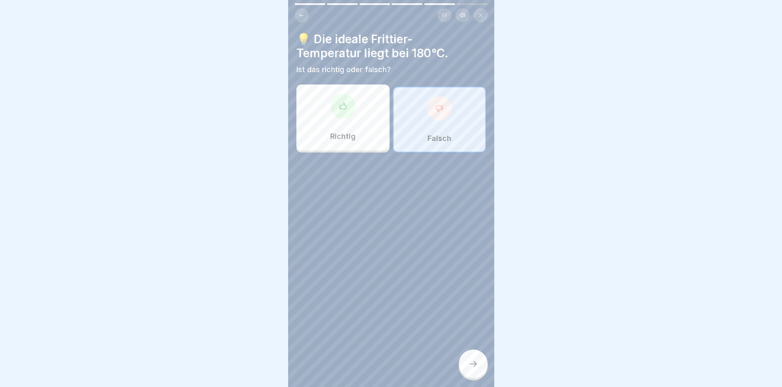
click at [472, 360] on div at bounding box center [473, 364] width 29 height 29
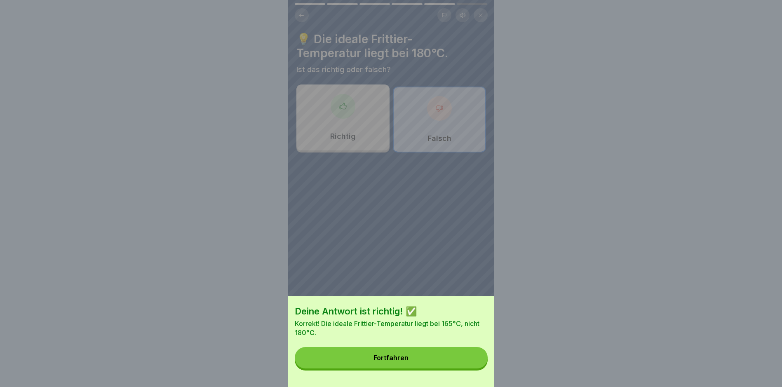
click at [388, 362] on div "Fortfahren" at bounding box center [391, 357] width 35 height 7
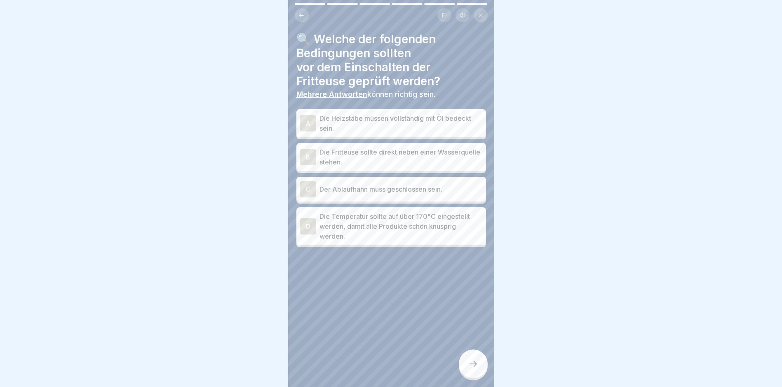
click at [368, 116] on p "Die Heizstäbe müssen vollständig mit Öl bedeckt sein." at bounding box center [401, 123] width 163 height 20
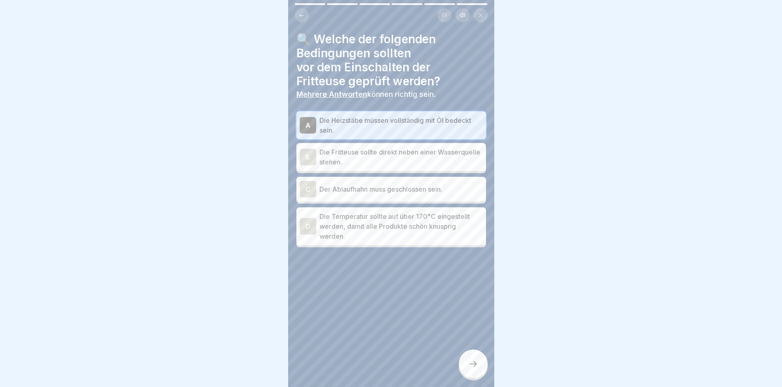
click at [377, 186] on p "Der Ablaufhahn muss geschlossen sein." at bounding box center [401, 189] width 163 height 10
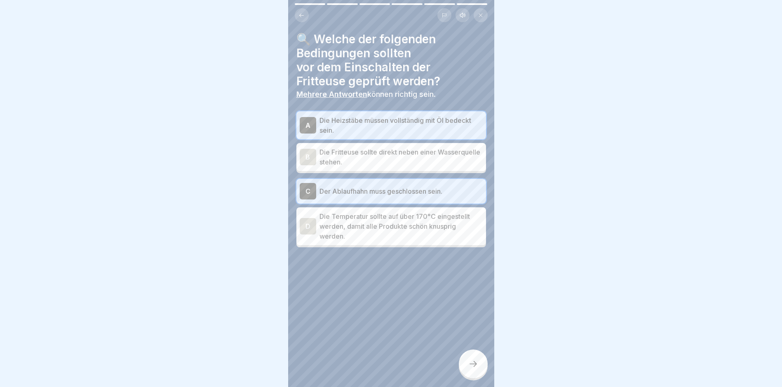
click at [471, 359] on div at bounding box center [473, 364] width 29 height 29
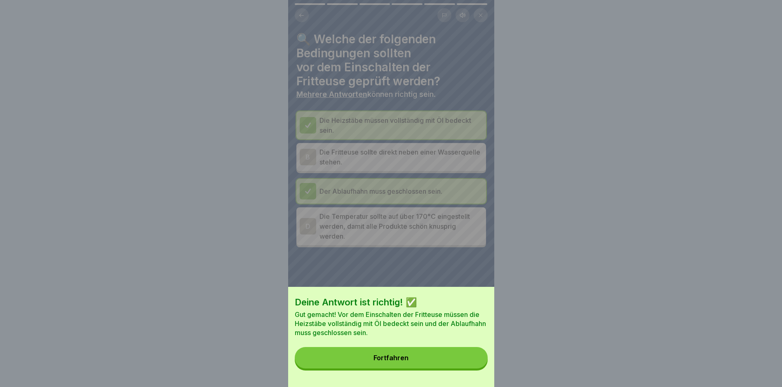
click at [410, 369] on button "Fortfahren" at bounding box center [391, 357] width 193 height 21
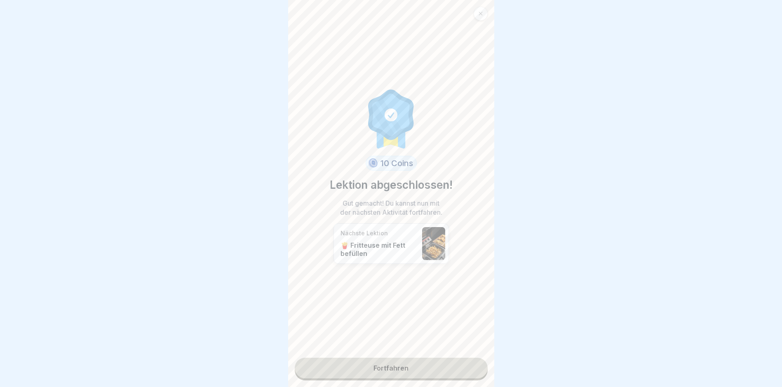
click at [405, 365] on link "Fortfahren" at bounding box center [391, 368] width 193 height 21
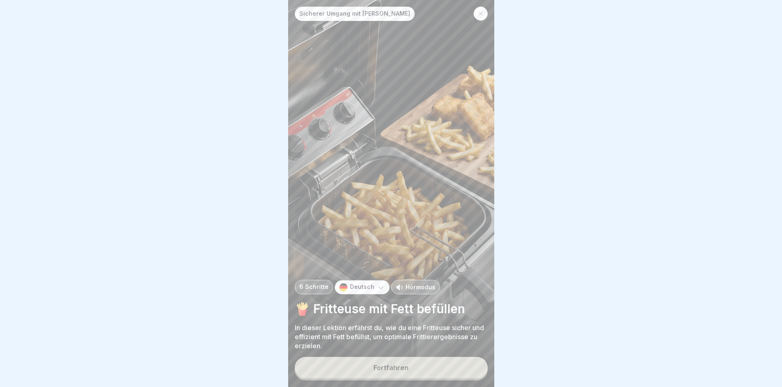
click at [382, 365] on div "Fortfahren" at bounding box center [391, 367] width 35 height 7
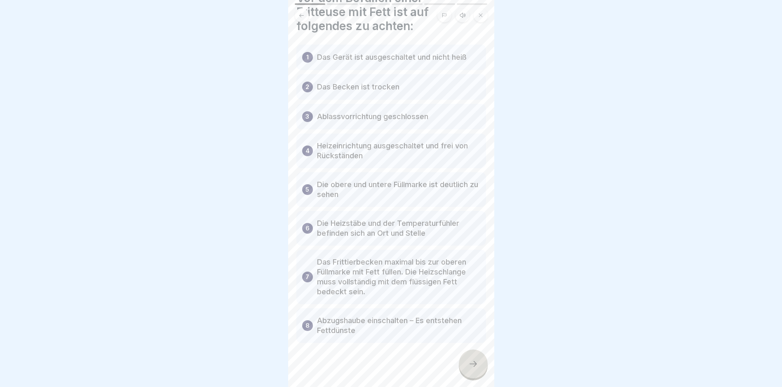
scroll to position [47, 0]
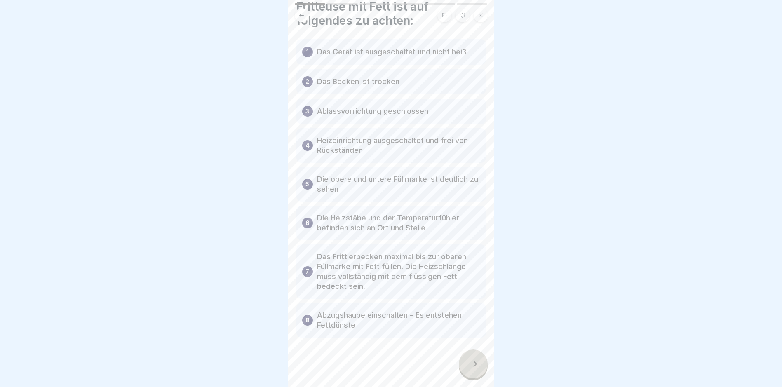
click at [478, 367] on div at bounding box center [473, 364] width 29 height 29
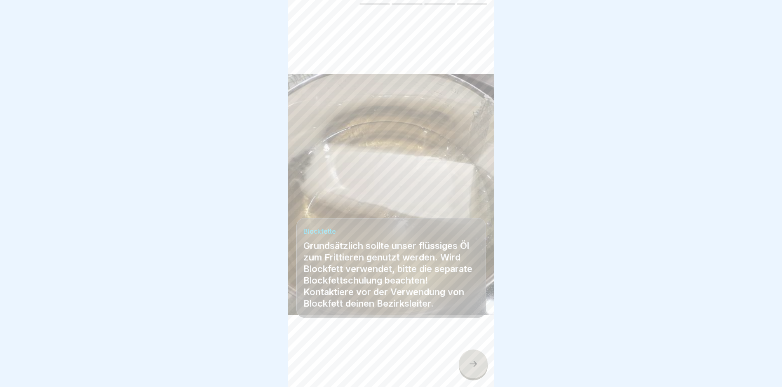
click at [478, 369] on div at bounding box center [473, 364] width 29 height 29
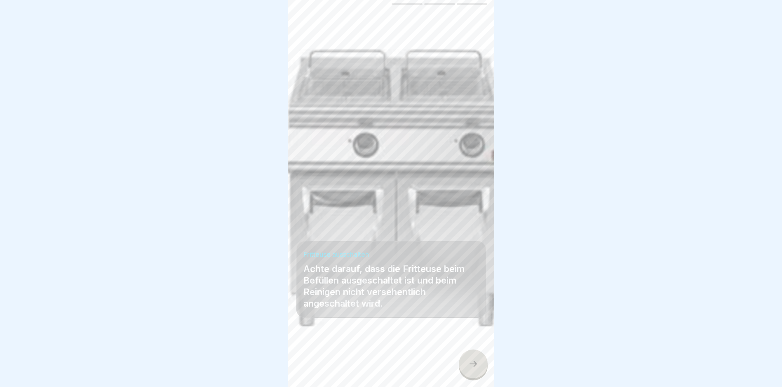
click at [471, 368] on icon at bounding box center [473, 364] width 10 height 10
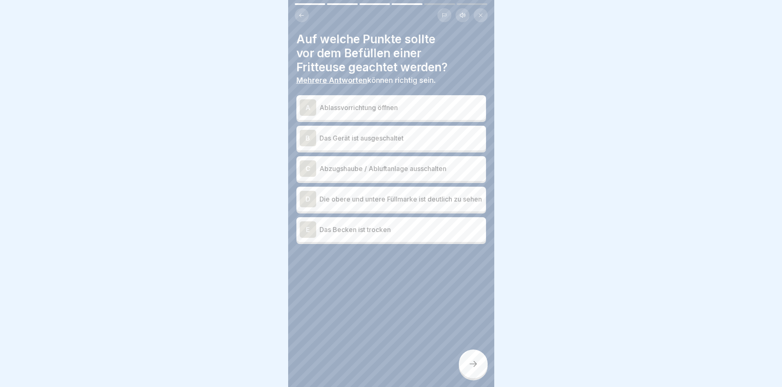
click at [369, 133] on p "Das Gerät ist ausgeschaltet" at bounding box center [401, 138] width 163 height 10
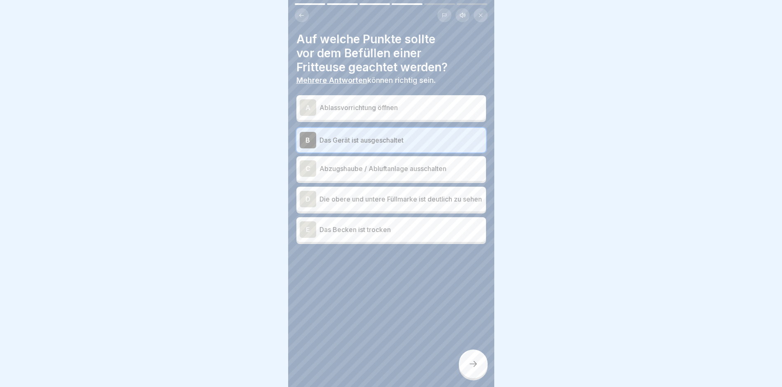
click at [374, 197] on p "Die obere und untere Füllmarke ist deutlich zu sehen" at bounding box center [401, 199] width 163 height 10
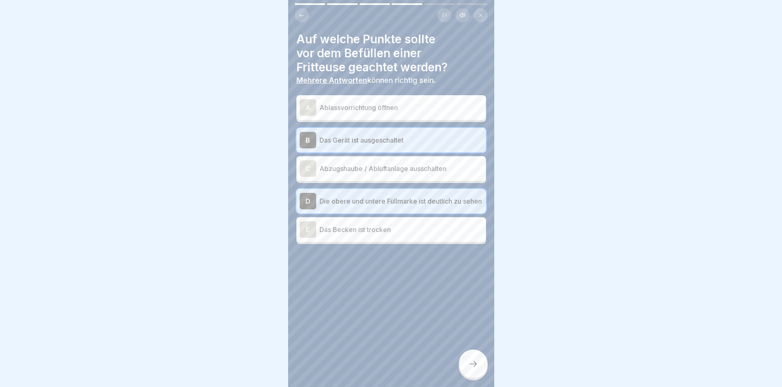
click at [376, 221] on div "E Das Becken ist trocken" at bounding box center [391, 229] width 183 height 16
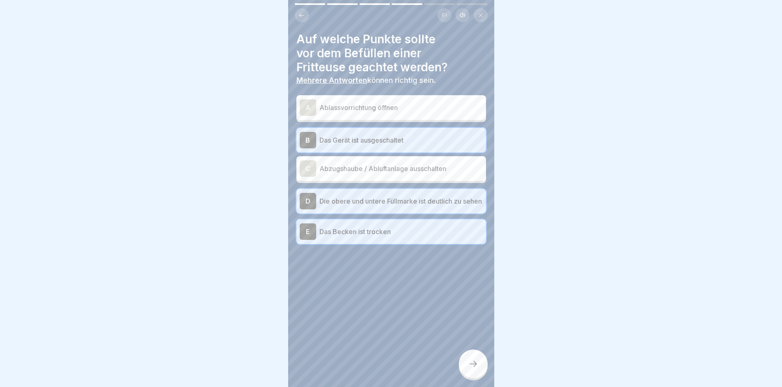
click at [476, 361] on icon at bounding box center [473, 364] width 10 height 10
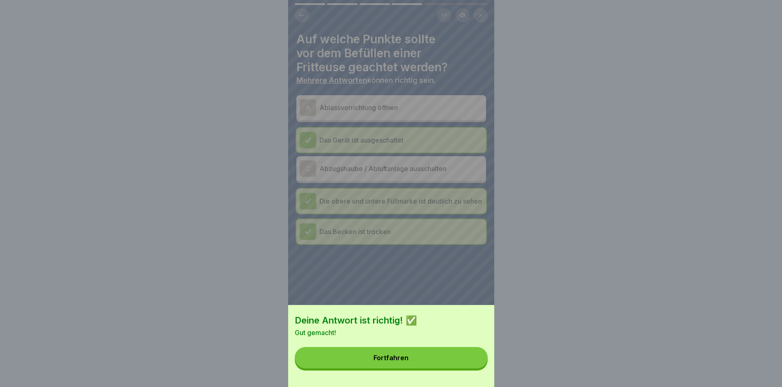
click at [392, 352] on div "Deine Antwort ist richtig! ✅ Gut gemacht! Fortfahren" at bounding box center [391, 346] width 206 height 82
click at [388, 352] on div "Deine Antwort ist richtig! ✅ Gut gemacht! Fortfahren" at bounding box center [391, 346] width 206 height 82
click at [374, 360] on button "Fortfahren" at bounding box center [391, 357] width 193 height 21
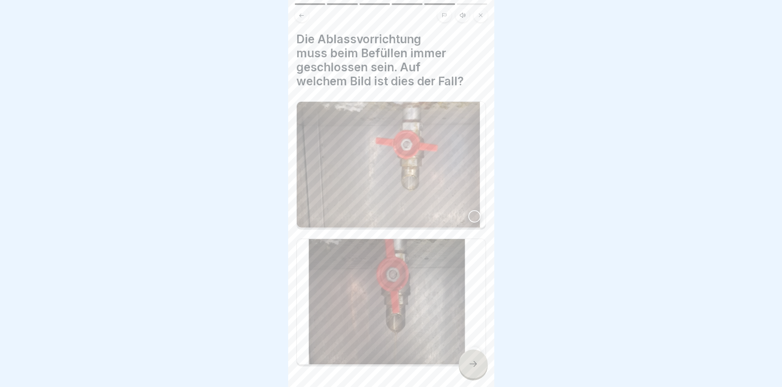
click at [432, 184] on img at bounding box center [391, 165] width 189 height 126
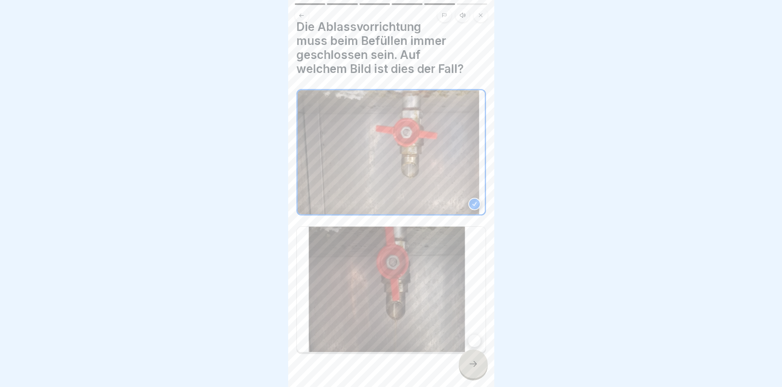
scroll to position [23, 0]
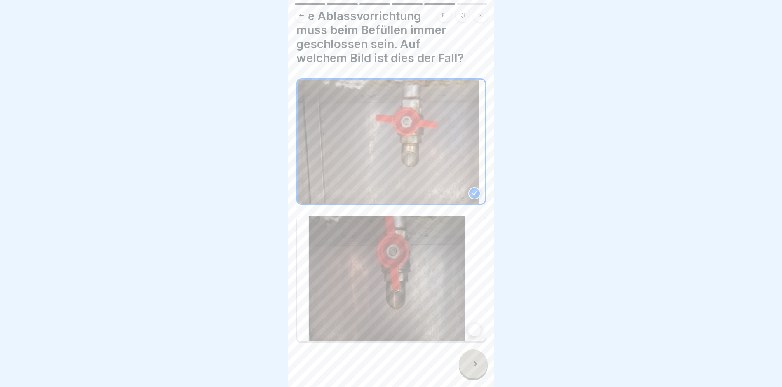
click at [471, 363] on icon at bounding box center [473, 364] width 10 height 10
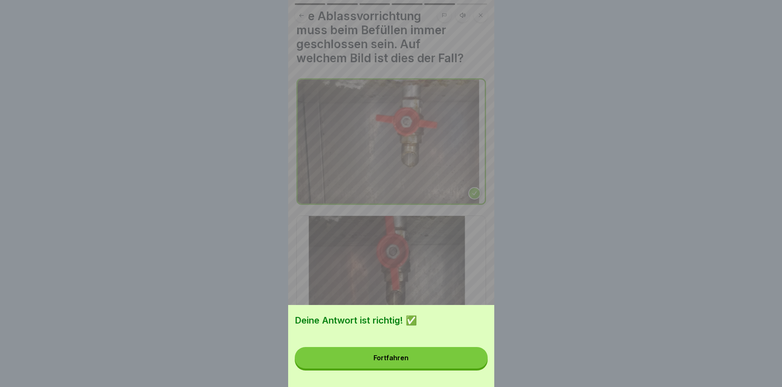
click at [426, 367] on button "Fortfahren" at bounding box center [391, 357] width 193 height 21
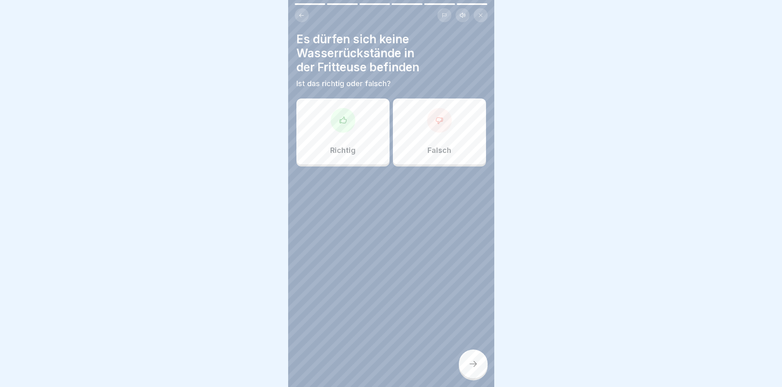
click at [352, 119] on div at bounding box center [343, 120] width 25 height 25
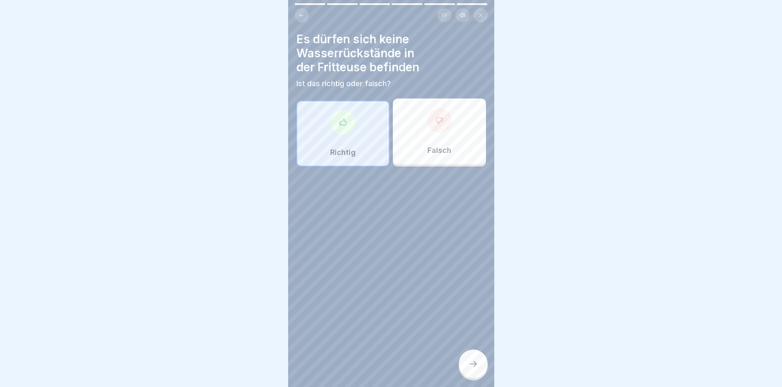
click at [467, 365] on div at bounding box center [473, 364] width 29 height 29
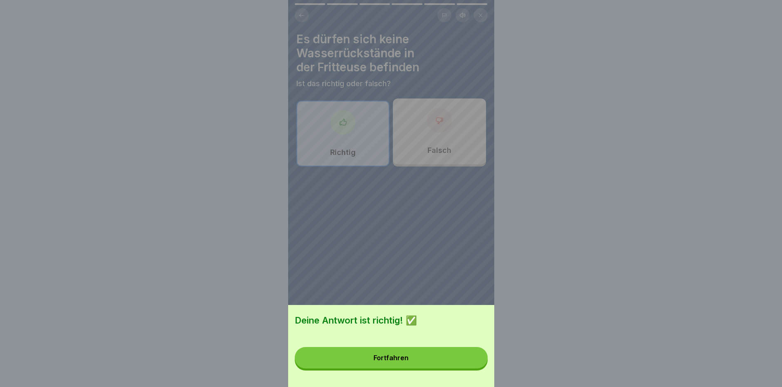
click at [402, 361] on div "Fortfahren" at bounding box center [391, 357] width 35 height 7
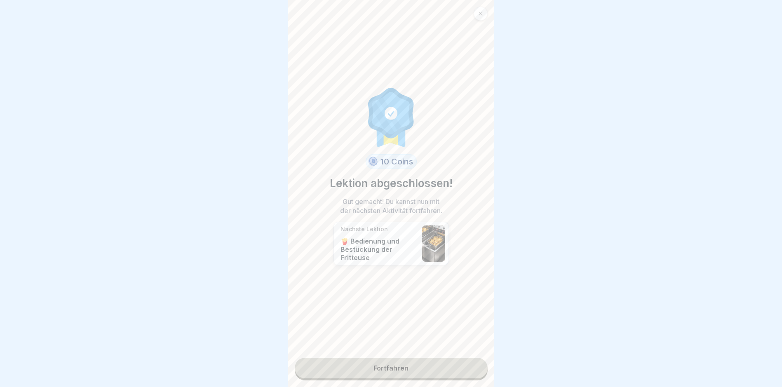
click at [405, 365] on link "Fortfahren" at bounding box center [391, 368] width 193 height 21
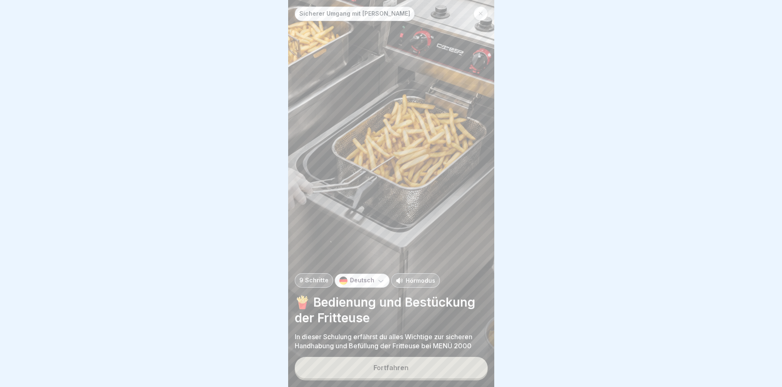
click at [394, 370] on div "Fortfahren" at bounding box center [391, 367] width 35 height 7
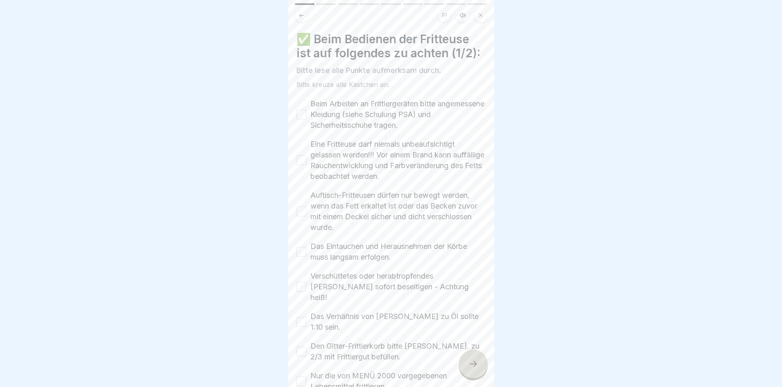
click at [303, 110] on button "Beim Arbeiten an Frittiergeräten bitte angemessene Kleidung (siehe Schulung PSA…" at bounding box center [302, 115] width 10 height 10
click at [304, 155] on button "Eine Fritteuse darf niemals unbeaufsichtigt gelassen werden!!! Vor einem Brand …" at bounding box center [302, 160] width 10 height 10
click at [304, 207] on button "Auftisch-Fritteusen dürfen nur bewegt werden, wenn das Fett erkaltet ist oder d…" at bounding box center [302, 212] width 10 height 10
click at [303, 247] on button "Das Eintauchen und Herausnehmen der Körbe muss langsam erfolgen." at bounding box center [302, 252] width 10 height 10
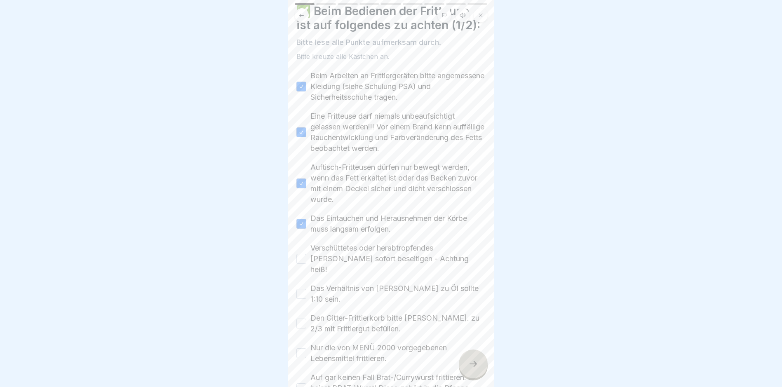
scroll to position [41, 0]
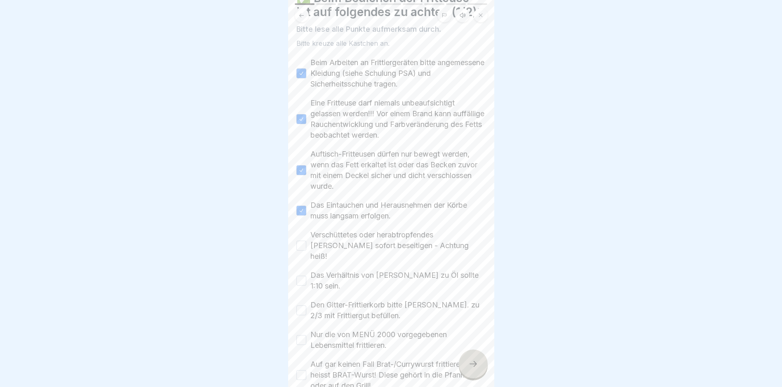
click at [305, 241] on button "Verschüttetes oder herabtropfendes [PERSON_NAME] sofort beseitigen - Achtung he…" at bounding box center [302, 246] width 10 height 10
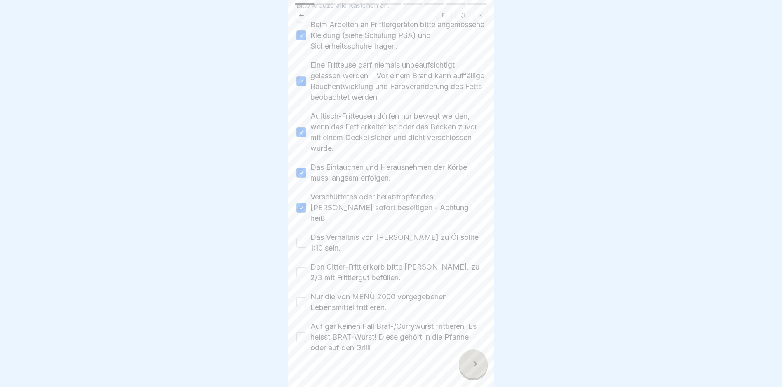
scroll to position [84, 0]
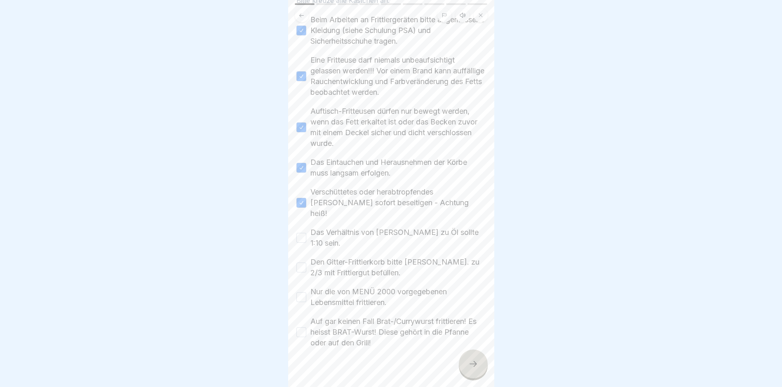
click at [302, 233] on button "Das Verhältnis von [PERSON_NAME] zu Öl sollte 1:10 sein." at bounding box center [302, 238] width 10 height 10
click at [306, 257] on div "Den Gitter-Frittierkorb bitte [PERSON_NAME]. zu 2/3 mit Frittiergut befüllen." at bounding box center [392, 267] width 190 height 21
click at [304, 292] on button "Nur die von MENÜ 2000 vorgegebenen Lebensmittel frittieren." at bounding box center [302, 297] width 10 height 10
click at [304, 327] on button "Auf gar keinen Fall Brat-/Currywurst frittieren! Es heisst BRAT-Wurst! Diese ge…" at bounding box center [302, 332] width 10 height 10
click at [471, 363] on icon at bounding box center [473, 364] width 10 height 10
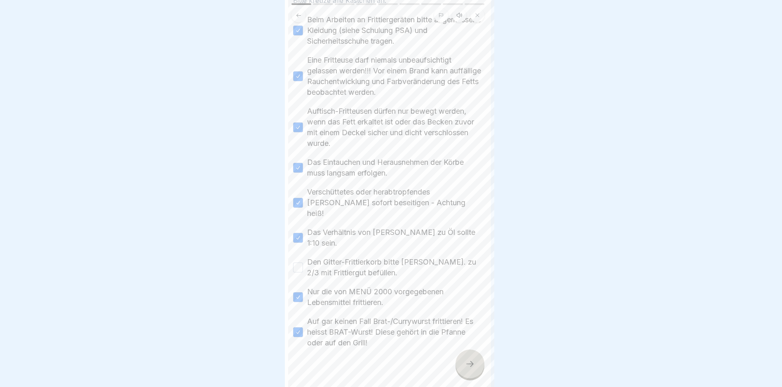
scroll to position [0, 0]
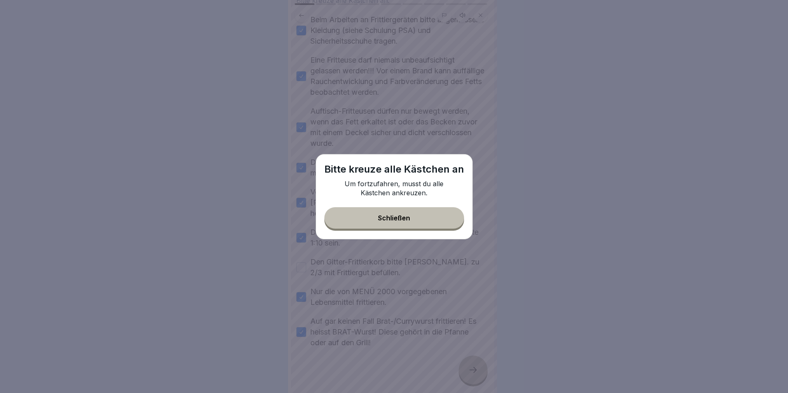
click at [385, 219] on div "Schließen" at bounding box center [394, 217] width 32 height 7
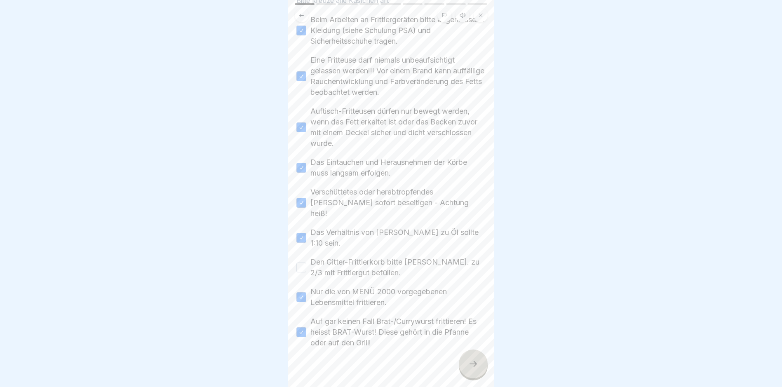
click at [298, 263] on button "Den Gitter-Frittierkorb bitte [PERSON_NAME]. zu 2/3 mit Frittiergut befüllen." at bounding box center [302, 268] width 10 height 10
click at [468, 369] on icon at bounding box center [473, 364] width 10 height 10
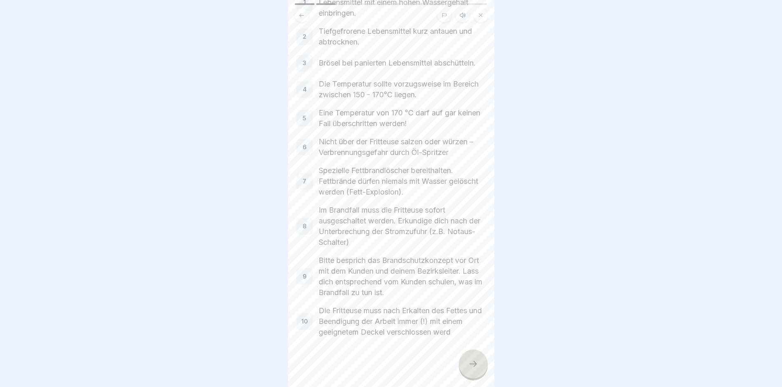
scroll to position [104, 0]
click at [466, 370] on div at bounding box center [473, 364] width 29 height 29
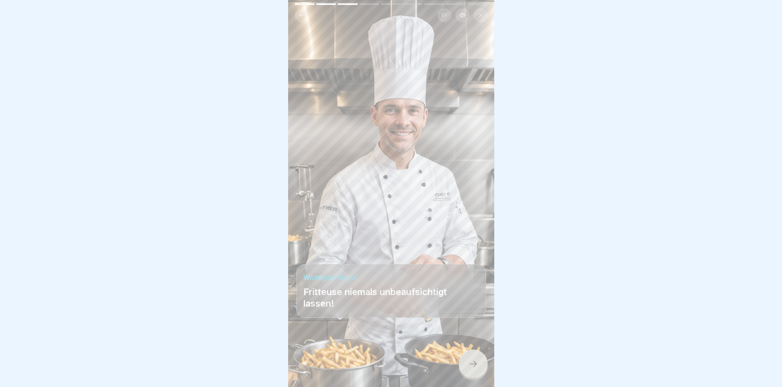
click at [471, 369] on icon at bounding box center [473, 364] width 10 height 10
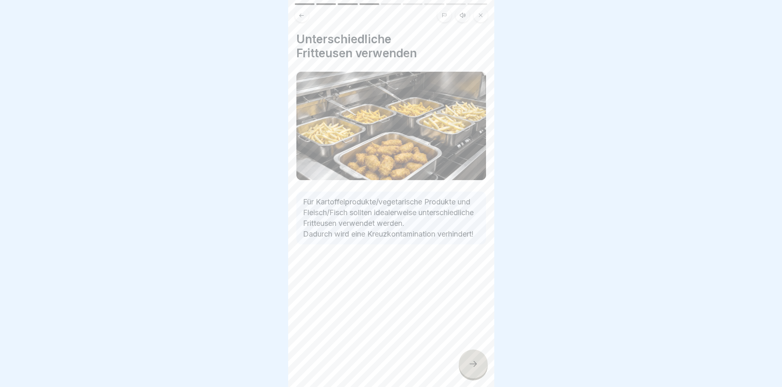
click at [466, 369] on div at bounding box center [473, 364] width 29 height 29
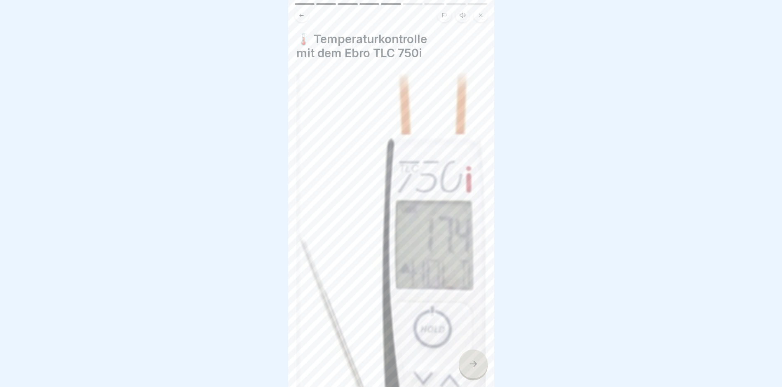
click at [467, 368] on div at bounding box center [473, 364] width 29 height 29
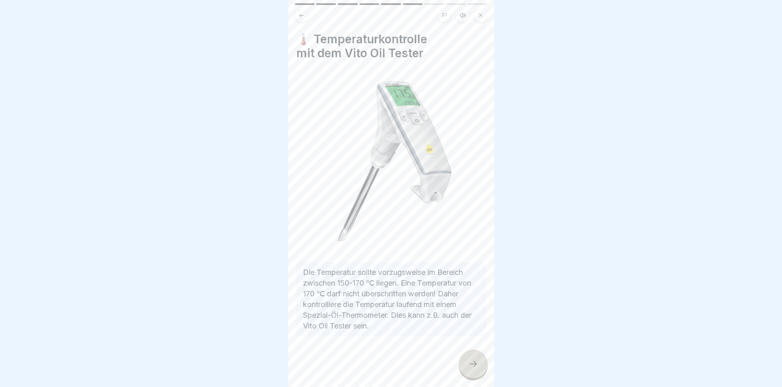
click at [467, 367] on div at bounding box center [473, 364] width 29 height 29
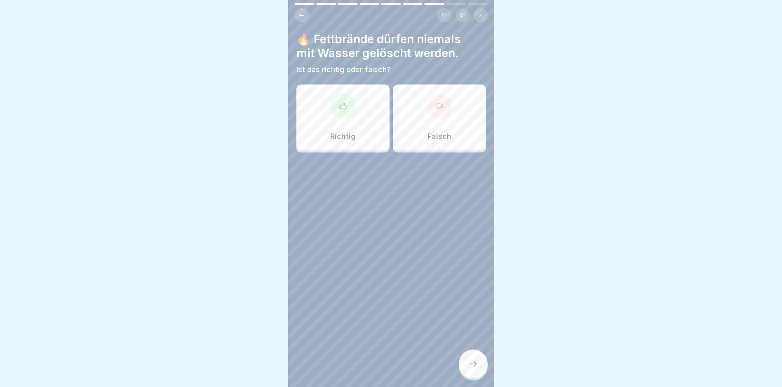
click at [322, 119] on div "Richtig" at bounding box center [343, 118] width 93 height 66
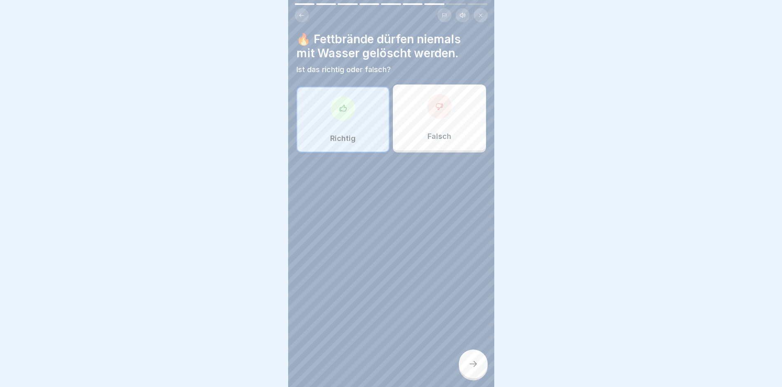
click at [465, 365] on div at bounding box center [473, 364] width 29 height 29
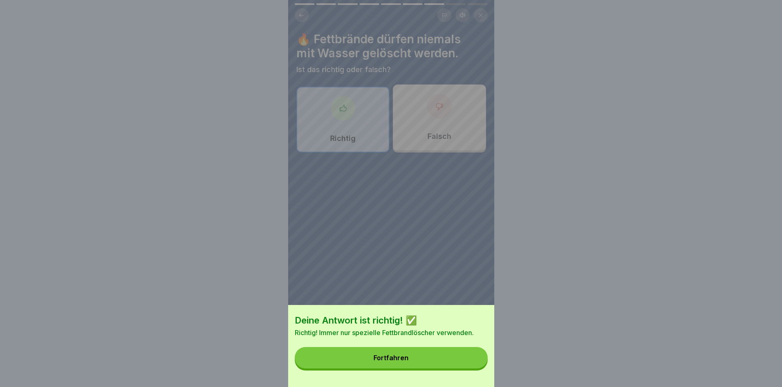
click at [397, 362] on div "Fortfahren" at bounding box center [391, 357] width 35 height 7
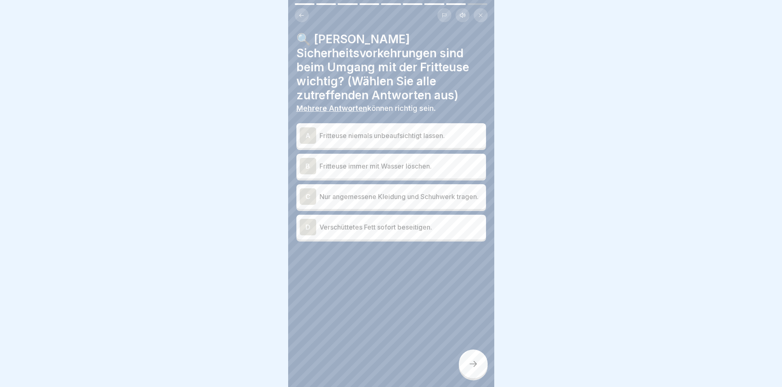
click at [372, 136] on p "Fritteuse niemals unbeaufsichtigt lassen." at bounding box center [401, 136] width 163 height 10
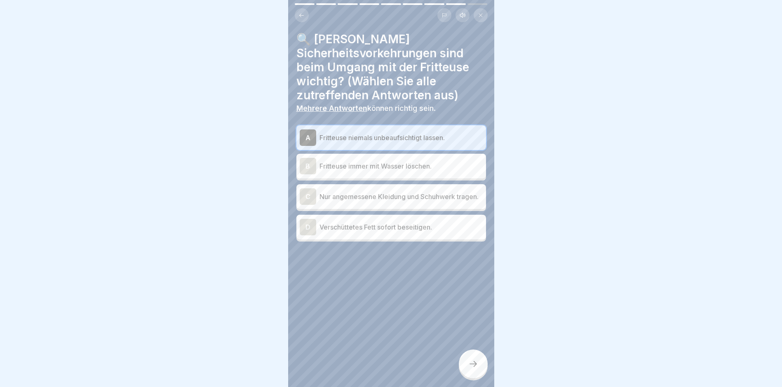
click at [382, 202] on p "Nur angemessene Kleidung und Schuhwerk tragen." at bounding box center [401, 197] width 163 height 10
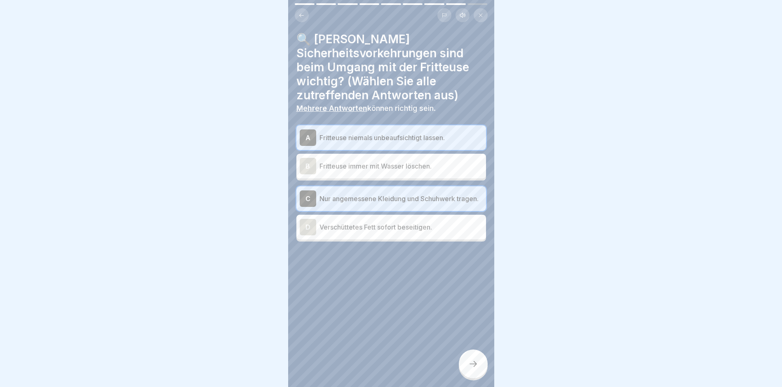
click at [386, 232] on p "Verschüttetes Fett sofort beseitigen." at bounding box center [401, 227] width 163 height 10
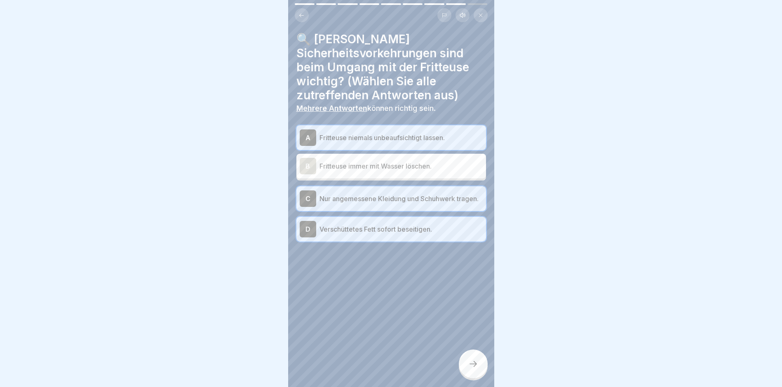
click at [481, 378] on div at bounding box center [473, 364] width 29 height 29
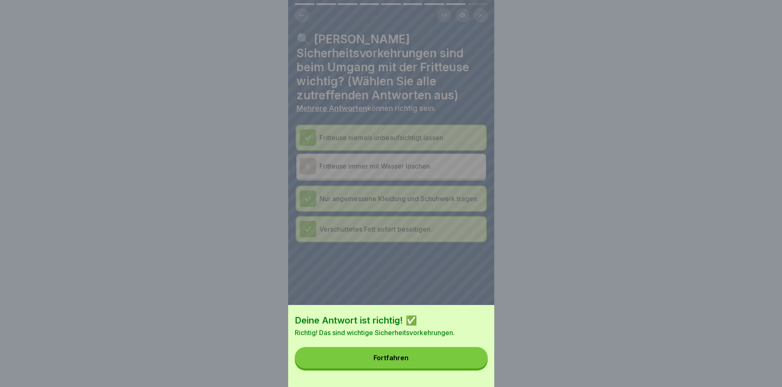
click at [415, 369] on button "Fortfahren" at bounding box center [391, 357] width 193 height 21
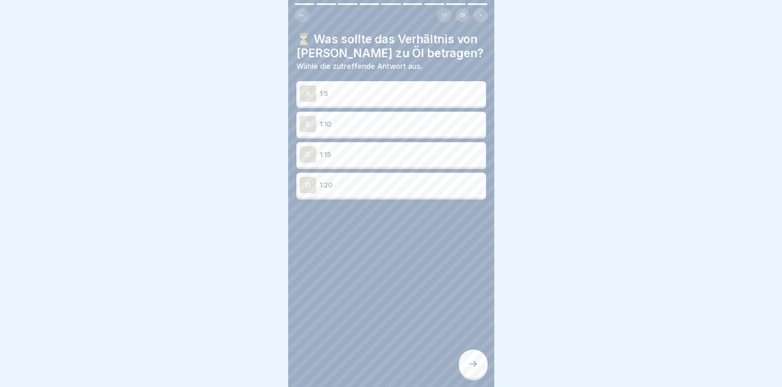
click at [375, 113] on div "B 1:10" at bounding box center [392, 124] width 190 height 25
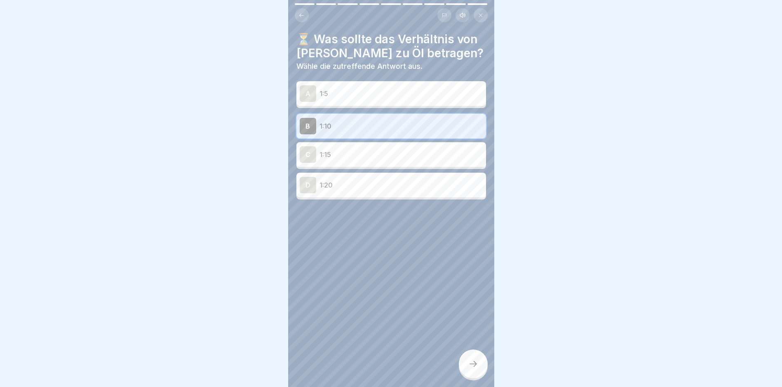
click at [473, 379] on div at bounding box center [473, 364] width 29 height 29
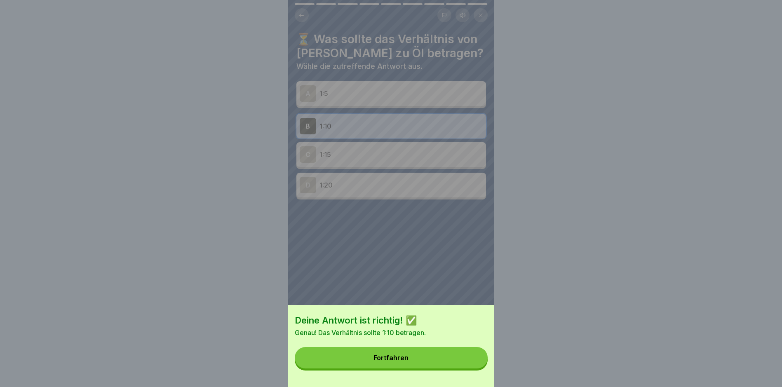
click at [363, 367] on button "Fortfahren" at bounding box center [391, 357] width 193 height 21
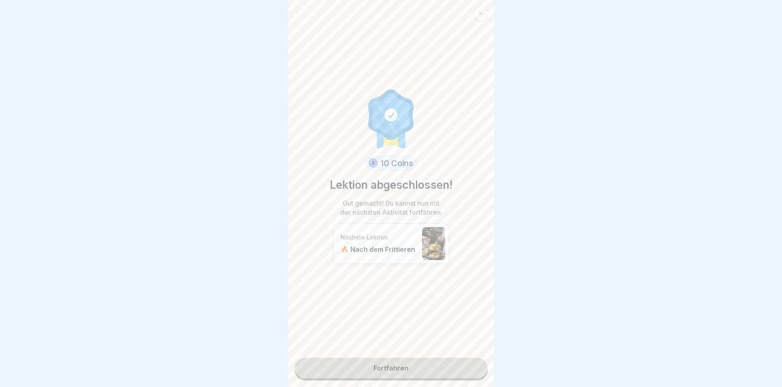
click at [388, 375] on link "Fortfahren" at bounding box center [391, 368] width 193 height 21
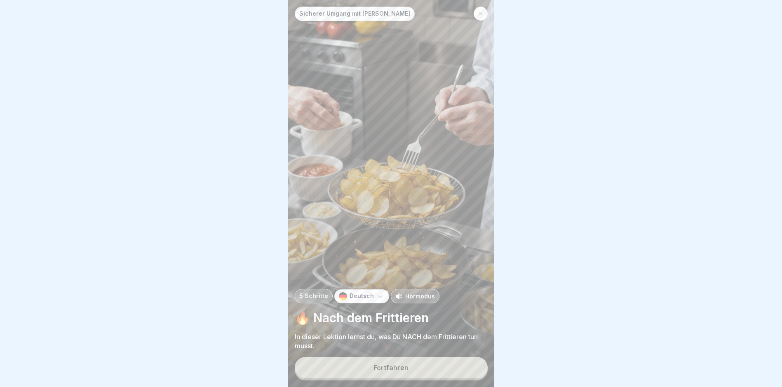
click at [386, 379] on button "Fortfahren" at bounding box center [391, 367] width 193 height 21
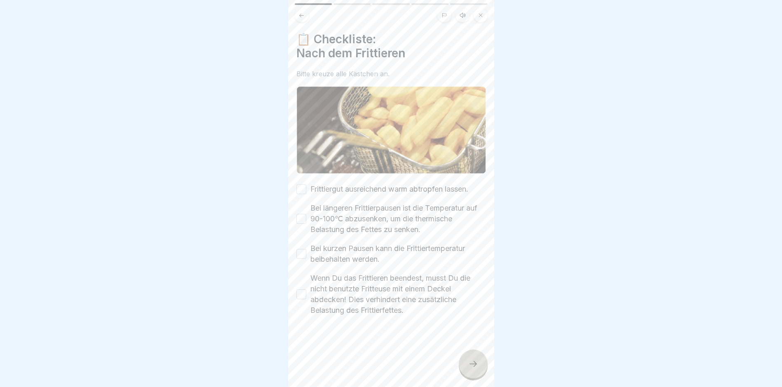
click at [301, 187] on button "Frittiergut ausreichend warm abtropfen lassen." at bounding box center [302, 189] width 10 height 10
click at [299, 217] on button "Bei längeren Frittierpausen ist die Temperatur auf 90-100℃ abzusenken, um die t…" at bounding box center [302, 219] width 10 height 10
click at [302, 253] on button "Bei kurzen Pausen kann die Frittiertemperatur beibehalten werden." at bounding box center [302, 254] width 10 height 10
click at [302, 292] on button "Wenn Du das Frittieren beendest, musst Du die nicht benutzte Fritteuse mit eine…" at bounding box center [302, 294] width 10 height 10
click at [471, 369] on icon at bounding box center [473, 364] width 10 height 10
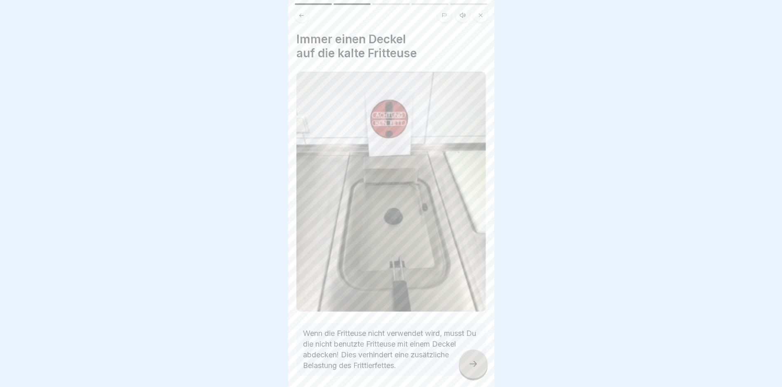
click at [473, 369] on icon at bounding box center [473, 364] width 10 height 10
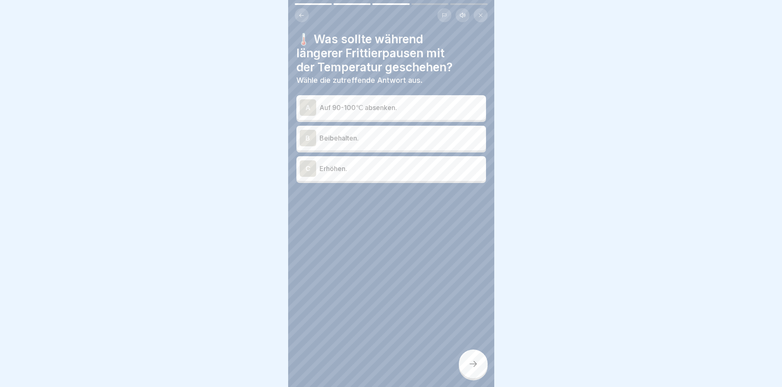
click at [366, 111] on p "Auf 90-100℃ absenken." at bounding box center [401, 108] width 163 height 10
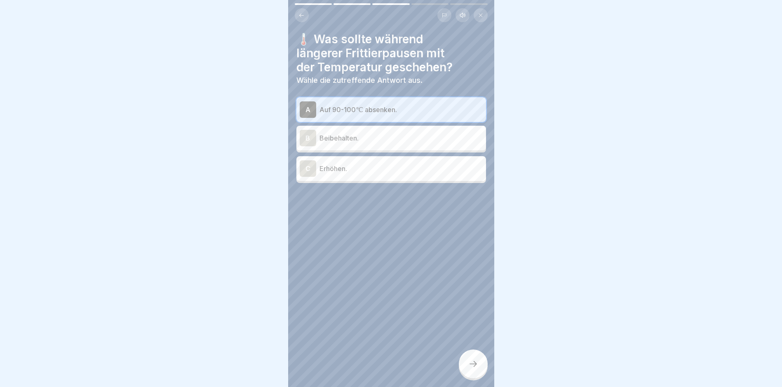
click at [478, 363] on div at bounding box center [473, 364] width 29 height 29
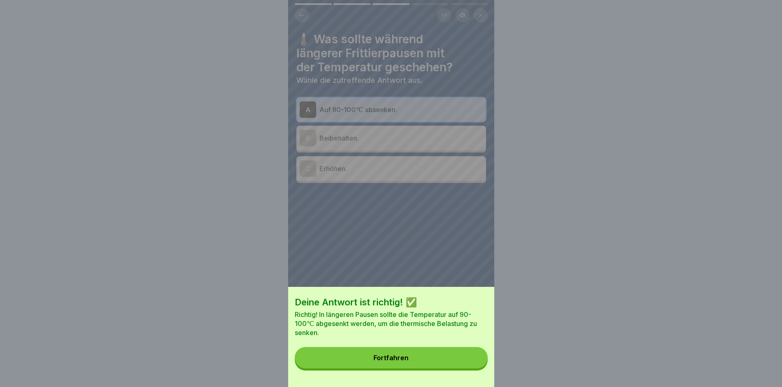
click at [393, 351] on div "Deine Antwort ist richtig! ✅ Richtig! In längeren Pausen sollte die Temperatur …" at bounding box center [391, 337] width 206 height 100
click at [393, 355] on button "Fortfahren" at bounding box center [391, 357] width 193 height 21
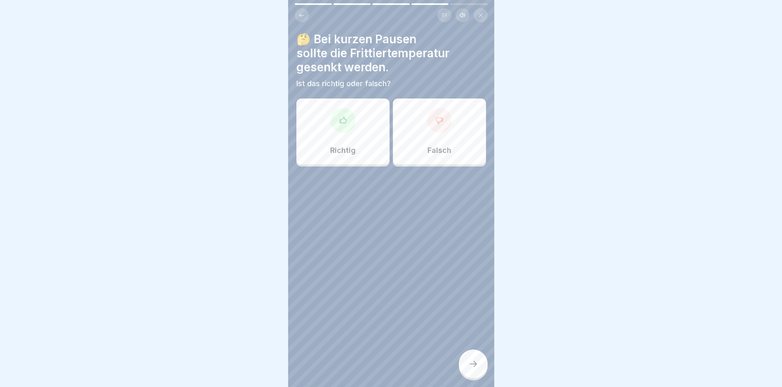
click at [426, 133] on div "Falsch" at bounding box center [439, 132] width 93 height 66
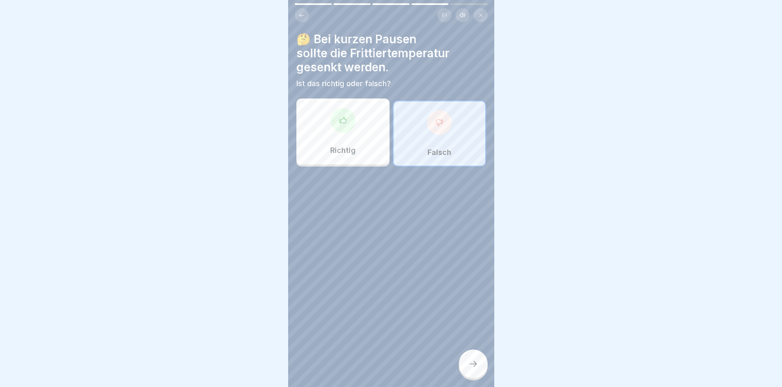
click at [471, 365] on div at bounding box center [473, 364] width 29 height 29
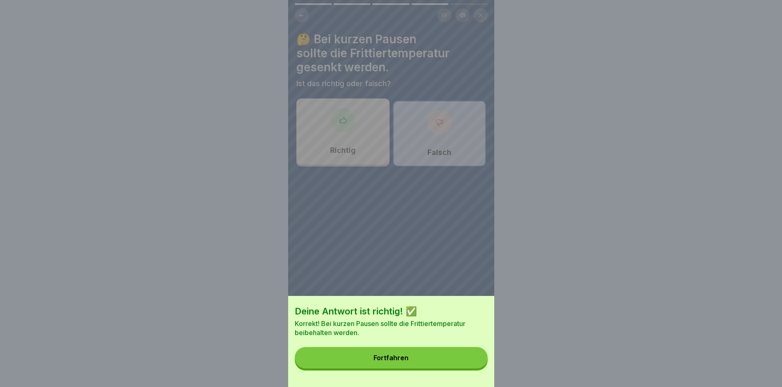
click at [399, 362] on div "Fortfahren" at bounding box center [391, 357] width 35 height 7
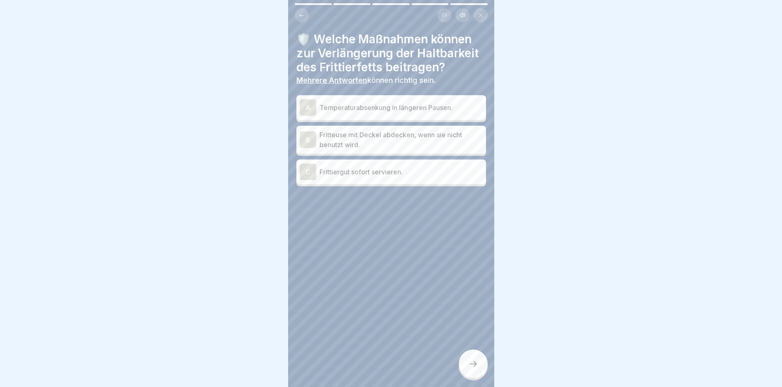
click at [411, 108] on p "Temperaturabsenkung in längeren Pausen." at bounding box center [401, 108] width 163 height 10
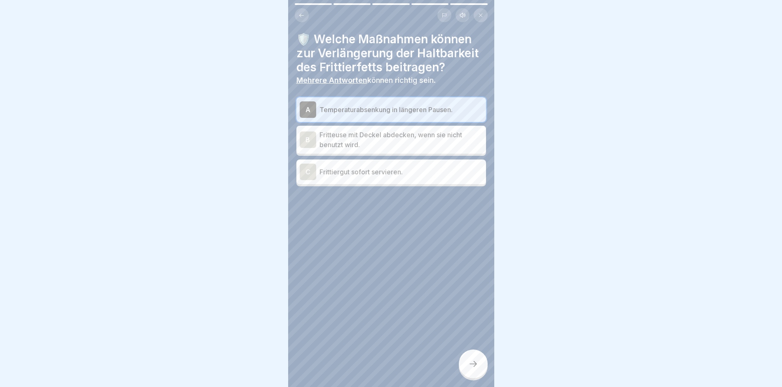
click at [405, 150] on div "B Fritteuse mit Deckel abdecken, wenn sie nicht benutzt wird." at bounding box center [392, 140] width 190 height 28
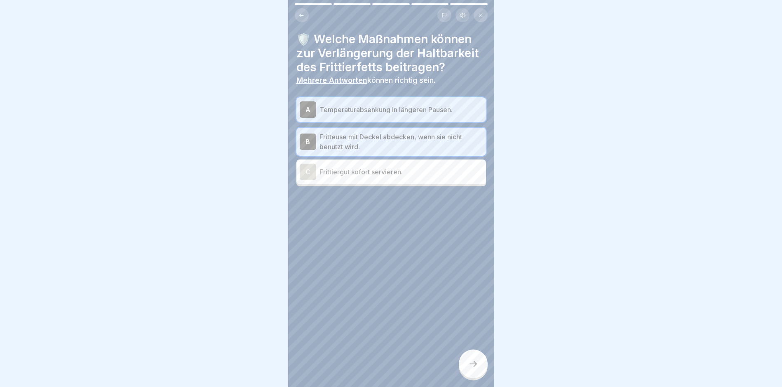
click at [466, 364] on div at bounding box center [473, 364] width 29 height 29
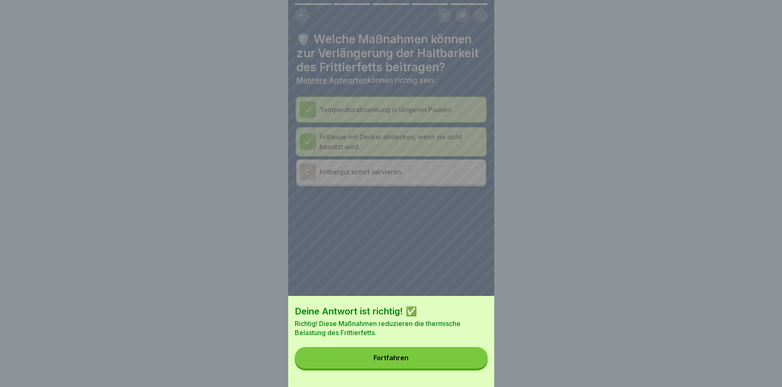
click at [388, 362] on div "Fortfahren" at bounding box center [391, 357] width 35 height 7
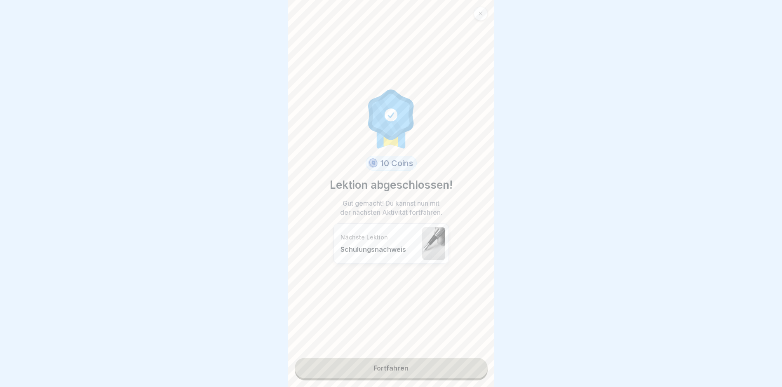
click at [392, 367] on link "Fortfahren" at bounding box center [391, 368] width 193 height 21
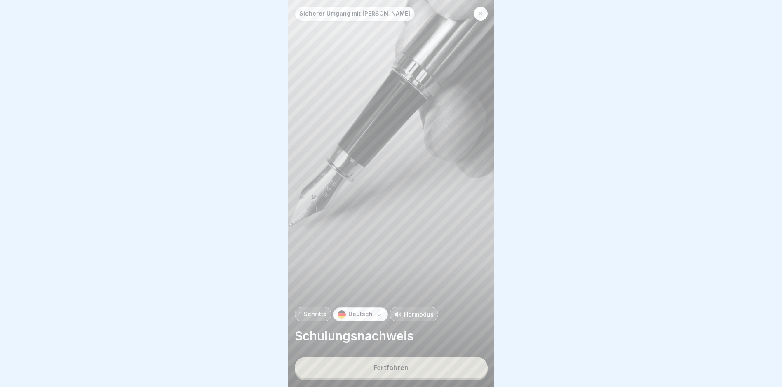
click at [408, 379] on button "Fortfahren" at bounding box center [391, 367] width 193 height 21
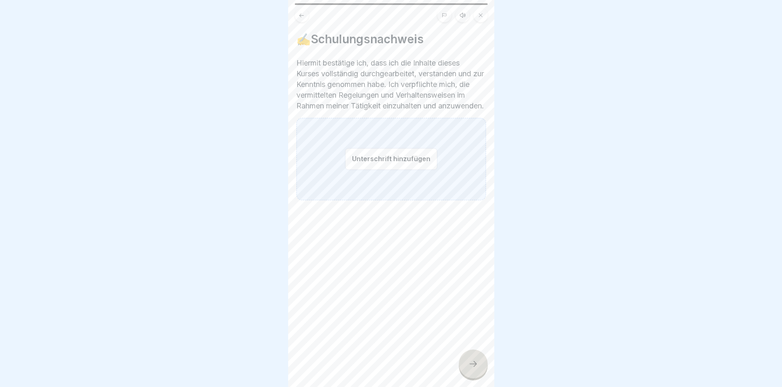
click at [402, 170] on button "Unterschrift hinzufügen" at bounding box center [391, 159] width 92 height 22
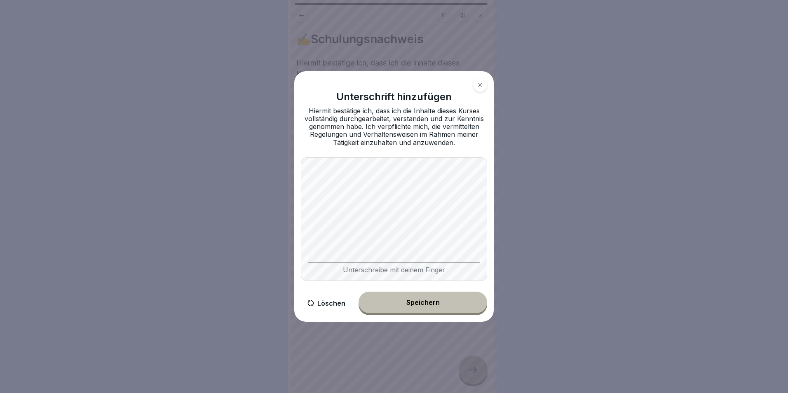
click at [586, 225] on body "Sicherer Umgang mit Fritteusen 1 Schritte Deutsch Hörmodus Schulungsnachweis Fo…" at bounding box center [391, 196] width 782 height 393
click at [547, 233] on body "Sicherer Umgang mit Fritteusen 1 Schritte Deutsch Hörmodus Schulungsnachweis Fo…" at bounding box center [391, 196] width 782 height 393
click at [464, 306] on button "Speichern" at bounding box center [423, 302] width 129 height 21
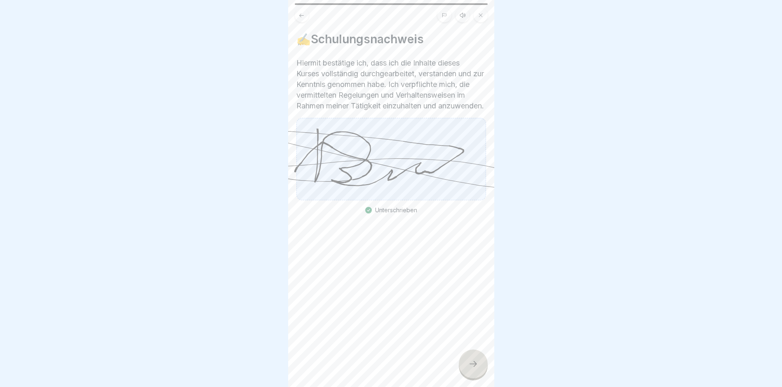
click at [476, 369] on icon at bounding box center [473, 364] width 10 height 10
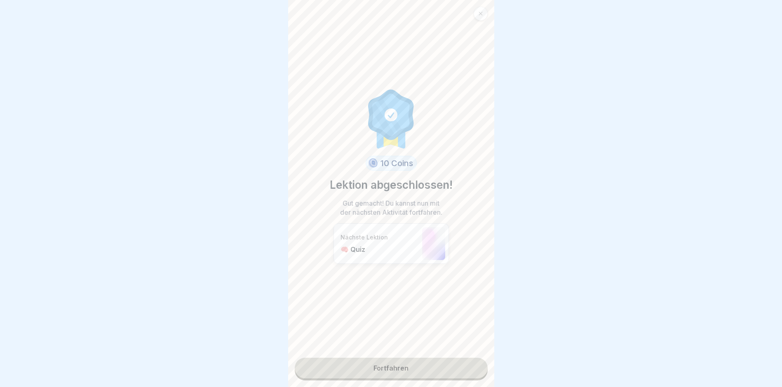
click at [410, 366] on link "Fortfahren" at bounding box center [391, 368] width 193 height 21
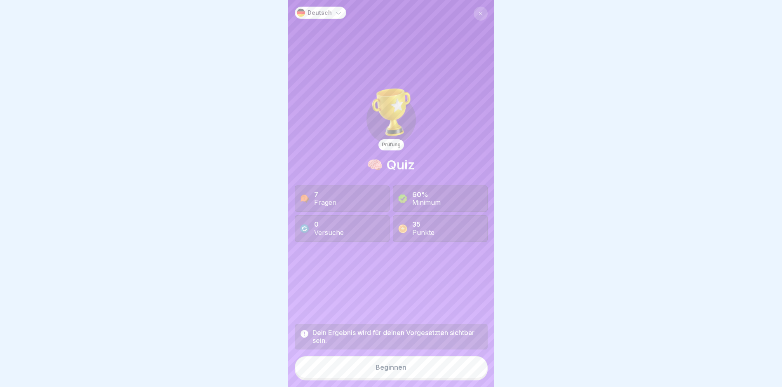
click at [382, 371] on div "Beginnen" at bounding box center [391, 367] width 31 height 7
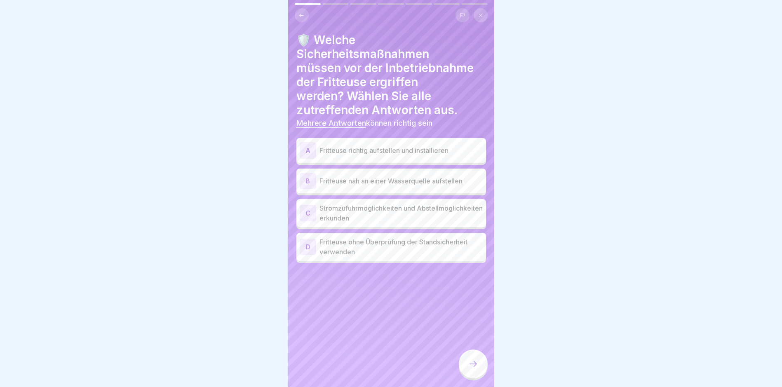
click at [391, 156] on div "A Fritteuse richtig aufstellen und installieren" at bounding box center [391, 150] width 183 height 16
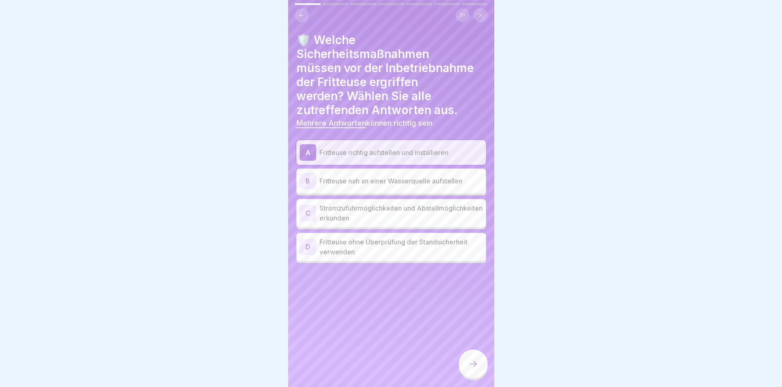
click at [383, 216] on p "Stromzufuhrmöglichkeiten und Abstellmöglichkeiten erkunden" at bounding box center [401, 213] width 163 height 20
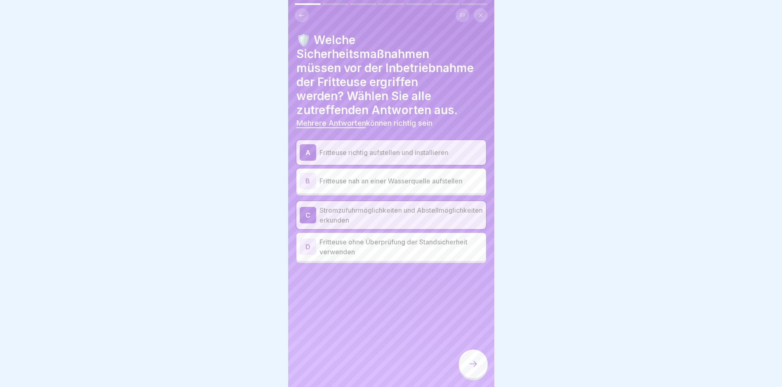
click at [476, 367] on icon at bounding box center [473, 364] width 7 height 6
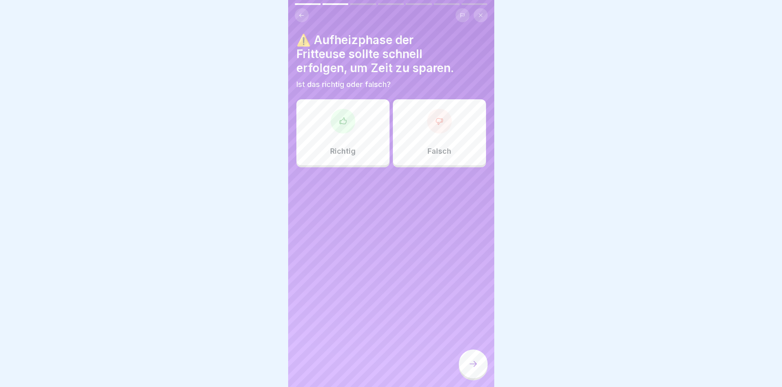
click at [443, 144] on div "Falsch" at bounding box center [439, 132] width 93 height 66
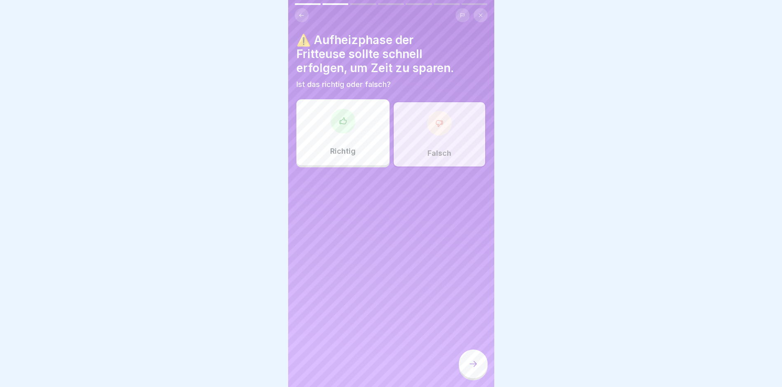
click at [474, 369] on icon at bounding box center [473, 364] width 10 height 10
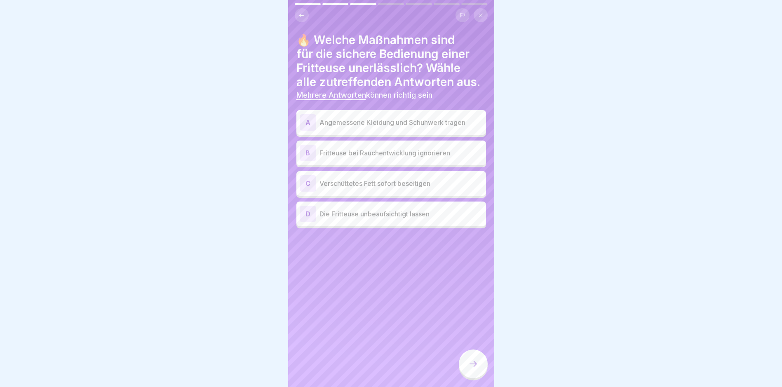
click at [407, 122] on p "Angemessene Kleidung und Schuhwerk tragen" at bounding box center [401, 123] width 163 height 10
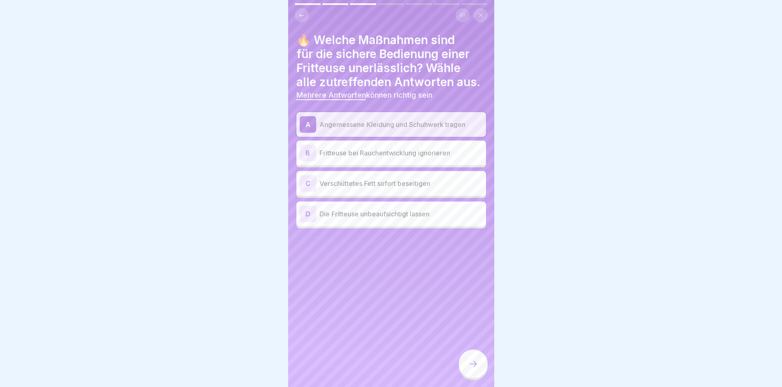
click at [395, 186] on p "Verschüttetes Fett sofort beseitigen" at bounding box center [401, 184] width 163 height 10
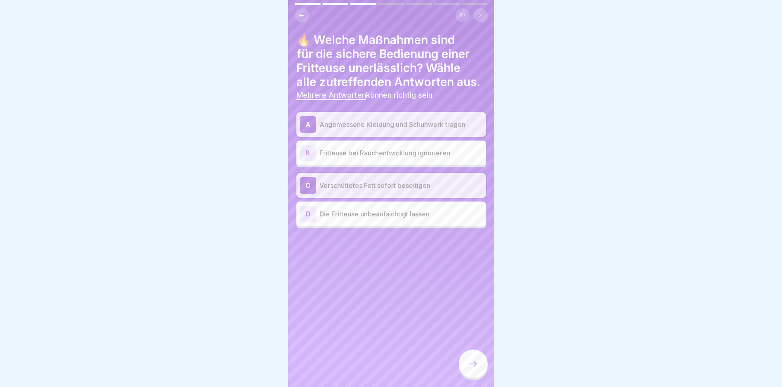
click at [478, 369] on icon at bounding box center [473, 364] width 10 height 10
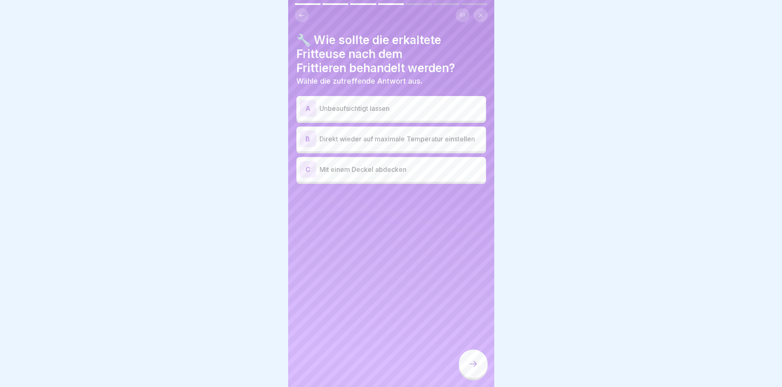
click at [354, 174] on div "C Mit einem Deckel abdecken" at bounding box center [391, 169] width 183 height 16
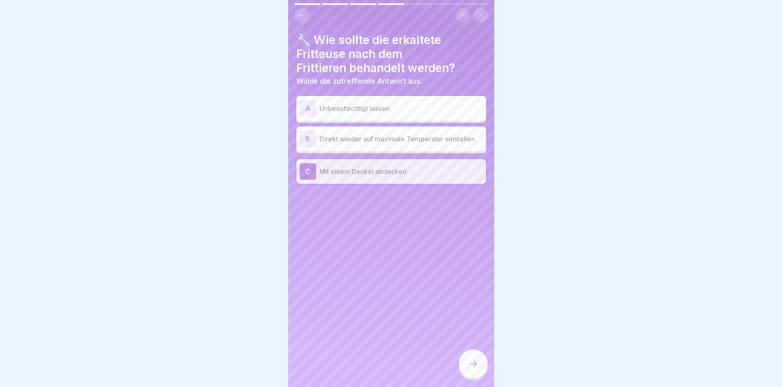
click at [477, 369] on icon at bounding box center [473, 364] width 10 height 10
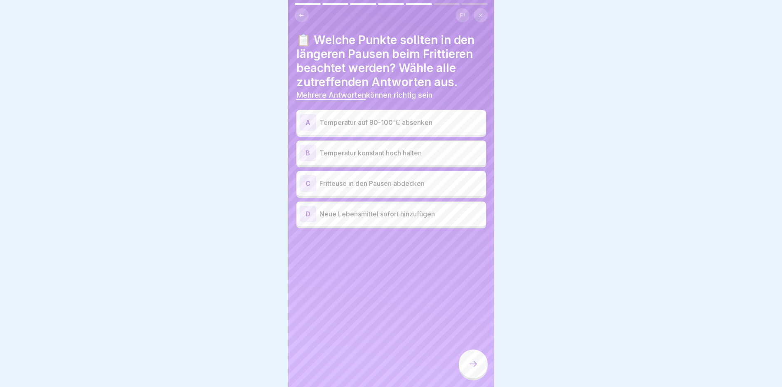
click at [362, 125] on p "Temperatur auf 90-100℃ absenken" at bounding box center [401, 123] width 163 height 10
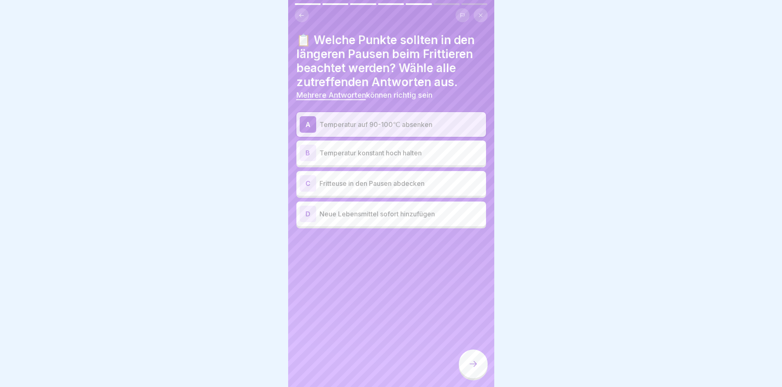
click at [475, 369] on icon at bounding box center [473, 364] width 10 height 10
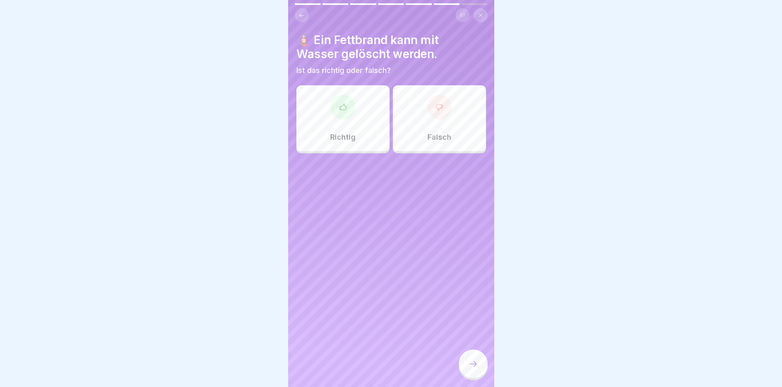
click at [427, 144] on div "Falsch" at bounding box center [439, 118] width 93 height 66
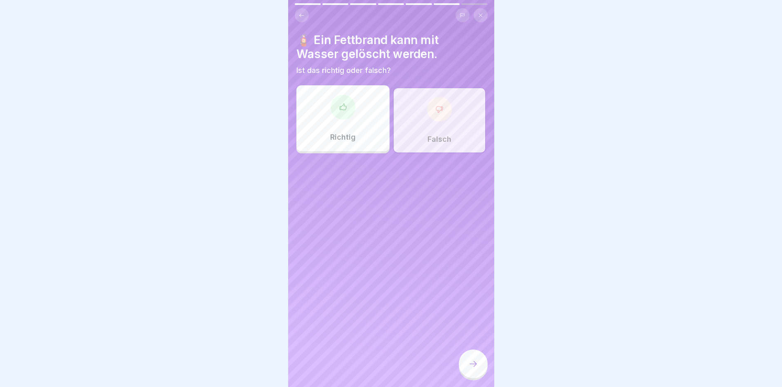
click at [477, 366] on icon at bounding box center [473, 364] width 10 height 10
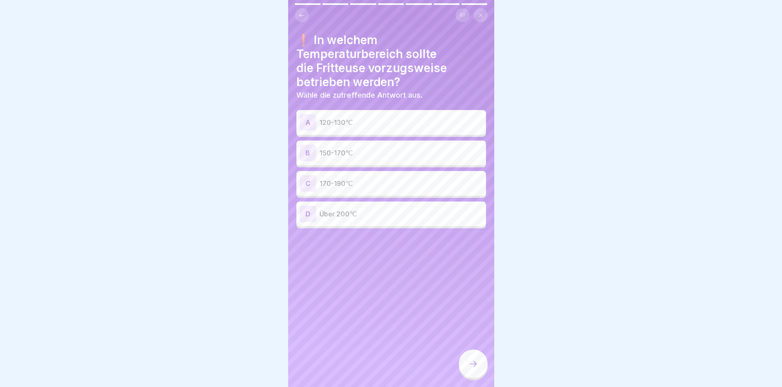
click at [355, 153] on p "150-170℃" at bounding box center [401, 153] width 163 height 10
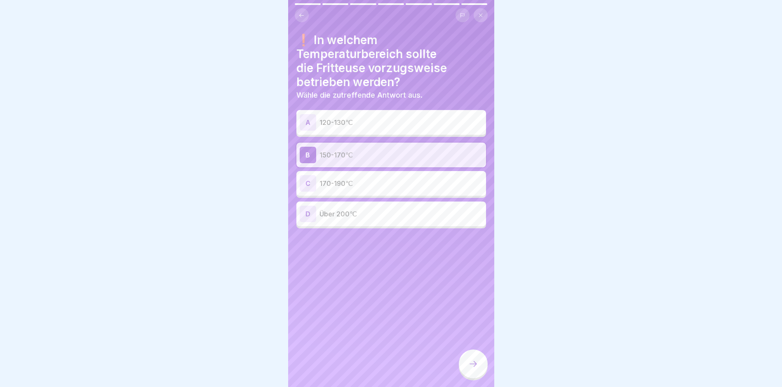
click at [473, 369] on icon at bounding box center [473, 364] width 10 height 10
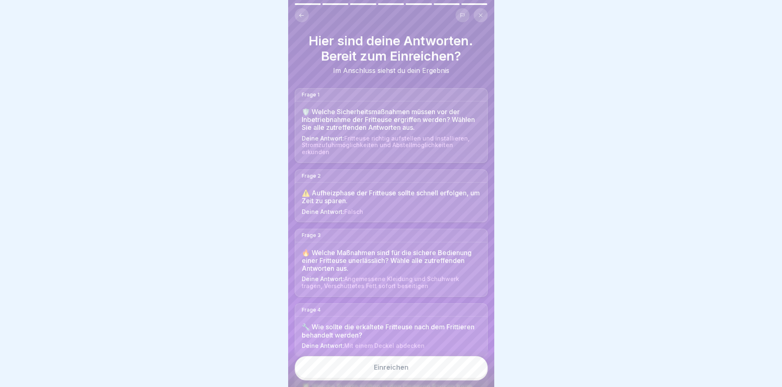
click at [383, 370] on div "Einreichen" at bounding box center [391, 367] width 35 height 7
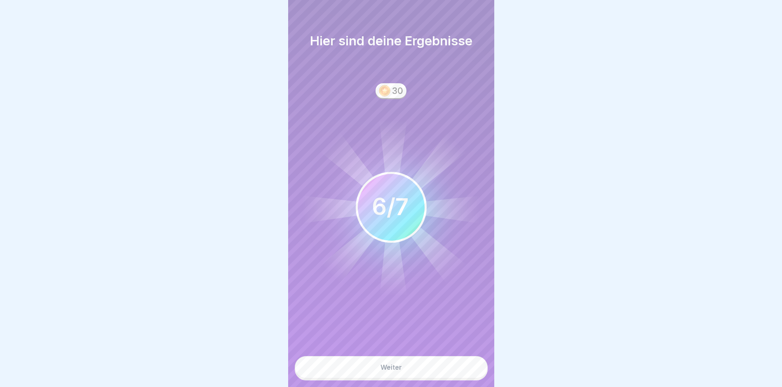
click at [410, 370] on button "Weiter" at bounding box center [391, 367] width 193 height 22
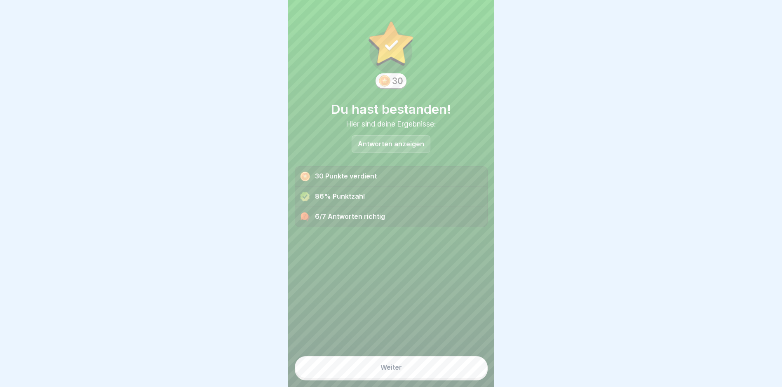
click at [376, 141] on p "Antworten anzeigen" at bounding box center [391, 144] width 66 height 7
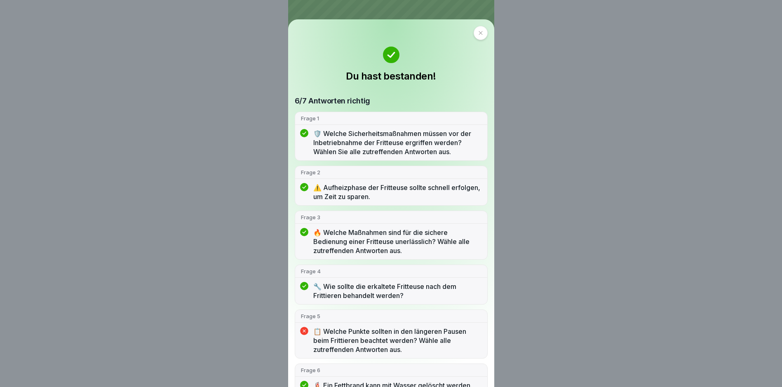
click at [359, 351] on p "📋 Welche Punkte sollten in den längeren Pausen beim Frittieren beachtet werden?…" at bounding box center [397, 340] width 168 height 27
click at [475, 38] on div at bounding box center [481, 33] width 14 height 14
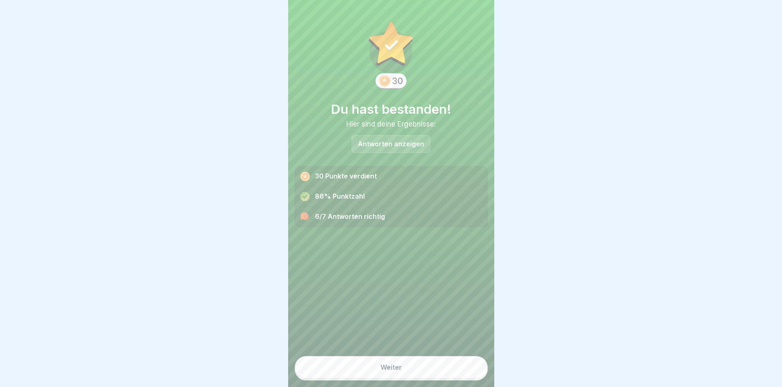
click at [400, 368] on button "Weiter" at bounding box center [391, 367] width 193 height 22
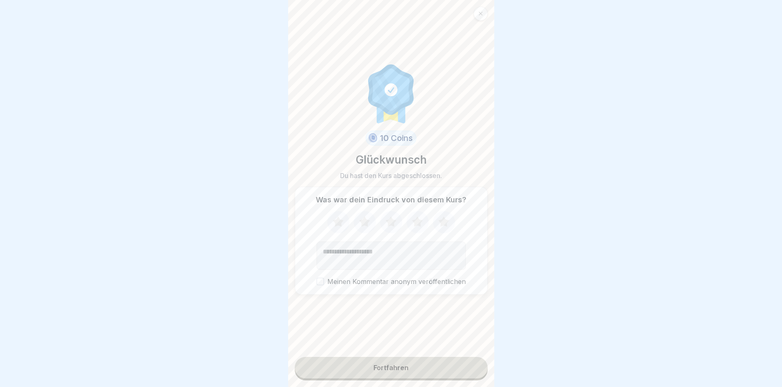
click at [402, 376] on button "Fortfahren" at bounding box center [391, 367] width 193 height 21
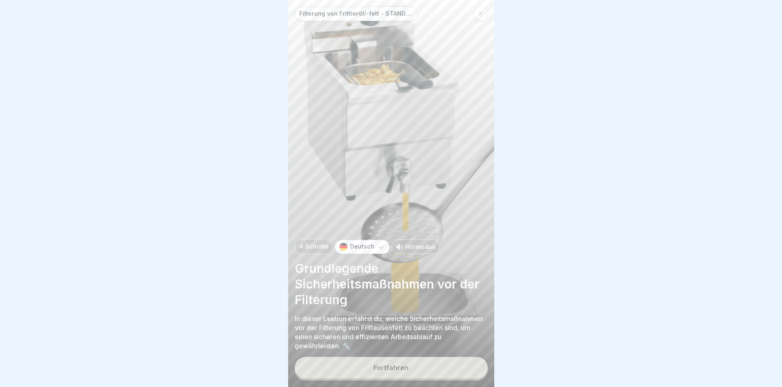
click at [478, 17] on div at bounding box center [481, 14] width 14 height 14
